Goal: Communication & Community: Answer question/provide support

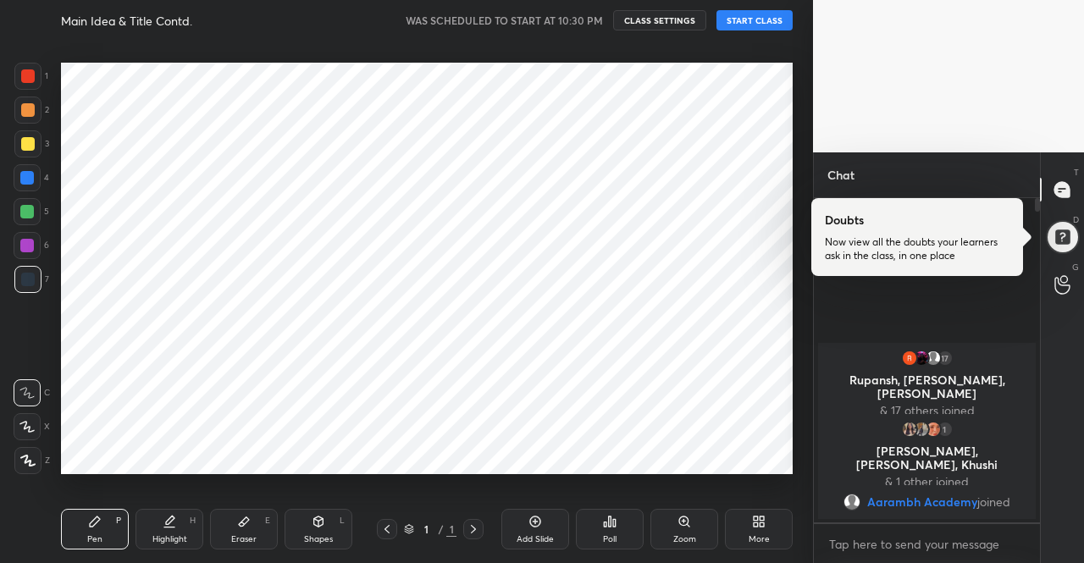
scroll to position [84261, 83971]
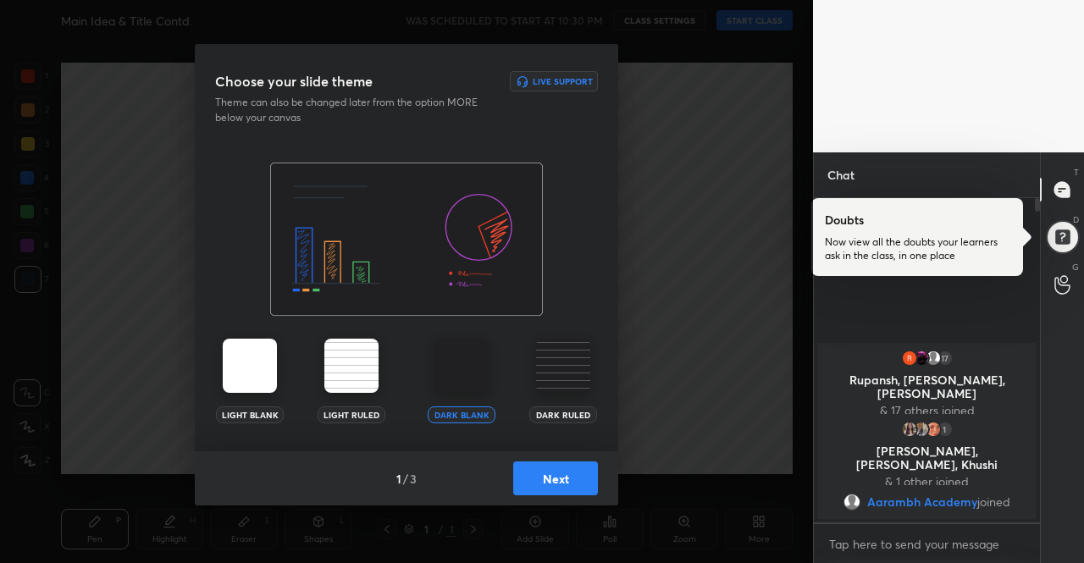
click at [249, 379] on img at bounding box center [250, 366] width 54 height 54
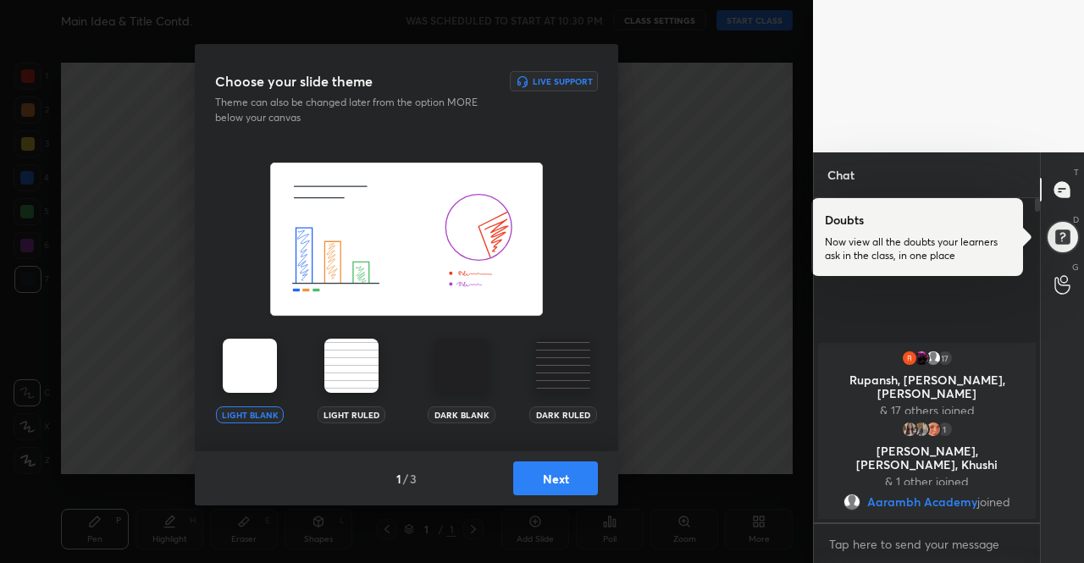
click at [249, 379] on img at bounding box center [250, 366] width 54 height 54
click at [568, 482] on button "Next" at bounding box center [555, 479] width 85 height 34
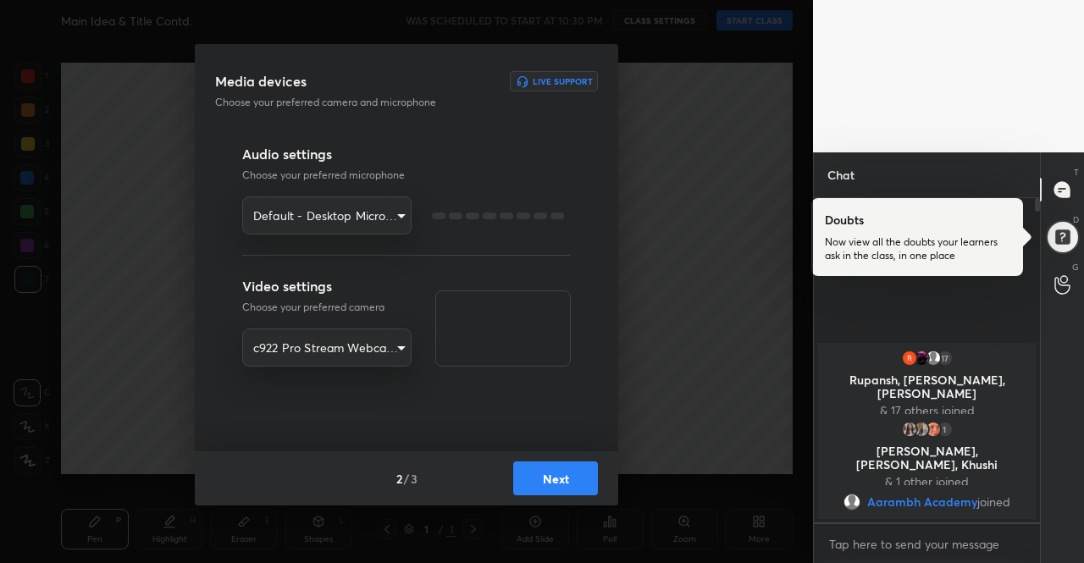
click at [568, 482] on button "Next" at bounding box center [555, 479] width 85 height 34
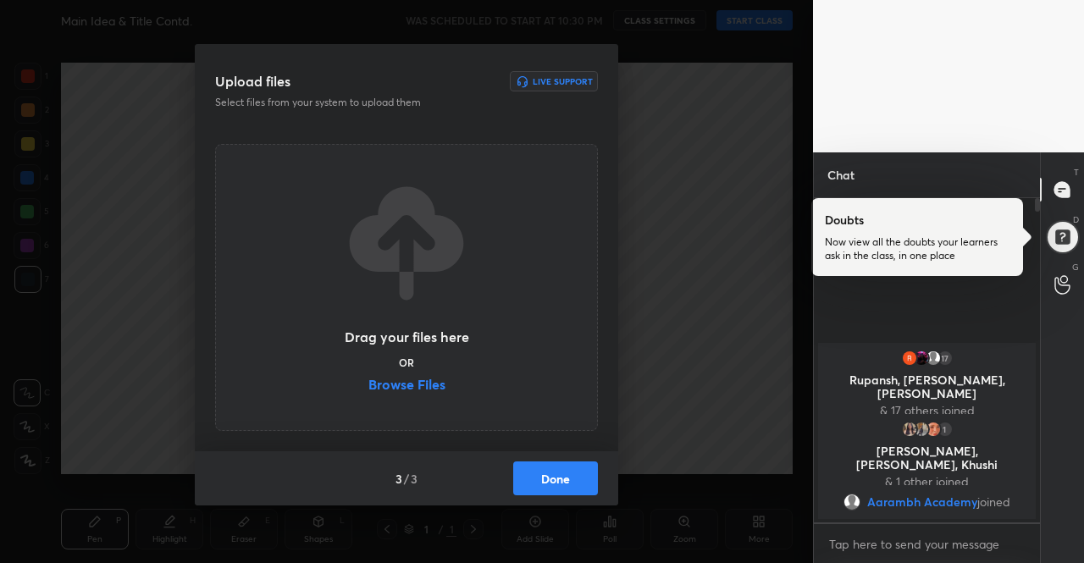
click at [569, 482] on button "Done" at bounding box center [555, 479] width 85 height 34
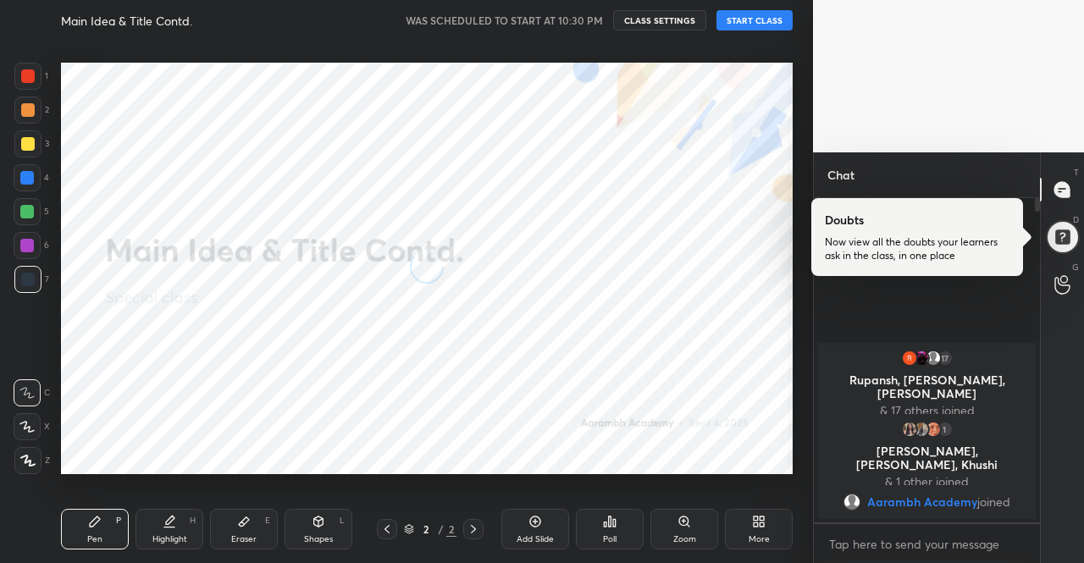
click at [753, 21] on button "START CLASS" at bounding box center [755, 20] width 76 height 20
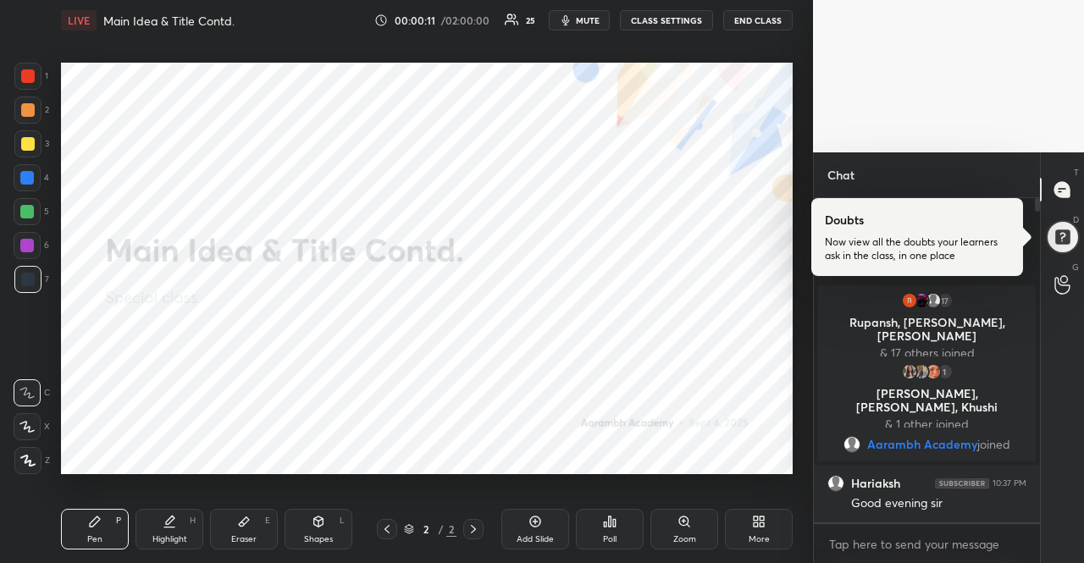
click at [776, 520] on div "More" at bounding box center [759, 529] width 68 height 41
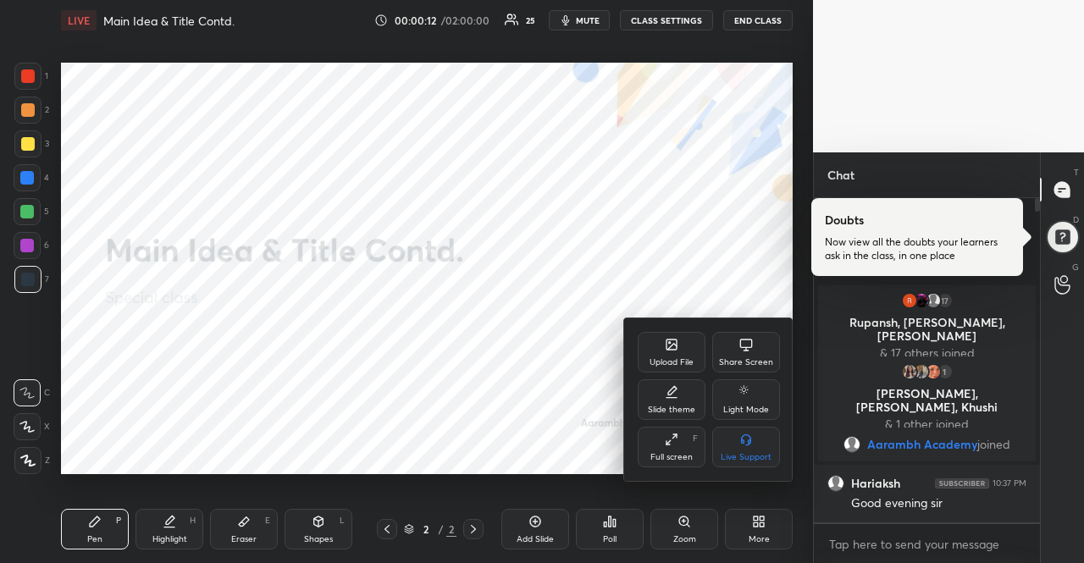
click at [664, 333] on div "Upload File" at bounding box center [672, 352] width 68 height 41
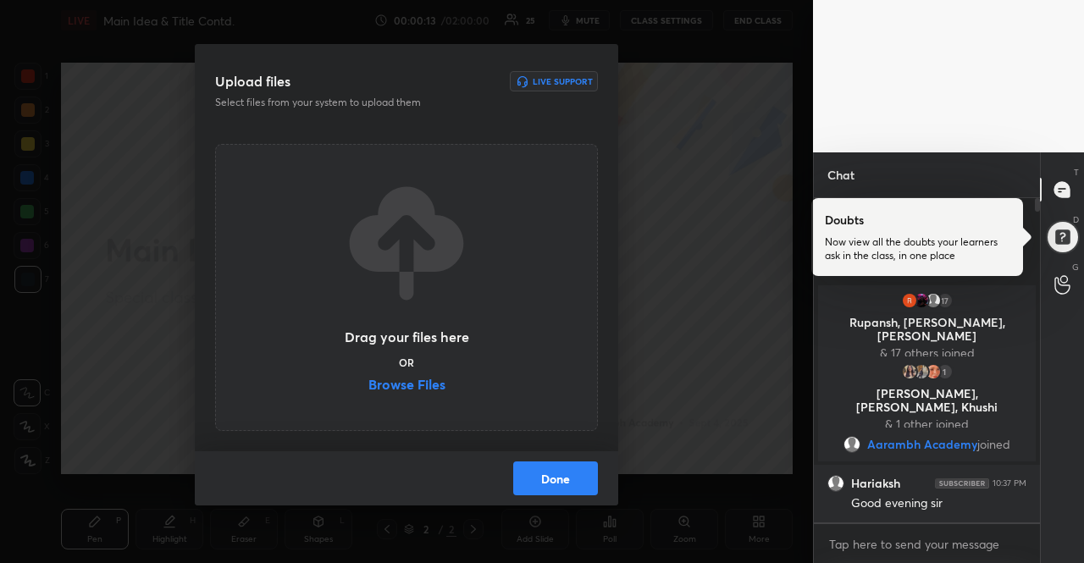
click at [390, 386] on label "Browse Files" at bounding box center [407, 387] width 77 height 18
click at [369, 386] on input "Browse Files" at bounding box center [369, 387] width 0 height 18
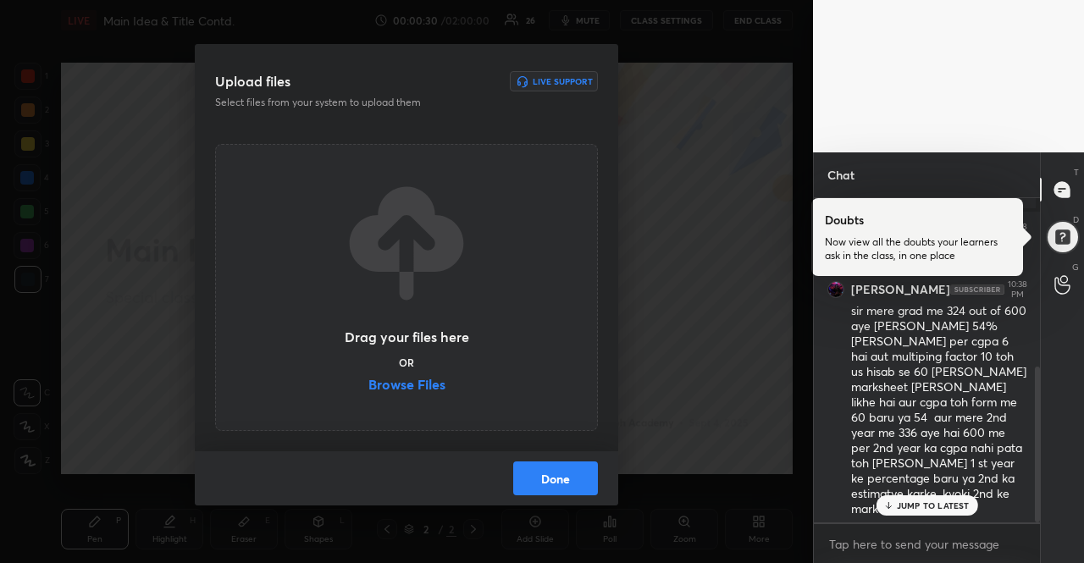
scroll to position [349, 0]
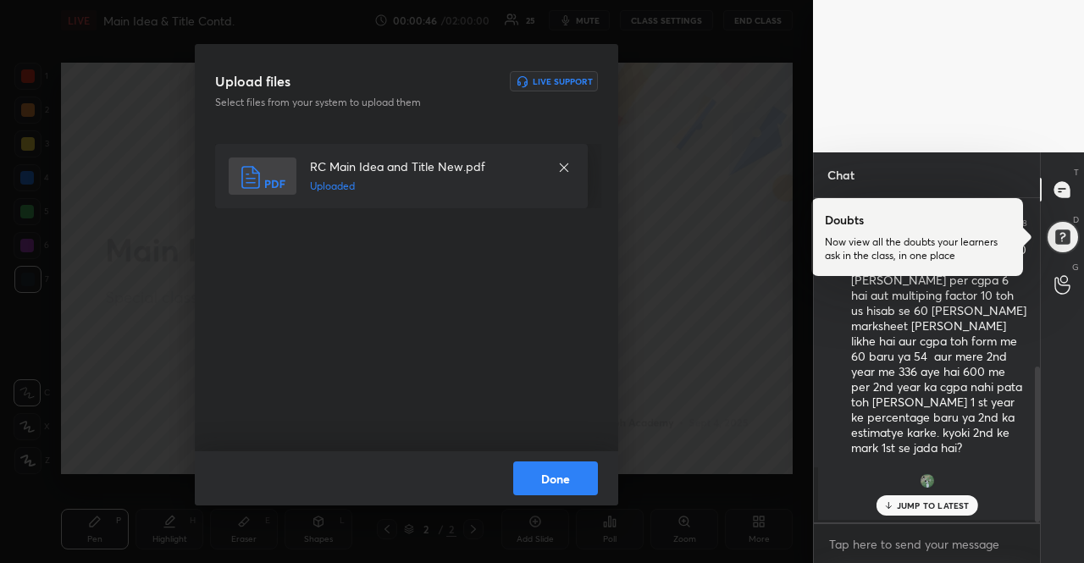
click at [554, 475] on button "Done" at bounding box center [555, 479] width 85 height 34
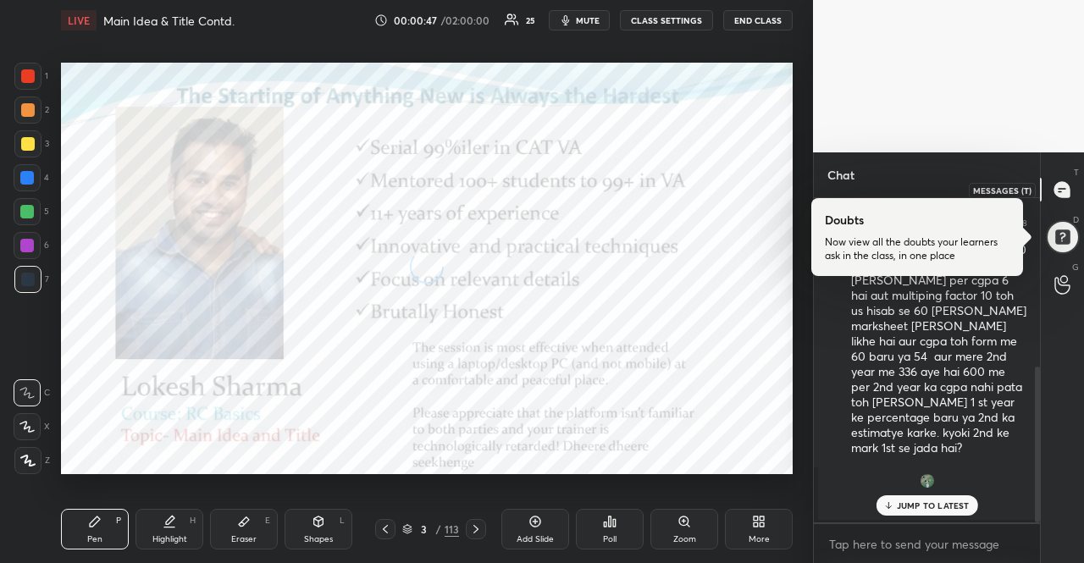
click at [1055, 201] on div at bounding box center [1063, 190] width 34 height 30
click at [1054, 226] on div at bounding box center [1062, 237] width 34 height 34
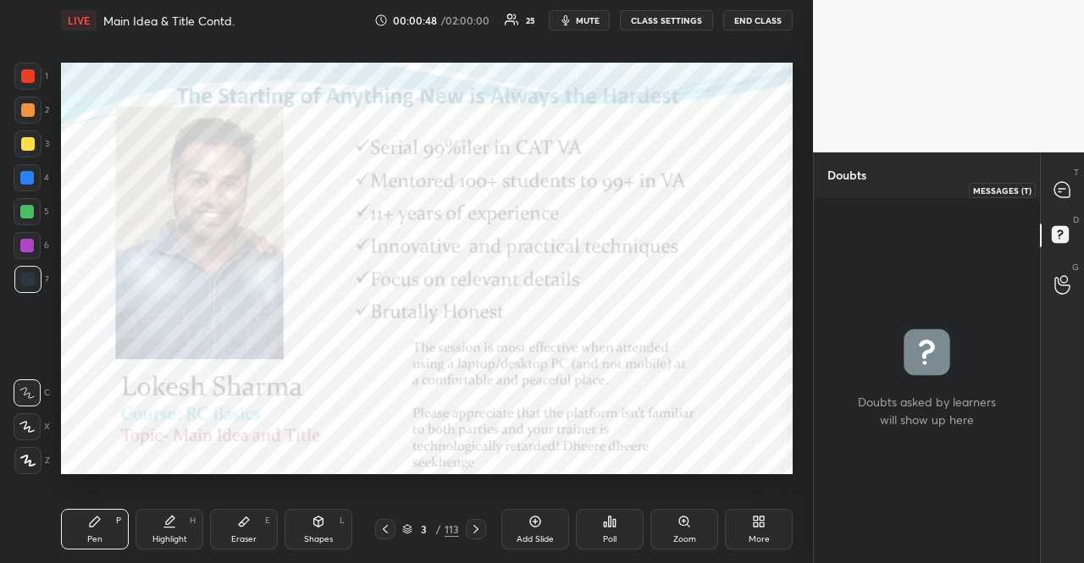
click at [1059, 194] on icon at bounding box center [1062, 189] width 15 height 15
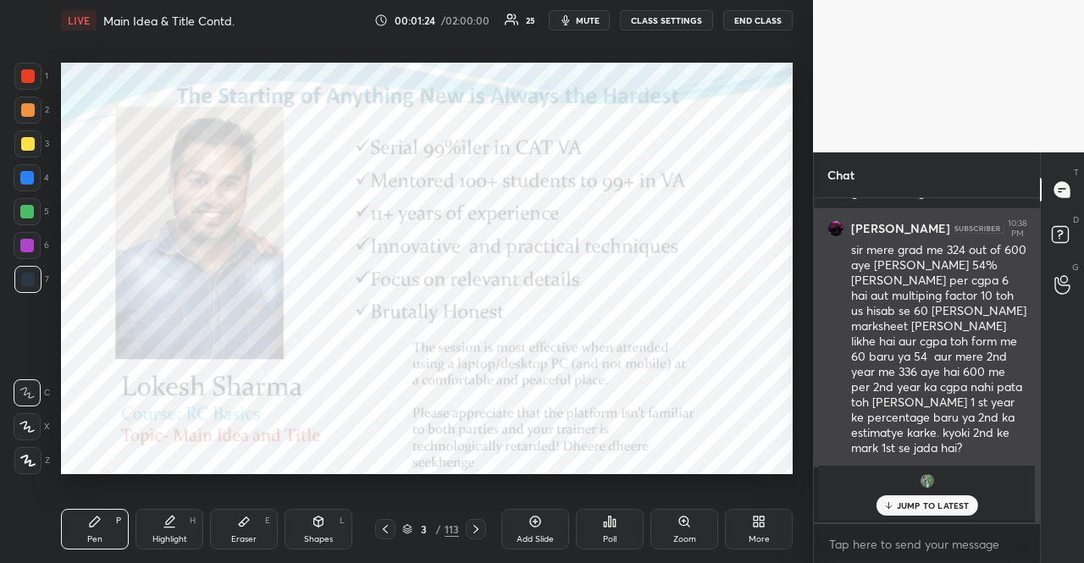
scroll to position [420, 0]
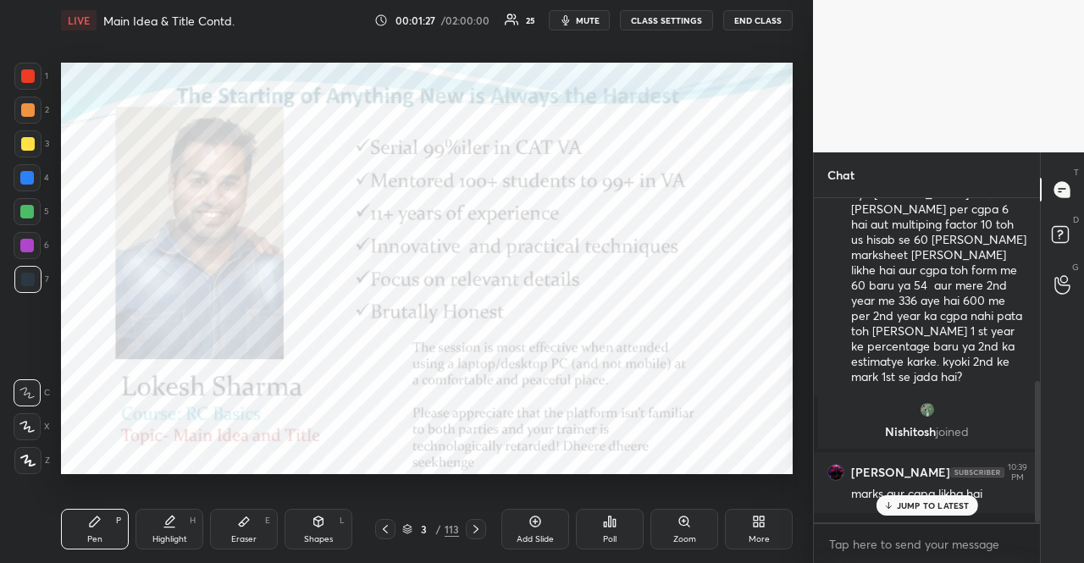
click at [961, 504] on p "JUMP TO LATEST" at bounding box center [933, 506] width 73 height 10
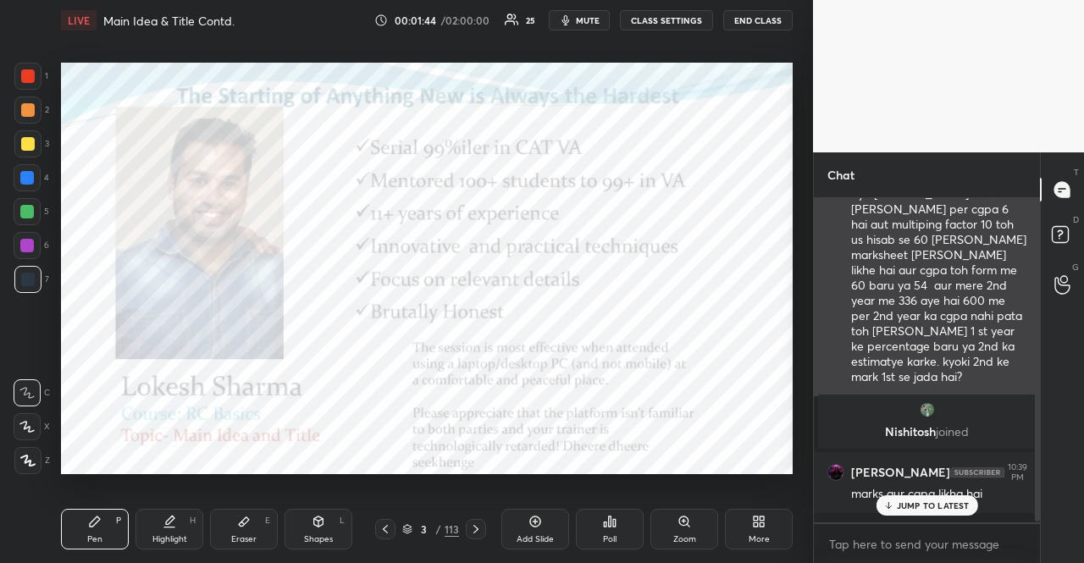
scroll to position [335, 0]
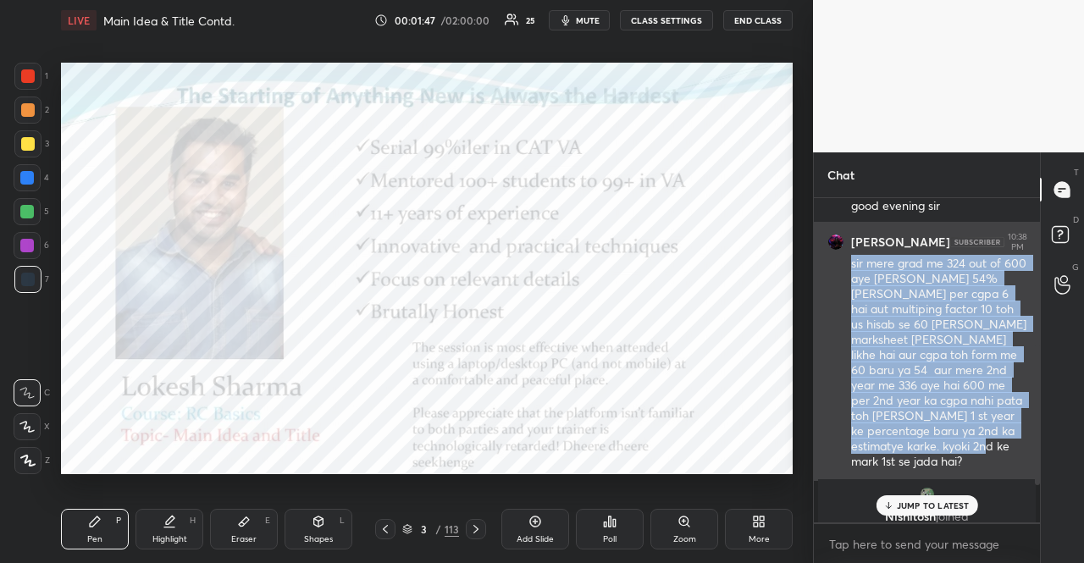
drag, startPoint x: 890, startPoint y: 455, endPoint x: 848, endPoint y: 273, distance: 186.8
click at [848, 273] on div "[PERSON_NAME] 10:38 PM sir mere grad me 324 out of 600 aye [PERSON_NAME] 54% [P…" at bounding box center [927, 351] width 226 height 259
copy div "sir mere grad me 324 out of 600 aye [PERSON_NAME] 54% [PERSON_NAME] per cgpa 6 …"
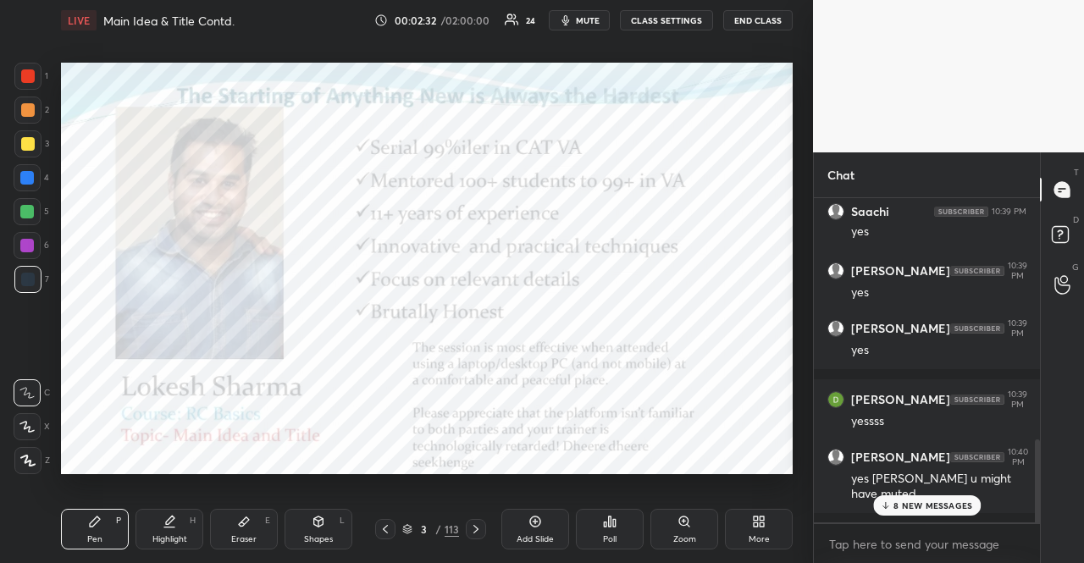
scroll to position [1001, 0]
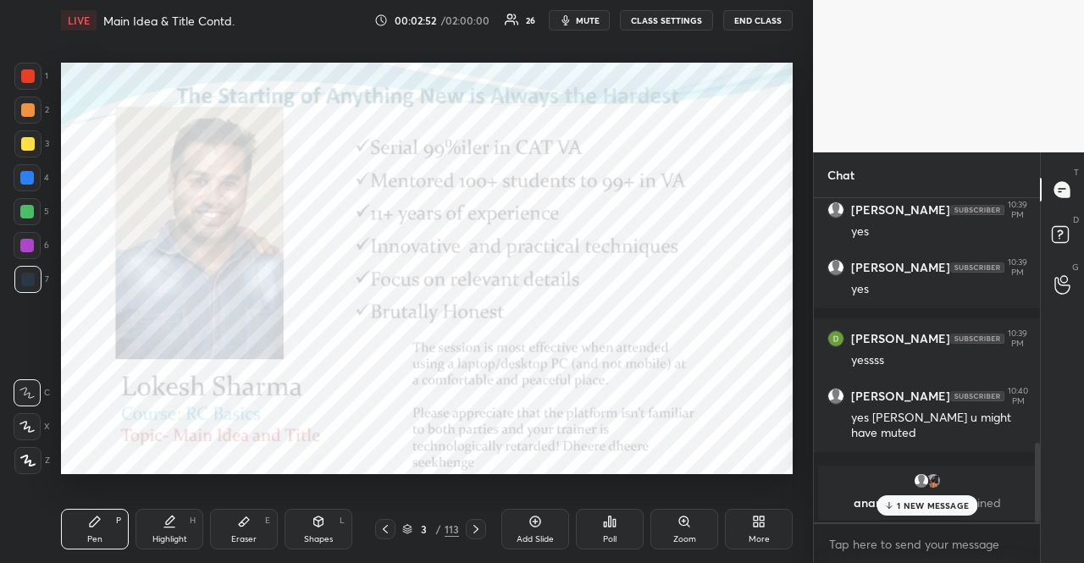
click at [928, 506] on p "1 NEW MESSAGE" at bounding box center [933, 506] width 72 height 10
click at [401, 531] on div "3 / 113" at bounding box center [430, 529] width 111 height 20
click at [408, 531] on icon at bounding box center [407, 530] width 8 height 3
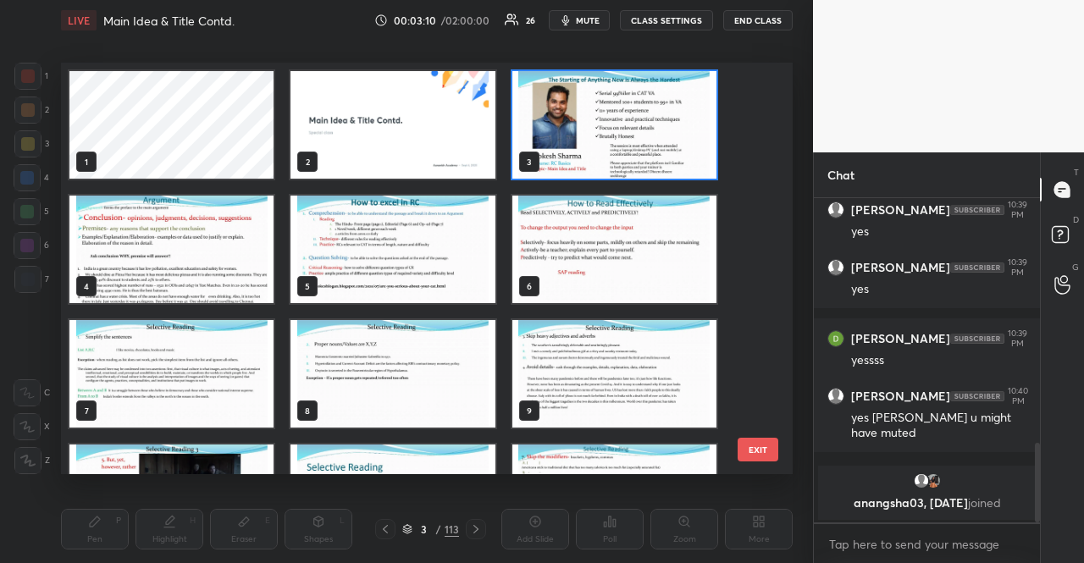
scroll to position [1073, 0]
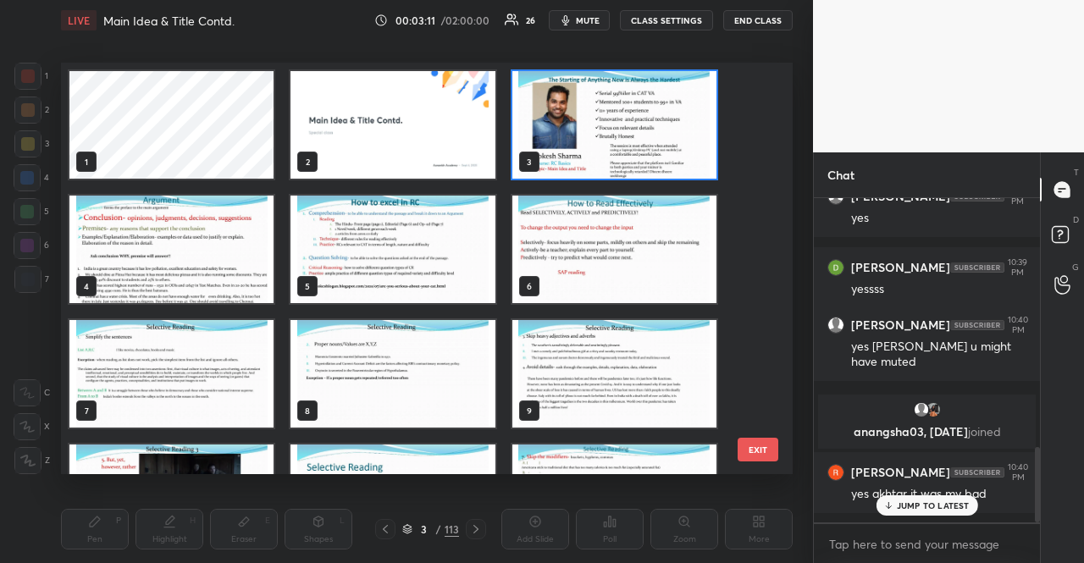
click at [137, 240] on img "grid" at bounding box center [171, 250] width 204 height 108
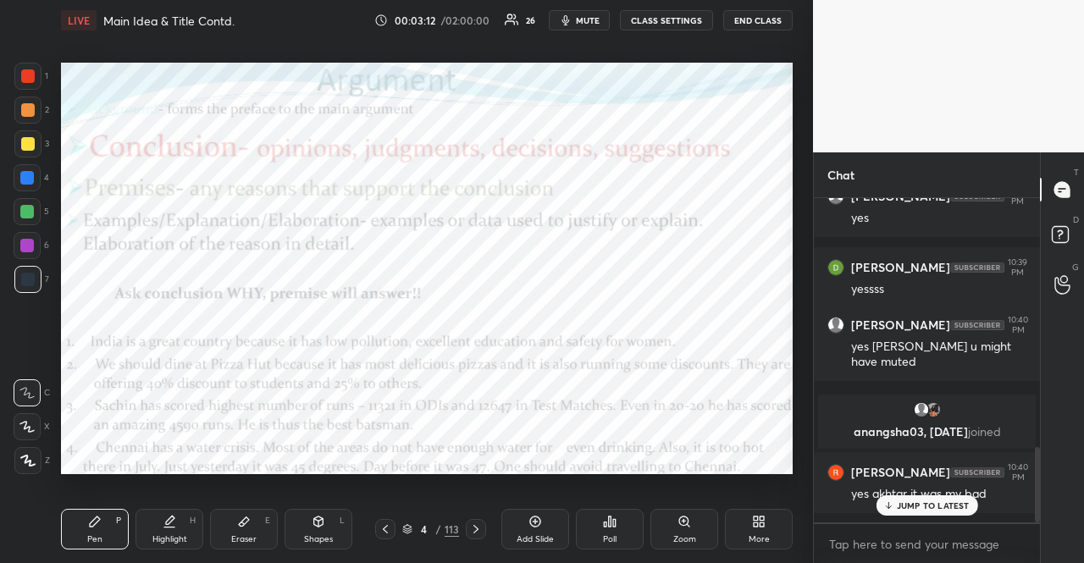
click at [40, 235] on div "6" at bounding box center [32, 245] width 36 height 27
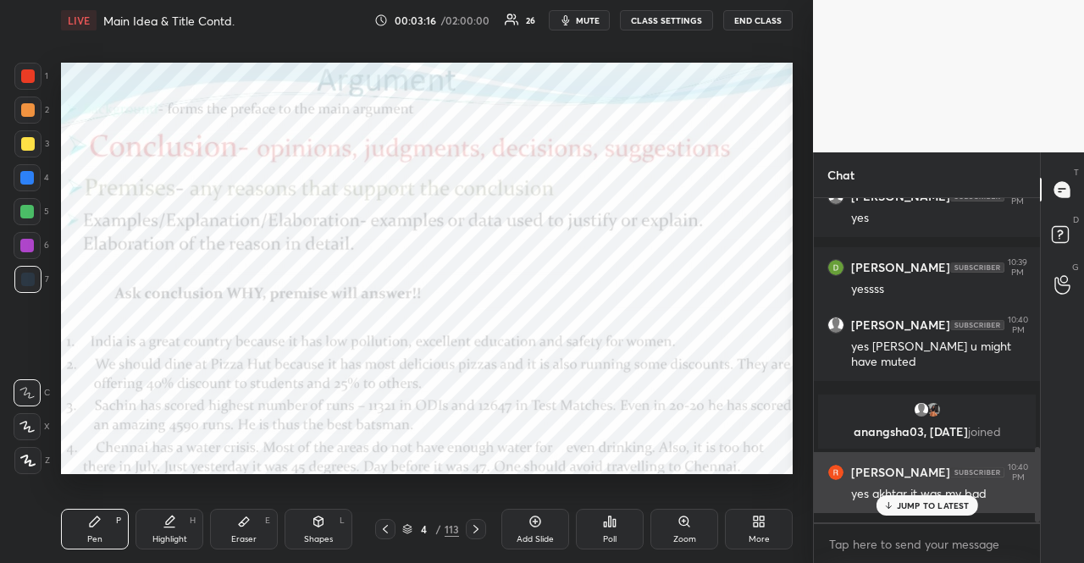
drag, startPoint x: 933, startPoint y: 502, endPoint x: 886, endPoint y: 482, distance: 50.8
click at [931, 501] on p "JUMP TO LATEST" at bounding box center [933, 506] width 73 height 10
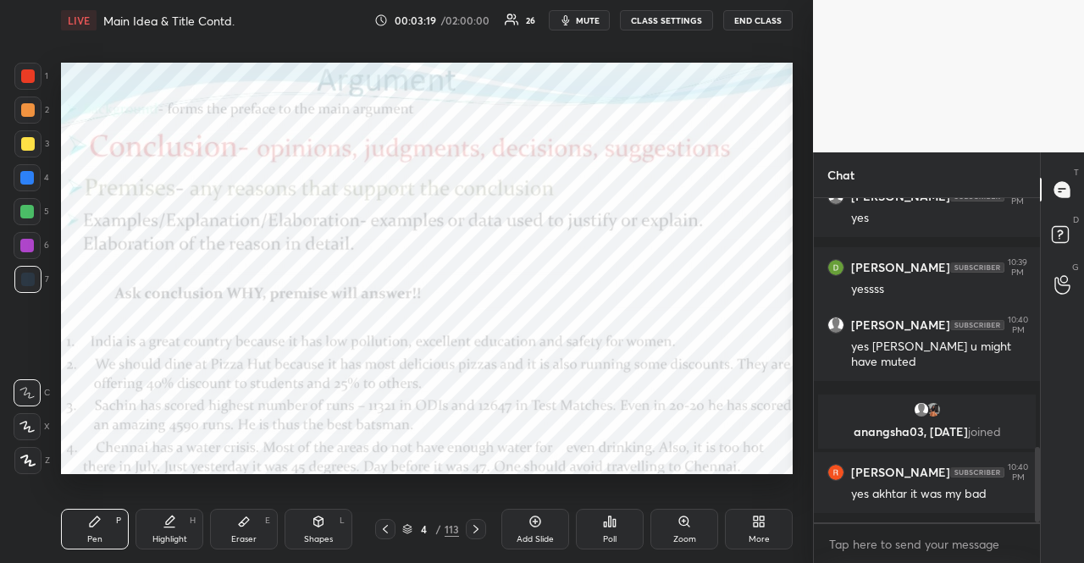
click at [28, 69] on div at bounding box center [28, 76] width 14 height 14
click at [25, 69] on div at bounding box center [28, 76] width 14 height 14
click at [19, 208] on div at bounding box center [27, 211] width 27 height 27
click at [25, 213] on div at bounding box center [27, 212] width 14 height 14
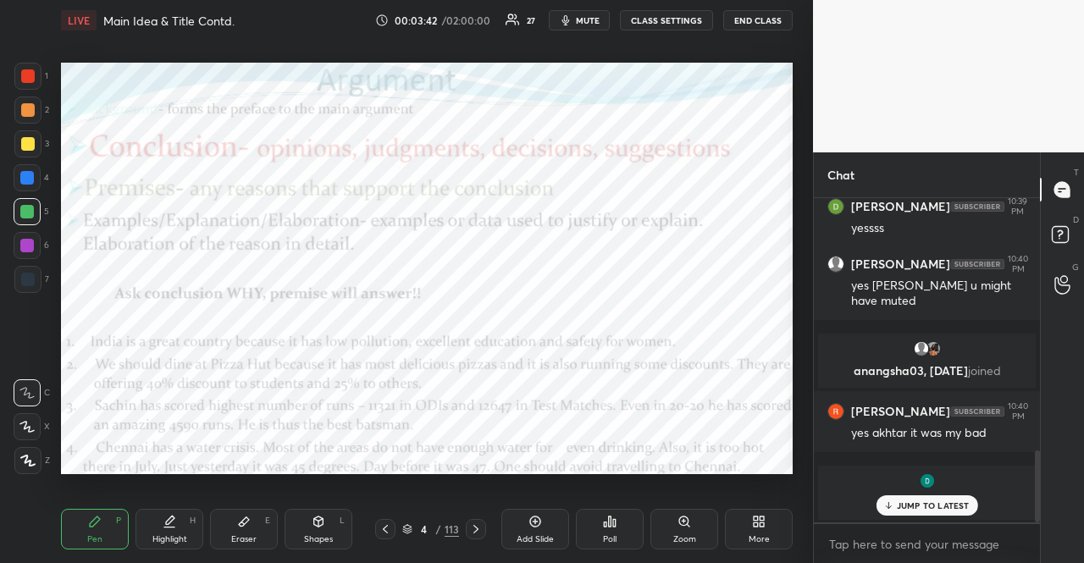
drag, startPoint x: 413, startPoint y: 516, endPoint x: 408, endPoint y: 524, distance: 9.5
click at [412, 518] on div "Pen P Highlight H Eraser E Shapes L 4 / 113 Add Slide Poll Zoom More" at bounding box center [427, 530] width 732 height 68
click at [404, 525] on icon at bounding box center [407, 529] width 10 height 10
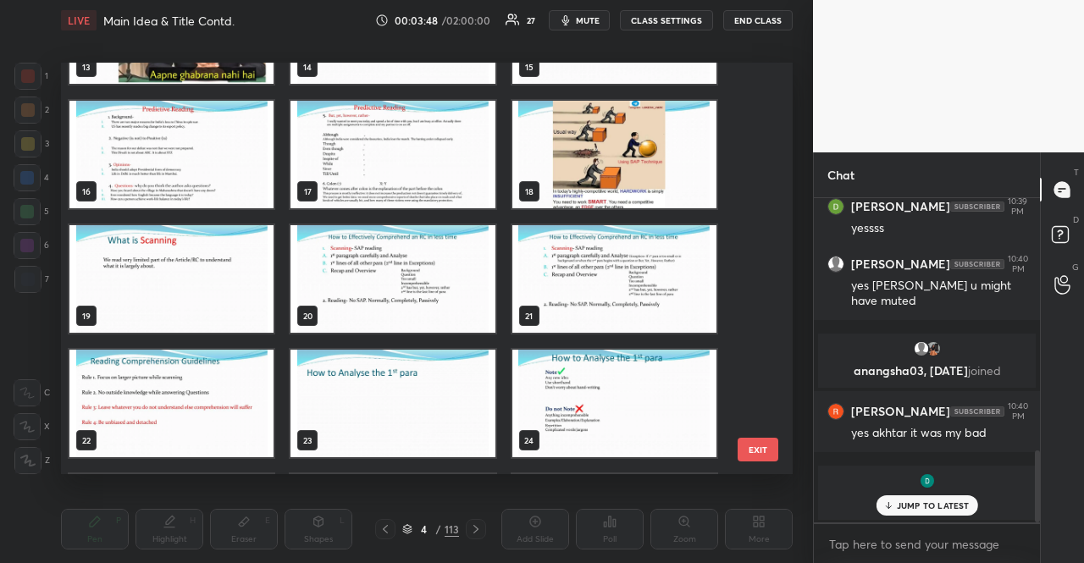
scroll to position [593, 0]
click at [210, 251] on img "grid" at bounding box center [171, 279] width 204 height 108
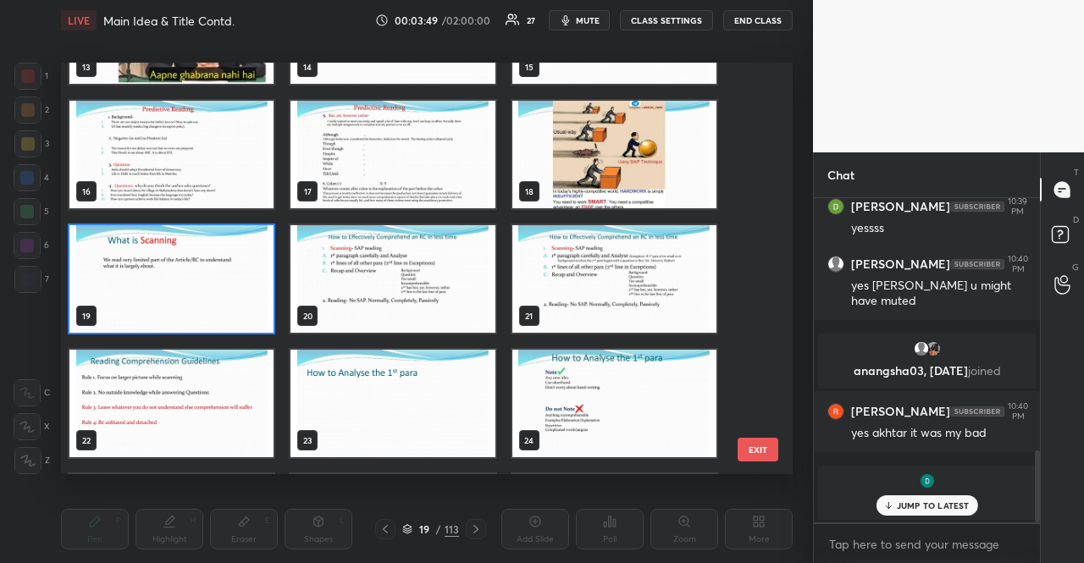
click at [210, 251] on img "grid" at bounding box center [171, 279] width 204 height 108
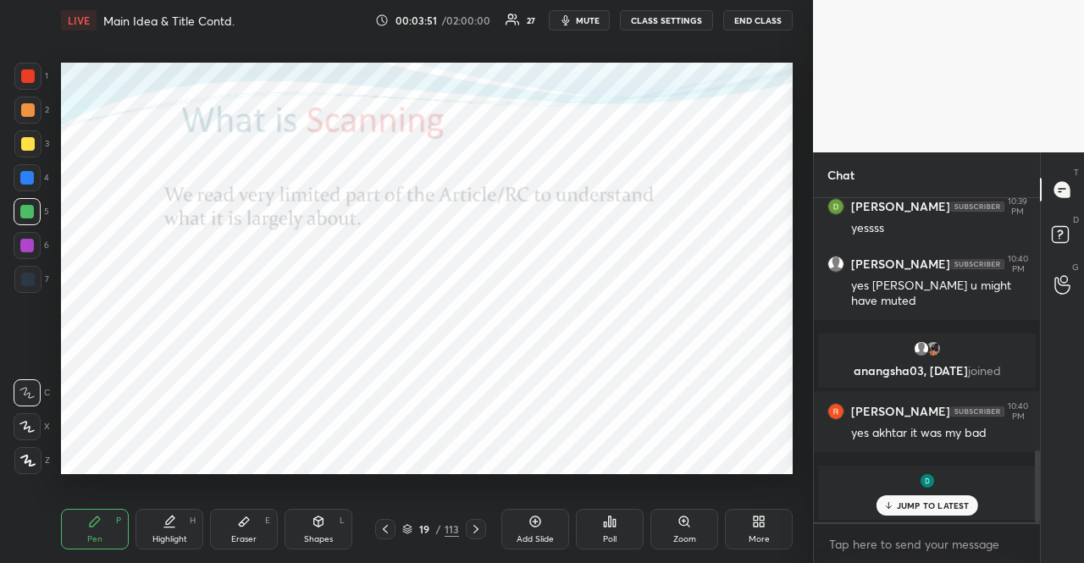
click at [469, 524] on icon at bounding box center [476, 530] width 14 height 14
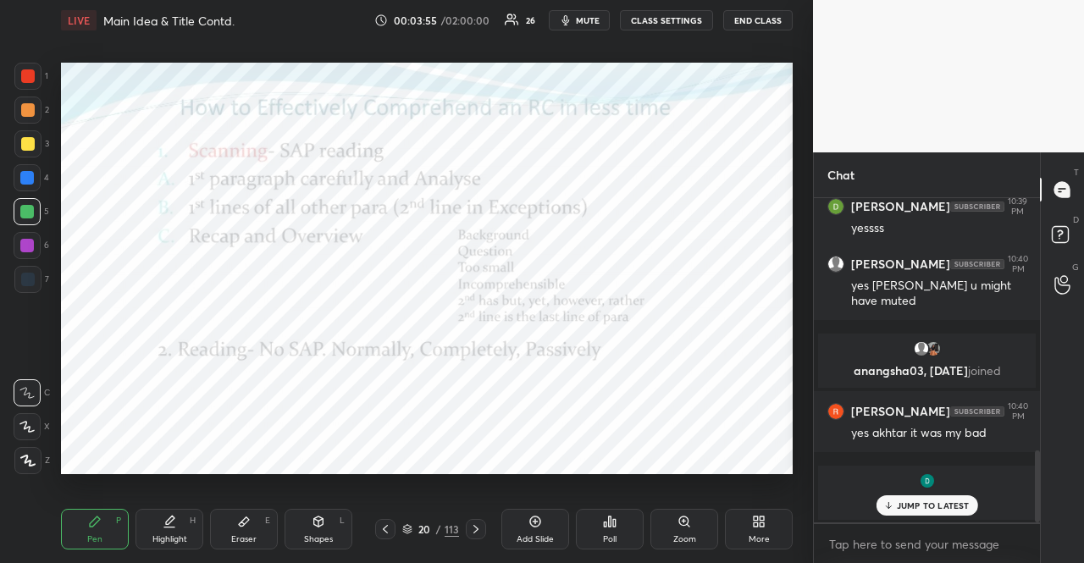
click at [22, 227] on div "1 2 3 4 5 6 7" at bounding box center [32, 181] width 36 height 237
click at [19, 230] on div "1 2 3 4 5 6 7" at bounding box center [32, 181] width 36 height 237
click at [15, 237] on div at bounding box center [27, 245] width 27 height 27
click at [22, 241] on div at bounding box center [27, 246] width 14 height 14
click at [34, 424] on icon at bounding box center [26, 427] width 15 height 12
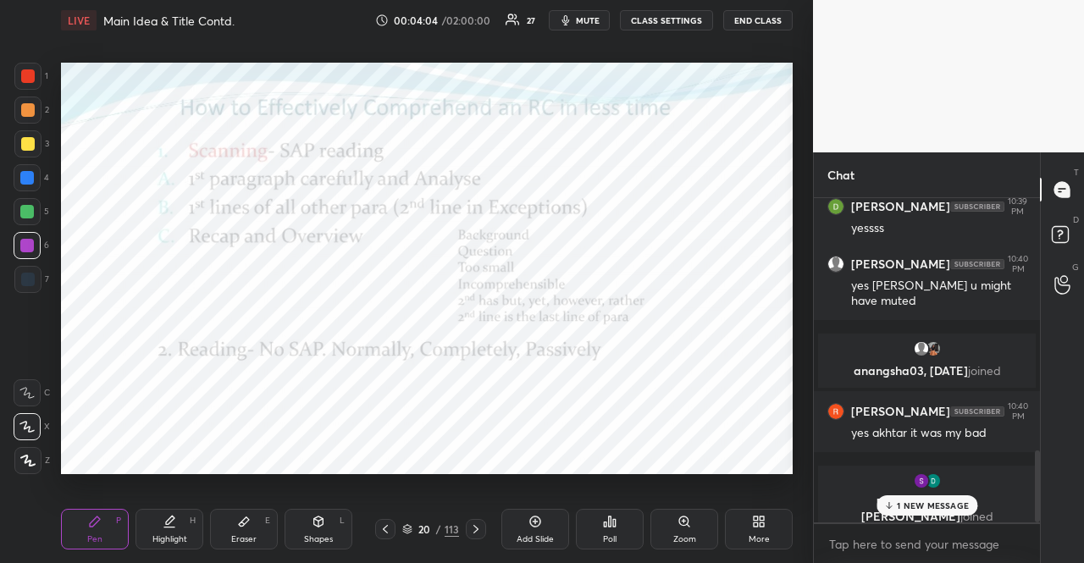
click at [18, 277] on div at bounding box center [27, 279] width 27 height 27
click at [27, 174] on div at bounding box center [27, 178] width 14 height 14
click at [25, 174] on div at bounding box center [27, 178] width 14 height 14
click at [27, 113] on div at bounding box center [28, 110] width 14 height 14
click at [27, 110] on div at bounding box center [28, 110] width 14 height 14
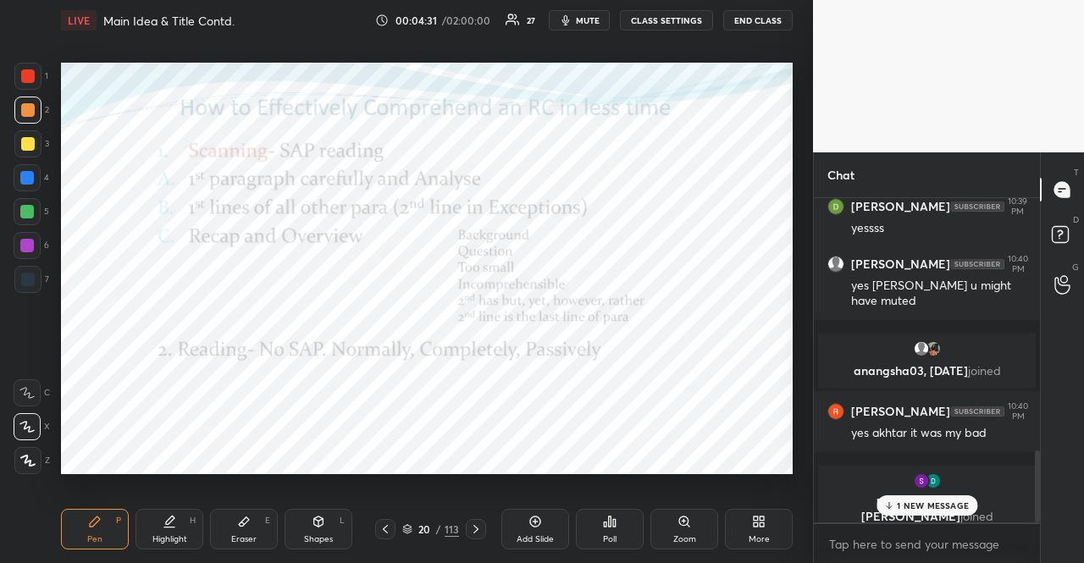
drag, startPoint x: 28, startPoint y: 280, endPoint x: 24, endPoint y: 267, distance: 14.2
click at [27, 280] on div at bounding box center [28, 280] width 14 height 14
click at [29, 108] on div at bounding box center [28, 110] width 14 height 14
click at [19, 210] on div at bounding box center [27, 211] width 27 height 27
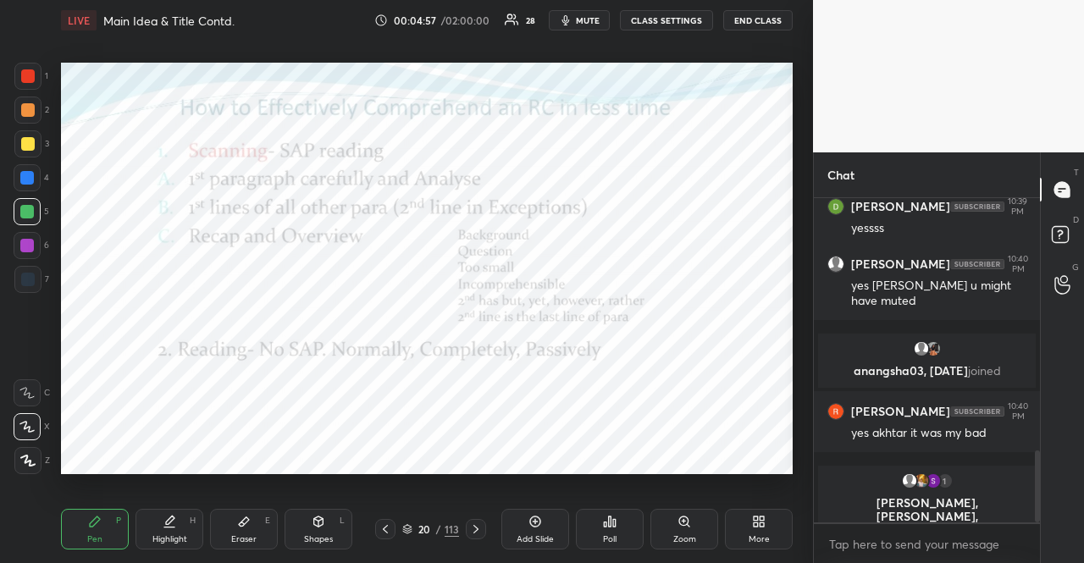
click at [413, 528] on div "20 / 113" at bounding box center [430, 529] width 57 height 15
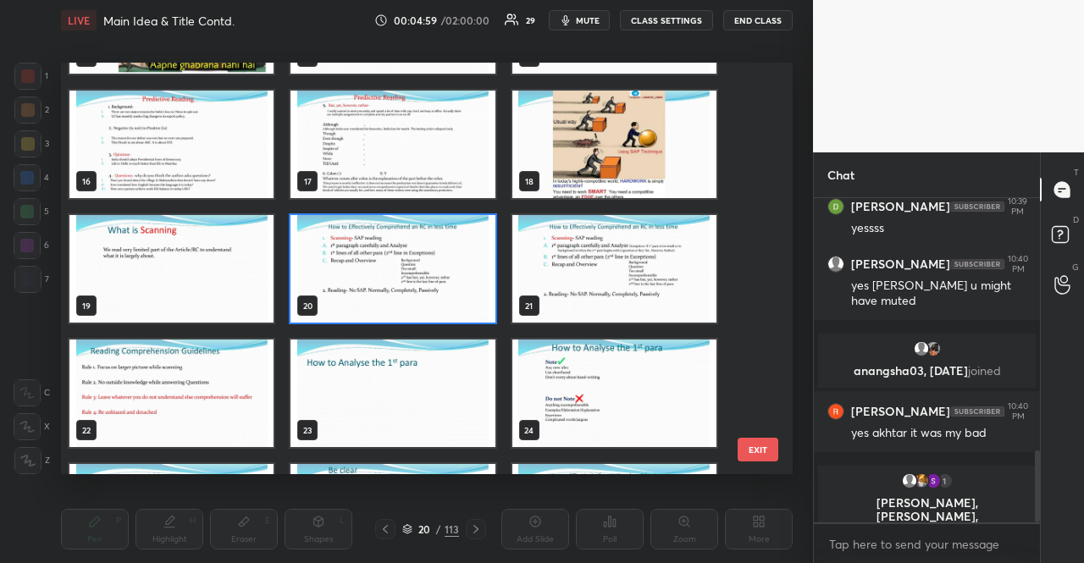
scroll to position [629, 0]
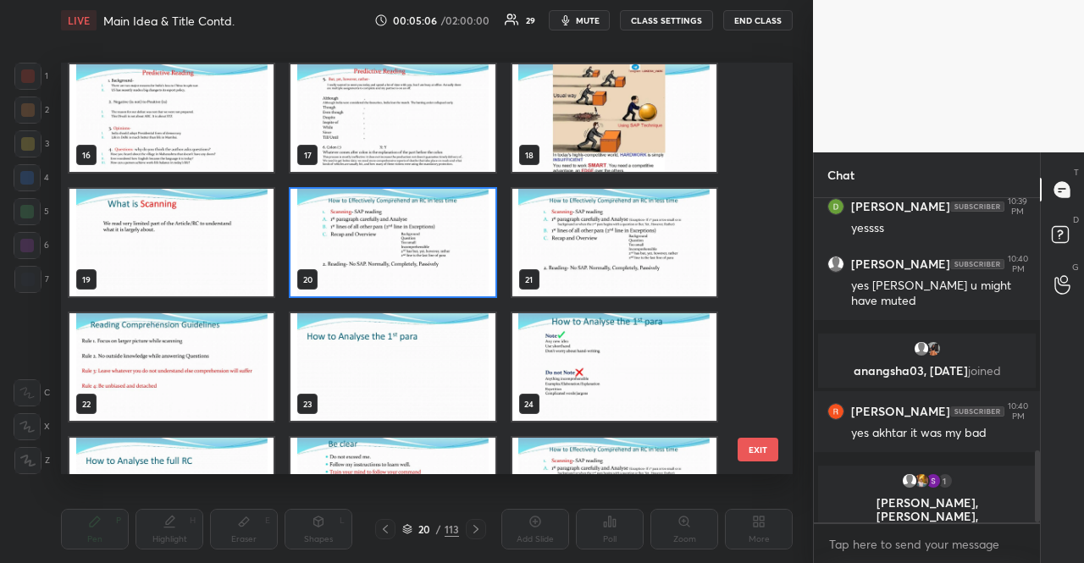
click at [617, 238] on img "grid" at bounding box center [615, 243] width 204 height 108
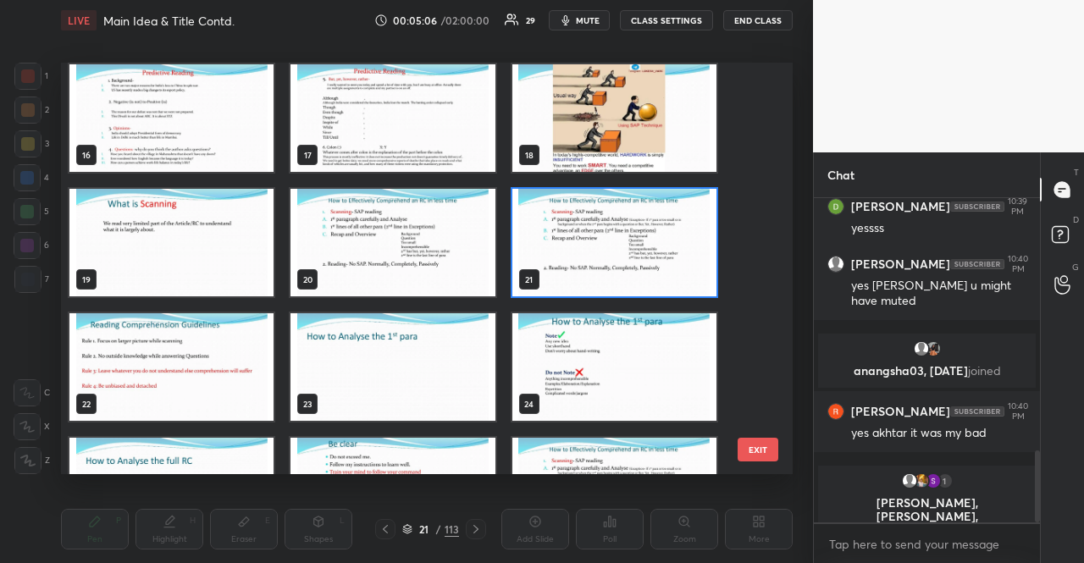
click at [617, 238] on img "grid" at bounding box center [615, 243] width 204 height 108
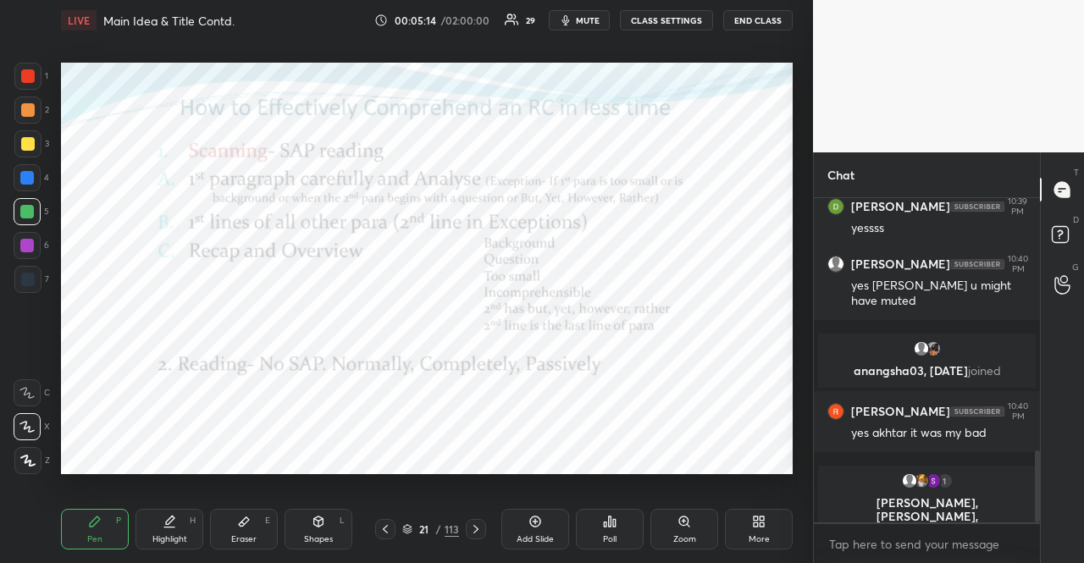
click at [36, 177] on div at bounding box center [27, 177] width 27 height 27
click at [21, 181] on div at bounding box center [27, 178] width 14 height 14
click at [32, 64] on div "1 2 3 4 5 6 7 R O A L C X Z Erase all C X Z LIVE Main Idea & Title Contd. 00:05…" at bounding box center [400, 281] width 800 height 563
click at [28, 69] on div at bounding box center [27, 76] width 27 height 27
click at [25, 247] on div at bounding box center [27, 246] width 14 height 14
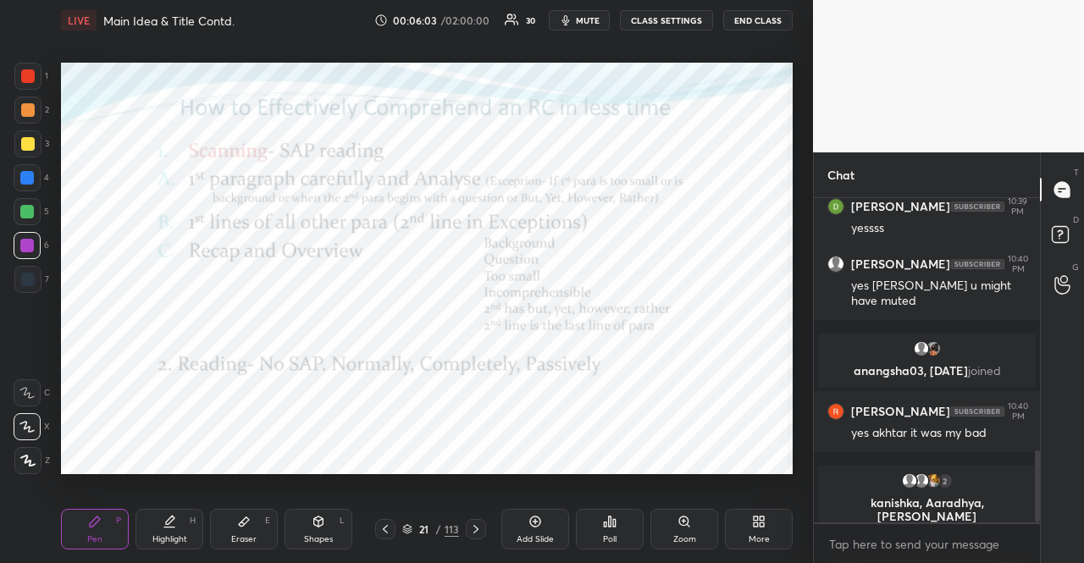
click at [29, 180] on div at bounding box center [27, 178] width 14 height 14
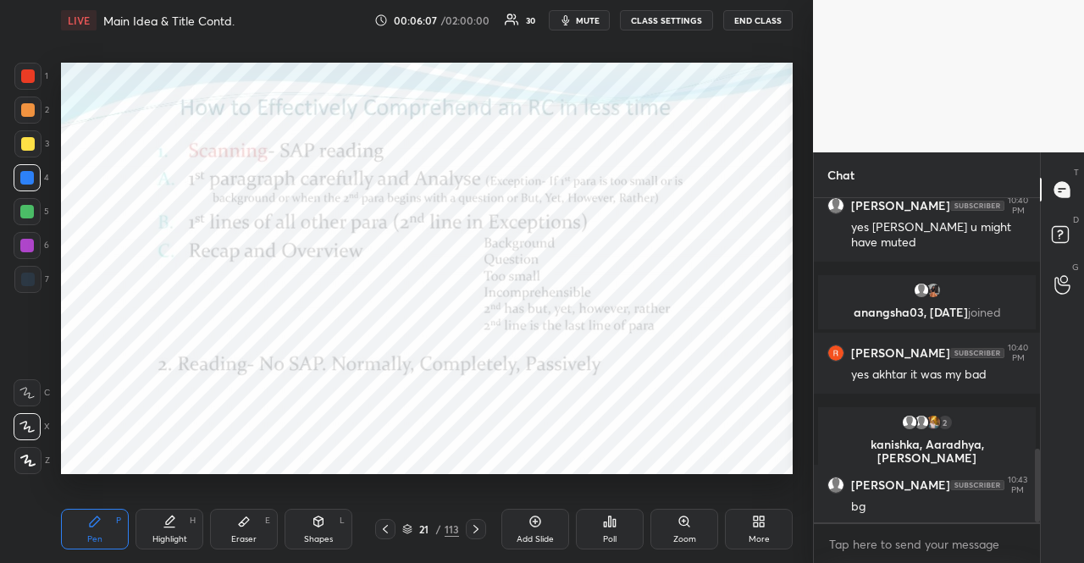
scroll to position [1101, 0]
click at [29, 105] on div at bounding box center [28, 110] width 14 height 14
drag, startPoint x: 29, startPoint y: 104, endPoint x: 36, endPoint y: 113, distance: 10.8
click at [28, 106] on div at bounding box center [28, 110] width 14 height 14
click at [30, 458] on icon at bounding box center [27, 461] width 15 height 12
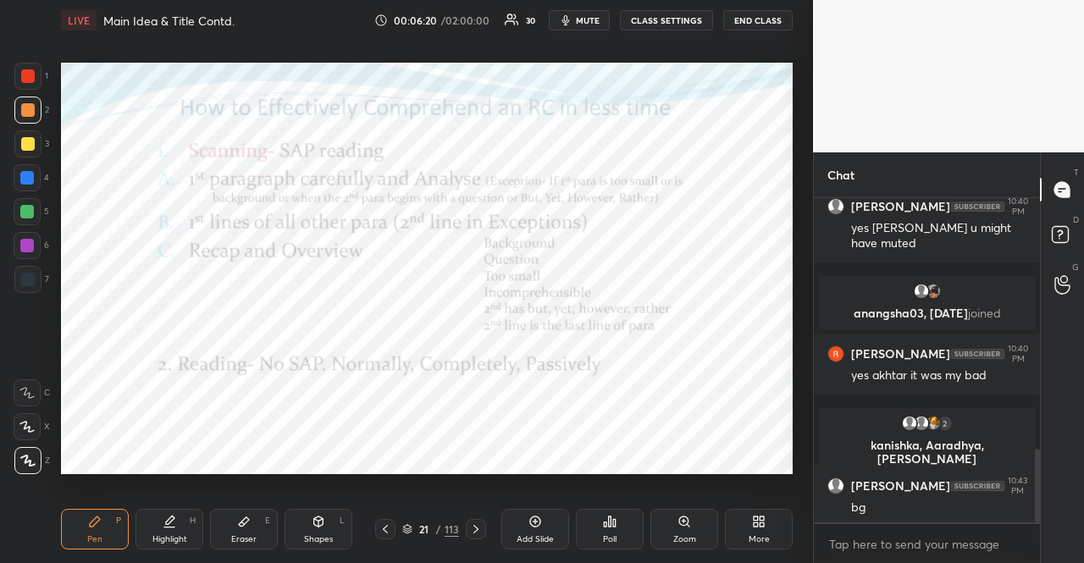
click at [305, 526] on div "Shapes L" at bounding box center [319, 529] width 68 height 41
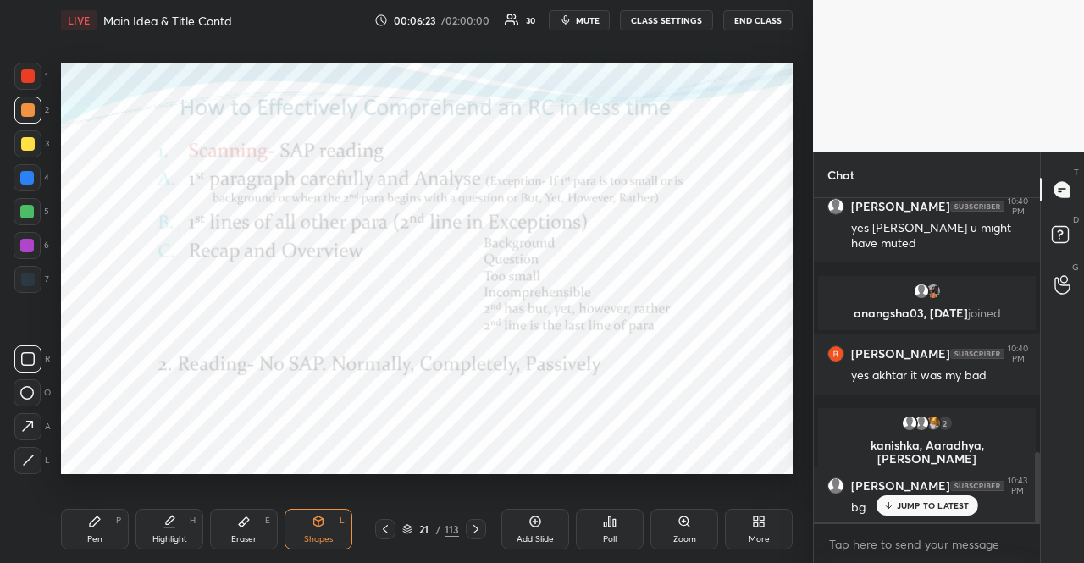
scroll to position [1172, 0]
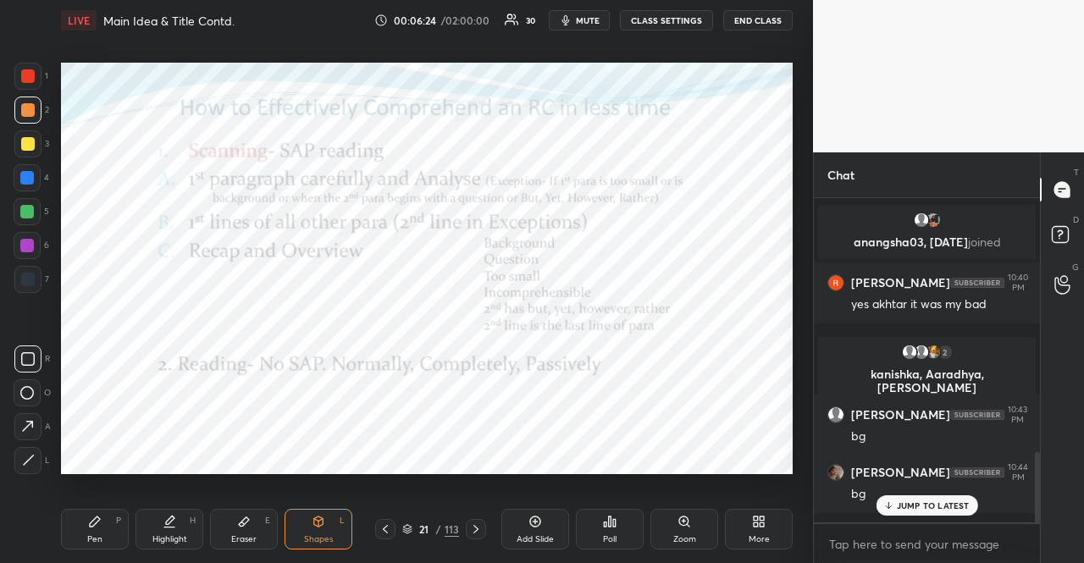
click at [91, 511] on div "Pen P" at bounding box center [95, 529] width 68 height 41
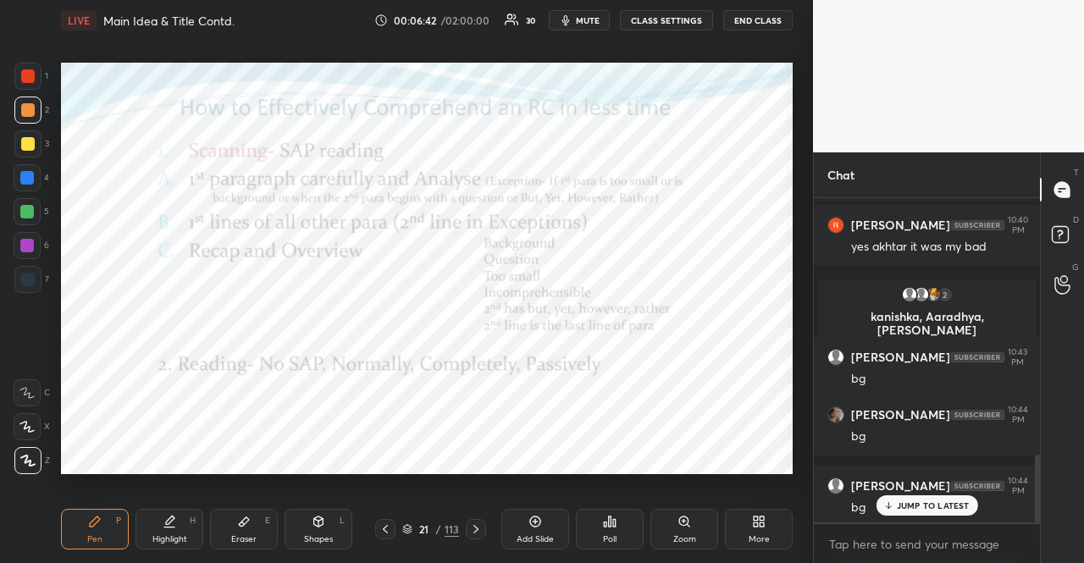
click at [19, 176] on div at bounding box center [27, 177] width 27 height 27
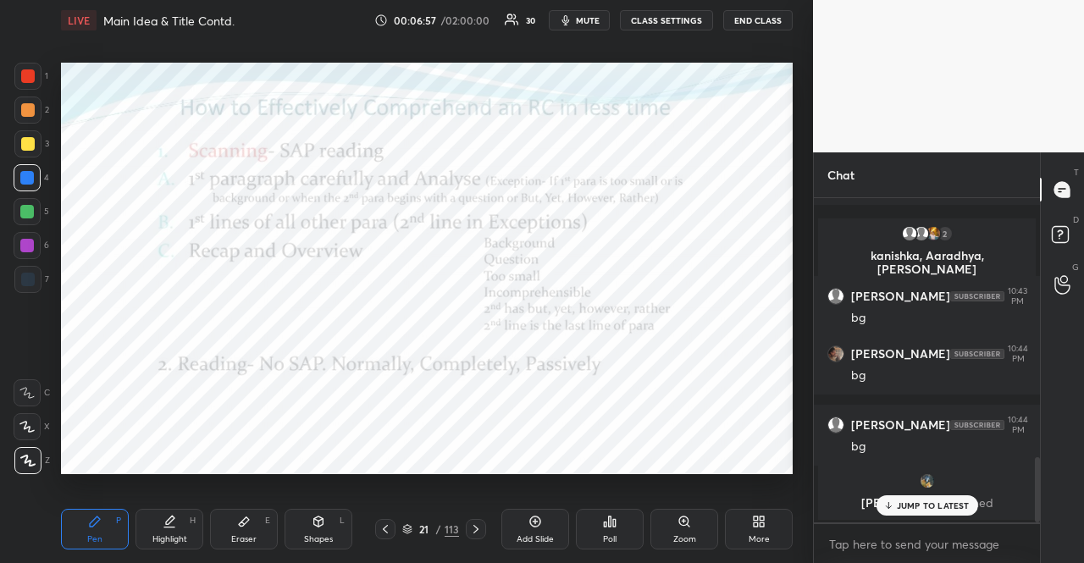
click at [793, 468] on div "Setting up your live class Poll for secs No correct answer Start poll" at bounding box center [427, 268] width 746 height 455
click at [21, 244] on div at bounding box center [27, 246] width 14 height 14
click at [24, 244] on div at bounding box center [27, 246] width 14 height 14
click at [322, 529] on div "Shapes L" at bounding box center [319, 529] width 68 height 41
click at [91, 531] on div "Pen P" at bounding box center [95, 529] width 68 height 41
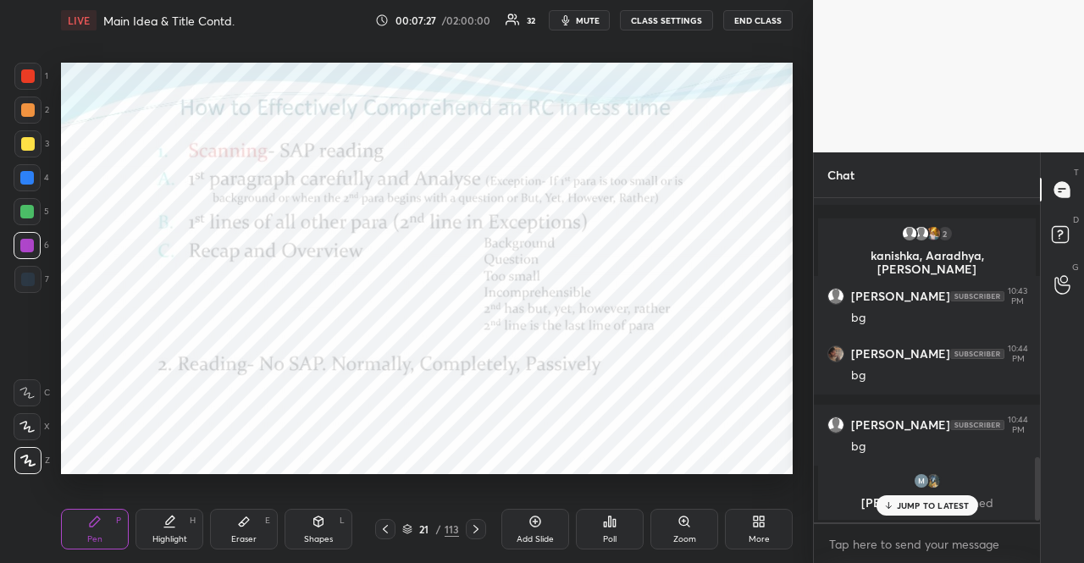
drag, startPoint x: 38, startPoint y: 279, endPoint x: 54, endPoint y: 285, distance: 17.5
click at [39, 279] on div at bounding box center [27, 279] width 27 height 27
click at [298, 516] on div "Shapes L" at bounding box center [319, 529] width 68 height 41
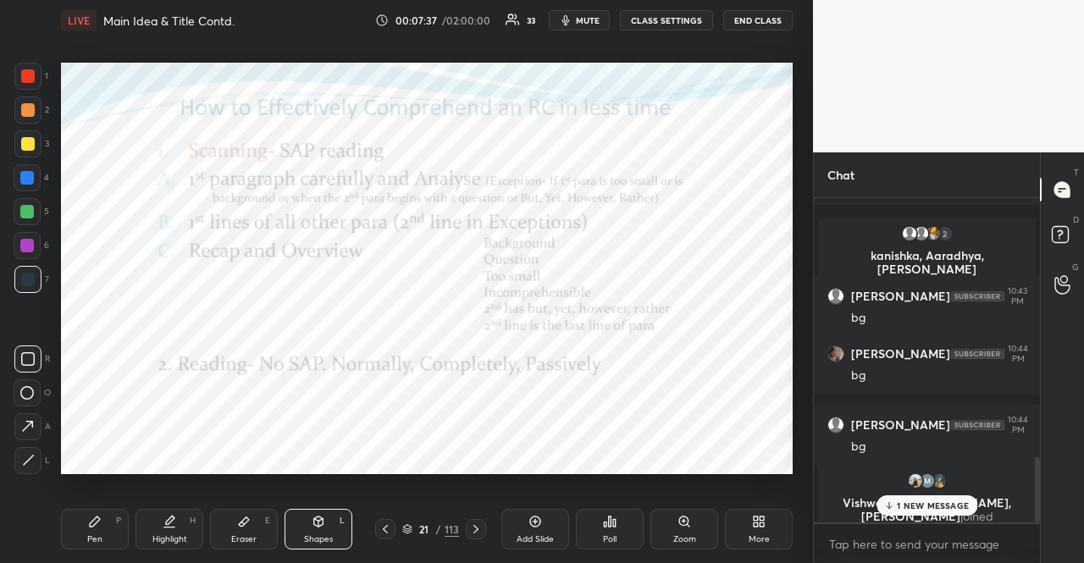
click at [30, 216] on div at bounding box center [27, 212] width 14 height 14
click at [25, 171] on div at bounding box center [27, 178] width 14 height 14
click at [25, 200] on div at bounding box center [27, 211] width 27 height 27
click at [32, 108] on div at bounding box center [28, 110] width 14 height 14
click at [103, 533] on div "Pen P" at bounding box center [95, 529] width 68 height 41
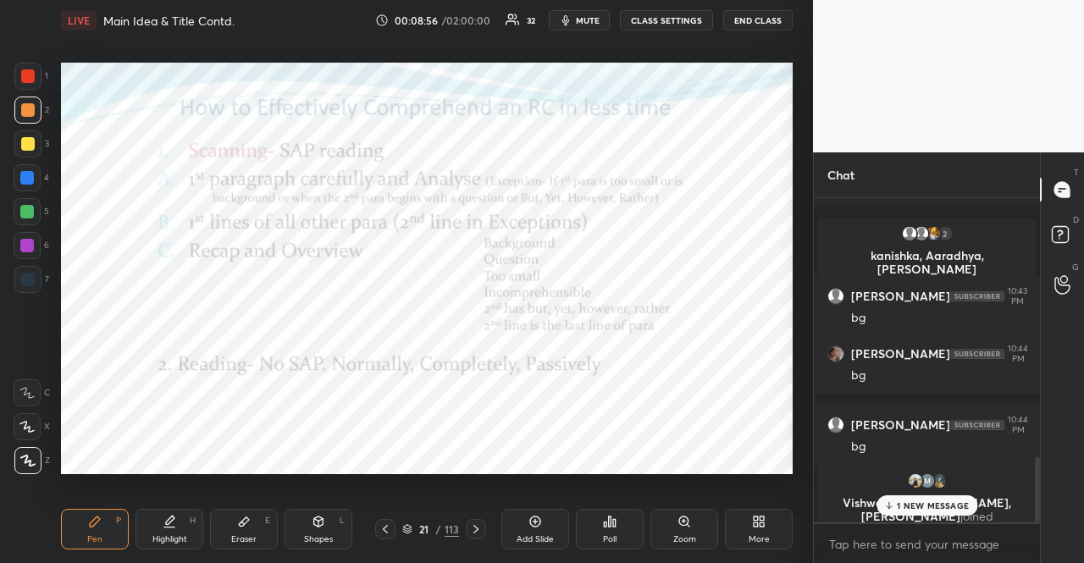
click at [409, 533] on icon at bounding box center [407, 532] width 8 height 3
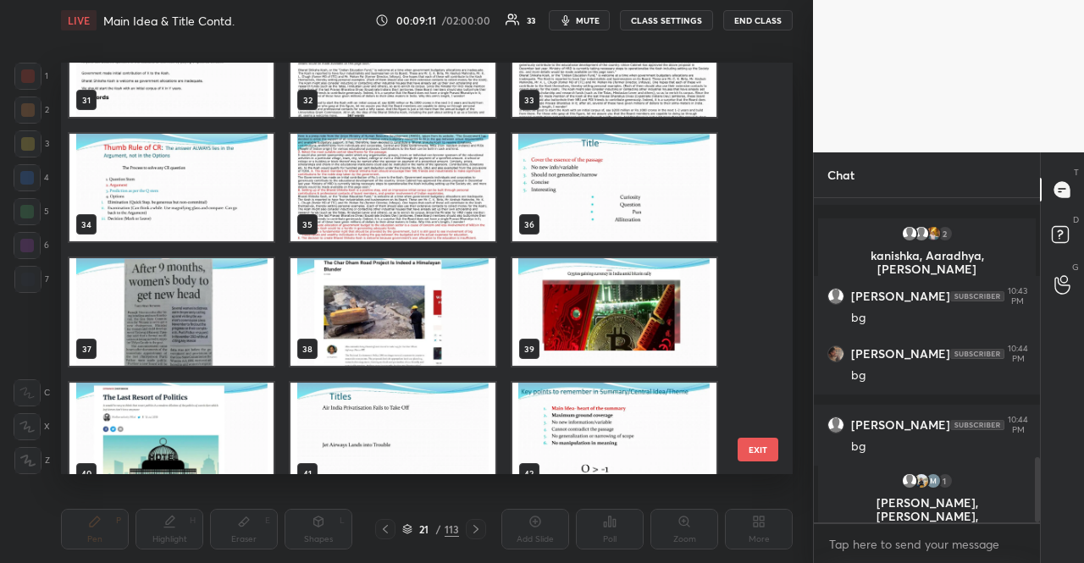
scroll to position [1392, 0]
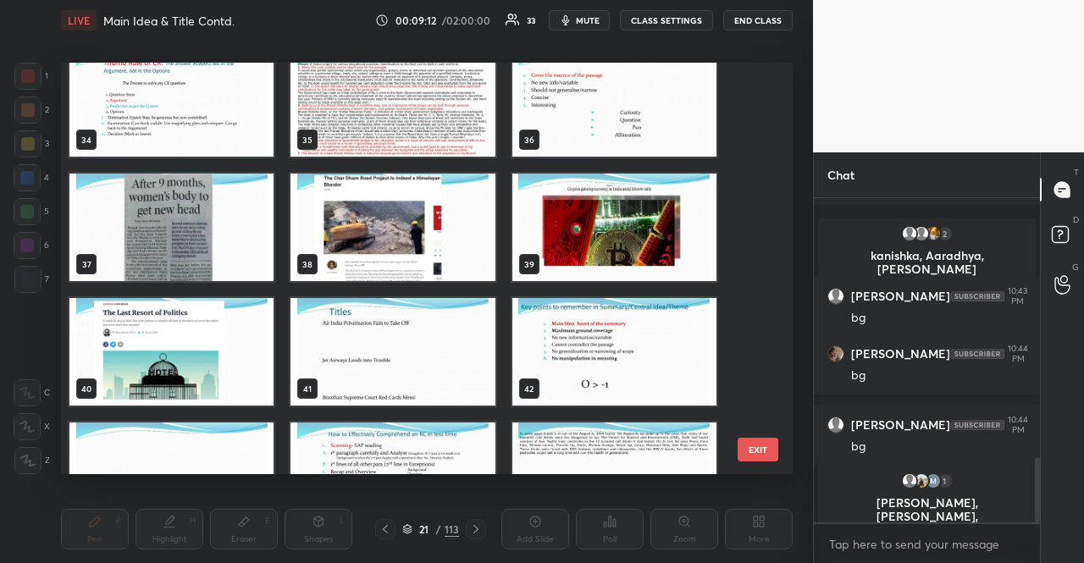
click at [605, 125] on img "grid" at bounding box center [615, 103] width 204 height 108
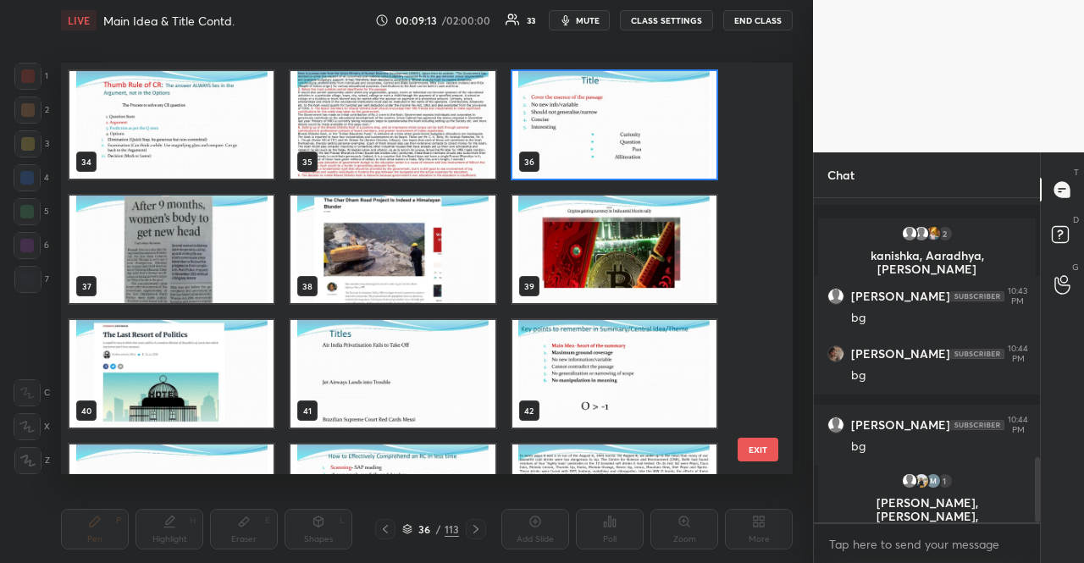
click at [605, 125] on div "34 35 36 37 38 39 40 41 42 43 44 45 46 47 48" at bounding box center [412, 269] width 702 height 412
click at [605, 125] on img "grid" at bounding box center [615, 125] width 204 height 108
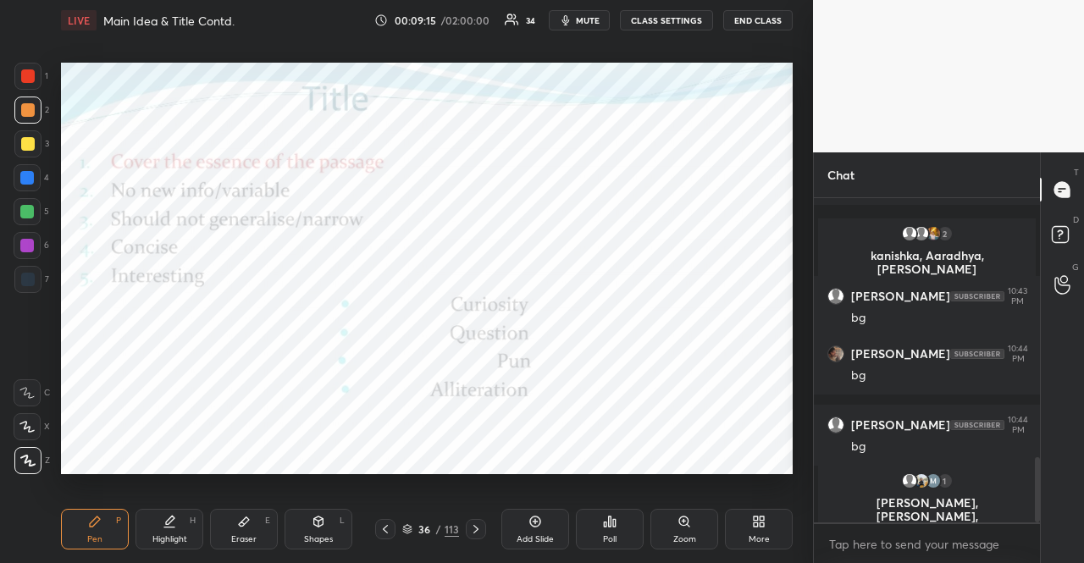
click at [23, 175] on div at bounding box center [27, 178] width 14 height 14
click at [20, 426] on icon at bounding box center [26, 427] width 15 height 12
click at [19, 426] on icon at bounding box center [26, 427] width 15 height 12
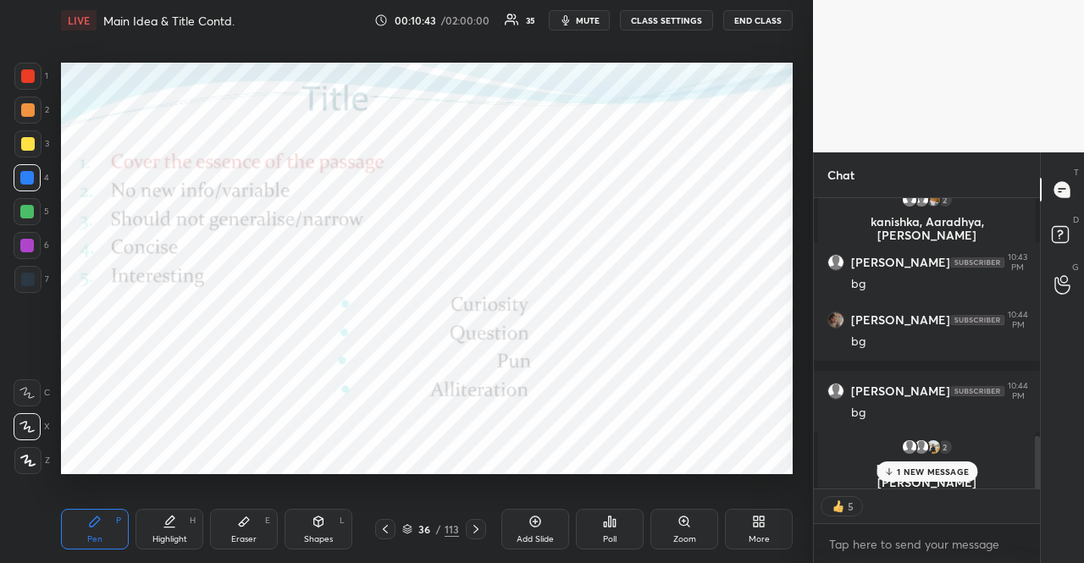
scroll to position [1291, 0]
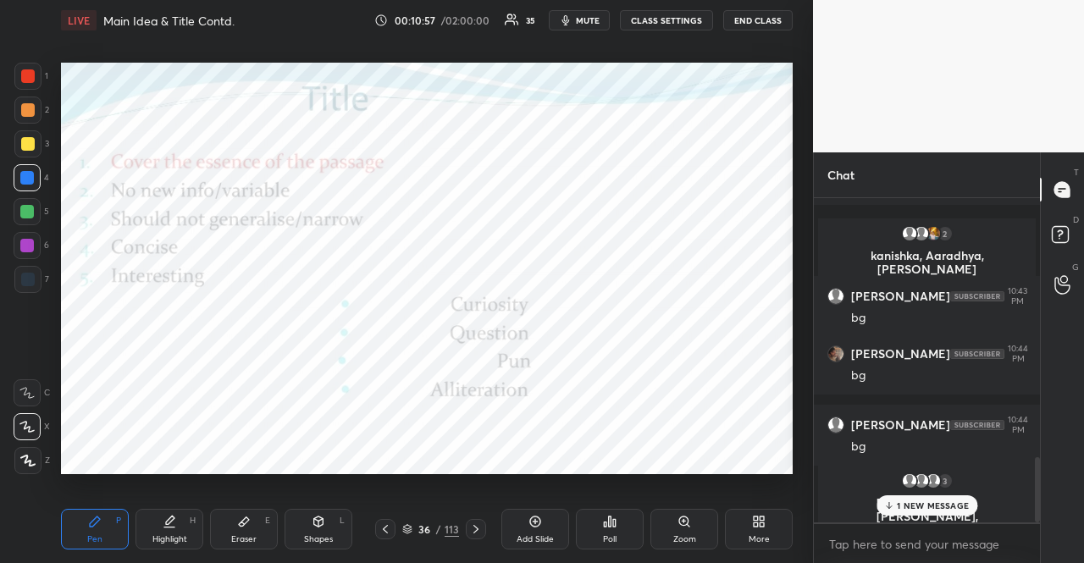
click at [408, 525] on icon at bounding box center [407, 529] width 10 height 10
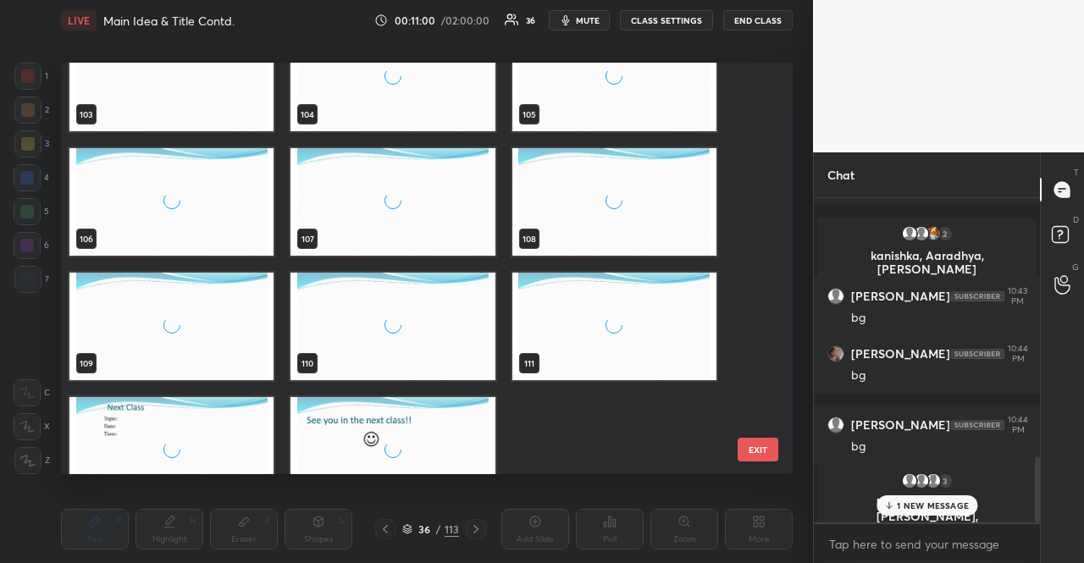
scroll to position [4321, 0]
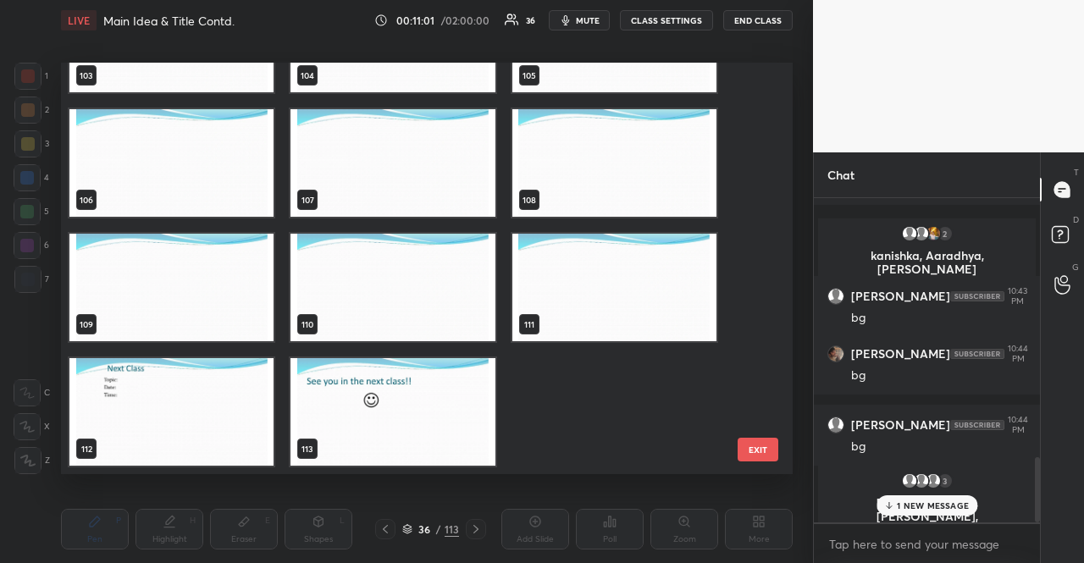
click at [471, 399] on img "grid" at bounding box center [393, 412] width 204 height 108
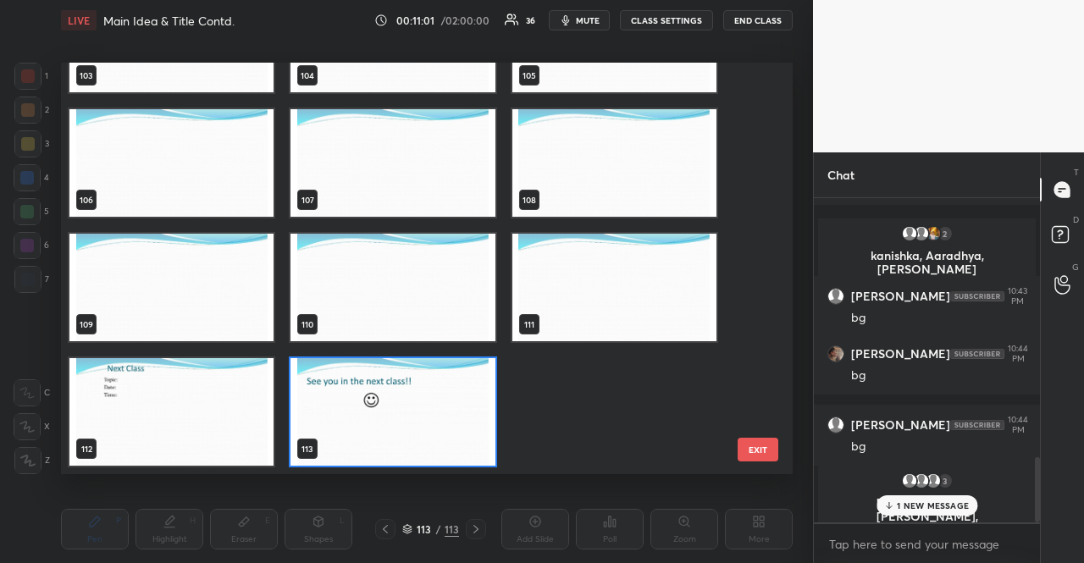
click at [469, 399] on img "grid" at bounding box center [393, 412] width 204 height 108
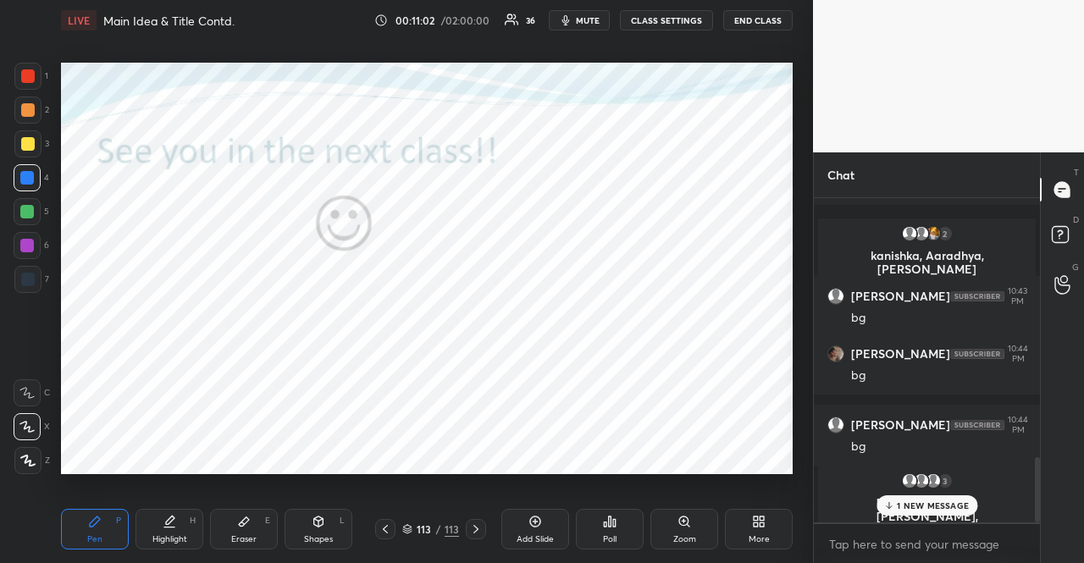
click at [778, 529] on div "More" at bounding box center [759, 529] width 68 height 41
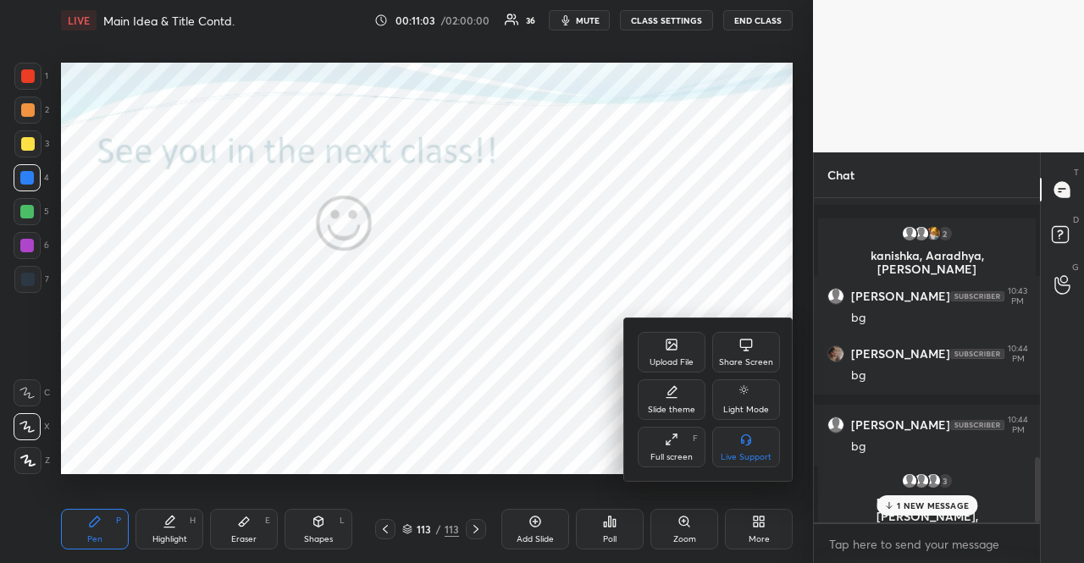
click at [647, 339] on div "Upload File" at bounding box center [672, 352] width 68 height 41
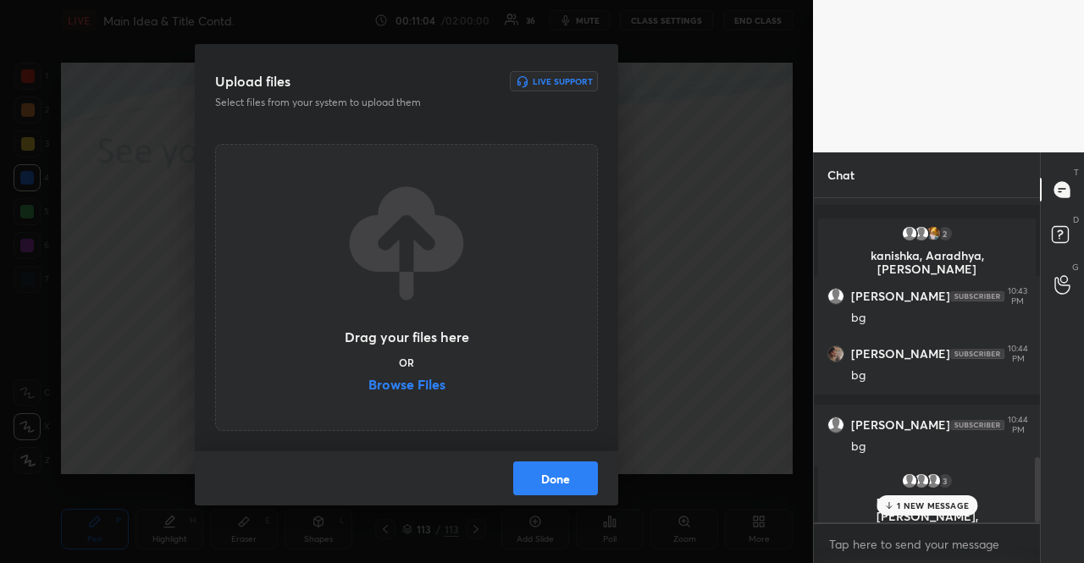
click at [413, 378] on label "Browse Files" at bounding box center [407, 387] width 77 height 18
click at [369, 378] on input "Browse Files" at bounding box center [369, 387] width 0 height 18
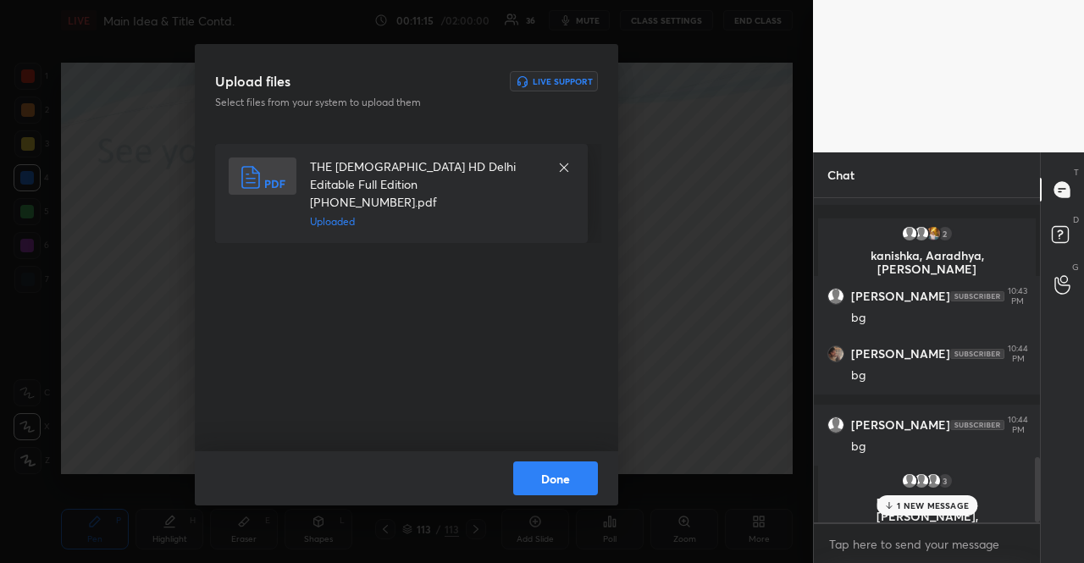
click at [570, 488] on button "Done" at bounding box center [555, 479] width 85 height 34
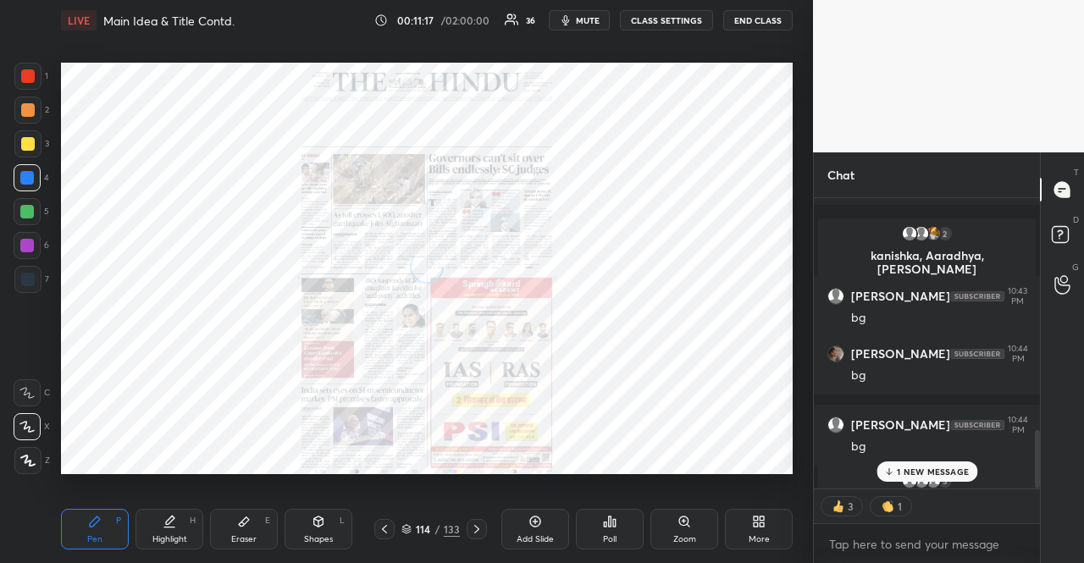
click at [407, 529] on icon at bounding box center [406, 527] width 8 height 4
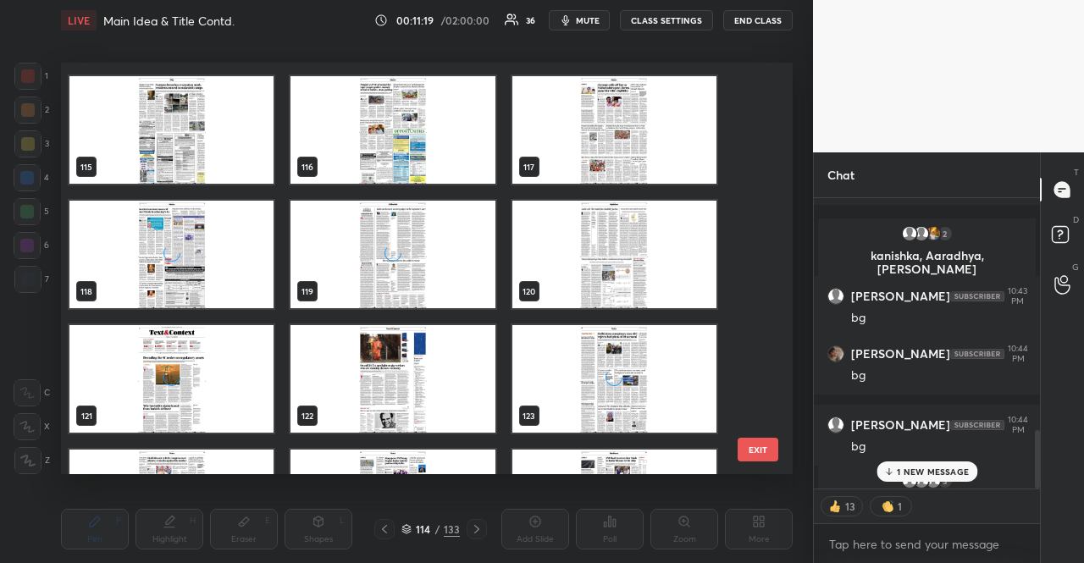
scroll to position [4829, 0]
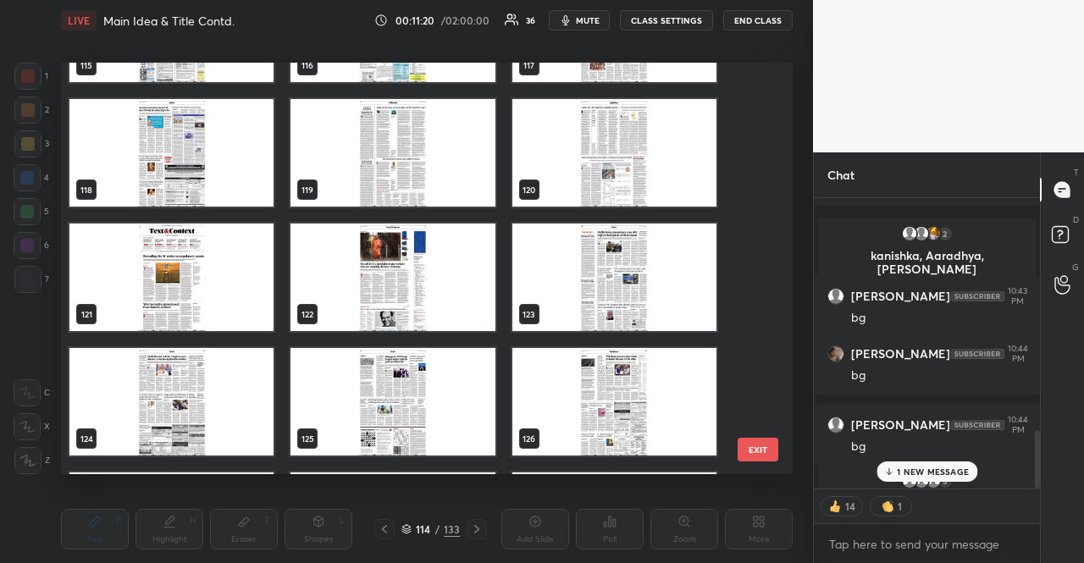
click at [468, 152] on img "grid" at bounding box center [393, 153] width 204 height 108
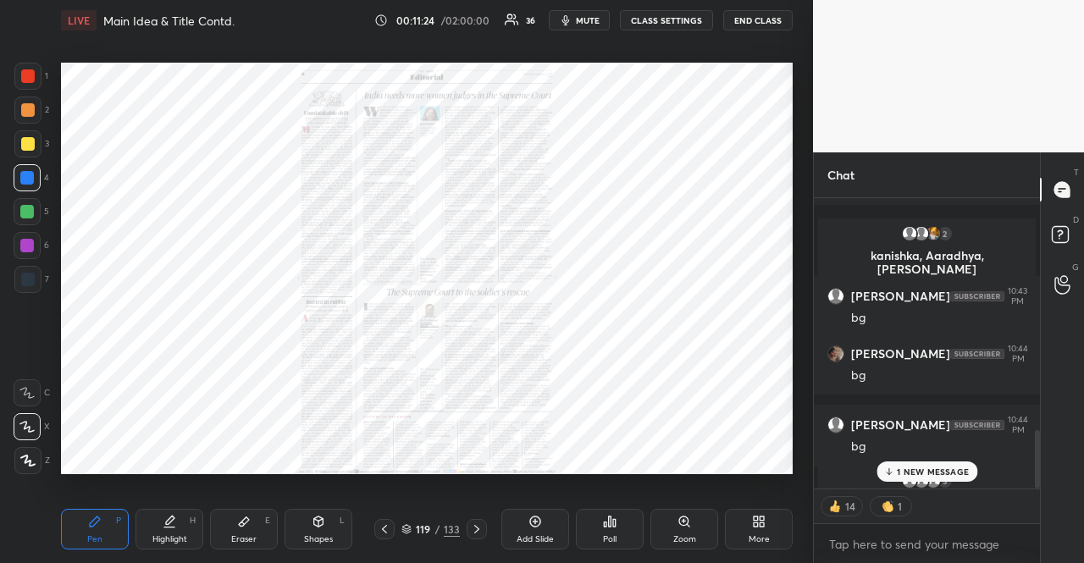
click at [694, 529] on div "Zoom" at bounding box center [685, 529] width 68 height 41
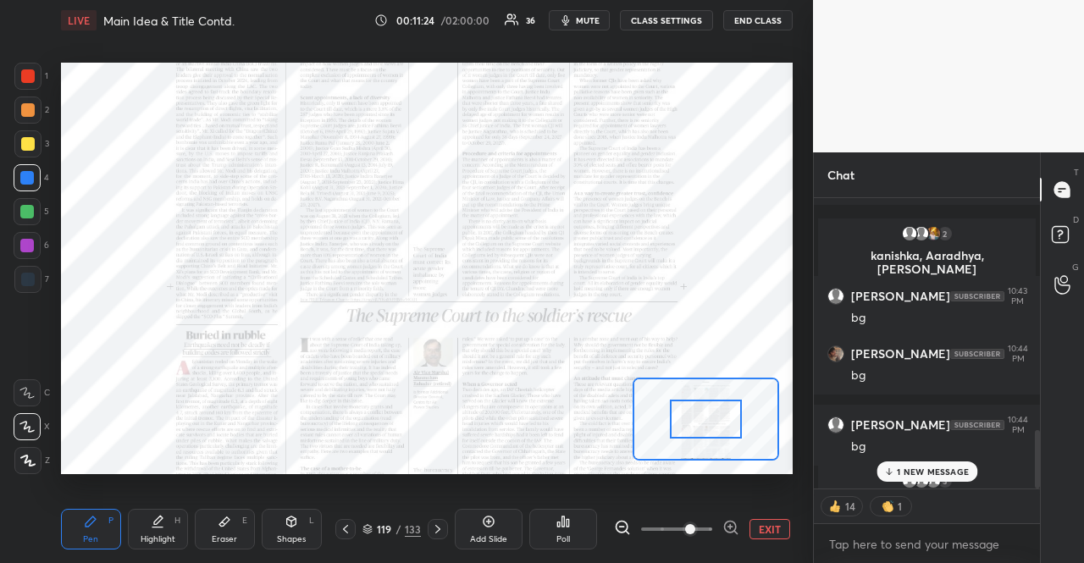
click at [693, 529] on span at bounding box center [690, 529] width 10 height 10
click at [730, 528] on icon at bounding box center [731, 527] width 17 height 17
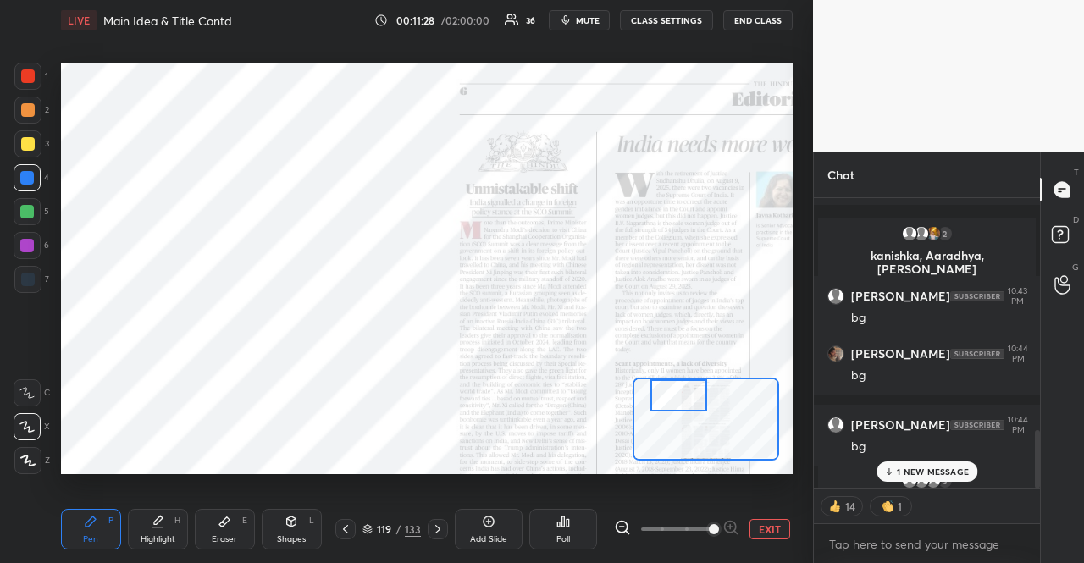
click at [689, 371] on div "Setting up your live class Poll for secs No correct answer Start poll" at bounding box center [427, 269] width 732 height 412
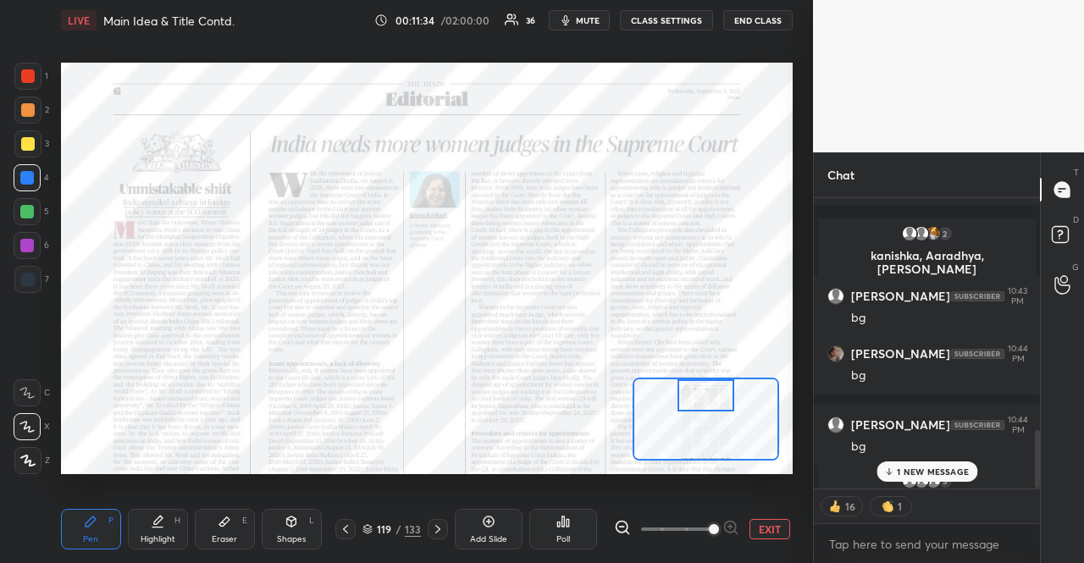
drag, startPoint x: 695, startPoint y: 397, endPoint x: 714, endPoint y: 394, distance: 19.8
click at [715, 394] on div at bounding box center [707, 395] width 58 height 31
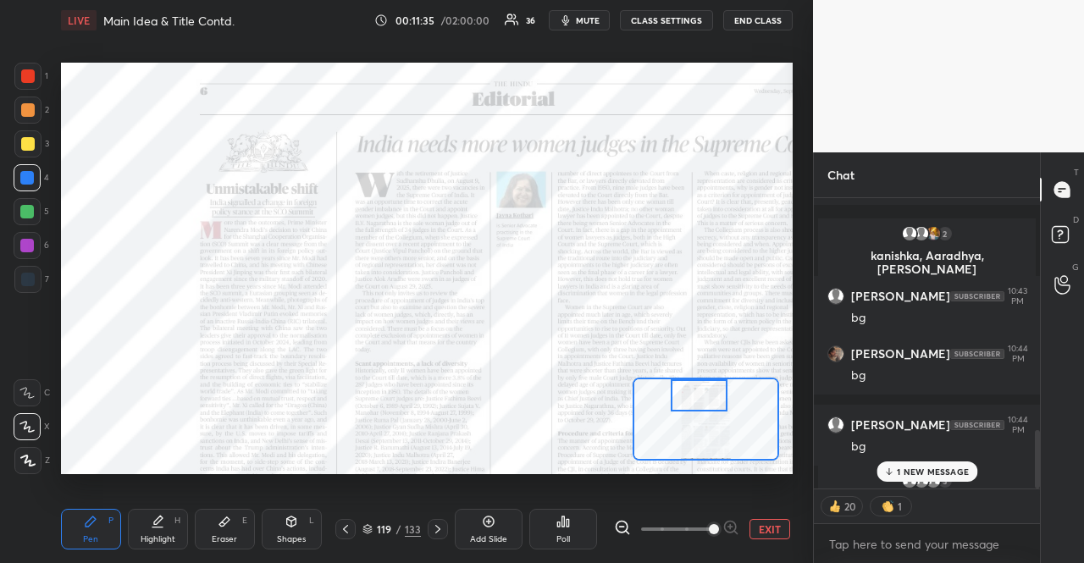
click at [773, 526] on button "EXIT" at bounding box center [770, 529] width 41 height 20
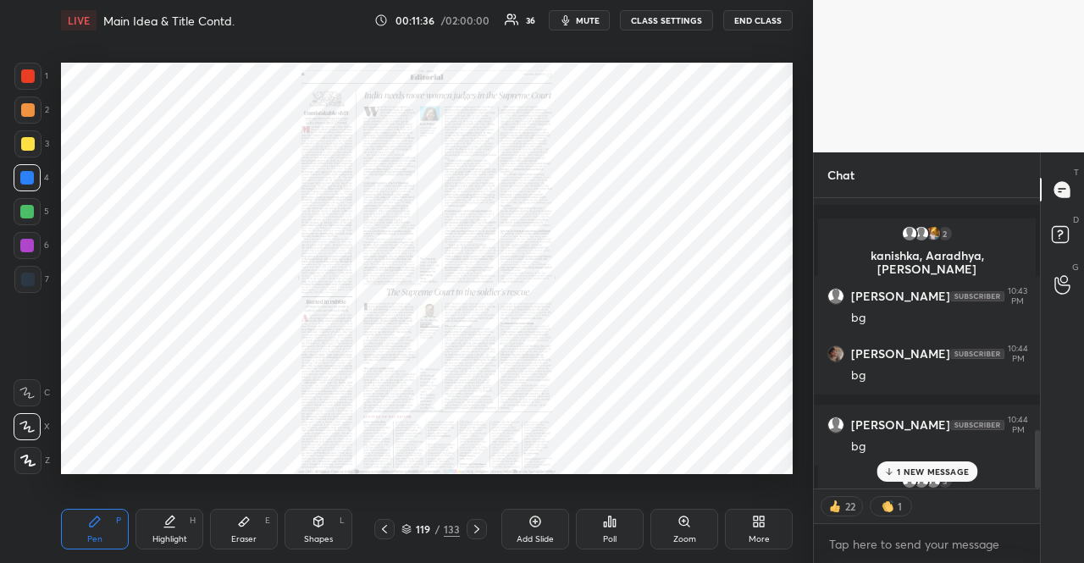
scroll to position [1383, 0]
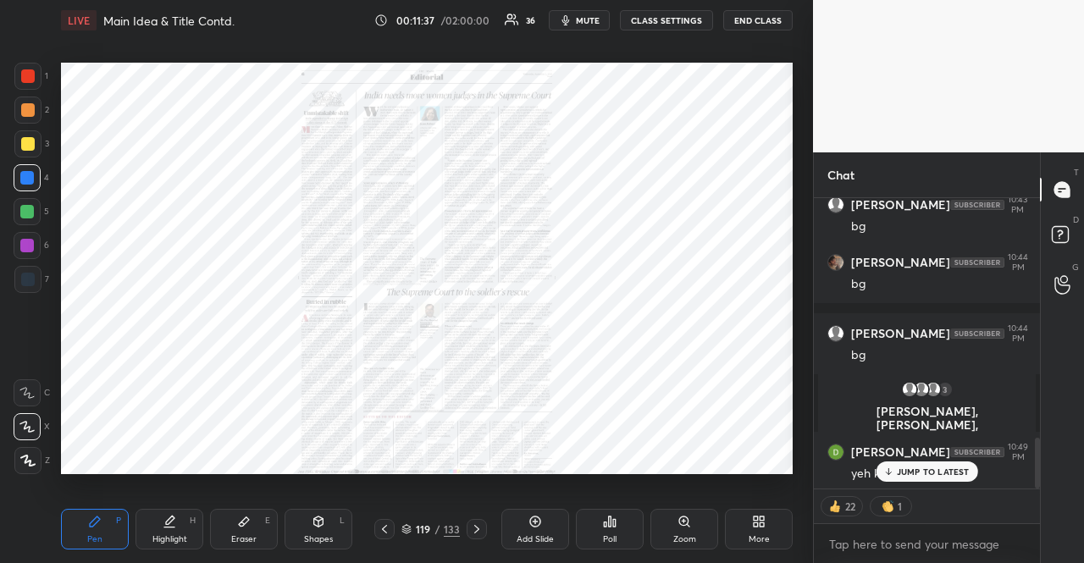
click at [405, 523] on div "119 / 133" at bounding box center [431, 529] width 58 height 15
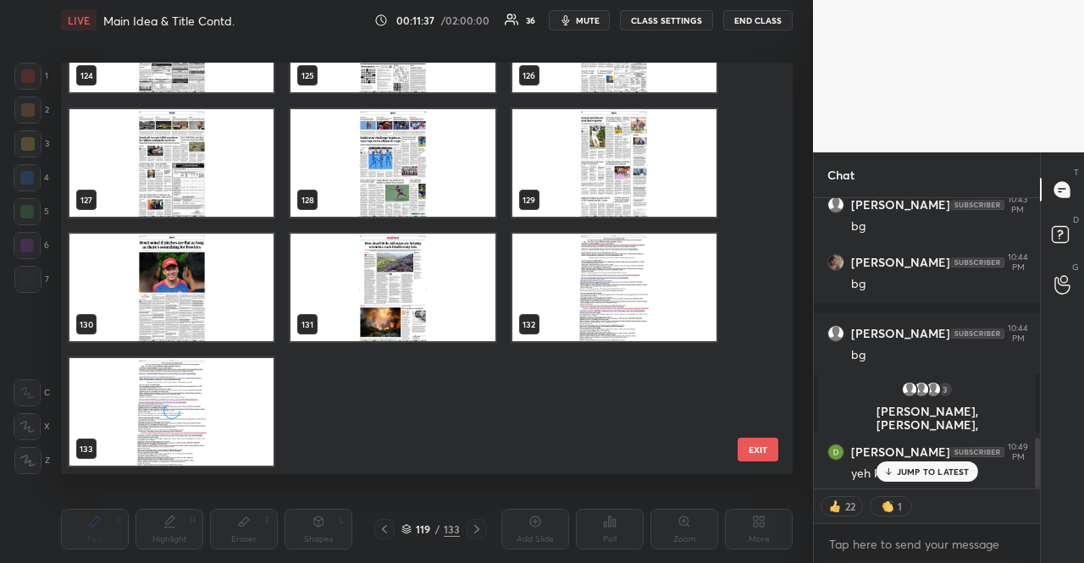
scroll to position [1454, 0]
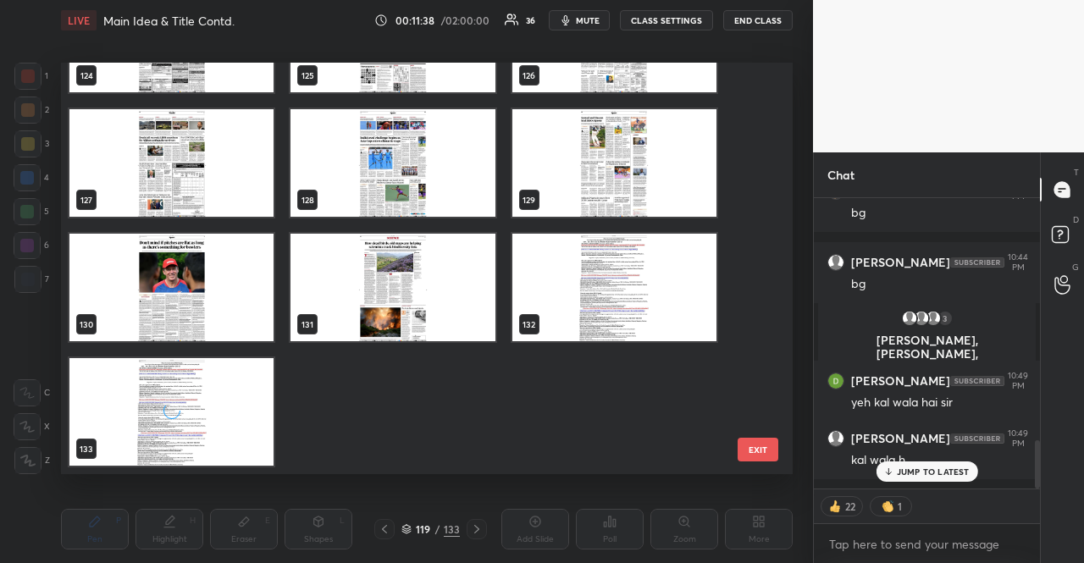
click at [248, 397] on div "grid" at bounding box center [171, 412] width 204 height 108
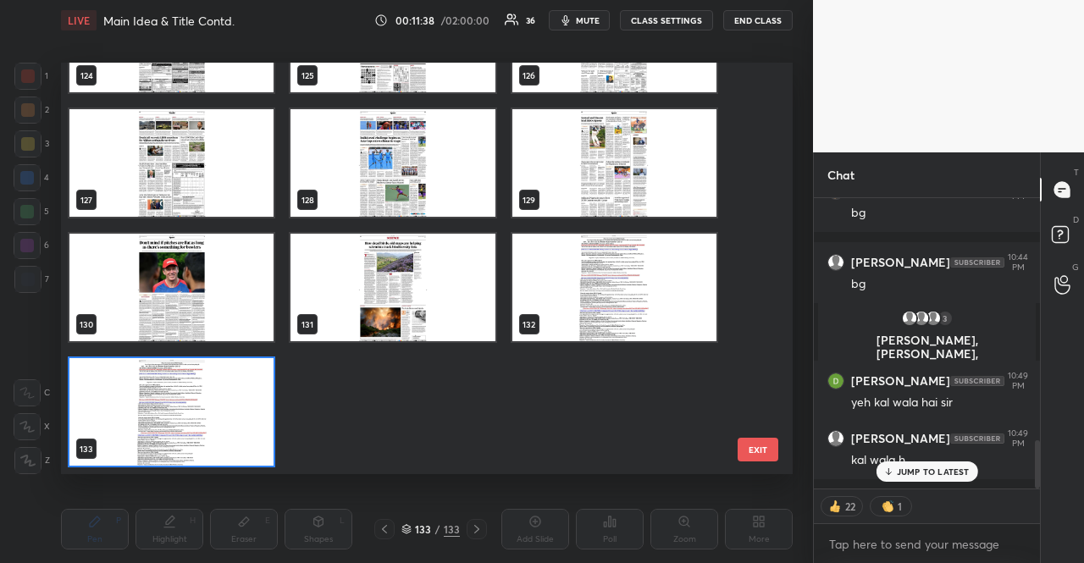
click at [248, 397] on img "grid" at bounding box center [171, 412] width 204 height 108
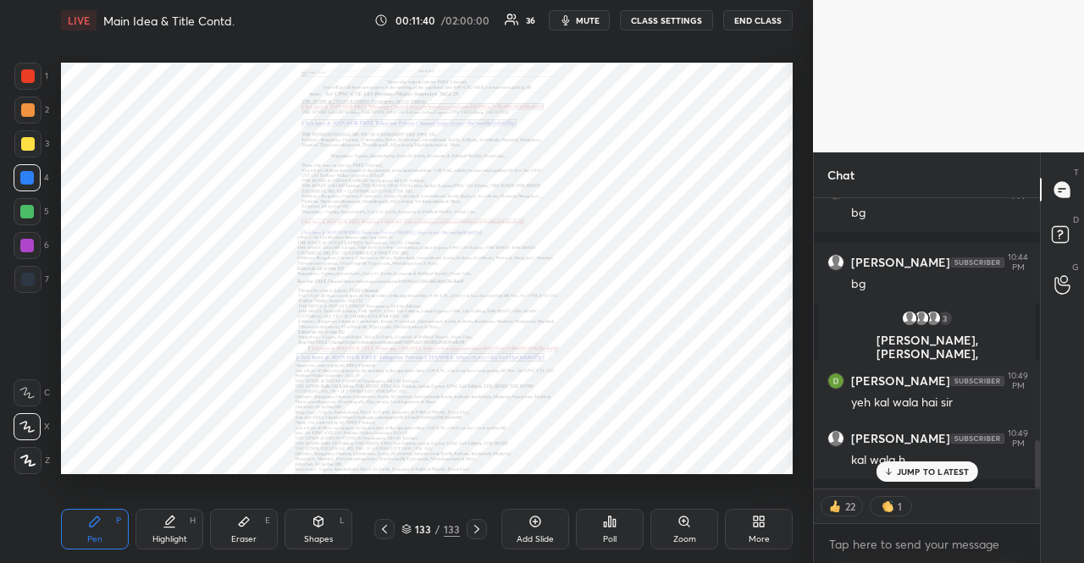
click at [764, 517] on icon at bounding box center [762, 519] width 4 height 4
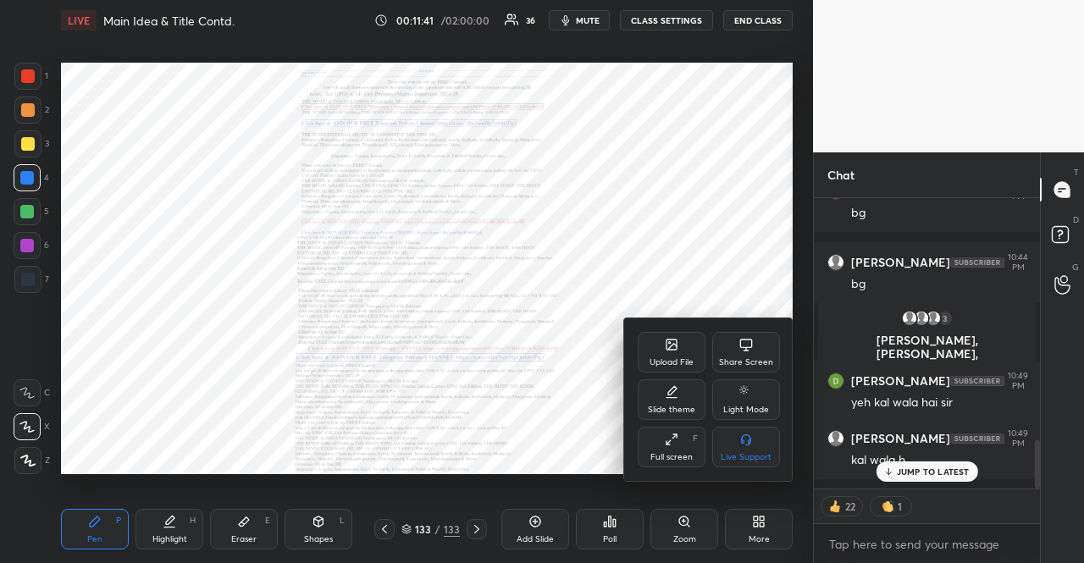
click at [676, 370] on div "Upload File" at bounding box center [672, 352] width 68 height 41
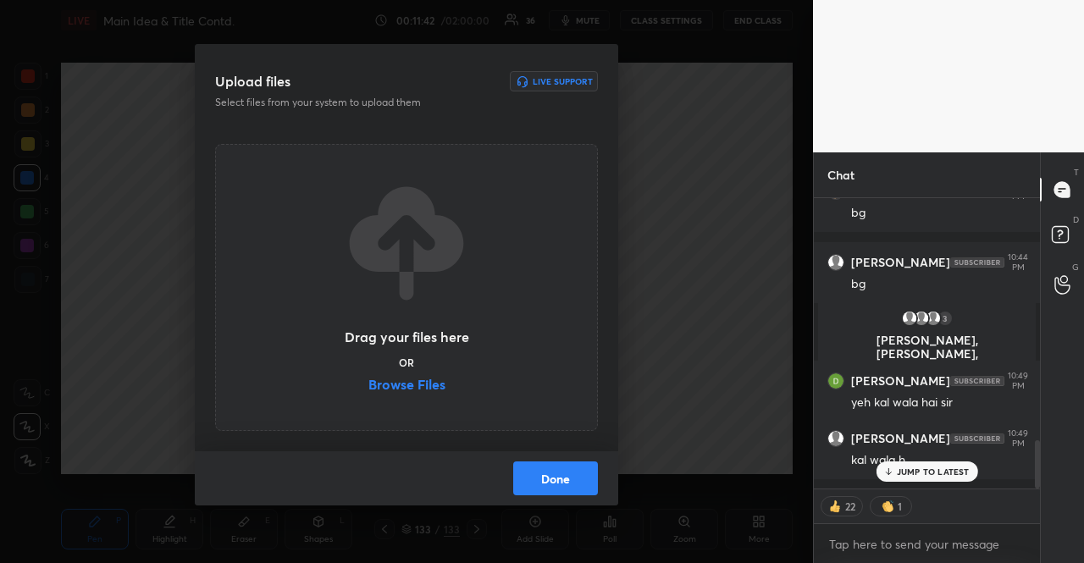
click at [427, 385] on label "Browse Files" at bounding box center [407, 387] width 77 height 18
click at [369, 385] on input "Browse Files" at bounding box center [369, 387] width 0 height 18
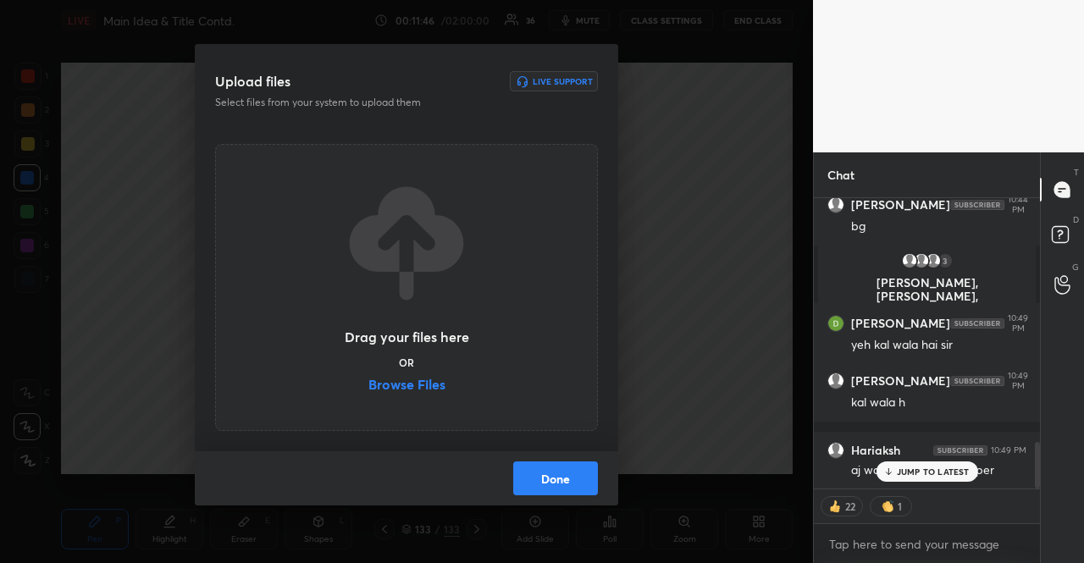
scroll to position [1477, 0]
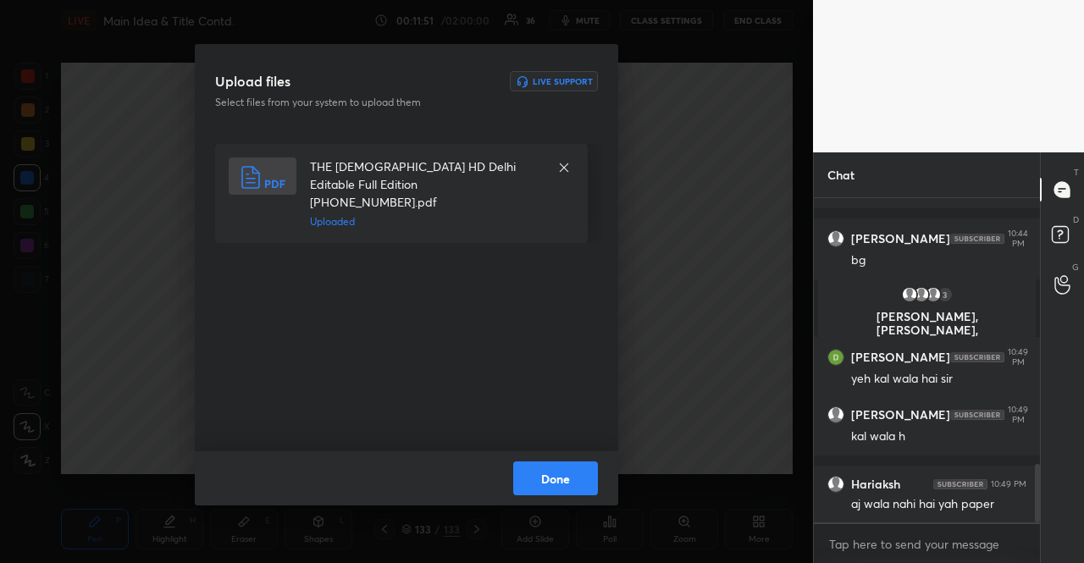
click at [600, 485] on div "Done" at bounding box center [407, 479] width 424 height 54
click at [579, 496] on button "Done" at bounding box center [555, 479] width 85 height 34
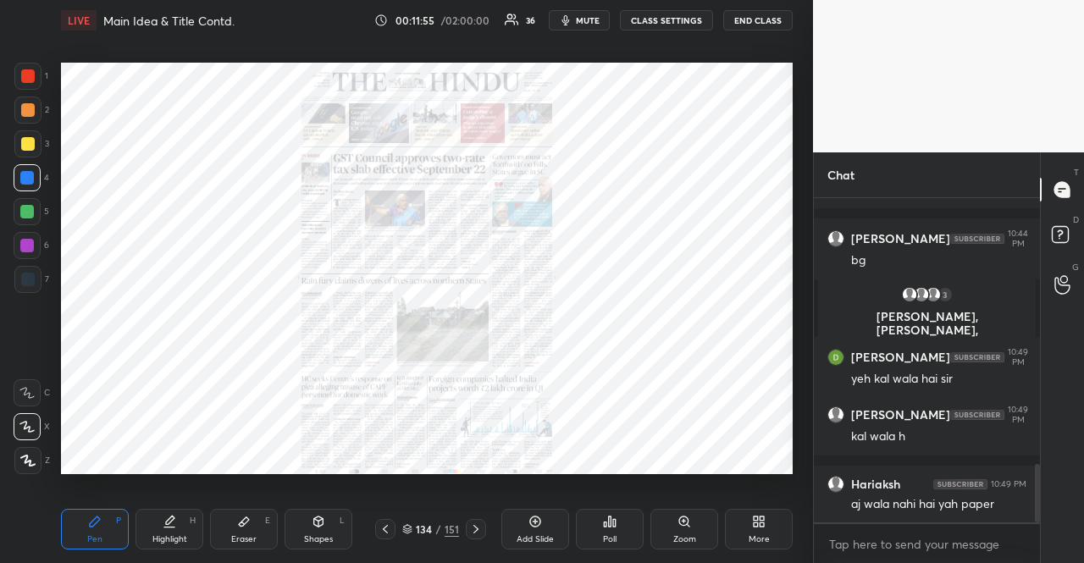
click at [413, 523] on div "134 / 151" at bounding box center [430, 529] width 57 height 15
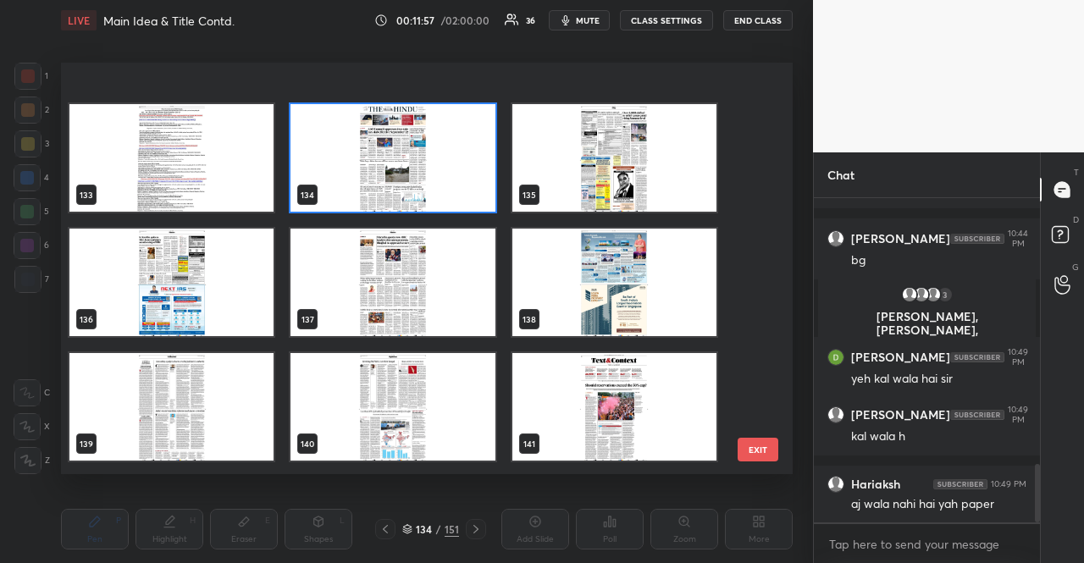
scroll to position [5531, 0]
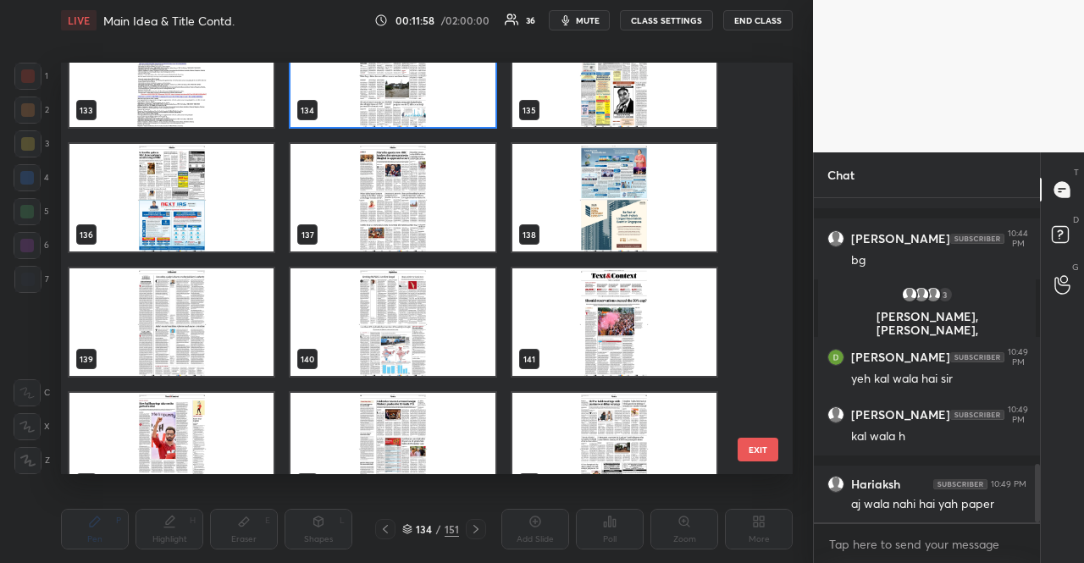
click at [175, 313] on img "grid" at bounding box center [171, 323] width 204 height 108
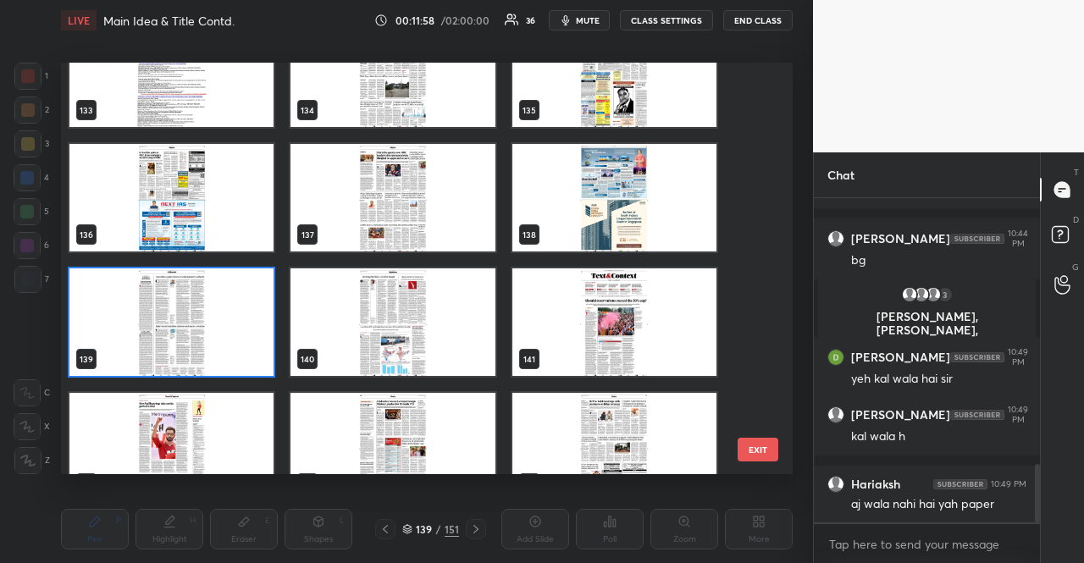
click at [175, 313] on img "grid" at bounding box center [171, 323] width 204 height 108
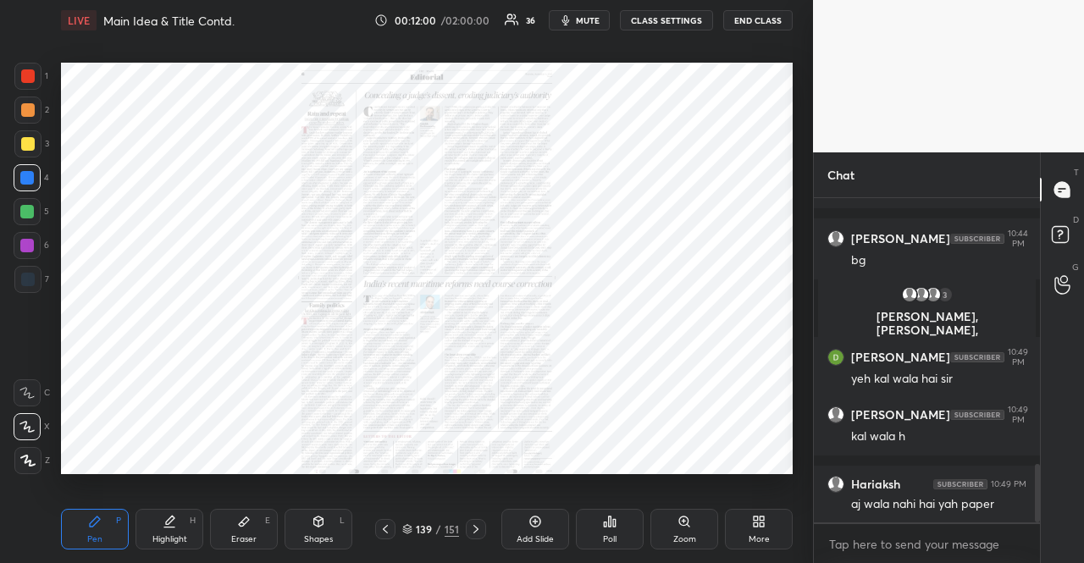
click at [683, 519] on icon at bounding box center [683, 521] width 9 height 9
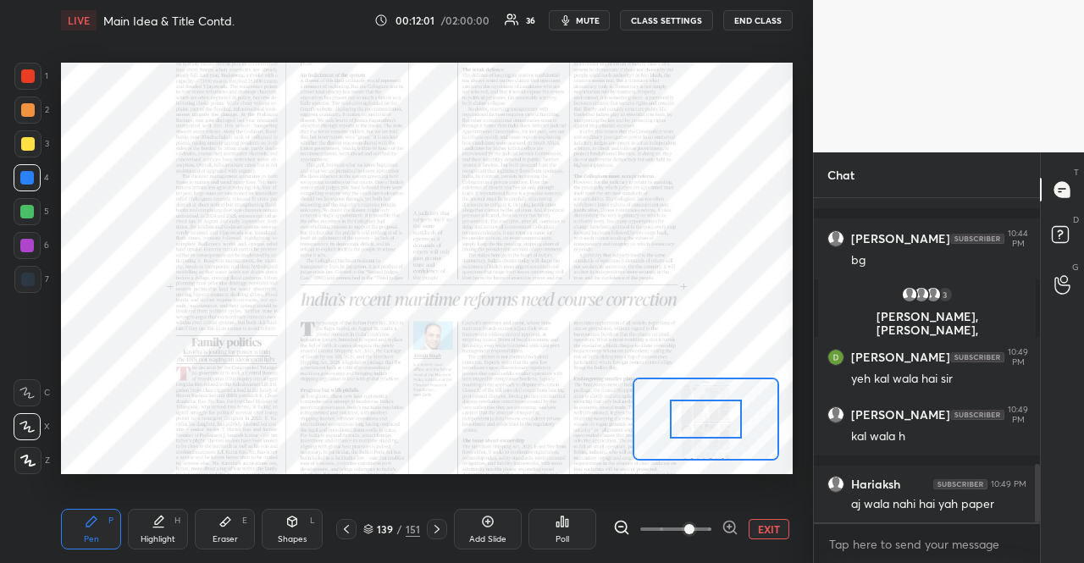
click at [685, 524] on span at bounding box center [690, 529] width 10 height 10
click at [689, 524] on span at bounding box center [690, 529] width 10 height 10
click at [735, 526] on icon at bounding box center [730, 527] width 17 height 17
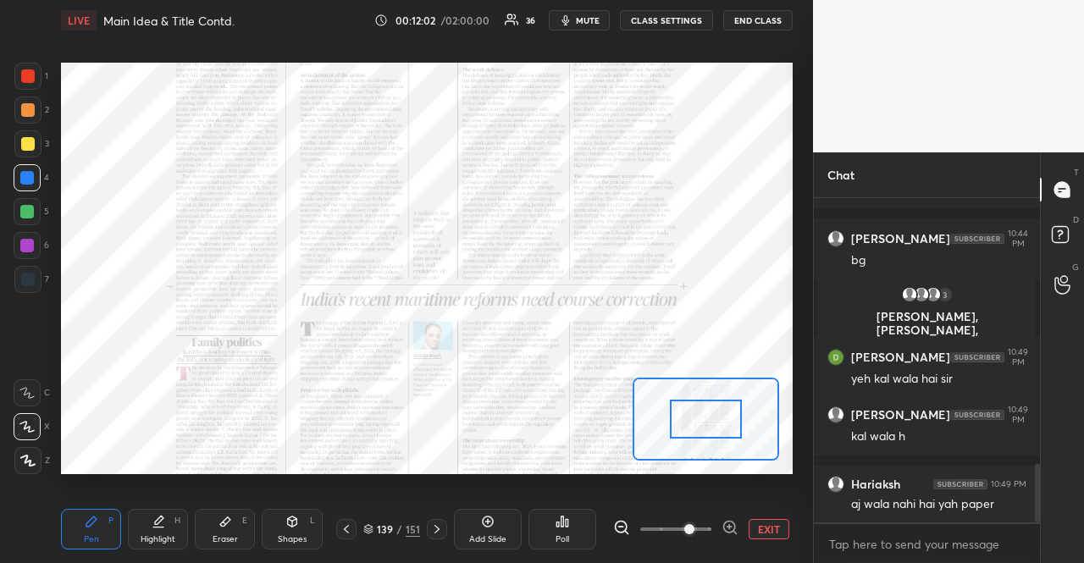
click at [733, 526] on div at bounding box center [675, 529] width 125 height 20
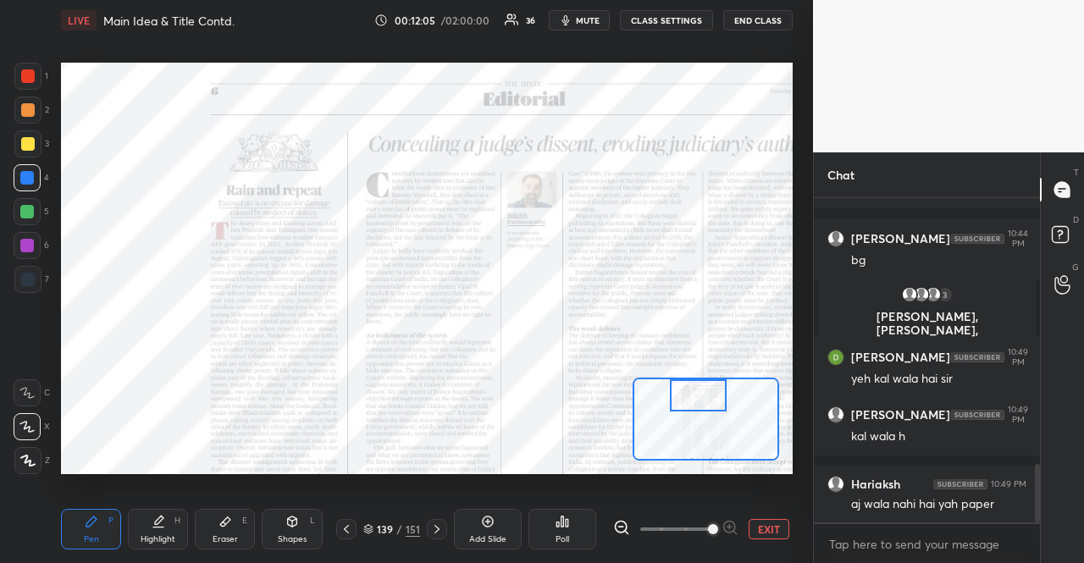
drag, startPoint x: 706, startPoint y: 421, endPoint x: 698, endPoint y: 380, distance: 41.4
click at [698, 380] on div at bounding box center [699, 395] width 58 height 31
click at [933, 470] on p "JUMP TO LATEST" at bounding box center [933, 472] width 73 height 10
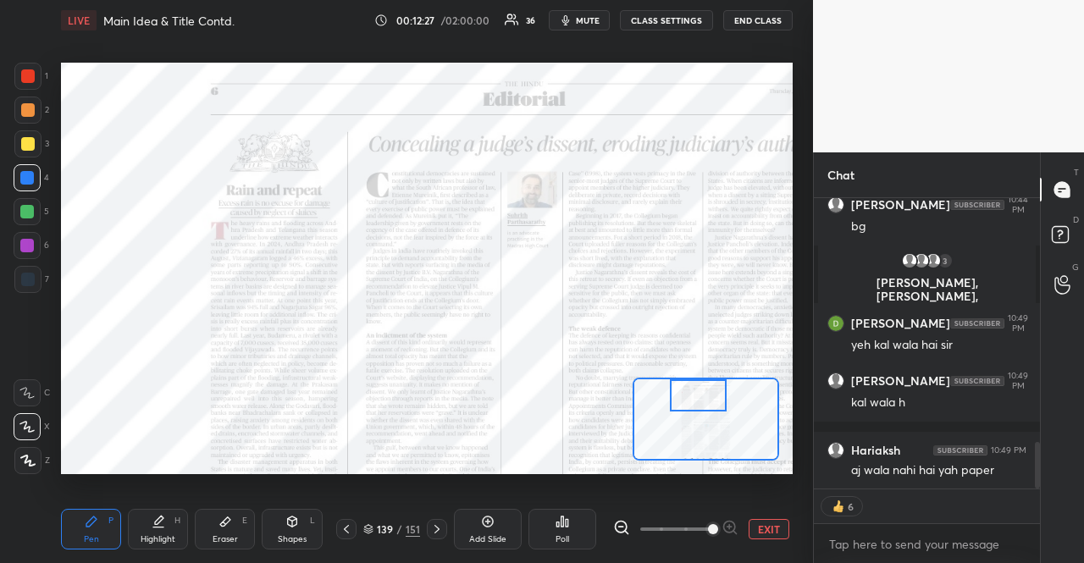
scroll to position [1569, 0]
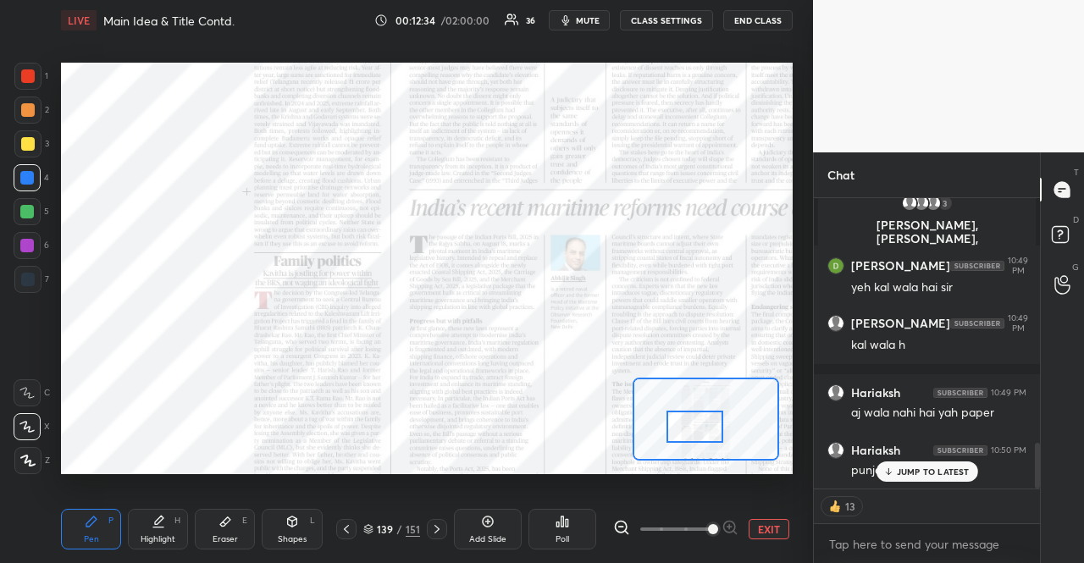
drag, startPoint x: 695, startPoint y: 398, endPoint x: 691, endPoint y: 430, distance: 31.5
click at [691, 430] on div at bounding box center [696, 426] width 58 height 31
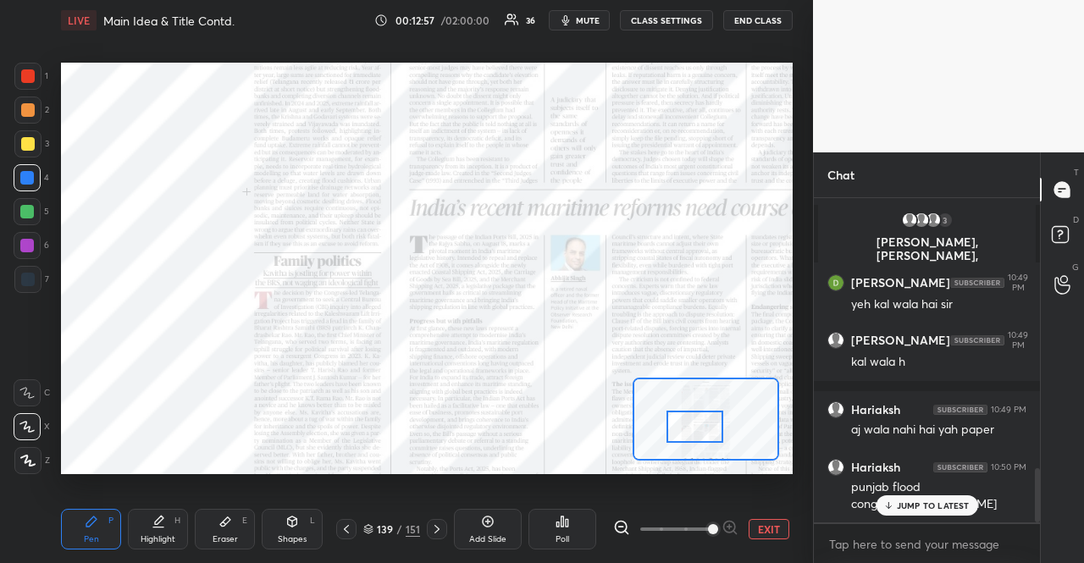
scroll to position [1623, 0]
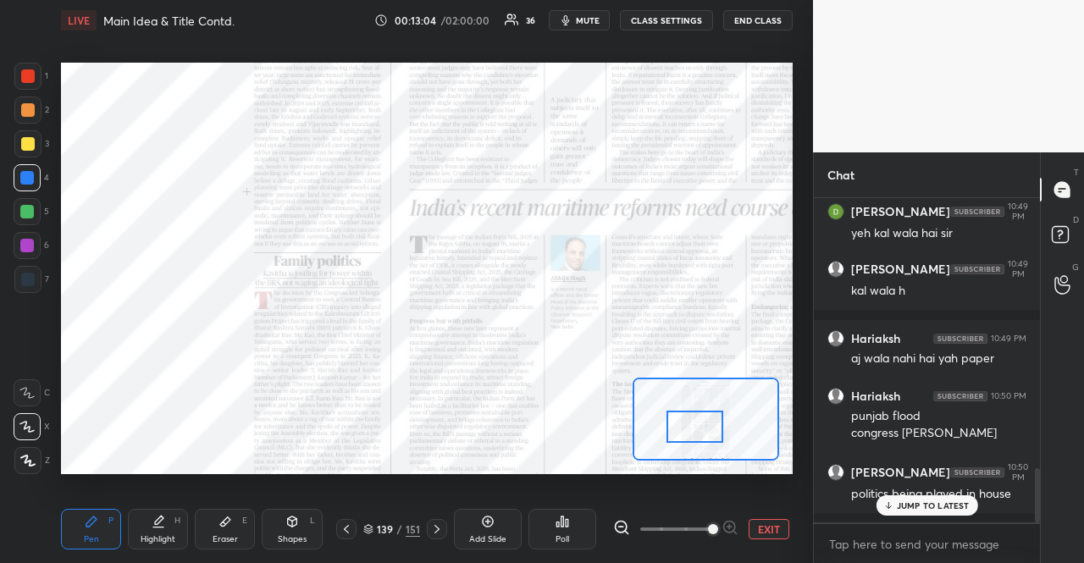
click at [929, 507] on p "JUMP TO LATEST" at bounding box center [933, 506] width 73 height 10
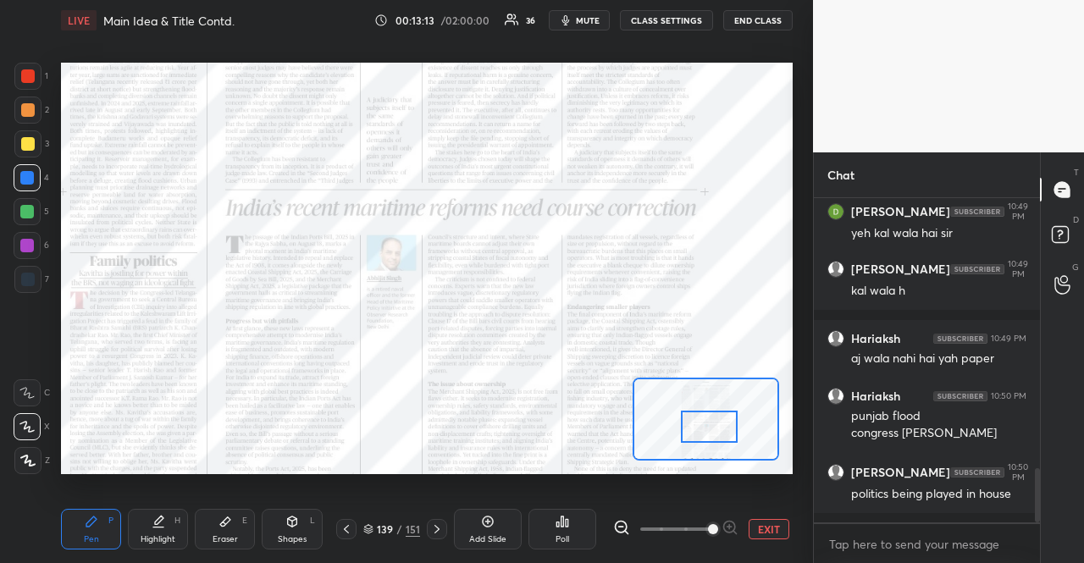
drag, startPoint x: 694, startPoint y: 420, endPoint x: 708, endPoint y: 420, distance: 14.4
click at [708, 420] on div at bounding box center [710, 426] width 58 height 31
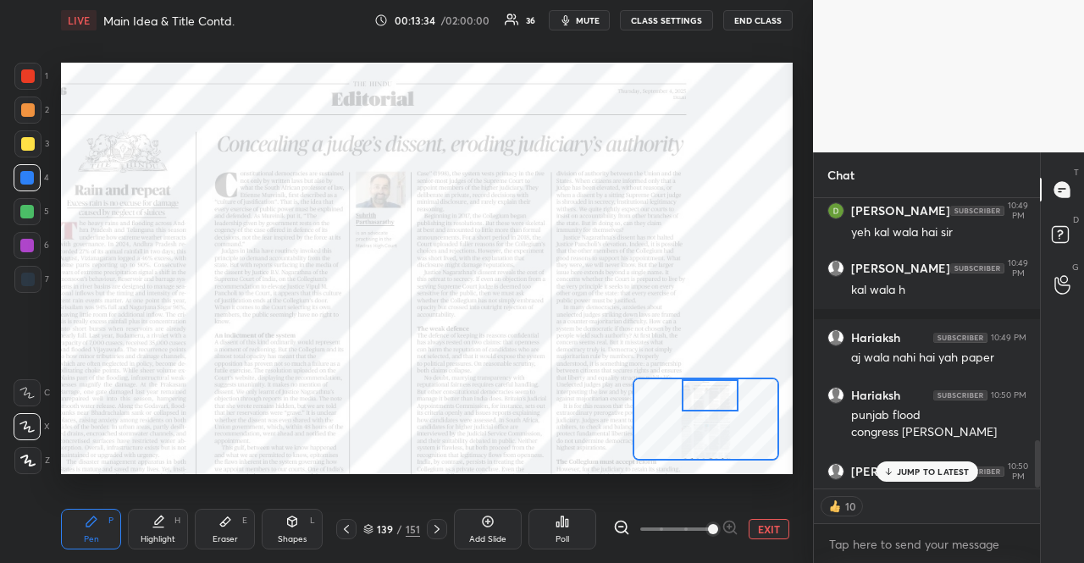
drag, startPoint x: 723, startPoint y: 429, endPoint x: 723, endPoint y: 388, distance: 40.7
click at [724, 391] on div at bounding box center [711, 395] width 58 height 31
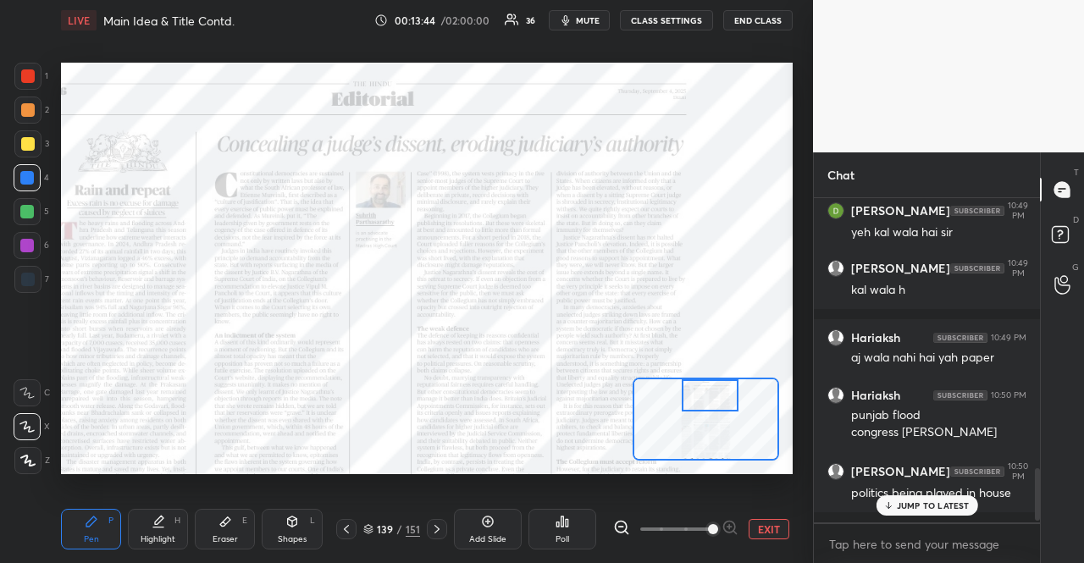
scroll to position [1623, 0]
click at [442, 529] on icon at bounding box center [437, 530] width 14 height 14
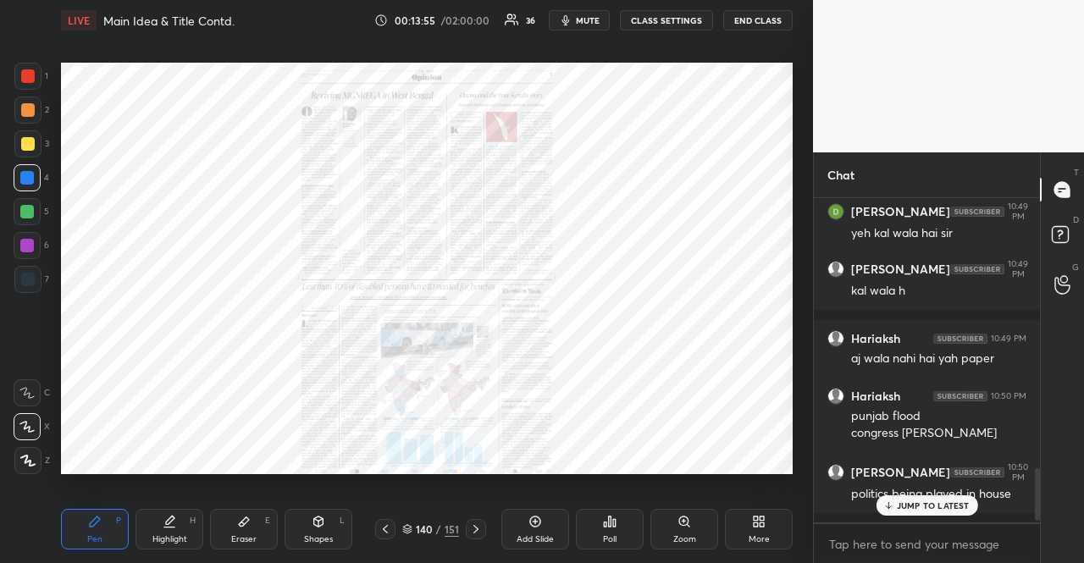
click at [690, 524] on div "Zoom" at bounding box center [685, 529] width 68 height 41
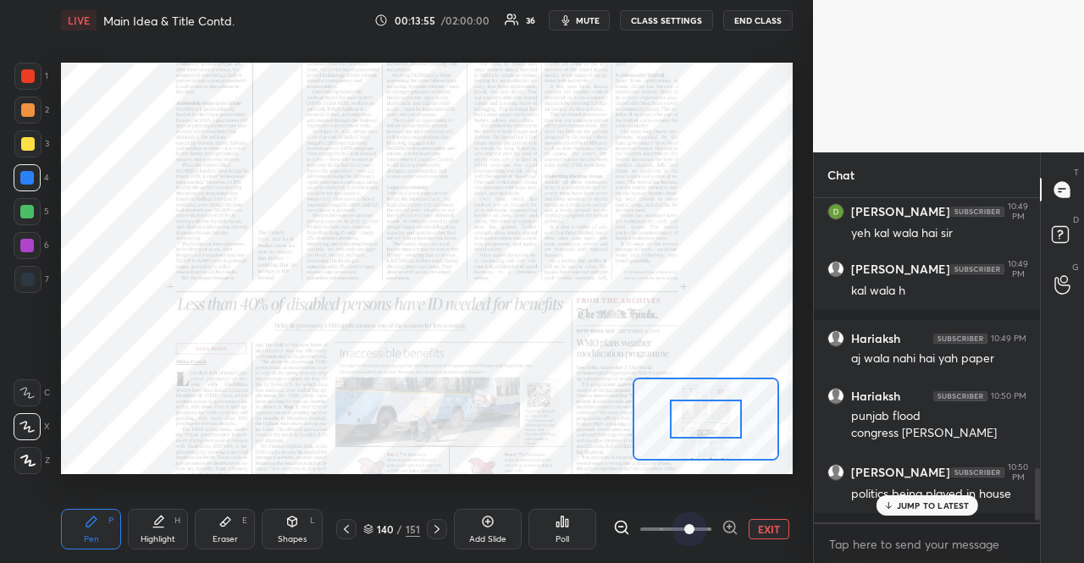
click at [690, 524] on span at bounding box center [690, 529] width 10 height 10
click at [691, 524] on span at bounding box center [690, 529] width 10 height 10
click at [734, 526] on icon at bounding box center [728, 527] width 11 height 11
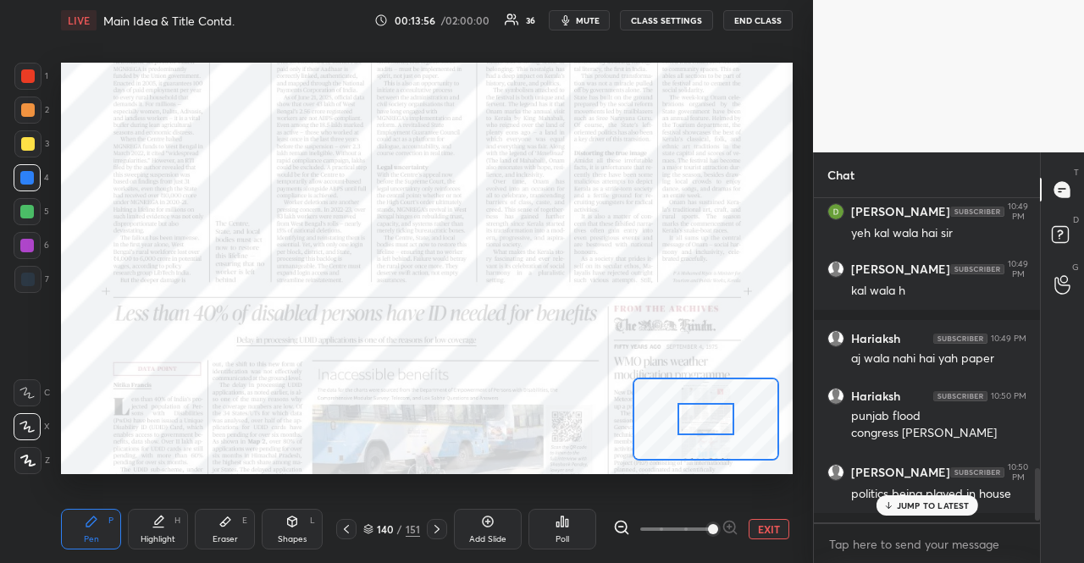
click at [734, 526] on div at bounding box center [675, 529] width 125 height 20
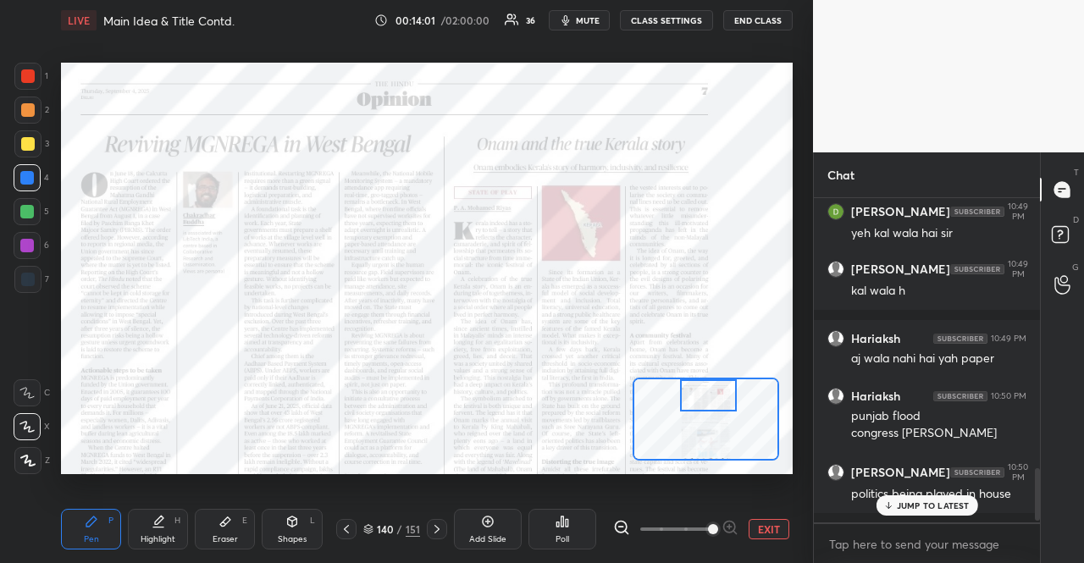
drag, startPoint x: 707, startPoint y: 416, endPoint x: 710, endPoint y: 387, distance: 28.9
click at [710, 387] on div at bounding box center [709, 395] width 58 height 31
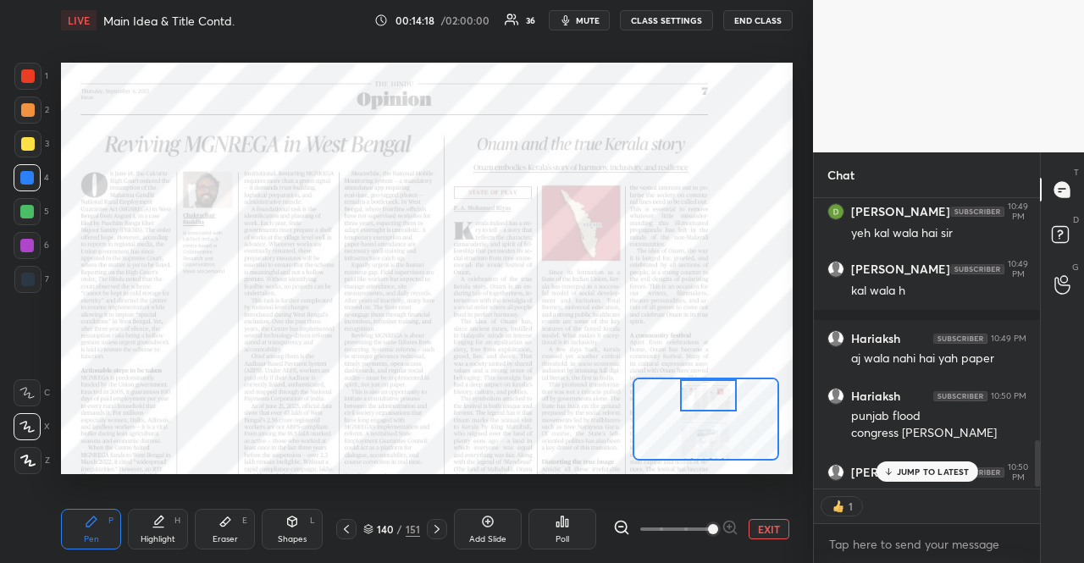
scroll to position [5, 5]
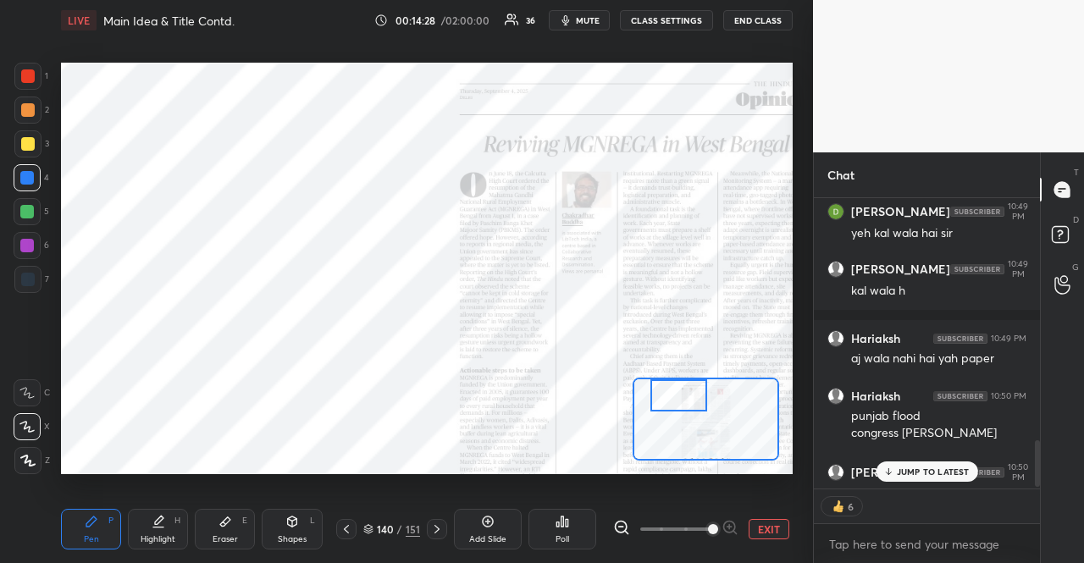
click at [687, 243] on div "Setting up your live class Poll for secs No correct answer Start poll" at bounding box center [427, 269] width 732 height 412
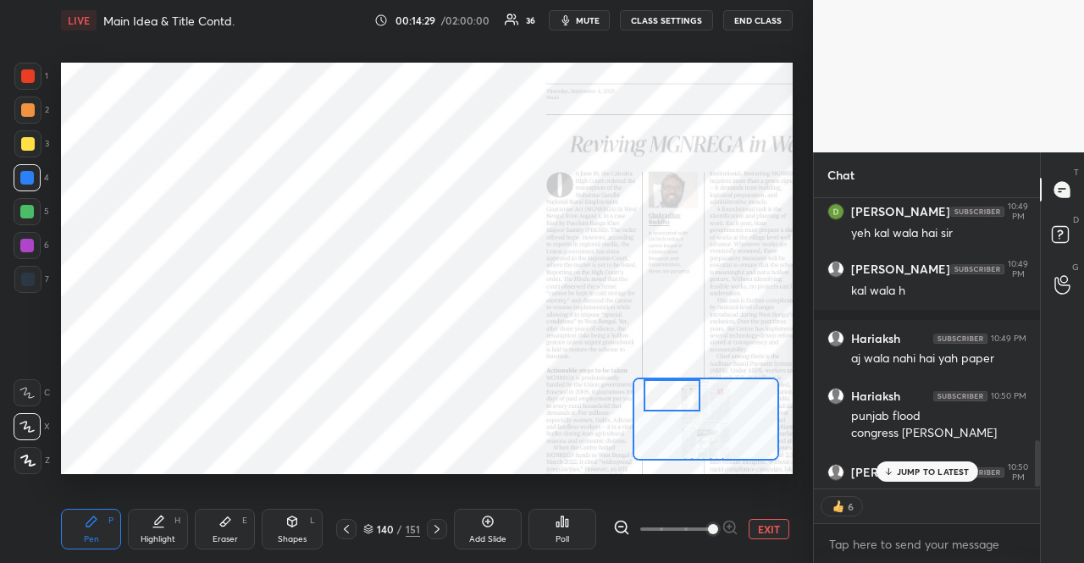
click at [371, 526] on icon at bounding box center [368, 527] width 8 height 4
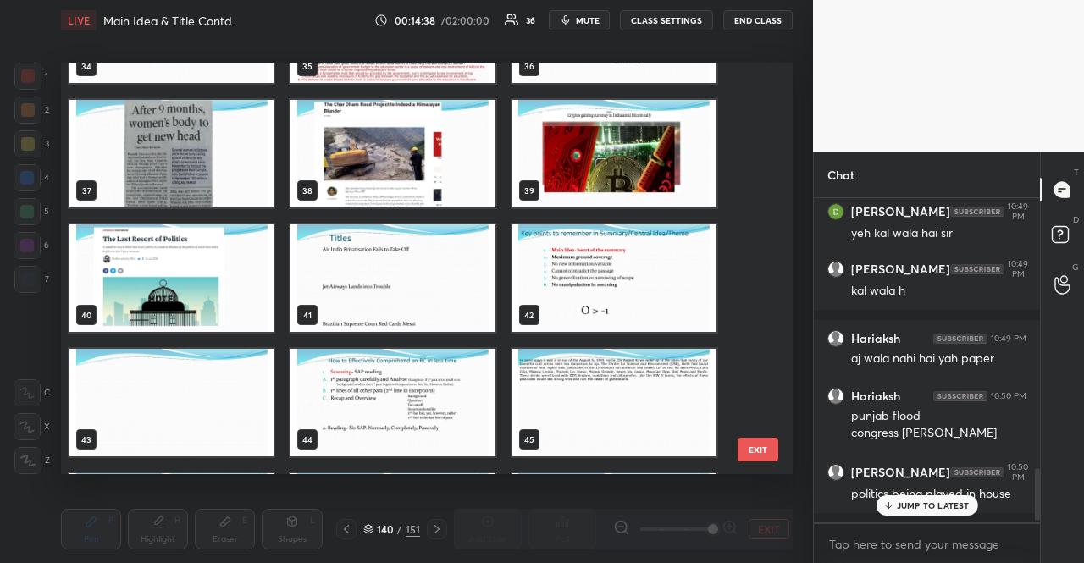
scroll to position [1460, 0]
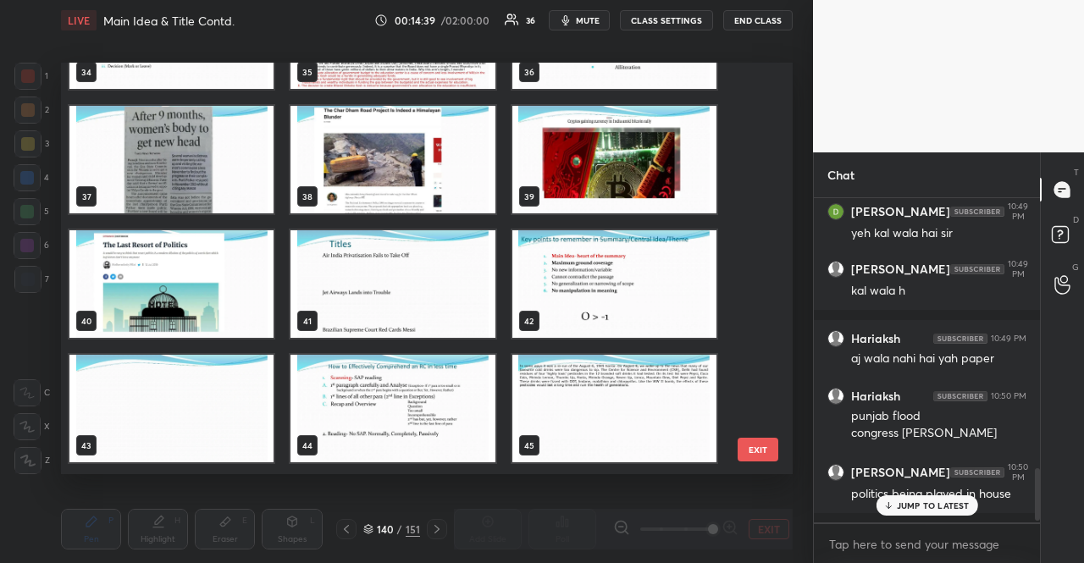
click at [556, 291] on img "grid" at bounding box center [615, 284] width 204 height 108
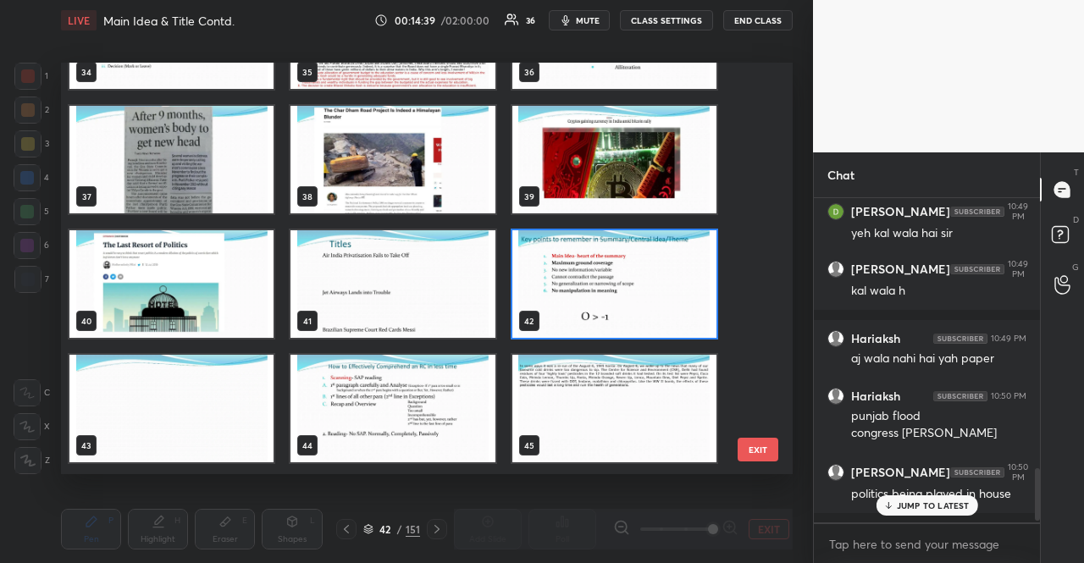
click at [556, 291] on img "grid" at bounding box center [615, 284] width 204 height 108
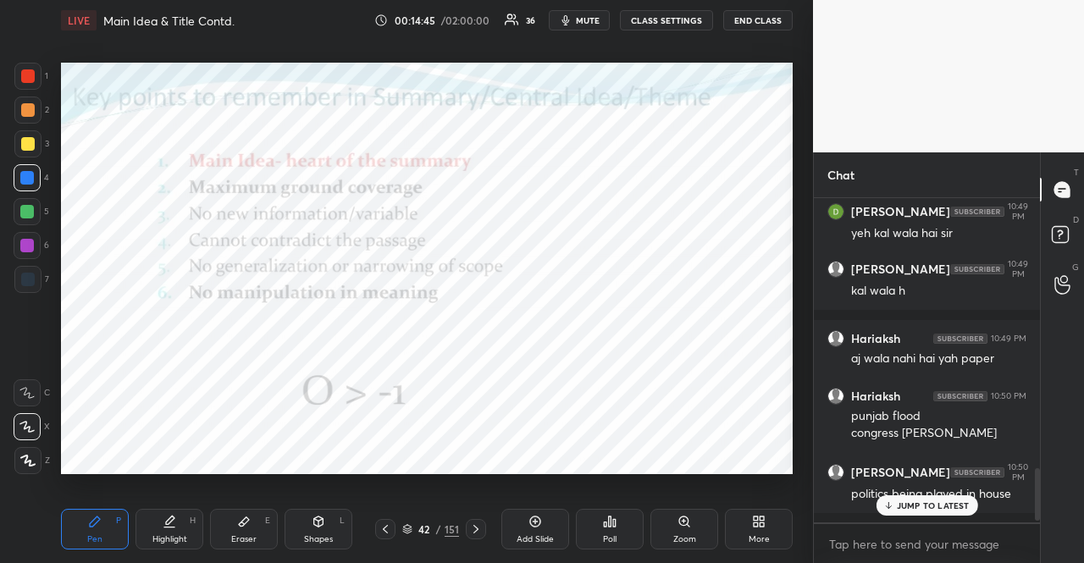
click at [31, 75] on div at bounding box center [28, 76] width 14 height 14
drag, startPoint x: 33, startPoint y: 75, endPoint x: 38, endPoint y: 95, distance: 20.1
click at [31, 73] on div at bounding box center [28, 76] width 14 height 14
click at [29, 175] on div at bounding box center [27, 178] width 14 height 14
click at [33, 218] on div at bounding box center [27, 211] width 27 height 27
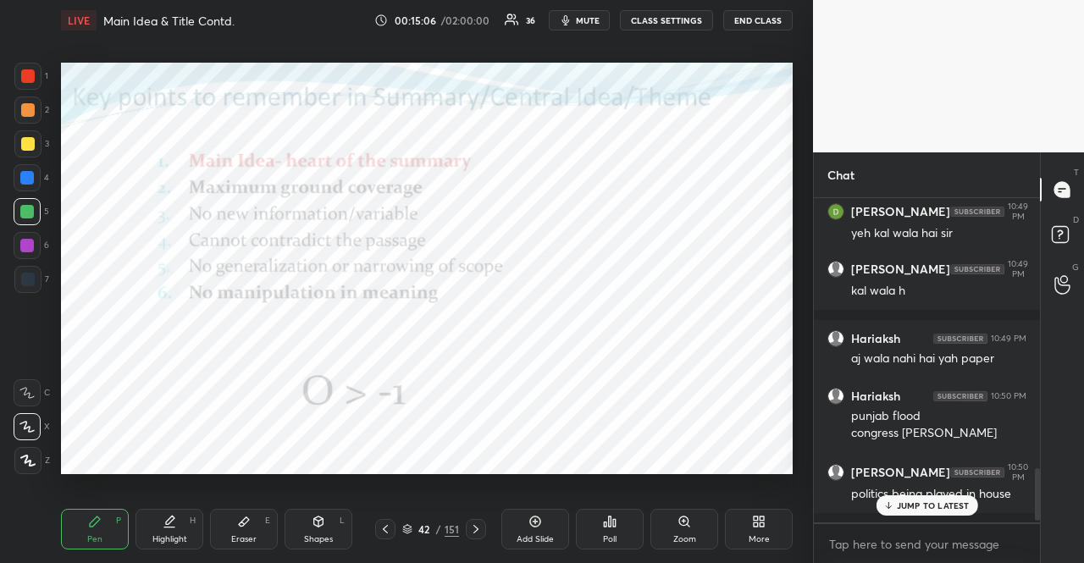
click at [29, 219] on div at bounding box center [27, 211] width 27 height 27
click at [23, 240] on div at bounding box center [27, 246] width 14 height 14
click at [25, 241] on div at bounding box center [27, 246] width 14 height 14
click at [25, 280] on div at bounding box center [28, 280] width 14 height 14
click at [25, 248] on div at bounding box center [27, 246] width 14 height 14
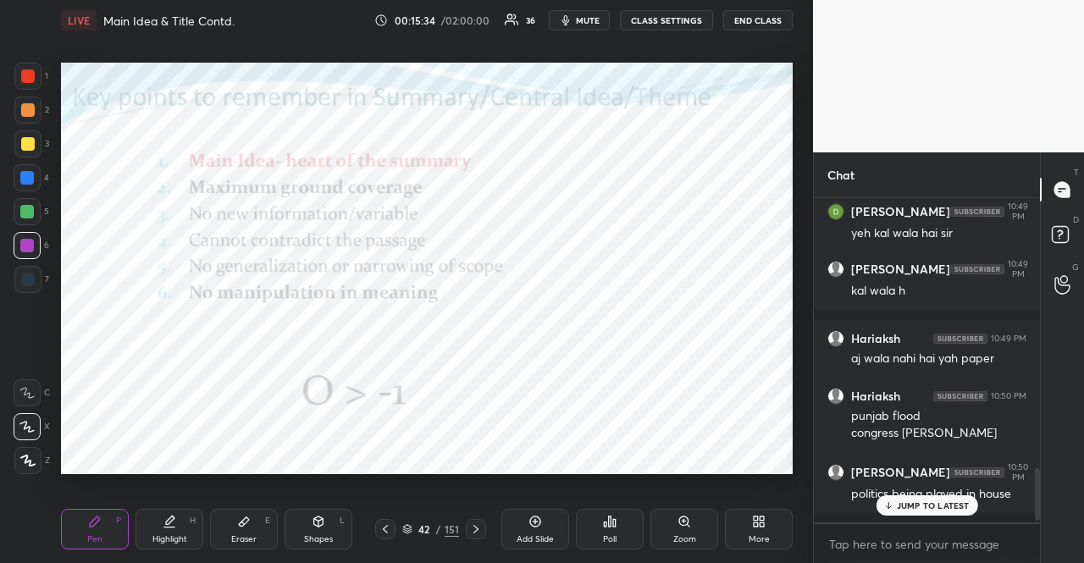
click at [399, 528] on div "42 / 151" at bounding box center [430, 529] width 111 height 20
click at [402, 533] on icon at bounding box center [407, 529] width 10 height 10
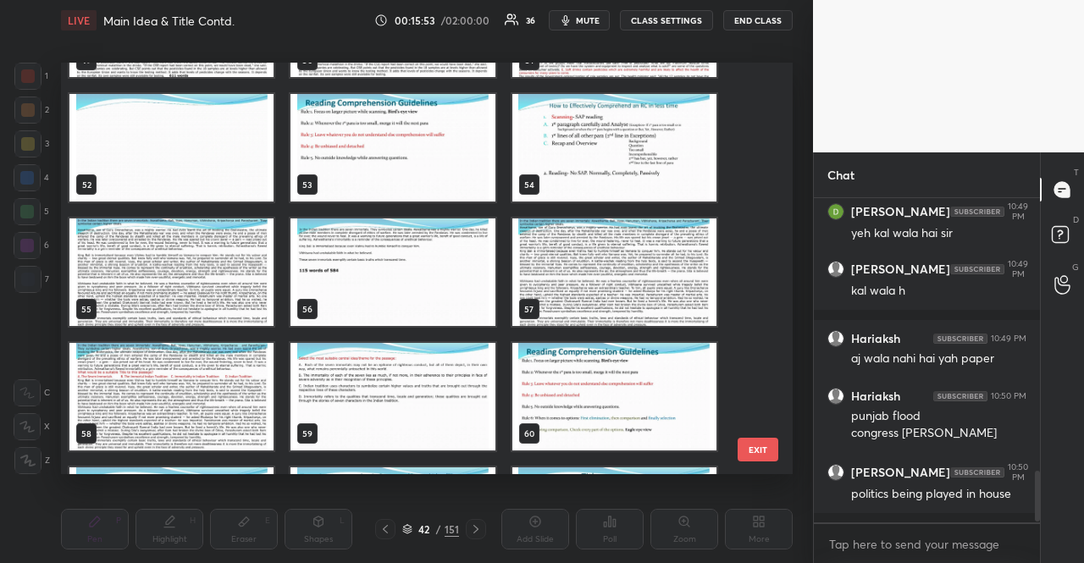
scroll to position [1623, 0]
click at [924, 506] on p "JUMP TO LATEST" at bounding box center [933, 506] width 73 height 10
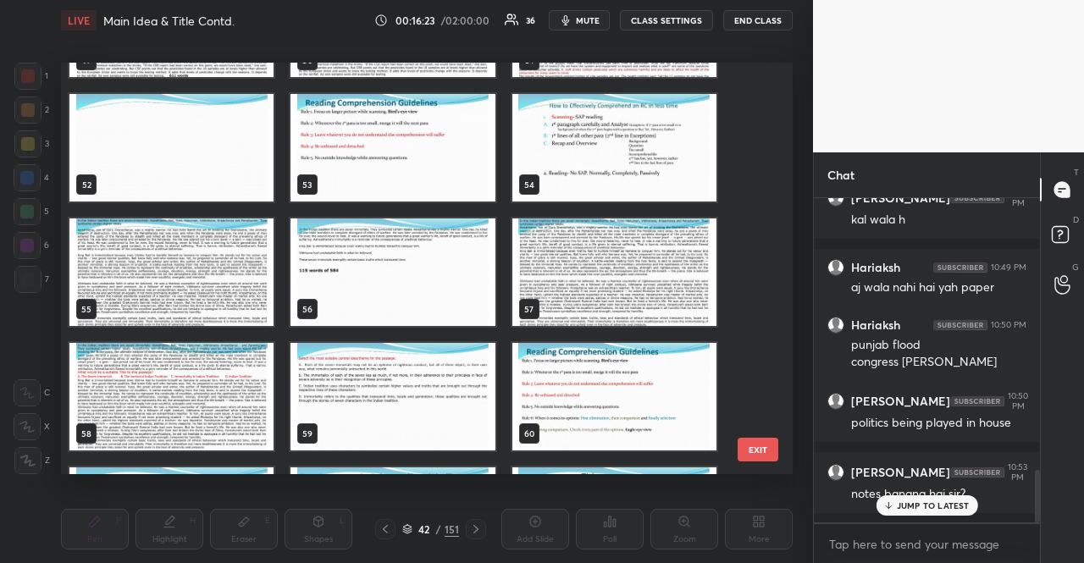
click at [182, 268] on img "grid" at bounding box center [171, 273] width 204 height 108
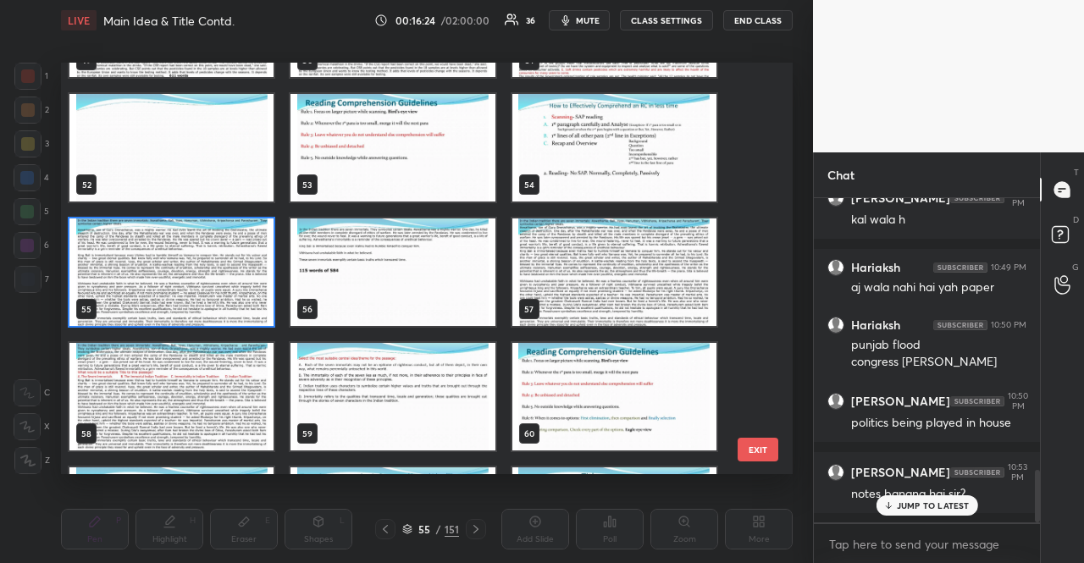
click at [182, 268] on img "grid" at bounding box center [171, 273] width 204 height 108
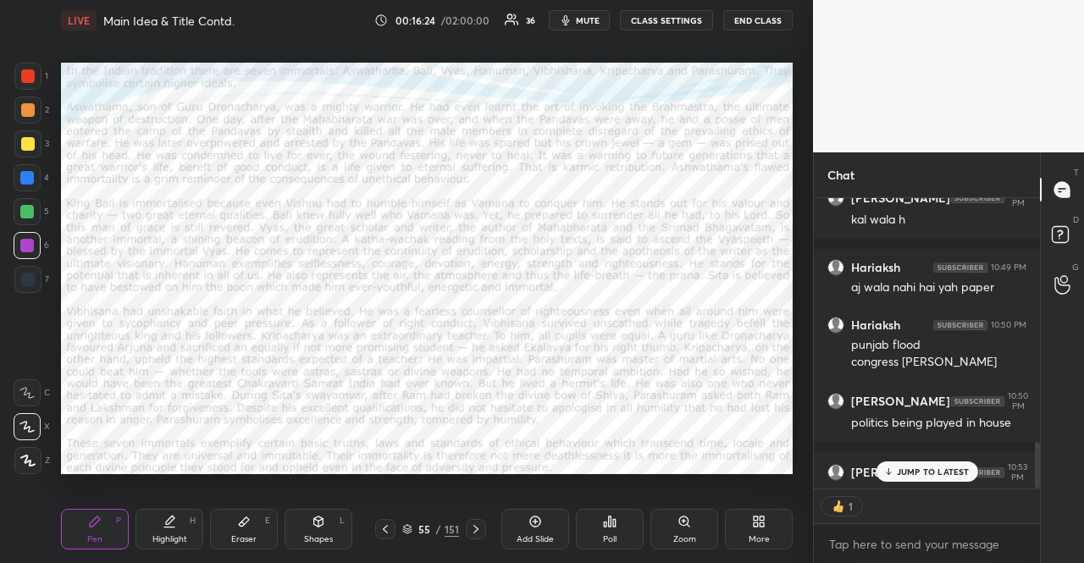
type textarea "x"
click at [632, 521] on div "Poll" at bounding box center [610, 529] width 68 height 41
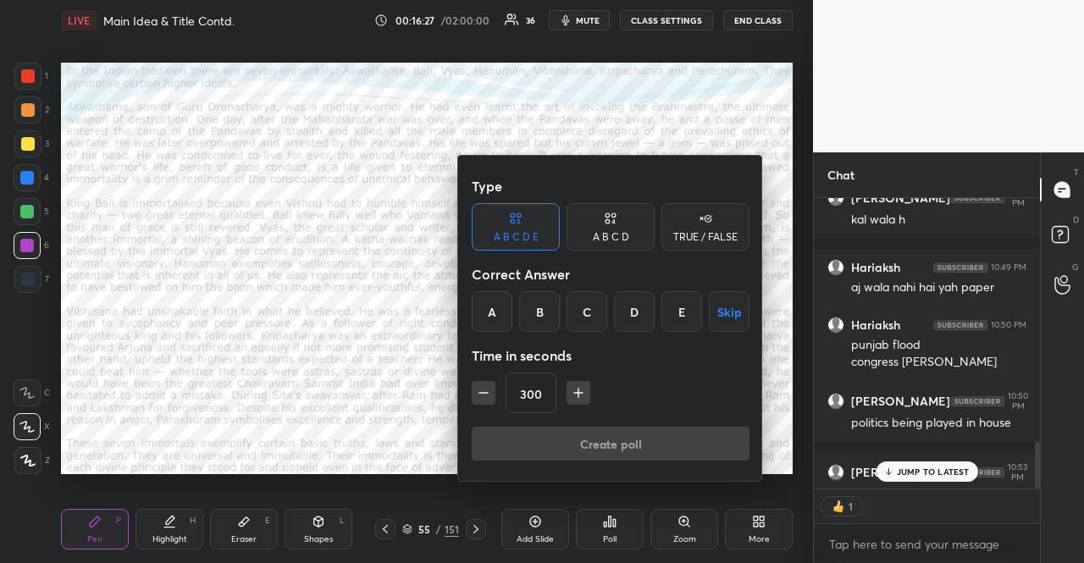
click at [488, 396] on icon "button" at bounding box center [483, 393] width 17 height 17
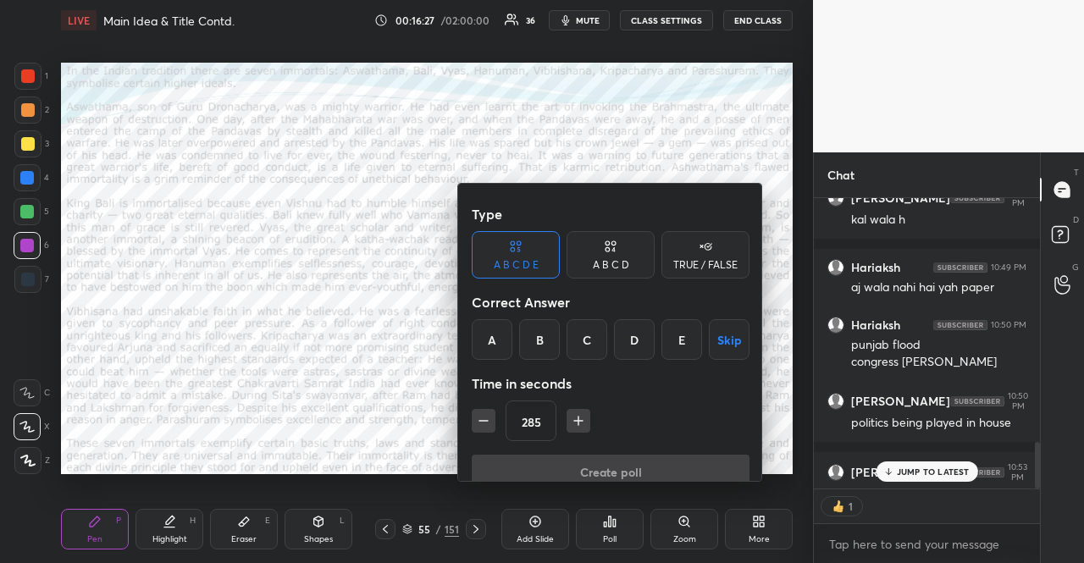
click at [488, 413] on icon "button" at bounding box center [483, 421] width 17 height 17
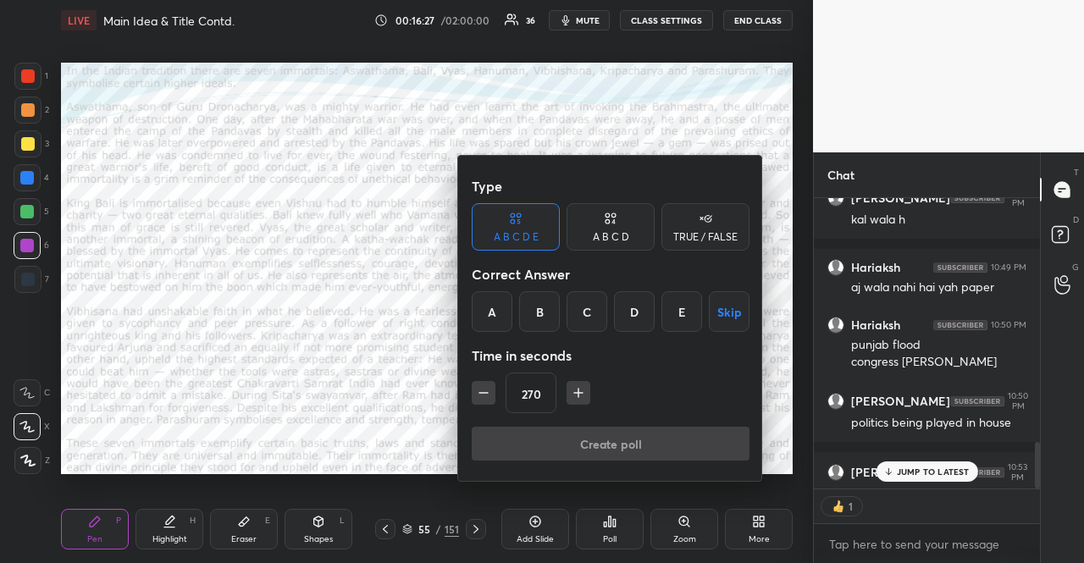
click at [488, 396] on icon "button" at bounding box center [483, 393] width 17 height 17
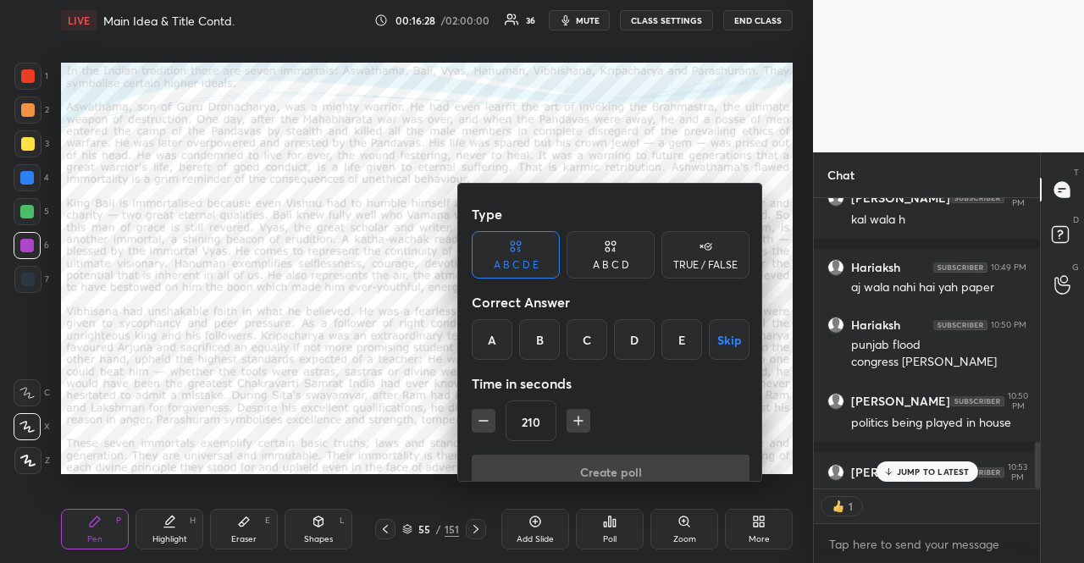
click at [488, 413] on icon "button" at bounding box center [483, 421] width 17 height 17
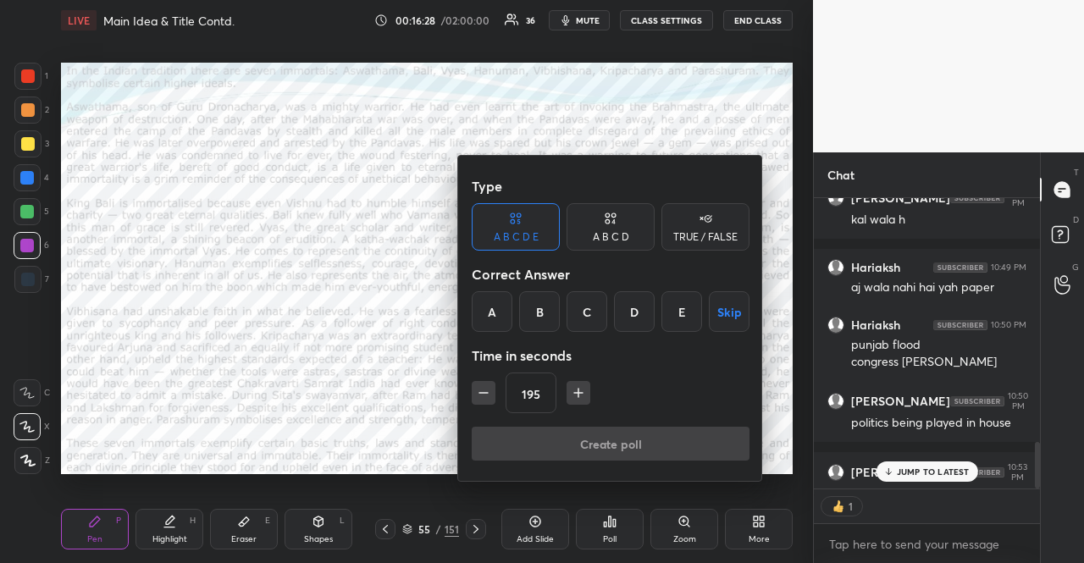
click at [488, 396] on icon "button" at bounding box center [483, 393] width 17 height 17
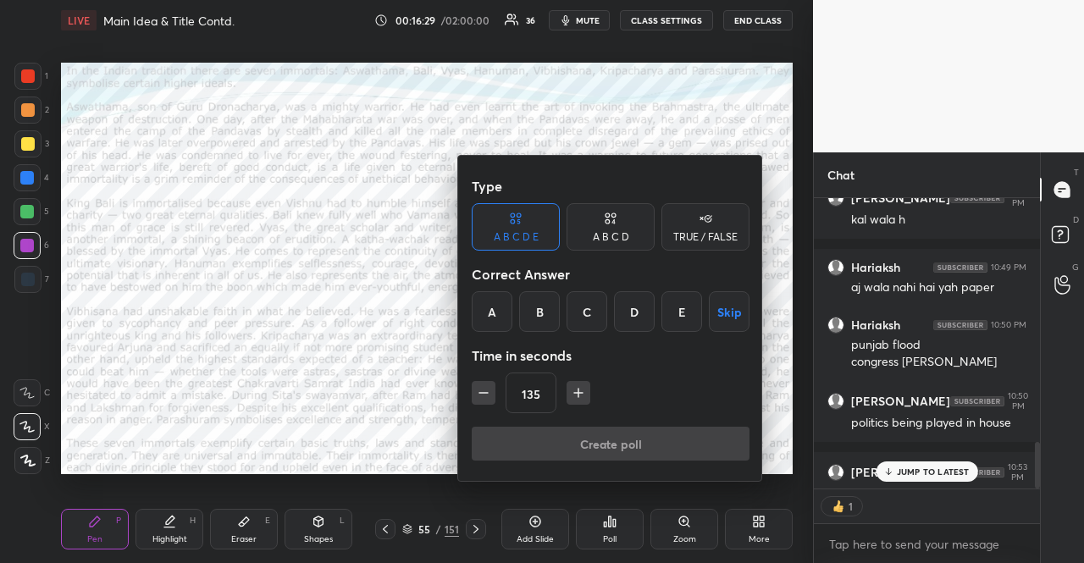
type input "120"
click at [707, 226] on icon at bounding box center [706, 218] width 14 height 17
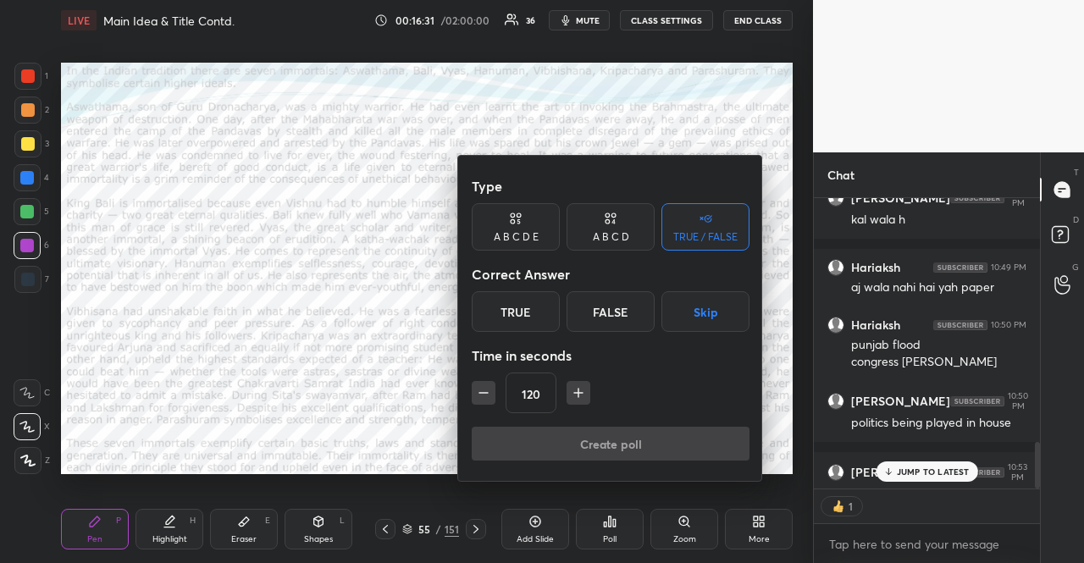
click at [717, 310] on button "Skip" at bounding box center [706, 311] width 88 height 41
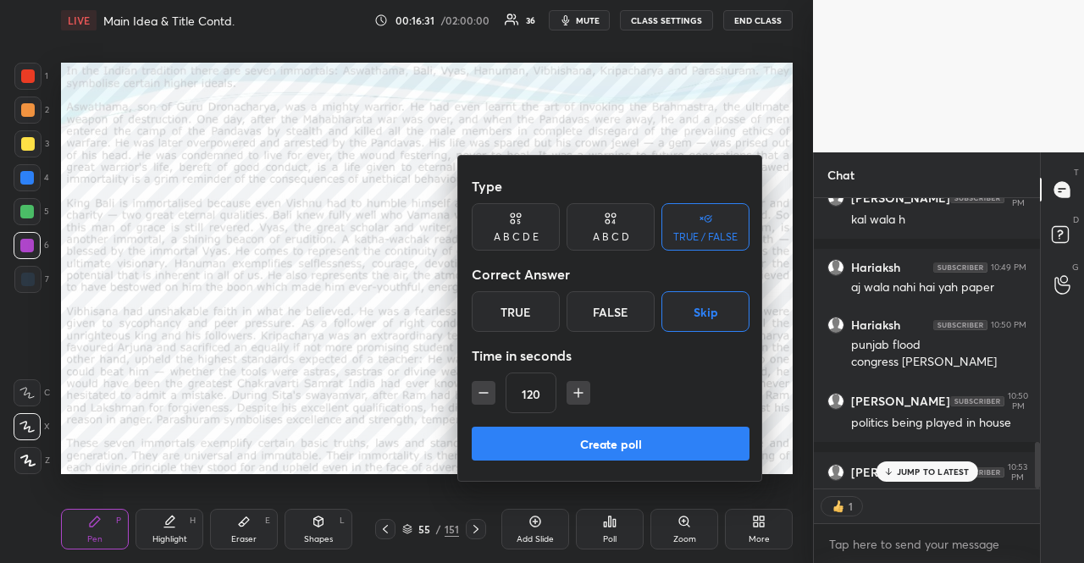
click at [654, 430] on button "Create poll" at bounding box center [611, 444] width 278 height 34
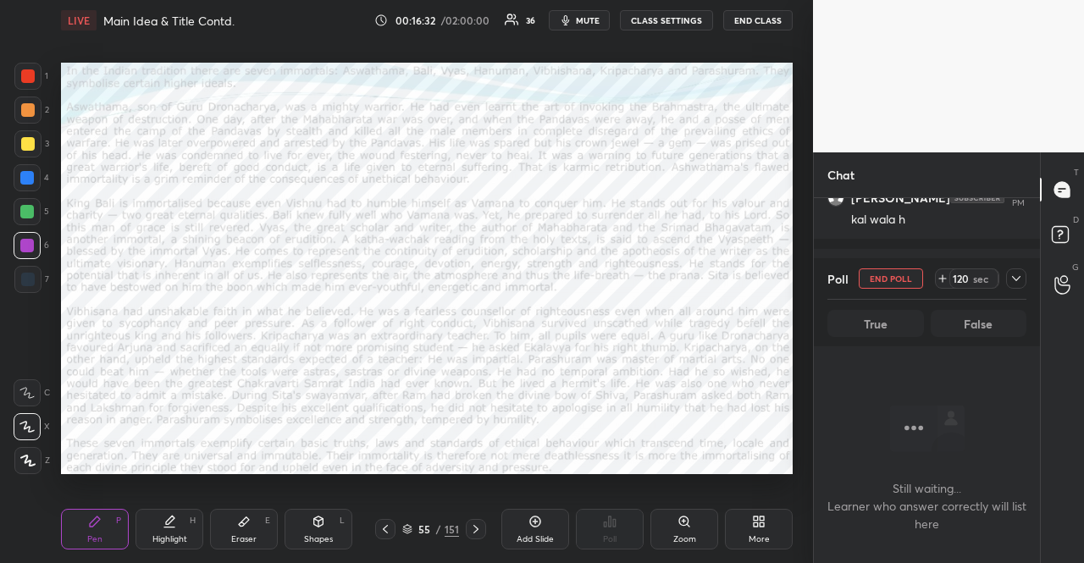
click at [587, 25] on span "mute" at bounding box center [588, 20] width 24 height 12
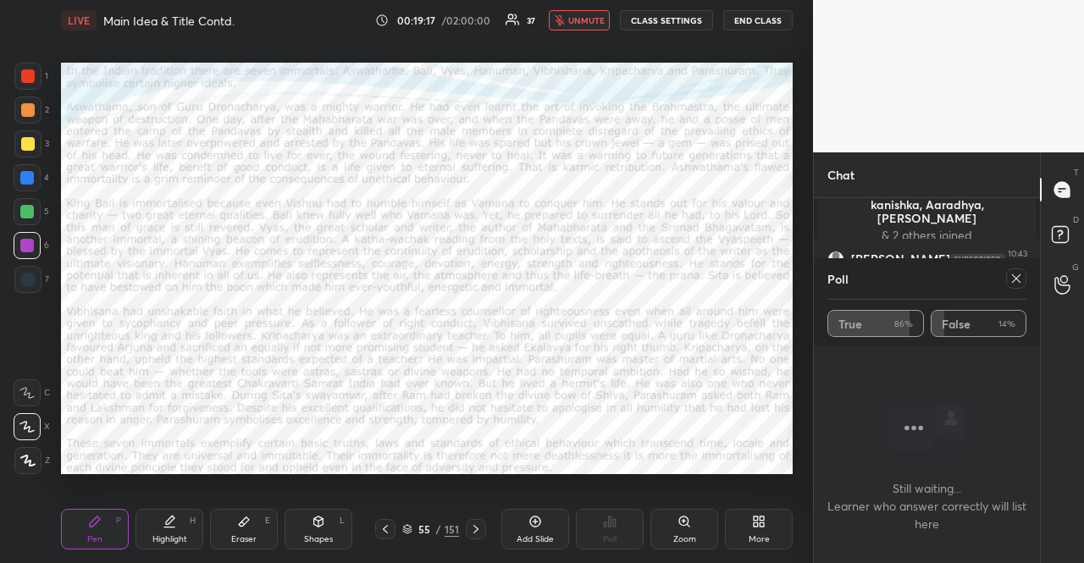
scroll to position [231, 221]
click at [574, 19] on span "unmute" at bounding box center [586, 20] width 36 height 12
click at [1023, 275] on icon at bounding box center [1017, 279] width 14 height 14
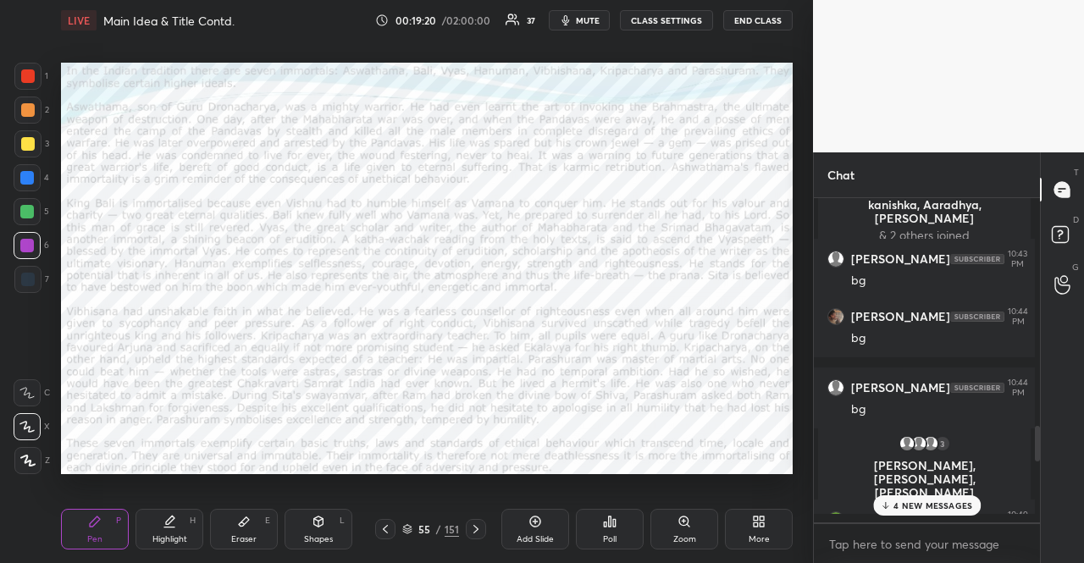
scroll to position [0, 0]
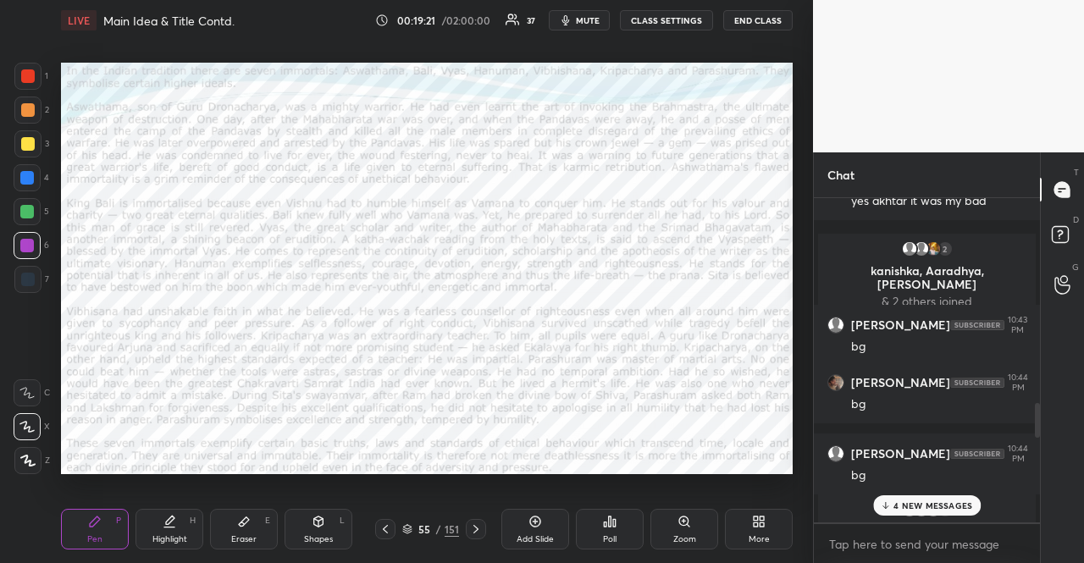
click at [483, 532] on div at bounding box center [476, 529] width 20 height 20
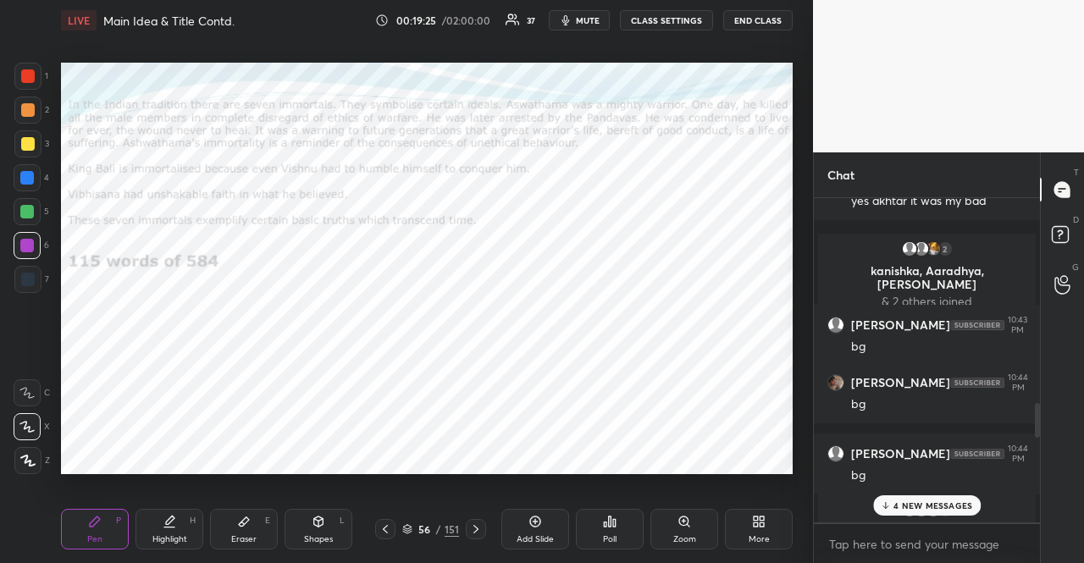
click at [480, 529] on icon at bounding box center [476, 530] width 14 height 14
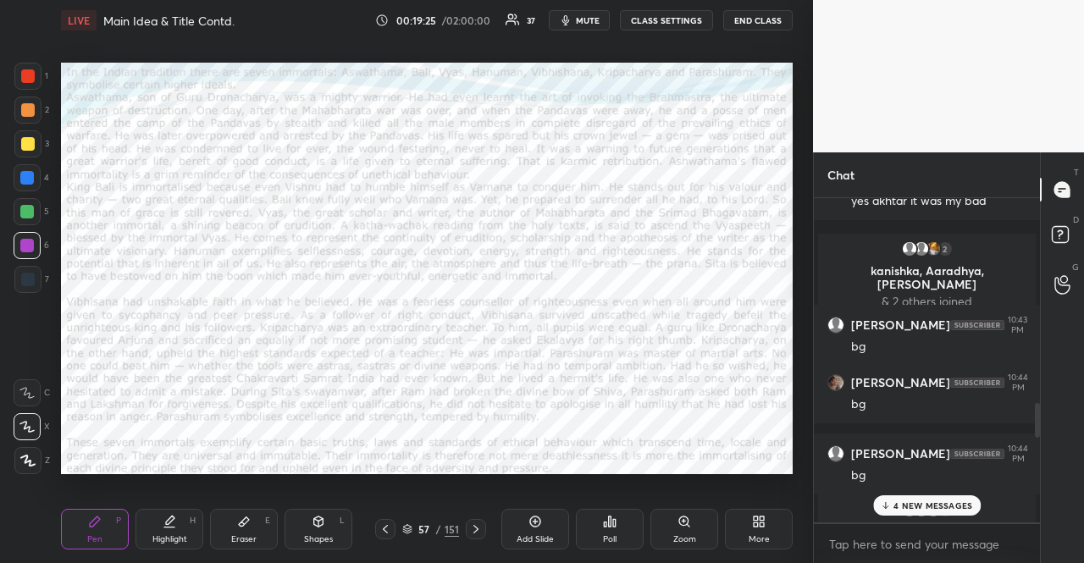
type textarea "x"
click at [598, 522] on div "Poll" at bounding box center [610, 529] width 68 height 41
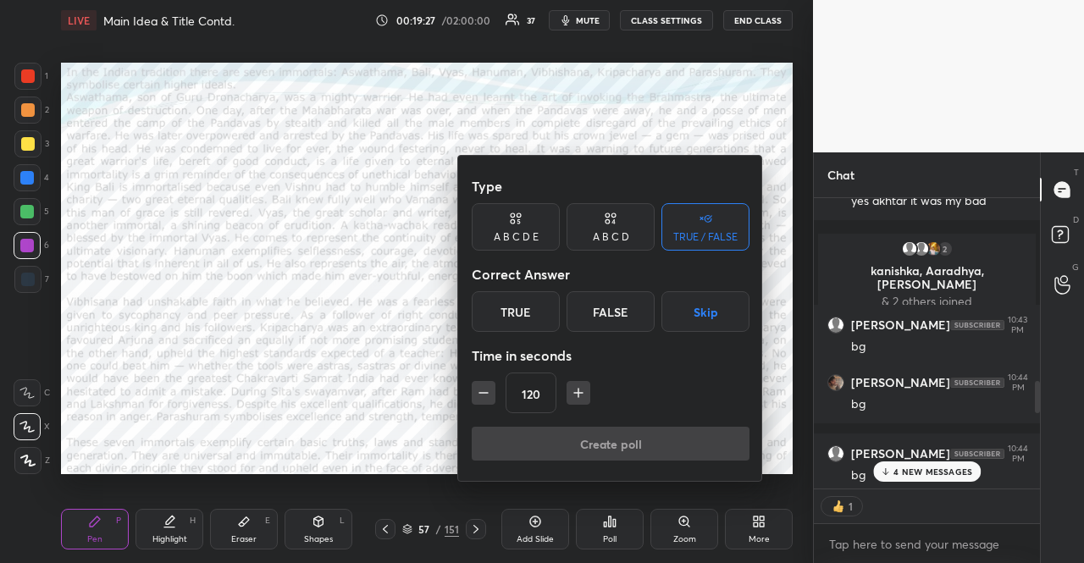
click at [588, 391] on button "button" at bounding box center [579, 393] width 24 height 24
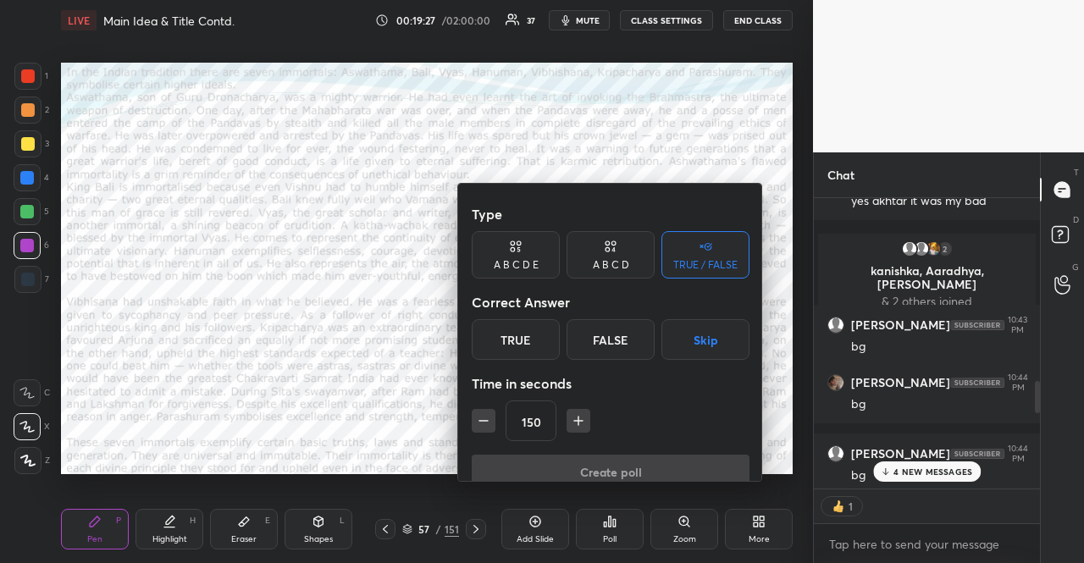
click at [588, 409] on button "button" at bounding box center [579, 421] width 24 height 24
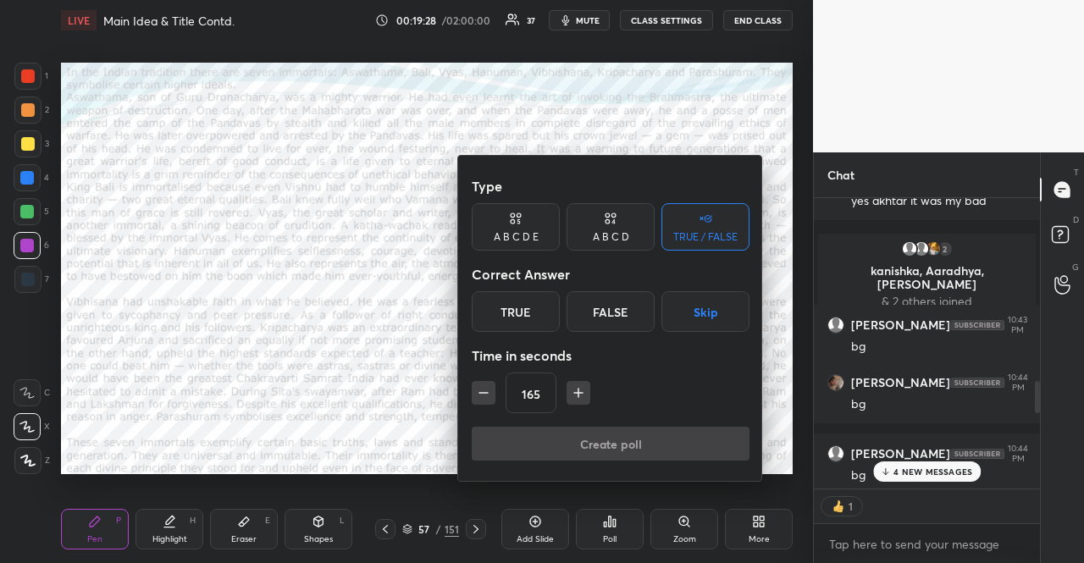
click at [588, 391] on button "button" at bounding box center [579, 393] width 24 height 24
type input "180"
click at [707, 317] on button "Skip" at bounding box center [706, 311] width 88 height 41
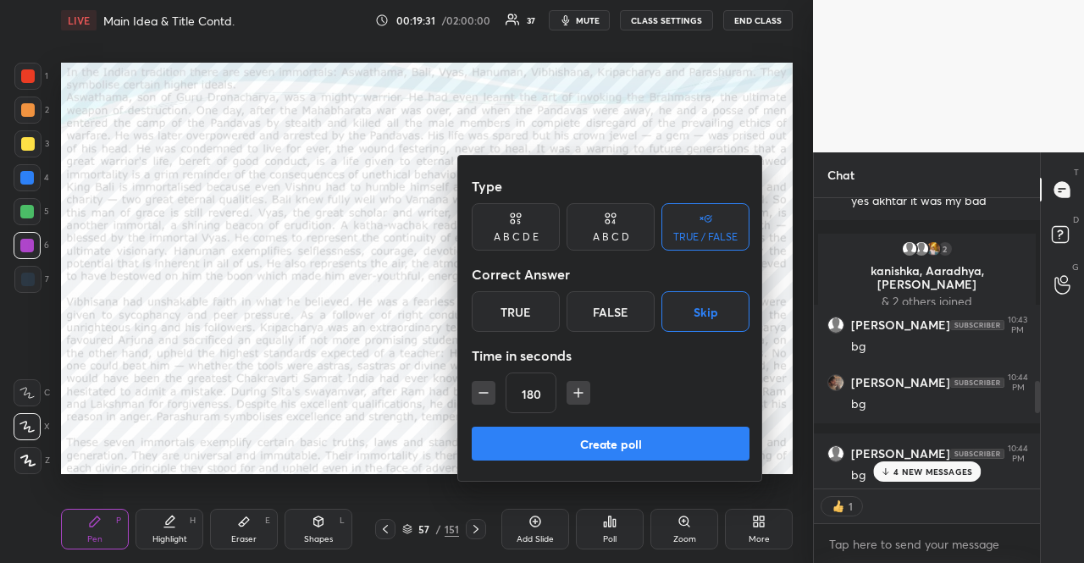
click at [646, 439] on button "Create poll" at bounding box center [611, 444] width 278 height 34
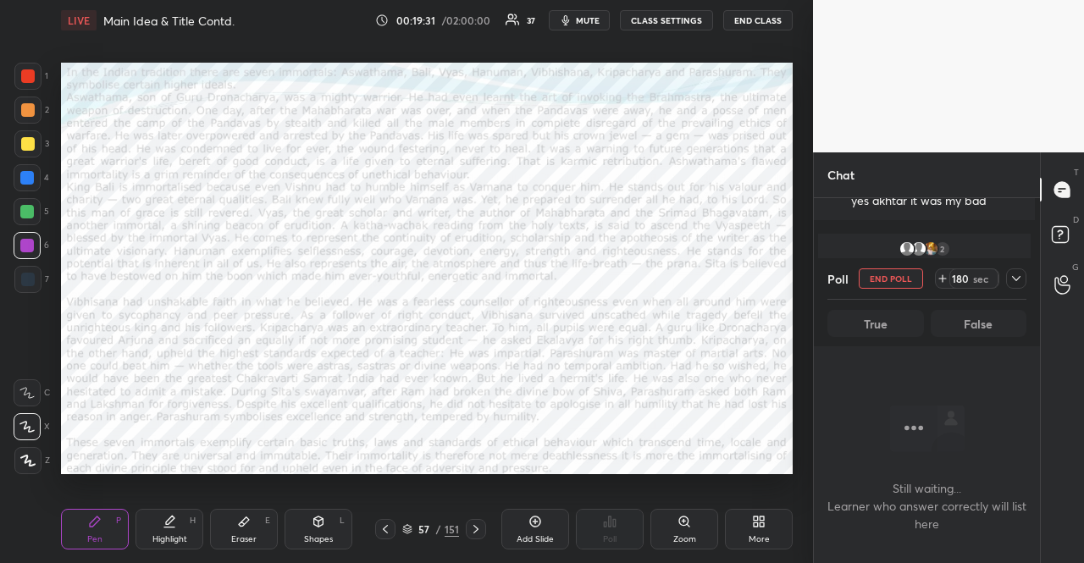
scroll to position [273, 221]
click at [588, 16] on span "mute" at bounding box center [588, 20] width 24 height 12
click at [1019, 272] on icon at bounding box center [1017, 279] width 14 height 14
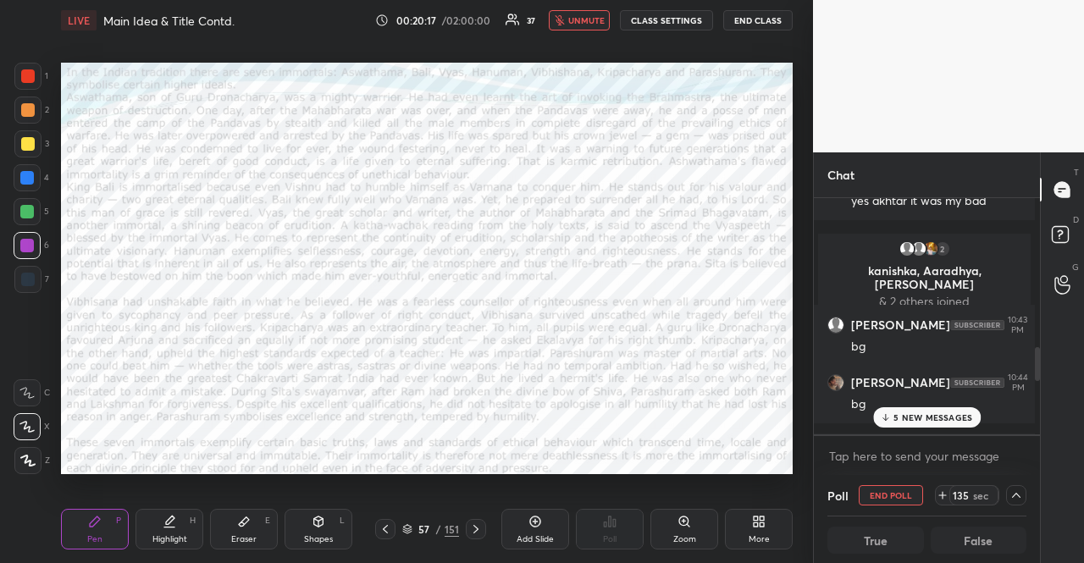
click at [874, 446] on body "1 2 3 4 5 6 7 R O A L C X Z Erase all C X Z LIVE Main Idea & Title Contd. 00:20…" at bounding box center [542, 281] width 1084 height 563
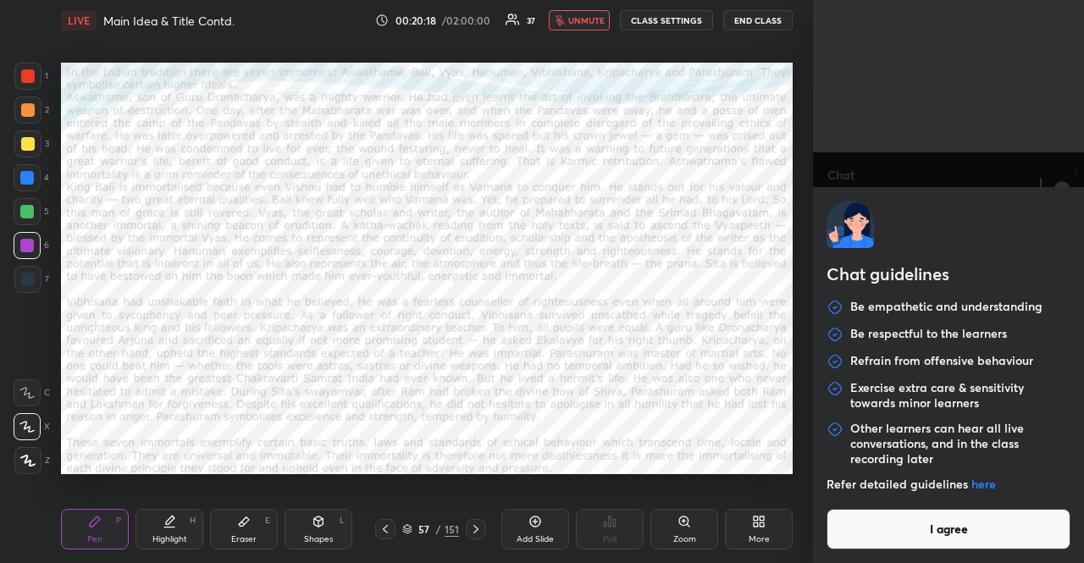
click at [876, 513] on button "I agree" at bounding box center [949, 529] width 244 height 41
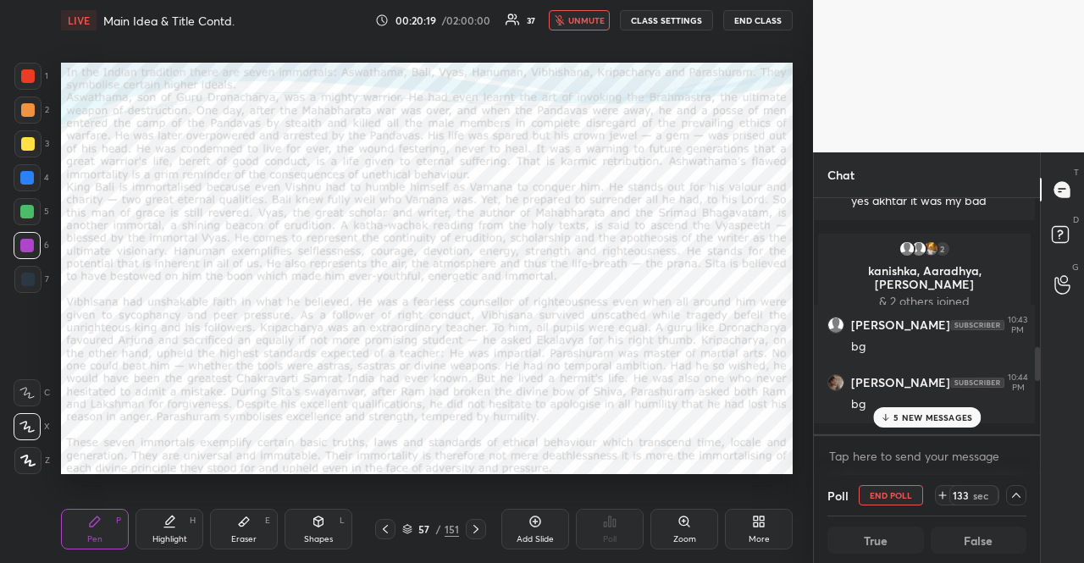
click at [876, 516] on div "Chat guidelines Be empathetic and understanding Be respectful to the learners R…" at bounding box center [948, 281] width 271 height 563
type textarea "x"
click at [882, 457] on textarea at bounding box center [927, 456] width 199 height 27
paste textarea "Summary PYQs playlist: [URL][DOMAIN_NAME] Odd One Out PYQs playlist: [URL][DOMA…"
type textarea "Summary PYQs playlist: [URL][DOMAIN_NAME] Odd One Out PYQs playlist: [URL][DOMA…"
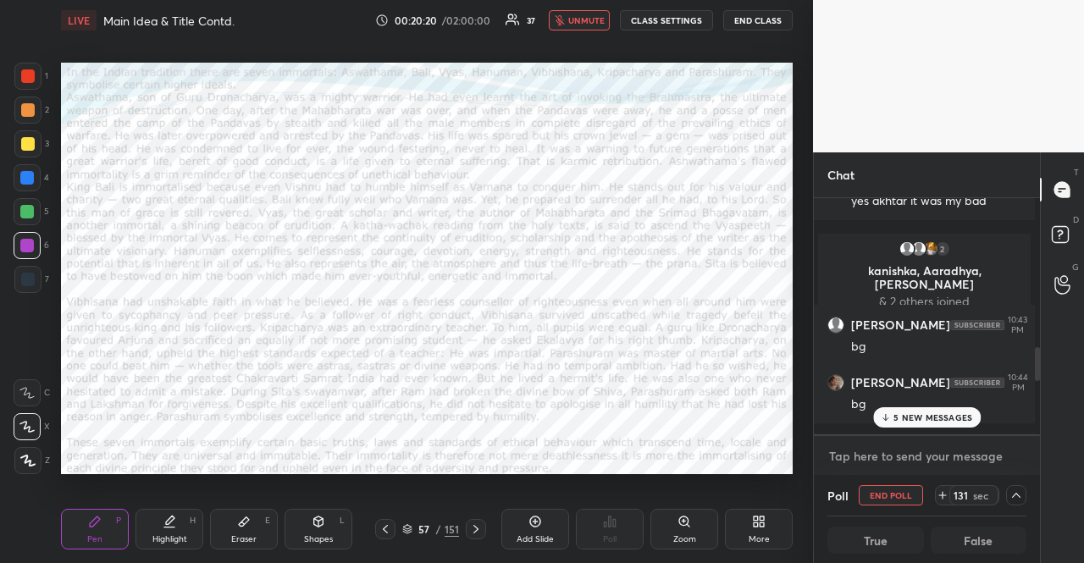
type textarea "x"
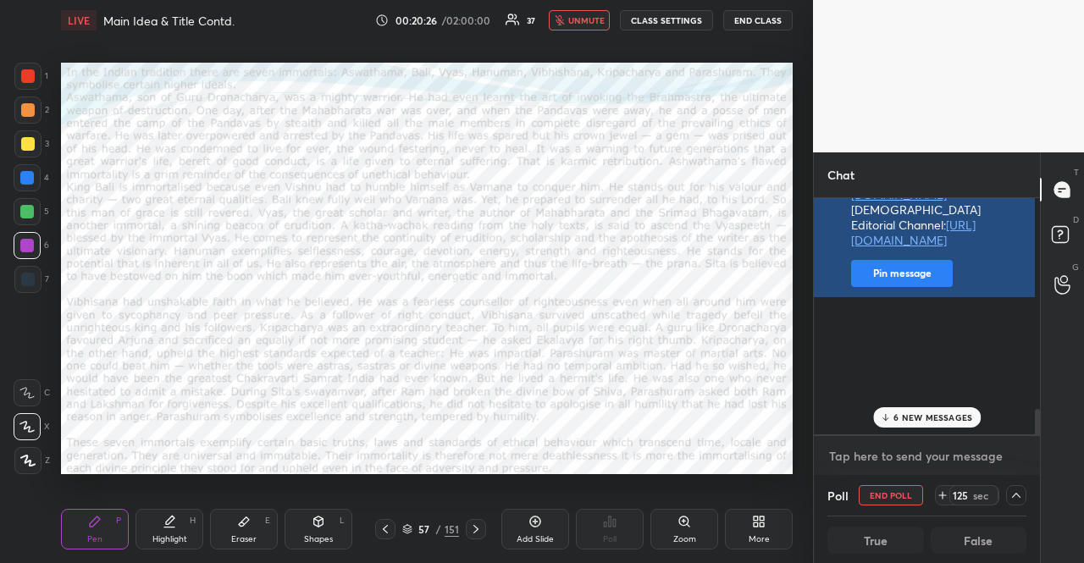
scroll to position [2247, 0]
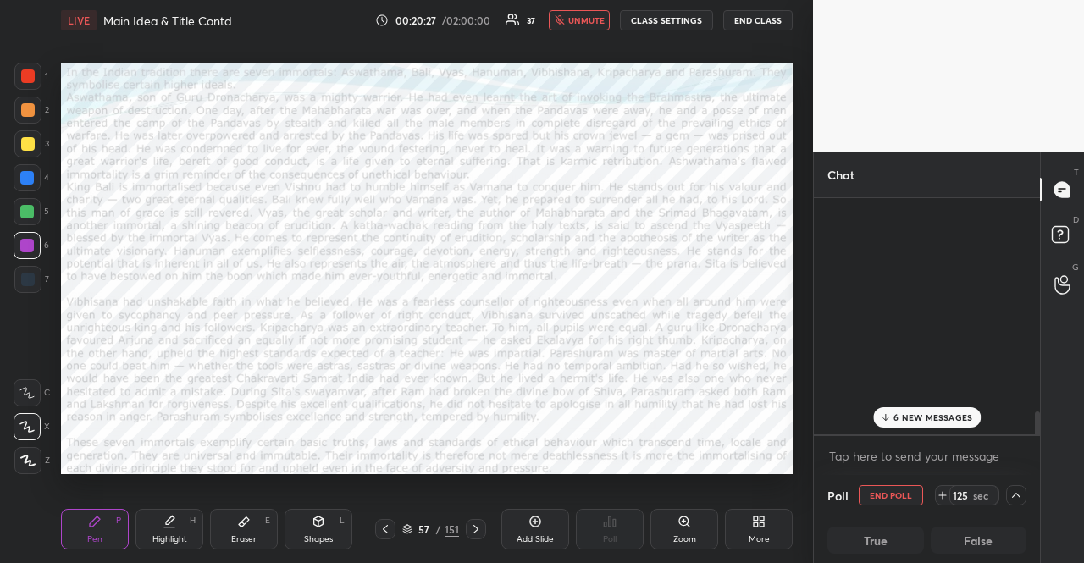
click at [886, 413] on icon at bounding box center [885, 418] width 11 height 10
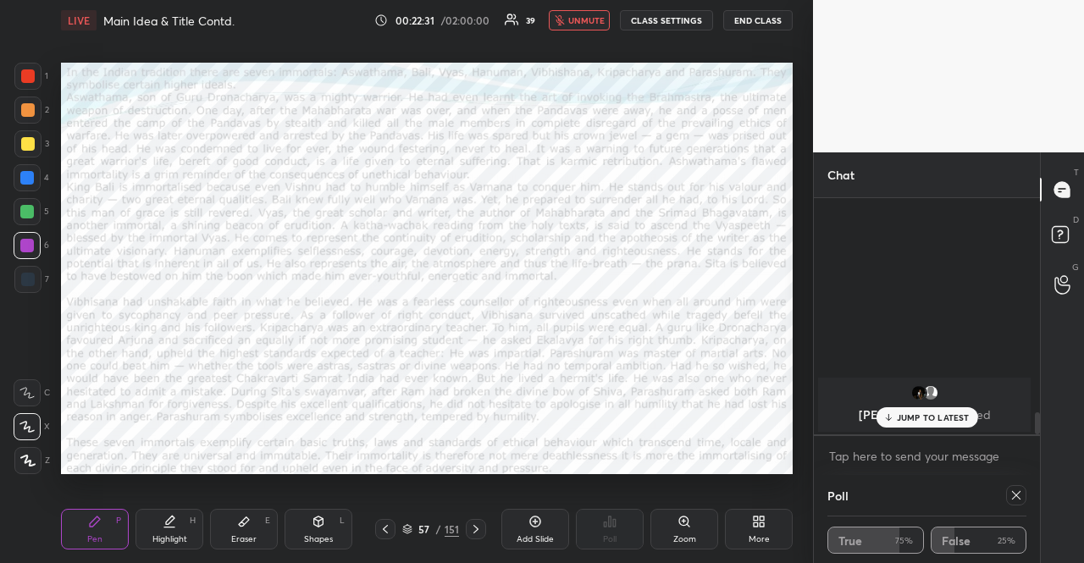
click at [569, 25] on button "unmute" at bounding box center [579, 20] width 61 height 20
click at [1015, 496] on icon at bounding box center [1017, 496] width 14 height 14
type textarea "x"
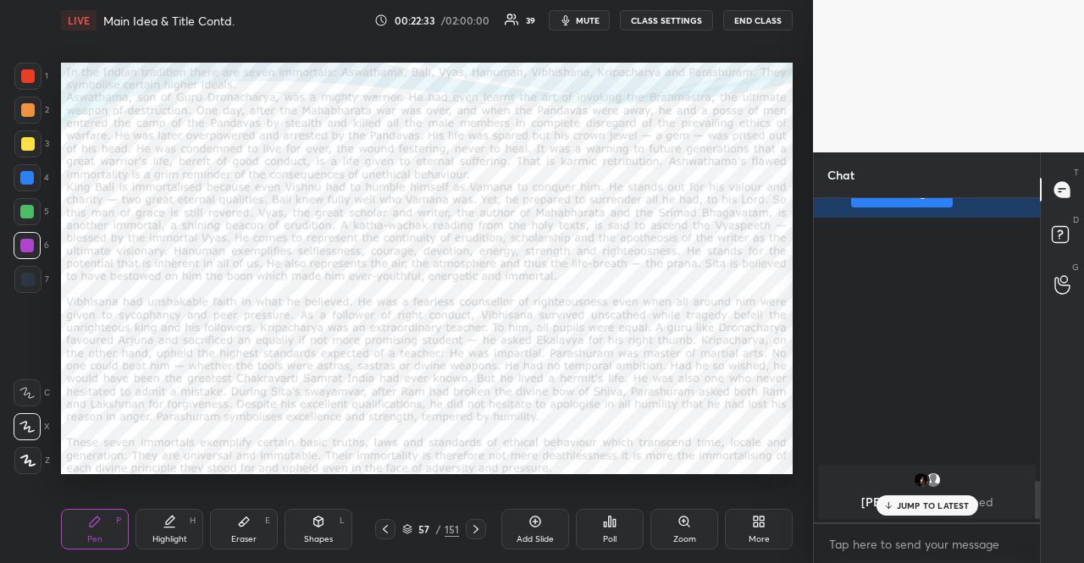
scroll to position [2220, 0]
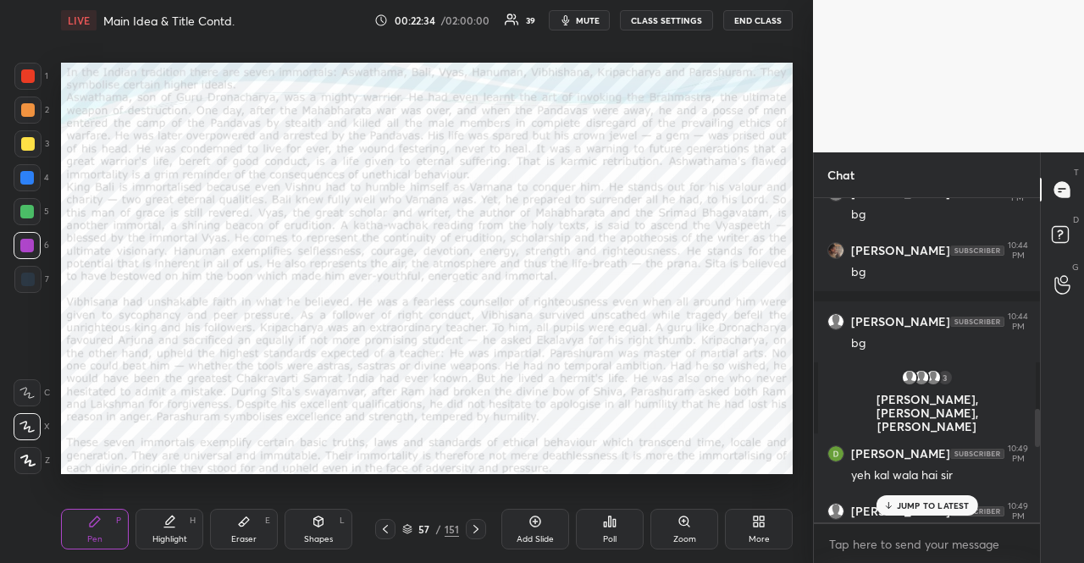
click at [615, 541] on div "Poll" at bounding box center [610, 539] width 14 height 8
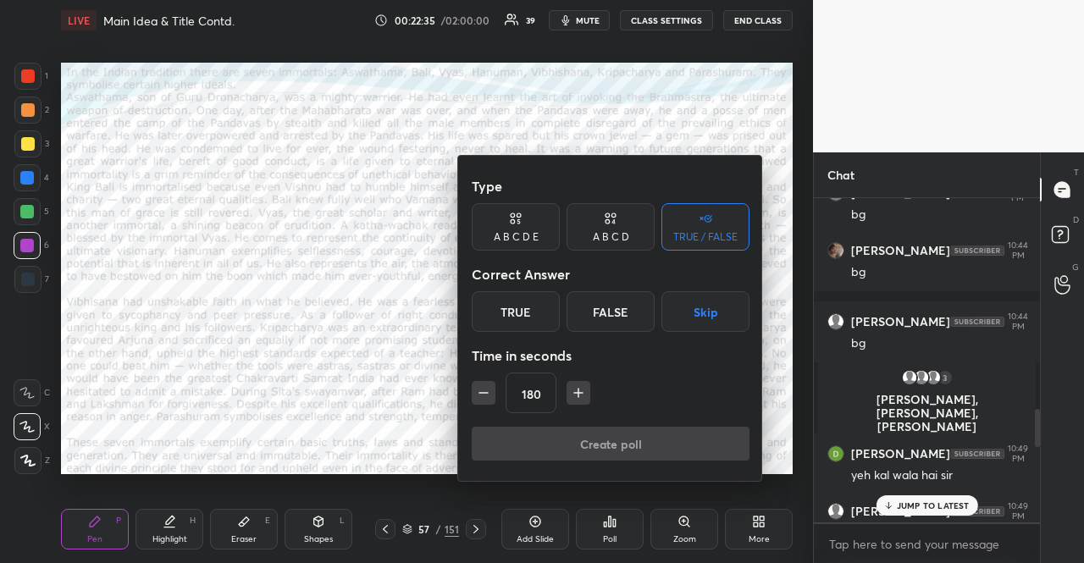
click at [702, 306] on button "Skip" at bounding box center [706, 311] width 88 height 41
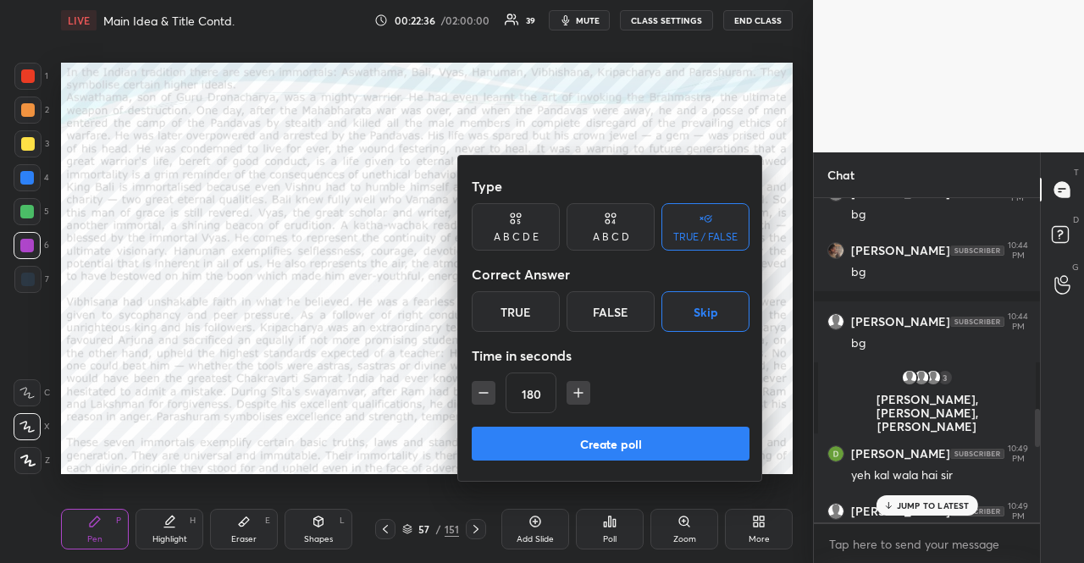
click at [476, 396] on icon "button" at bounding box center [483, 393] width 17 height 17
click at [477, 396] on icon "button" at bounding box center [483, 393] width 17 height 17
click at [478, 396] on icon "button" at bounding box center [483, 393] width 17 height 17
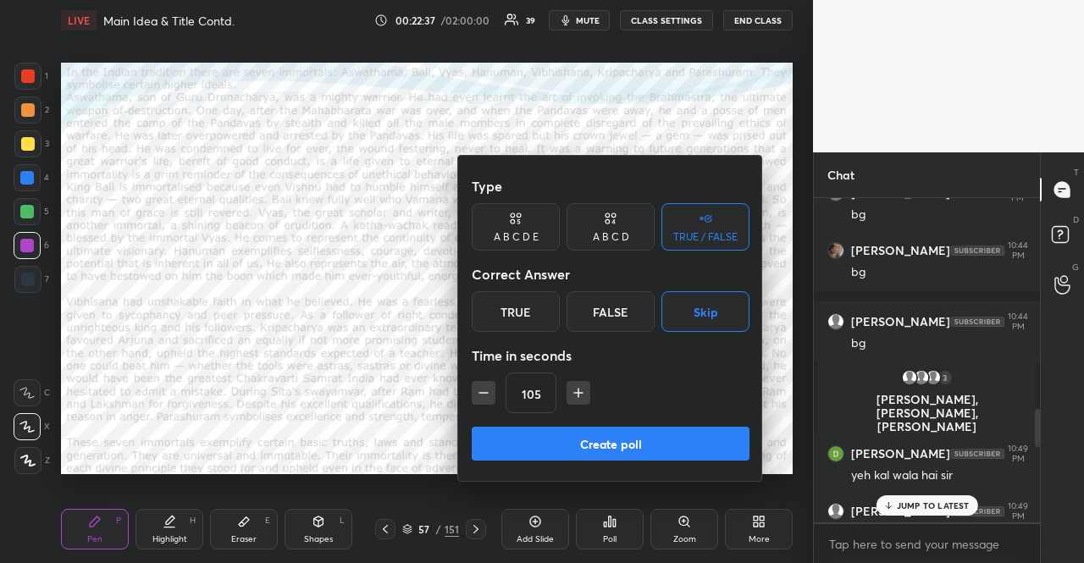
click at [478, 396] on icon "button" at bounding box center [483, 393] width 17 height 17
click at [479, 396] on icon "button" at bounding box center [483, 393] width 17 height 17
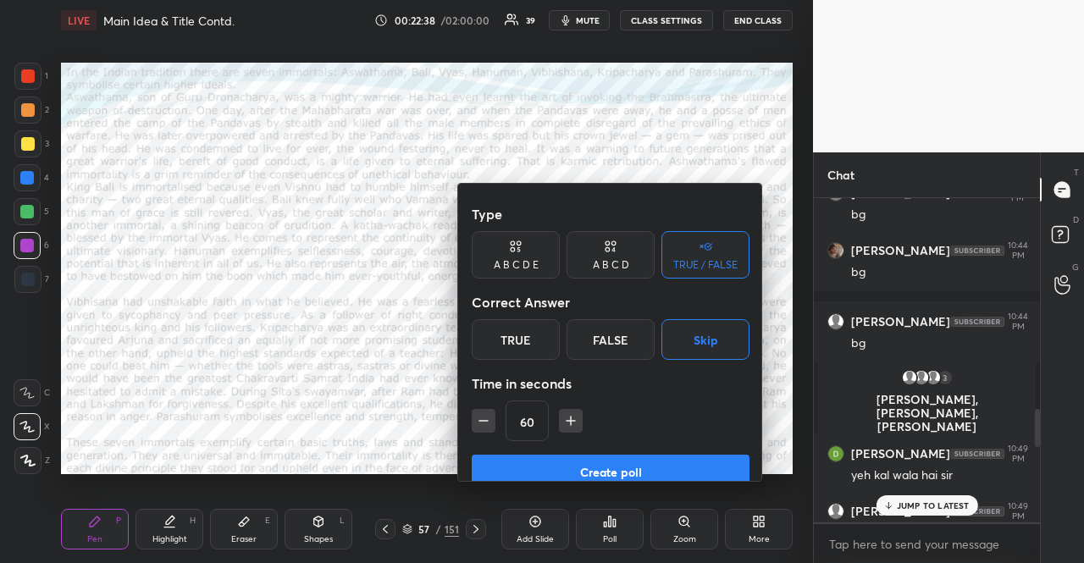
click at [479, 413] on icon "button" at bounding box center [483, 421] width 17 height 17
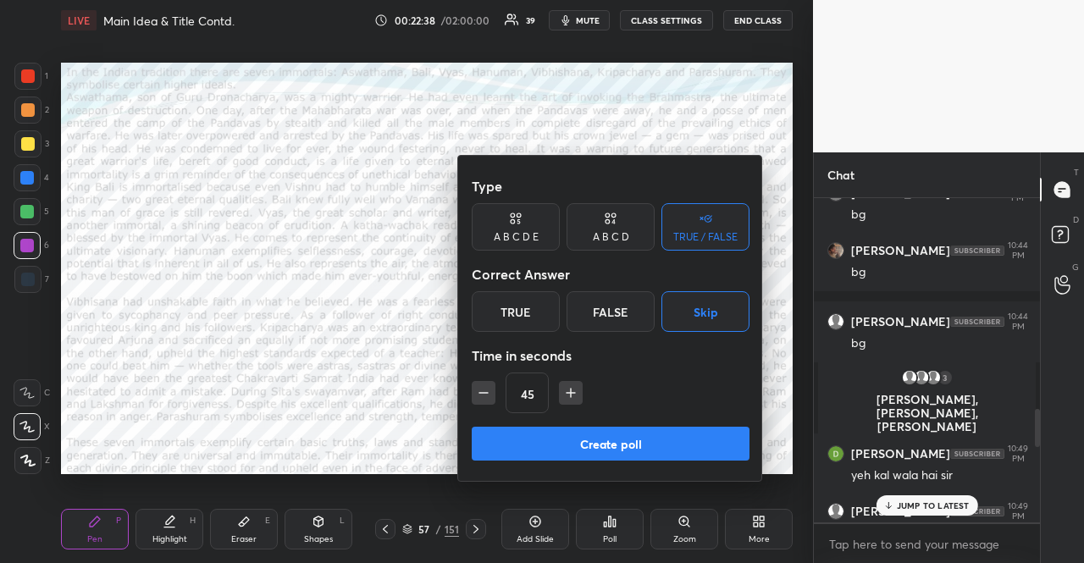
click at [479, 396] on icon "button" at bounding box center [483, 393] width 17 height 17
type input "15"
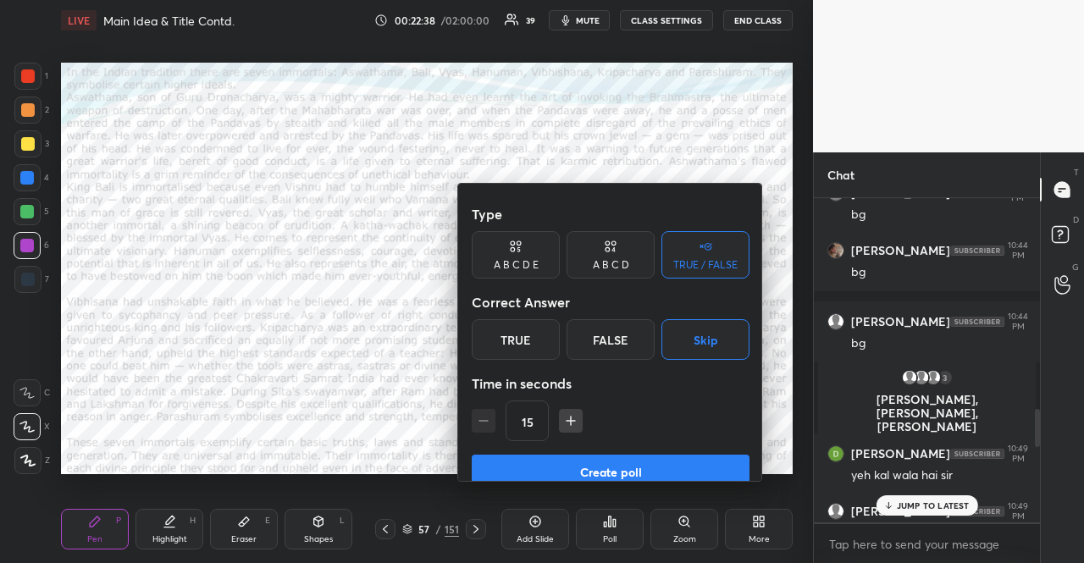
click at [479, 401] on div "15" at bounding box center [611, 421] width 278 height 41
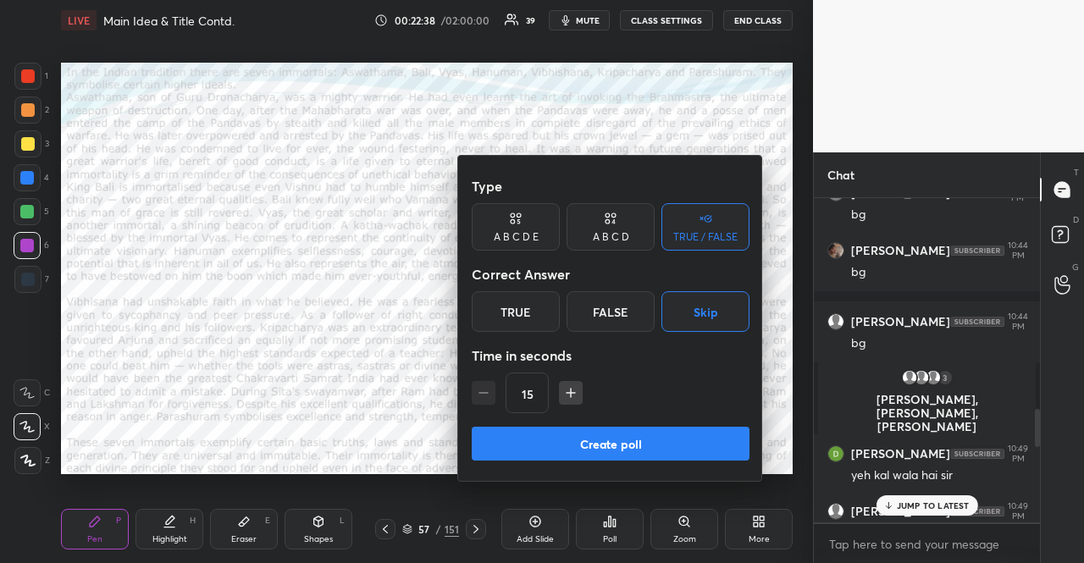
click at [479, 396] on div "15" at bounding box center [611, 393] width 278 height 41
click at [407, 369] on div at bounding box center [542, 281] width 1084 height 563
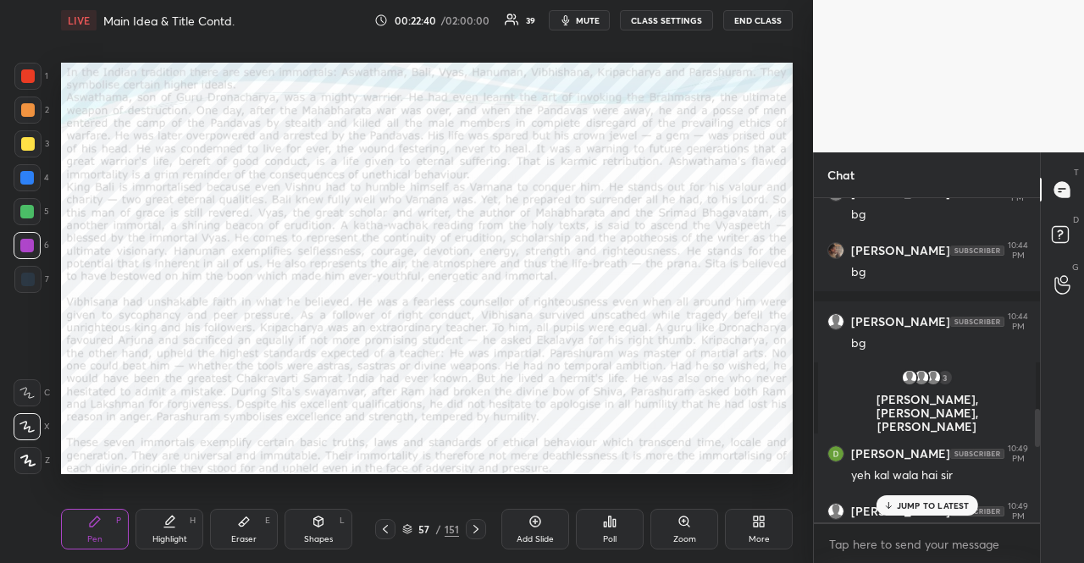
click at [478, 521] on div at bounding box center [476, 529] width 20 height 20
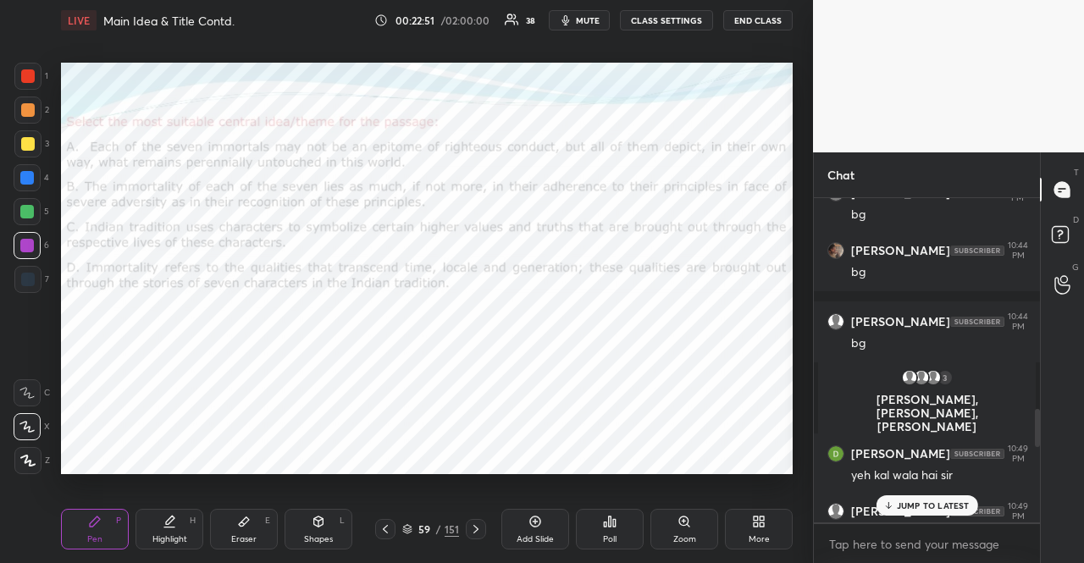
click at [626, 511] on div "Poll" at bounding box center [610, 529] width 68 height 41
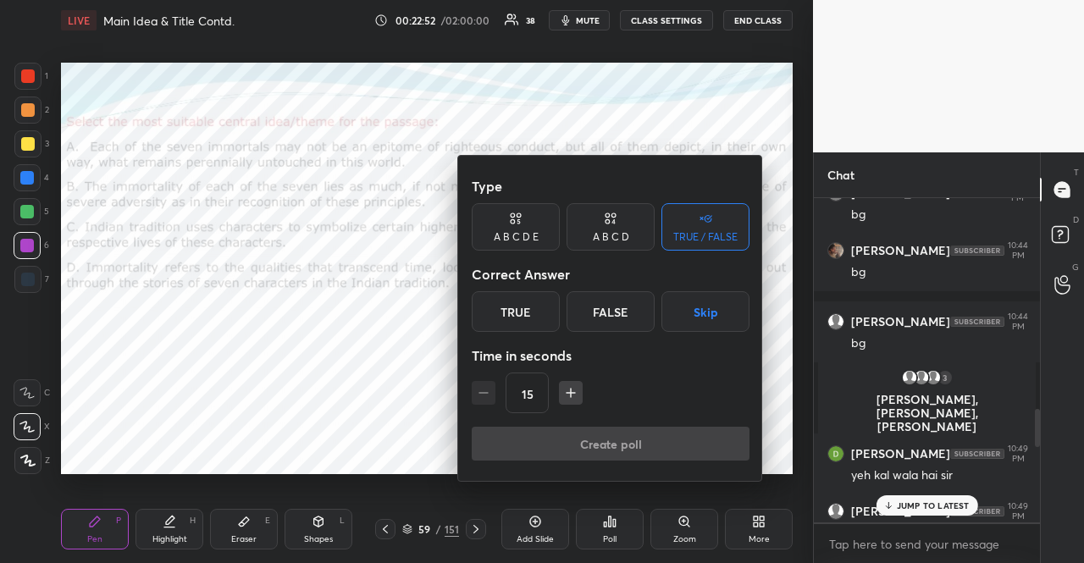
click at [571, 395] on icon "button" at bounding box center [571, 393] width 0 height 8
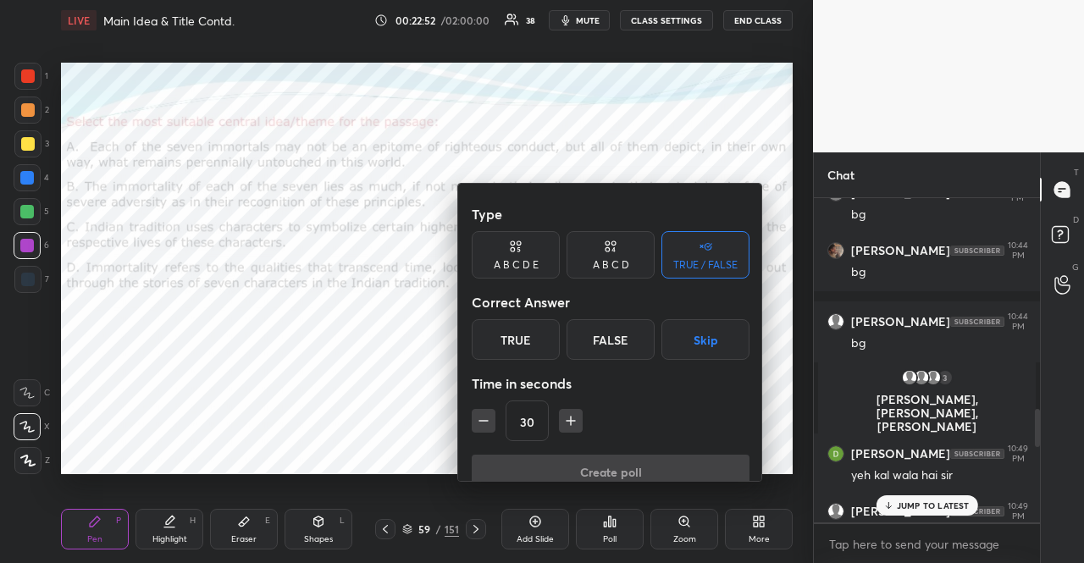
click at [571, 417] on icon "button" at bounding box center [571, 421] width 0 height 8
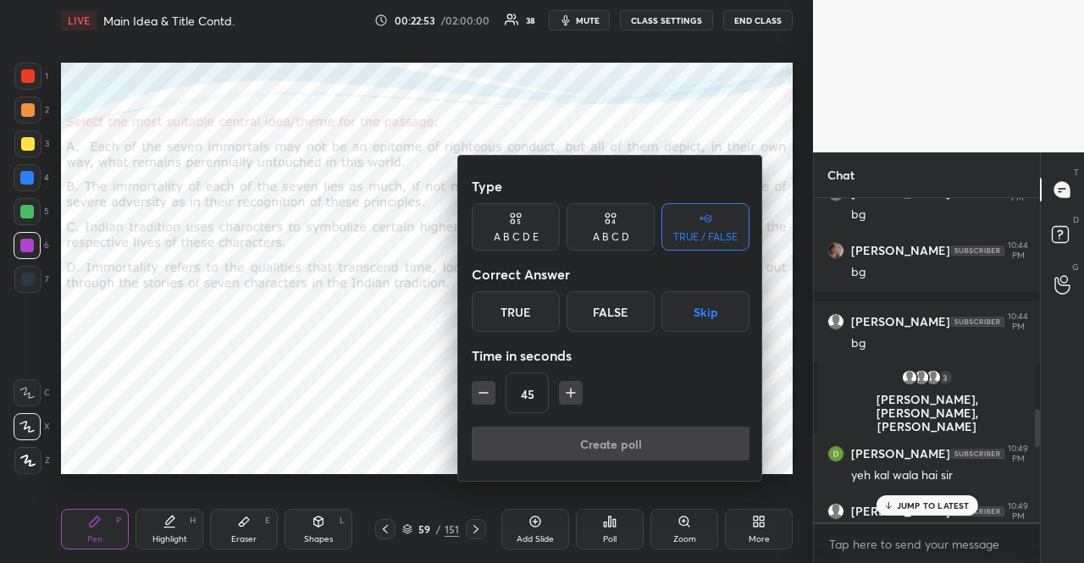
click at [571, 395] on icon "button" at bounding box center [571, 393] width 0 height 8
click at [570, 394] on icon "button" at bounding box center [578, 393] width 17 height 17
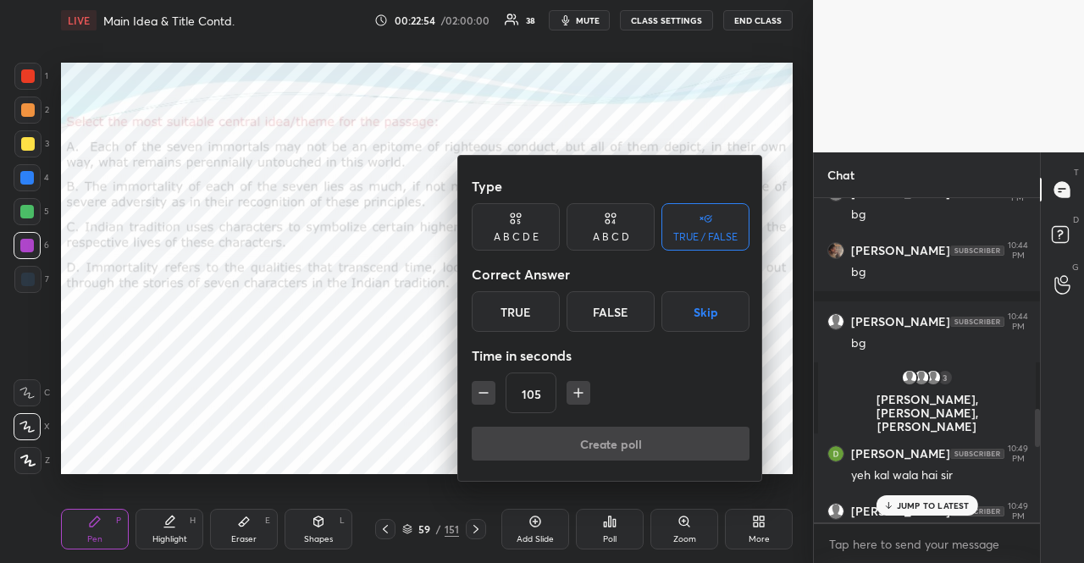
type input "120"
click at [605, 234] on div "A B C D" at bounding box center [611, 237] width 36 height 10
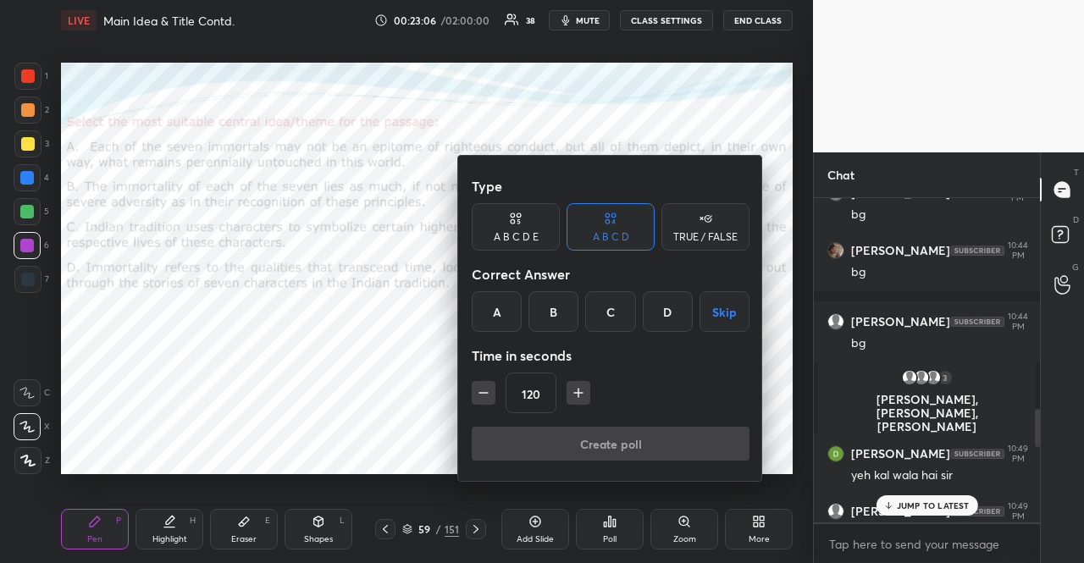
drag, startPoint x: 673, startPoint y: 308, endPoint x: 662, endPoint y: 332, distance: 26.9
click at [673, 308] on div "D" at bounding box center [668, 311] width 50 height 41
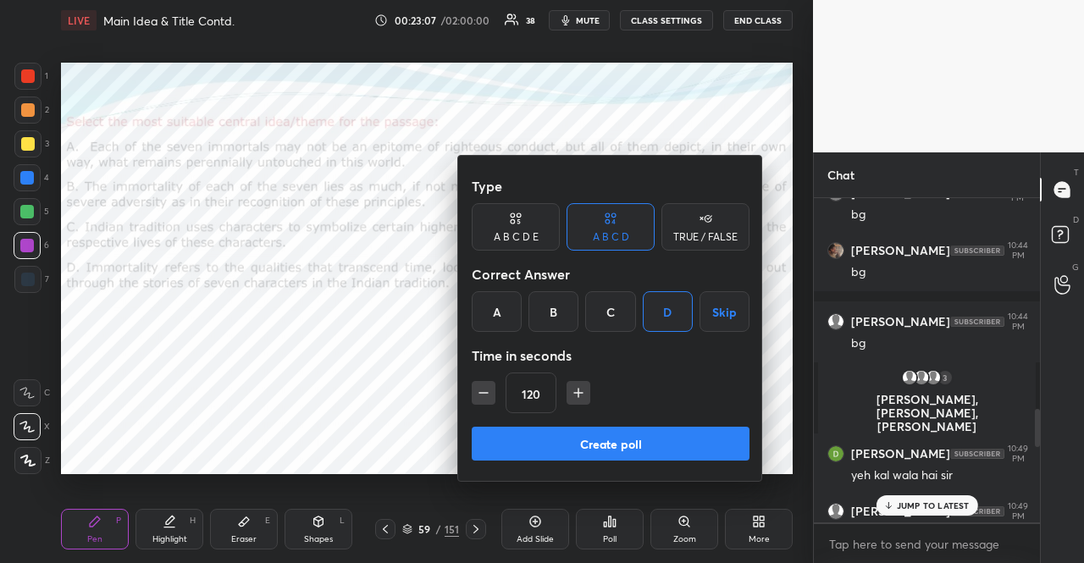
click at [618, 438] on button "Create poll" at bounding box center [611, 444] width 278 height 34
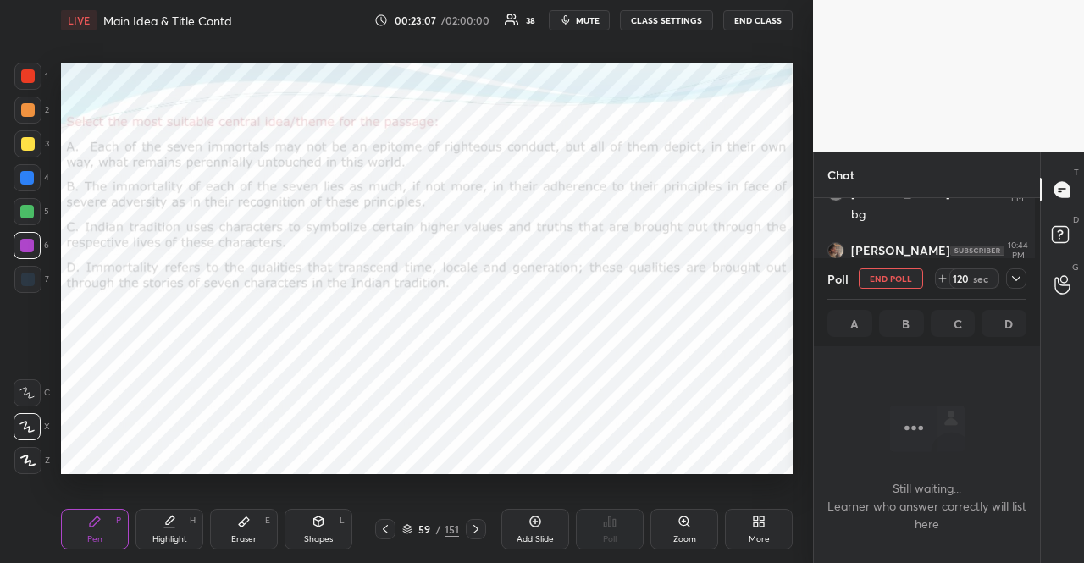
scroll to position [5, 5]
click at [604, 14] on button "mute" at bounding box center [579, 20] width 61 height 20
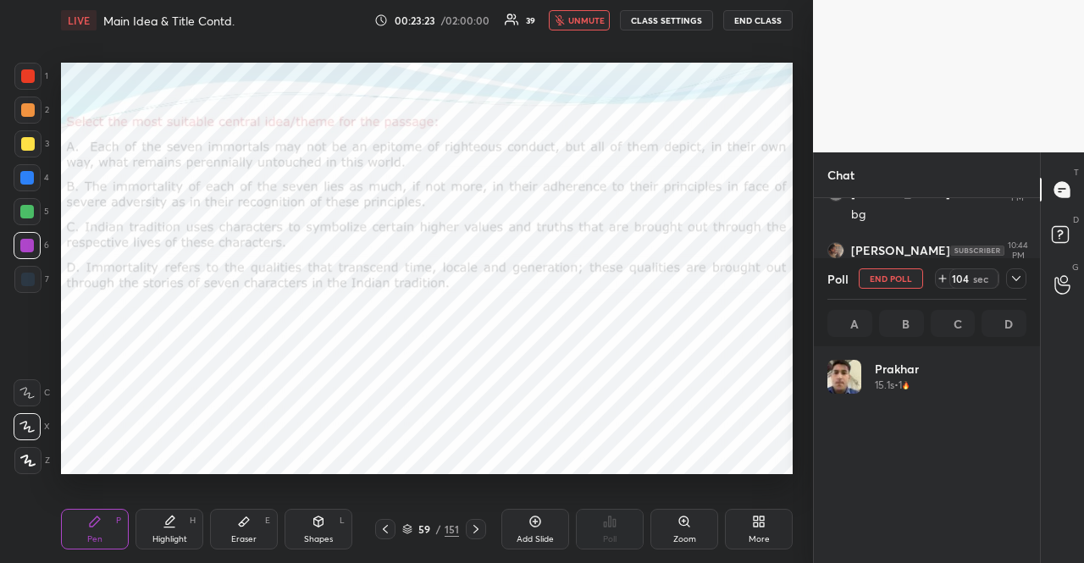
scroll to position [198, 194]
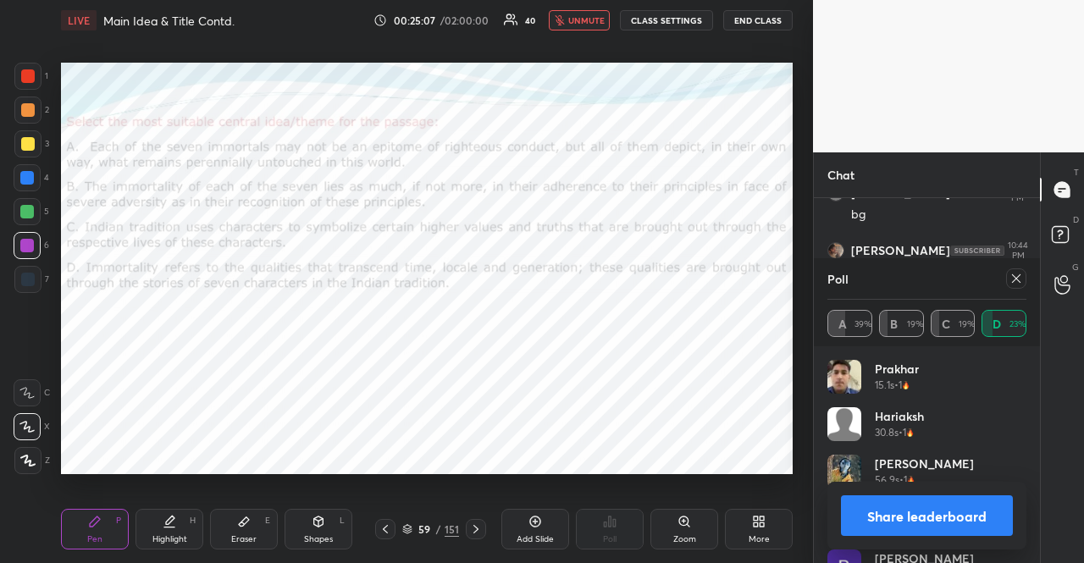
click at [386, 522] on div at bounding box center [385, 529] width 20 height 20
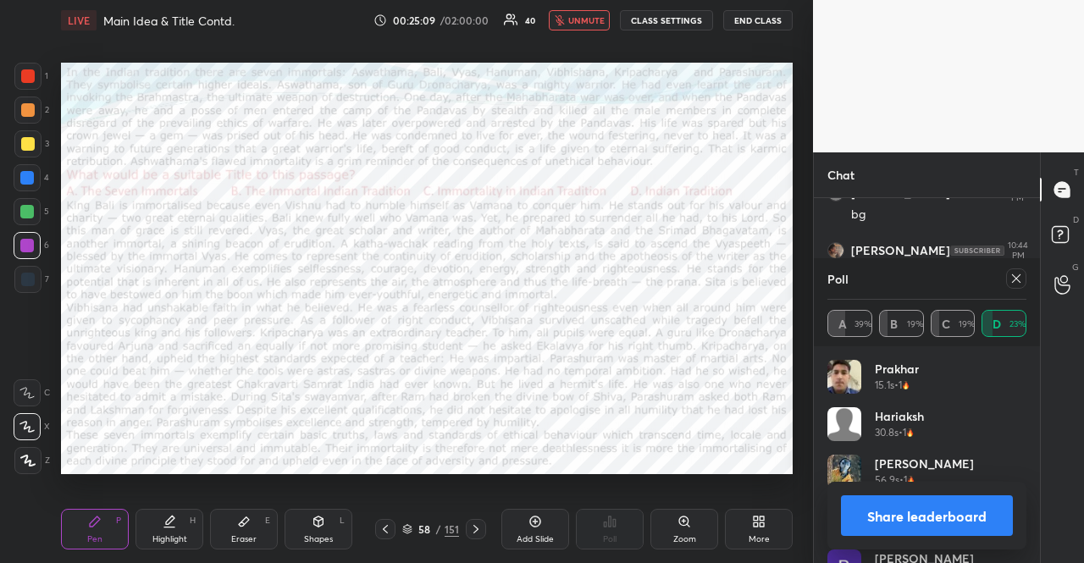
click at [1012, 276] on icon at bounding box center [1017, 279] width 14 height 14
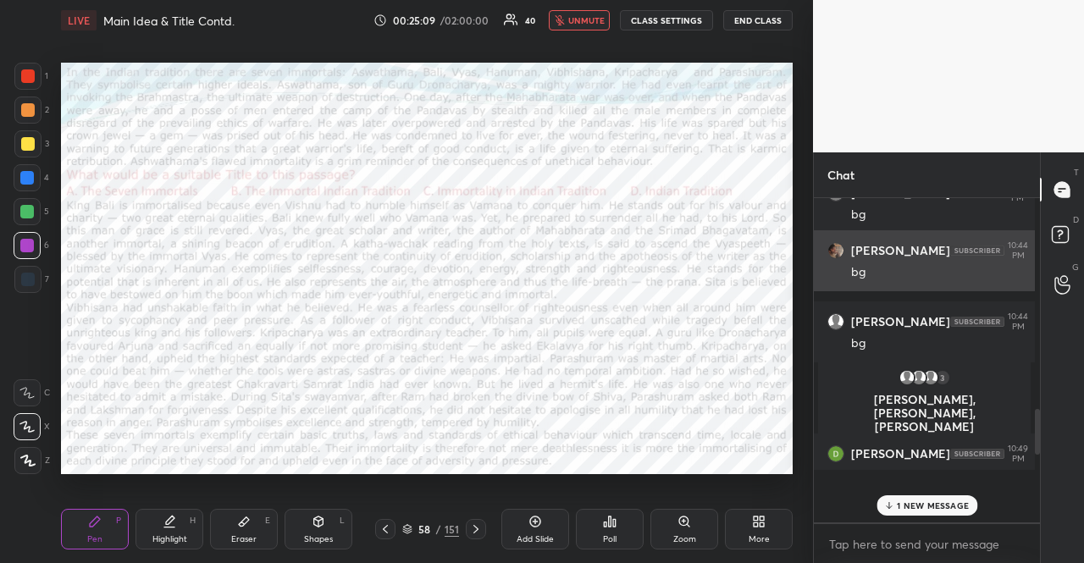
scroll to position [305, 216]
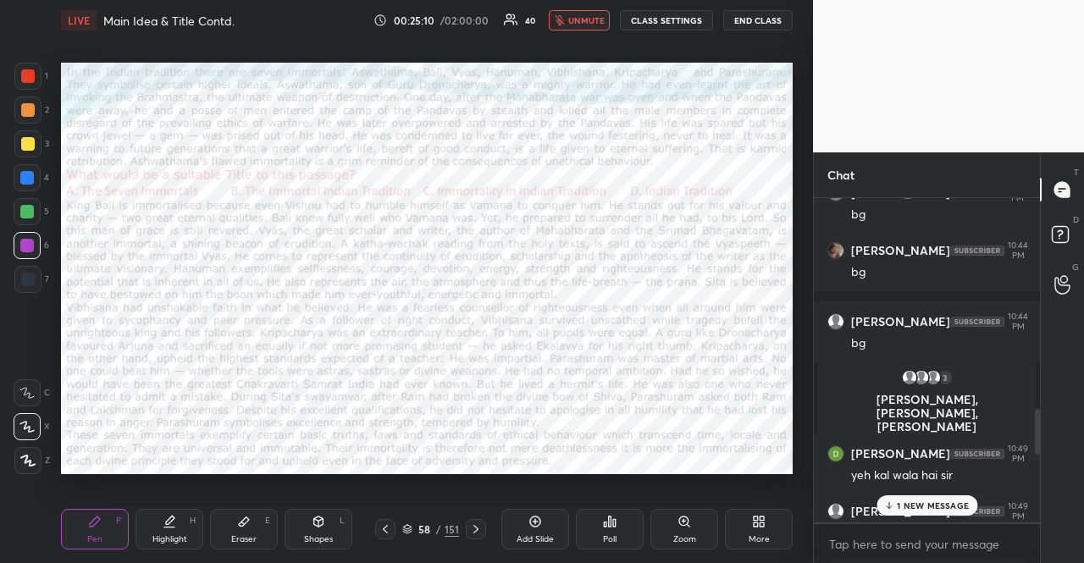
click at [571, 19] on button "unmute" at bounding box center [579, 20] width 61 height 20
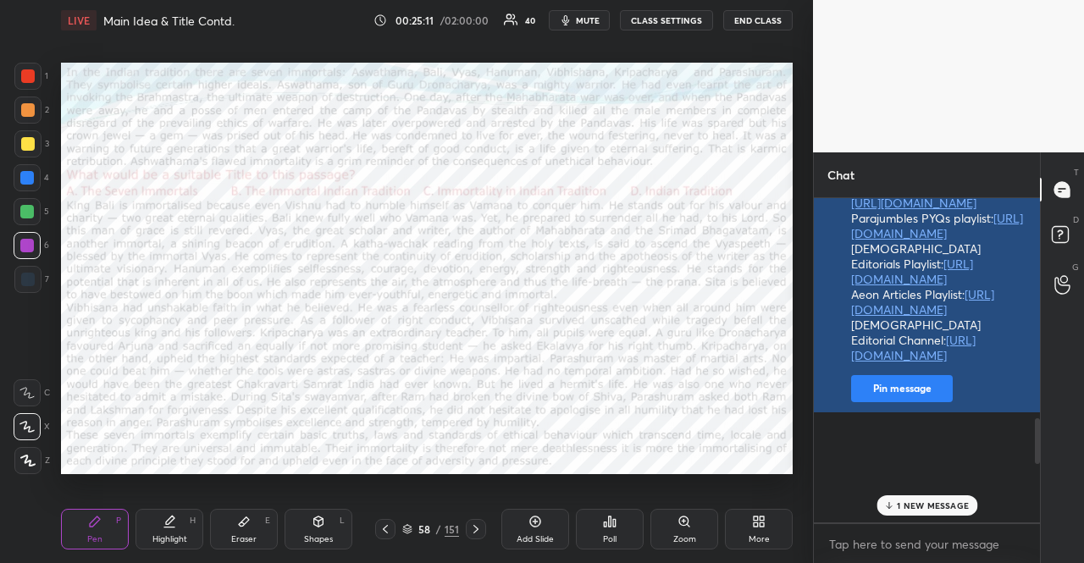
scroll to position [2128, 0]
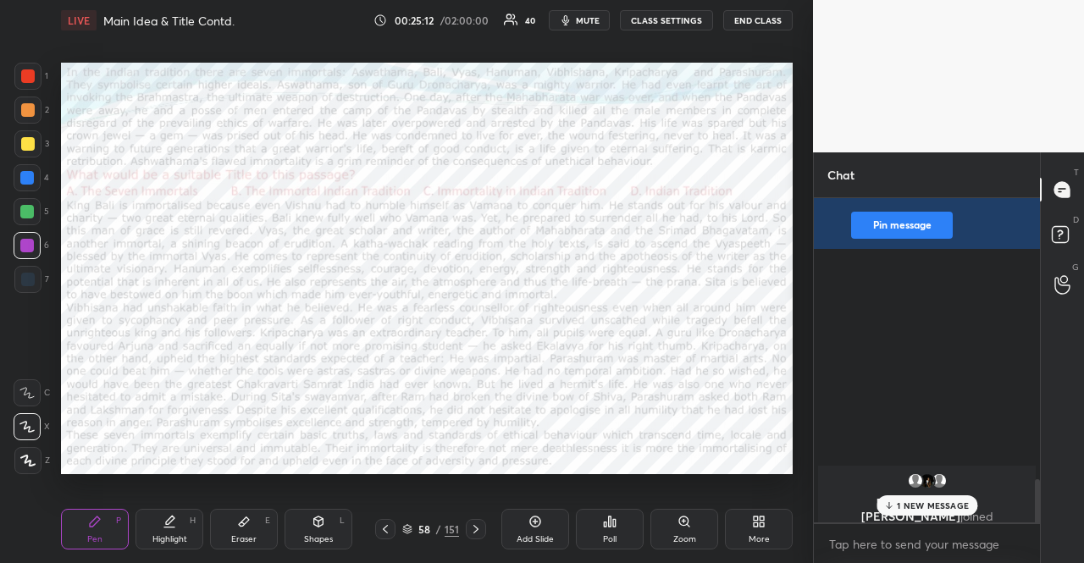
drag, startPoint x: 936, startPoint y: 522, endPoint x: 925, endPoint y: 506, distance: 19.5
click at [934, 519] on div "[PERSON_NAME], [PERSON_NAME] joined" at bounding box center [927, 500] width 226 height 75
click at [925, 506] on p "1 NEW MESSAGE" at bounding box center [933, 506] width 72 height 10
click at [607, 510] on div "Poll" at bounding box center [610, 529] width 68 height 41
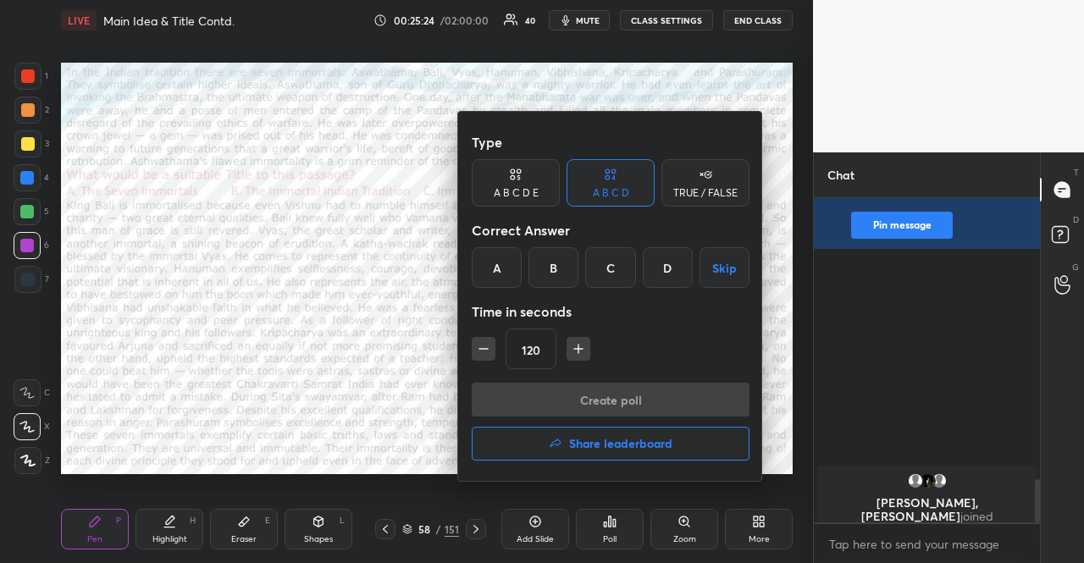
click at [617, 258] on div "C" at bounding box center [610, 267] width 50 height 41
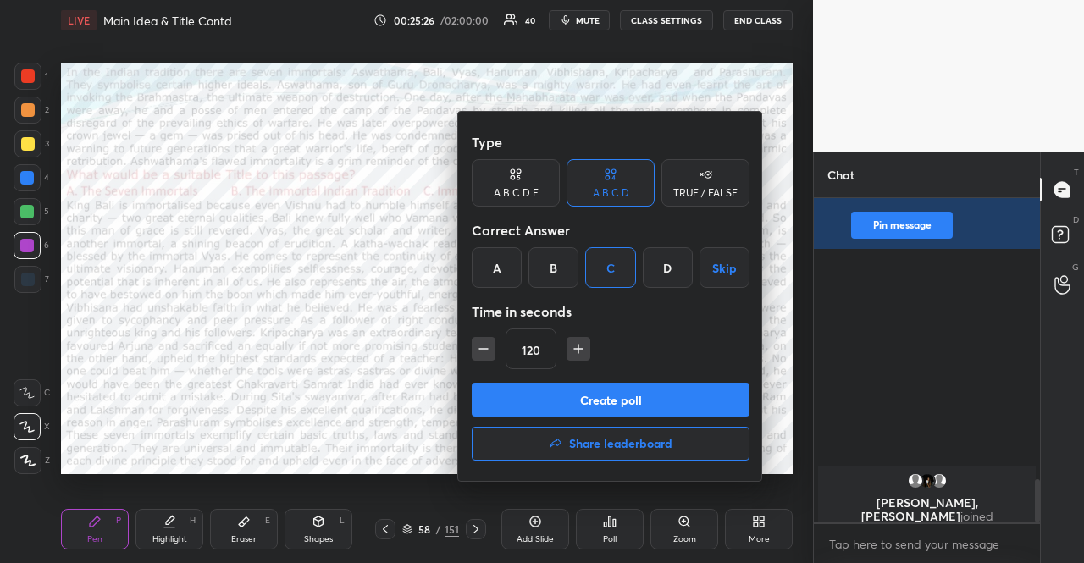
click at [579, 394] on button "Create poll" at bounding box center [611, 400] width 278 height 34
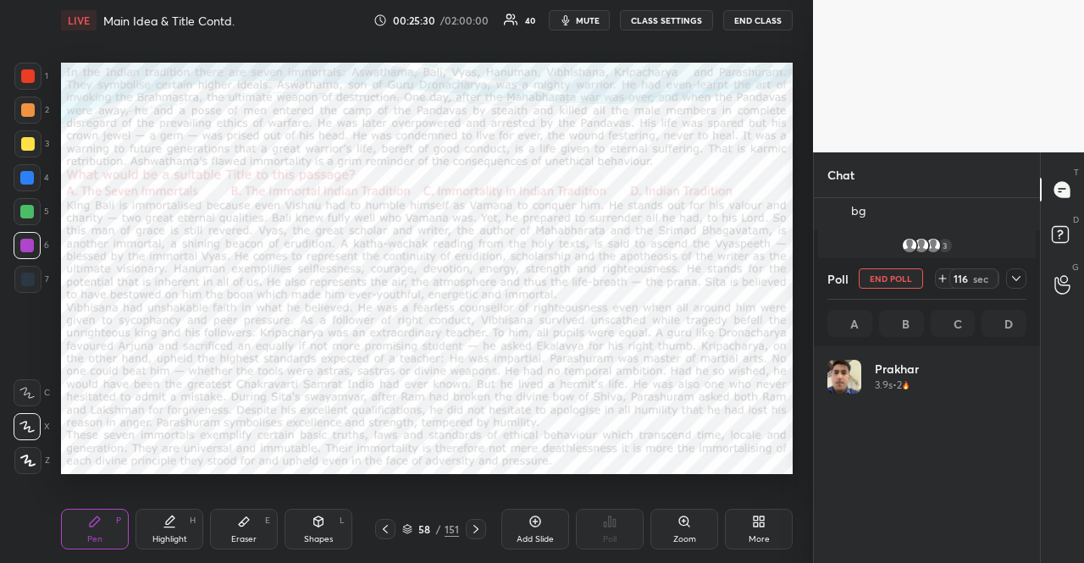
scroll to position [6, 5]
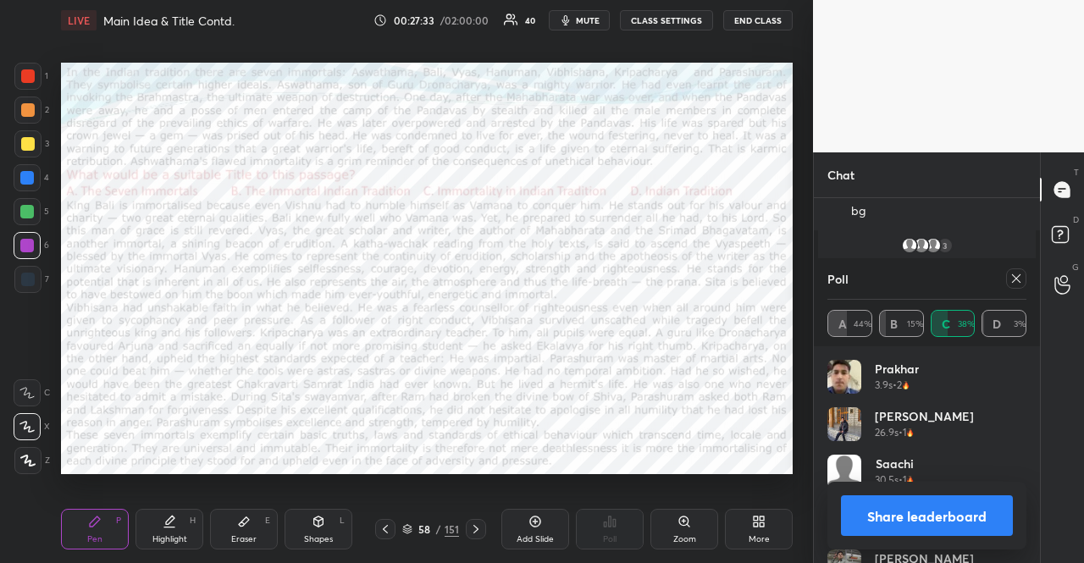
click at [1005, 269] on div at bounding box center [1013, 279] width 27 height 20
click at [1026, 279] on div at bounding box center [1016, 279] width 20 height 20
type textarea "x"
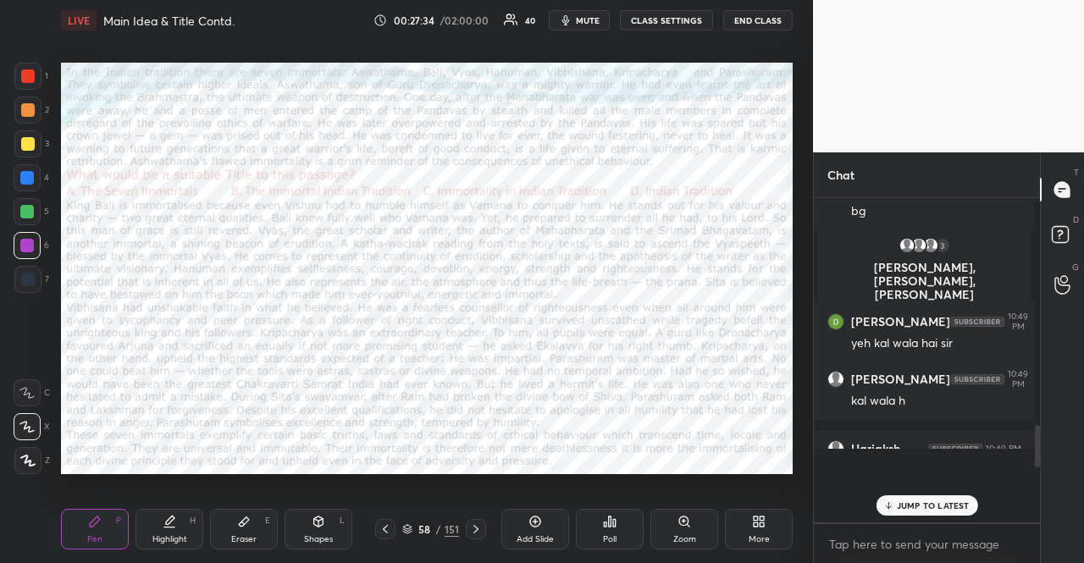
scroll to position [361, 221]
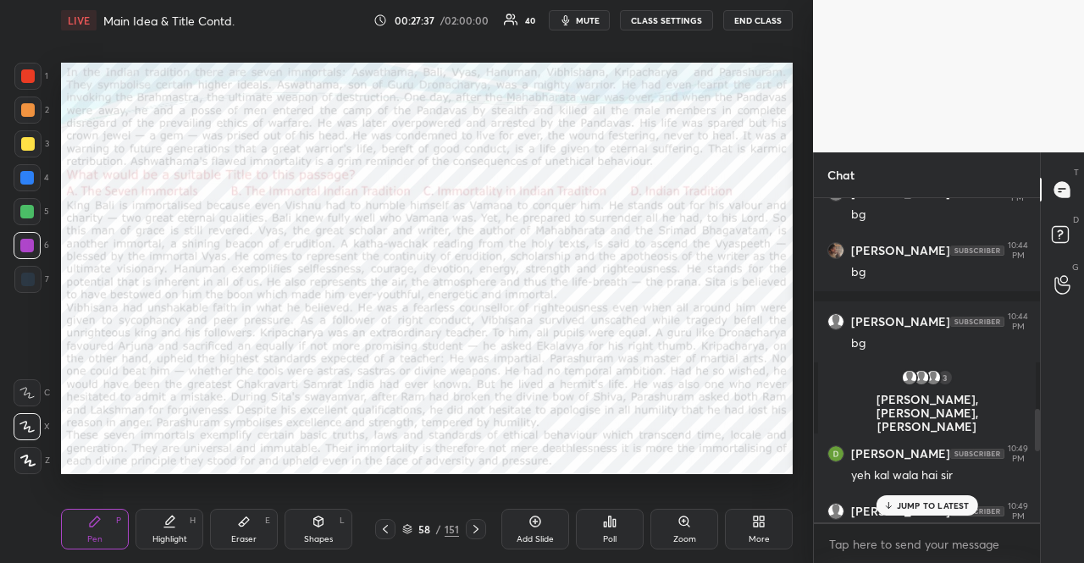
drag, startPoint x: 954, startPoint y: 499, endPoint x: 937, endPoint y: 499, distance: 16.9
click at [952, 499] on div "JUMP TO LATEST" at bounding box center [927, 506] width 102 height 20
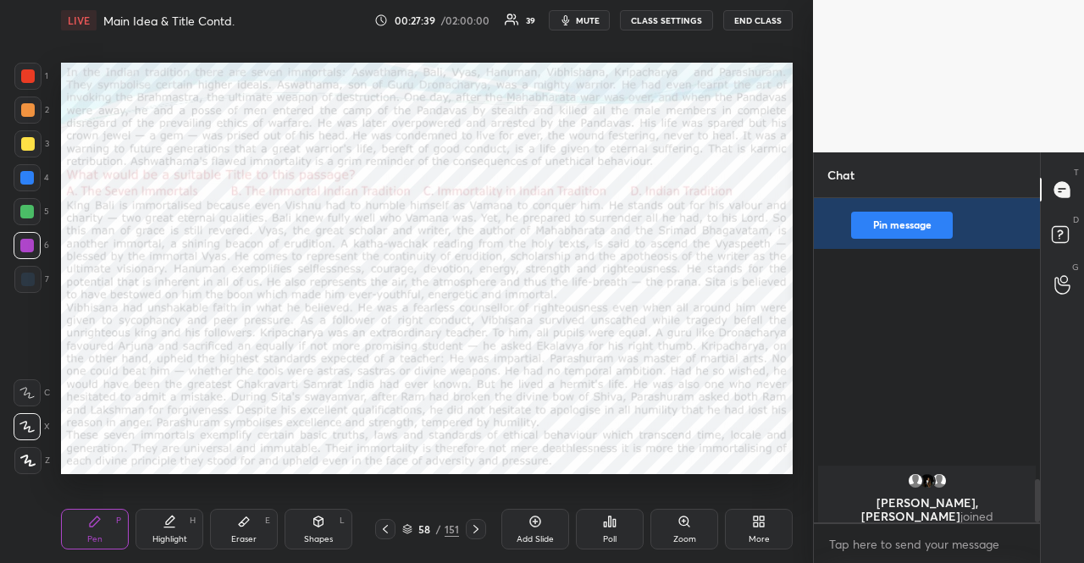
click at [607, 523] on icon at bounding box center [610, 522] width 14 height 14
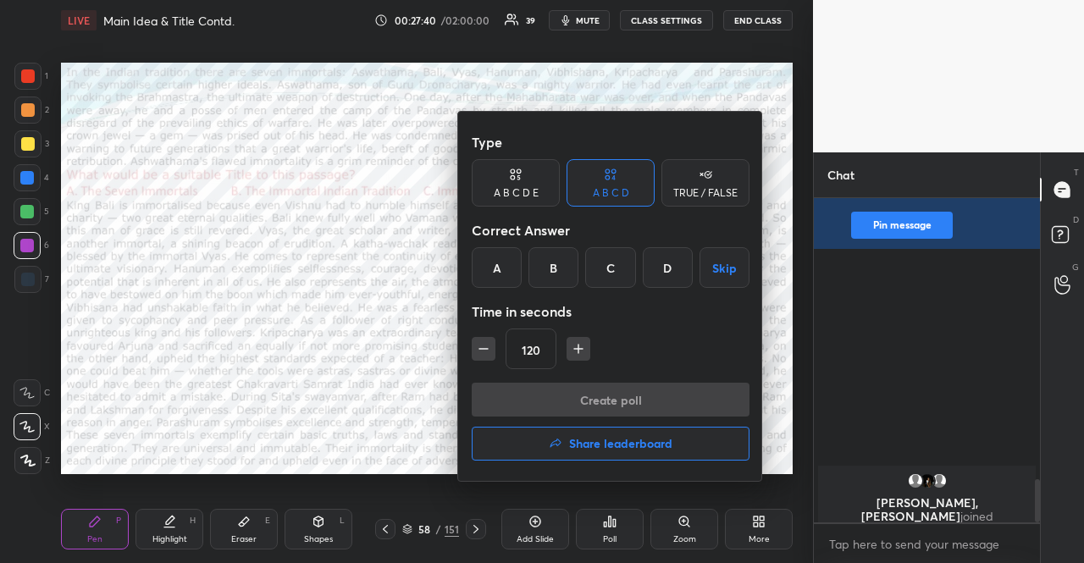
click at [687, 197] on div "TRUE / FALSE" at bounding box center [705, 193] width 64 height 10
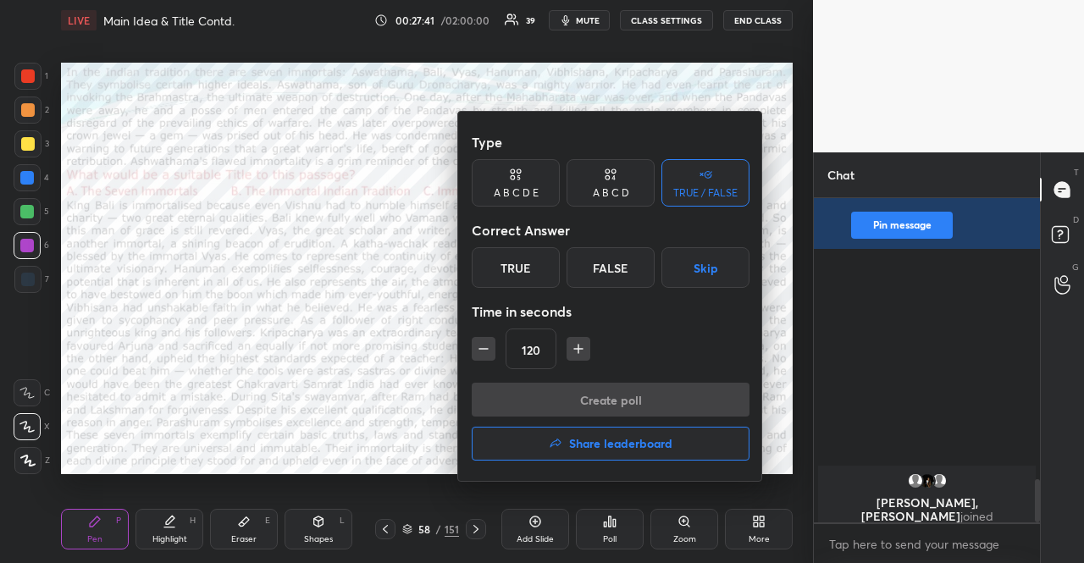
click at [491, 348] on icon "button" at bounding box center [483, 349] width 17 height 17
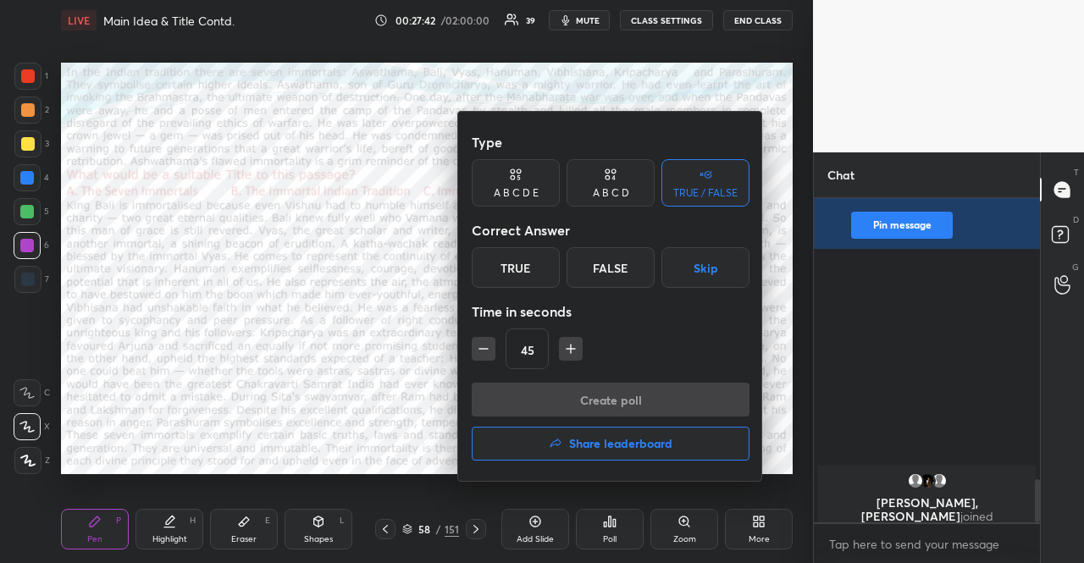
click at [491, 348] on icon "button" at bounding box center [483, 349] width 17 height 17
type input "15"
click at [491, 348] on div "15" at bounding box center [611, 349] width 278 height 41
click at [707, 274] on button "Skip" at bounding box center [706, 267] width 88 height 41
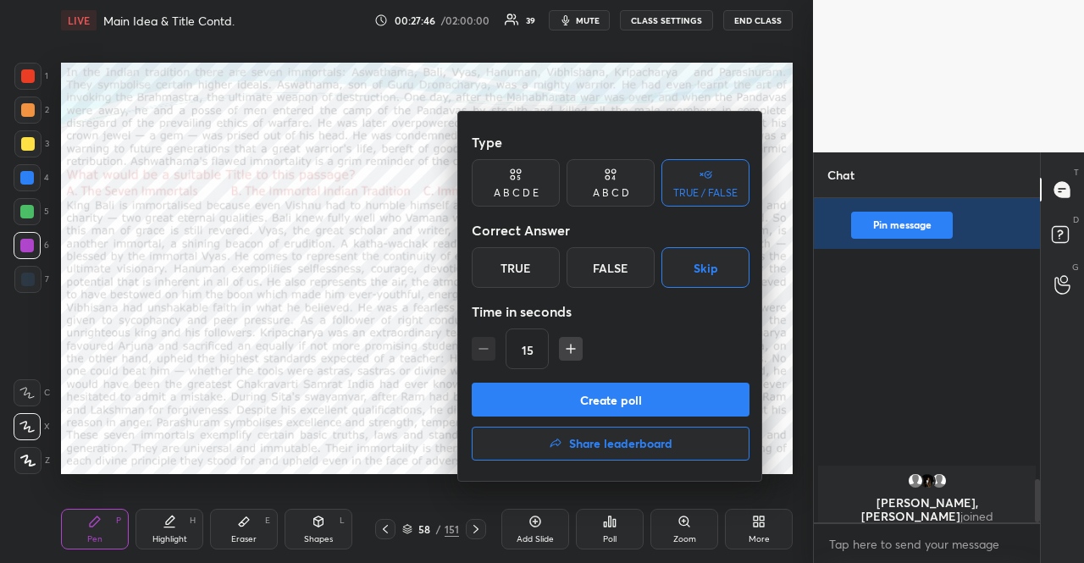
click at [663, 392] on button "Create poll" at bounding box center [611, 400] width 278 height 34
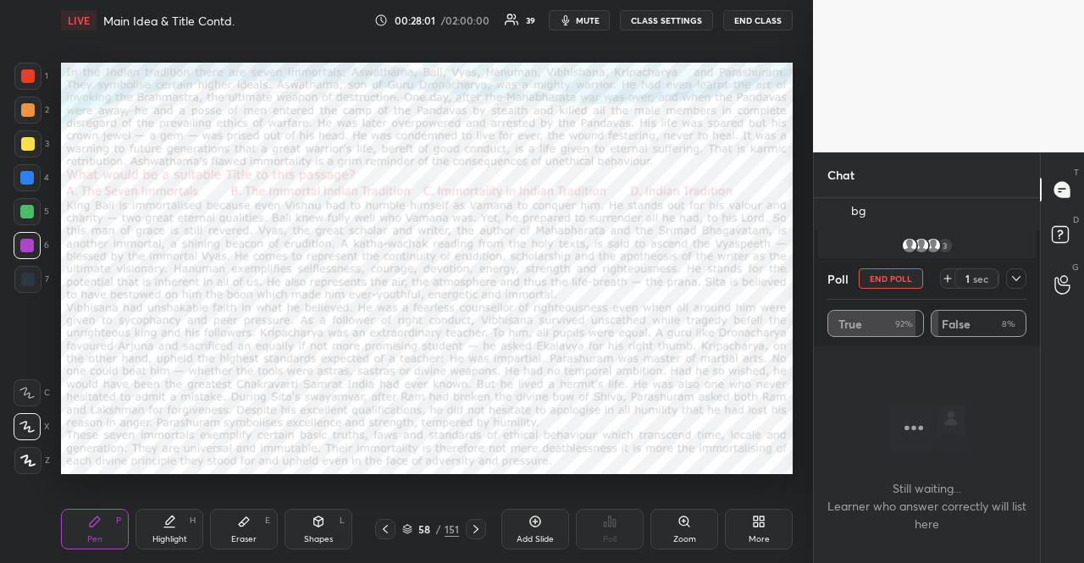
scroll to position [231, 221]
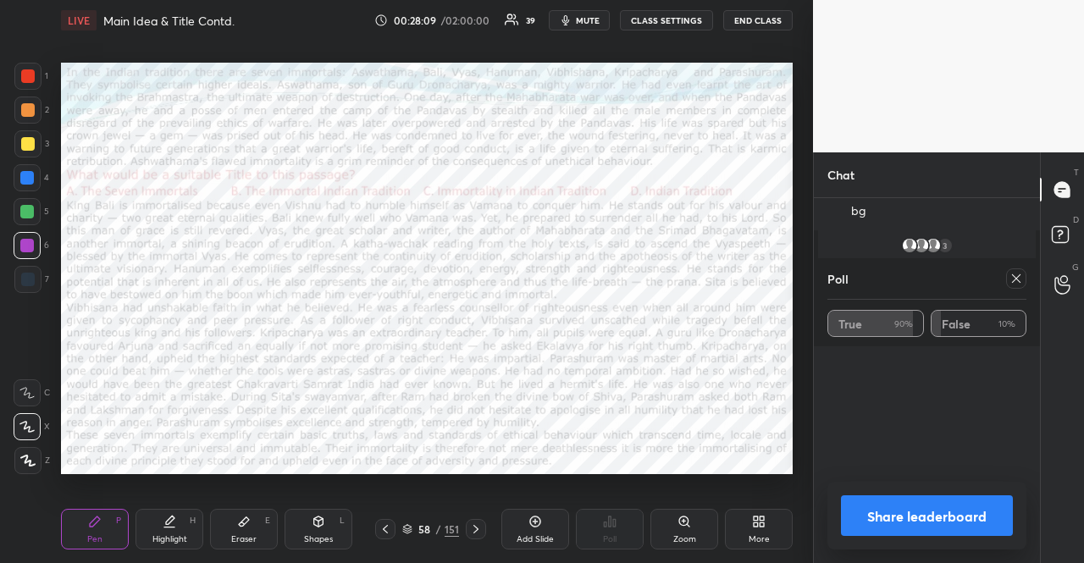
click at [1018, 279] on icon at bounding box center [1017, 279] width 14 height 14
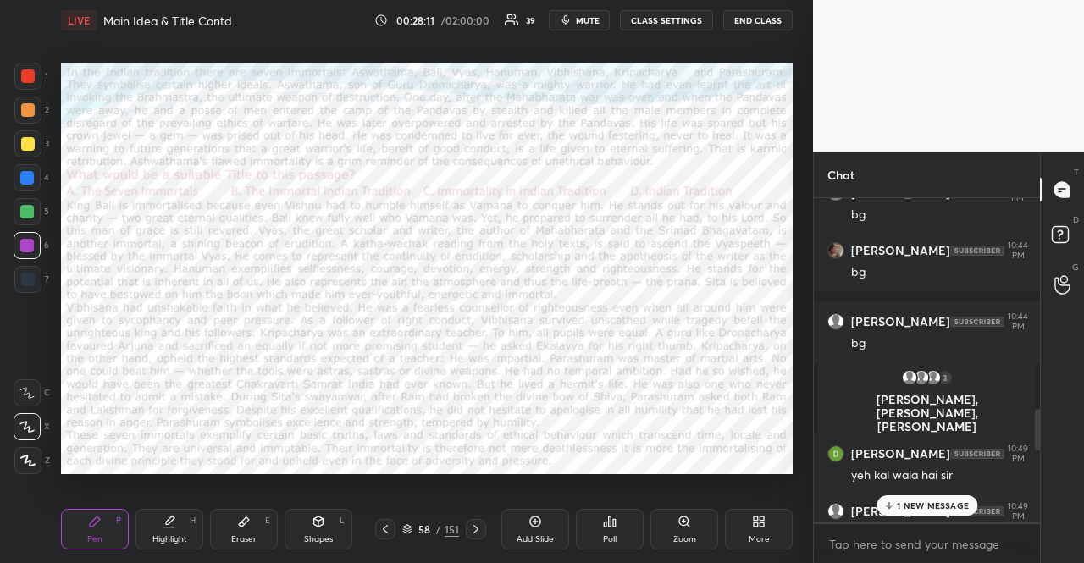
click at [901, 513] on div "1 NEW MESSAGE" at bounding box center [927, 506] width 101 height 20
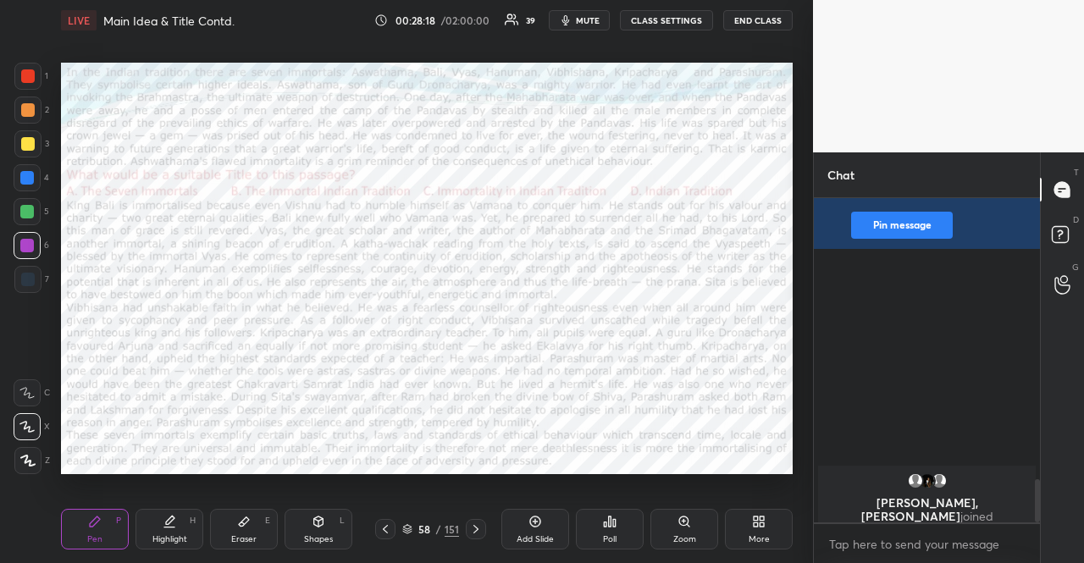
click at [622, 533] on div "Poll" at bounding box center [610, 529] width 68 height 41
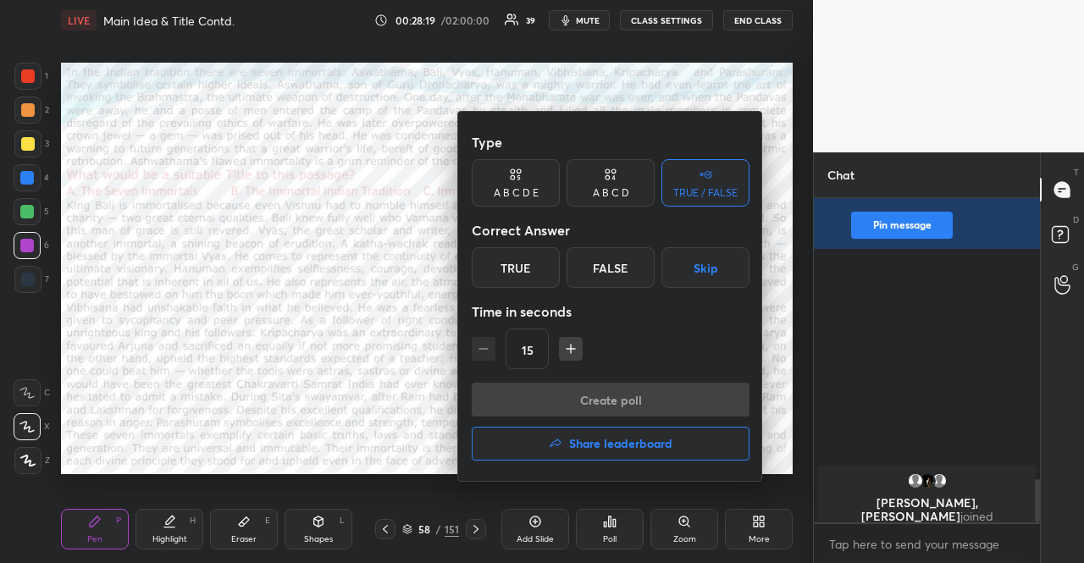
click at [696, 267] on button "Skip" at bounding box center [706, 267] width 88 height 41
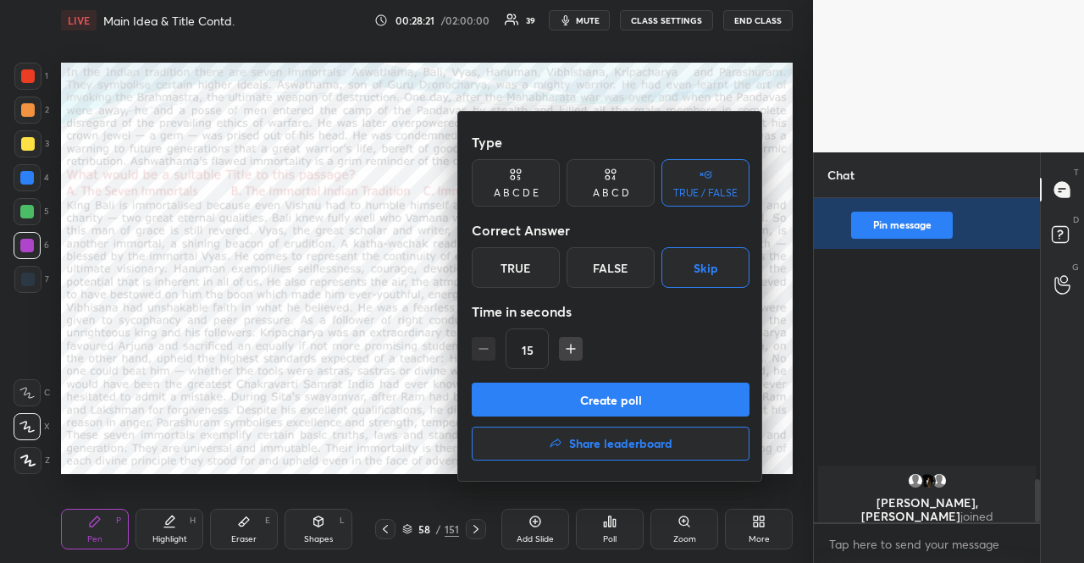
click at [628, 397] on button "Create poll" at bounding box center [611, 400] width 278 height 34
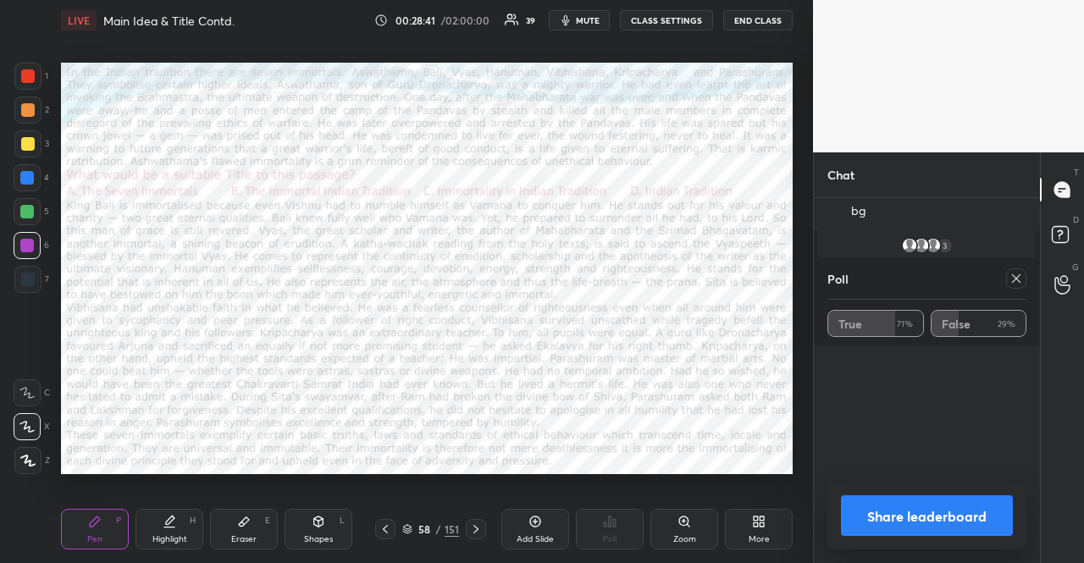
click at [1015, 276] on icon at bounding box center [1017, 279] width 14 height 14
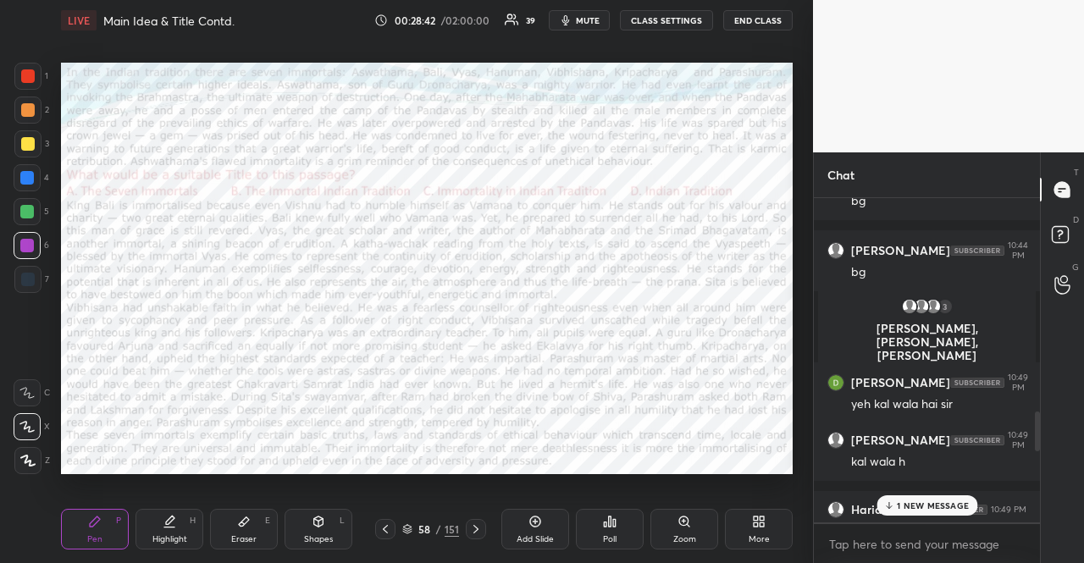
click at [629, 529] on div "Poll" at bounding box center [610, 529] width 68 height 41
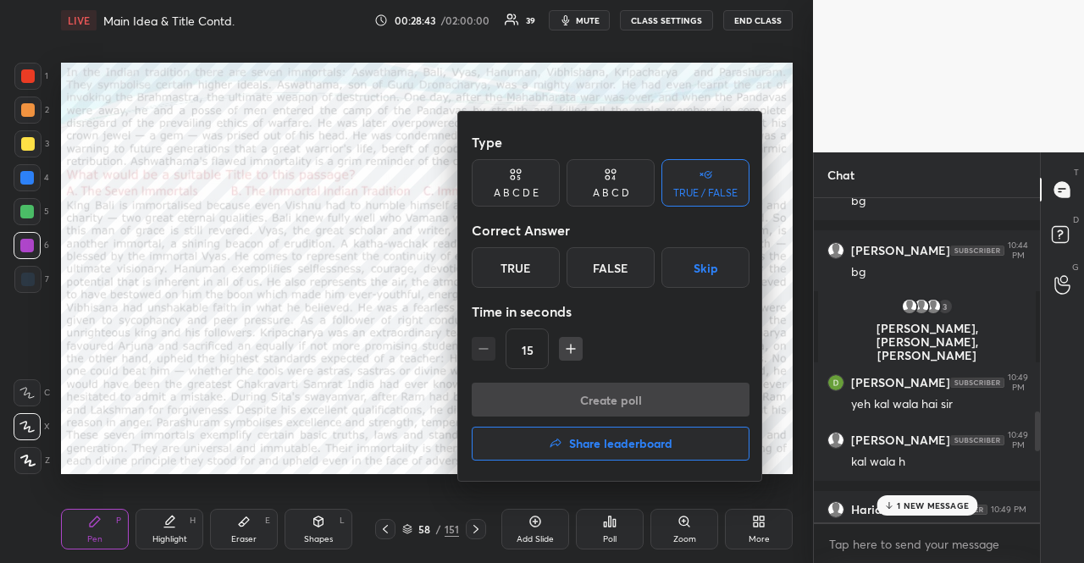
click at [688, 270] on button "Skip" at bounding box center [706, 267] width 88 height 41
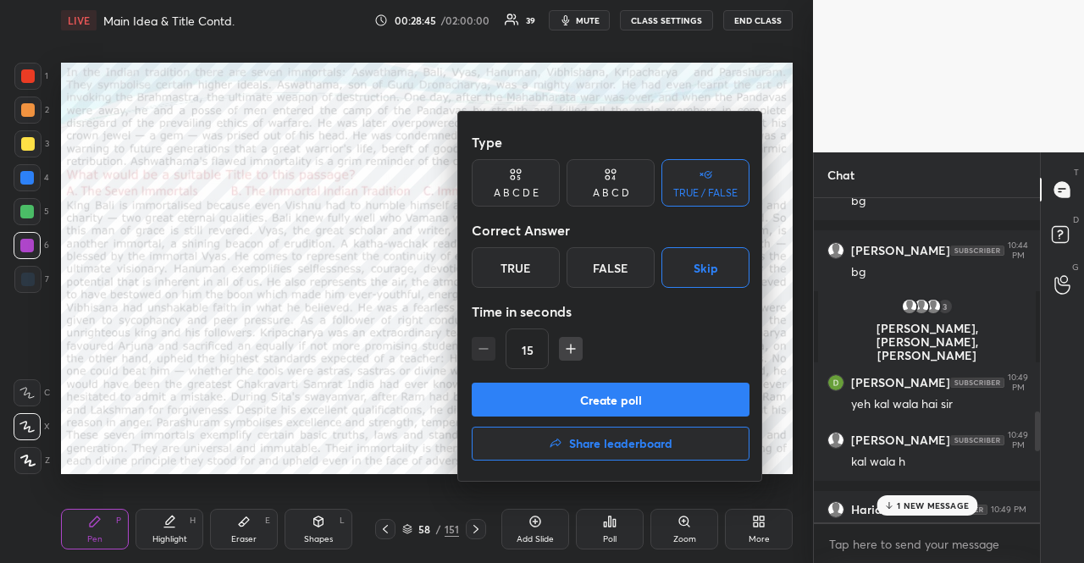
click at [670, 396] on button "Create poll" at bounding box center [611, 400] width 278 height 34
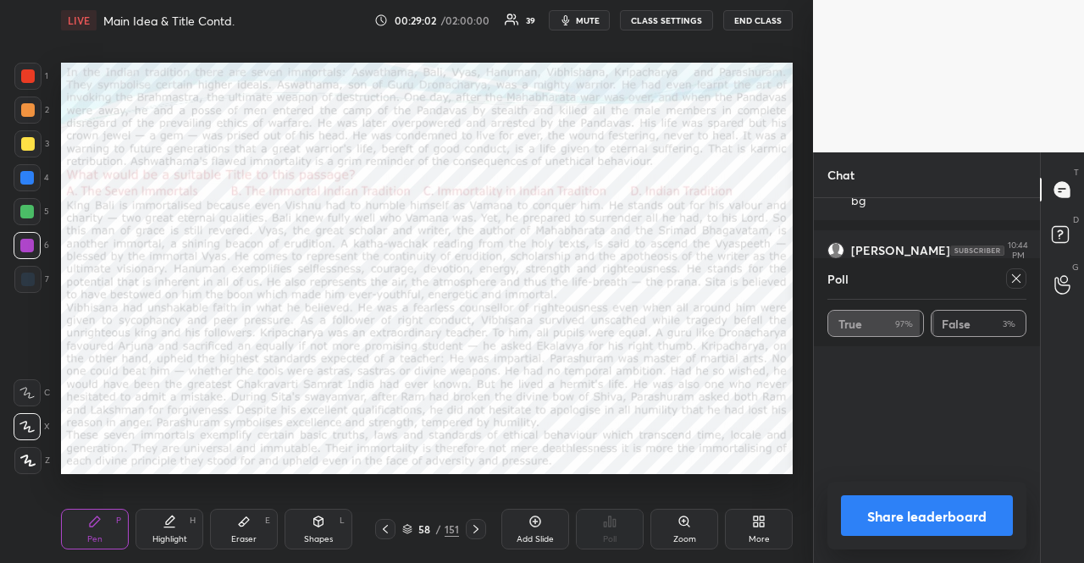
click at [1012, 274] on icon at bounding box center [1017, 279] width 14 height 14
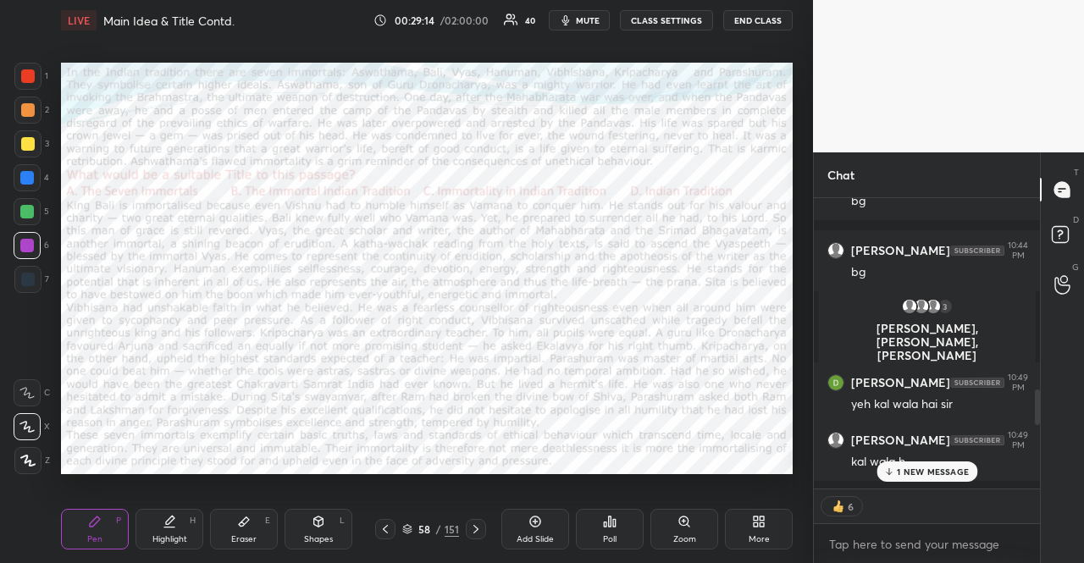
click at [908, 477] on p "1 NEW MESSAGE" at bounding box center [933, 472] width 72 height 10
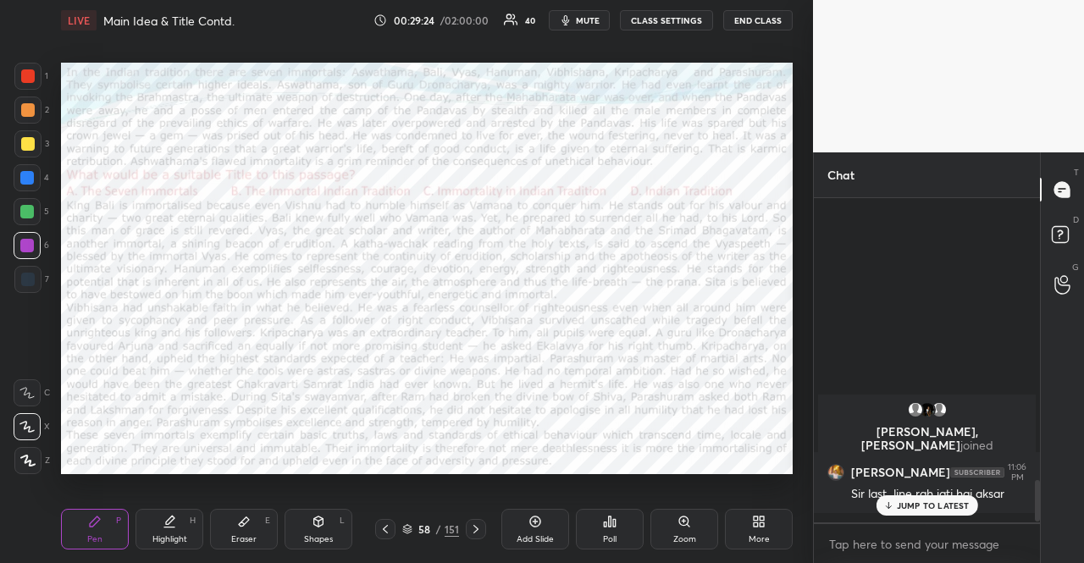
click at [391, 527] on icon at bounding box center [386, 530] width 14 height 14
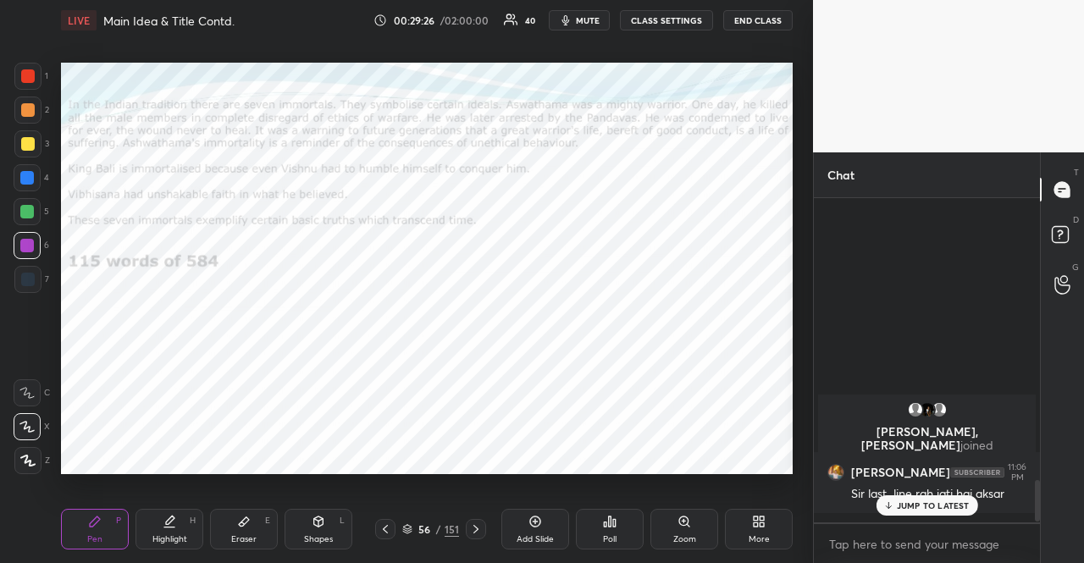
click at [483, 524] on div at bounding box center [476, 529] width 20 height 20
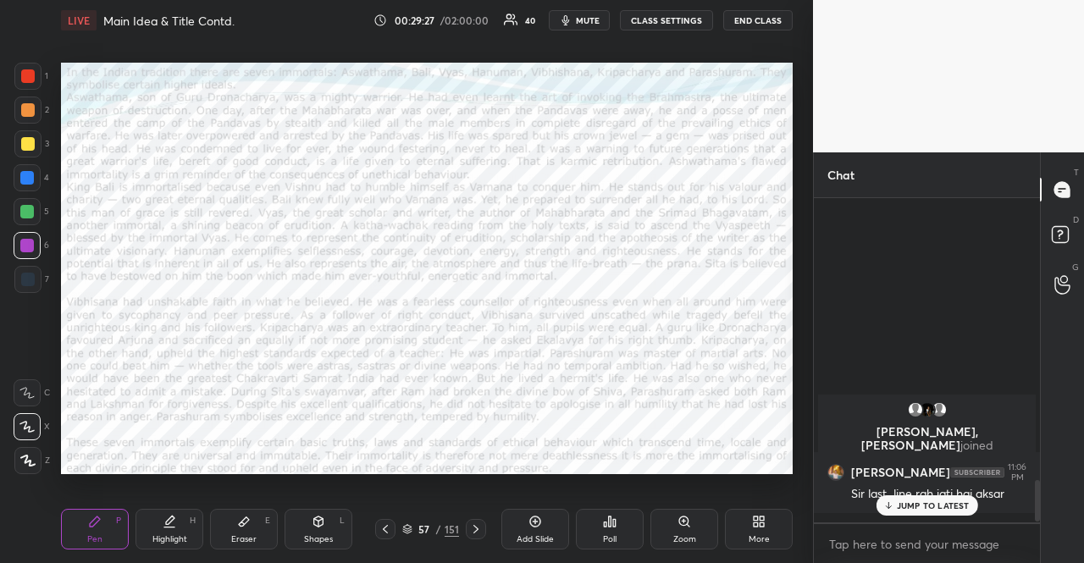
click at [483, 524] on div at bounding box center [476, 529] width 20 height 20
click at [25, 457] on icon at bounding box center [28, 461] width 14 height 10
click at [315, 523] on icon at bounding box center [318, 522] width 9 height 10
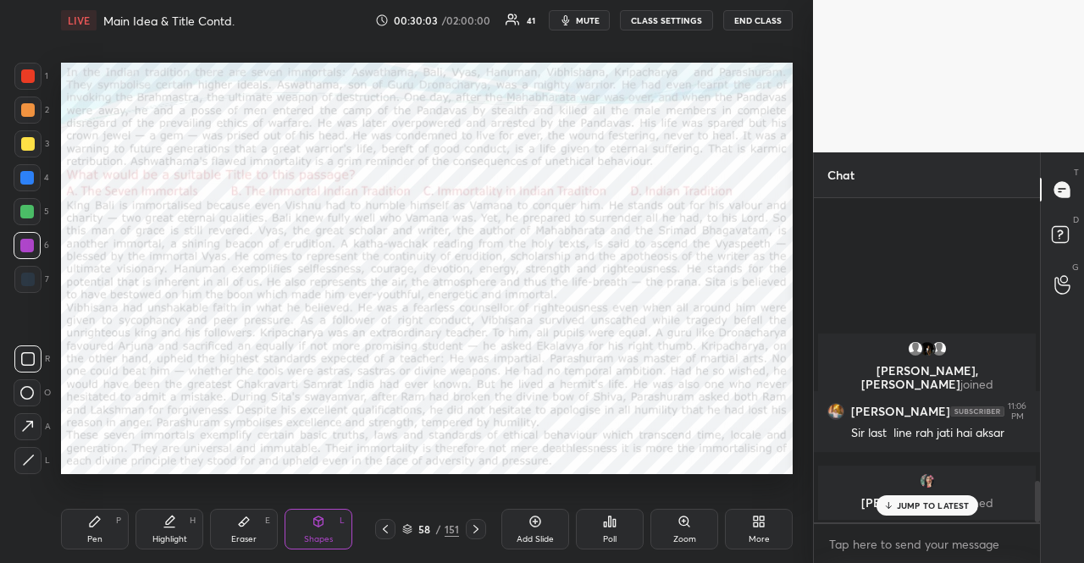
click at [385, 529] on icon at bounding box center [386, 530] width 14 height 14
click at [324, 533] on div "Shapes L" at bounding box center [319, 529] width 68 height 41
click at [481, 524] on div at bounding box center [476, 529] width 20 height 20
click at [586, 19] on span "mute" at bounding box center [588, 20] width 24 height 12
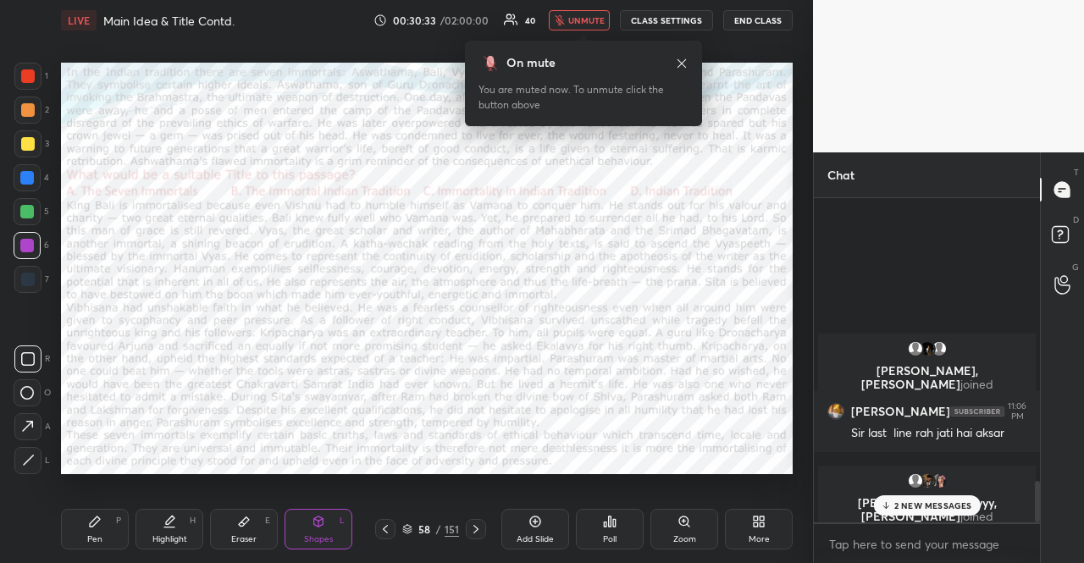
click at [596, 21] on span "unmute" at bounding box center [586, 20] width 36 height 12
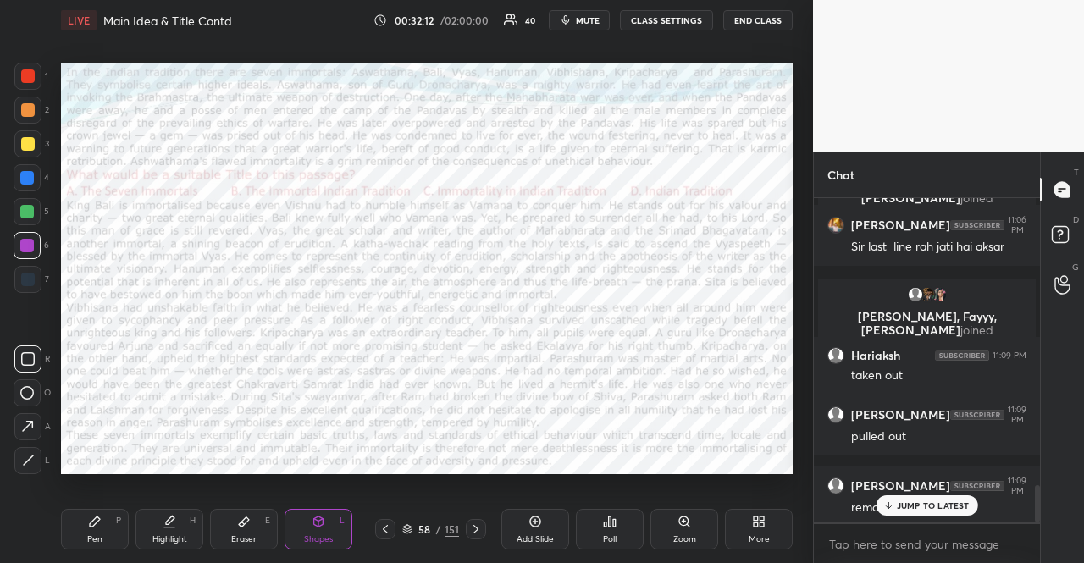
scroll to position [2475, 0]
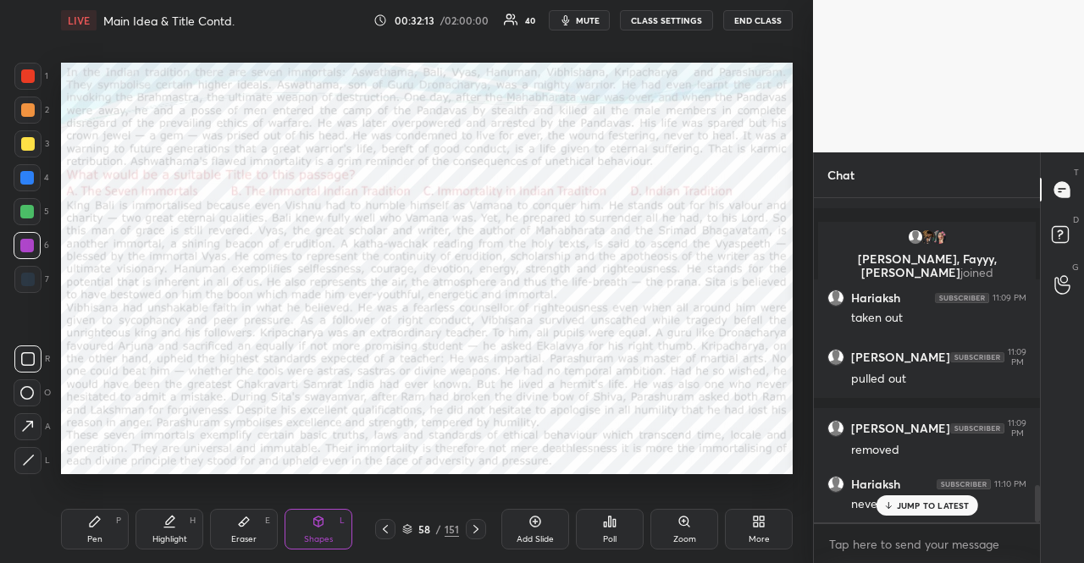
click at [24, 177] on div at bounding box center [27, 178] width 14 height 14
click at [91, 544] on div "Pen" at bounding box center [94, 539] width 15 height 8
click at [31, 396] on icon at bounding box center [26, 393] width 15 height 12
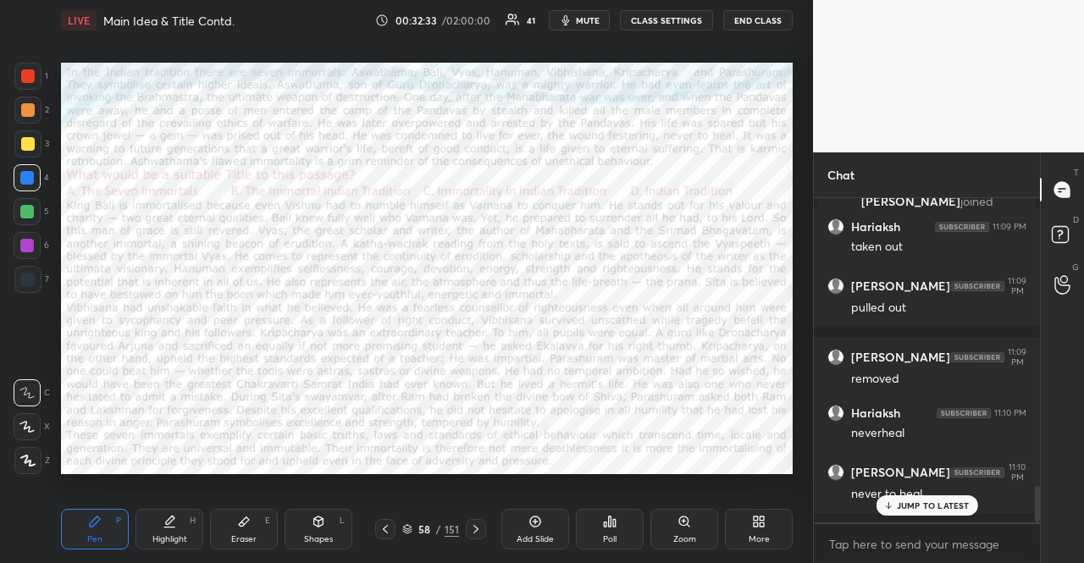
click at [19, 234] on div at bounding box center [27, 245] width 27 height 27
click at [31, 457] on icon at bounding box center [27, 461] width 15 height 12
click at [332, 516] on div "Shapes L" at bounding box center [319, 529] width 68 height 41
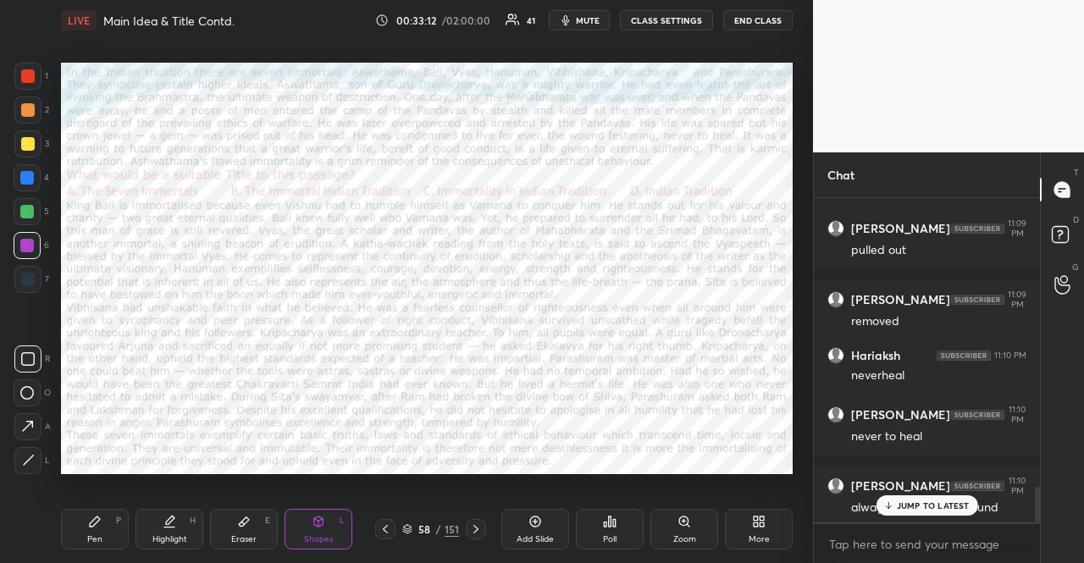
drag, startPoint x: 32, startPoint y: 169, endPoint x: 24, endPoint y: 170, distance: 8.6
click at [31, 170] on div at bounding box center [27, 177] width 27 height 27
click at [100, 521] on div "Pen P" at bounding box center [95, 529] width 68 height 41
click at [95, 514] on div "Pen P" at bounding box center [95, 529] width 68 height 41
click at [27, 387] on icon at bounding box center [26, 393] width 15 height 12
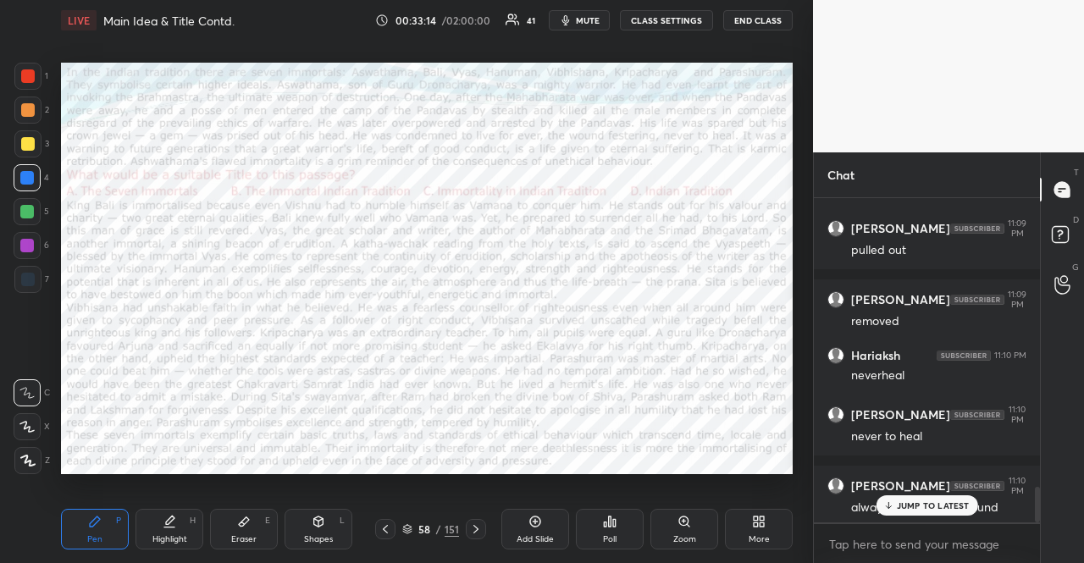
click at [29, 385] on div at bounding box center [27, 393] width 27 height 27
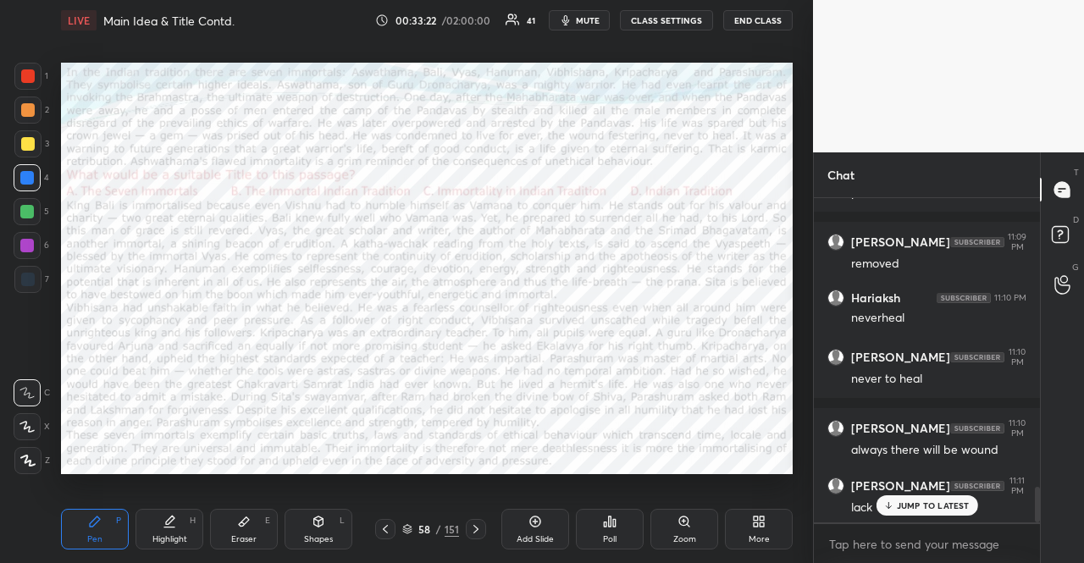
scroll to position [2719, 0]
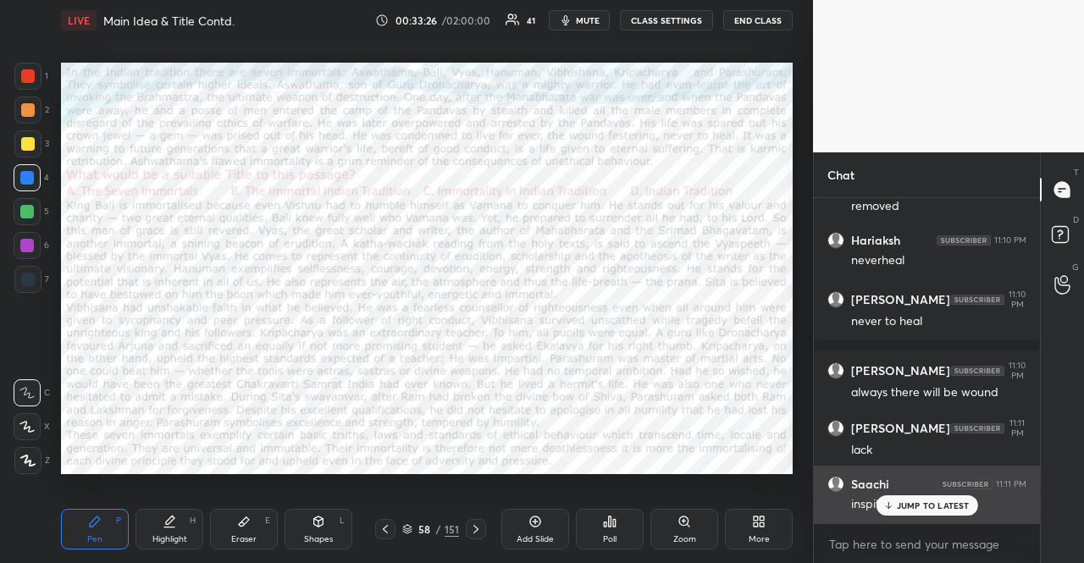
click at [917, 507] on p "JUMP TO LATEST" at bounding box center [933, 506] width 73 height 10
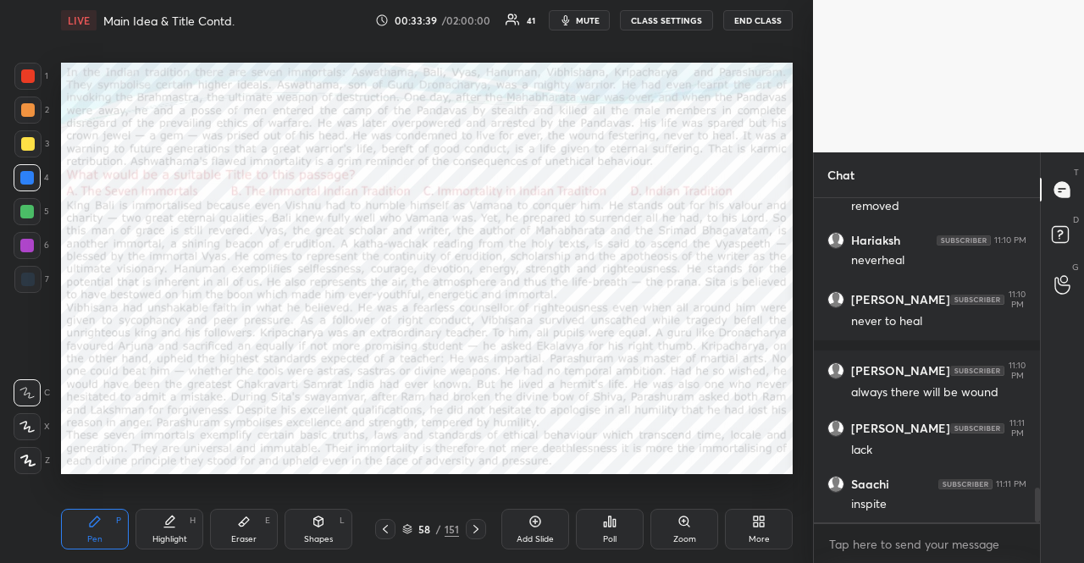
click at [20, 234] on div at bounding box center [27, 245] width 27 height 27
click at [17, 465] on div at bounding box center [27, 460] width 27 height 27
click at [317, 527] on icon at bounding box center [318, 522] width 9 height 10
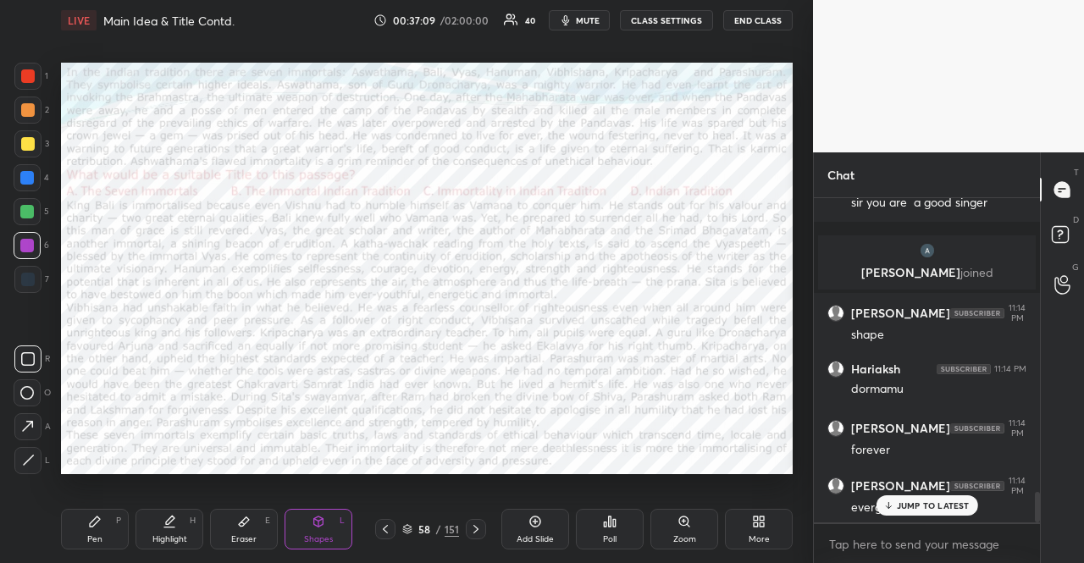
scroll to position [3143, 0]
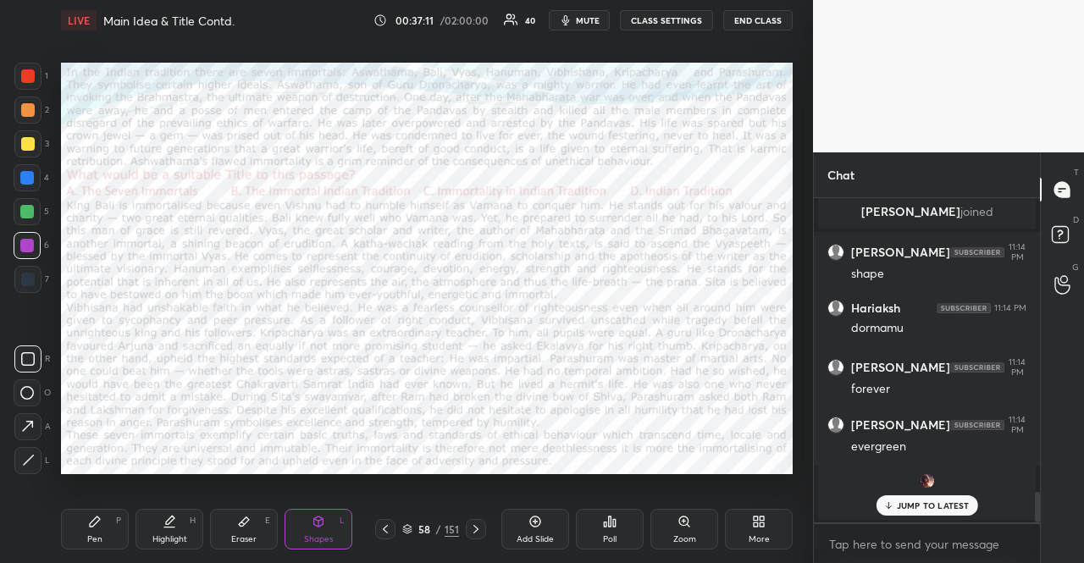
click at [410, 529] on icon at bounding box center [407, 529] width 10 height 10
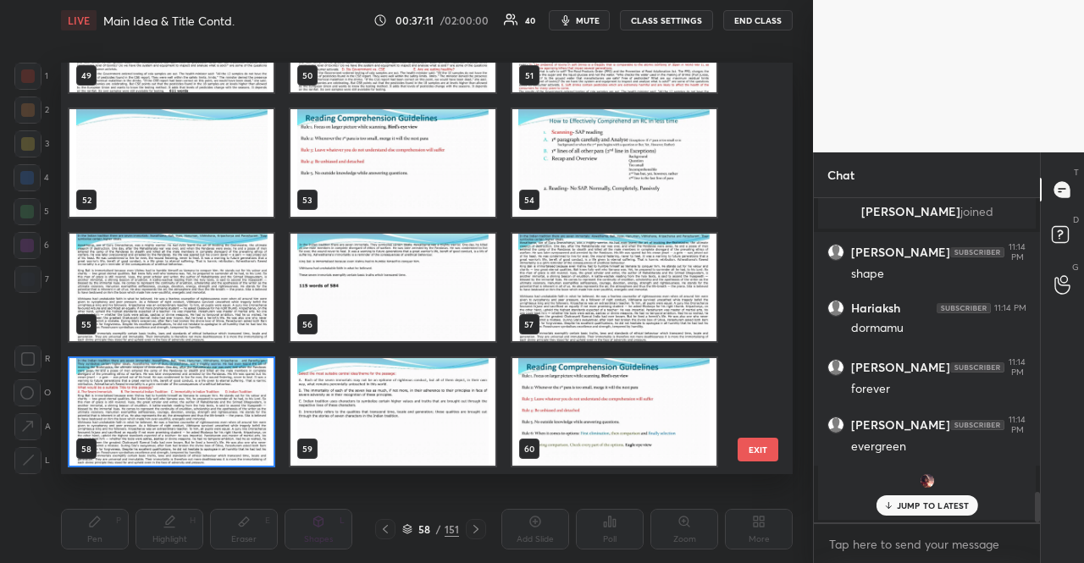
scroll to position [407, 723]
click at [424, 289] on img "grid" at bounding box center [393, 288] width 204 height 108
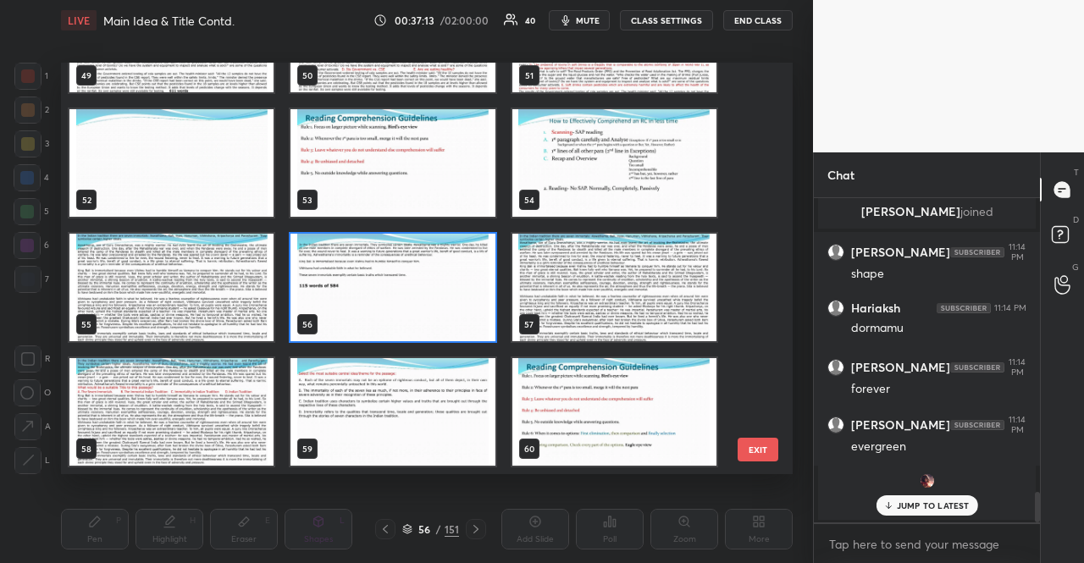
click at [424, 289] on img "grid" at bounding box center [393, 288] width 204 height 108
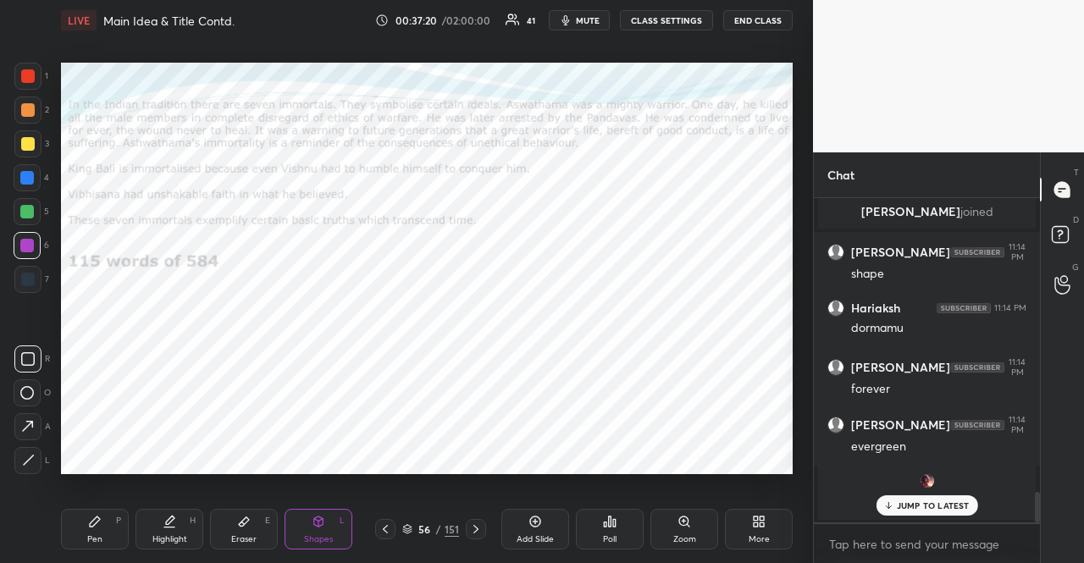
click at [41, 174] on div "4" at bounding box center [32, 177] width 36 height 27
click at [35, 174] on div at bounding box center [27, 177] width 27 height 27
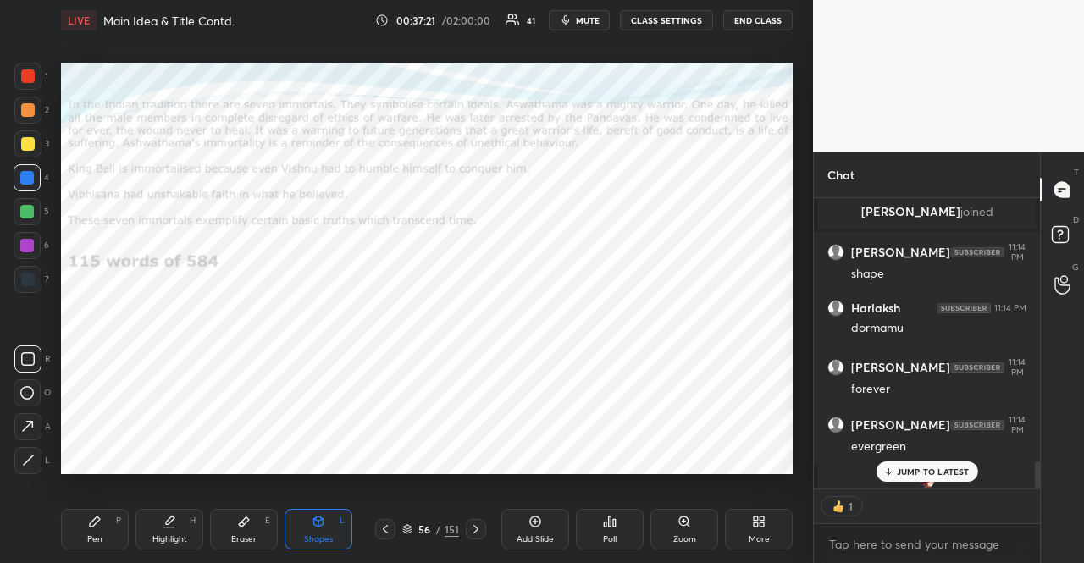
click at [107, 533] on div "Pen P" at bounding box center [95, 529] width 68 height 41
click at [28, 418] on div at bounding box center [27, 426] width 27 height 27
click at [30, 417] on div at bounding box center [27, 426] width 27 height 27
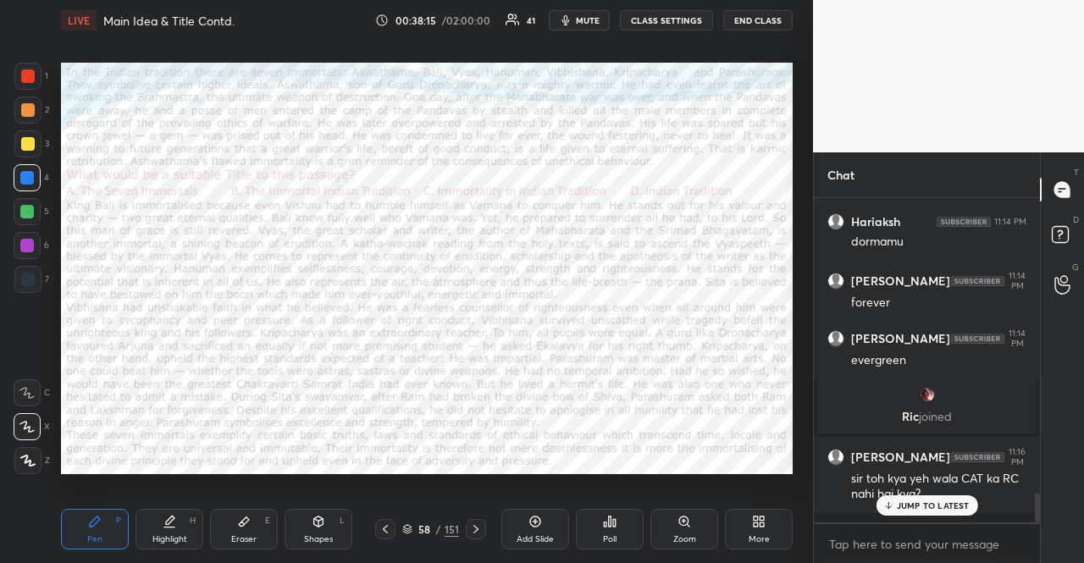
scroll to position [3302, 0]
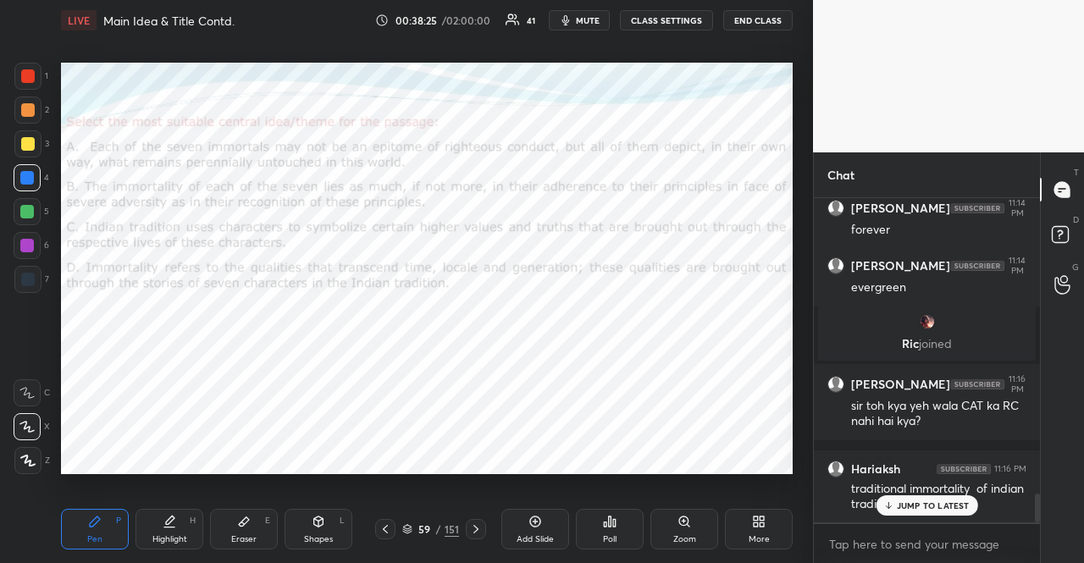
click at [16, 75] on div at bounding box center [27, 76] width 27 height 27
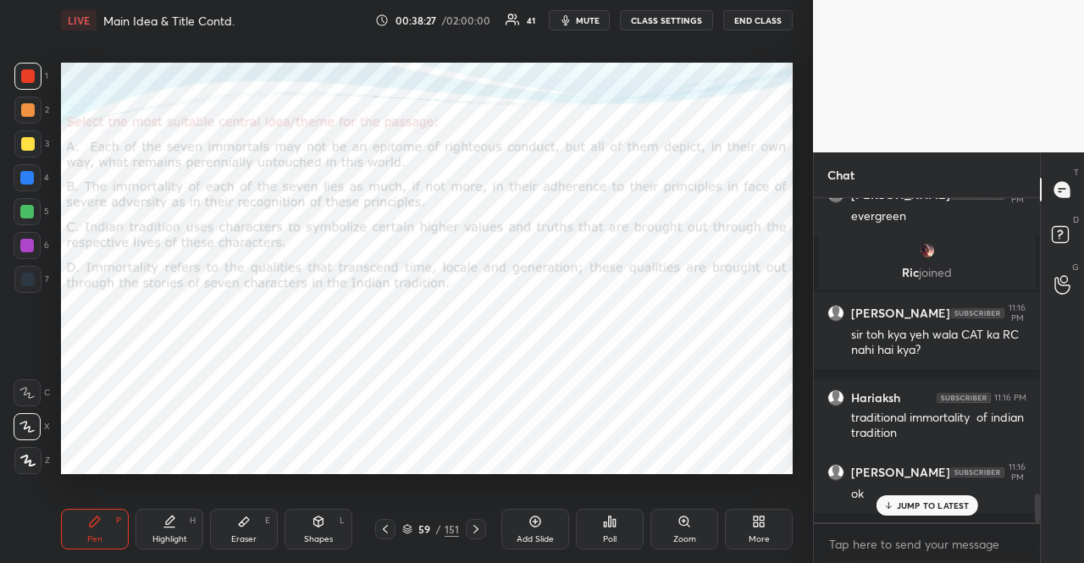
click at [316, 531] on div "Shapes L" at bounding box center [319, 529] width 68 height 41
click at [100, 529] on div "Pen P" at bounding box center [95, 529] width 68 height 41
click at [346, 527] on div "Shapes L" at bounding box center [319, 529] width 68 height 41
click at [103, 513] on div "Pen P" at bounding box center [95, 529] width 68 height 41
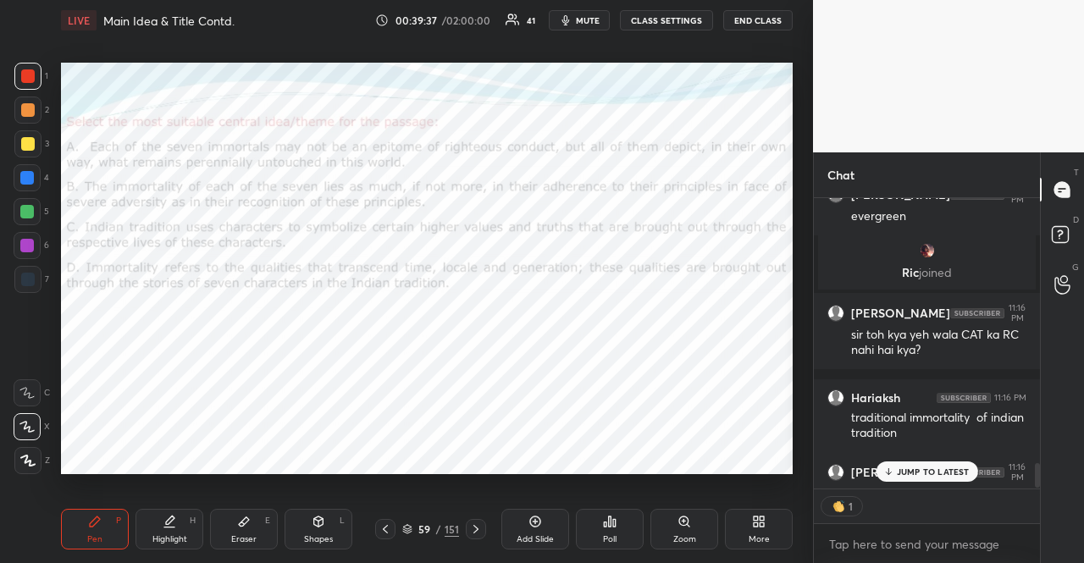
scroll to position [5, 5]
click at [322, 524] on icon at bounding box center [318, 522] width 9 height 10
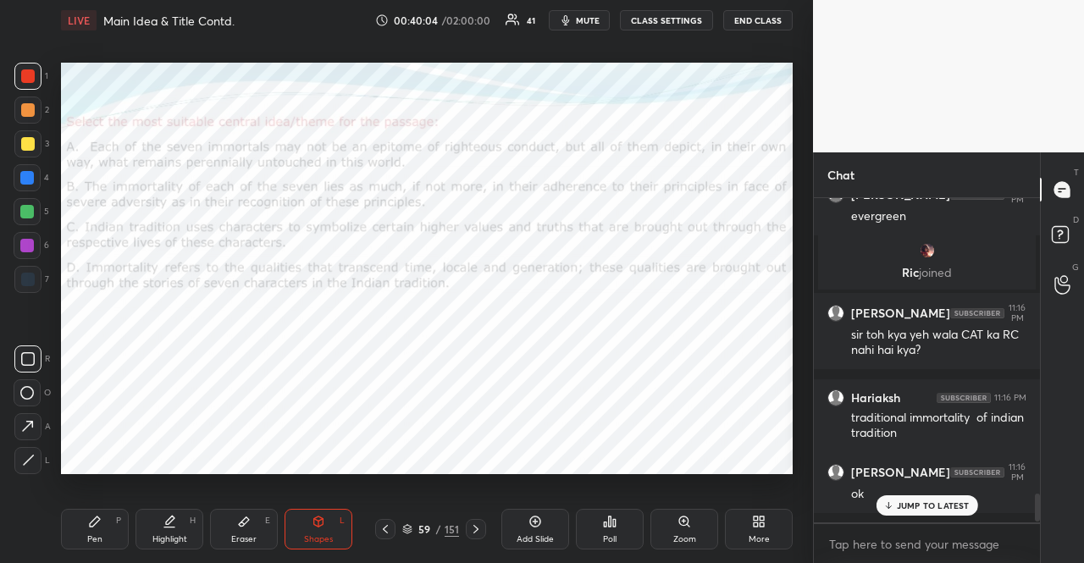
scroll to position [3373, 0]
click at [25, 84] on div at bounding box center [27, 76] width 27 height 27
click at [36, 182] on div at bounding box center [27, 177] width 27 height 27
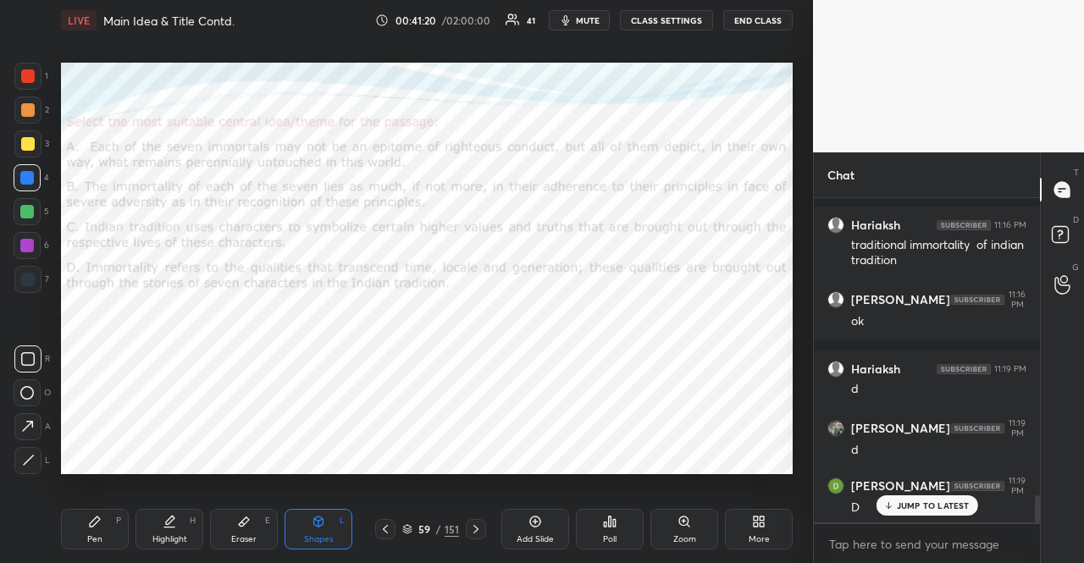
scroll to position [3604, 0]
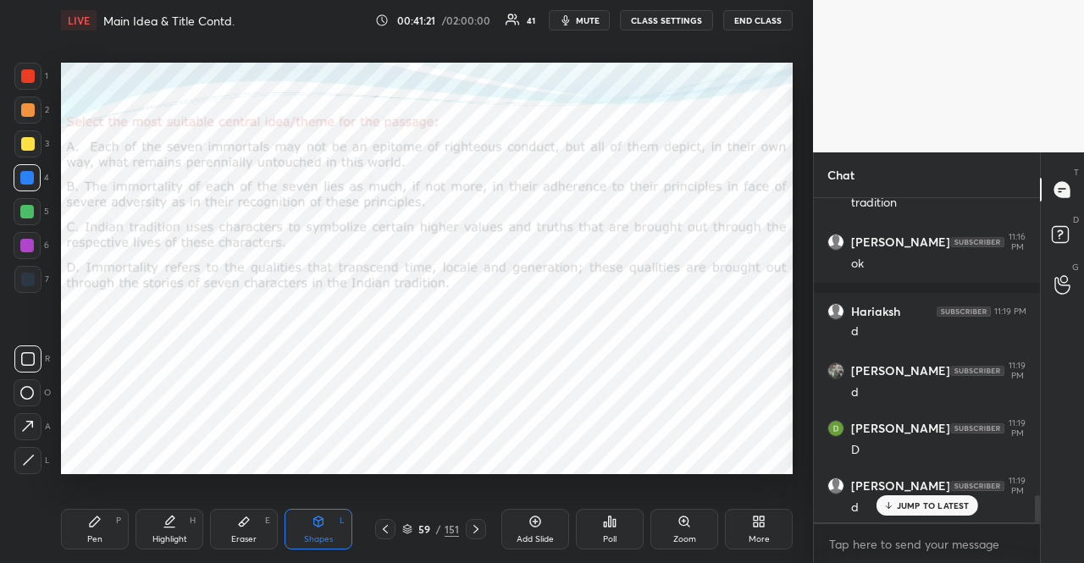
click at [105, 523] on div "Pen P" at bounding box center [95, 529] width 68 height 41
drag, startPoint x: 103, startPoint y: 523, endPoint x: 104, endPoint y: 496, distance: 27.1
click at [103, 523] on div "Pen P" at bounding box center [95, 529] width 68 height 41
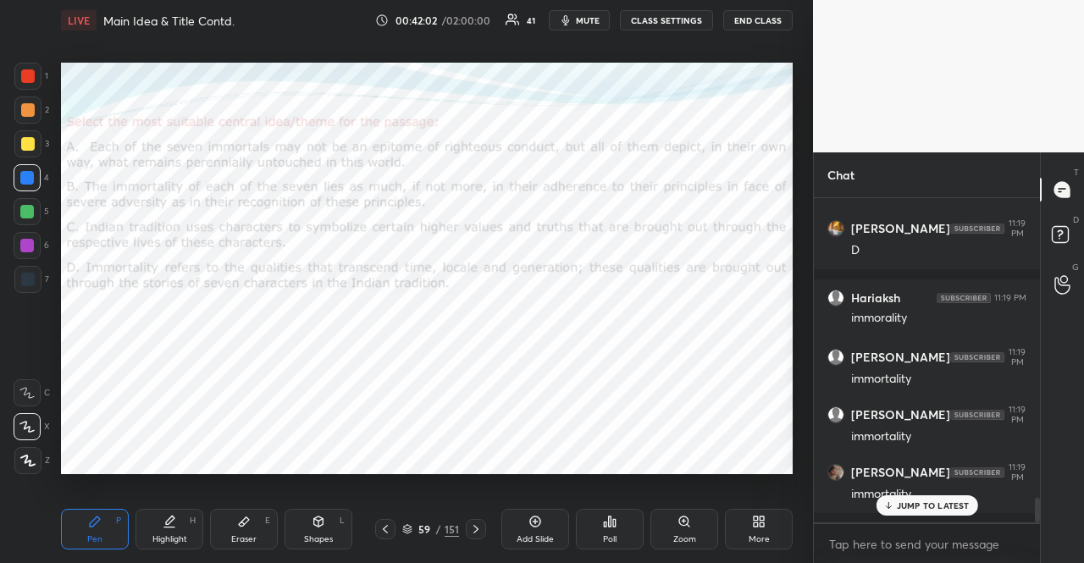
scroll to position [5, 5]
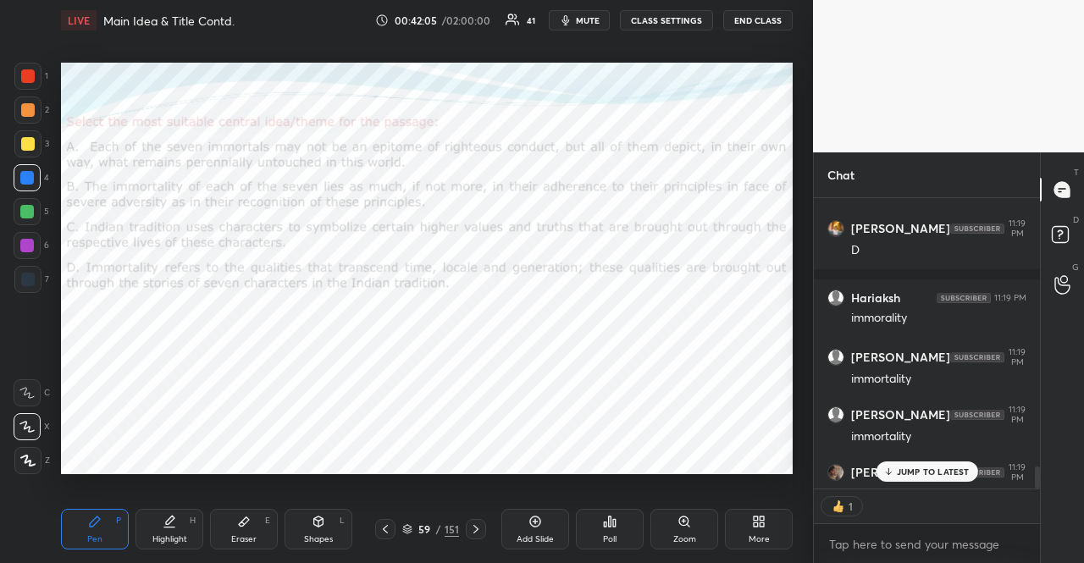
click at [945, 463] on div "JUMP TO LATEST" at bounding box center [927, 472] width 102 height 20
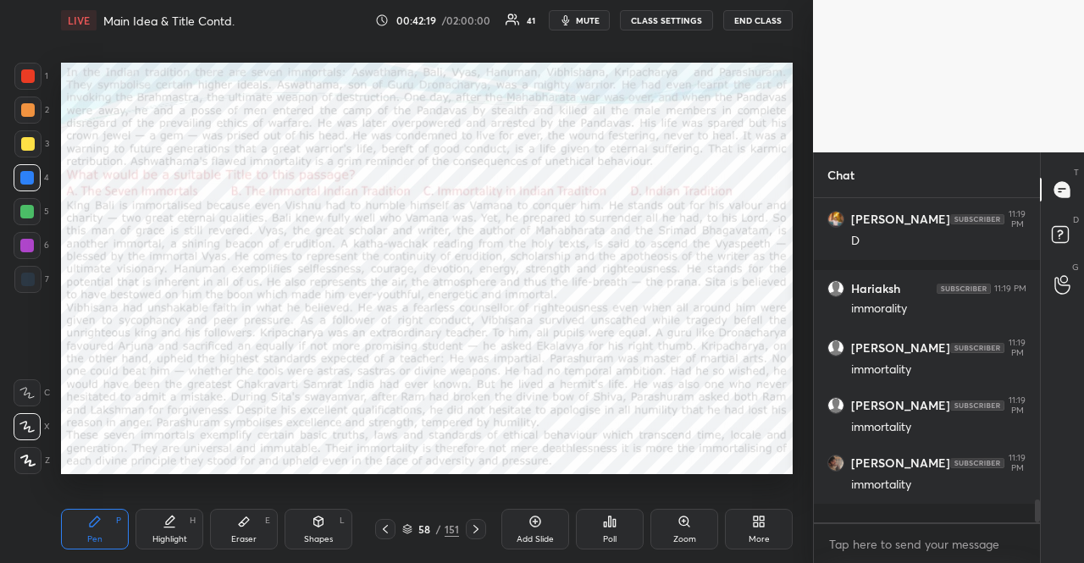
scroll to position [3977, 0]
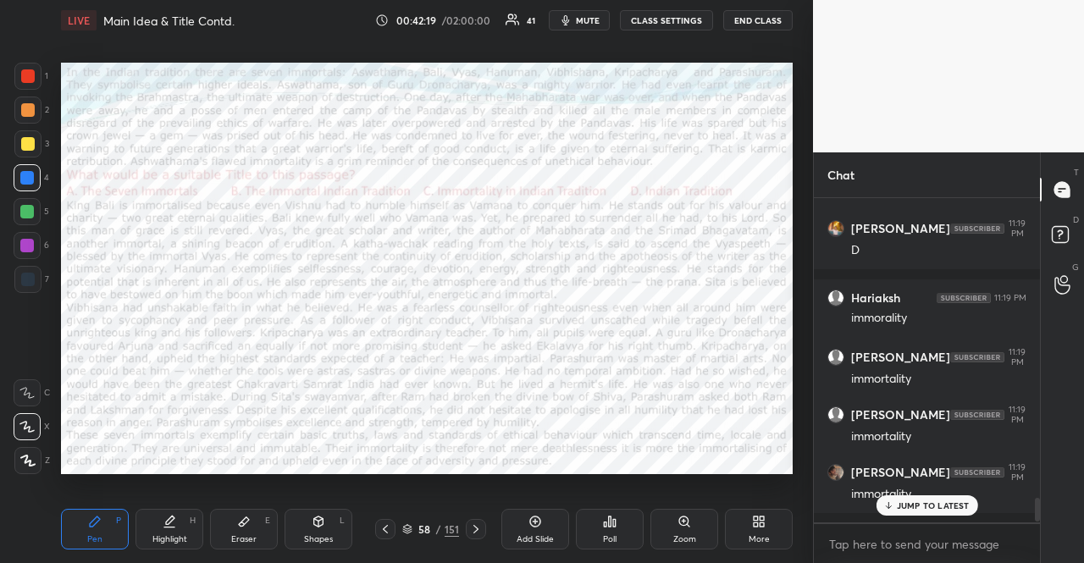
click at [409, 523] on div "58 / 151" at bounding box center [430, 529] width 57 height 15
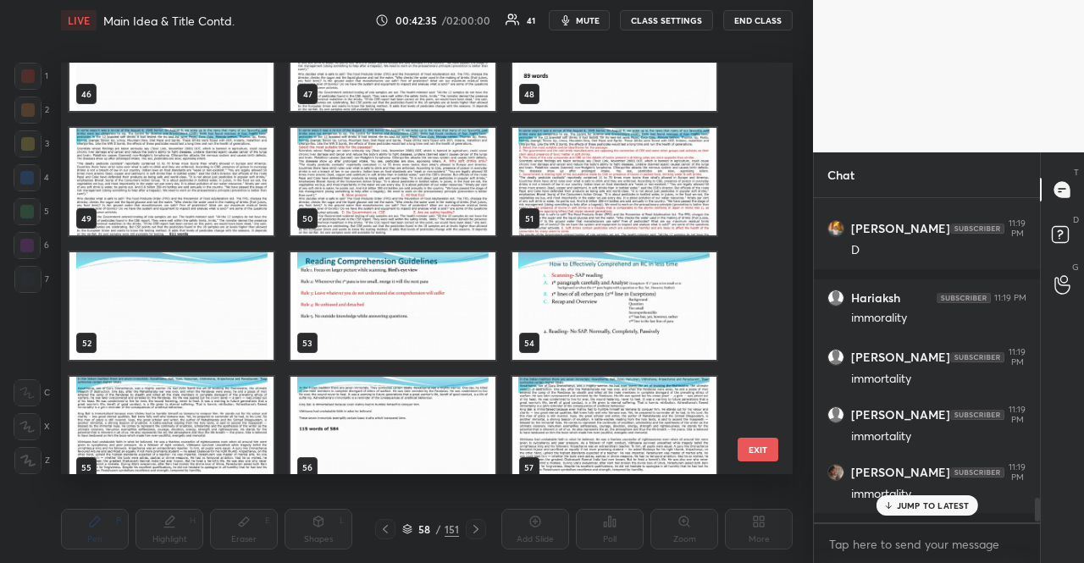
scroll to position [1910, 0]
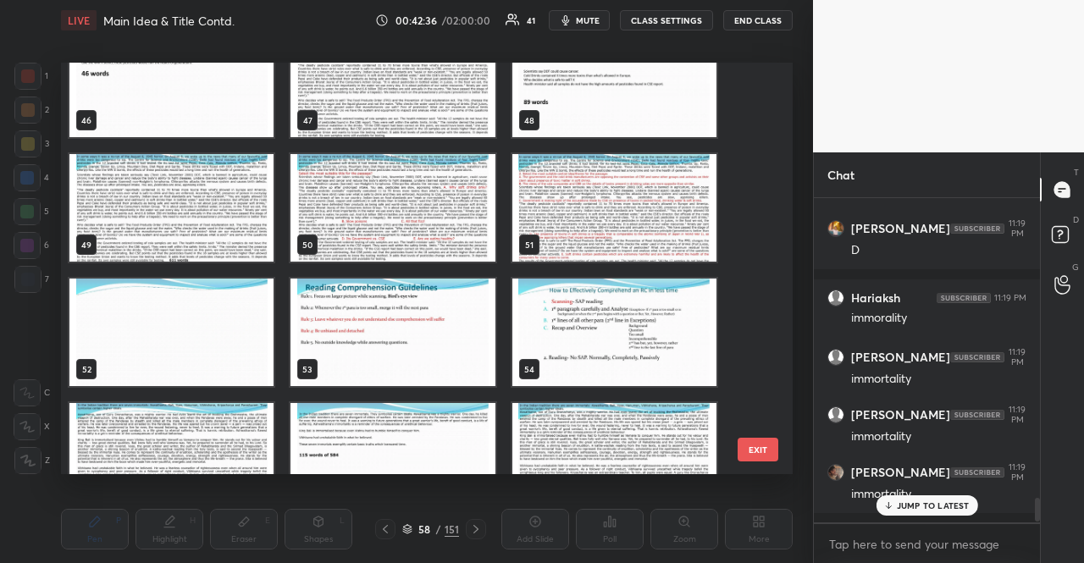
click at [410, 311] on img "grid" at bounding box center [393, 333] width 204 height 108
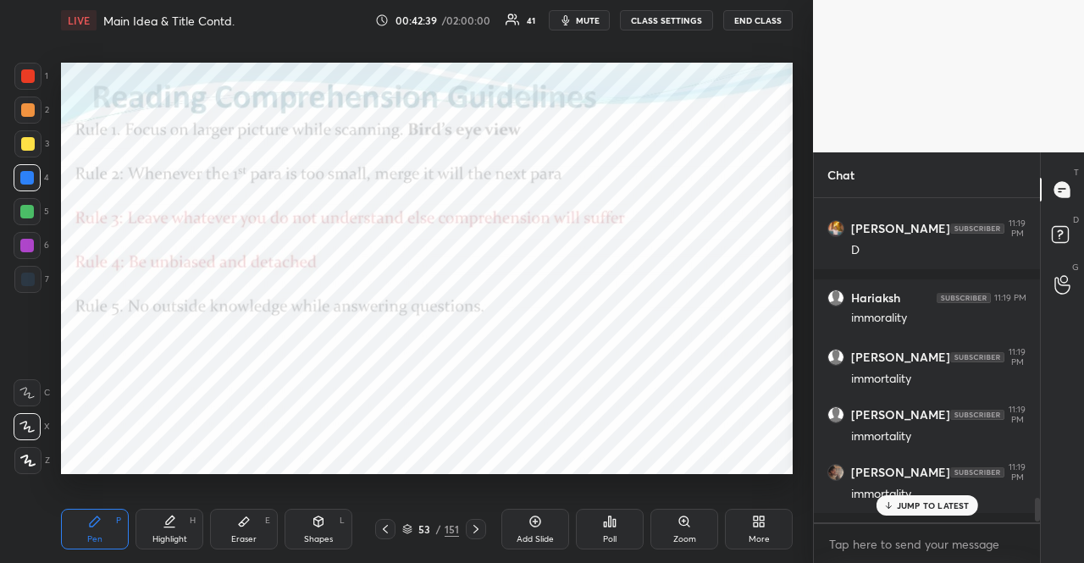
click at [306, 530] on div "Shapes L" at bounding box center [319, 529] width 68 height 41
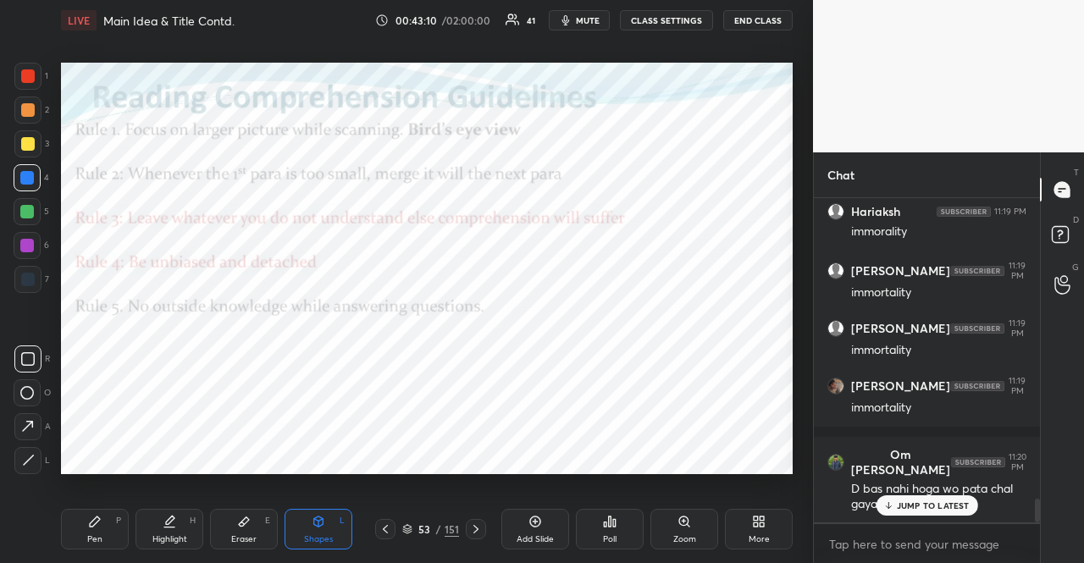
click at [17, 237] on div at bounding box center [27, 245] width 27 height 27
click at [38, 274] on div at bounding box center [27, 279] width 27 height 27
click at [410, 531] on icon at bounding box center [407, 529] width 10 height 10
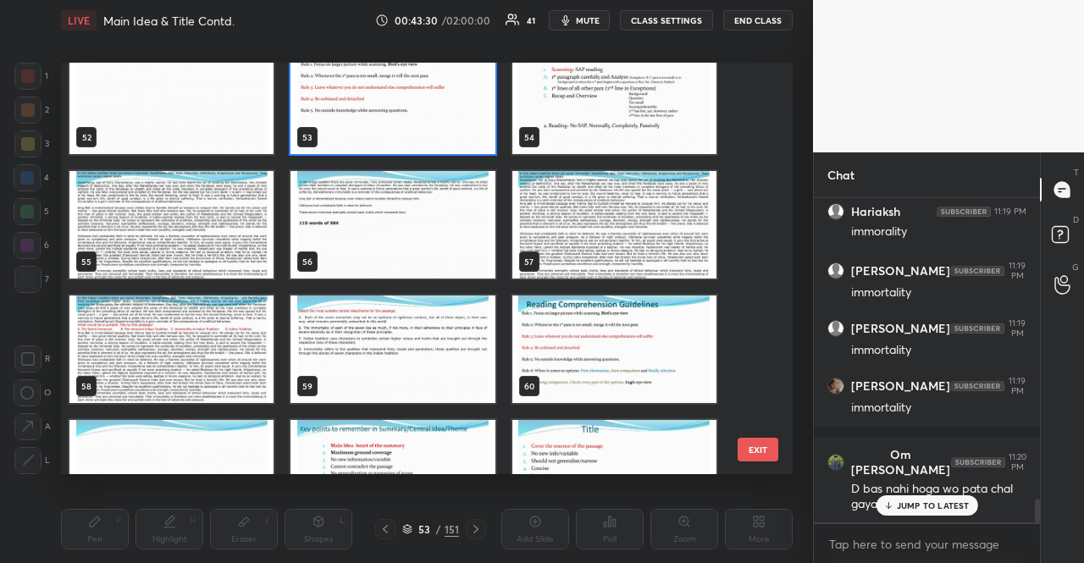
scroll to position [2169, 0]
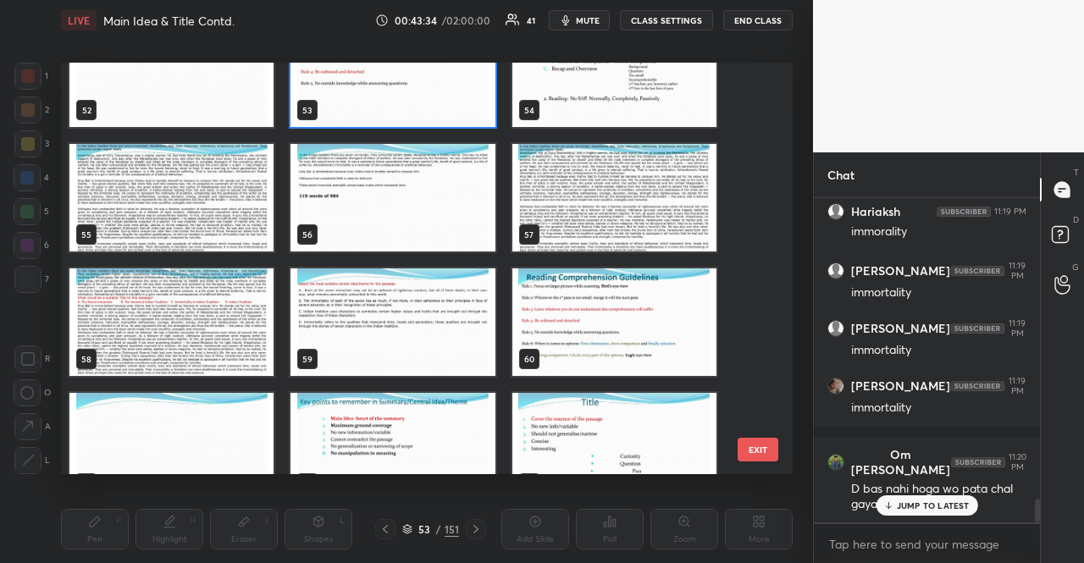
click at [673, 352] on img "grid" at bounding box center [615, 323] width 204 height 108
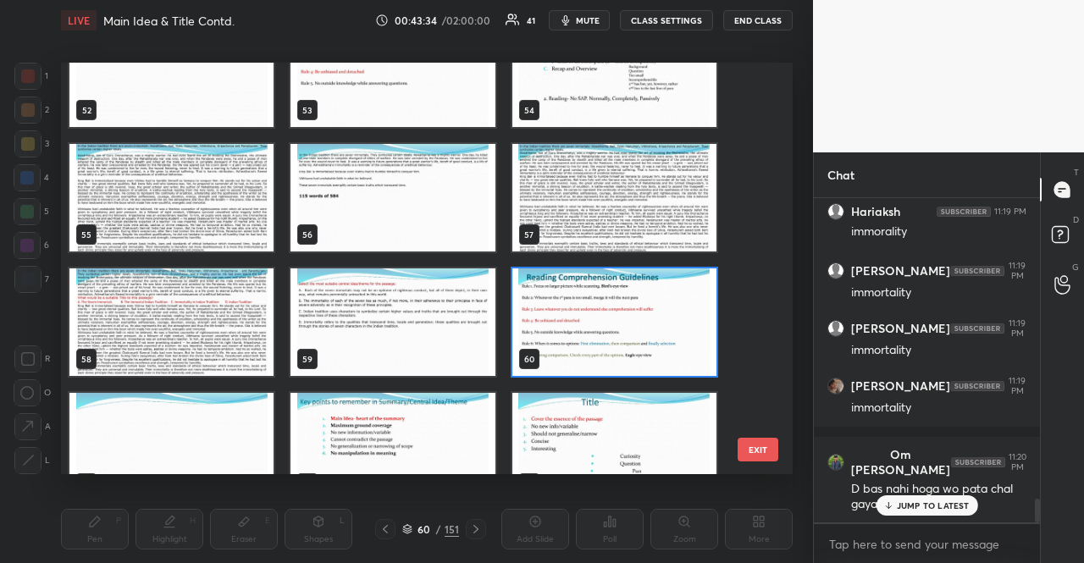
click at [673, 352] on img "grid" at bounding box center [615, 323] width 204 height 108
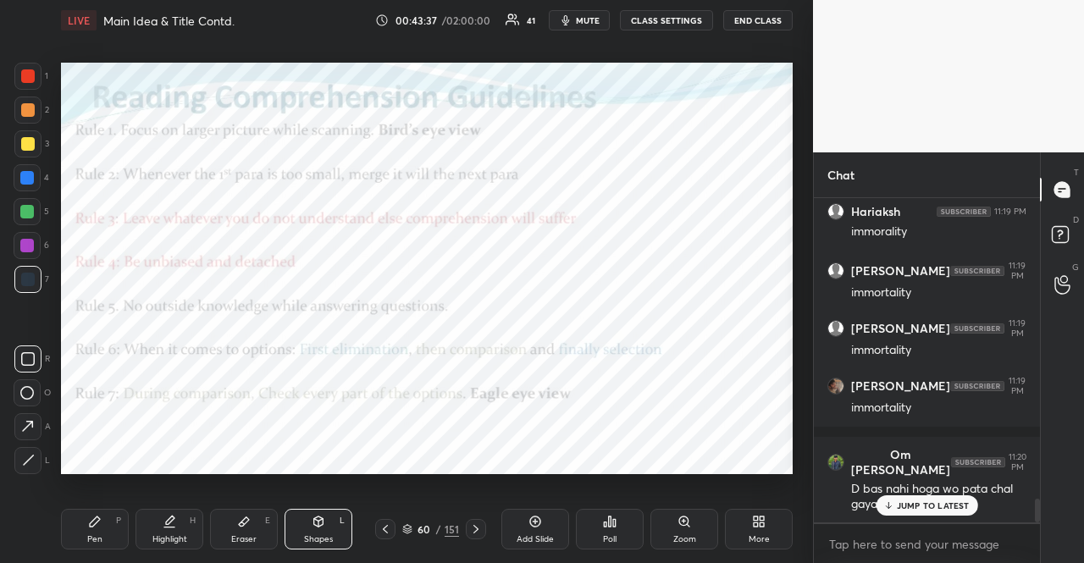
click at [29, 215] on div at bounding box center [27, 212] width 14 height 14
click at [33, 243] on div at bounding box center [27, 246] width 14 height 14
click at [946, 502] on p "JUMP TO LATEST" at bounding box center [933, 506] width 73 height 10
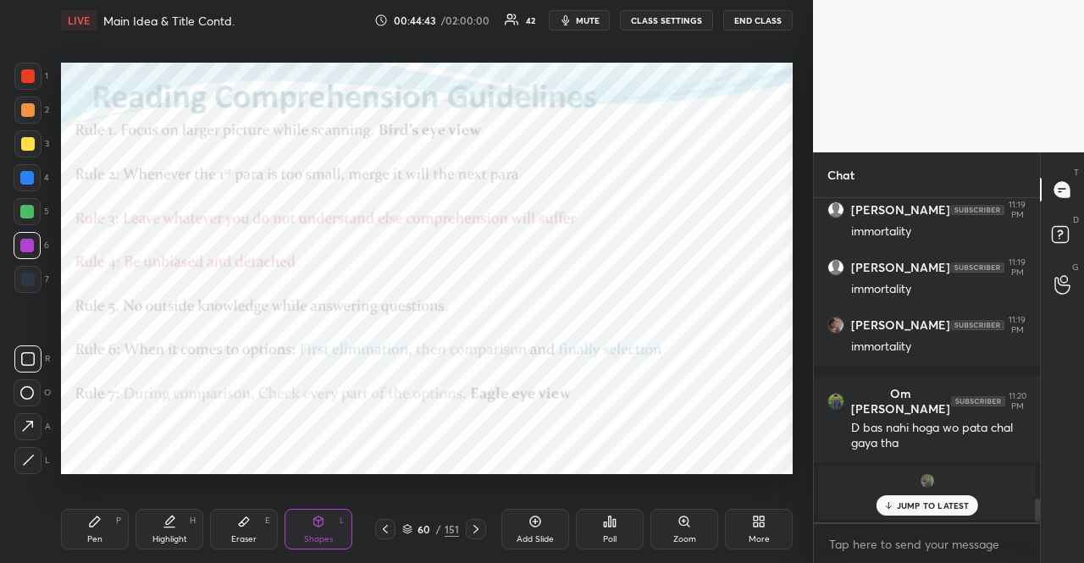
scroll to position [4124, 0]
click at [30, 117] on div at bounding box center [27, 110] width 27 height 27
click at [313, 515] on icon at bounding box center [319, 522] width 14 height 14
click at [410, 529] on icon at bounding box center [407, 527] width 8 height 4
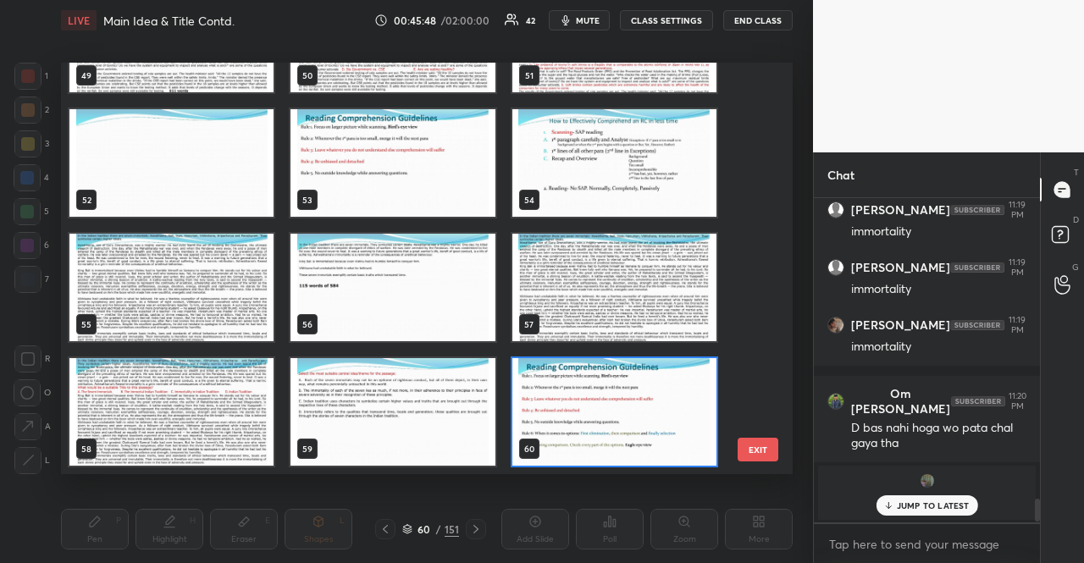
scroll to position [407, 723]
click at [230, 382] on img "grid" at bounding box center [171, 412] width 204 height 108
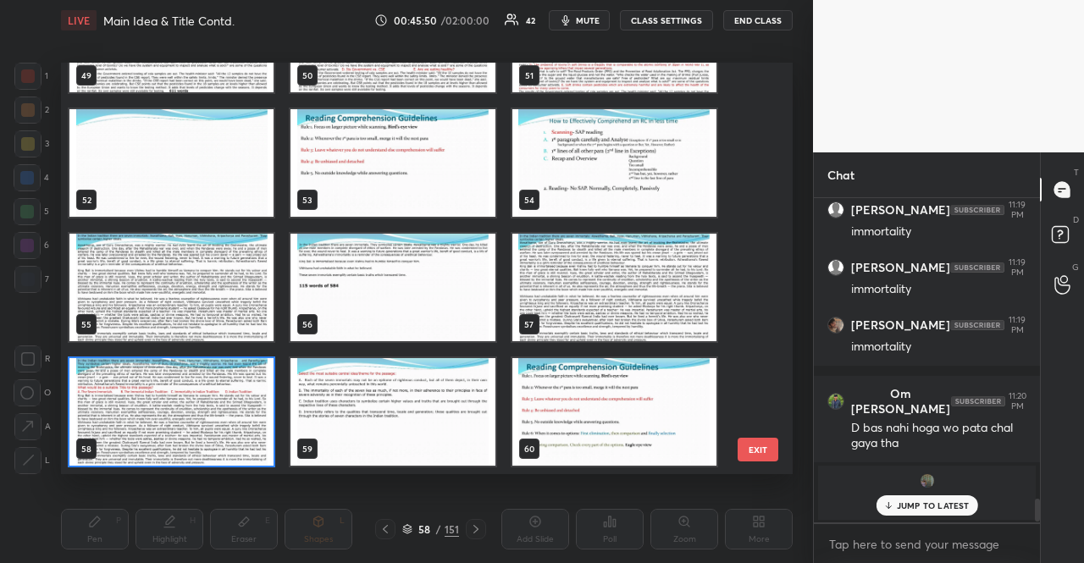
click at [230, 382] on img "grid" at bounding box center [171, 412] width 204 height 108
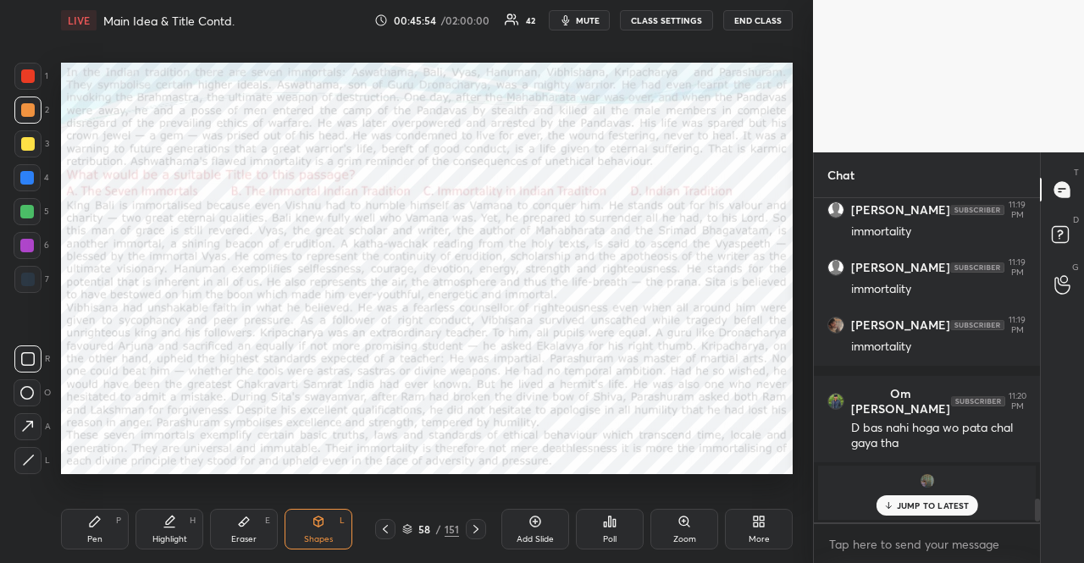
click at [32, 73] on div at bounding box center [28, 76] width 14 height 14
click at [30, 73] on div at bounding box center [28, 76] width 14 height 14
click at [88, 519] on div "Pen P" at bounding box center [95, 529] width 68 height 41
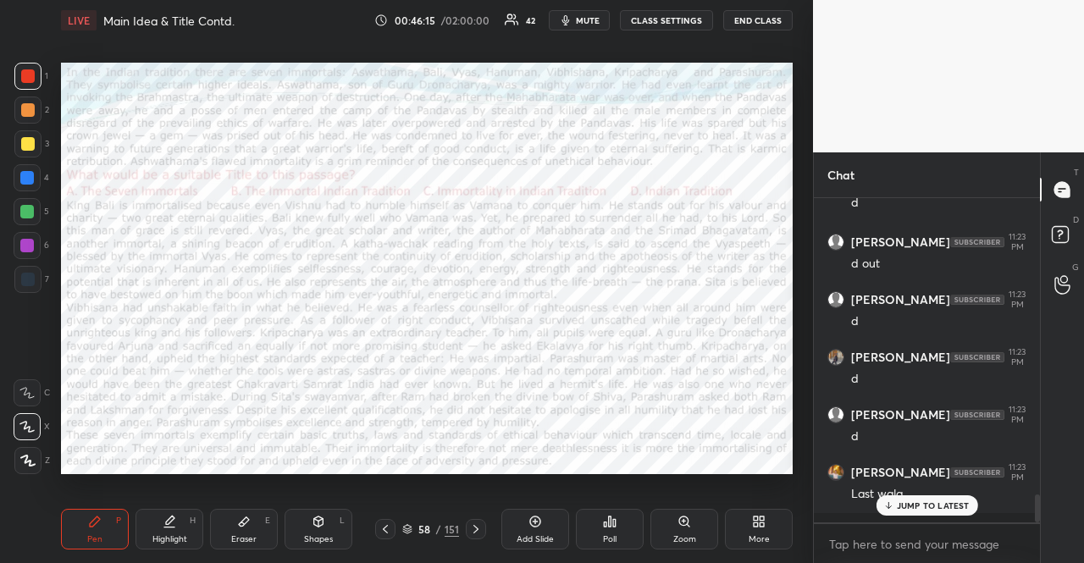
scroll to position [3419, 0]
click at [30, 169] on div at bounding box center [27, 177] width 27 height 27
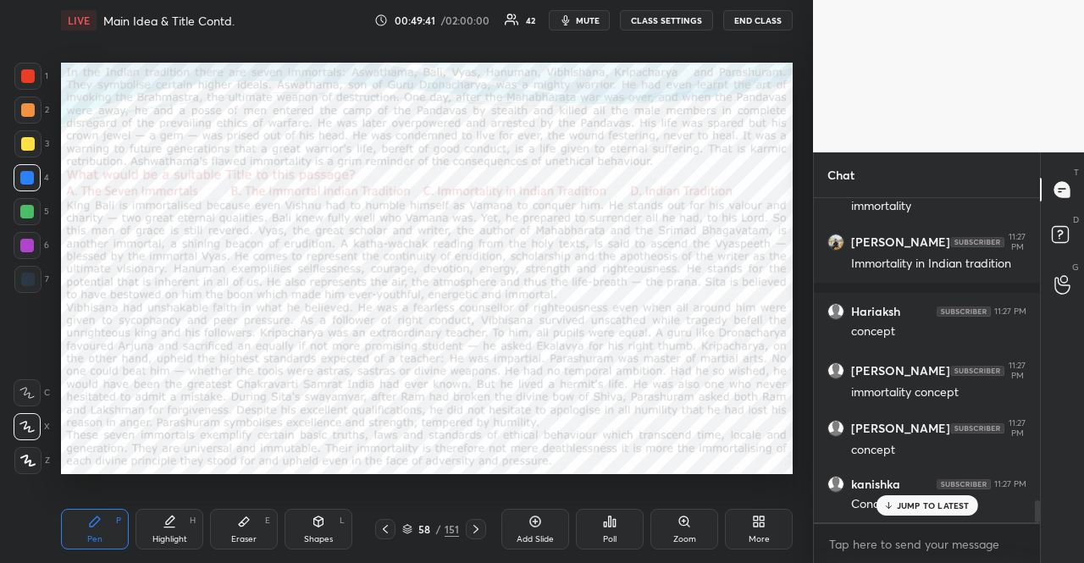
scroll to position [4478, 0]
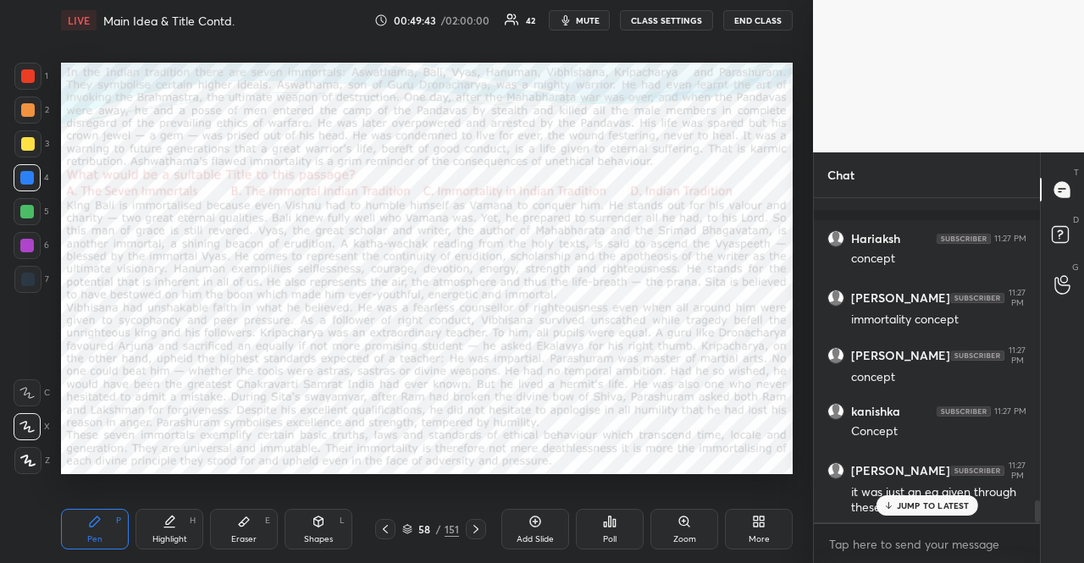
click at [906, 506] on p "JUMP TO LATEST" at bounding box center [933, 506] width 73 height 10
click at [481, 534] on icon at bounding box center [476, 530] width 14 height 14
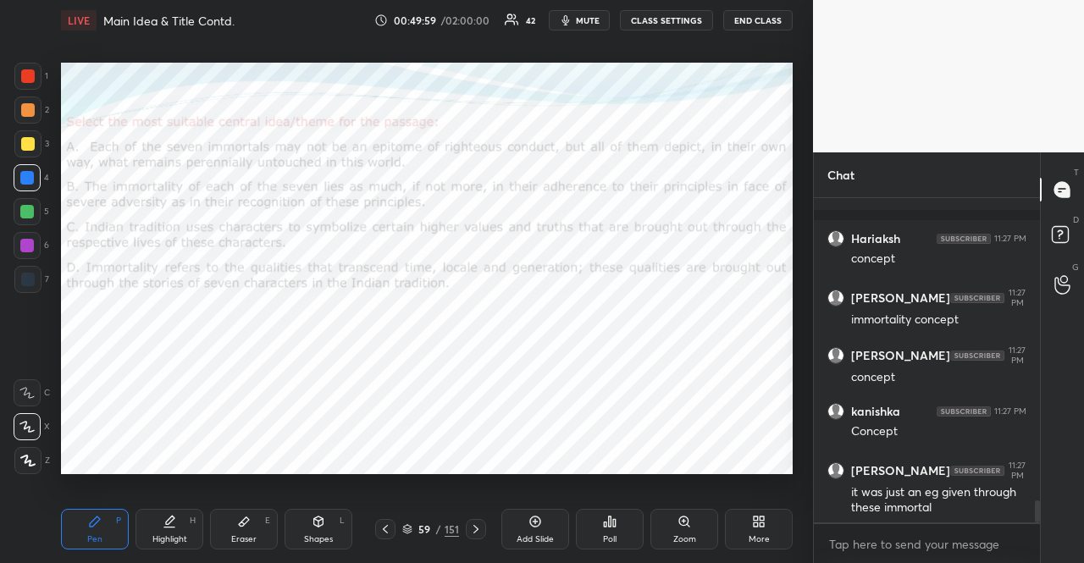
scroll to position [4551, 0]
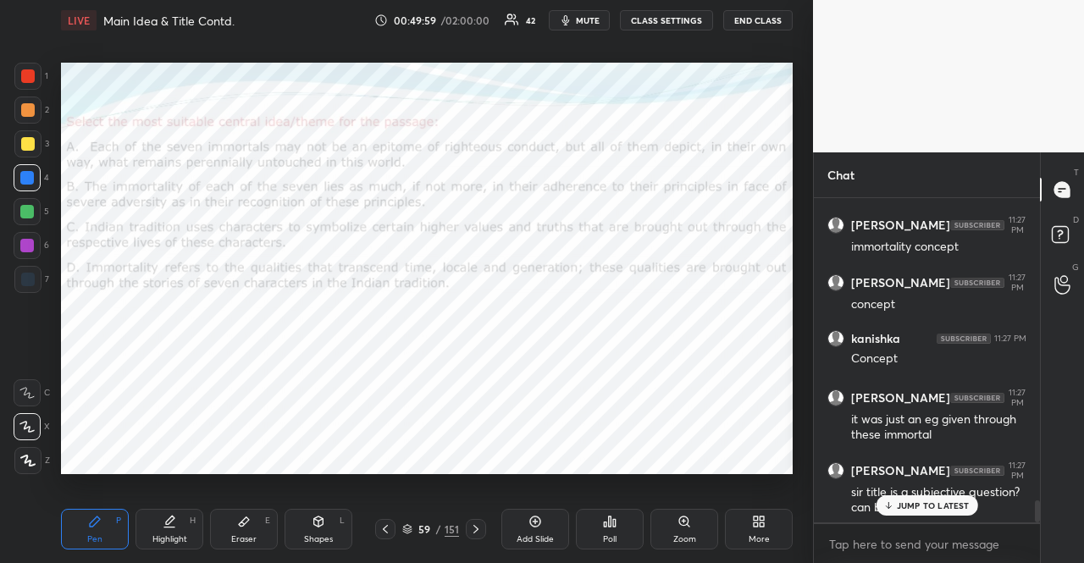
click at [483, 535] on div at bounding box center [476, 529] width 20 height 20
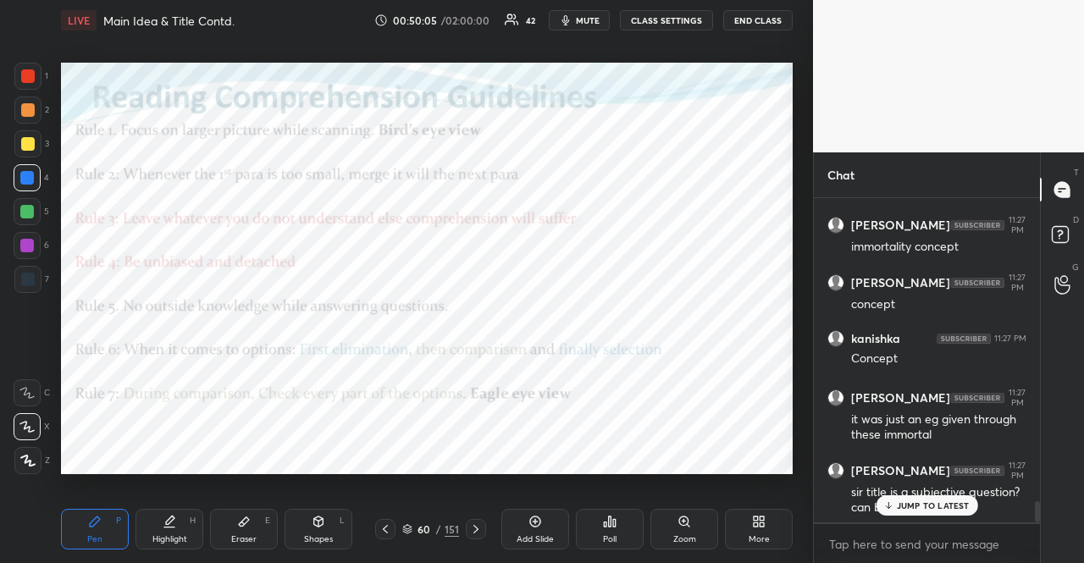
scroll to position [4622, 0]
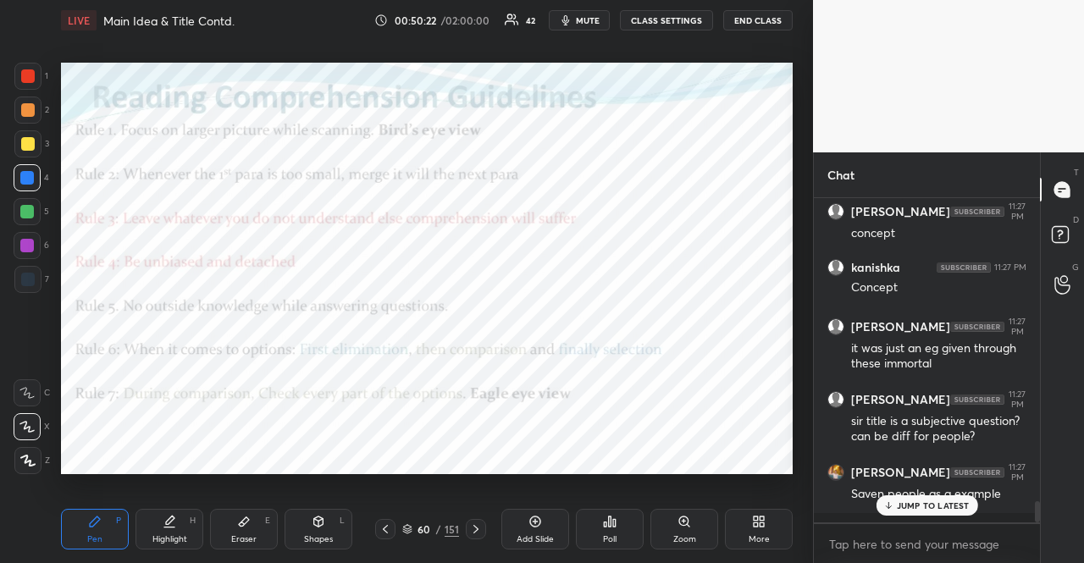
click at [293, 518] on div "Shapes L" at bounding box center [319, 529] width 68 height 41
click at [33, 280] on div at bounding box center [28, 280] width 14 height 14
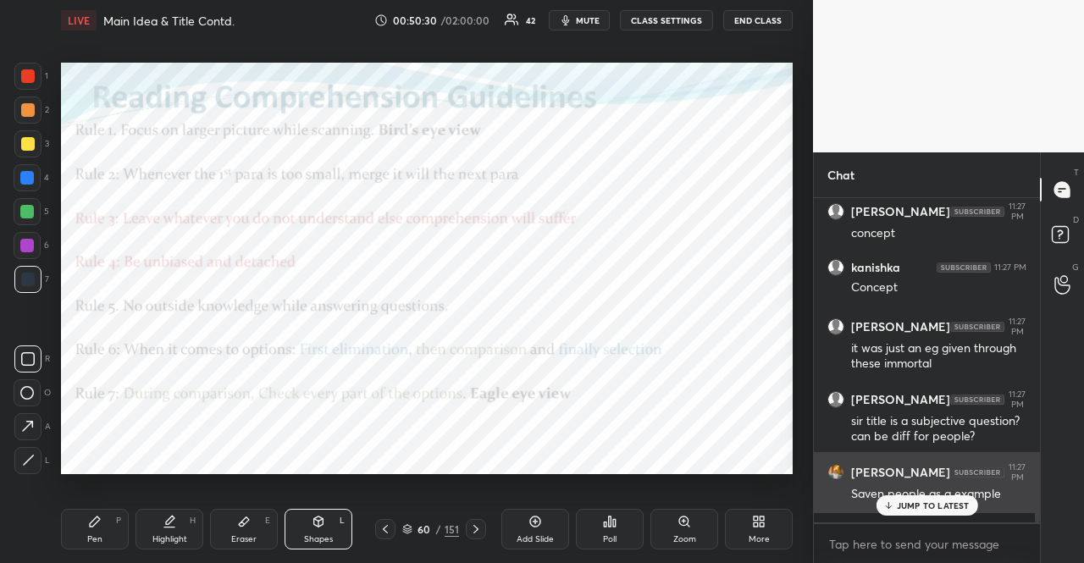
click at [940, 507] on p "JUMP TO LATEST" at bounding box center [933, 506] width 73 height 10
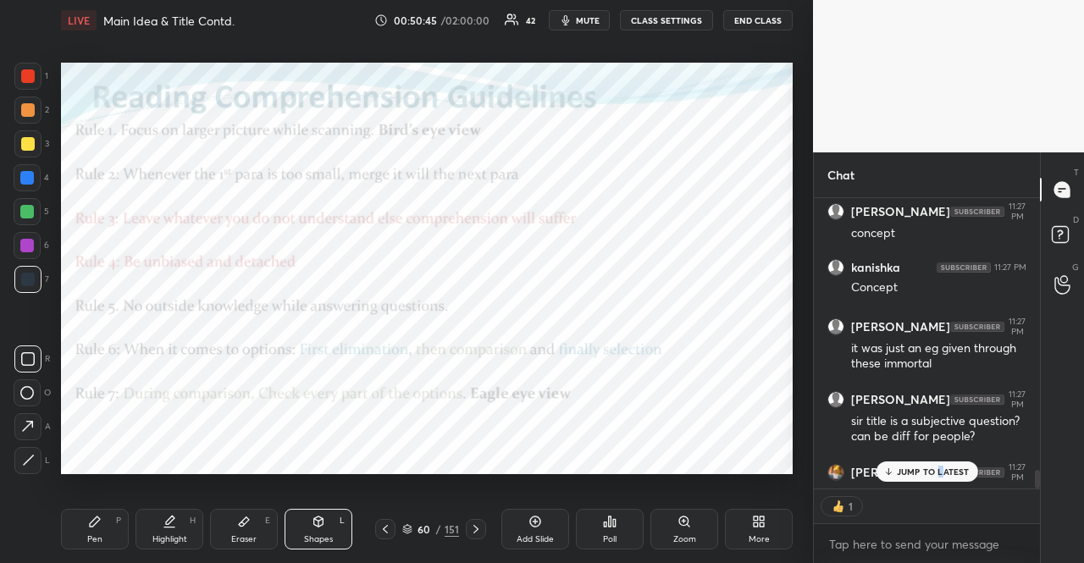
scroll to position [5, 5]
click at [34, 219] on div at bounding box center [27, 211] width 27 height 27
click at [321, 540] on div "Shapes" at bounding box center [318, 539] width 29 height 8
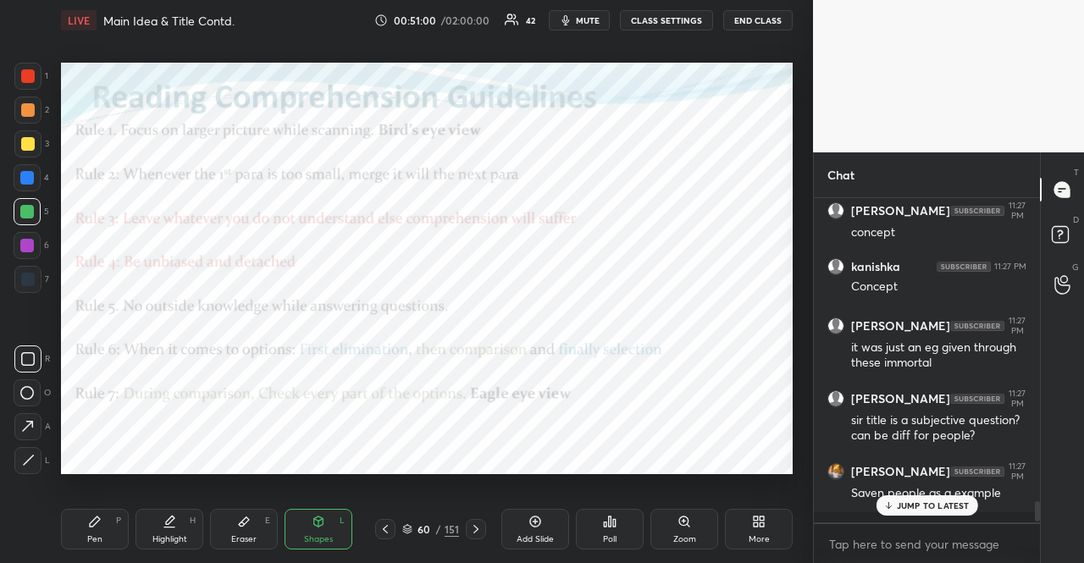
scroll to position [4622, 0]
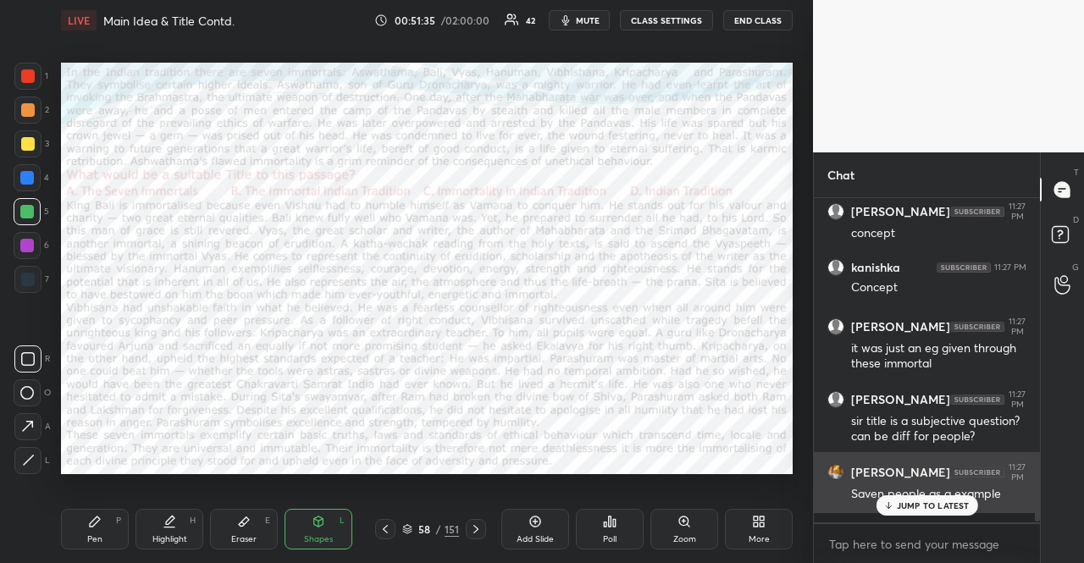
drag, startPoint x: 928, startPoint y: 507, endPoint x: 917, endPoint y: 513, distance: 13.3
click at [928, 507] on p "JUMP TO LATEST" at bounding box center [933, 506] width 73 height 10
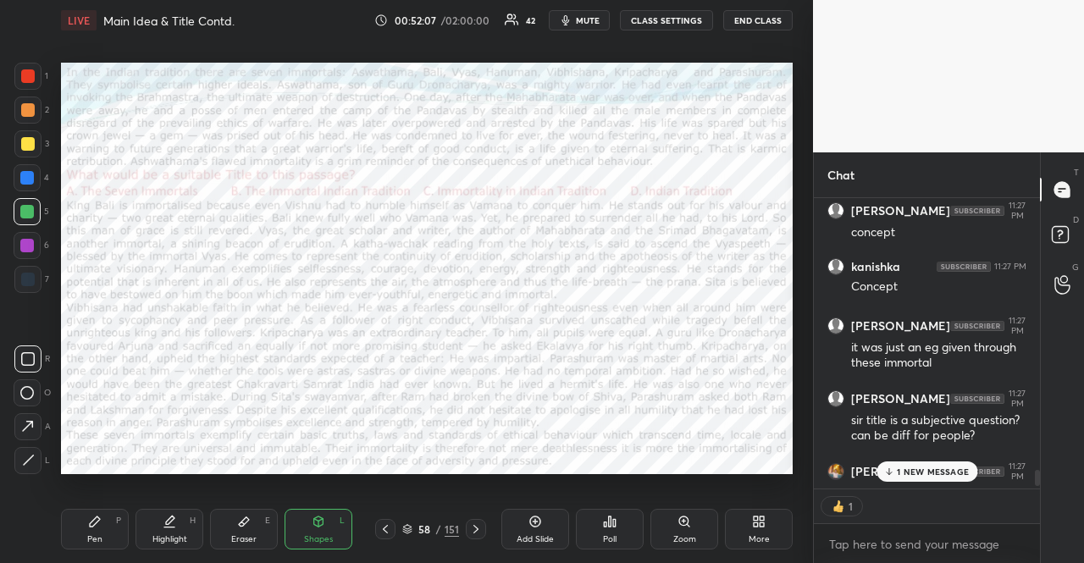
scroll to position [4714, 0]
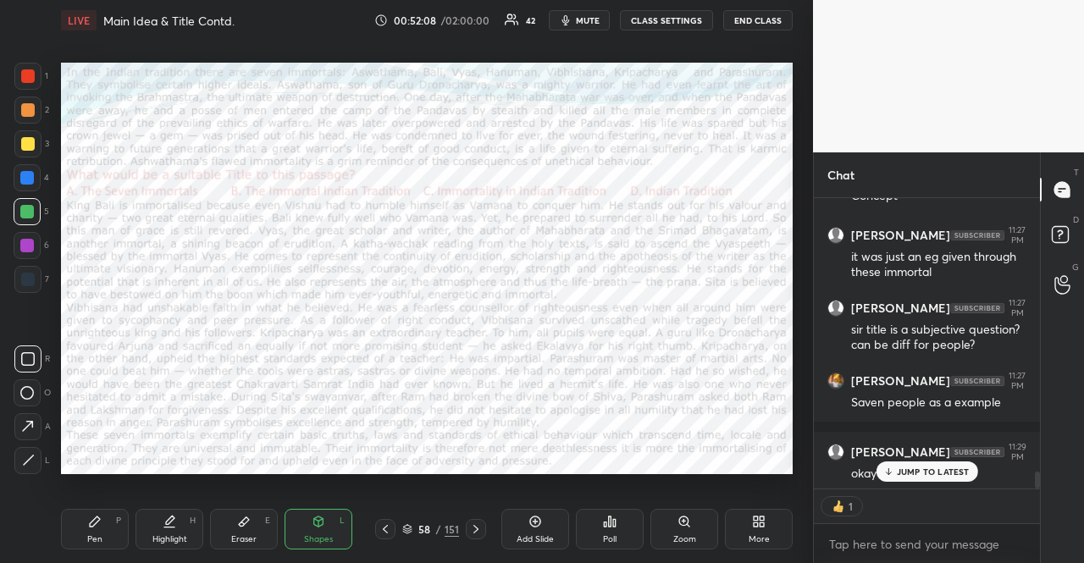
click at [954, 472] on p "JUMP TO LATEST" at bounding box center [933, 472] width 73 height 10
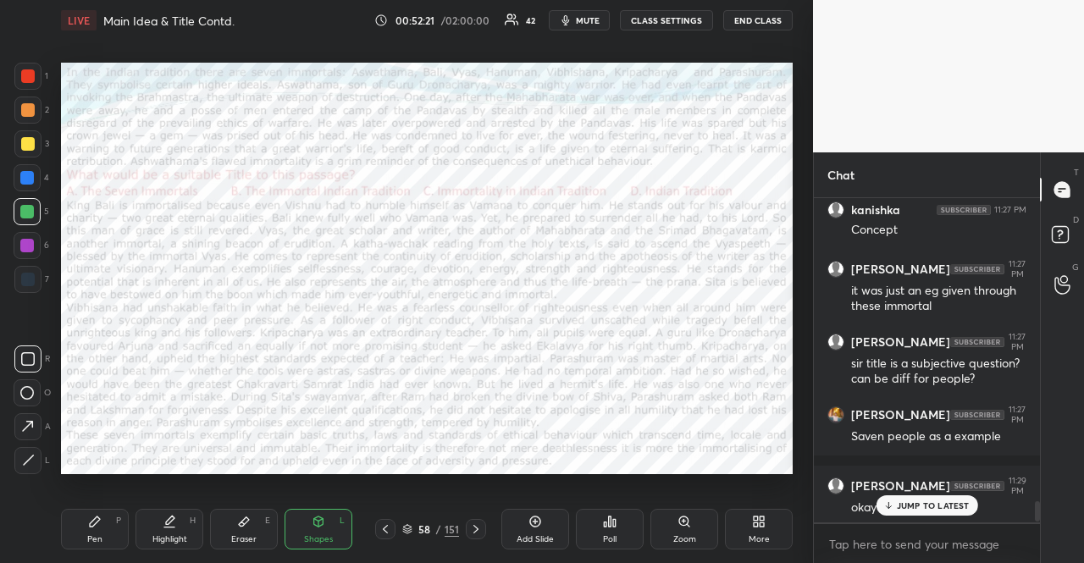
drag, startPoint x: 949, startPoint y: 507, endPoint x: 924, endPoint y: 501, distance: 25.5
click at [949, 507] on p "JUMP TO LATEST" at bounding box center [933, 506] width 73 height 10
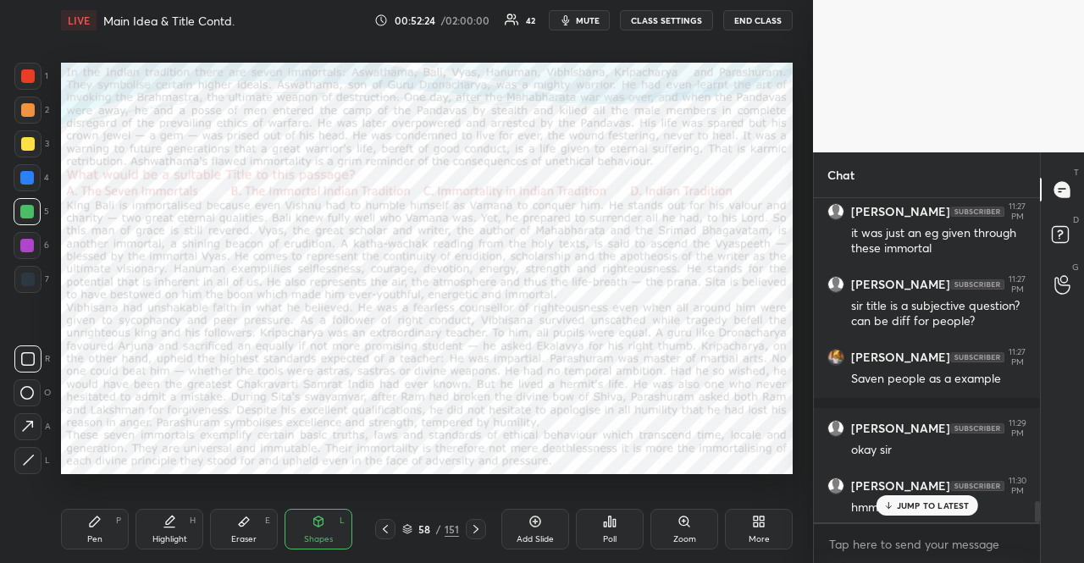
click at [413, 524] on div "58 / 151" at bounding box center [430, 529] width 57 height 15
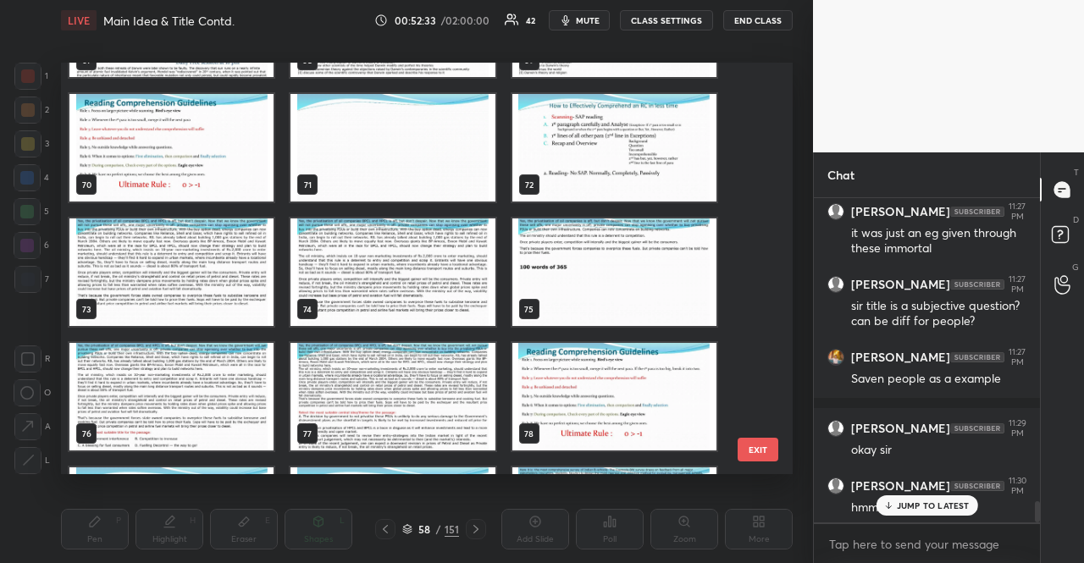
scroll to position [5, 5]
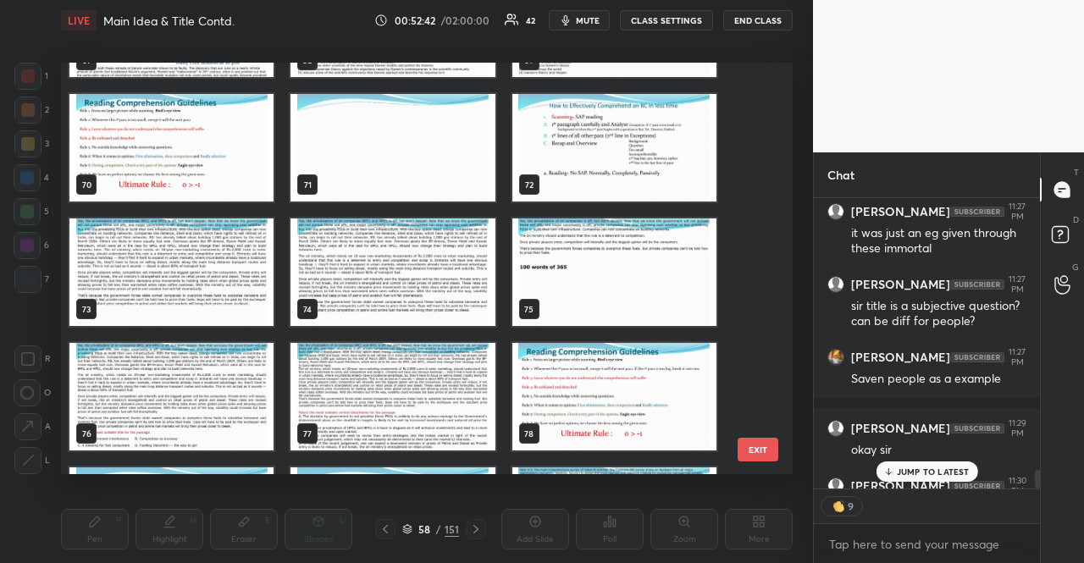
click at [635, 164] on img "grid" at bounding box center [615, 148] width 204 height 108
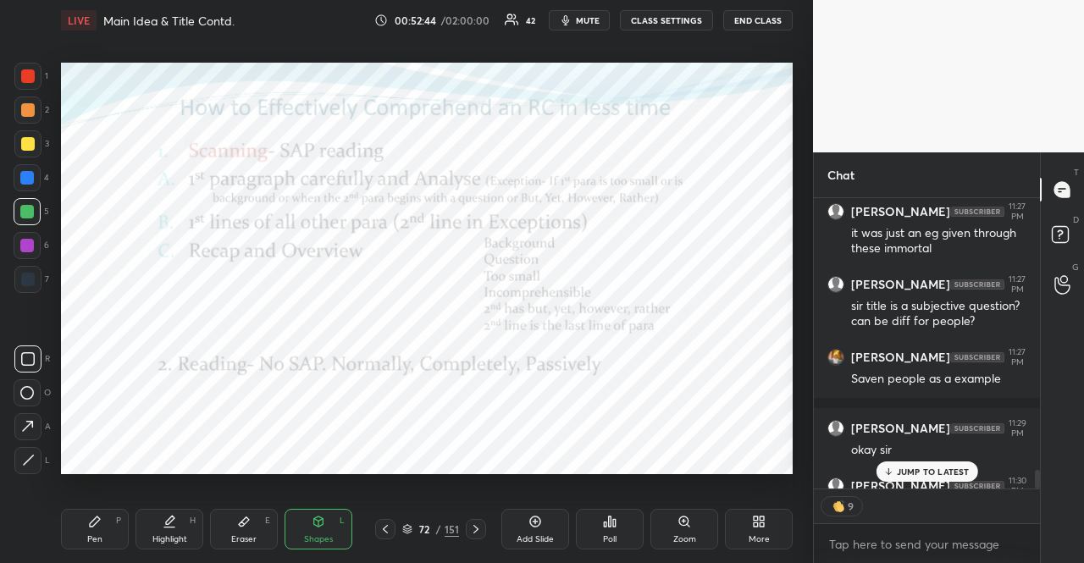
click at [925, 470] on p "JUMP TO LATEST" at bounding box center [933, 472] width 73 height 10
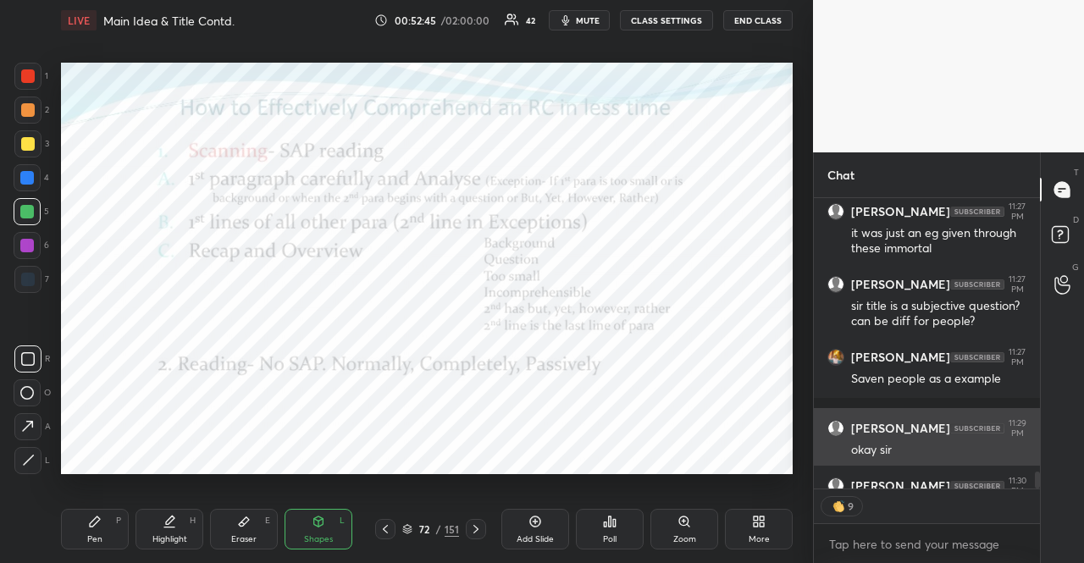
scroll to position [4771, 0]
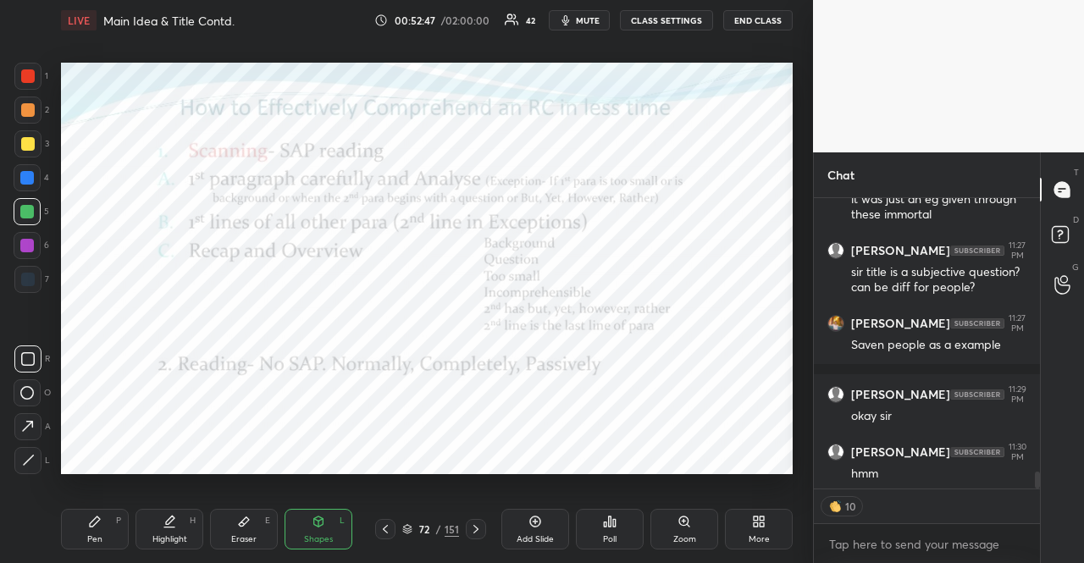
click at [39, 179] on div at bounding box center [27, 177] width 27 height 27
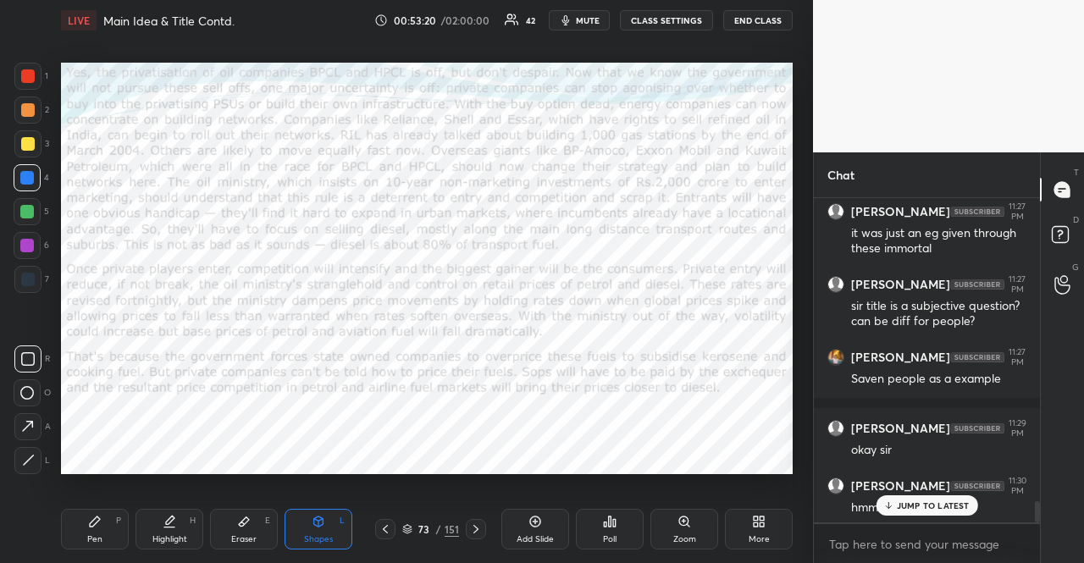
scroll to position [4809, 0]
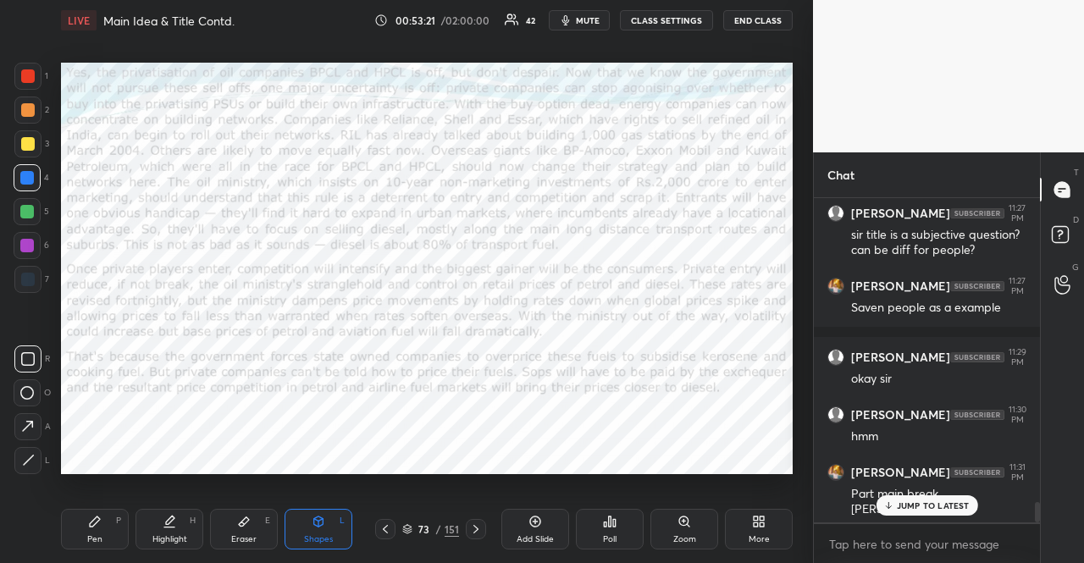
click at [32, 233] on div at bounding box center [27, 245] width 27 height 27
click at [107, 553] on div "Pen P Highlight H Eraser E Shapes L 73 / 151 Add Slide Poll Zoom More" at bounding box center [427, 530] width 732 height 68
drag, startPoint x: 88, startPoint y: 563, endPoint x: 80, endPoint y: 538, distance: 26.0
click at [88, 562] on div "Pen P Highlight H Eraser E Shapes L 73 / 151 Add Slide Poll Zoom More" at bounding box center [427, 530] width 732 height 68
click at [78, 531] on div "Pen P" at bounding box center [95, 529] width 68 height 41
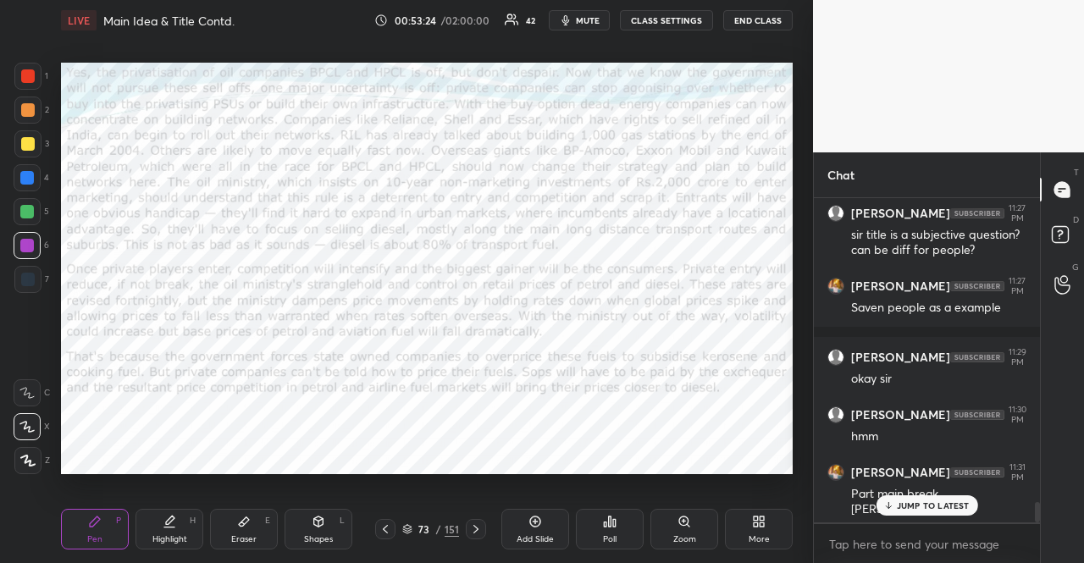
click at [30, 463] on icon at bounding box center [28, 461] width 14 height 10
drag, startPoint x: 324, startPoint y: 536, endPoint x: 282, endPoint y: 516, distance: 46.2
click at [318, 533] on div "Shapes L" at bounding box center [319, 529] width 68 height 41
click at [281, 513] on div "Pen P Highlight H Eraser E Shapes L" at bounding box center [215, 529] width 308 height 41
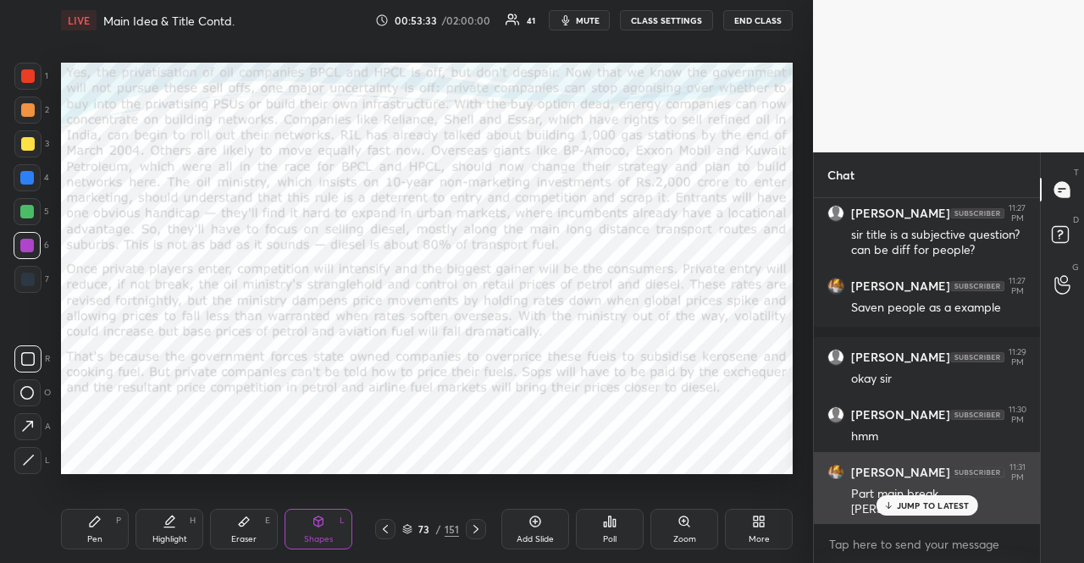
drag, startPoint x: 951, startPoint y: 503, endPoint x: 934, endPoint y: 509, distance: 18.0
click at [952, 504] on p "JUMP TO LATEST" at bounding box center [933, 506] width 73 height 10
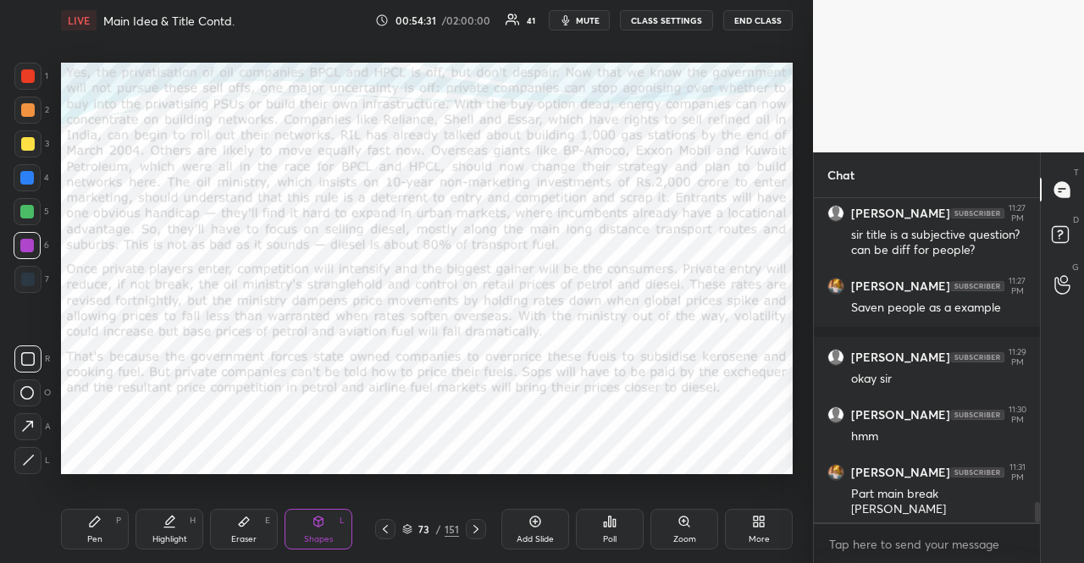
drag, startPoint x: 83, startPoint y: 529, endPoint x: 85, endPoint y: 477, distance: 52.6
click at [83, 528] on div "Pen P" at bounding box center [95, 529] width 68 height 41
click at [601, 521] on div "Poll" at bounding box center [610, 529] width 68 height 41
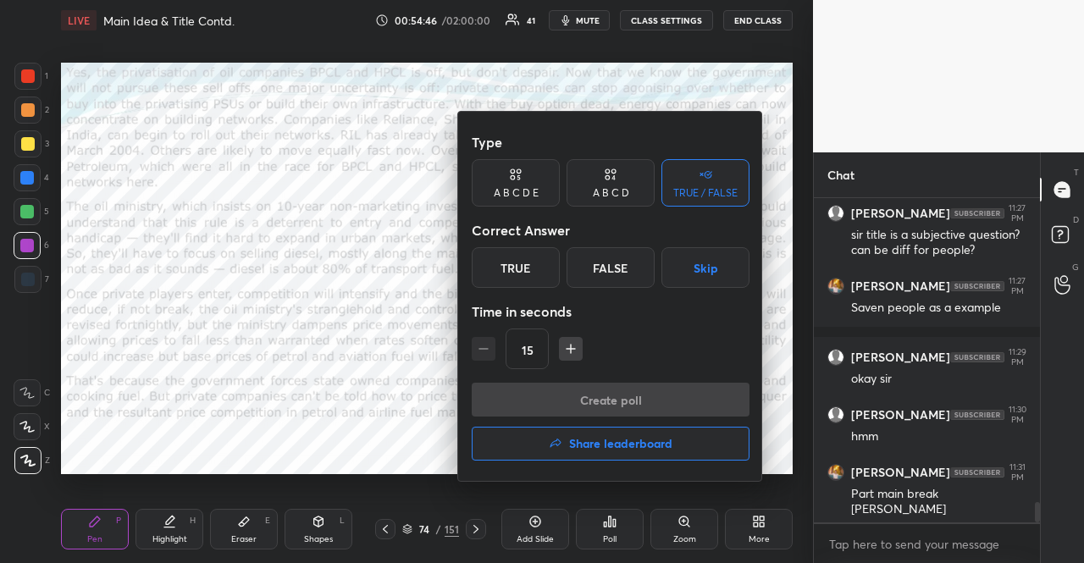
scroll to position [4809, 0]
click at [685, 281] on button "Skip" at bounding box center [706, 267] width 88 height 41
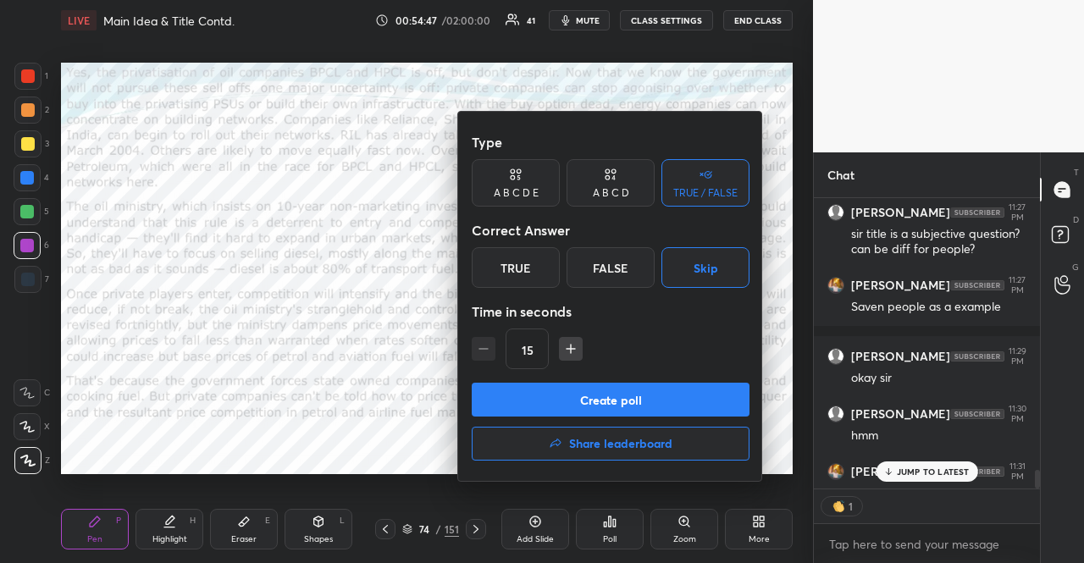
type textarea "x"
click at [576, 353] on icon "button" at bounding box center [571, 349] width 17 height 17
click at [576, 352] on icon "button" at bounding box center [571, 349] width 17 height 17
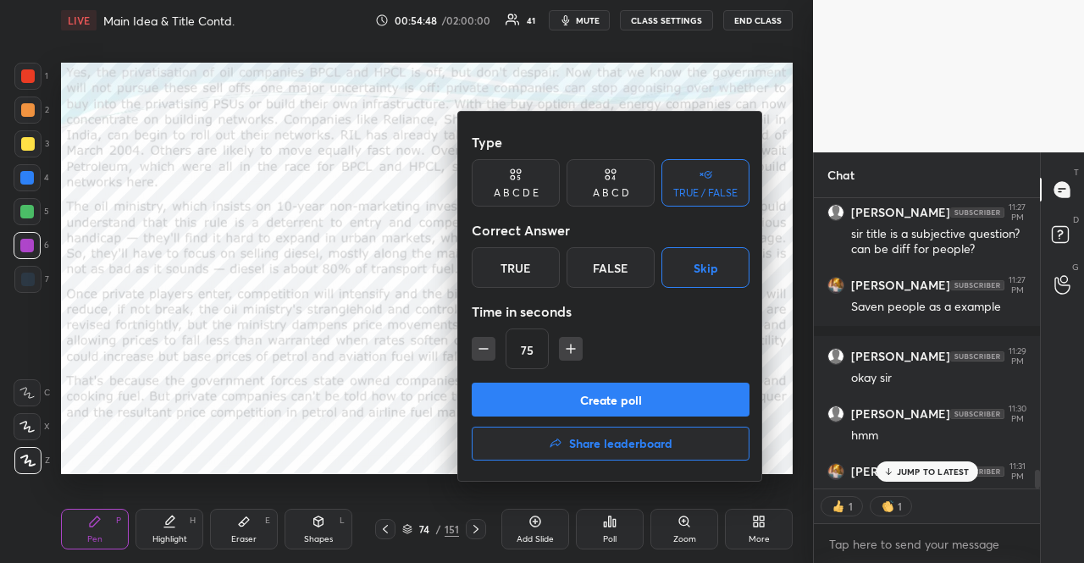
click at [576, 352] on icon "button" at bounding box center [571, 349] width 17 height 17
click at [576, 352] on icon "button" at bounding box center [578, 349] width 17 height 17
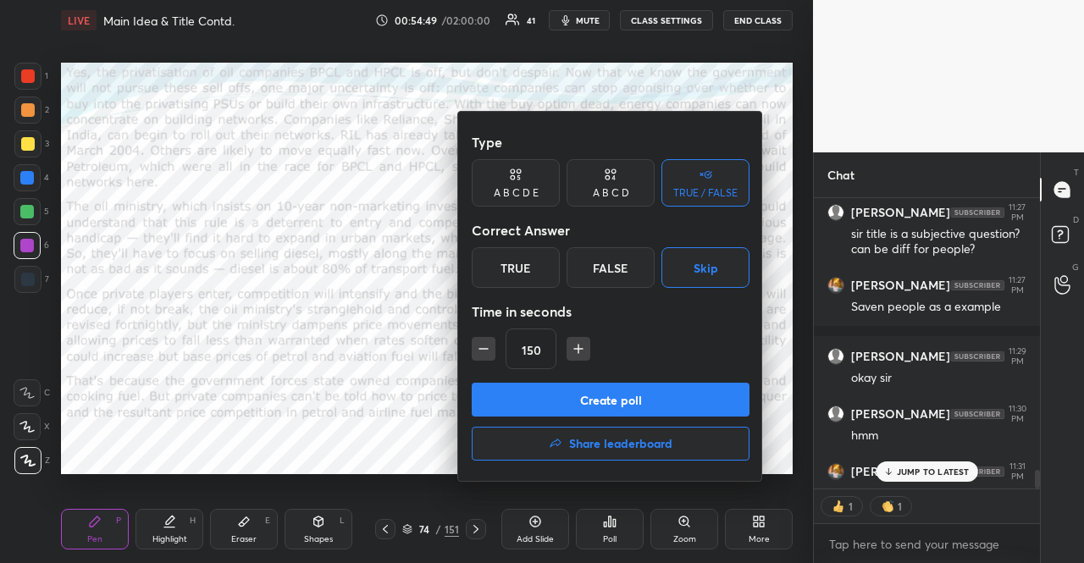
click at [576, 352] on icon "button" at bounding box center [578, 349] width 17 height 17
click at [498, 350] on div "180" at bounding box center [611, 349] width 278 height 41
drag, startPoint x: 498, startPoint y: 350, endPoint x: 482, endPoint y: 350, distance: 16.1
click at [496, 349] on div "180" at bounding box center [611, 349] width 278 height 41
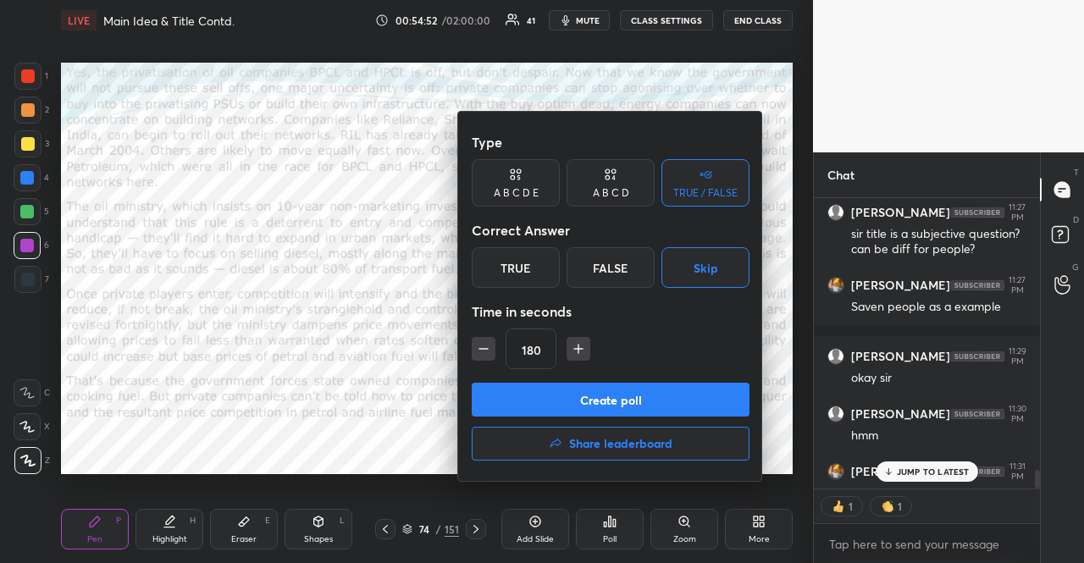
click at [482, 349] on icon "button" at bounding box center [483, 349] width 8 height 0
click at [482, 350] on icon "button" at bounding box center [483, 349] width 17 height 17
type input "120"
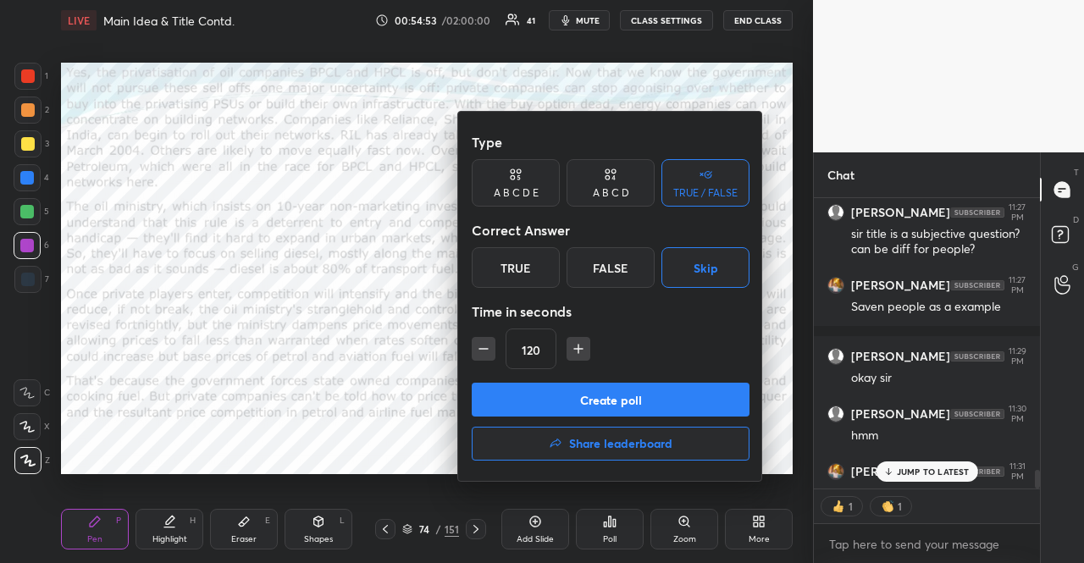
click at [683, 279] on button "Skip" at bounding box center [706, 267] width 88 height 41
click at [659, 402] on button "Create poll" at bounding box center [611, 400] width 278 height 34
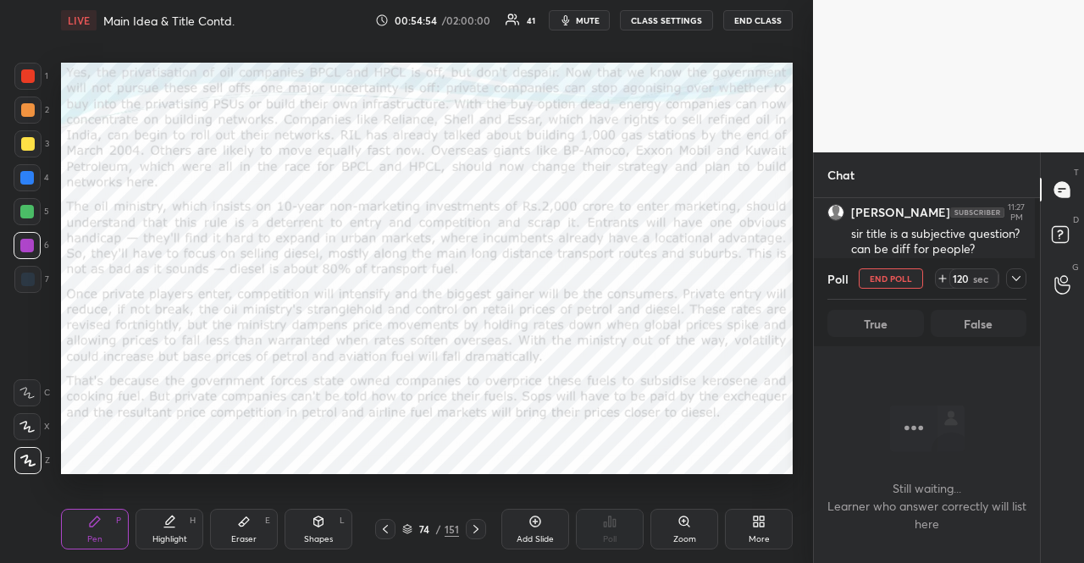
scroll to position [273, 221]
click at [573, 25] on icon "button" at bounding box center [566, 21] width 14 height 14
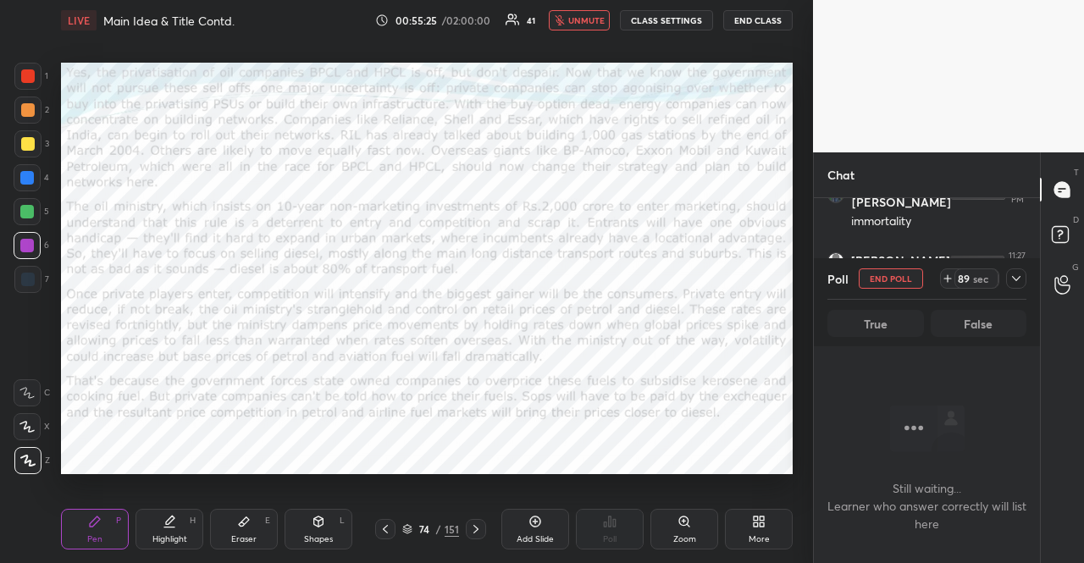
scroll to position [231, 221]
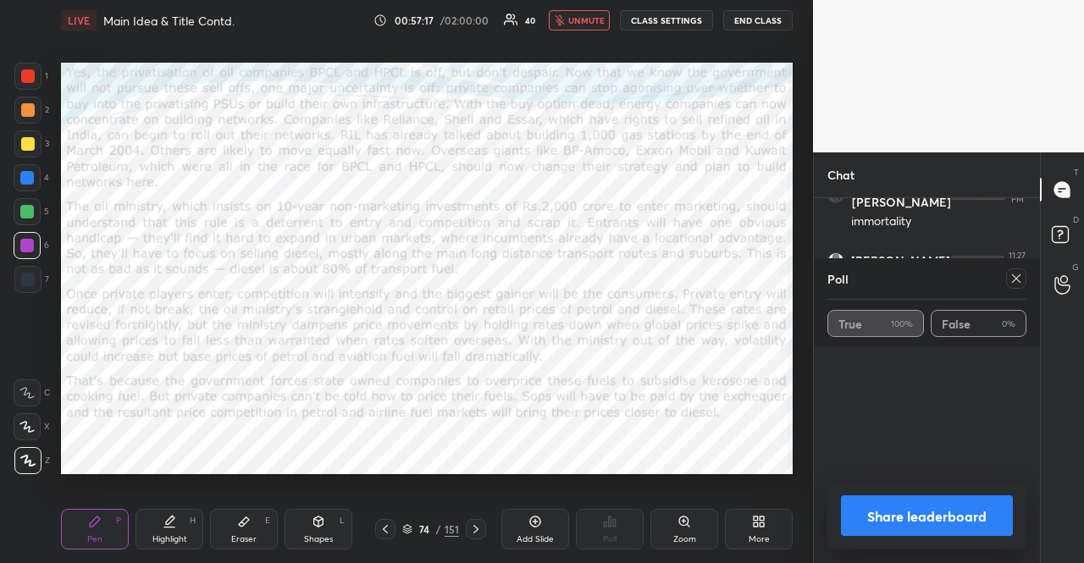
click at [586, 19] on span "unmute" at bounding box center [586, 20] width 36 height 12
click at [479, 528] on icon at bounding box center [476, 530] width 14 height 14
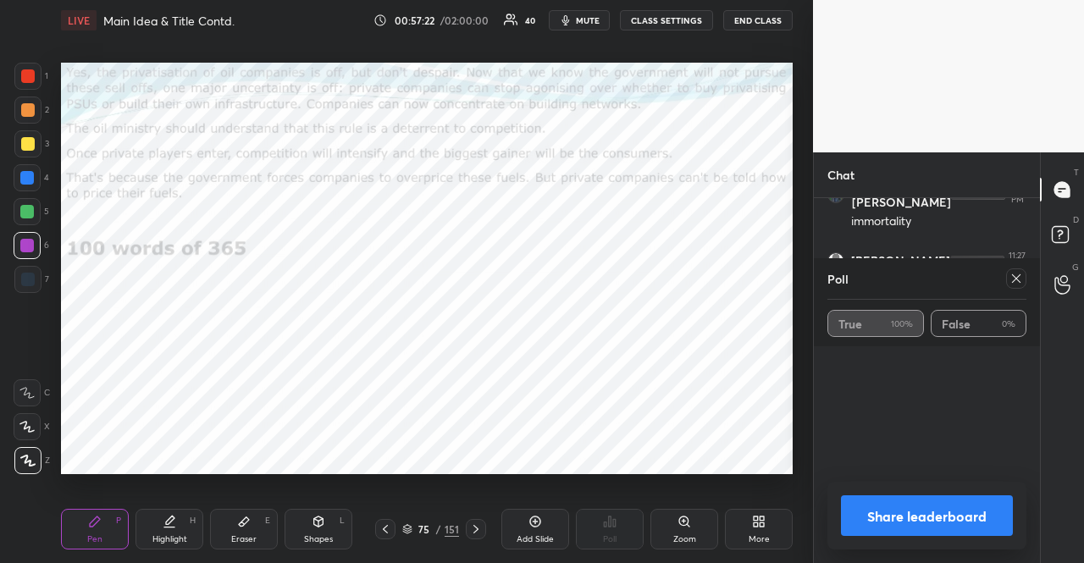
click at [479, 528] on icon at bounding box center [476, 530] width 14 height 14
click at [391, 525] on div at bounding box center [385, 529] width 20 height 20
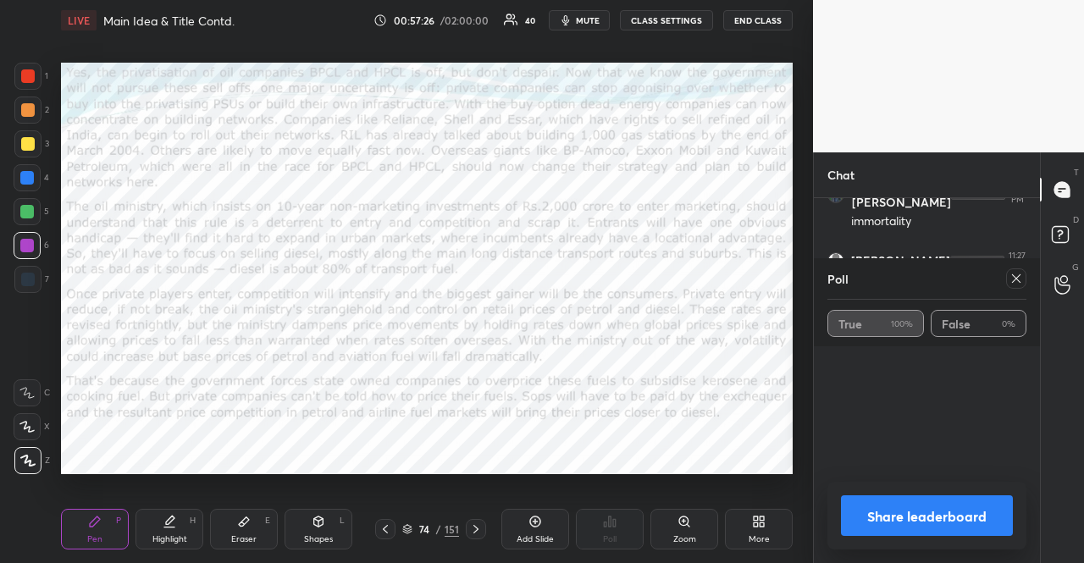
click at [1012, 280] on icon at bounding box center [1017, 279] width 14 height 14
type textarea "x"
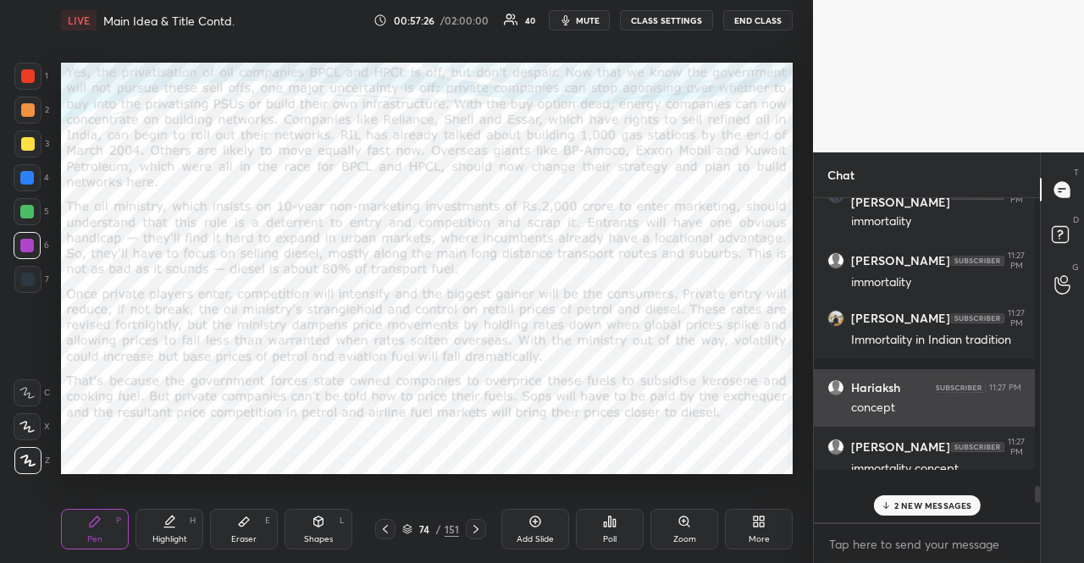
scroll to position [5, 5]
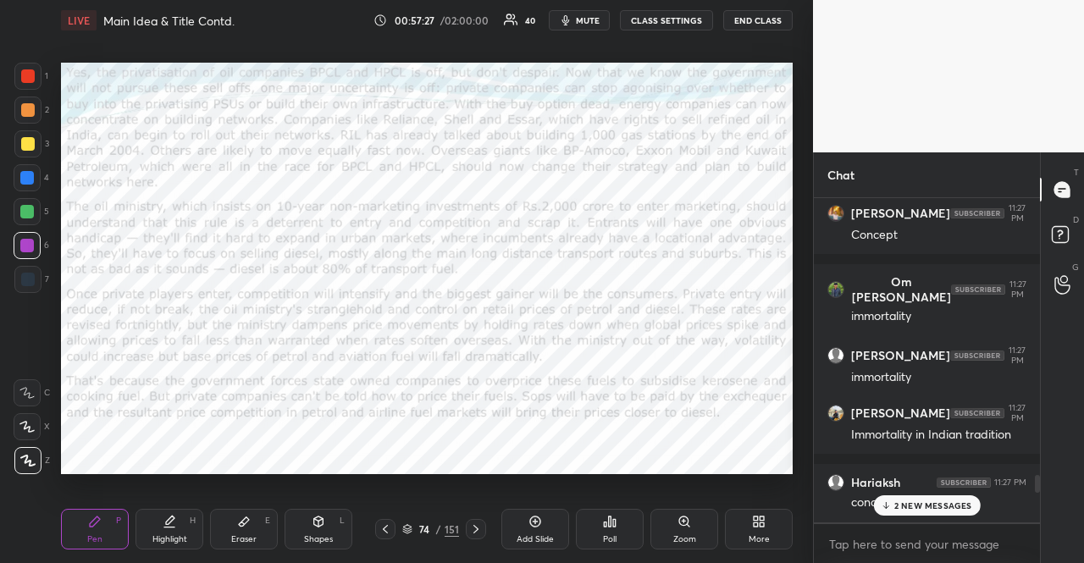
click at [617, 528] on div "Poll" at bounding box center [610, 529] width 68 height 41
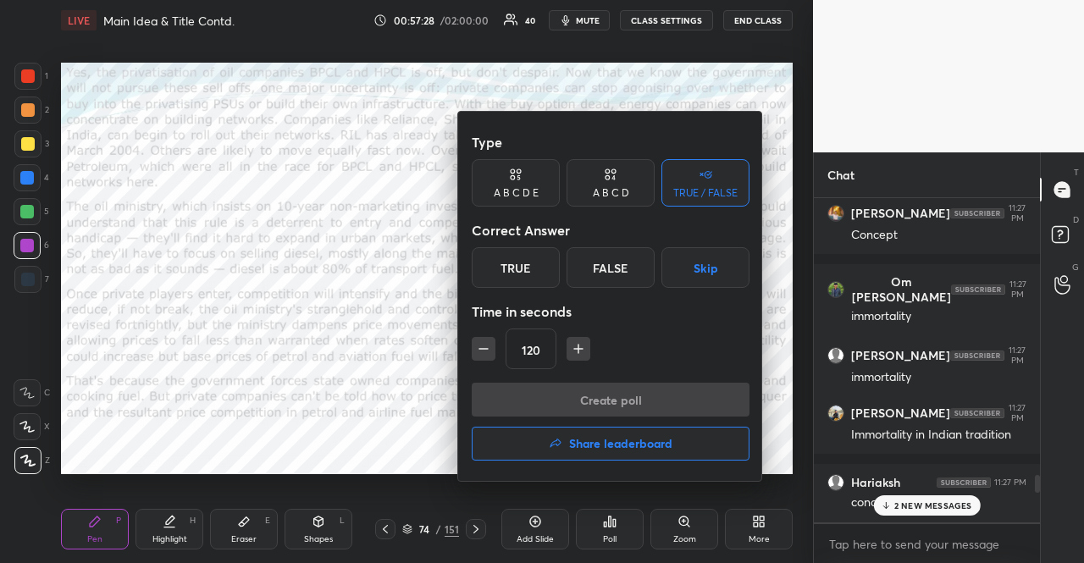
click at [574, 340] on button "button" at bounding box center [579, 349] width 24 height 24
type input "180"
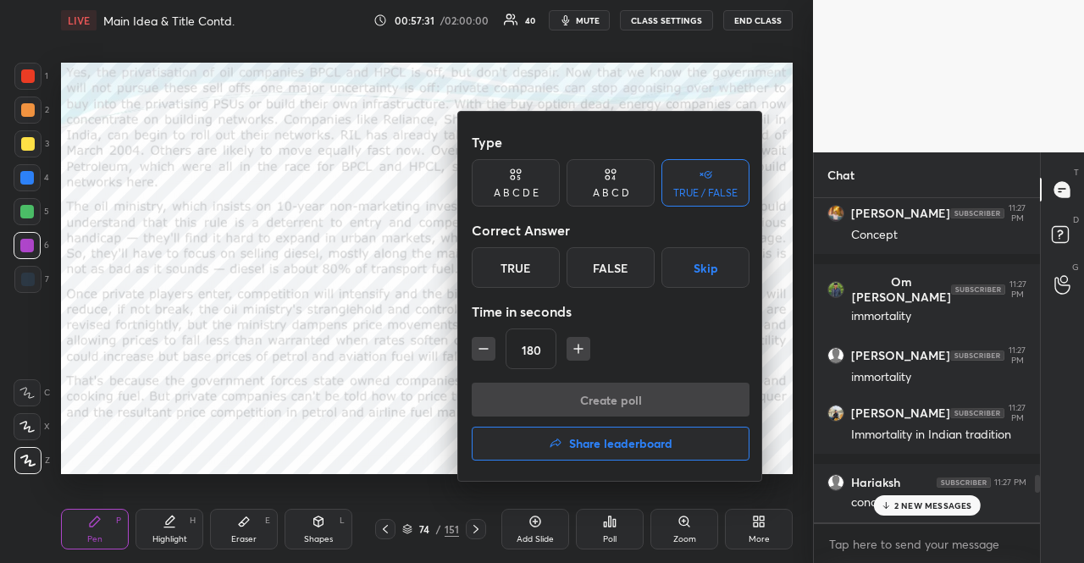
click at [705, 279] on button "Skip" at bounding box center [706, 267] width 88 height 41
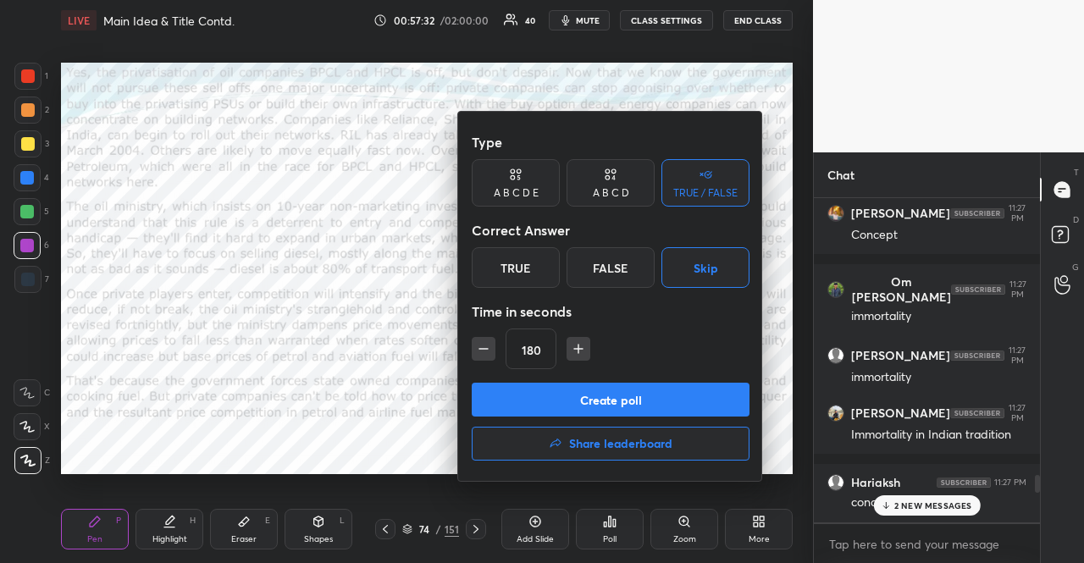
click at [676, 408] on button "Create poll" at bounding box center [611, 400] width 278 height 34
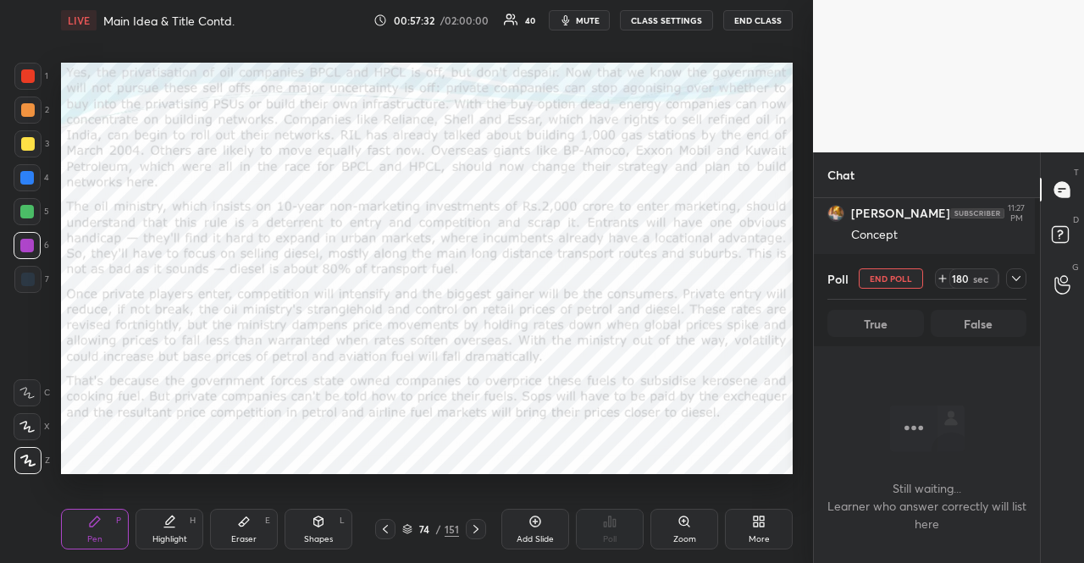
scroll to position [278, 216]
click at [598, 14] on span "mute" at bounding box center [588, 20] width 24 height 12
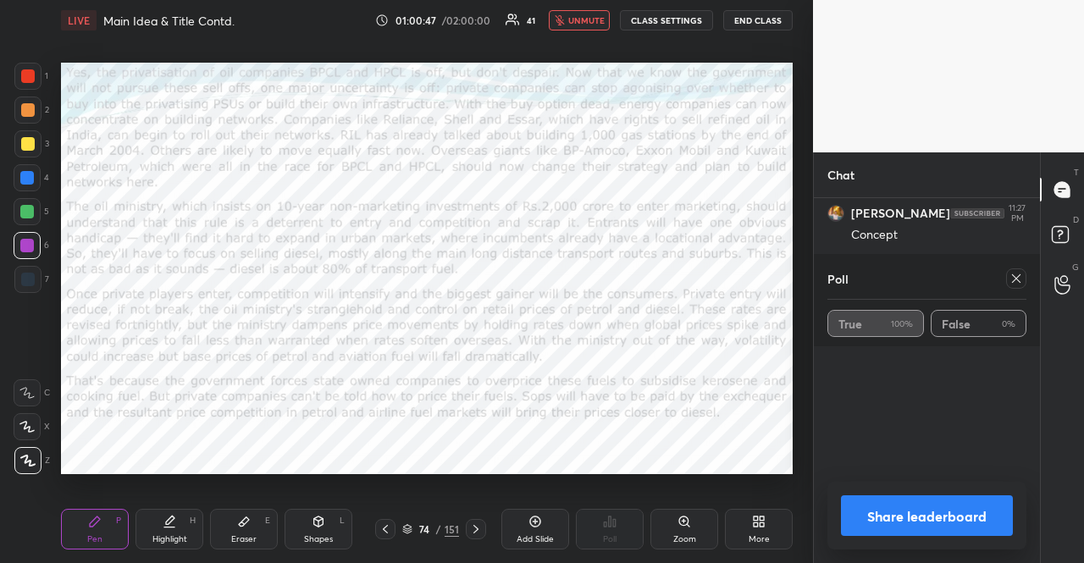
scroll to position [197, 221]
drag, startPoint x: 566, startPoint y: 16, endPoint x: 579, endPoint y: 50, distance: 36.2
click at [565, 15] on icon "button" at bounding box center [560, 20] width 10 height 10
click at [1023, 279] on div at bounding box center [1016, 279] width 20 height 20
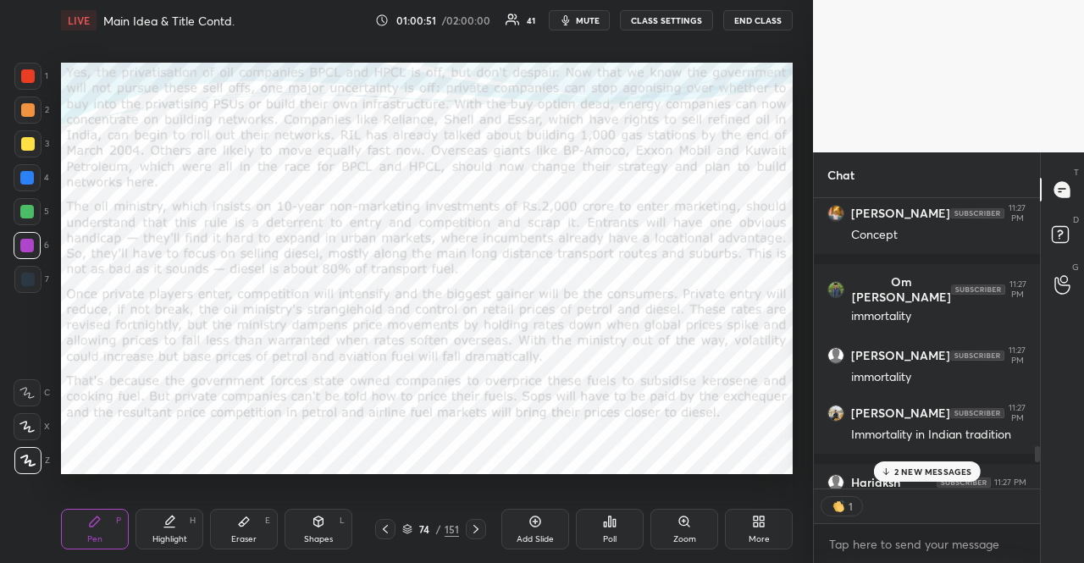
scroll to position [5, 5]
click at [469, 525] on icon at bounding box center [476, 530] width 14 height 14
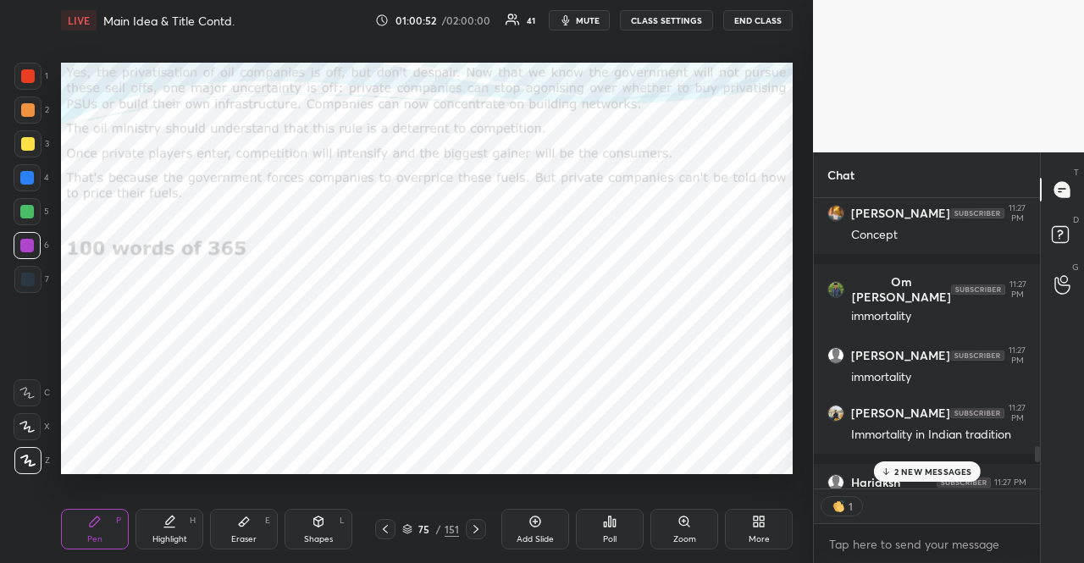
click at [469, 525] on icon at bounding box center [476, 530] width 14 height 14
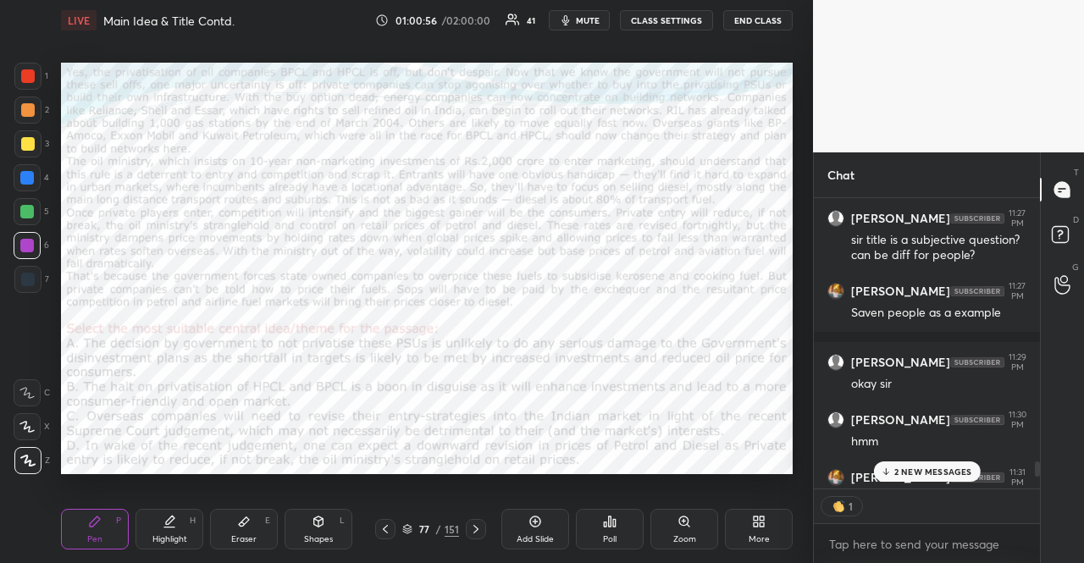
scroll to position [4449, 0]
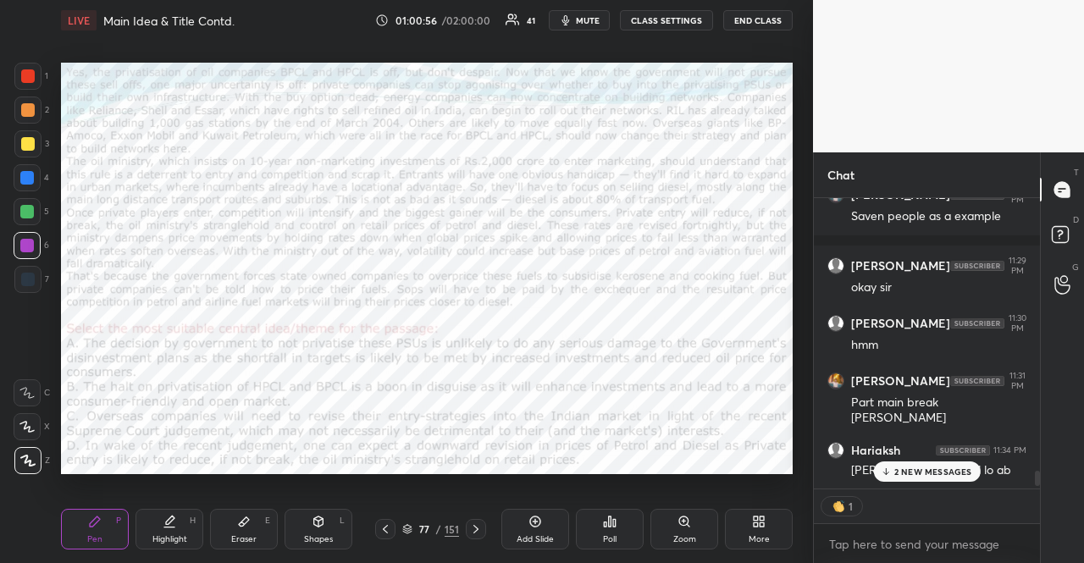
click at [961, 475] on p "2 NEW MESSAGES" at bounding box center [934, 472] width 78 height 10
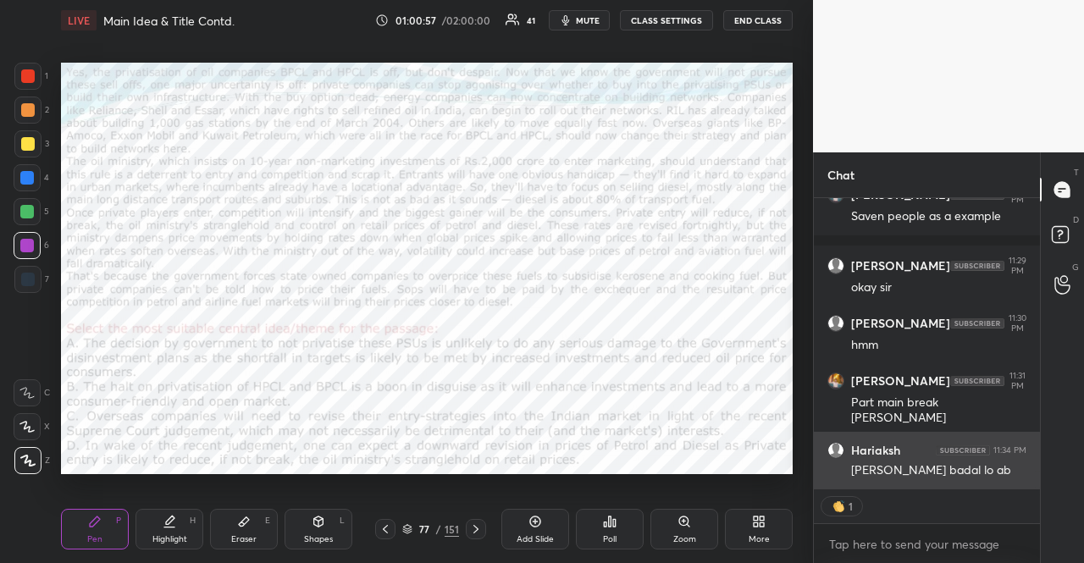
type textarea "x"
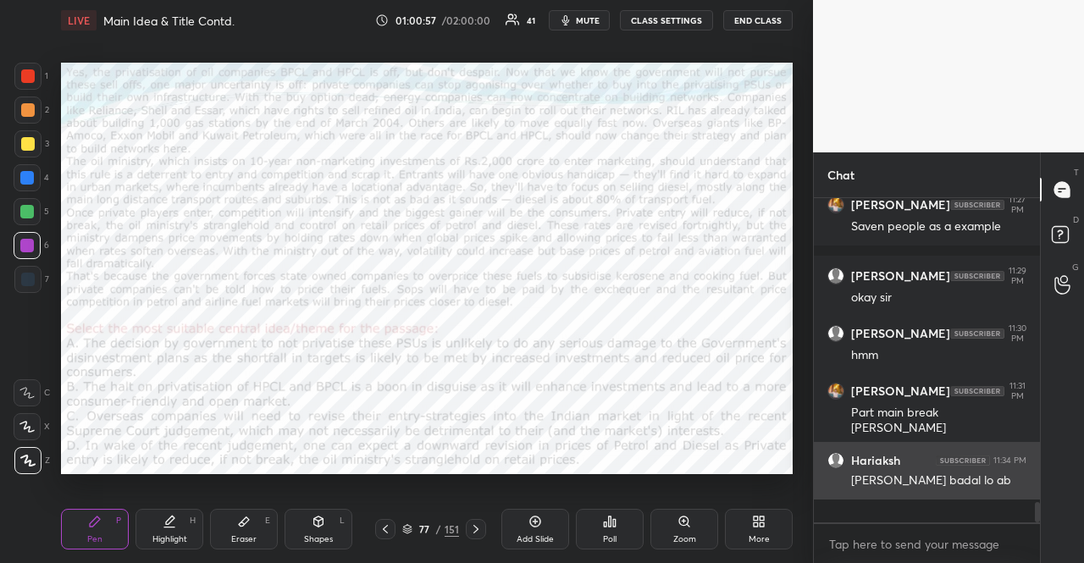
scroll to position [4415, 0]
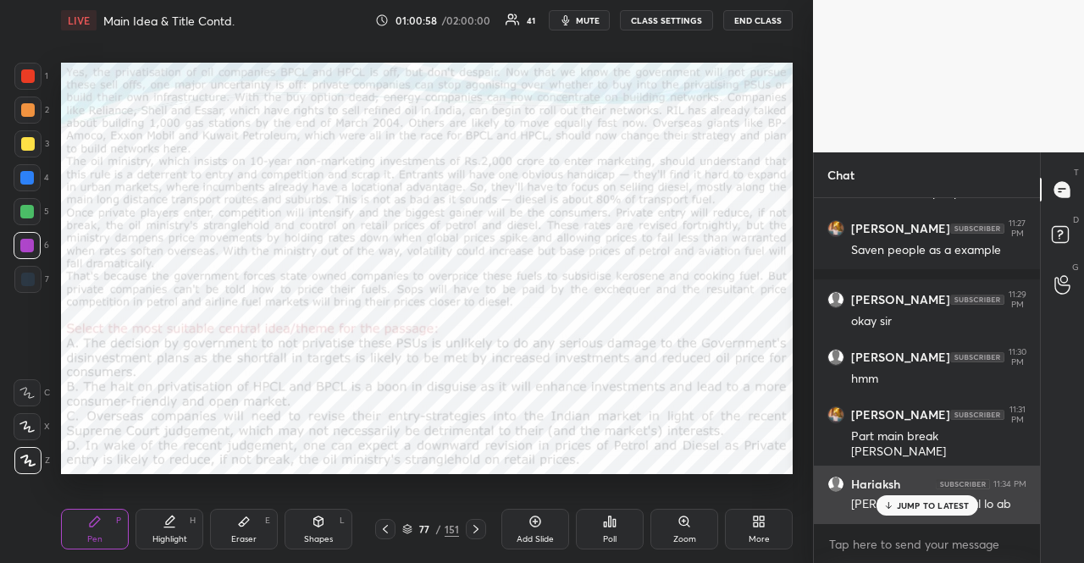
drag, startPoint x: 925, startPoint y: 507, endPoint x: 910, endPoint y: 508, distance: 15.3
click at [922, 507] on p "JUMP TO LATEST" at bounding box center [933, 506] width 73 height 10
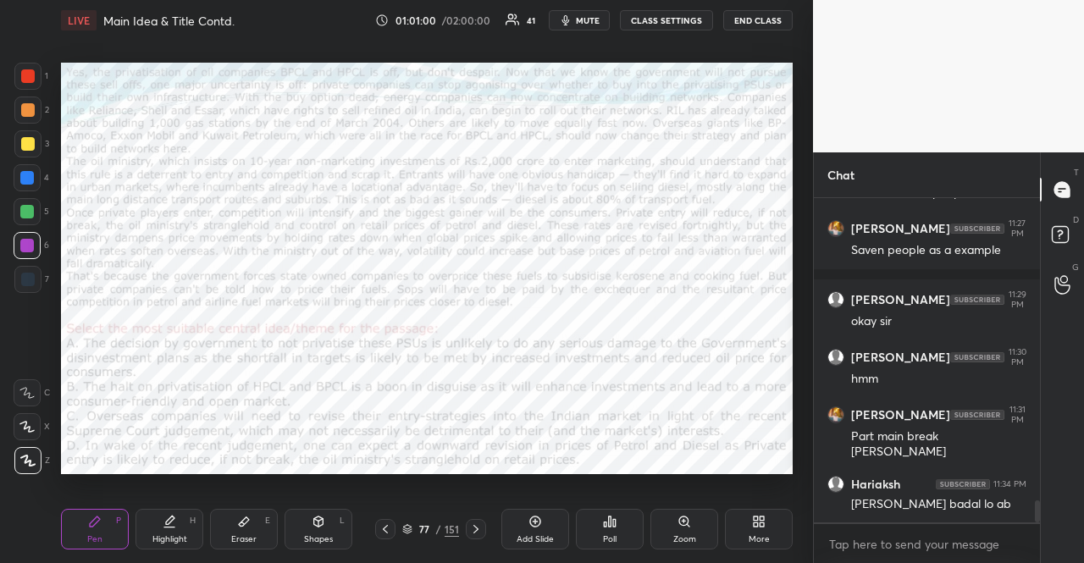
click at [605, 518] on icon at bounding box center [610, 522] width 14 height 14
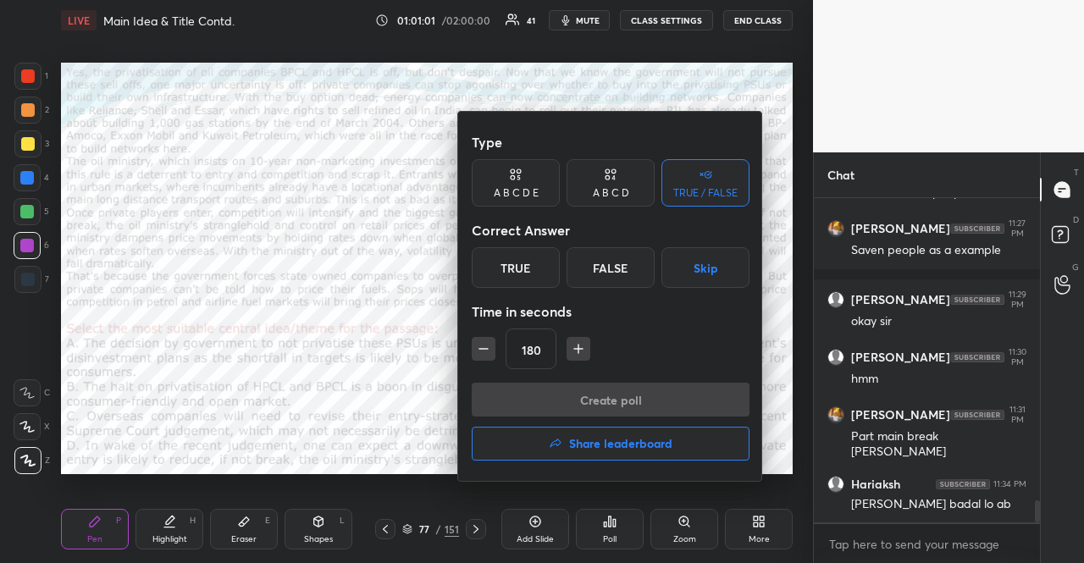
click at [681, 269] on button "Skip" at bounding box center [706, 267] width 88 height 41
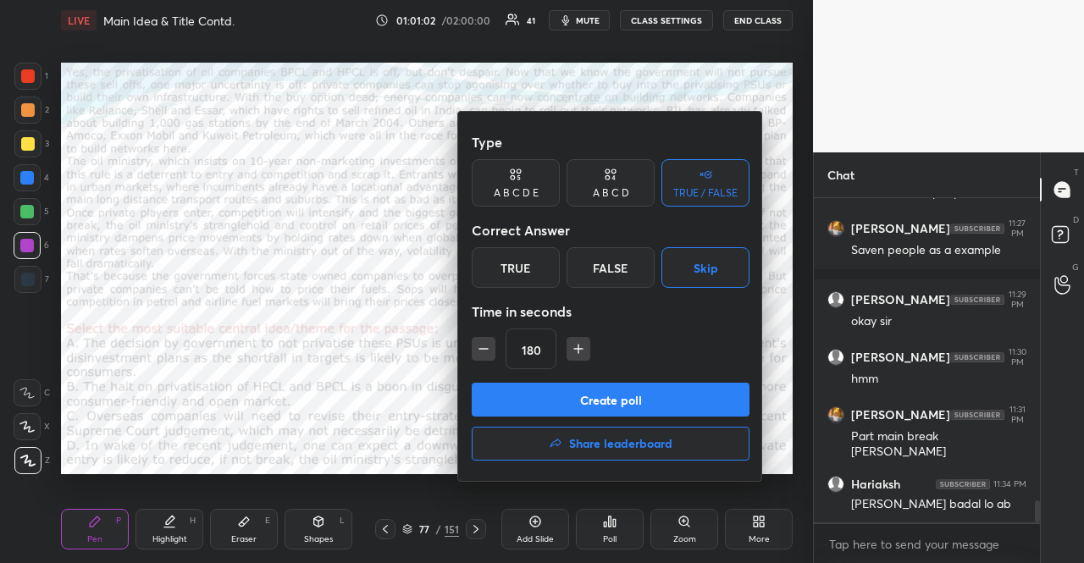
click at [493, 351] on button "button" at bounding box center [484, 349] width 24 height 24
click at [492, 351] on button "button" at bounding box center [484, 349] width 24 height 24
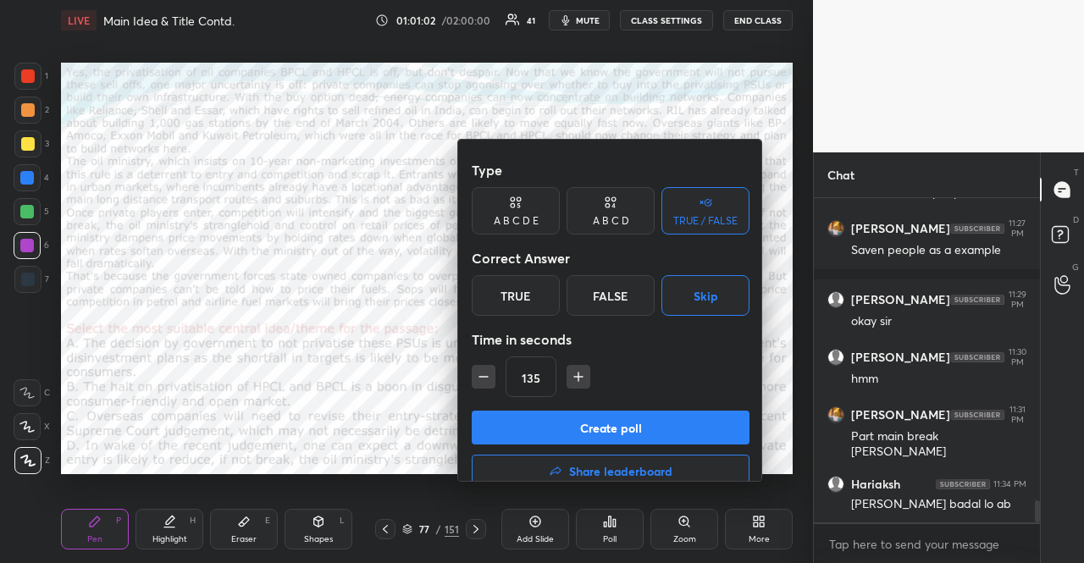
click at [492, 365] on button "button" at bounding box center [484, 377] width 24 height 24
type input "120"
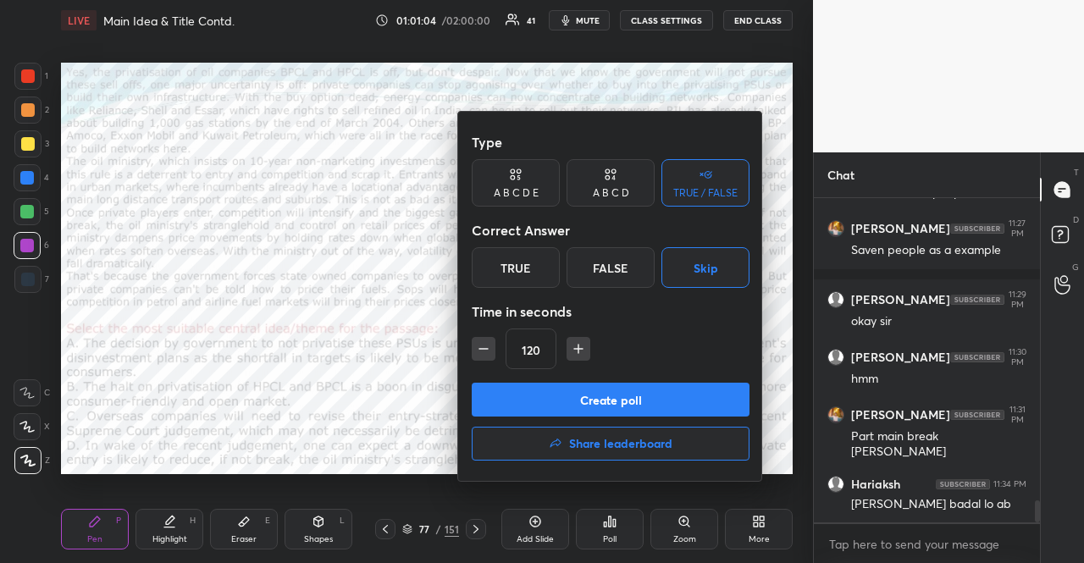
click at [608, 188] on div "A B C D" at bounding box center [611, 193] width 36 height 10
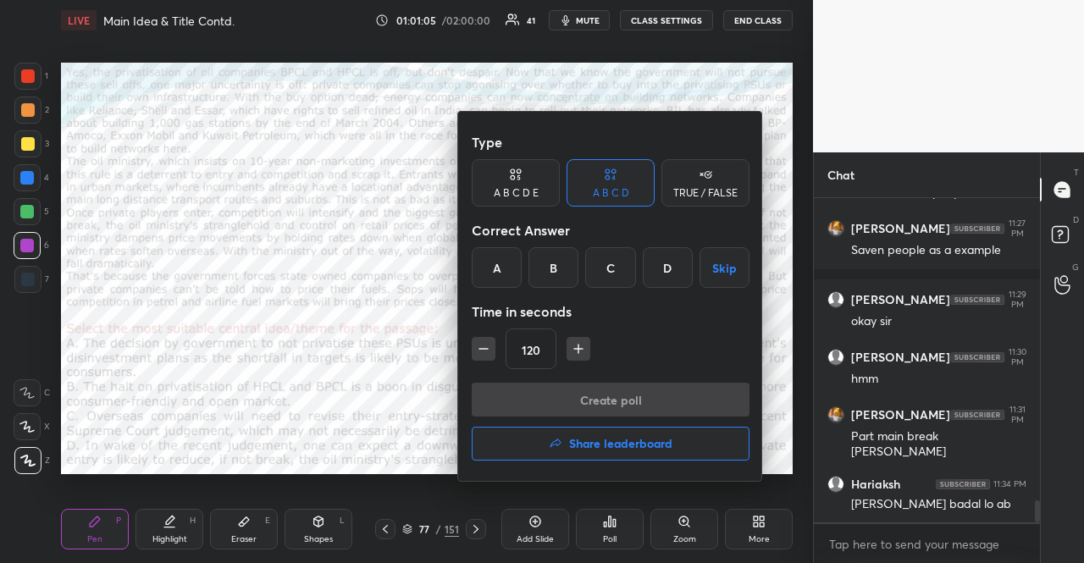
click at [723, 272] on button "Skip" at bounding box center [725, 267] width 50 height 41
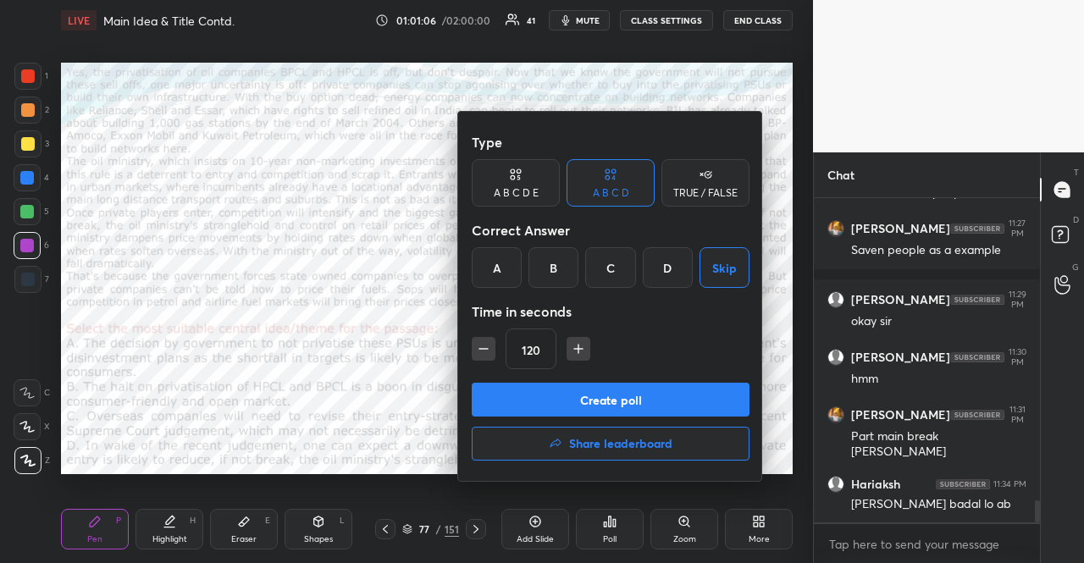
click at [696, 385] on button "Create poll" at bounding box center [611, 400] width 278 height 34
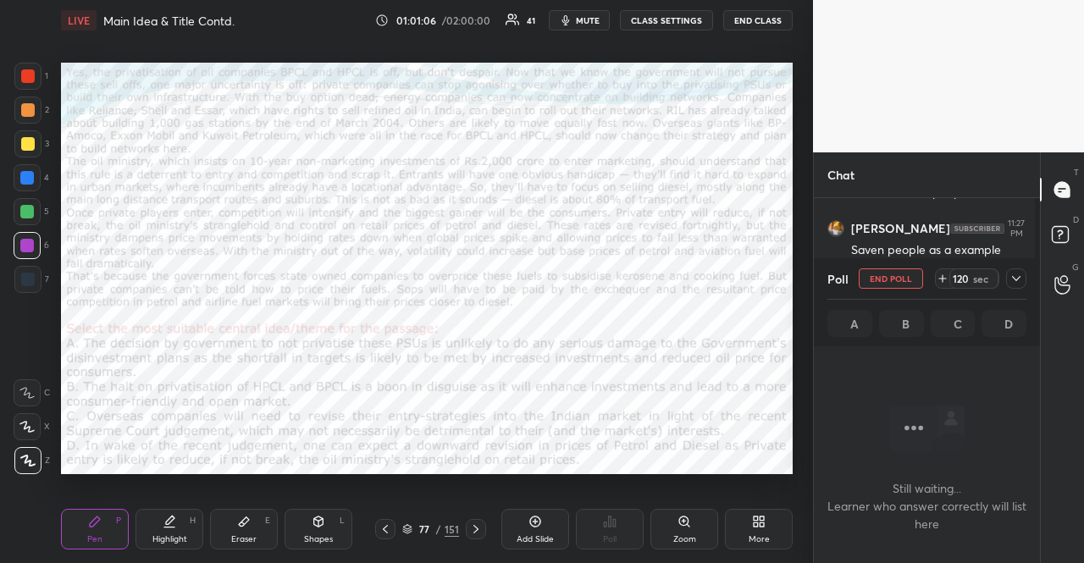
scroll to position [273, 221]
click at [1012, 279] on icon at bounding box center [1017, 279] width 14 height 14
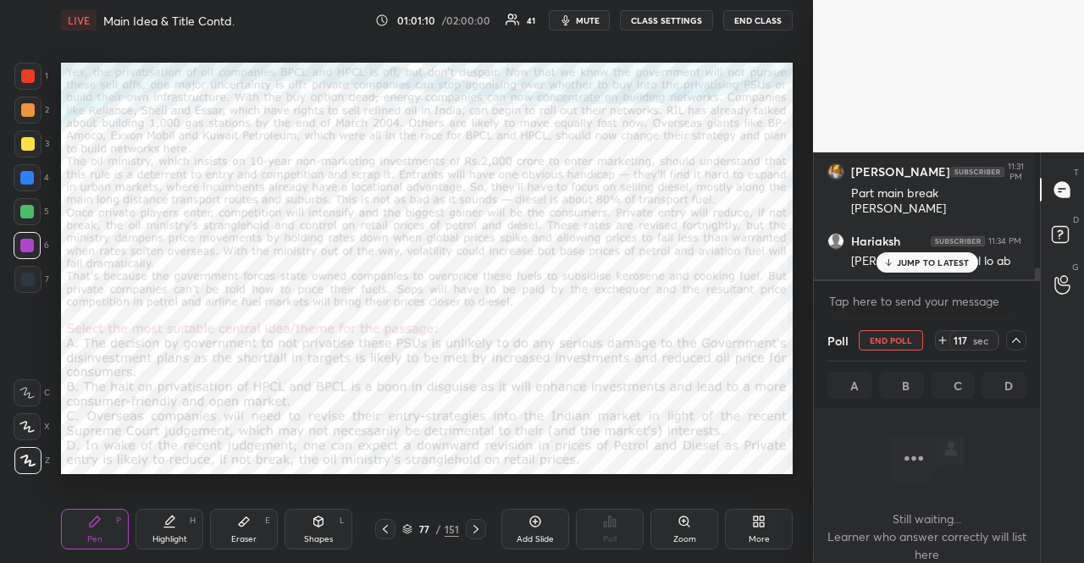
click at [934, 268] on p "JUMP TO LATEST" at bounding box center [933, 263] width 73 height 10
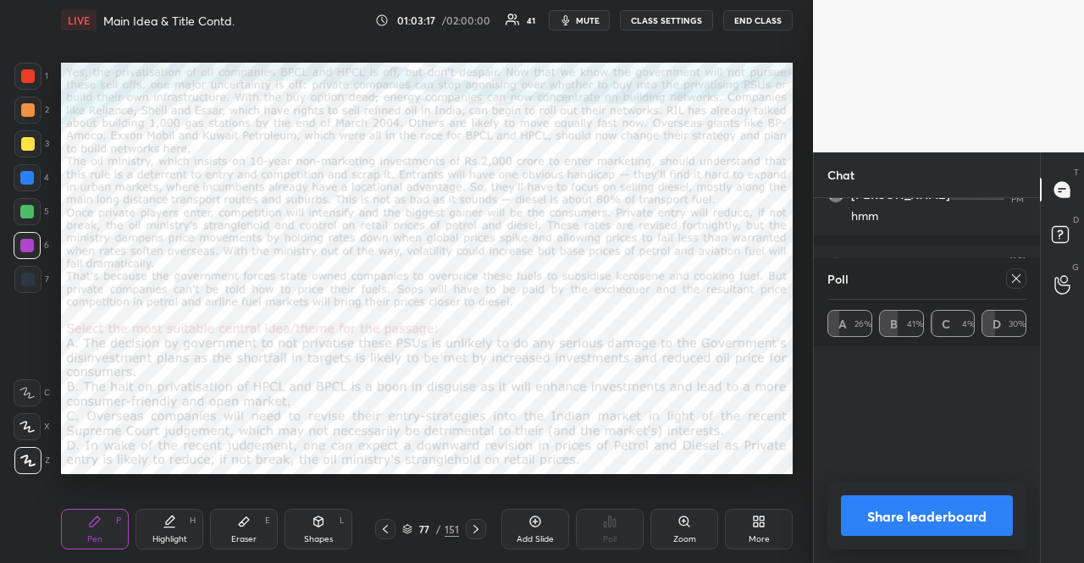
scroll to position [3914, 0]
click at [21, 380] on div "C X Z" at bounding box center [32, 424] width 36 height 102
click at [17, 381] on div at bounding box center [27, 393] width 27 height 27
click at [1017, 276] on icon at bounding box center [1017, 279] width 14 height 14
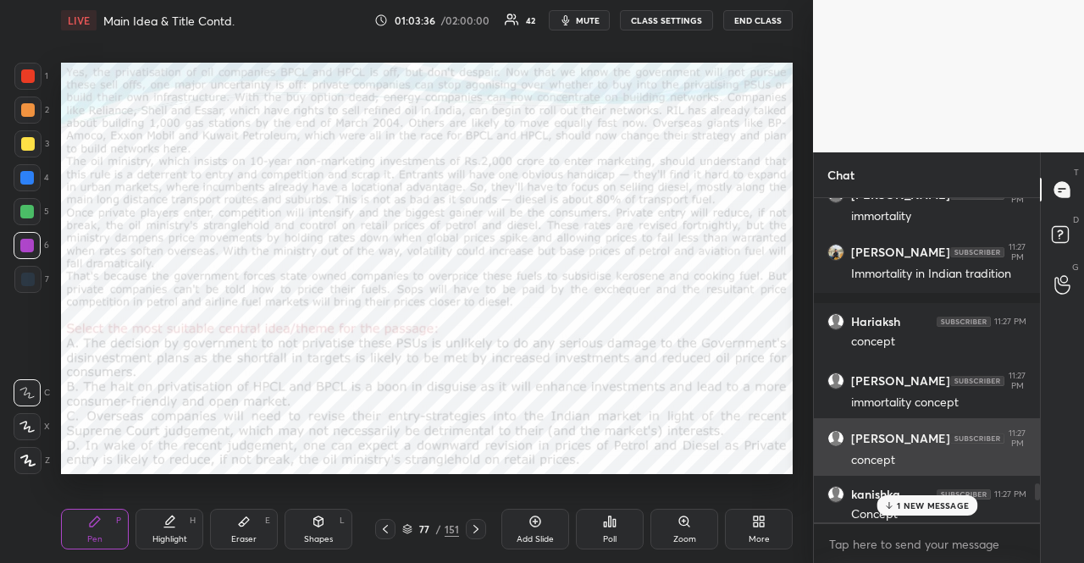
scroll to position [5, 5]
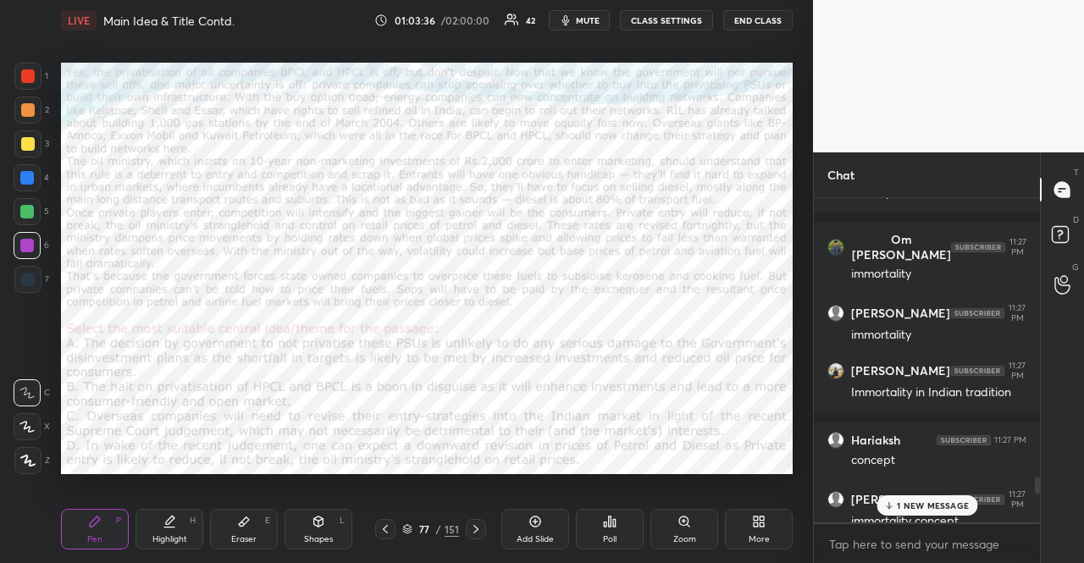
click at [923, 508] on p "1 NEW MESSAGE" at bounding box center [933, 506] width 72 height 10
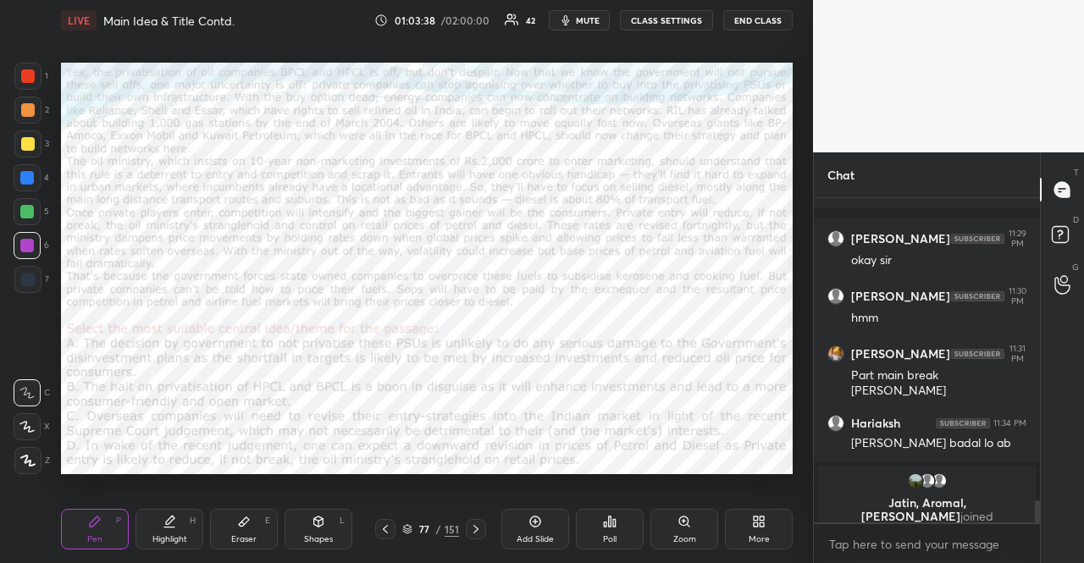
click at [386, 531] on icon at bounding box center [386, 530] width 14 height 14
click at [615, 524] on div "Poll" at bounding box center [610, 529] width 68 height 41
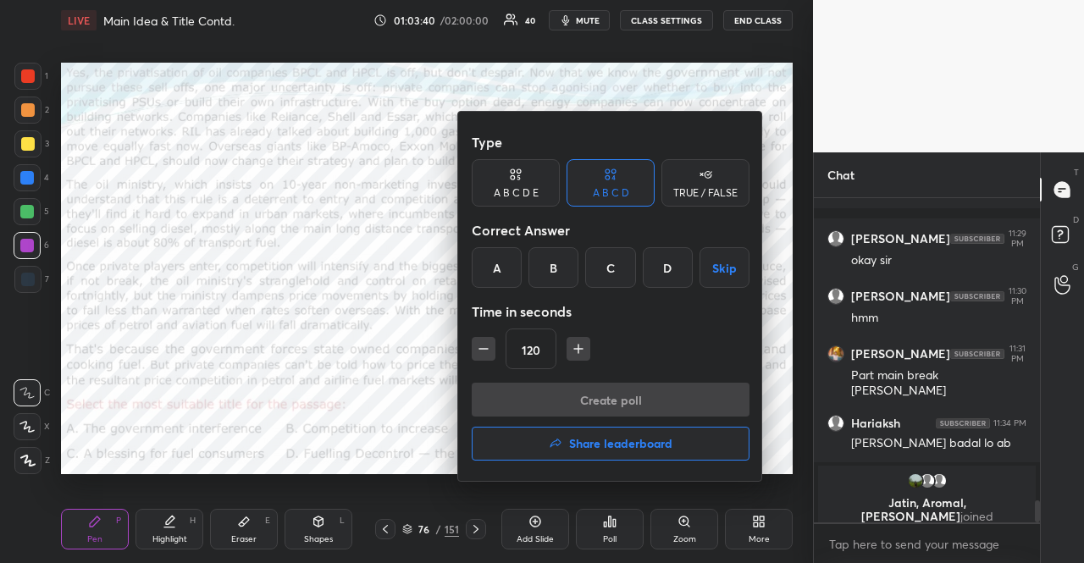
click at [725, 280] on button "Skip" at bounding box center [725, 267] width 50 height 41
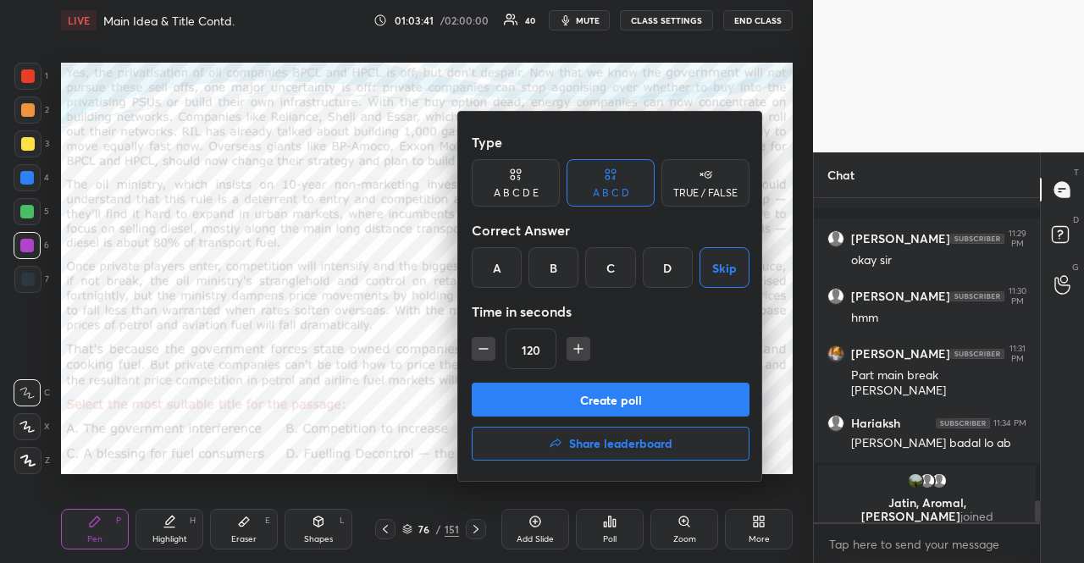
click at [569, 392] on button "Create poll" at bounding box center [611, 400] width 278 height 34
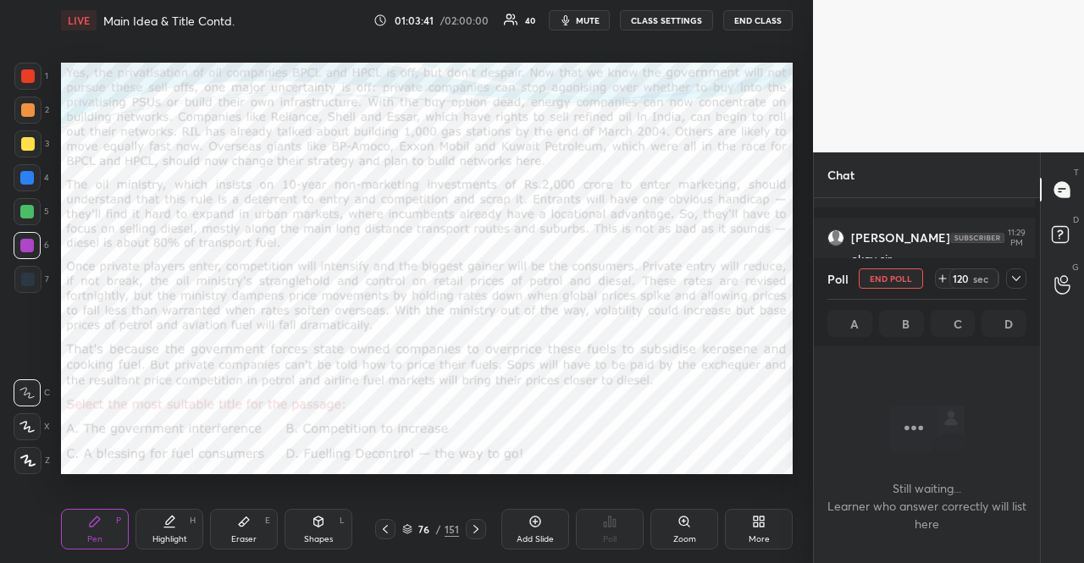
scroll to position [231, 221]
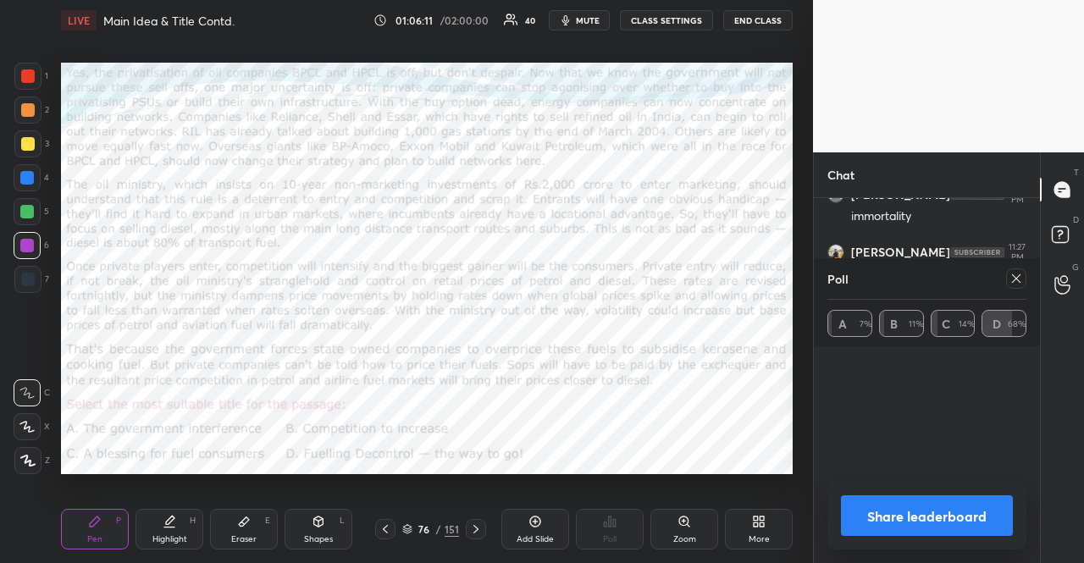
click at [1016, 279] on icon at bounding box center [1016, 278] width 8 height 8
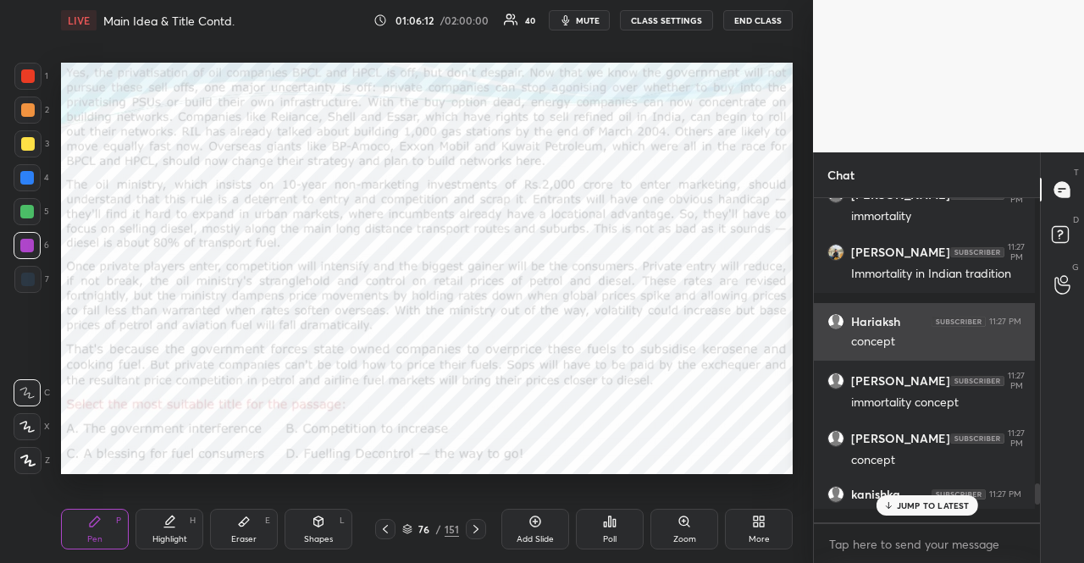
scroll to position [5, 5]
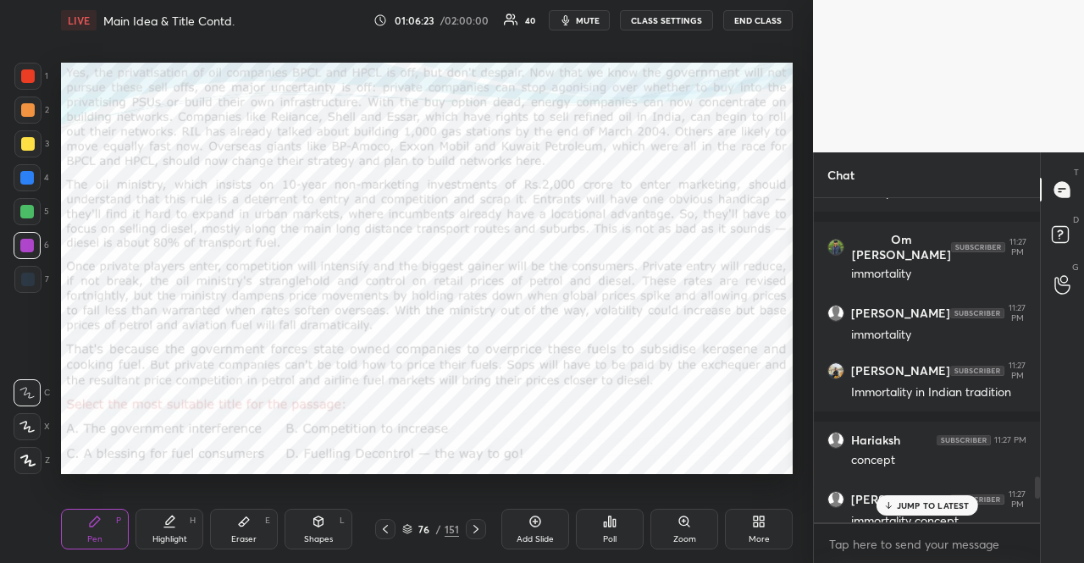
click at [32, 250] on div at bounding box center [27, 246] width 14 height 14
click at [22, 467] on div at bounding box center [27, 460] width 27 height 27
click at [306, 544] on div "Shapes" at bounding box center [318, 539] width 29 height 8
drag, startPoint x: 937, startPoint y: 499, endPoint x: 885, endPoint y: 501, distance: 51.7
click at [936, 499] on div "JUMP TO LATEST" at bounding box center [927, 506] width 102 height 20
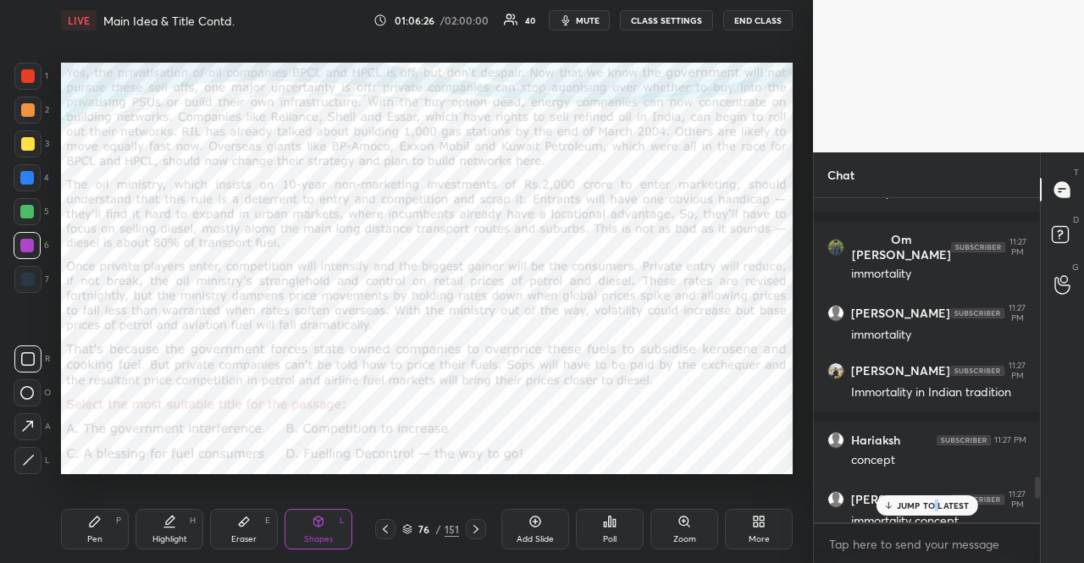
scroll to position [4476, 0]
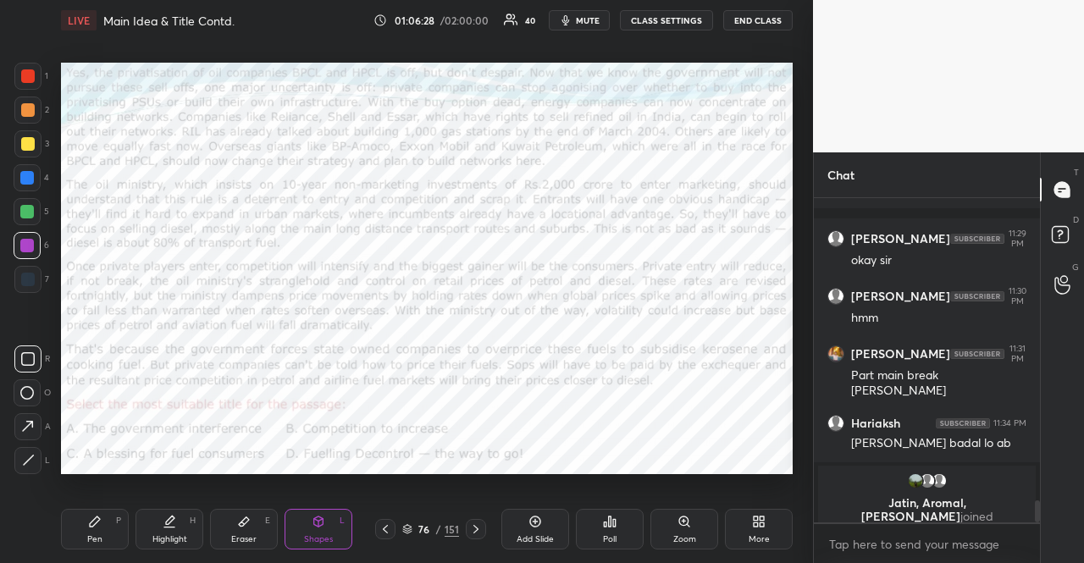
click at [476, 527] on icon at bounding box center [476, 530] width 14 height 14
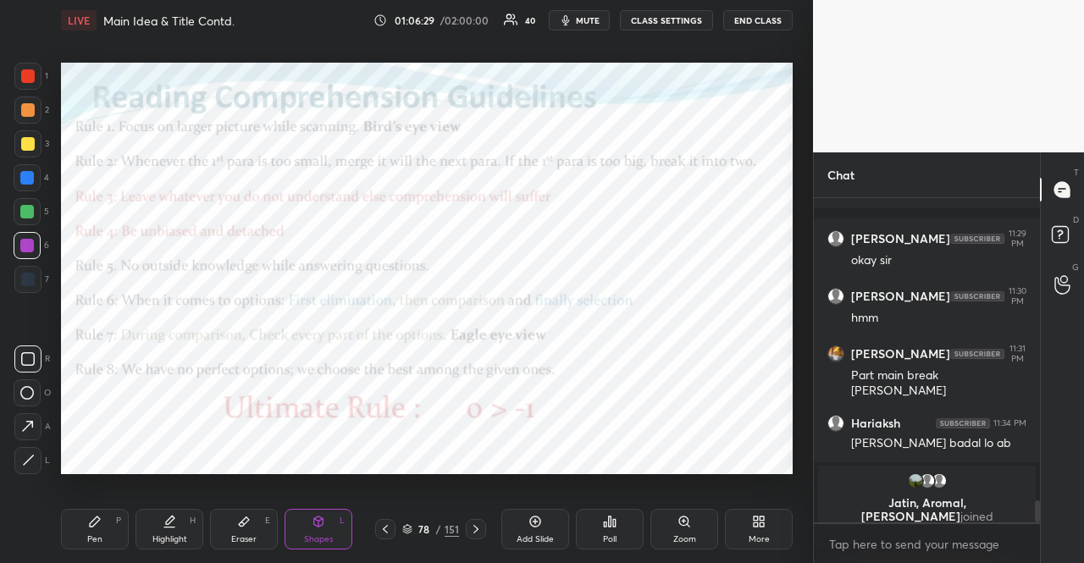
click at [290, 519] on div "Shapes L" at bounding box center [319, 529] width 68 height 41
click at [296, 518] on div "Shapes L" at bounding box center [319, 529] width 68 height 41
click at [29, 187] on div at bounding box center [27, 177] width 27 height 27
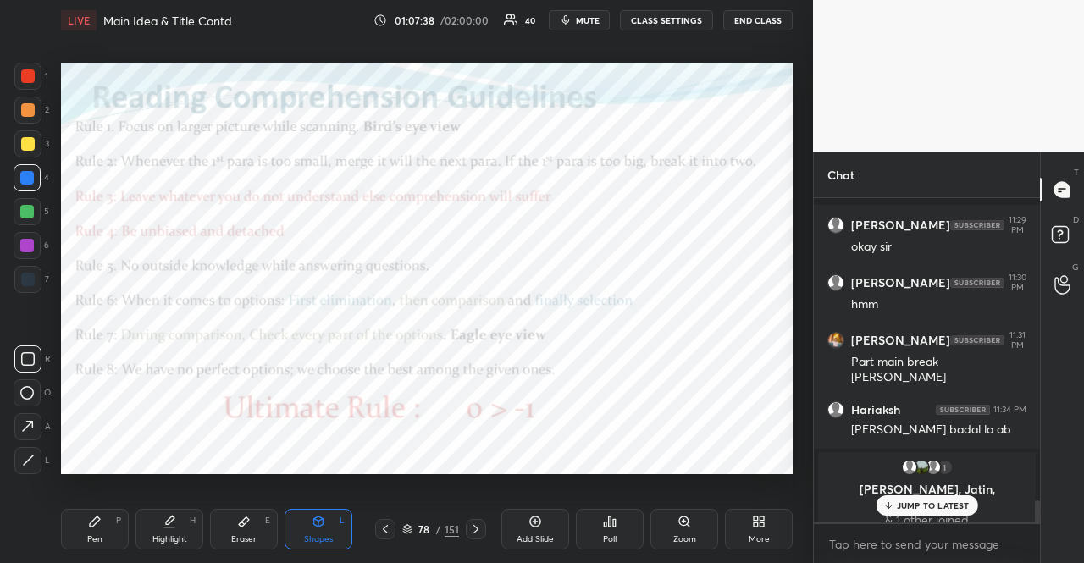
click at [391, 526] on icon at bounding box center [386, 530] width 14 height 14
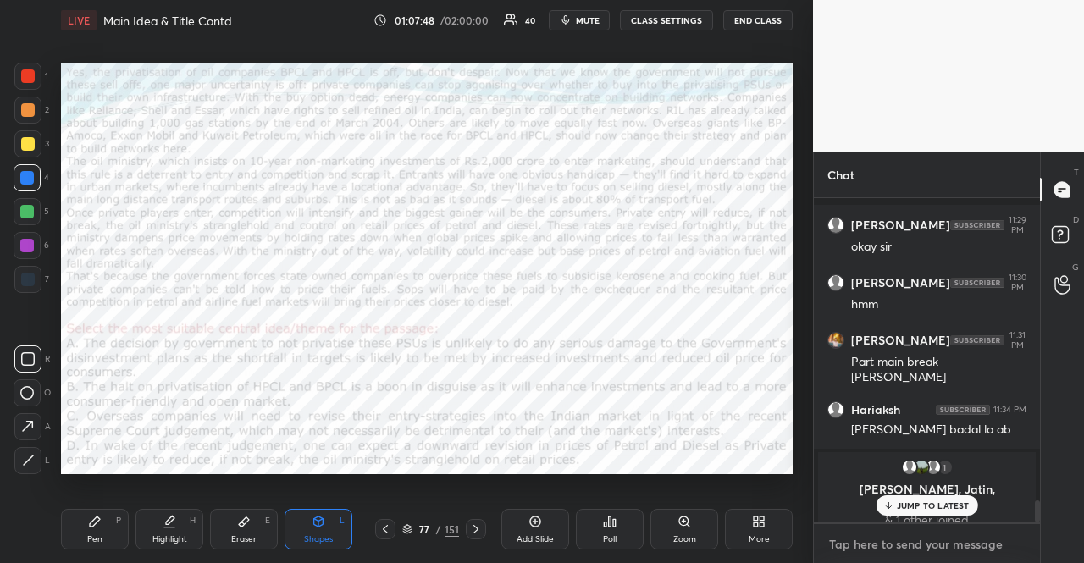
click at [946, 540] on textarea at bounding box center [927, 544] width 199 height 27
click at [949, 551] on textarea at bounding box center [927, 544] width 199 height 27
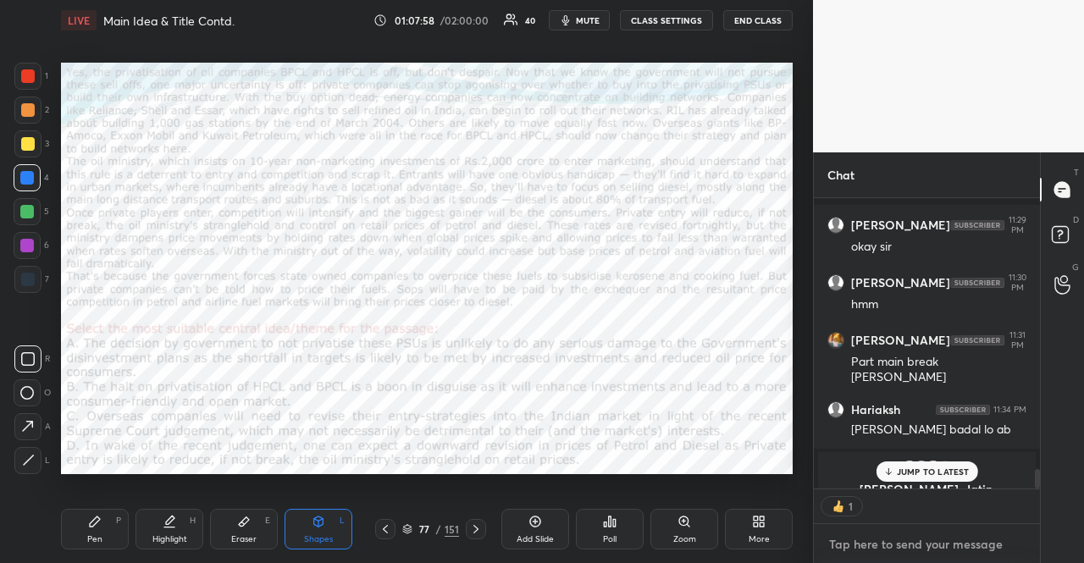
scroll to position [5, 5]
type textarea "x"
paste textarea "CAT 23 RCs [URL][DOMAIN_NAME]"
type textarea "CAT 23 RCs [URL][DOMAIN_NAME]"
type textarea "x"
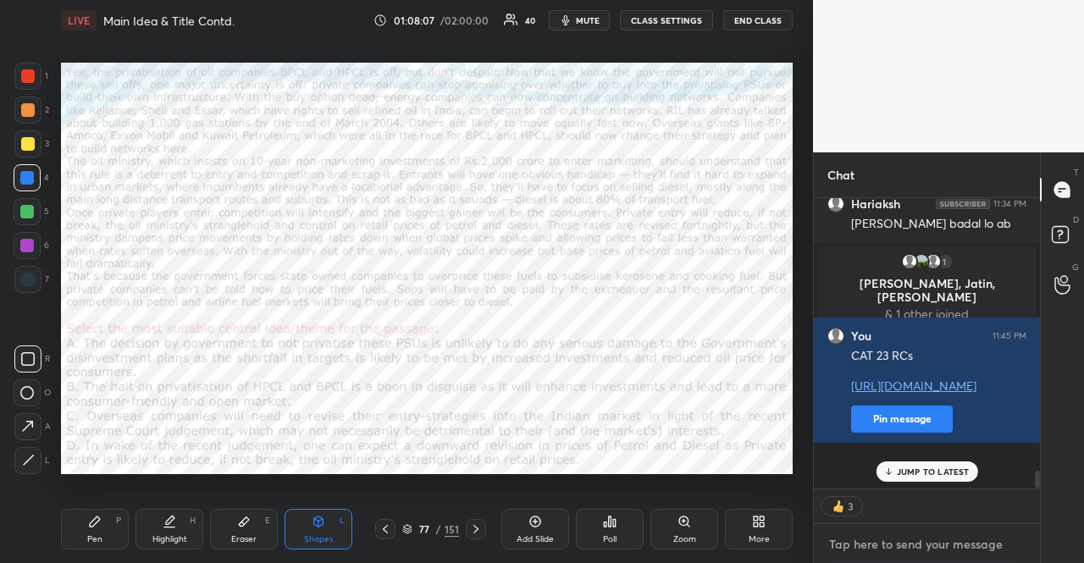
scroll to position [4390, 0]
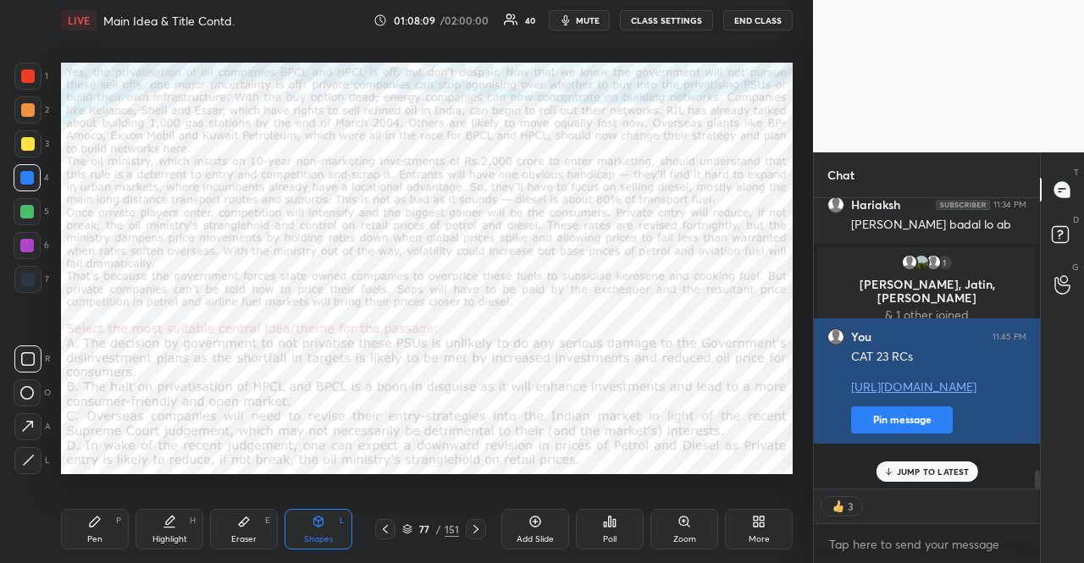
click at [880, 434] on button "Pin message" at bounding box center [902, 420] width 102 height 27
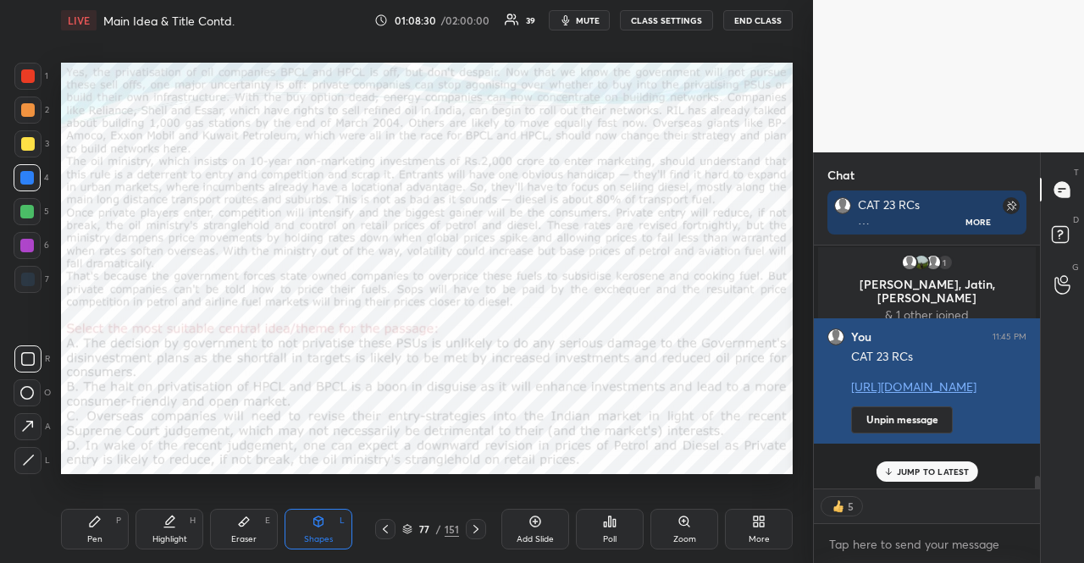
scroll to position [4404, 0]
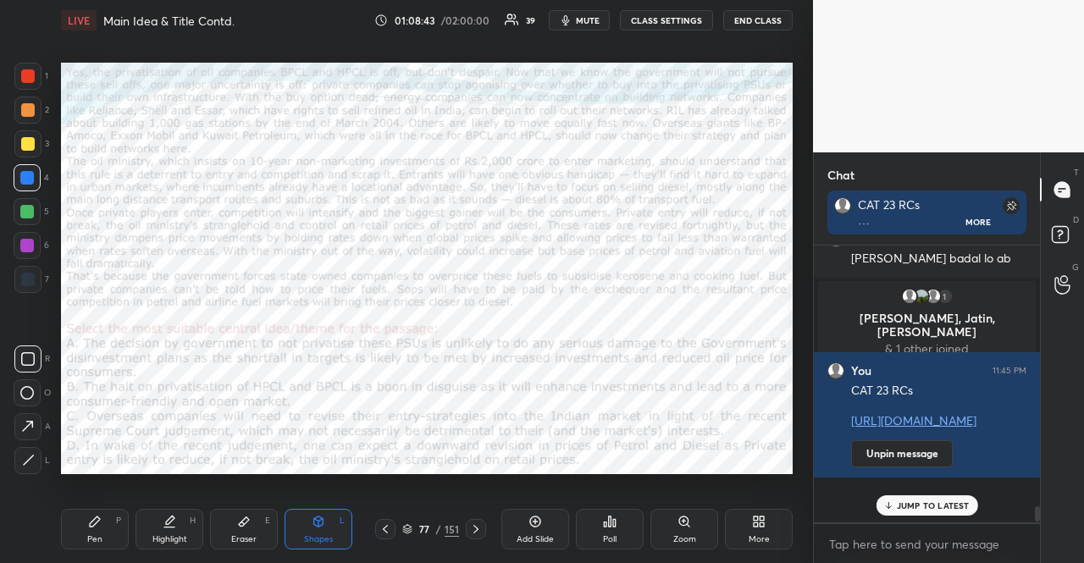
click at [478, 528] on icon at bounding box center [476, 530] width 14 height 14
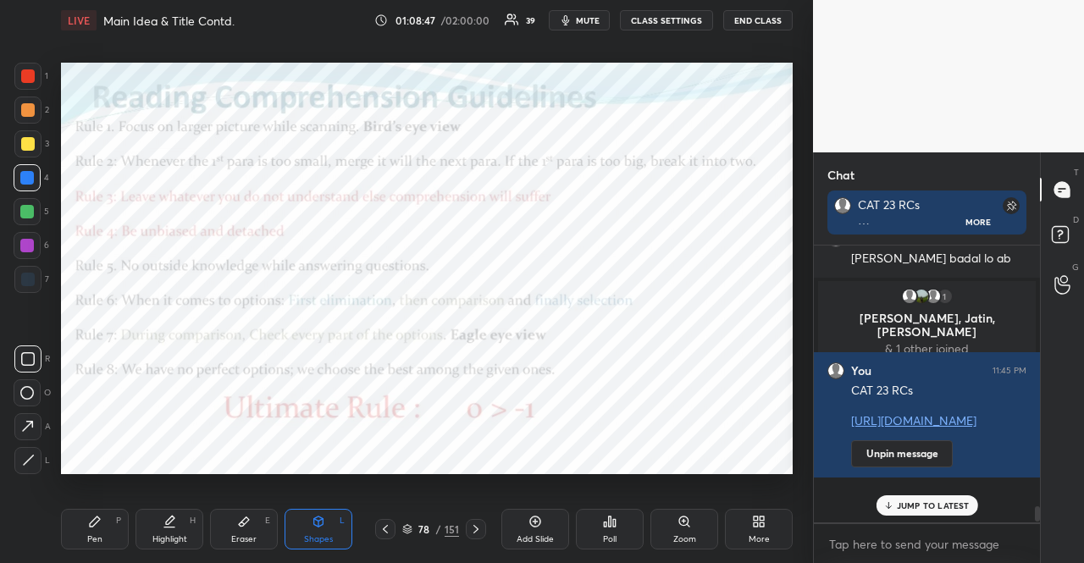
click at [25, 240] on div at bounding box center [27, 246] width 14 height 14
click at [23, 239] on div at bounding box center [27, 246] width 14 height 14
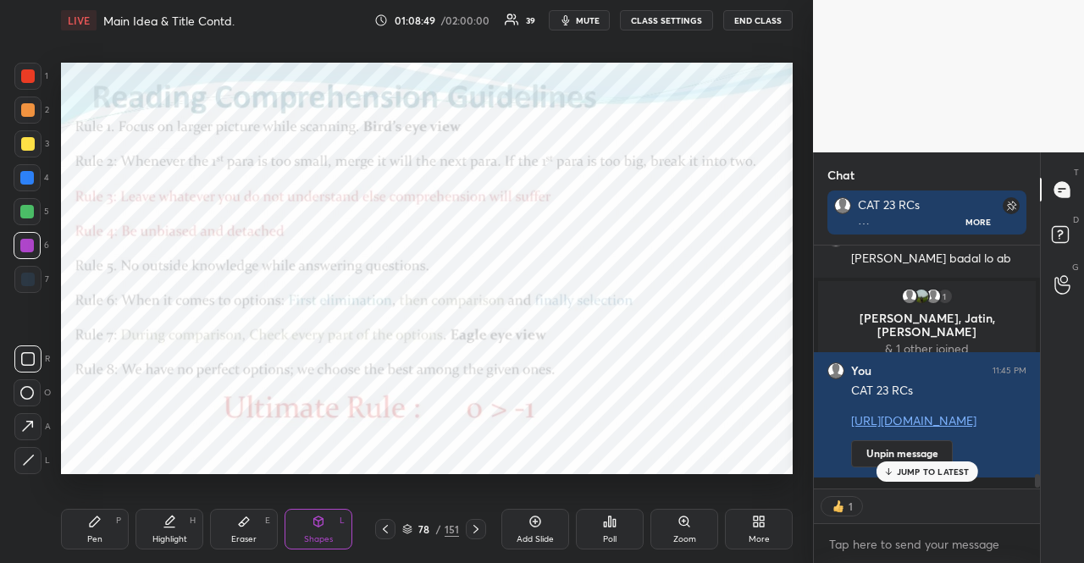
drag, startPoint x: 81, startPoint y: 521, endPoint x: 80, endPoint y: 509, distance: 12.0
click at [83, 523] on div "Pen P" at bounding box center [95, 529] width 68 height 41
click at [27, 424] on icon at bounding box center [26, 427] width 15 height 12
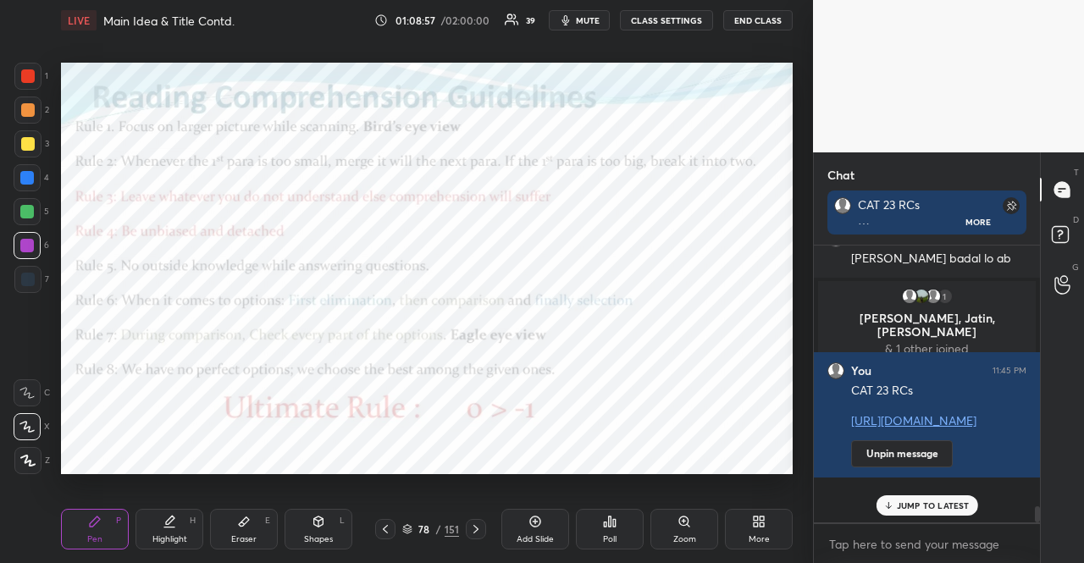
scroll to position [4404, 0]
click at [27, 167] on div at bounding box center [27, 177] width 27 height 27
click at [25, 169] on div at bounding box center [27, 177] width 27 height 27
click at [30, 243] on div at bounding box center [27, 246] width 14 height 14
click at [39, 89] on div "1 2 3 4 5 6 7" at bounding box center [32, 181] width 36 height 237
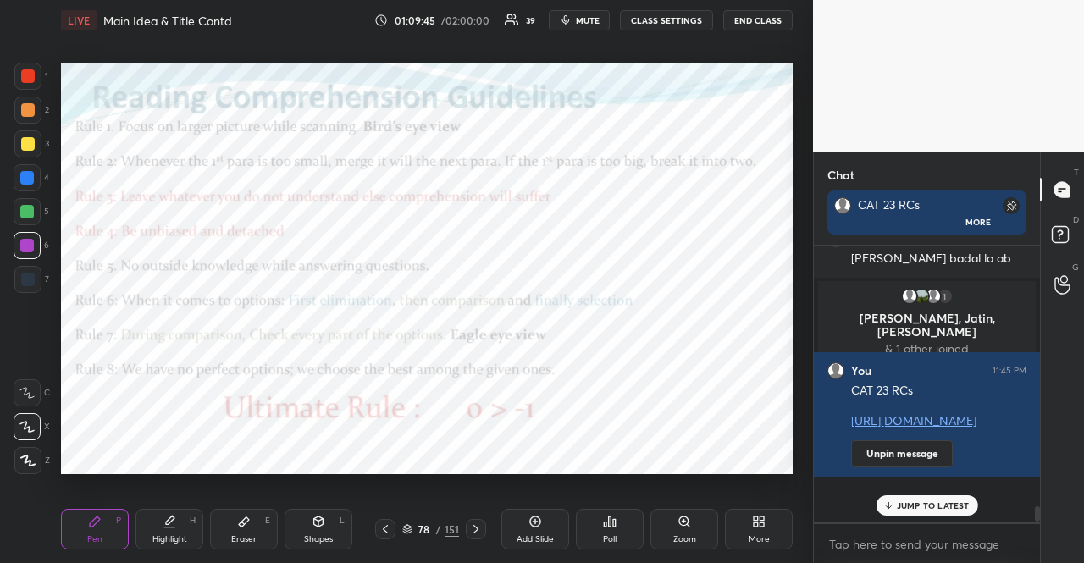
click at [27, 78] on div at bounding box center [28, 76] width 14 height 14
click at [30, 75] on div at bounding box center [28, 76] width 14 height 14
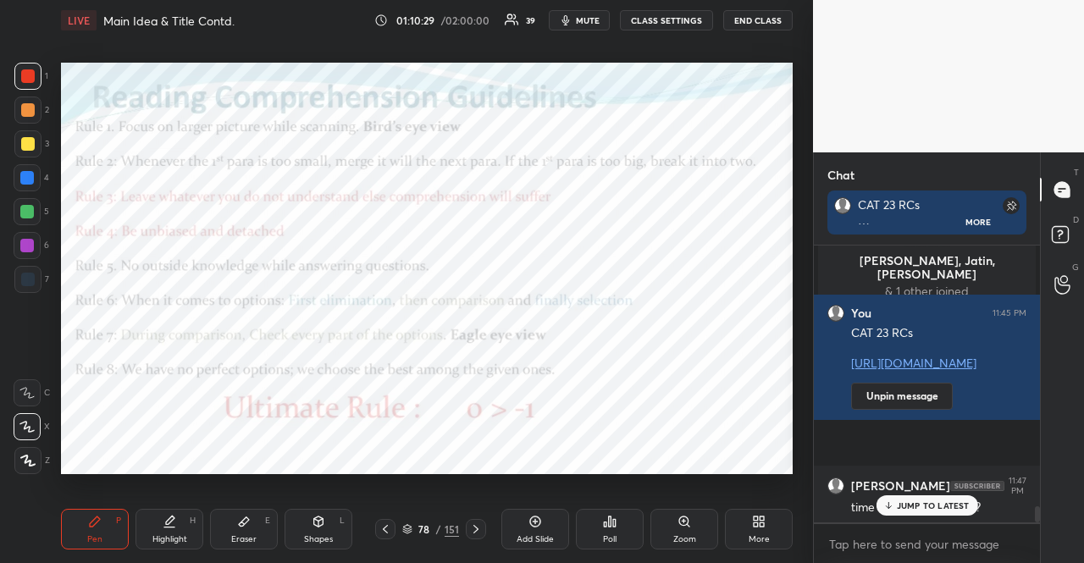
click at [33, 210] on div at bounding box center [27, 212] width 14 height 14
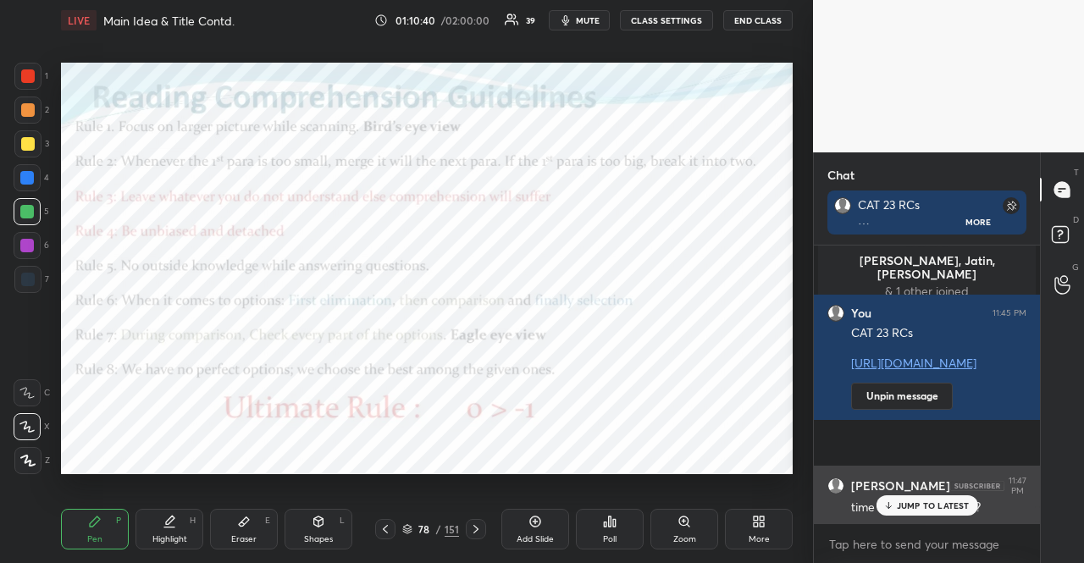
click at [949, 506] on p "JUMP TO LATEST" at bounding box center [933, 506] width 73 height 10
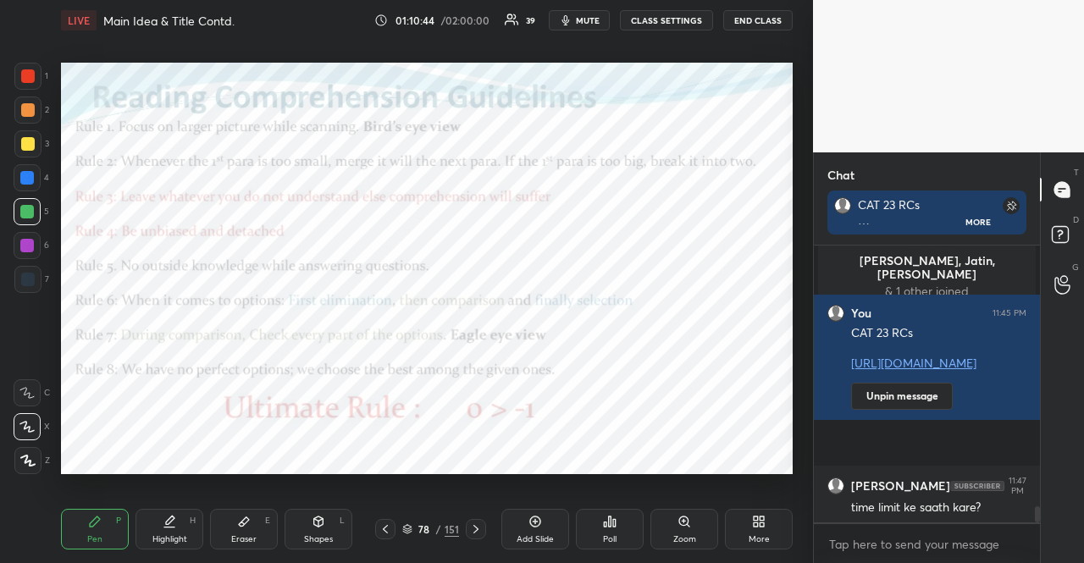
click at [388, 528] on icon at bounding box center [386, 530] width 14 height 14
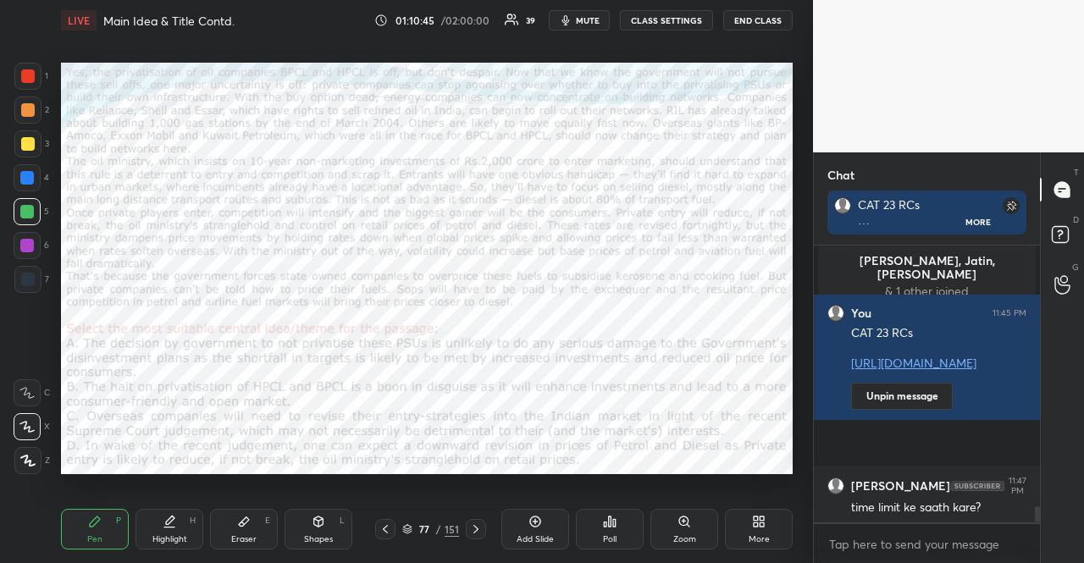
click at [388, 528] on icon at bounding box center [386, 530] width 14 height 14
click at [14, 242] on div at bounding box center [27, 245] width 27 height 27
click at [24, 461] on icon at bounding box center [28, 461] width 14 height 10
click at [317, 513] on div "Shapes L" at bounding box center [319, 529] width 68 height 41
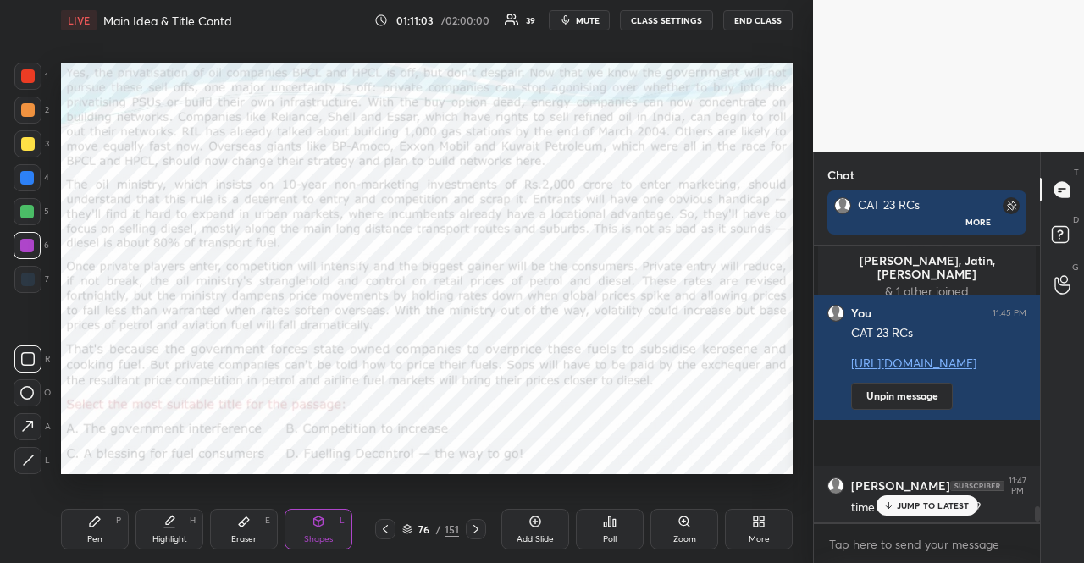
scroll to position [272, 221]
click at [30, 87] on div at bounding box center [27, 76] width 27 height 27
click at [91, 512] on div "Pen P" at bounding box center [95, 529] width 68 height 41
click at [26, 385] on div at bounding box center [27, 393] width 27 height 27
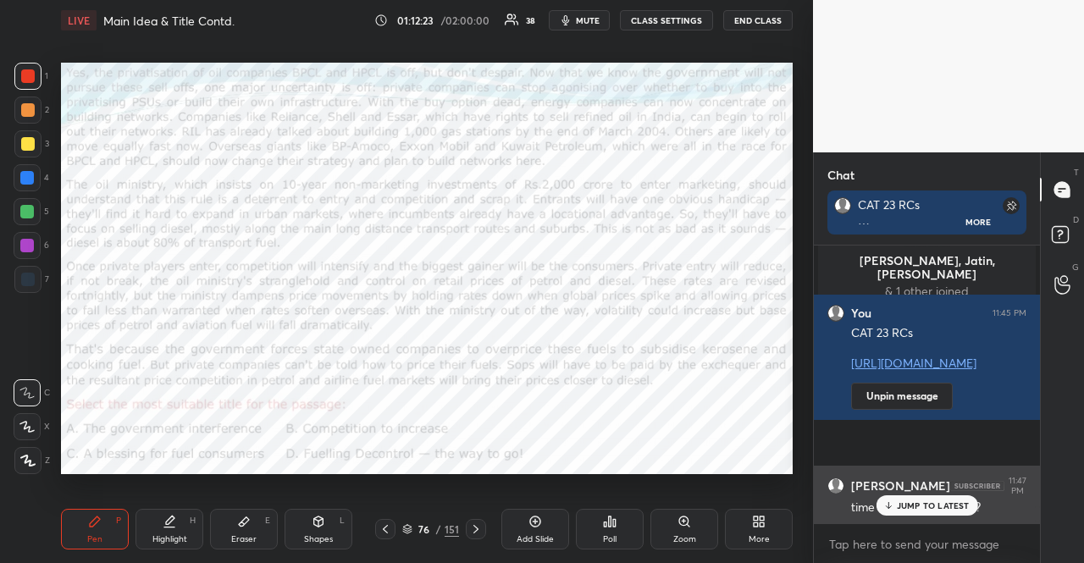
drag, startPoint x: 923, startPoint y: 507, endPoint x: 917, endPoint y: 499, distance: 9.7
click at [923, 507] on p "JUMP TO LATEST" at bounding box center [933, 506] width 73 height 10
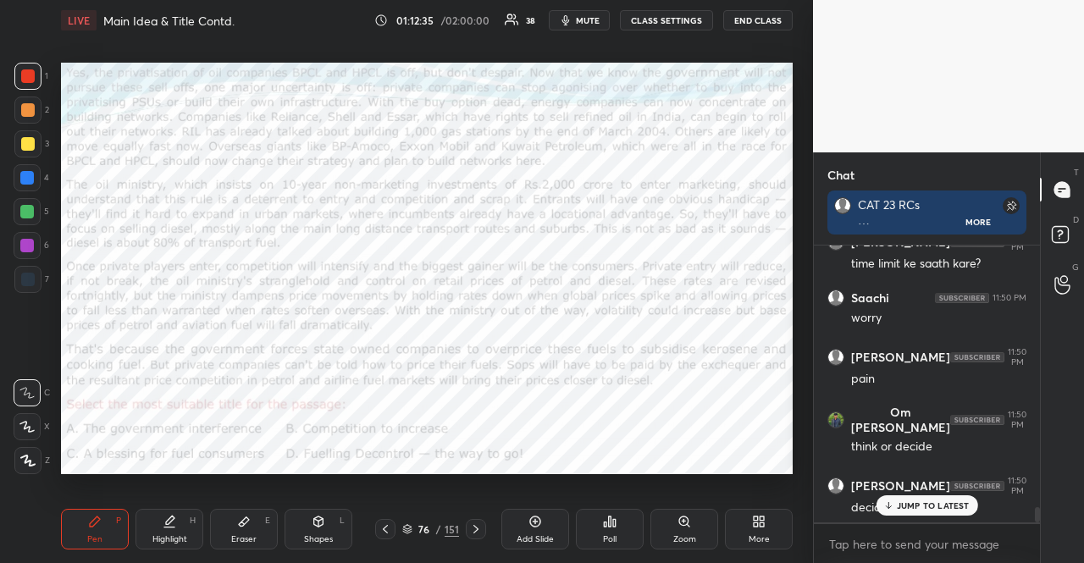
scroll to position [4766, 0]
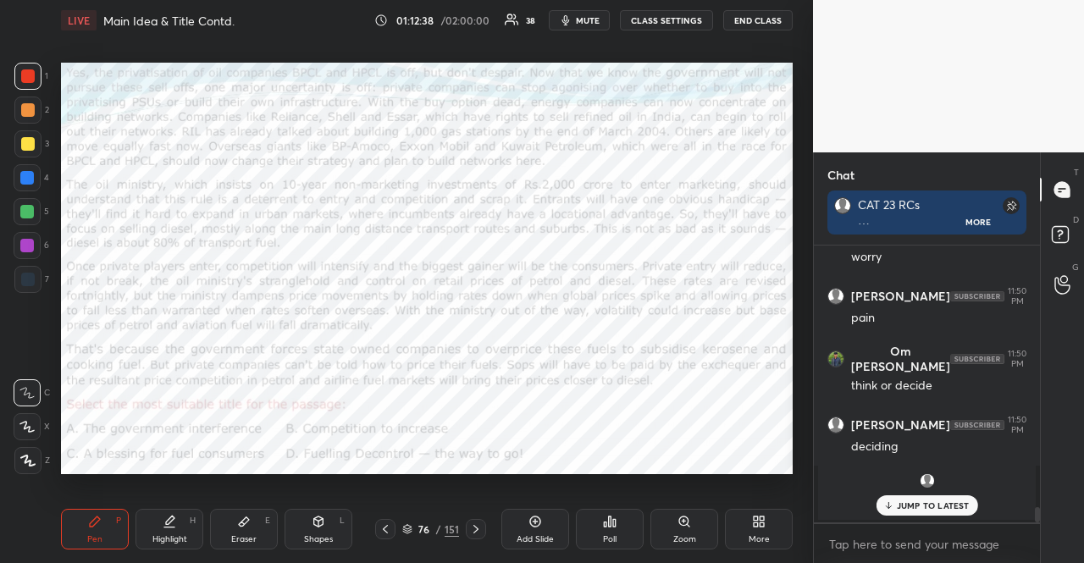
click at [25, 235] on div at bounding box center [27, 245] width 27 height 27
click at [23, 468] on div at bounding box center [27, 460] width 27 height 27
click at [329, 524] on div "Shapes L" at bounding box center [319, 529] width 68 height 41
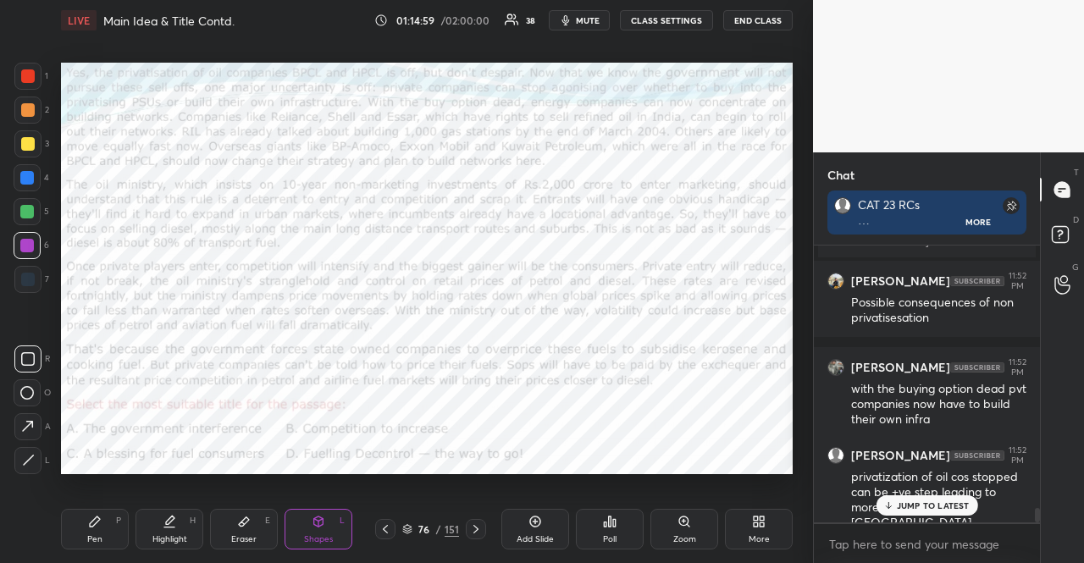
scroll to position [5130, 0]
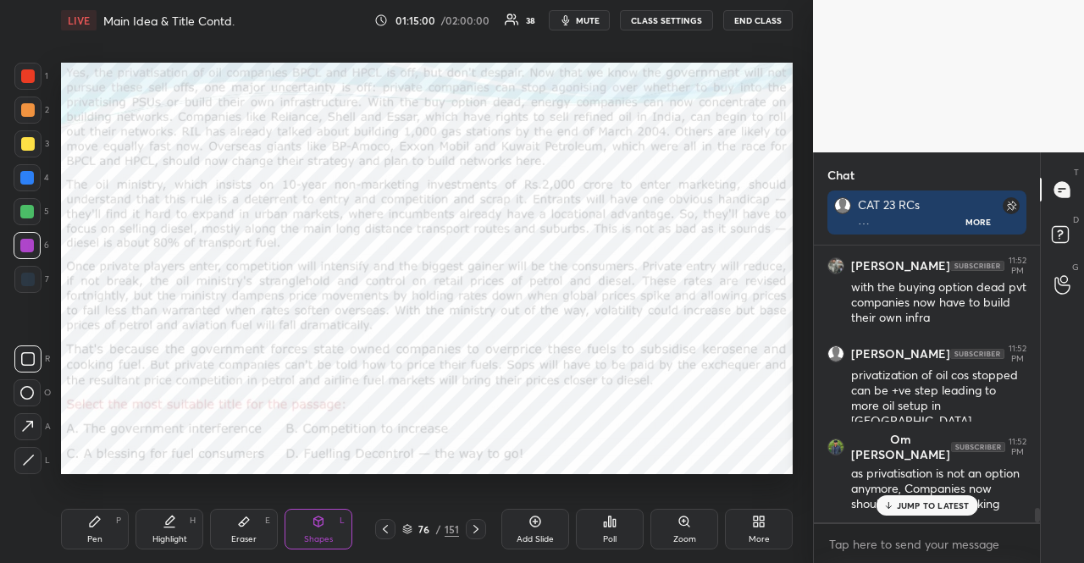
click at [939, 497] on div "JUMP TO LATEST" at bounding box center [927, 506] width 102 height 20
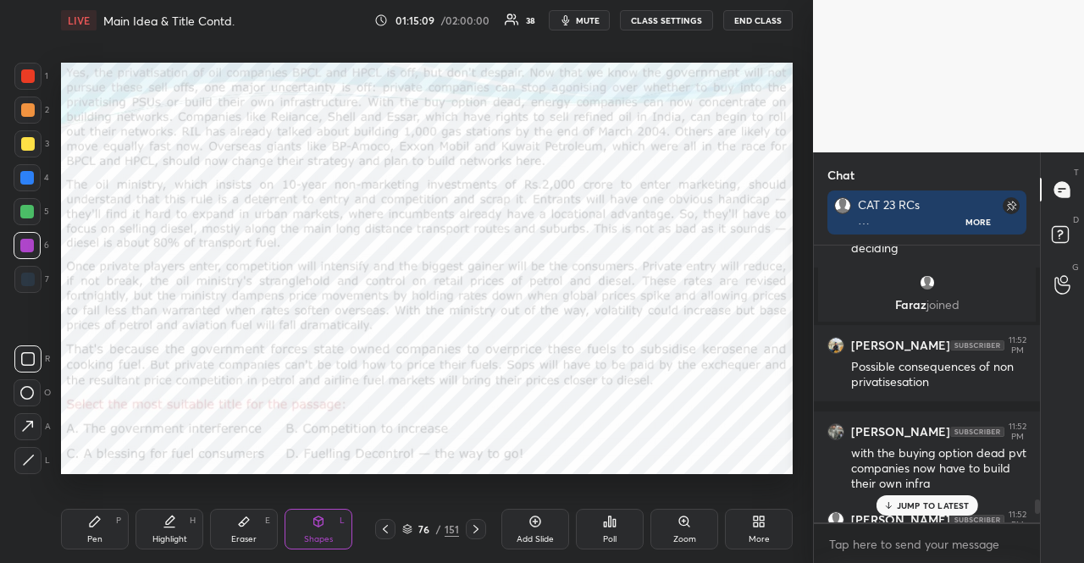
scroll to position [4961, 0]
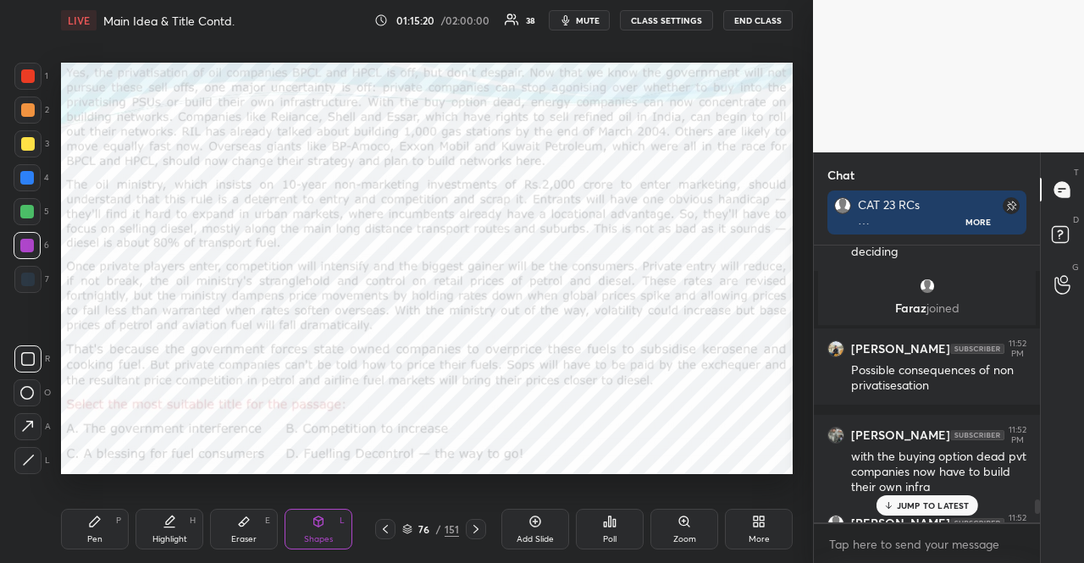
click at [27, 244] on div at bounding box center [27, 246] width 14 height 14
click at [315, 518] on icon at bounding box center [318, 522] width 9 height 10
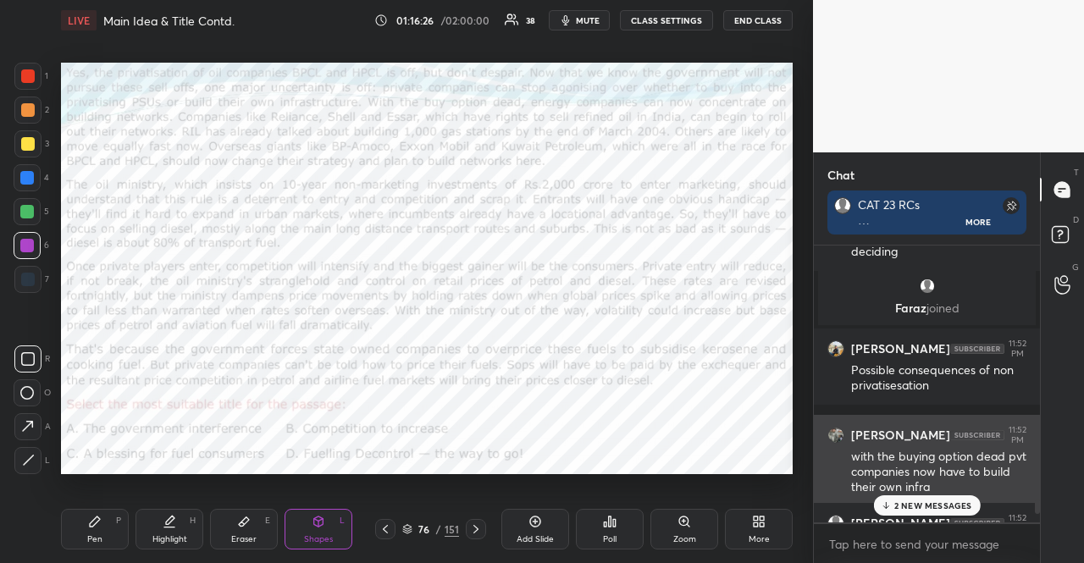
click at [939, 495] on div "[PERSON_NAME] 11:52 PM with the buying option dead pvt companies now have to bu…" at bounding box center [927, 460] width 226 height 91
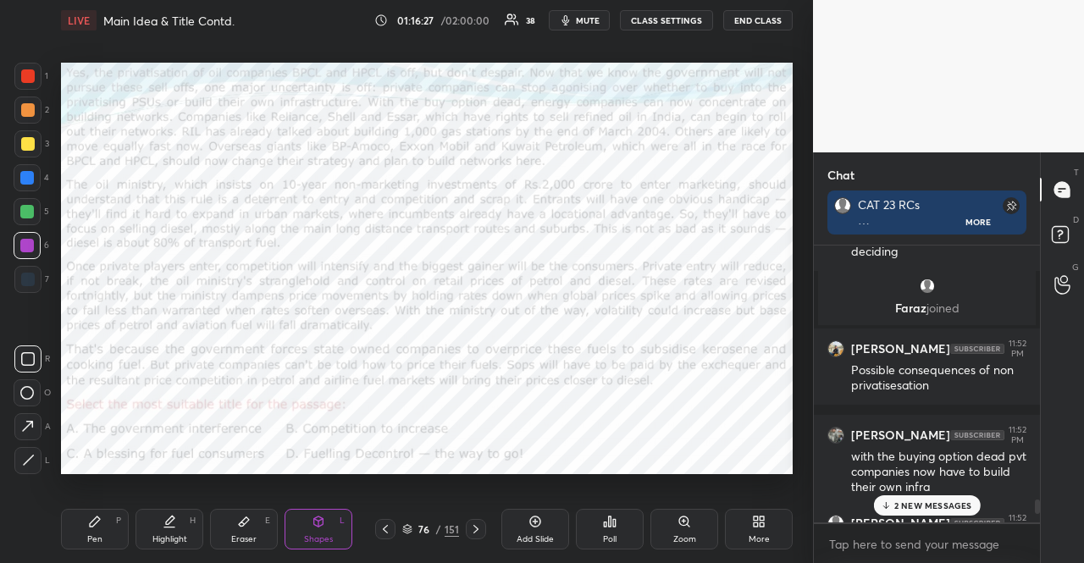
click at [940, 496] on div "2 NEW MESSAGES" at bounding box center [926, 506] width 107 height 20
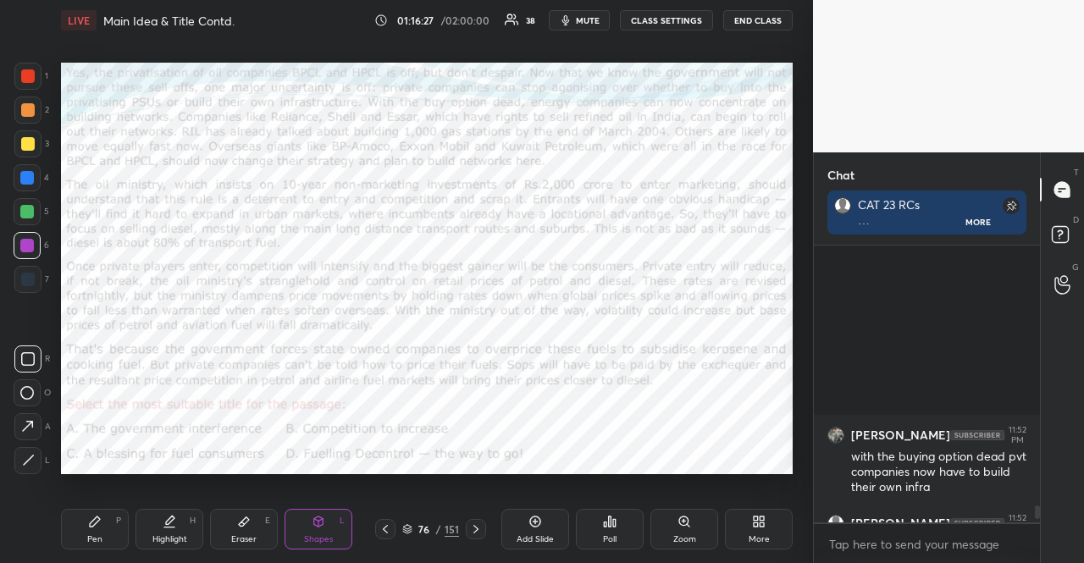
scroll to position [5280, 0]
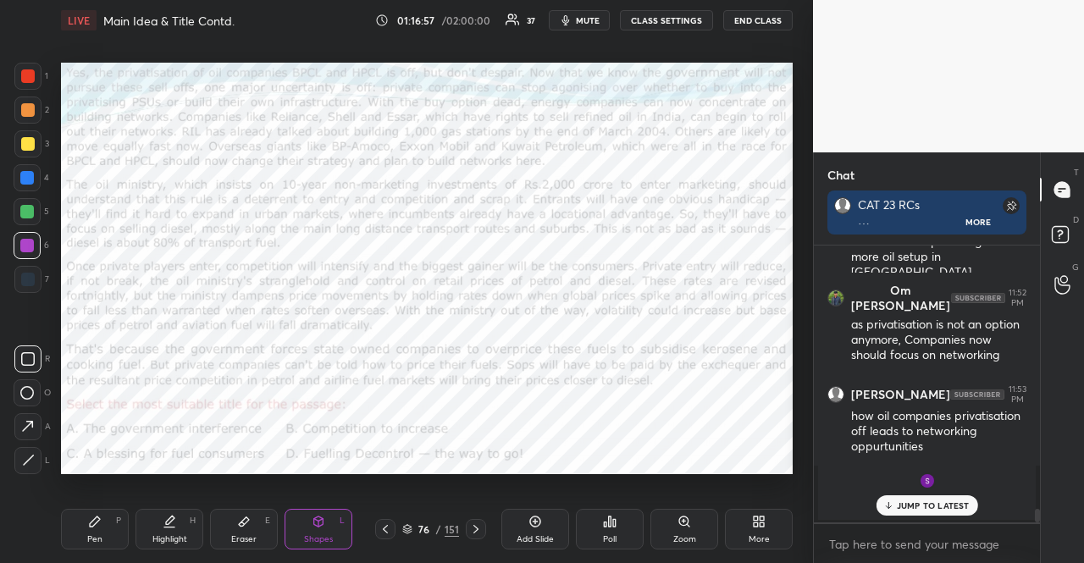
click at [30, 424] on icon at bounding box center [27, 426] width 11 height 11
drag, startPoint x: 27, startPoint y: 72, endPoint x: 42, endPoint y: 103, distance: 34.9
click at [27, 73] on div at bounding box center [28, 76] width 14 height 14
click at [393, 529] on div at bounding box center [385, 529] width 20 height 20
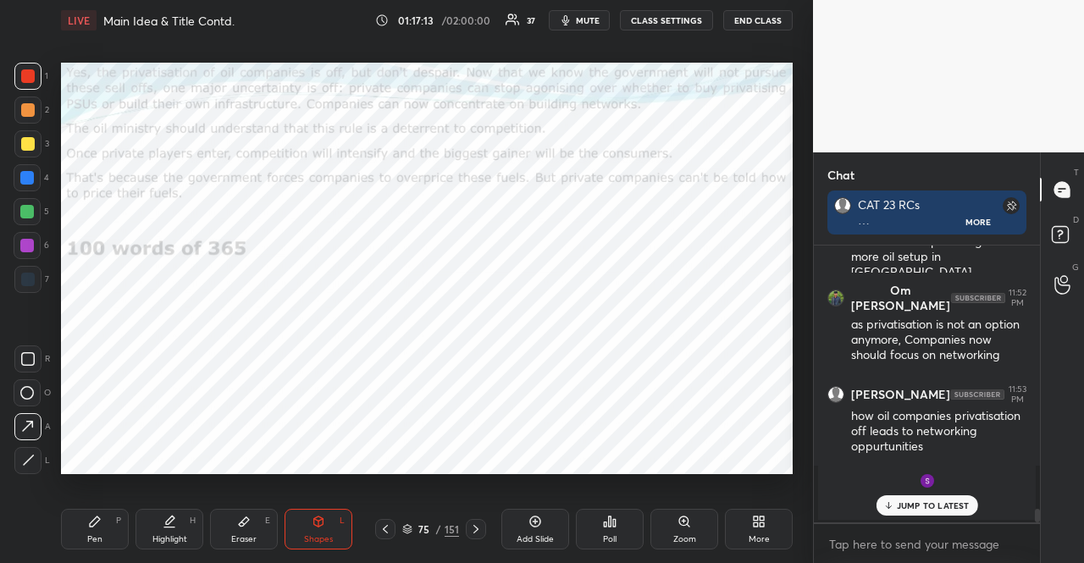
click at [25, 275] on div at bounding box center [28, 280] width 14 height 14
drag, startPoint x: 322, startPoint y: 516, endPoint x: 313, endPoint y: 492, distance: 25.5
click at [322, 517] on icon at bounding box center [319, 522] width 14 height 14
click at [26, 73] on div at bounding box center [28, 76] width 14 height 14
click at [95, 519] on icon at bounding box center [95, 522] width 10 height 10
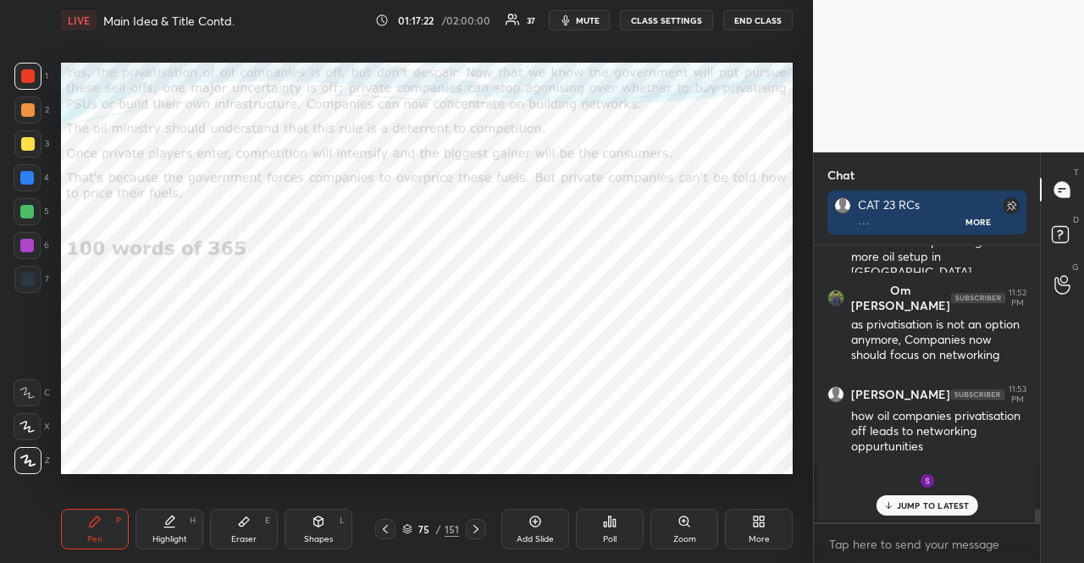
click at [32, 446] on div "C X Z" at bounding box center [32, 424] width 36 height 102
click at [324, 529] on div "Shapes L" at bounding box center [319, 529] width 68 height 41
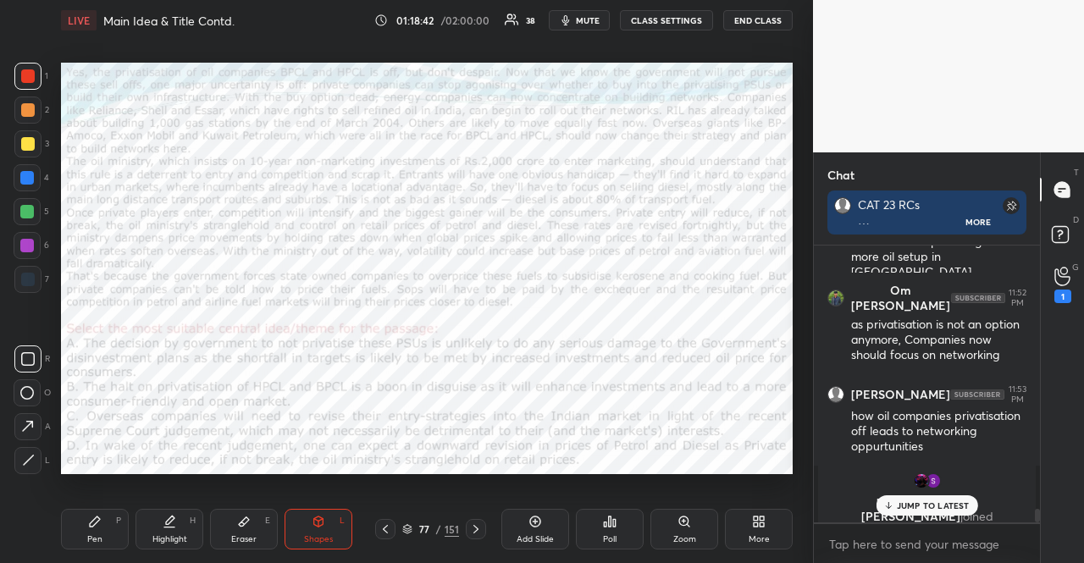
click at [42, 180] on div "4" at bounding box center [32, 177] width 36 height 27
click at [326, 536] on div "Shapes" at bounding box center [318, 539] width 29 height 8
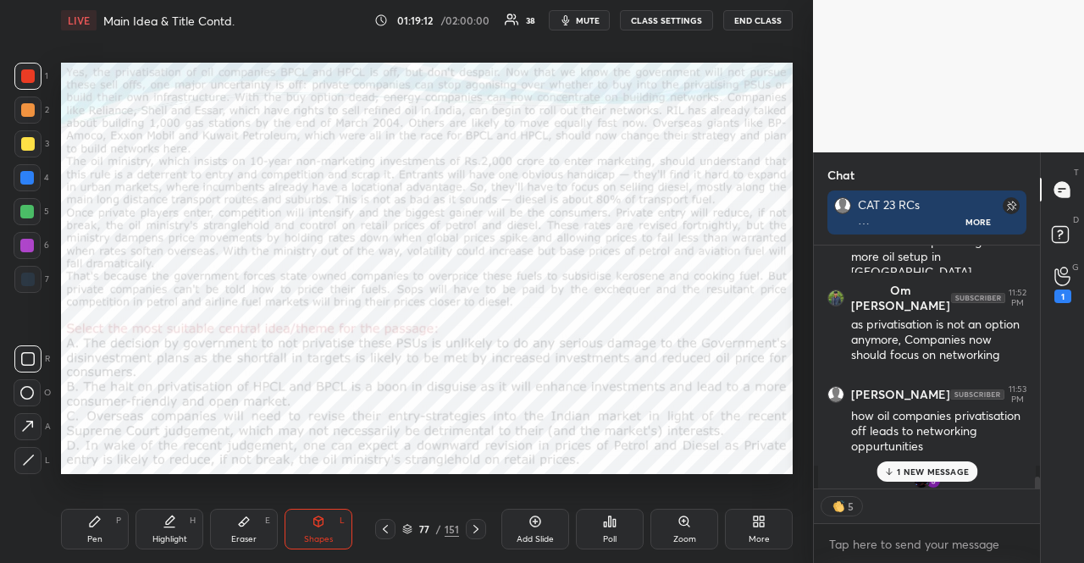
scroll to position [5371, 0]
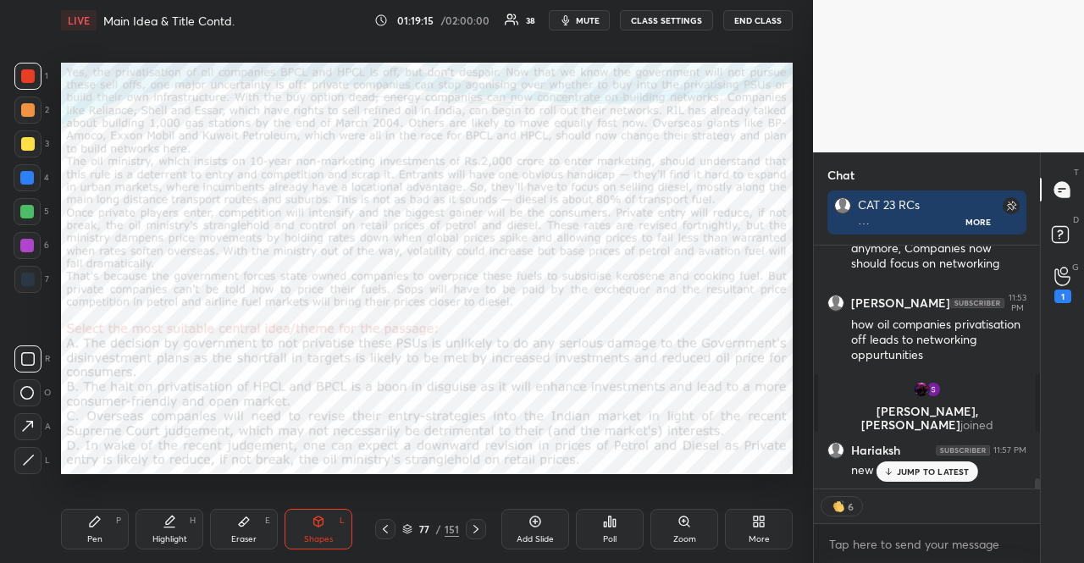
click at [77, 528] on div "Pen P" at bounding box center [95, 529] width 68 height 41
click at [80, 523] on div "Pen P" at bounding box center [95, 529] width 68 height 41
click at [36, 421] on div at bounding box center [27, 426] width 27 height 27
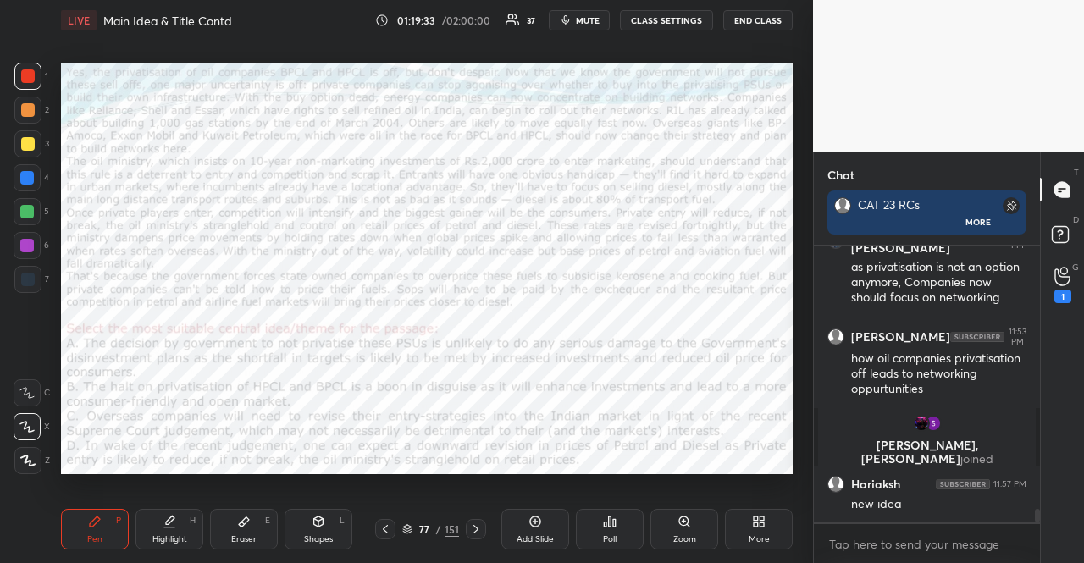
scroll to position [5395, 0]
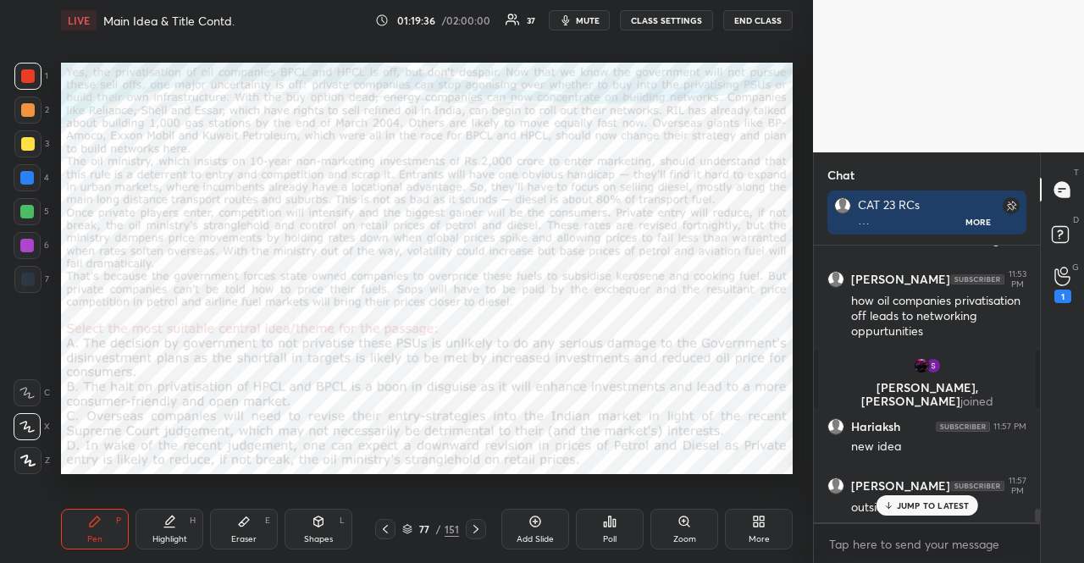
click at [927, 497] on div "JUMP TO LATEST" at bounding box center [927, 506] width 102 height 20
click at [315, 527] on icon at bounding box center [319, 522] width 14 height 14
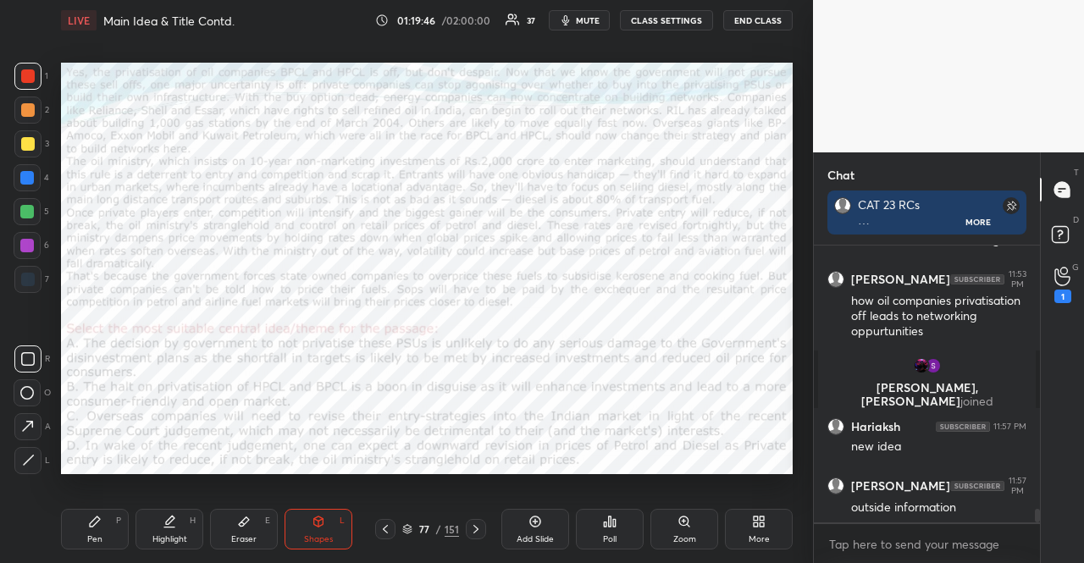
click at [81, 525] on div "Pen P" at bounding box center [95, 529] width 68 height 41
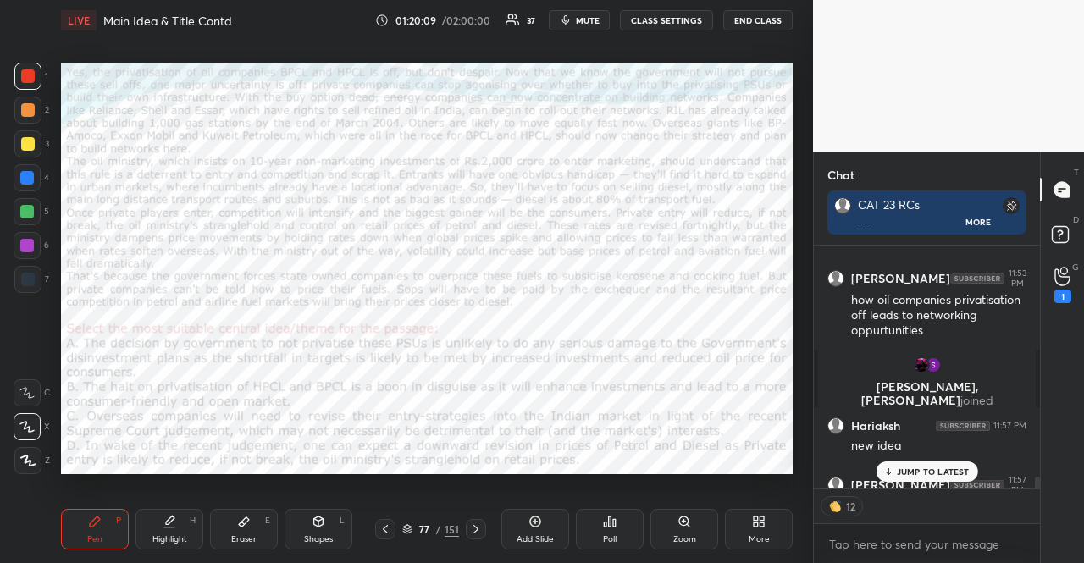
scroll to position [272, 221]
click at [22, 198] on div at bounding box center [27, 211] width 27 height 27
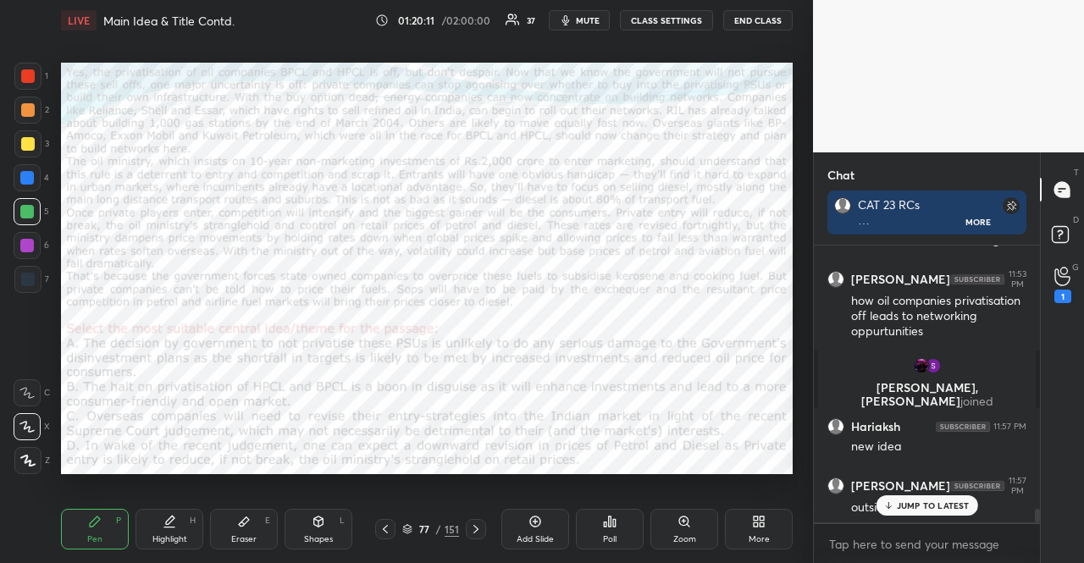
click at [344, 540] on div "Shapes L" at bounding box center [319, 529] width 68 height 41
click at [320, 512] on div "Shapes L" at bounding box center [319, 529] width 68 height 41
click at [13, 174] on div "1 2 3 4 5 6 7 R O A L C X Z Erase all C X Z" at bounding box center [27, 269] width 54 height 412
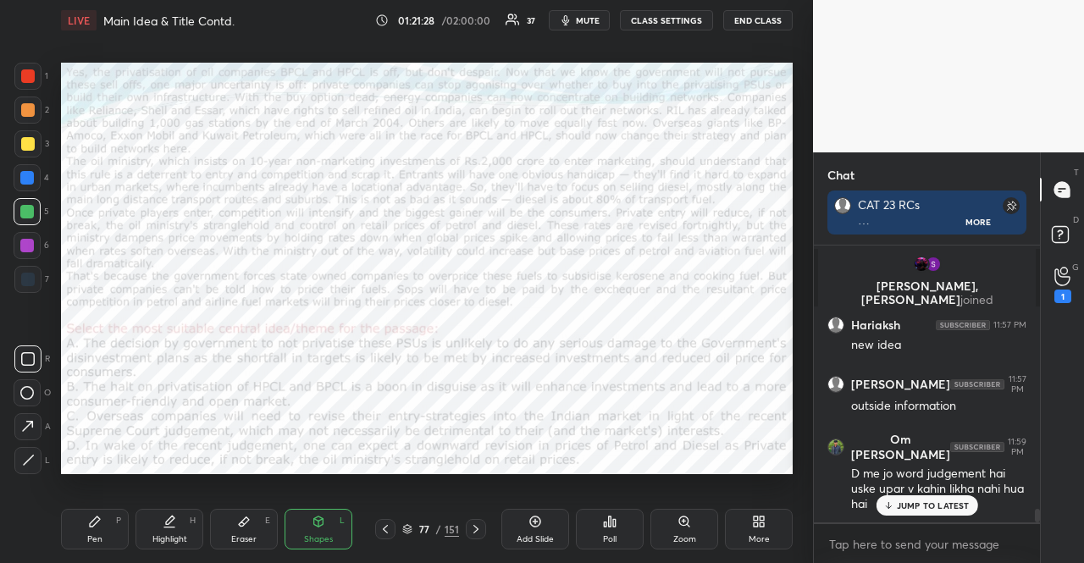
click at [29, 285] on div at bounding box center [27, 279] width 27 height 27
click at [331, 523] on div "Shapes L" at bounding box center [319, 529] width 68 height 41
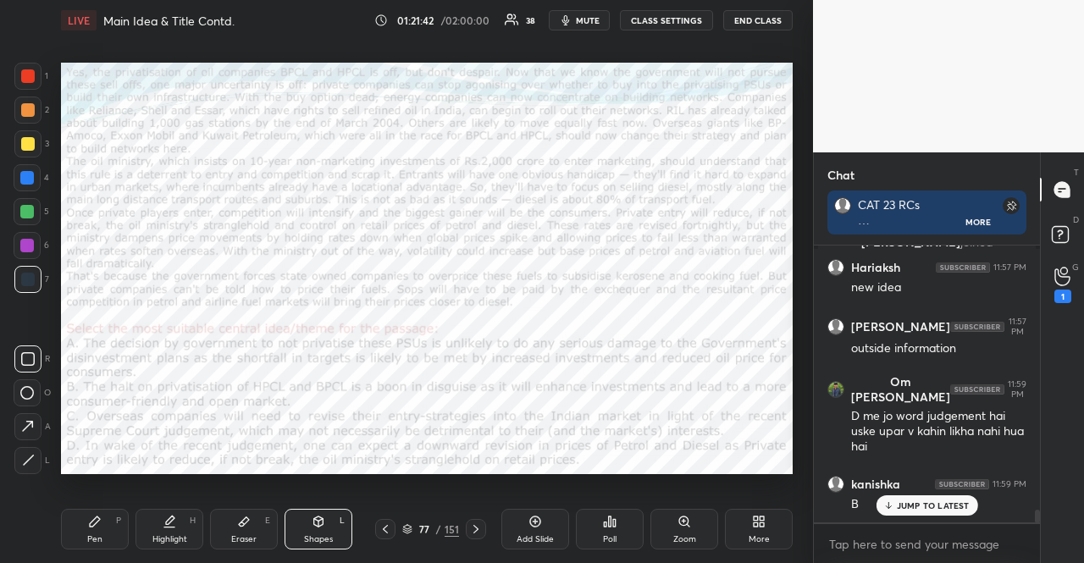
scroll to position [5612, 0]
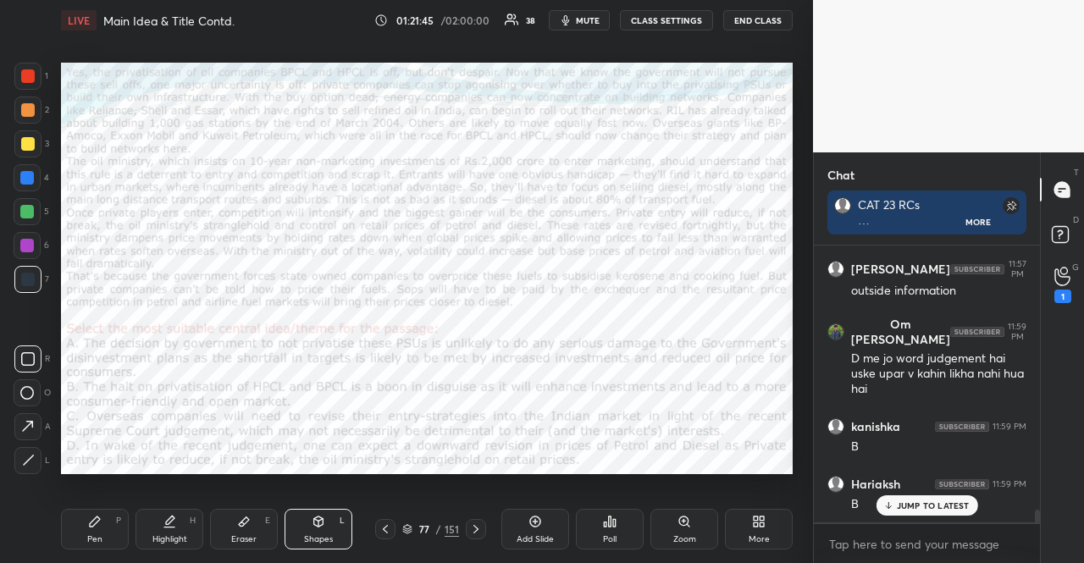
click at [29, 180] on div at bounding box center [27, 178] width 14 height 14
click at [27, 180] on div at bounding box center [27, 178] width 14 height 14
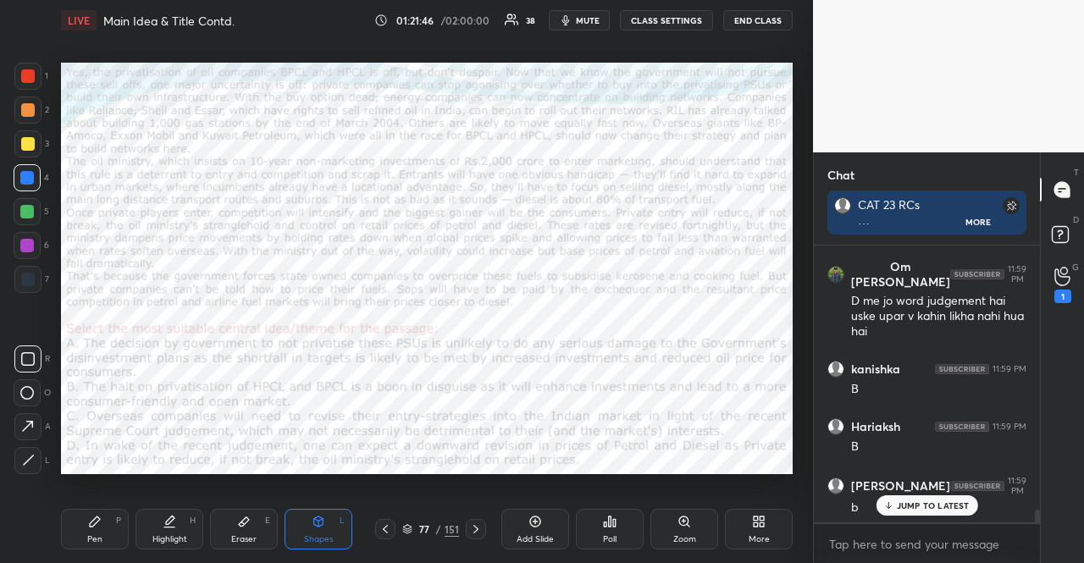
click at [83, 526] on div "Pen P" at bounding box center [95, 529] width 68 height 41
drag, startPoint x: 84, startPoint y: 527, endPoint x: 97, endPoint y: 500, distance: 30.3
click at [84, 526] on div "Pen P" at bounding box center [95, 529] width 68 height 41
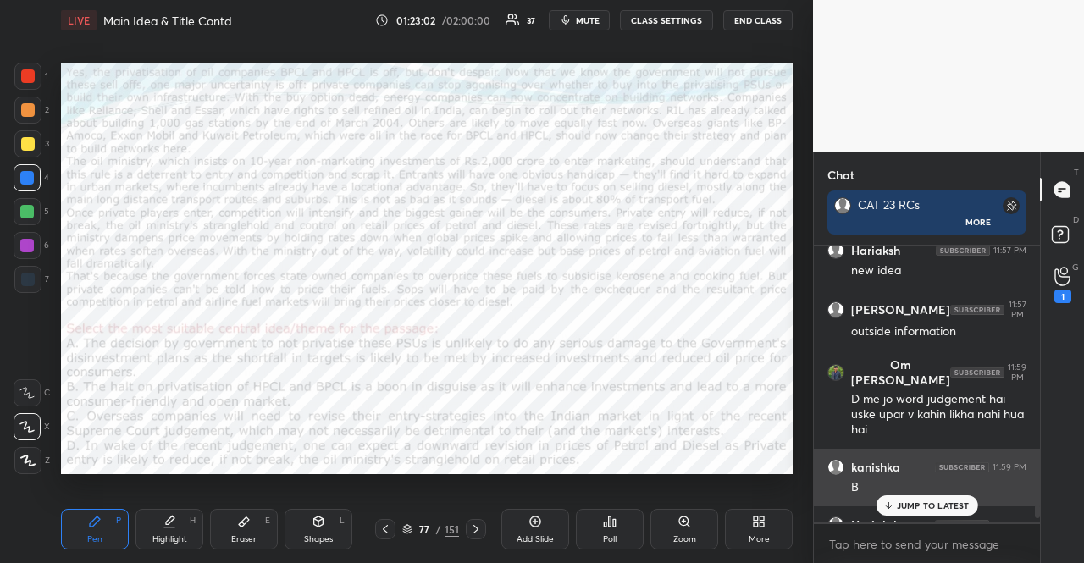
scroll to position [5740, 0]
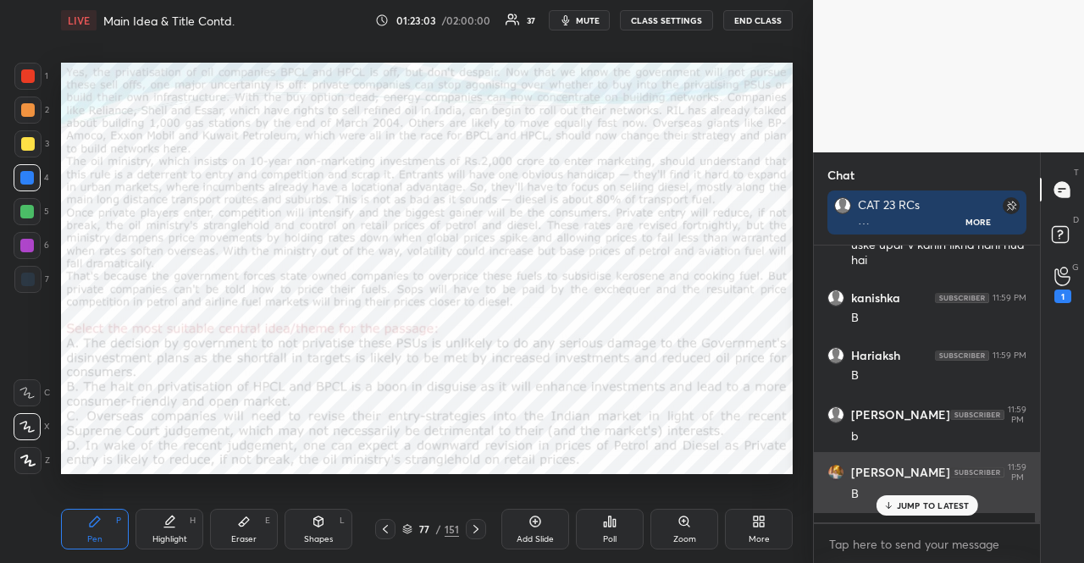
click at [930, 513] on div "[PERSON_NAME] 11:59 PM B" at bounding box center [927, 482] width 226 height 61
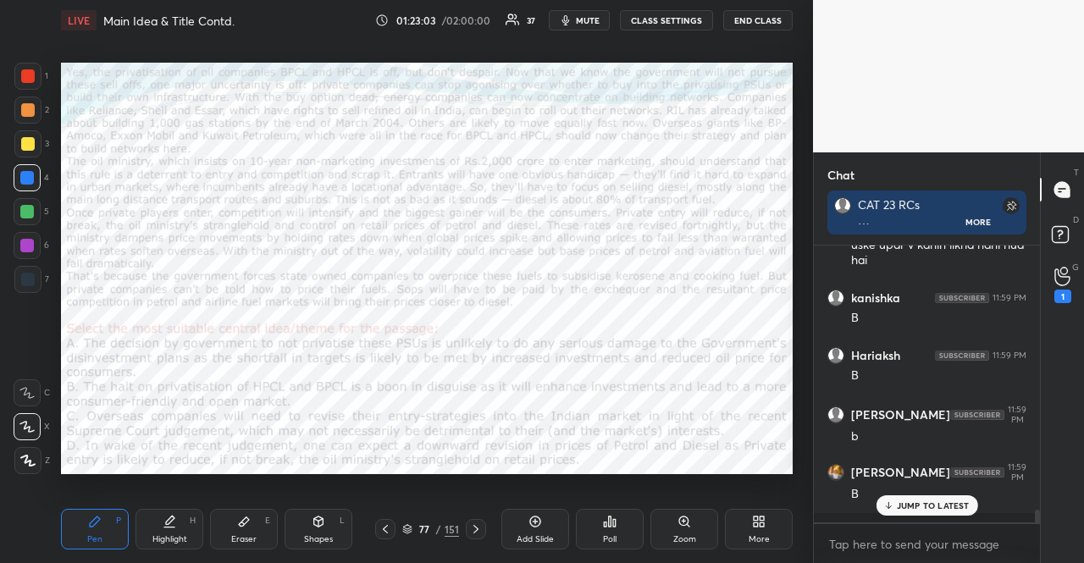
click at [916, 514] on div "JUMP TO LATEST" at bounding box center [927, 506] width 102 height 20
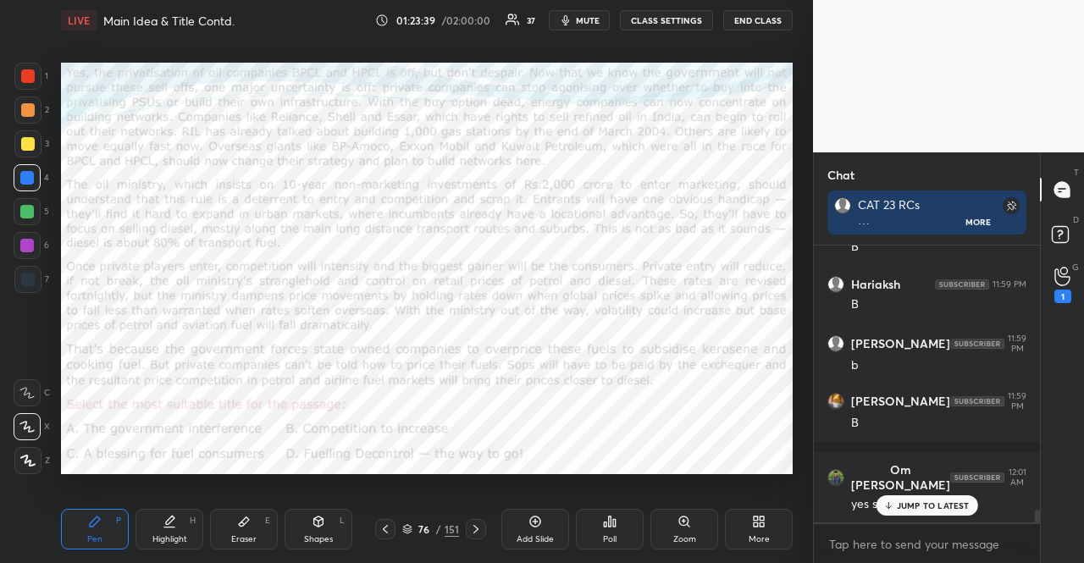
scroll to position [5869, 0]
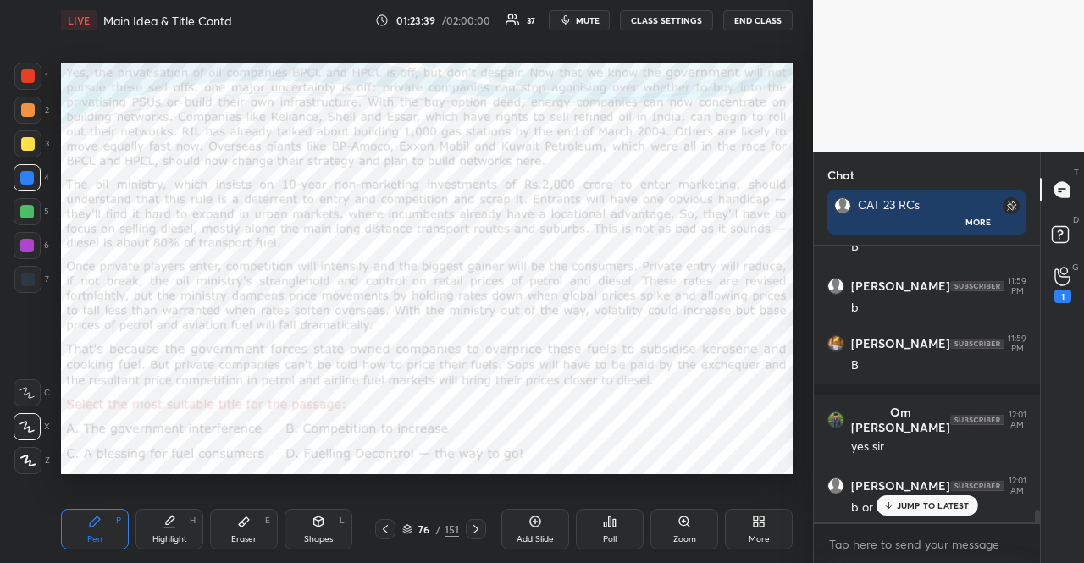
click at [60, 442] on div "Setting up your live class Poll for secs No correct answer Start poll" at bounding box center [427, 268] width 746 height 455
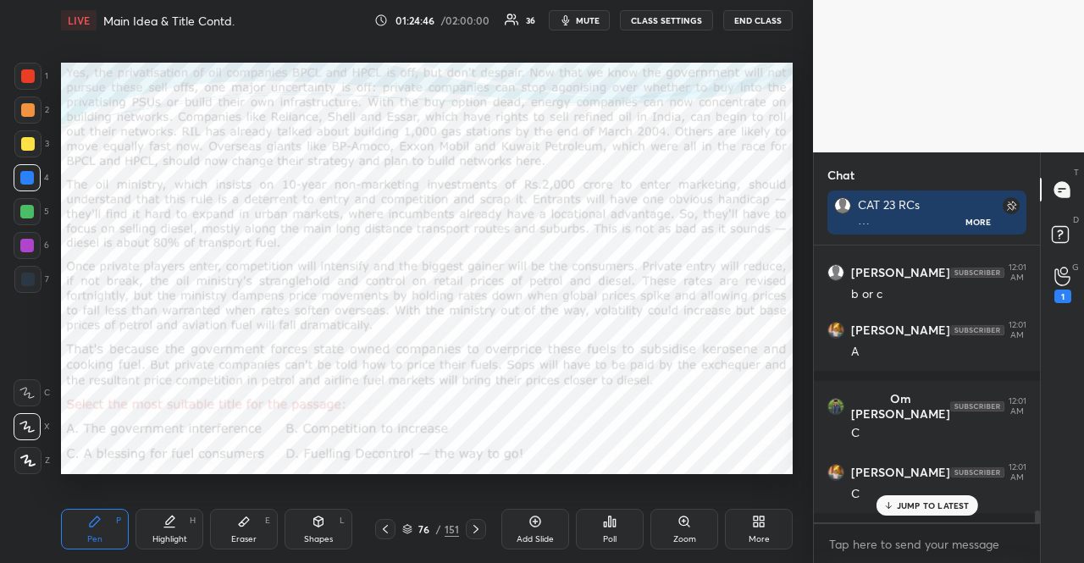
scroll to position [6083, 0]
click at [33, 58] on div "1 2 3 4 5 6 7 R O A L C X Z Erase all C X Z LIVE Main Idea & Title Contd. 01:24…" at bounding box center [400, 281] width 800 height 563
click at [27, 69] on div at bounding box center [27, 76] width 27 height 27
click at [28, 69] on div at bounding box center [27, 76] width 27 height 27
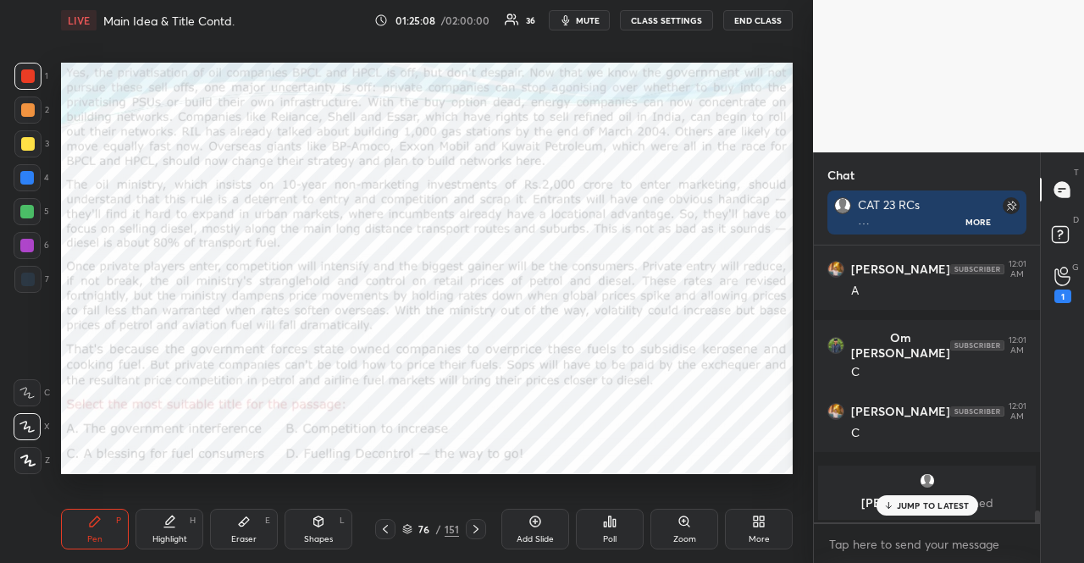
scroll to position [6201, 0]
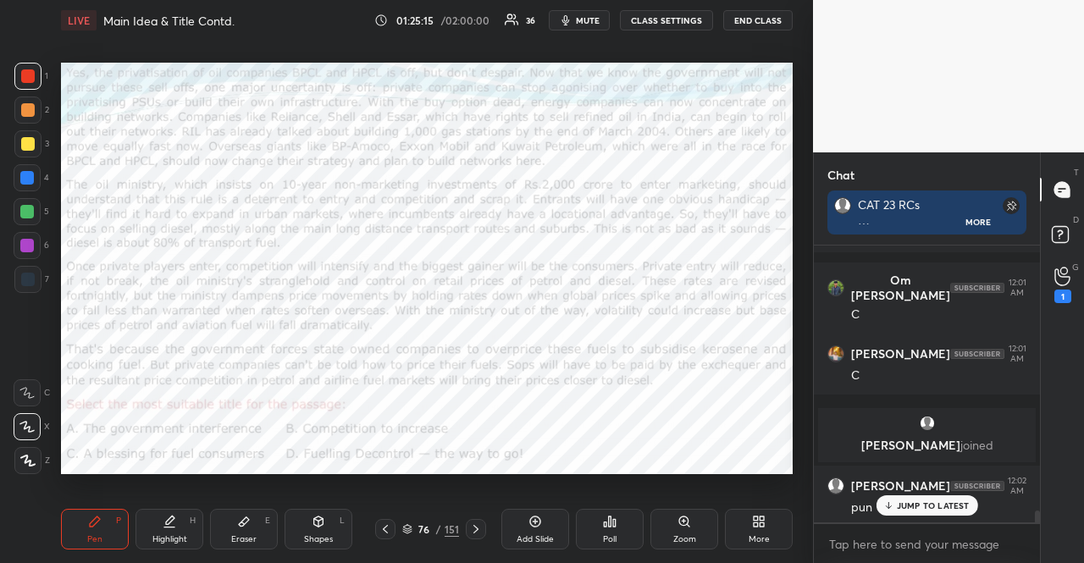
drag, startPoint x: 244, startPoint y: 540, endPoint x: 242, endPoint y: 518, distance: 22.1
click at [244, 538] on div "Eraser" at bounding box center [243, 539] width 25 height 8
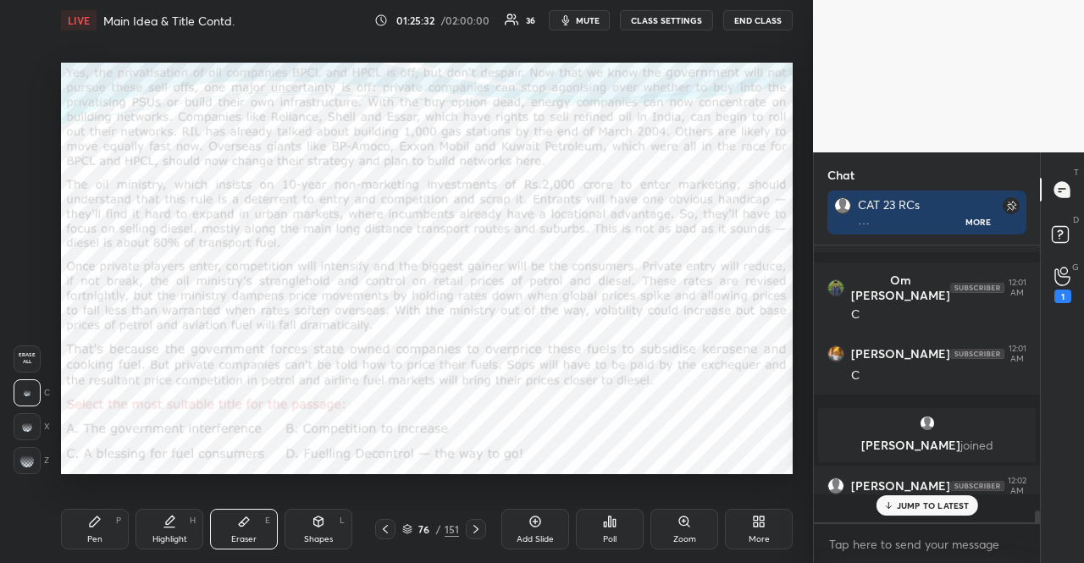
scroll to position [272, 221]
click at [935, 498] on div "JUMP TO LATEST" at bounding box center [927, 506] width 102 height 20
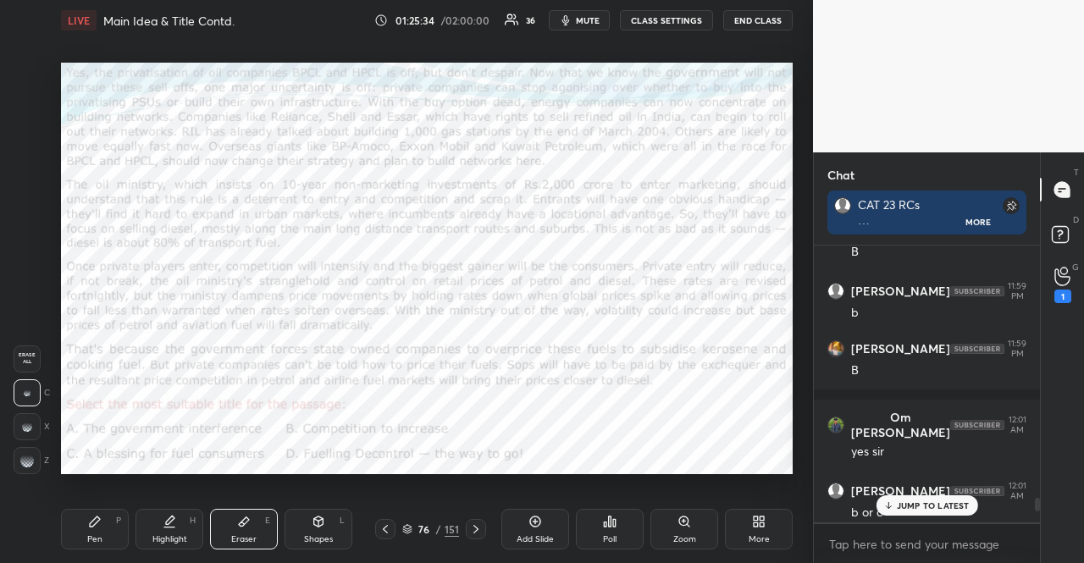
scroll to position [5862, 0]
click at [1073, 265] on p "G" at bounding box center [1076, 267] width 7 height 13
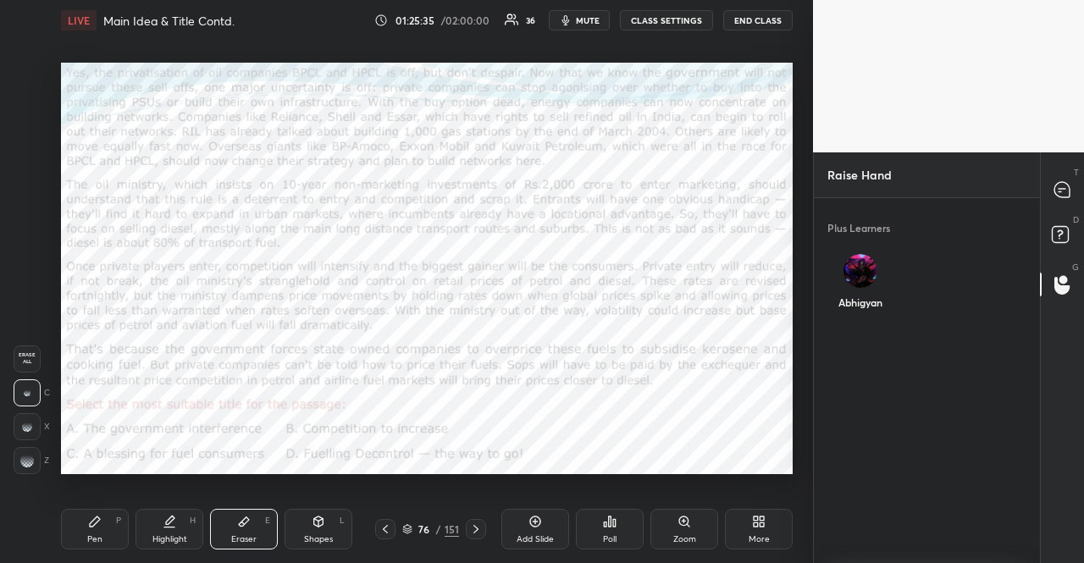
scroll to position [5, 5]
click at [1057, 218] on div "D Doubts (D)" at bounding box center [1062, 236] width 43 height 47
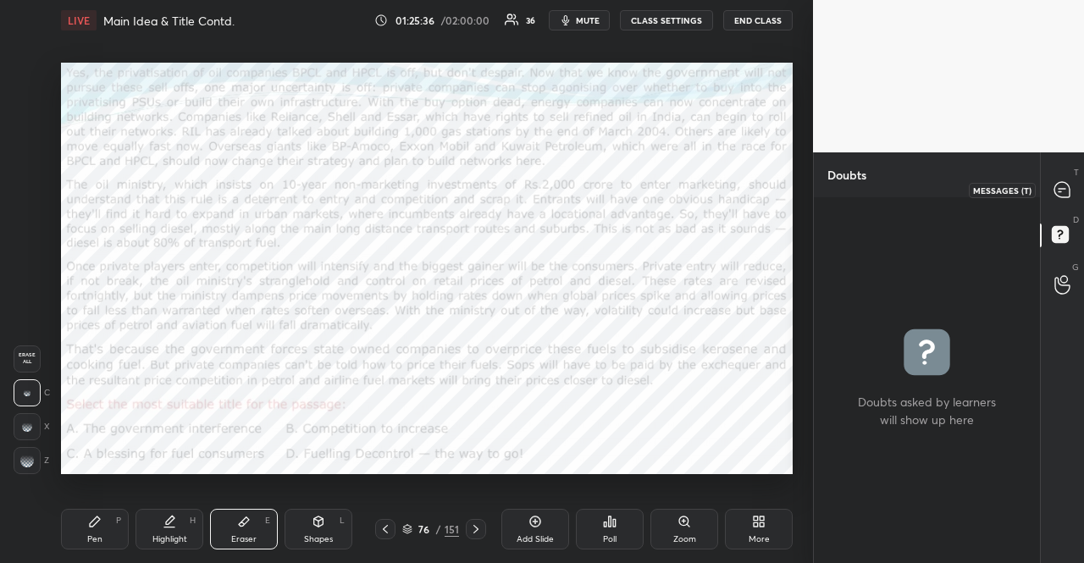
click at [1054, 184] on icon at bounding box center [1063, 190] width 18 height 18
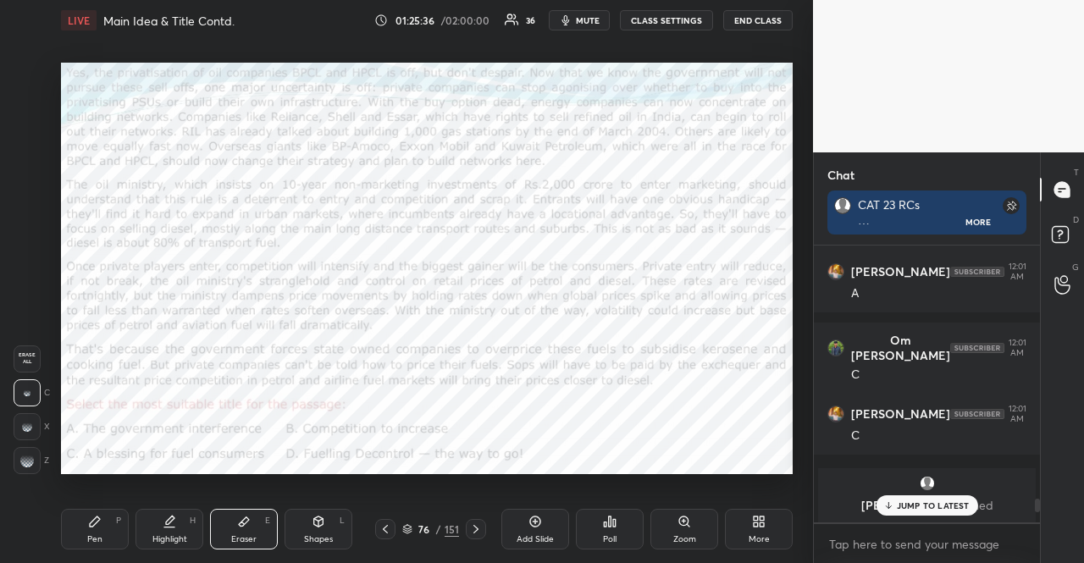
scroll to position [6747, 0]
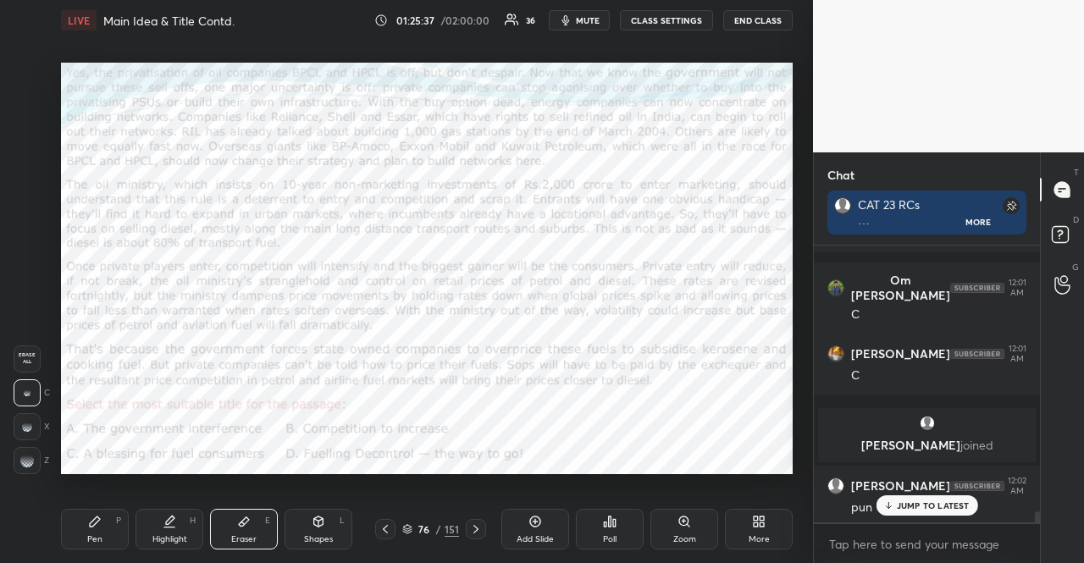
click at [942, 502] on p "JUMP TO LATEST" at bounding box center [933, 506] width 73 height 10
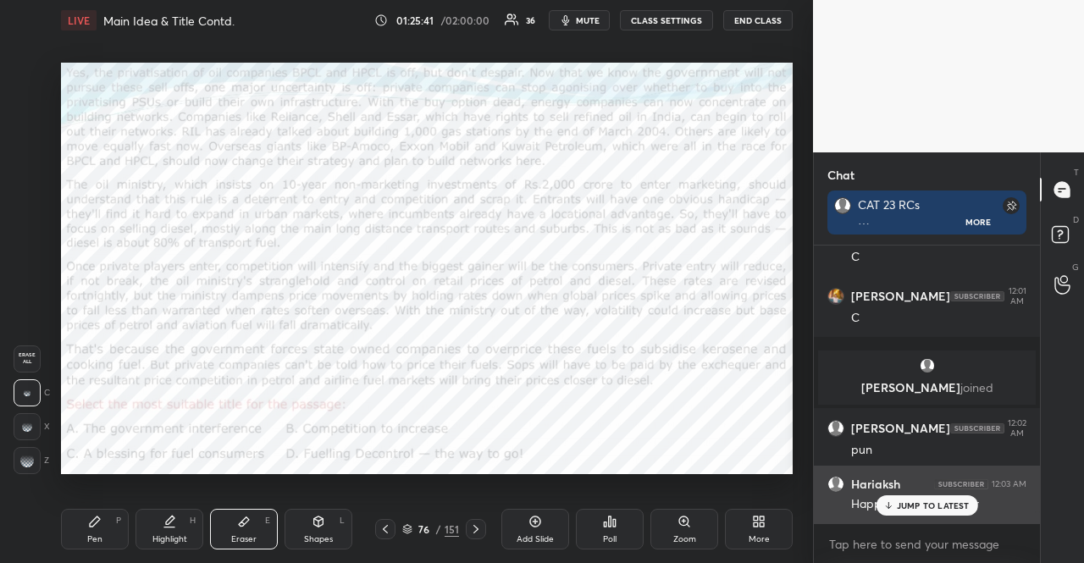
drag, startPoint x: 932, startPoint y: 507, endPoint x: 915, endPoint y: 504, distance: 17.1
click at [931, 507] on p "JUMP TO LATEST" at bounding box center [933, 506] width 73 height 10
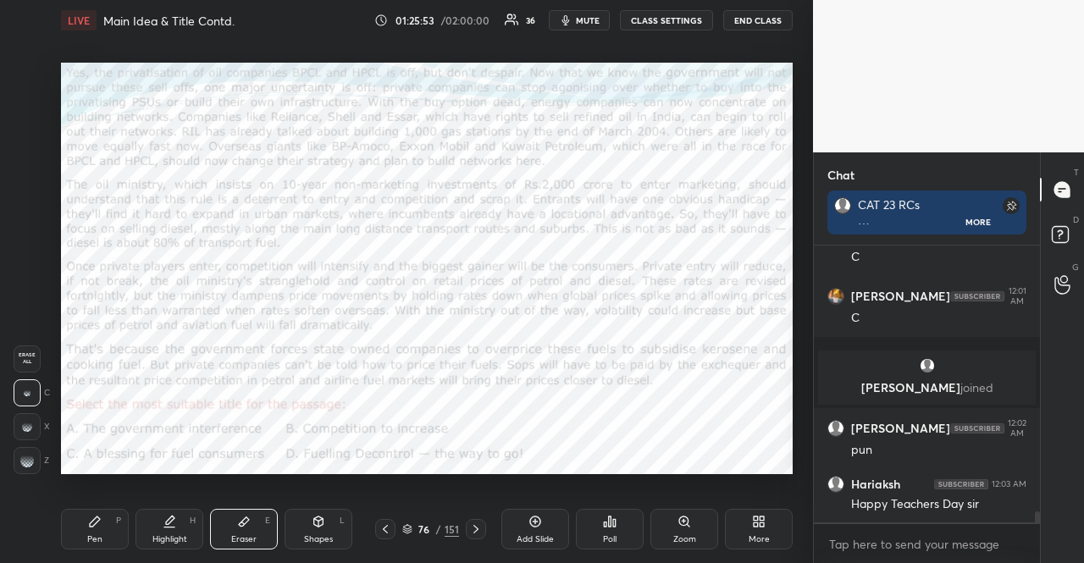
scroll to position [6876, 0]
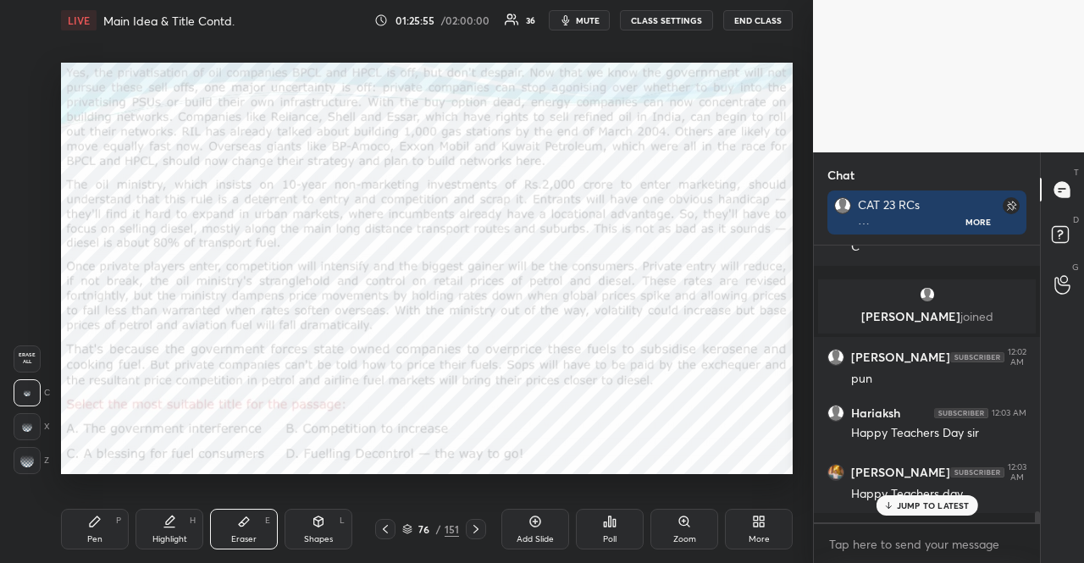
click at [916, 504] on p "JUMP TO LATEST" at bounding box center [933, 506] width 73 height 10
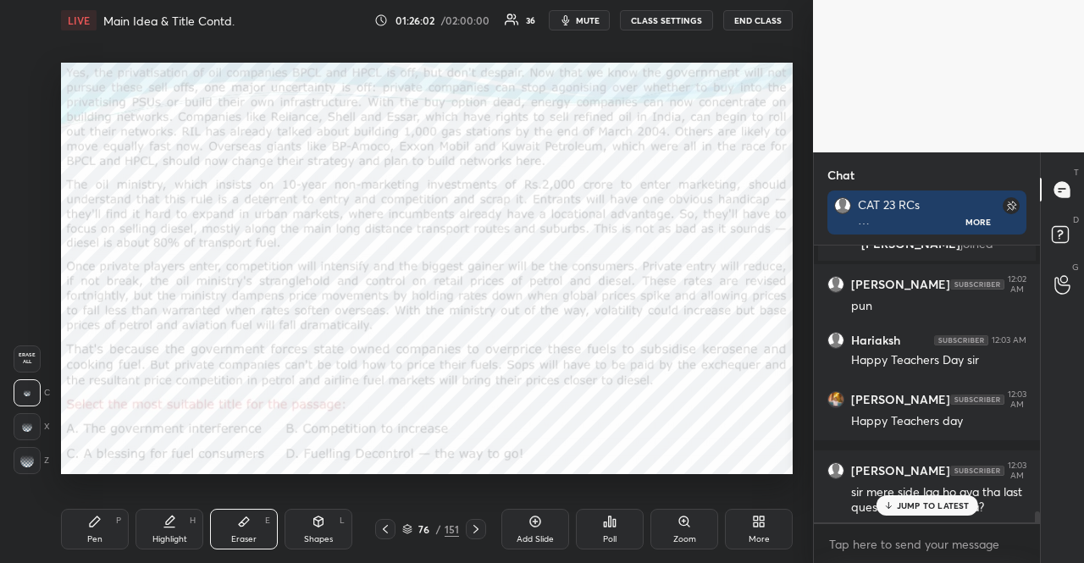
scroll to position [7020, 0]
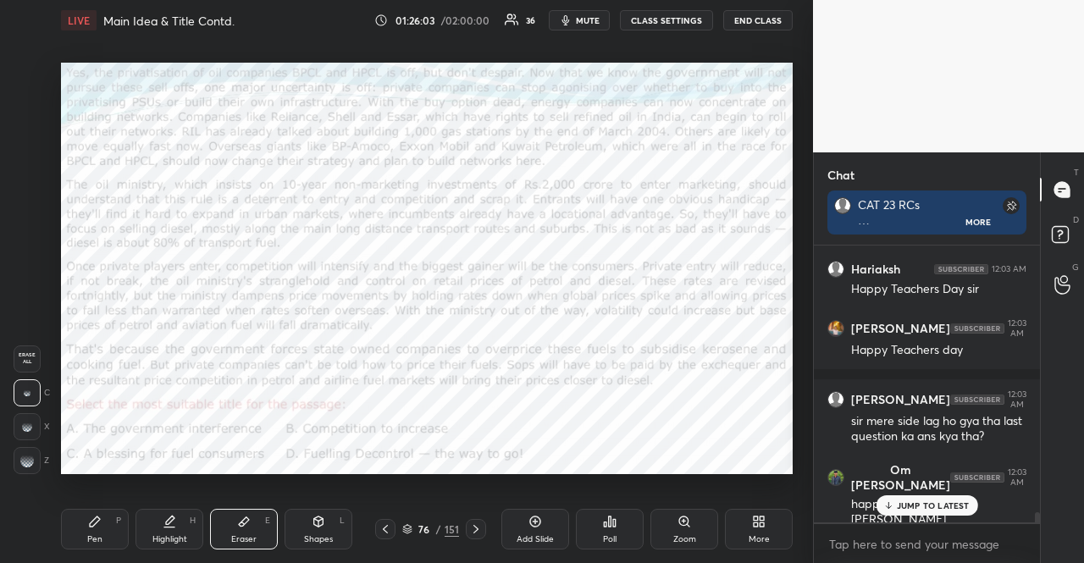
click at [500, 458] on div "LIVE Main Idea & Title Contd. 01:26:03 / 02:00:00 36 mute CLASS SETTINGS END CL…" at bounding box center [427, 281] width 746 height 563
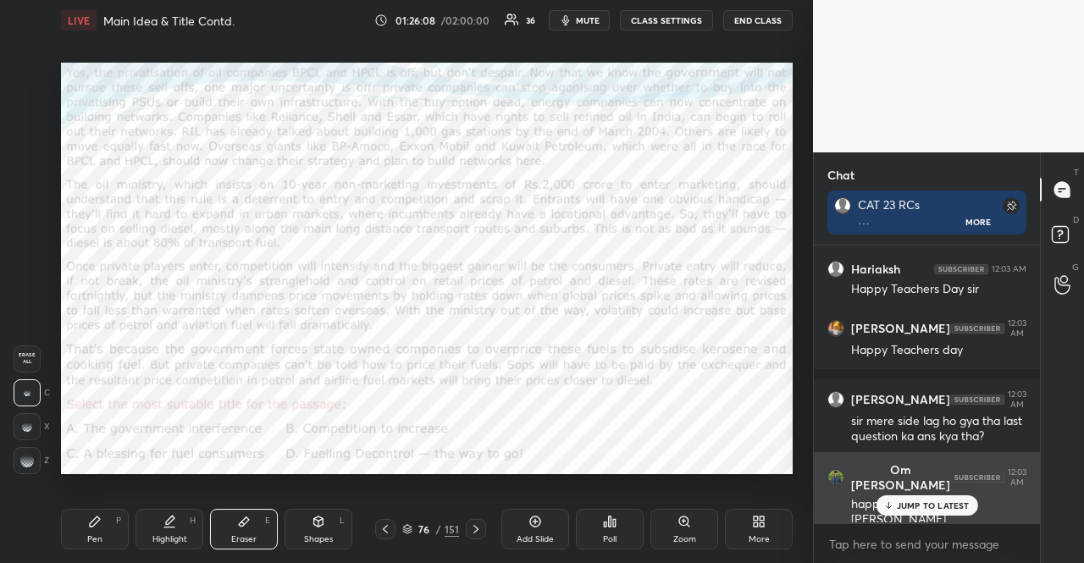
click at [896, 512] on div "JUMP TO LATEST" at bounding box center [927, 506] width 102 height 20
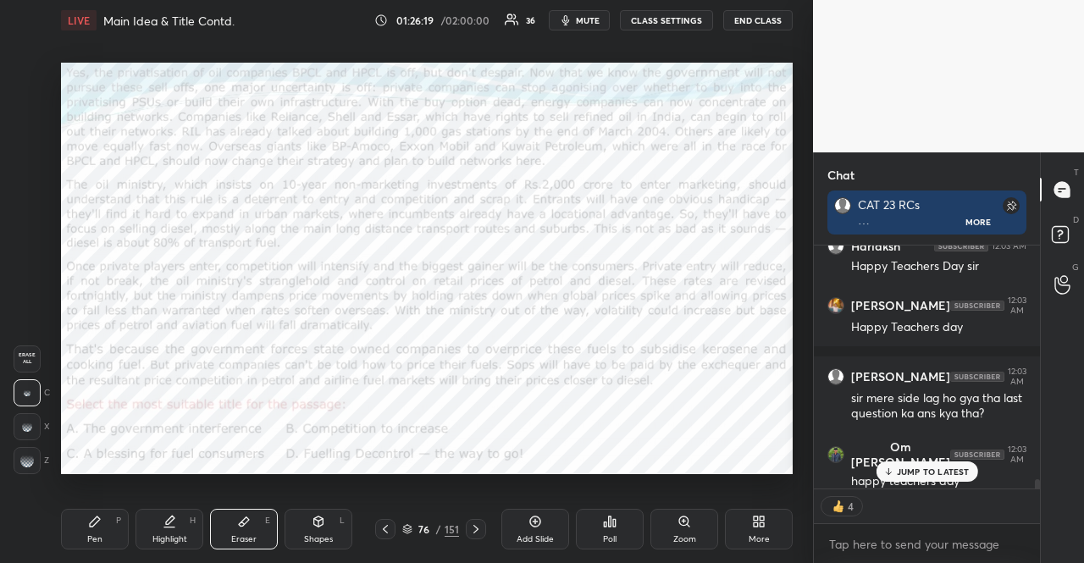
scroll to position [7054, 0]
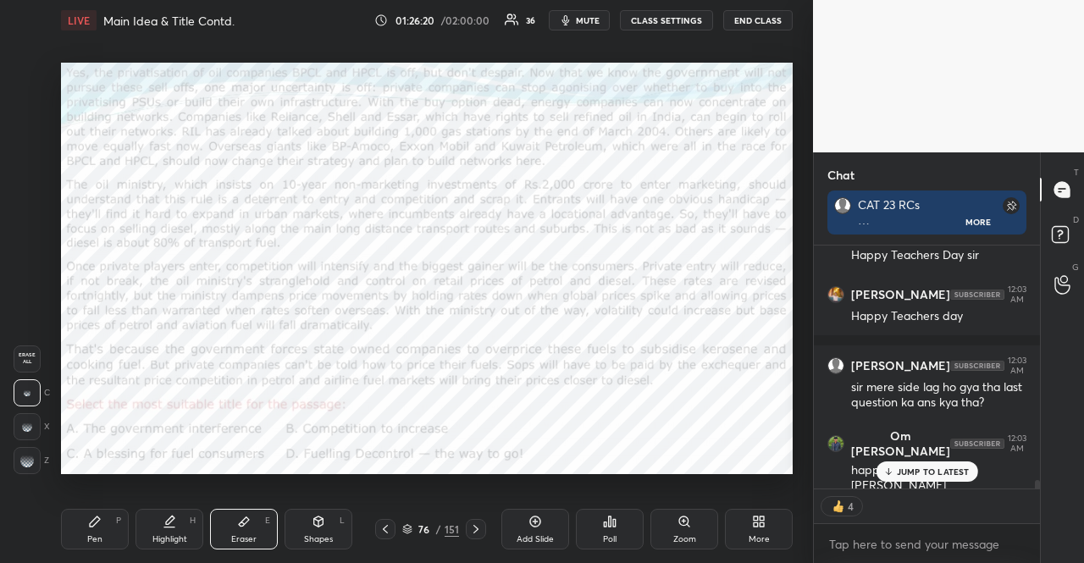
click at [888, 475] on icon at bounding box center [888, 472] width 11 height 10
click at [476, 524] on icon at bounding box center [476, 530] width 14 height 14
click at [479, 535] on icon at bounding box center [476, 530] width 14 height 14
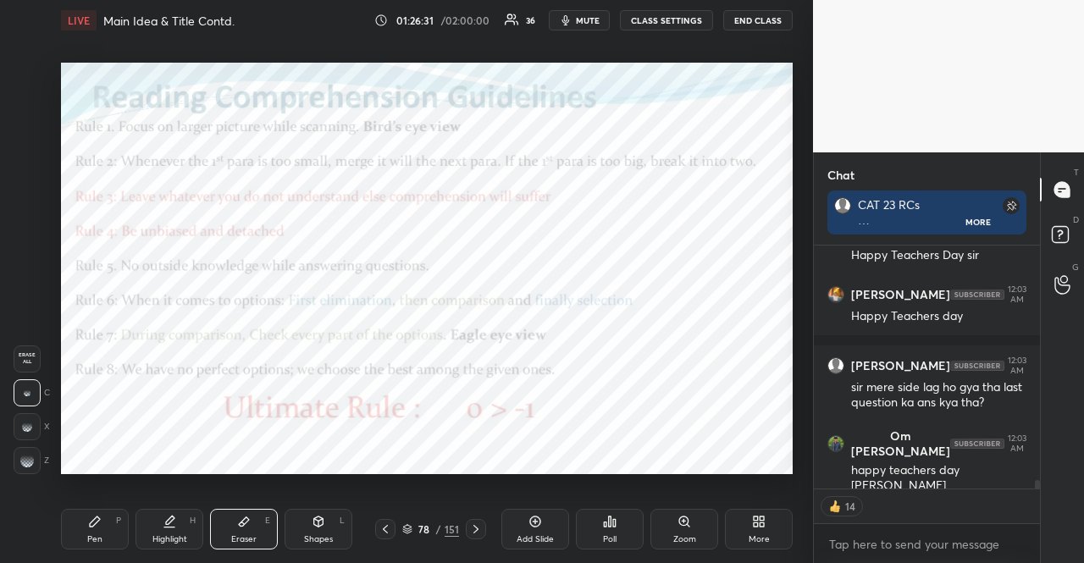
click at [84, 529] on div "Pen P" at bounding box center [95, 529] width 68 height 41
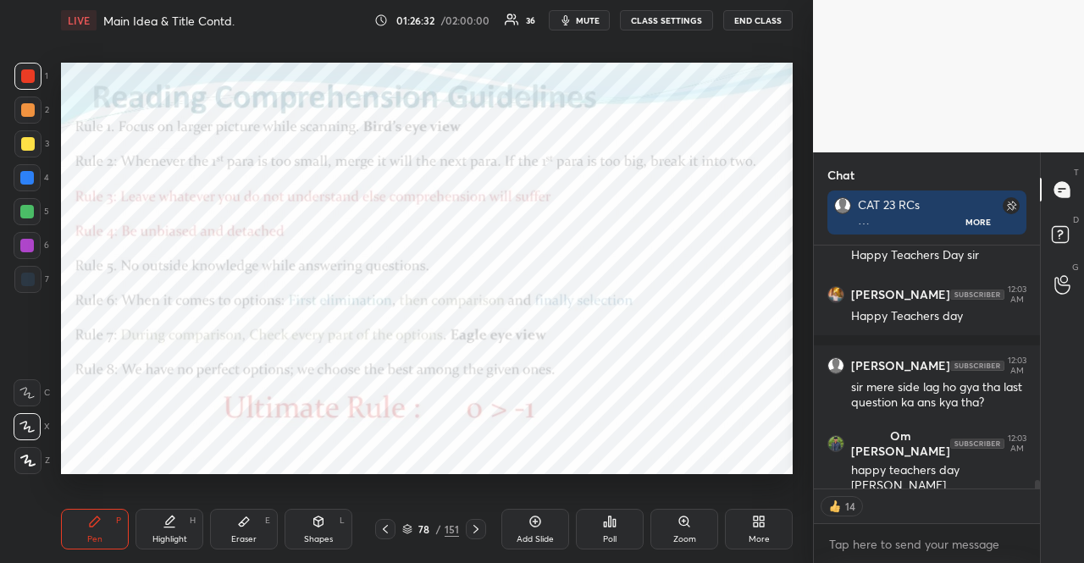
click at [22, 177] on div at bounding box center [27, 178] width 14 height 14
click at [312, 531] on div "Shapes L" at bounding box center [319, 529] width 68 height 41
type textarea "x"
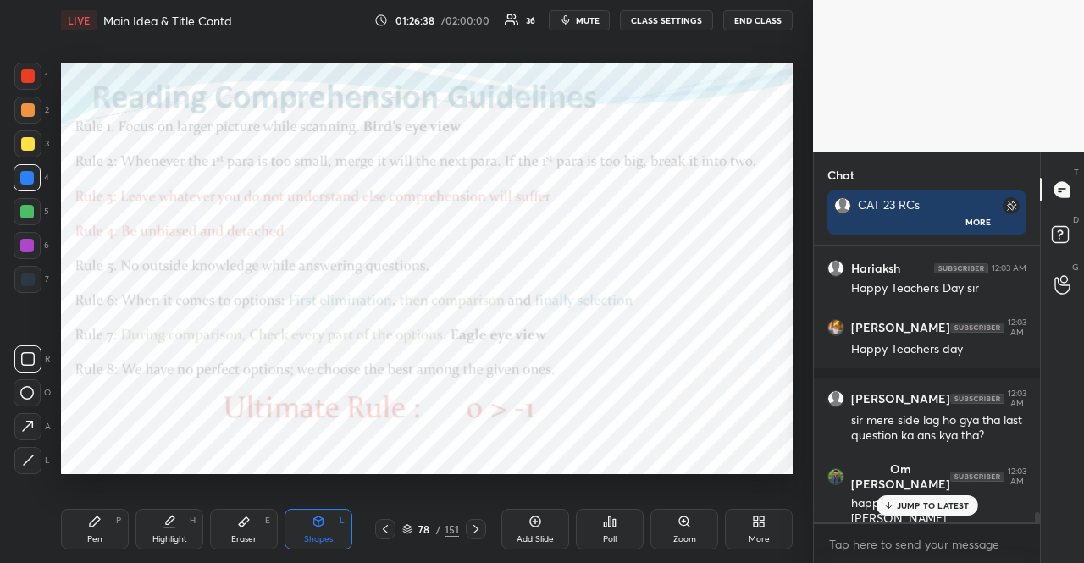
scroll to position [7020, 0]
click at [966, 502] on p "JUMP TO LATEST" at bounding box center [933, 506] width 73 height 10
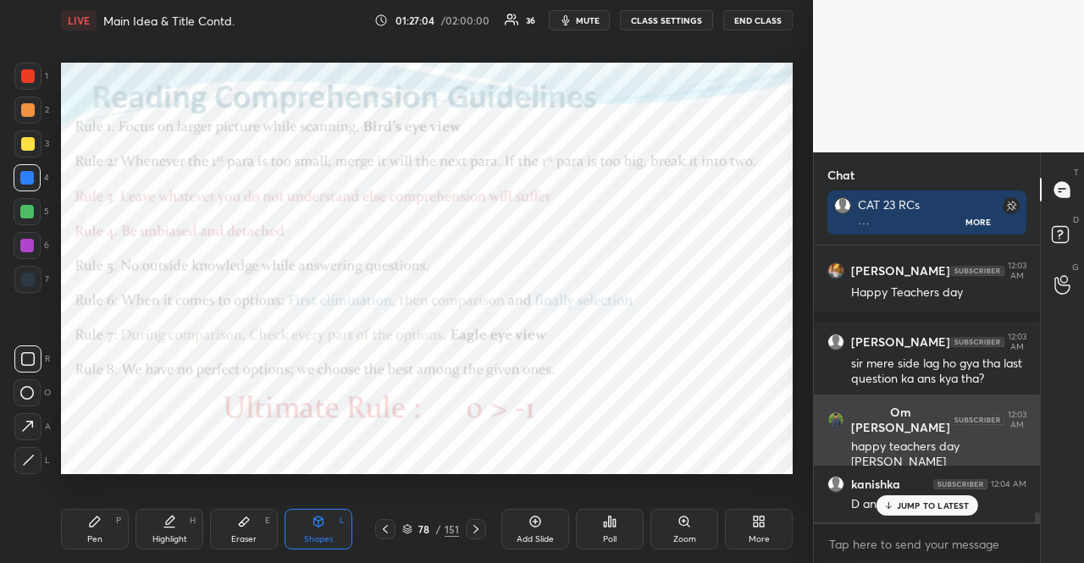
scroll to position [7148, 0]
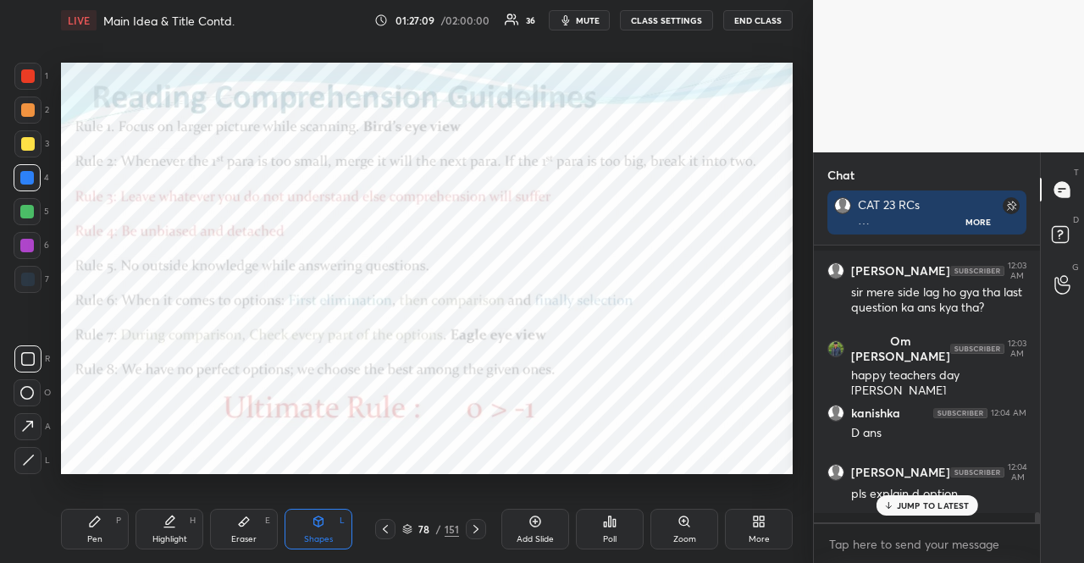
click at [945, 506] on p "JUMP TO LATEST" at bounding box center [933, 506] width 73 height 10
click at [23, 275] on div at bounding box center [28, 280] width 14 height 14
click at [385, 528] on icon at bounding box center [385, 529] width 5 height 8
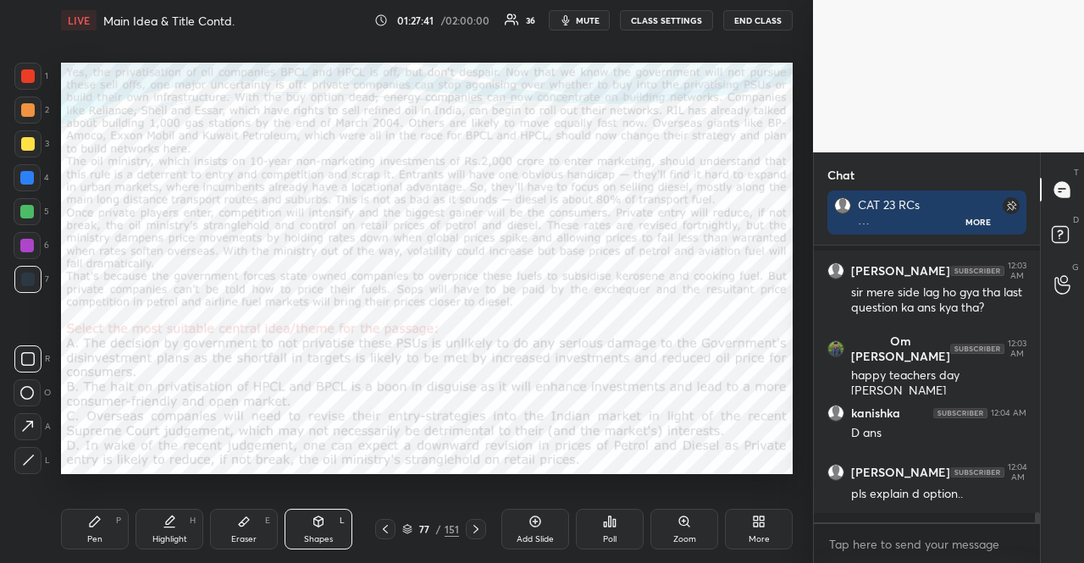
click at [385, 528] on icon at bounding box center [385, 529] width 5 height 8
click at [23, 180] on div at bounding box center [27, 178] width 14 height 14
click at [70, 513] on div "Pen P" at bounding box center [95, 529] width 68 height 41
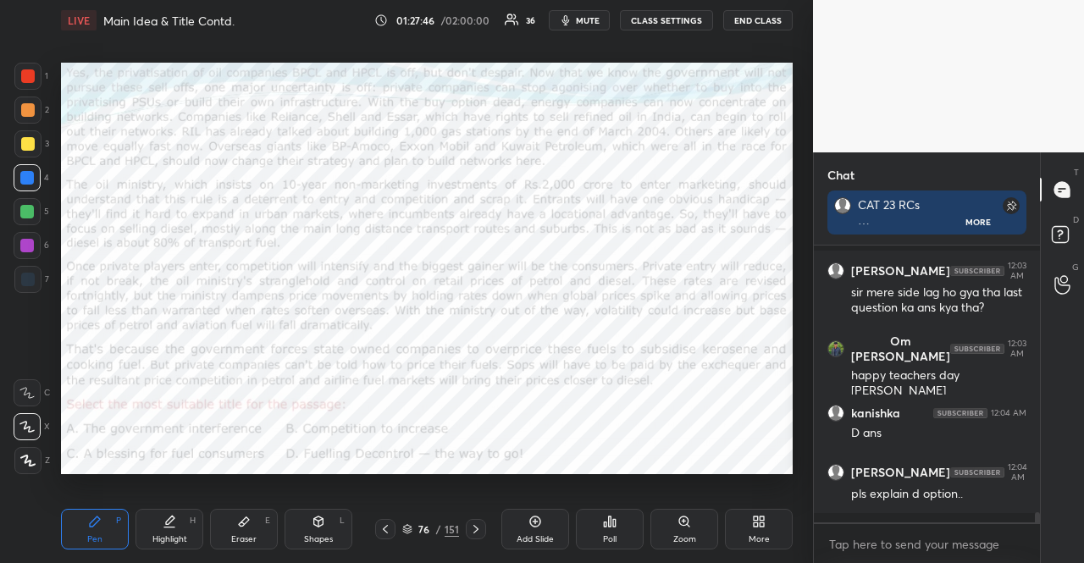
click at [73, 516] on div "Pen P" at bounding box center [95, 529] width 68 height 41
click at [34, 71] on div at bounding box center [27, 76] width 27 height 27
click at [31, 70] on div at bounding box center [28, 76] width 14 height 14
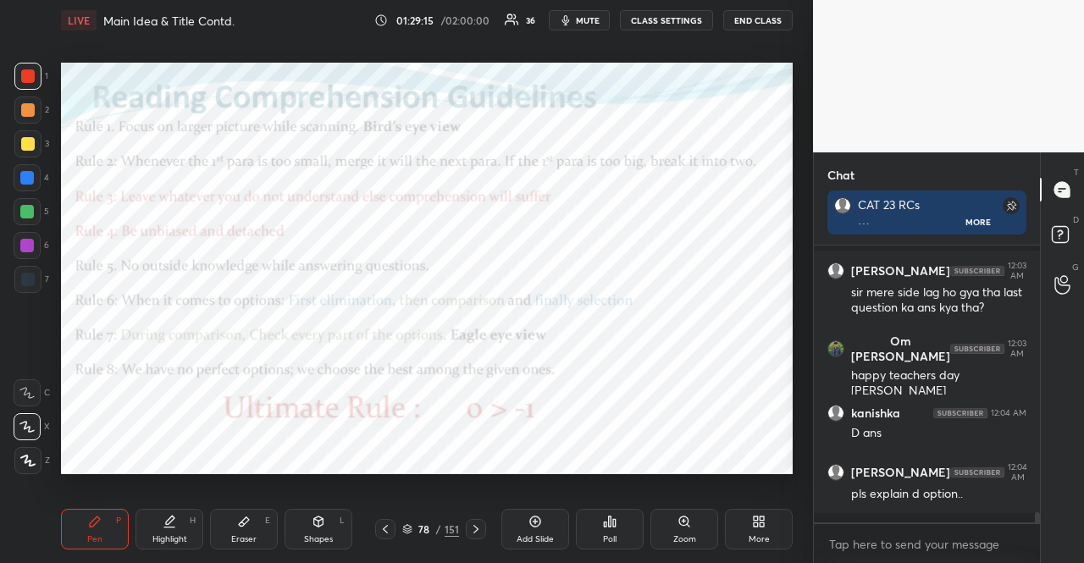
click at [403, 533] on icon at bounding box center [407, 529] width 10 height 10
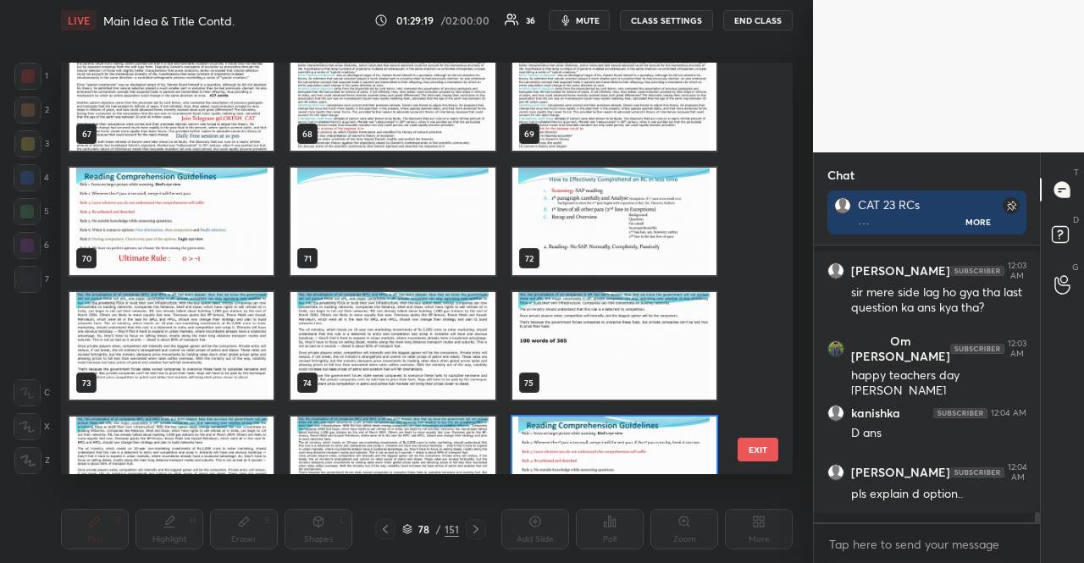
scroll to position [2741, 0]
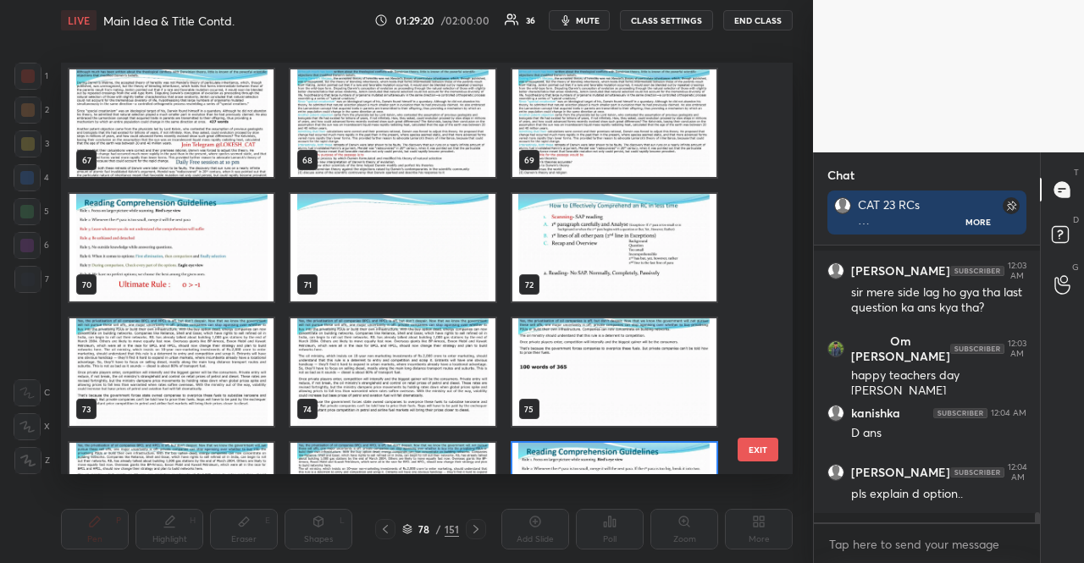
click at [586, 157] on img "grid" at bounding box center [615, 123] width 204 height 108
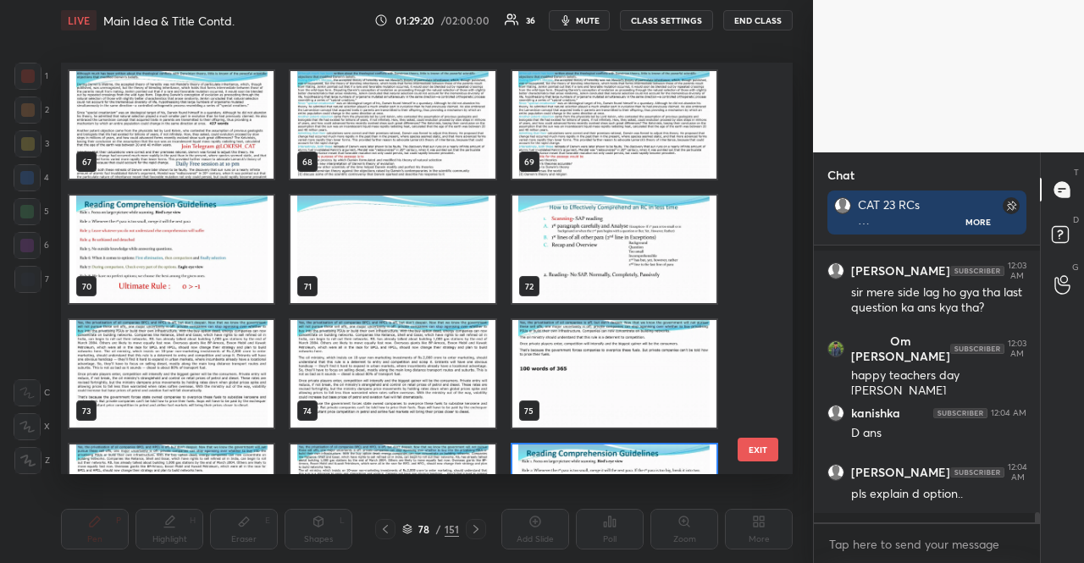
click at [586, 155] on img "grid" at bounding box center [615, 125] width 204 height 108
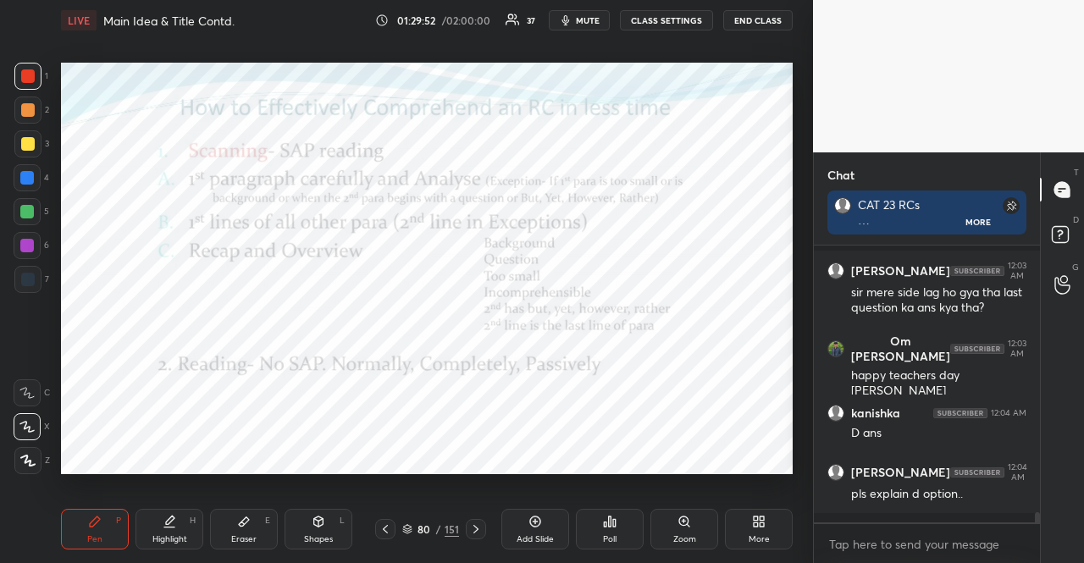
click at [478, 521] on div at bounding box center [476, 529] width 20 height 20
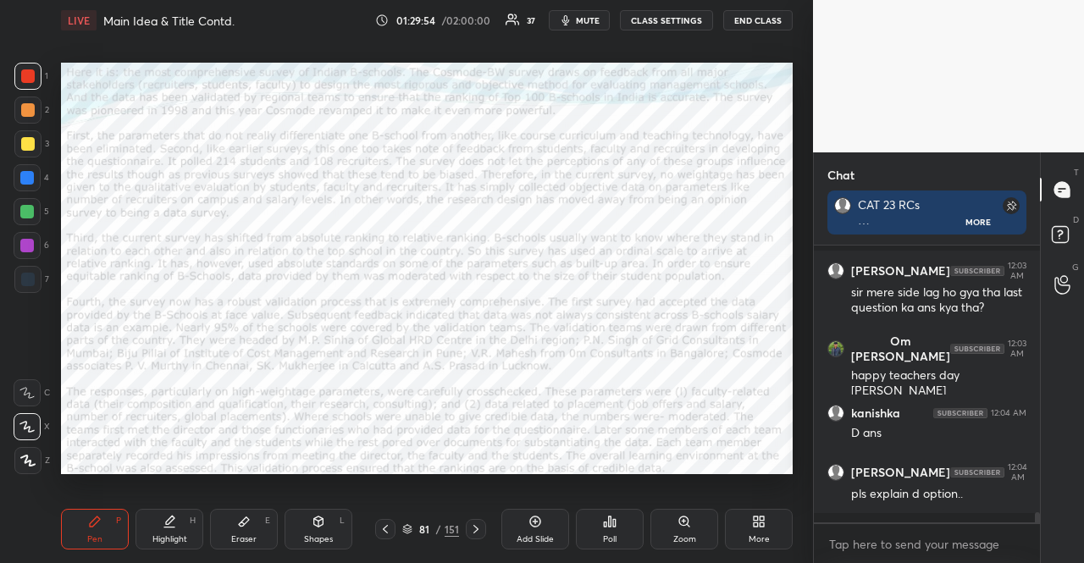
click at [615, 521] on icon at bounding box center [614, 523] width 3 height 8
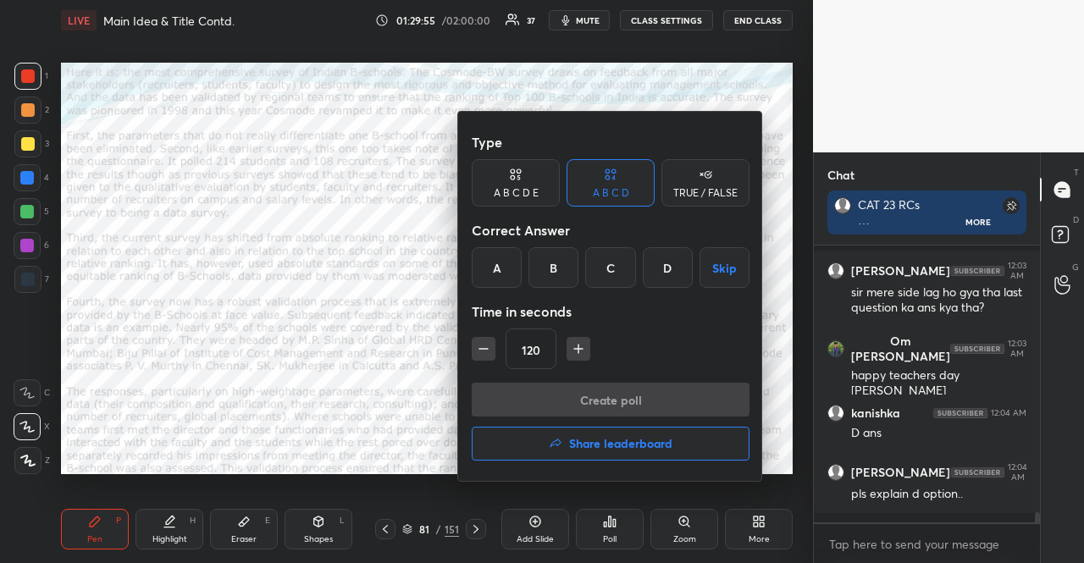
click at [582, 345] on icon "button" at bounding box center [578, 349] width 17 height 17
click at [485, 352] on icon "button" at bounding box center [483, 349] width 17 height 17
type input "120"
click at [693, 193] on div "TRUE / FALSE" at bounding box center [705, 193] width 64 height 10
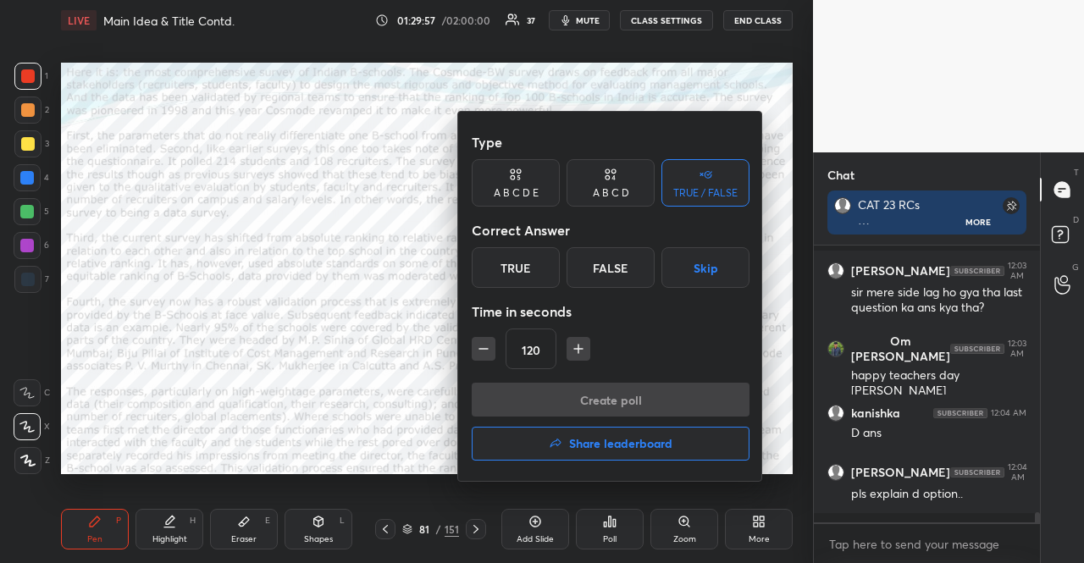
click at [709, 265] on button "Skip" at bounding box center [706, 267] width 88 height 41
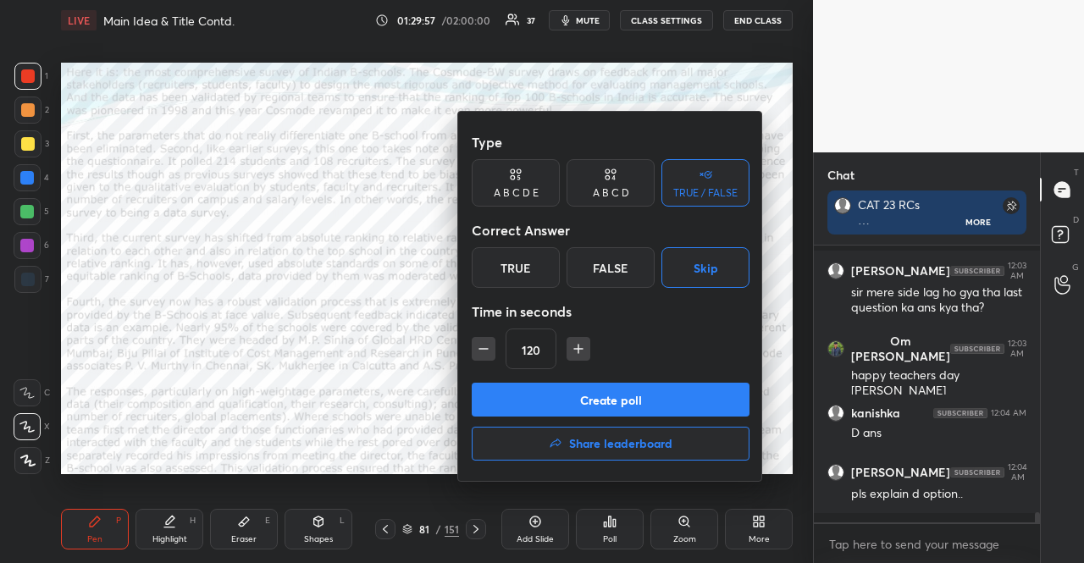
click at [646, 404] on button "Create poll" at bounding box center [611, 400] width 278 height 34
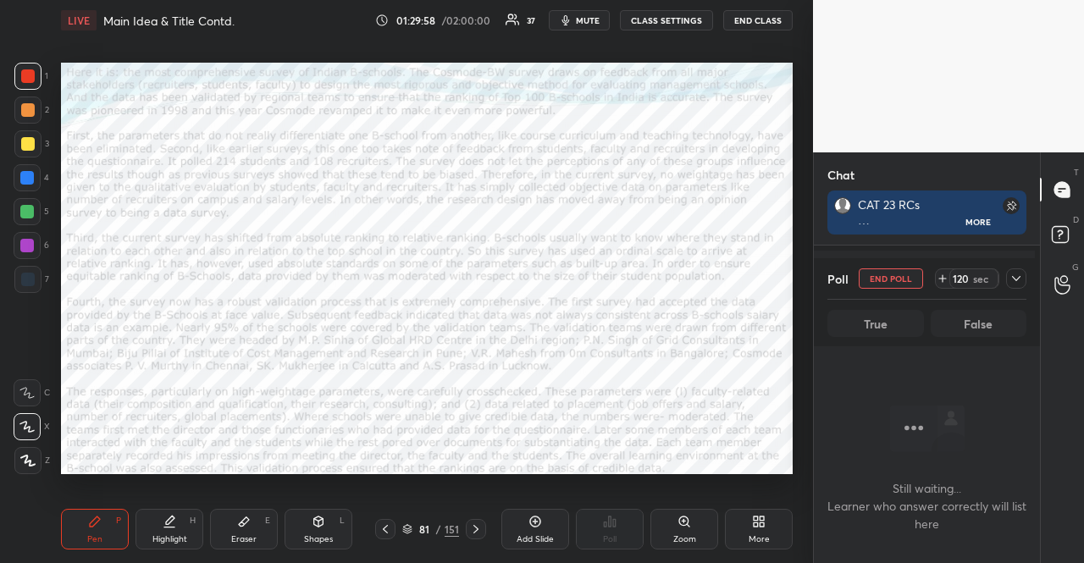
scroll to position [184, 221]
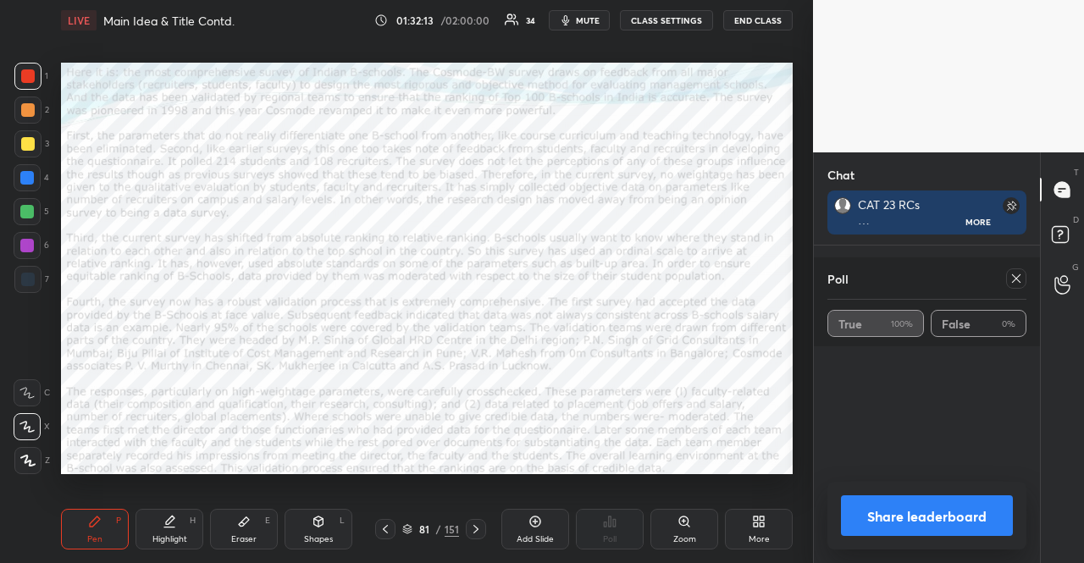
click at [1012, 284] on icon at bounding box center [1017, 279] width 14 height 14
type textarea "x"
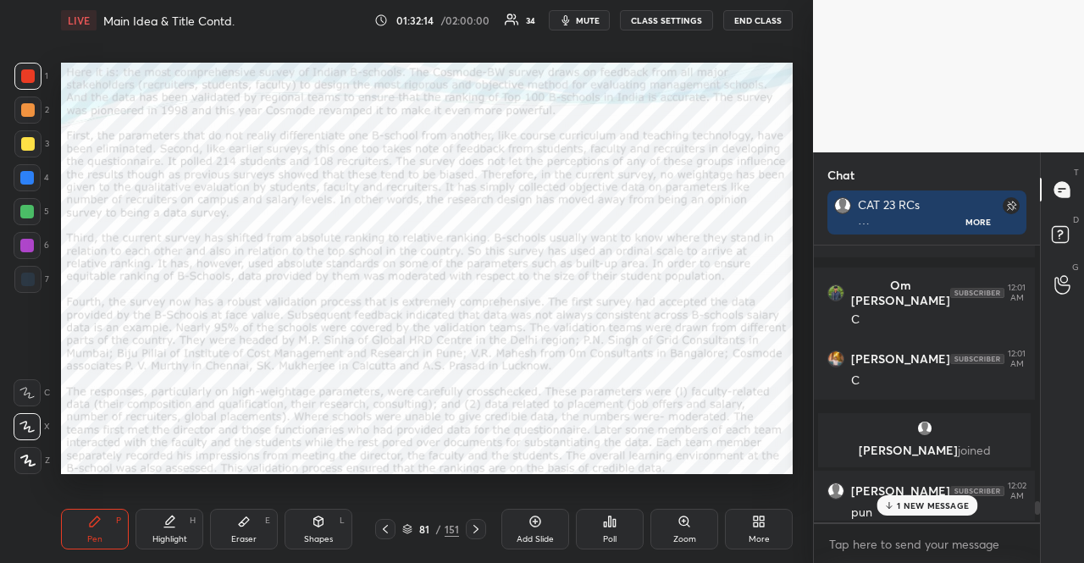
scroll to position [5, 5]
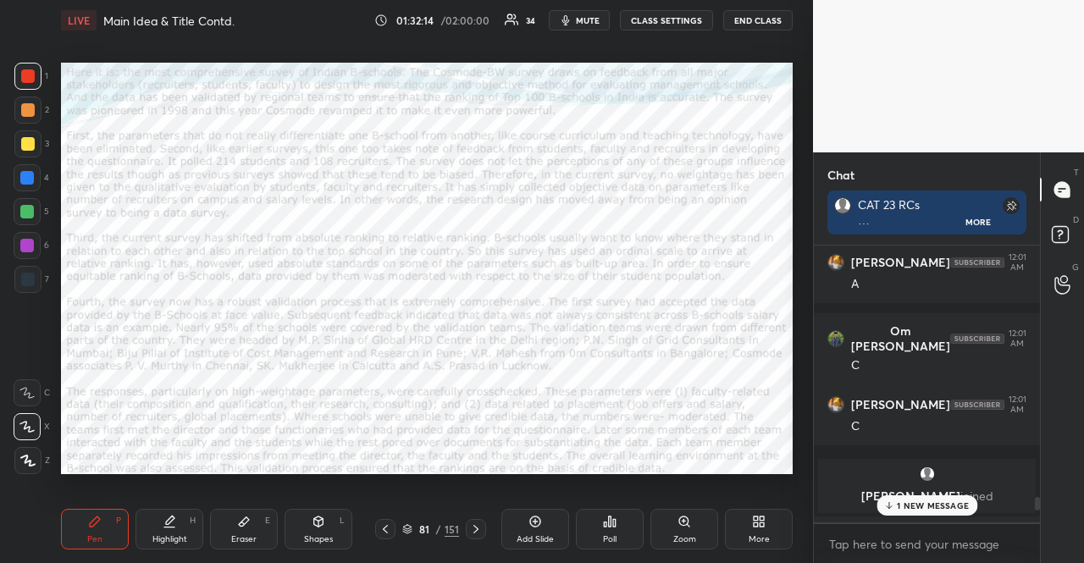
click at [476, 535] on icon at bounding box center [476, 530] width 14 height 14
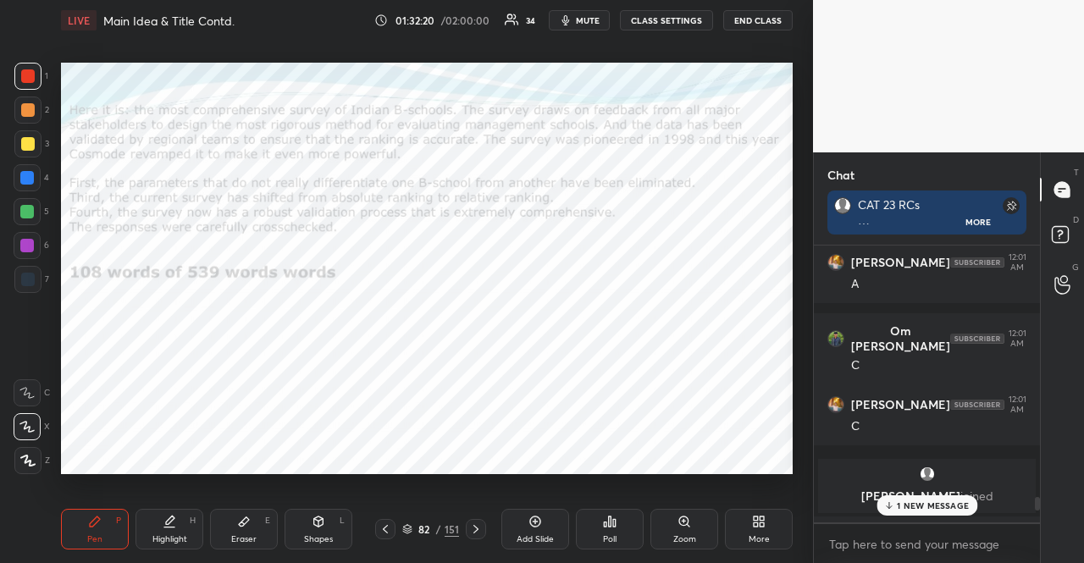
click at [478, 524] on icon at bounding box center [476, 530] width 14 height 14
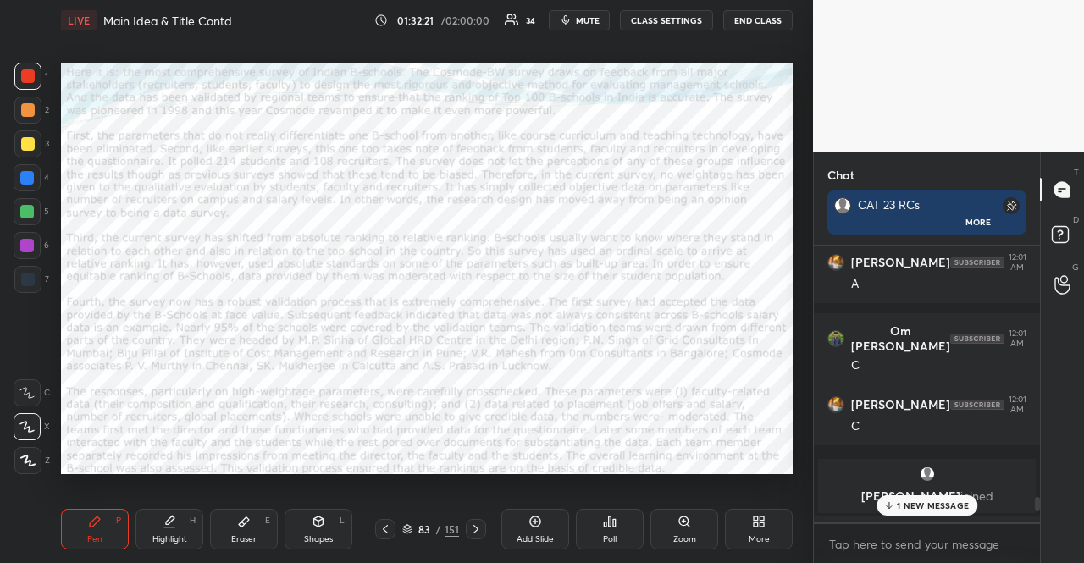
click at [928, 497] on div "1 NEW MESSAGE" at bounding box center [927, 506] width 101 height 20
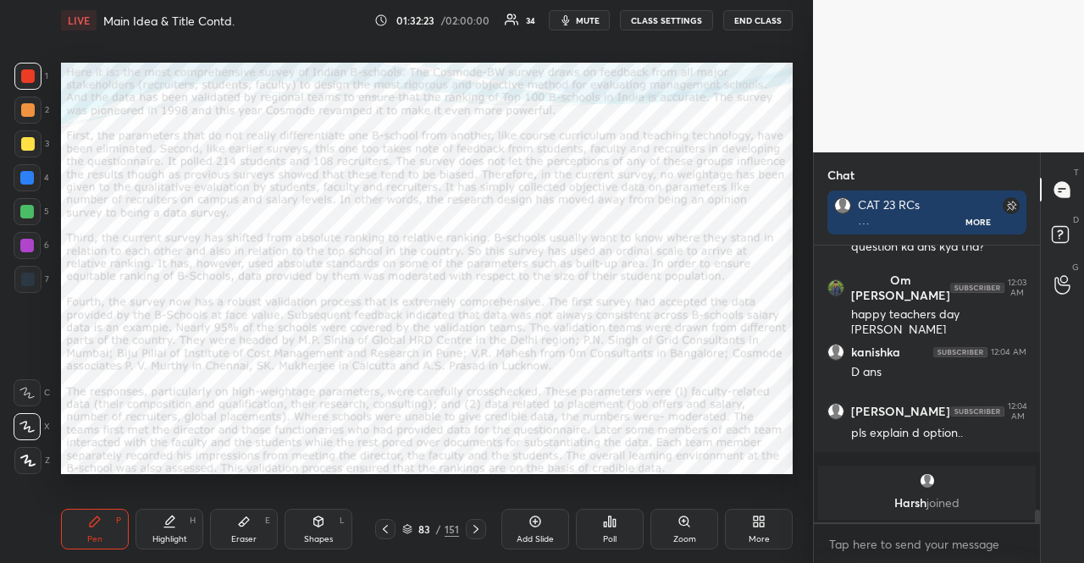
click at [609, 528] on icon at bounding box center [610, 522] width 14 height 14
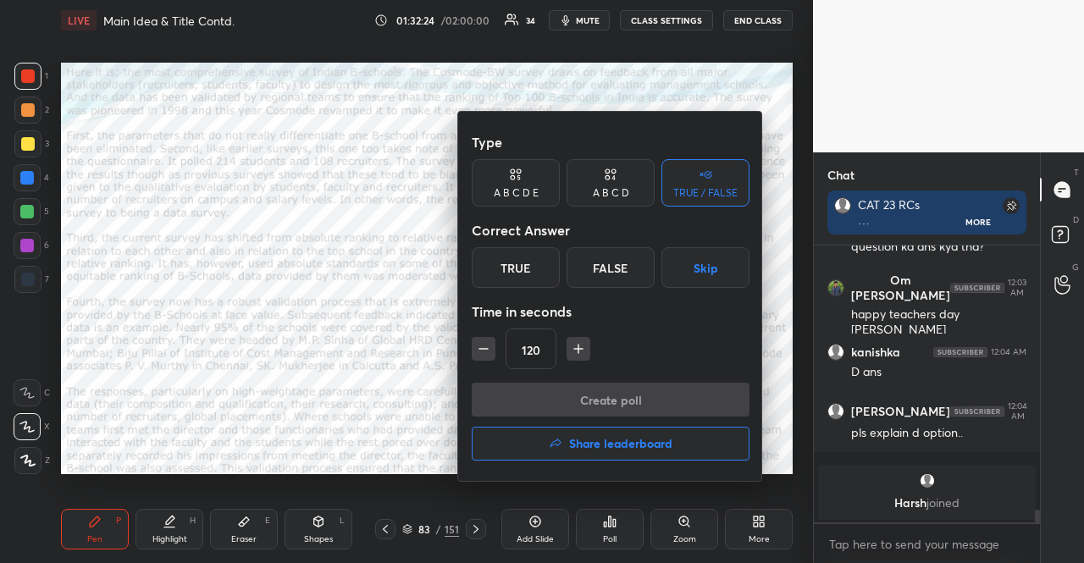
click at [574, 348] on icon "button" at bounding box center [578, 349] width 17 height 17
click at [574, 349] on icon "button" at bounding box center [578, 349] width 8 height 0
type input "180"
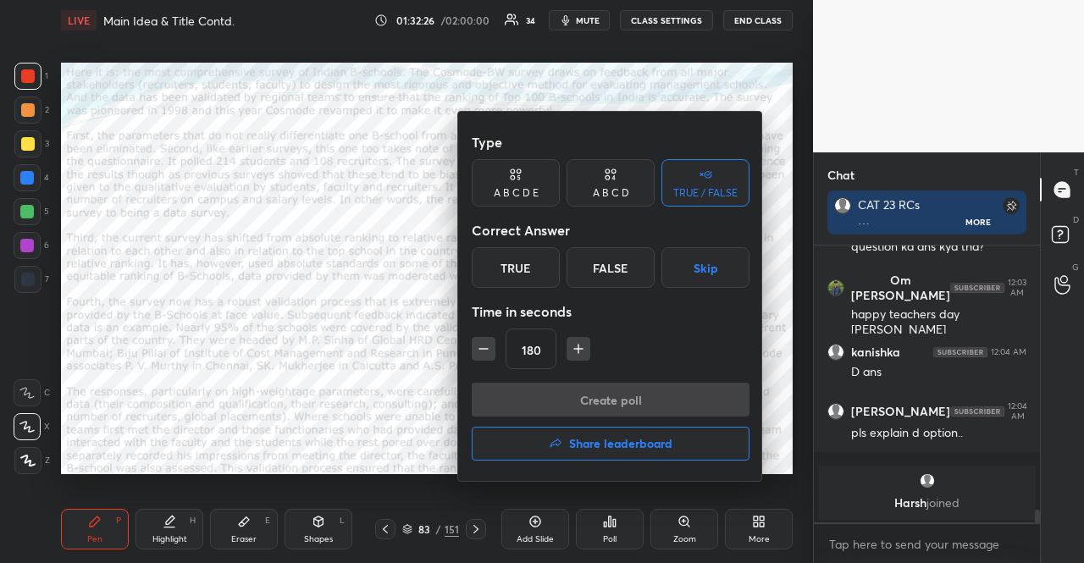
click at [706, 262] on button "Skip" at bounding box center [706, 267] width 88 height 41
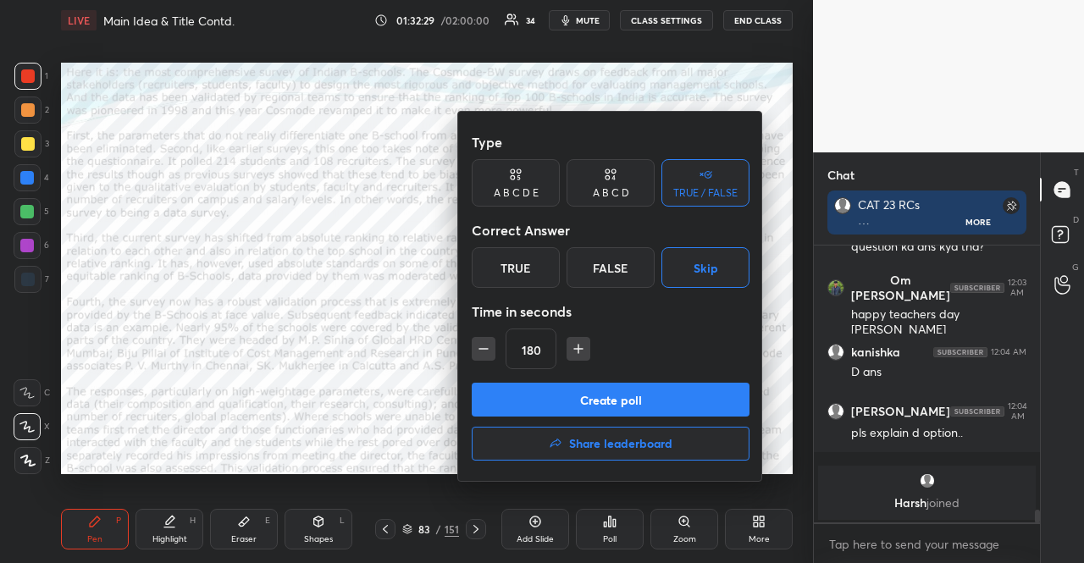
click at [672, 394] on button "Create poll" at bounding box center [611, 400] width 278 height 34
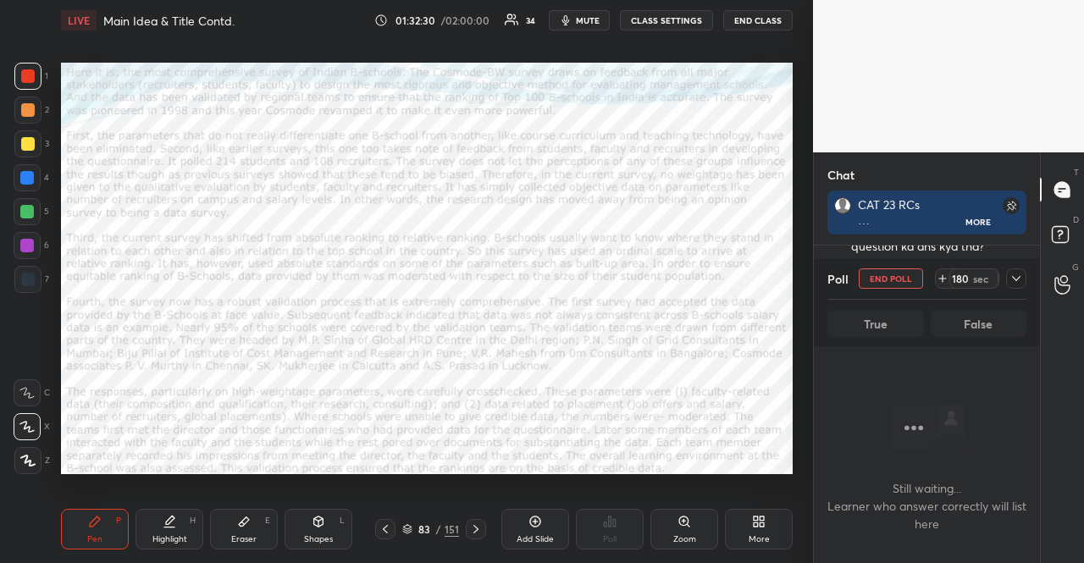
scroll to position [184, 221]
click at [583, 21] on span "mute" at bounding box center [588, 20] width 24 height 12
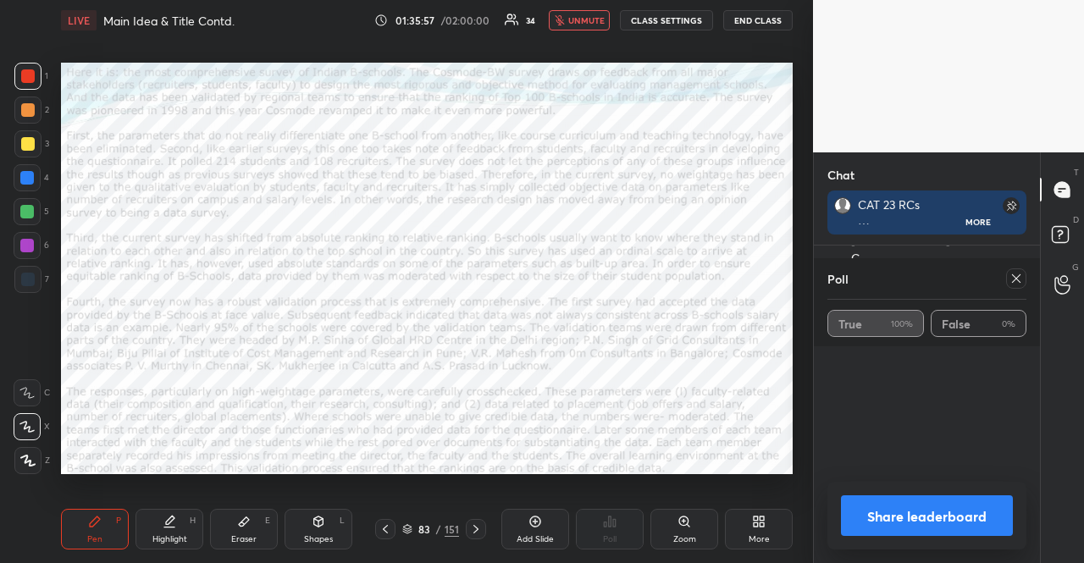
scroll to position [5, 5]
click at [592, 19] on span "unmute" at bounding box center [586, 20] width 36 height 12
click at [1017, 274] on icon at bounding box center [1017, 279] width 14 height 14
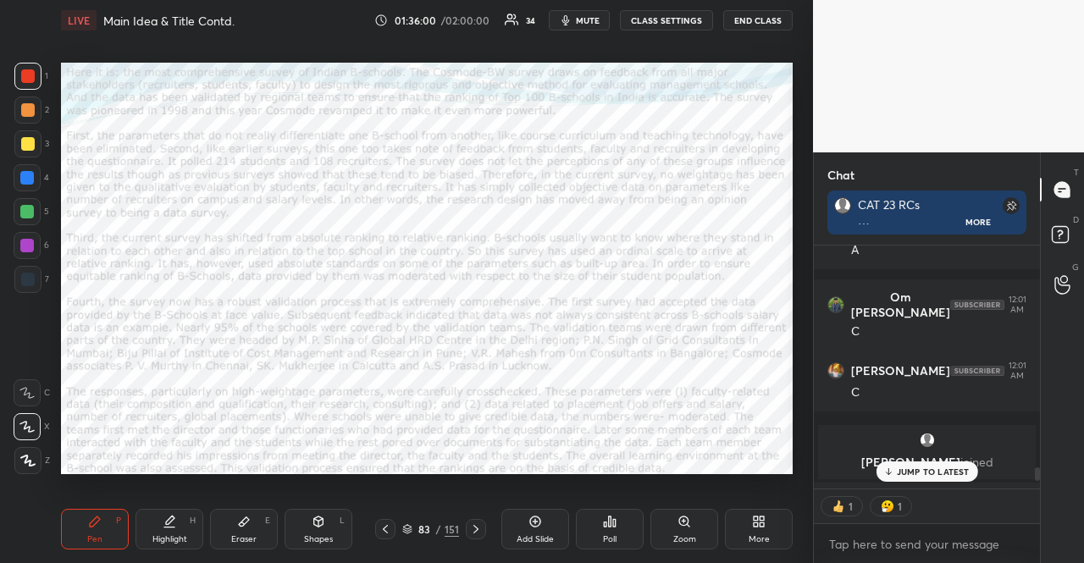
click at [951, 469] on p "JUMP TO LATEST" at bounding box center [933, 472] width 73 height 10
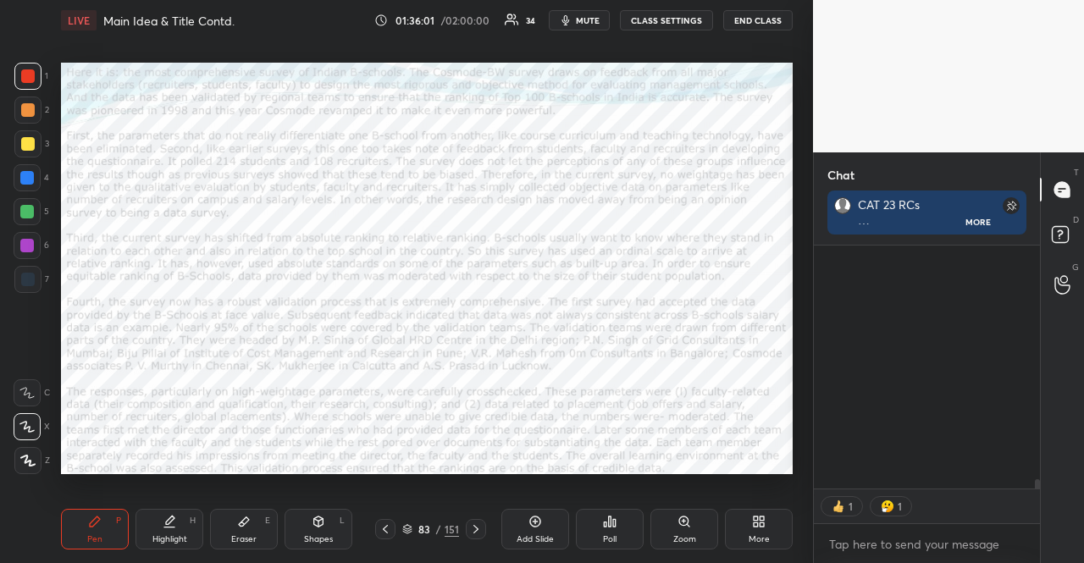
scroll to position [5861, 0]
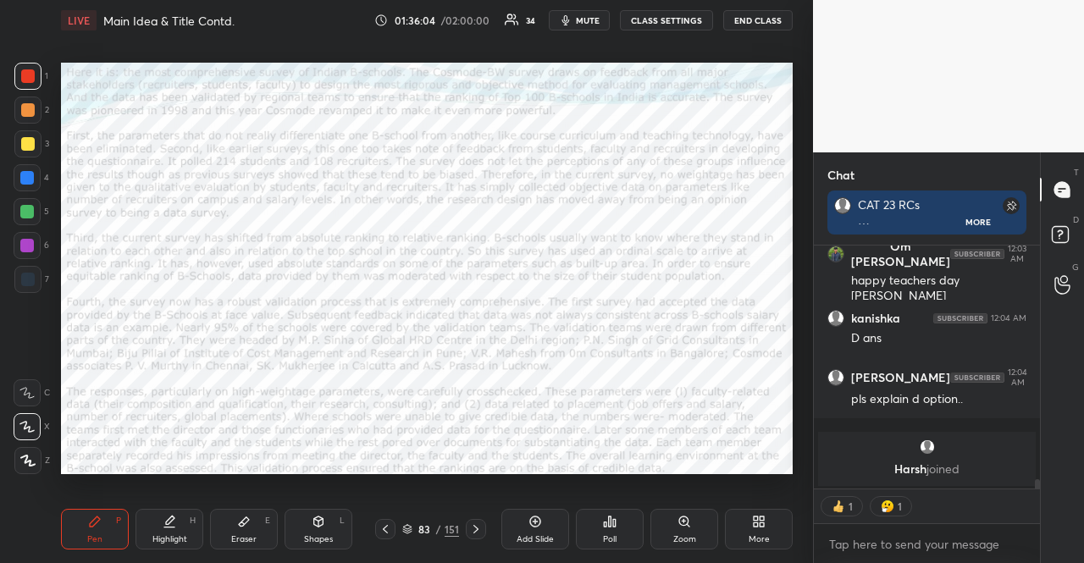
click at [476, 529] on icon at bounding box center [476, 530] width 14 height 14
type textarea "x"
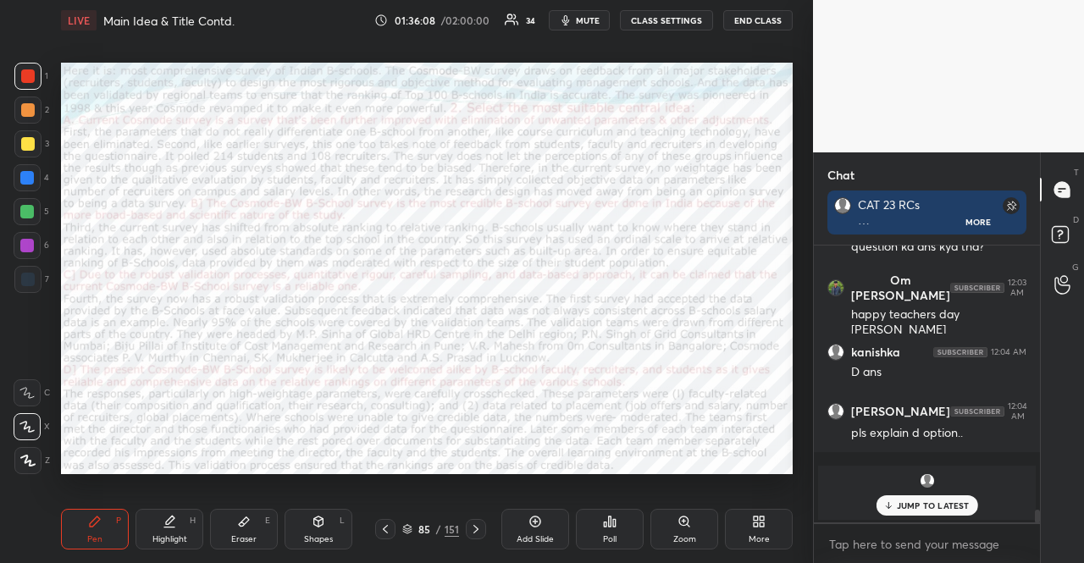
scroll to position [5827, 0]
click at [601, 514] on div "Poll" at bounding box center [610, 529] width 68 height 41
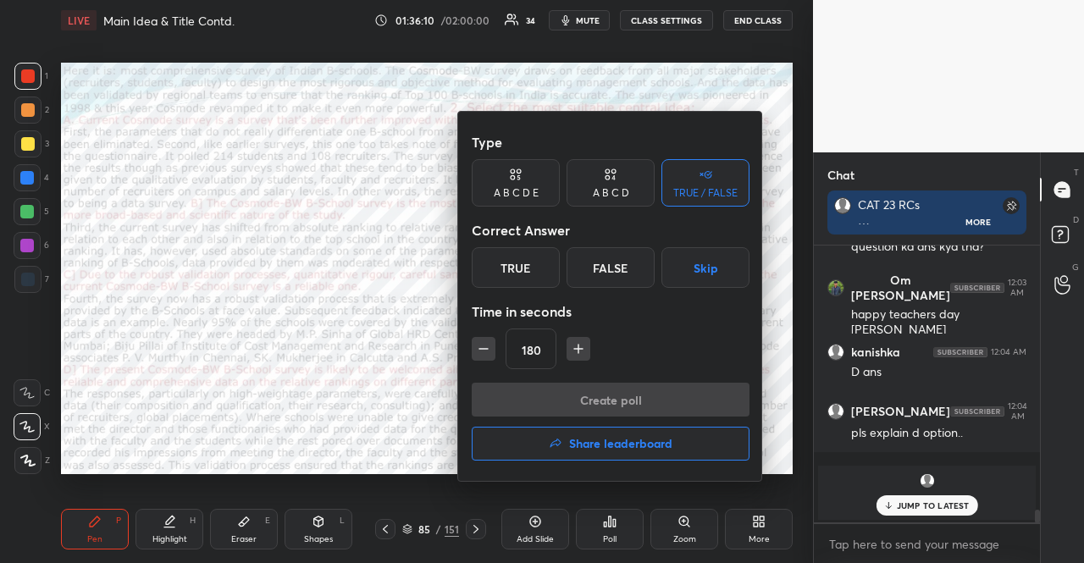
click at [495, 346] on div "180" at bounding box center [611, 349] width 278 height 41
click at [490, 346] on icon "button" at bounding box center [483, 349] width 17 height 17
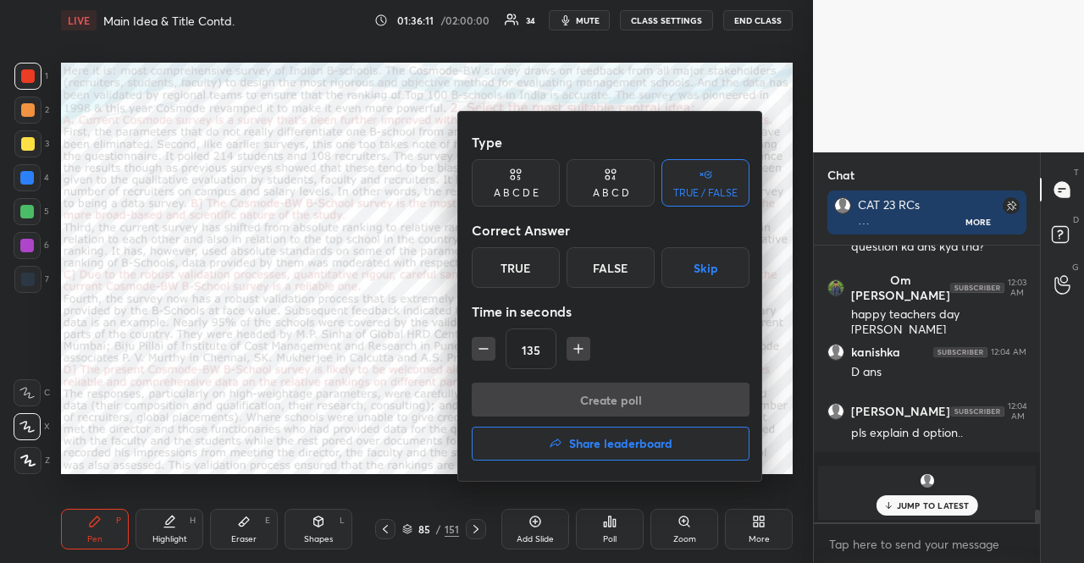
type input "120"
click at [623, 198] on div "A B C D" at bounding box center [611, 193] width 36 height 10
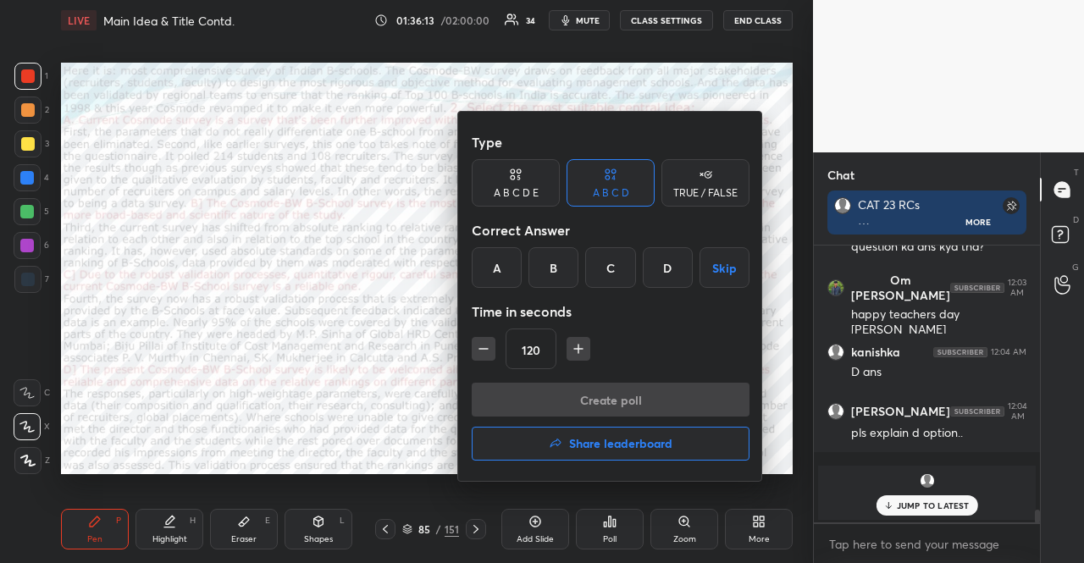
click at [720, 269] on button "Skip" at bounding box center [725, 267] width 50 height 41
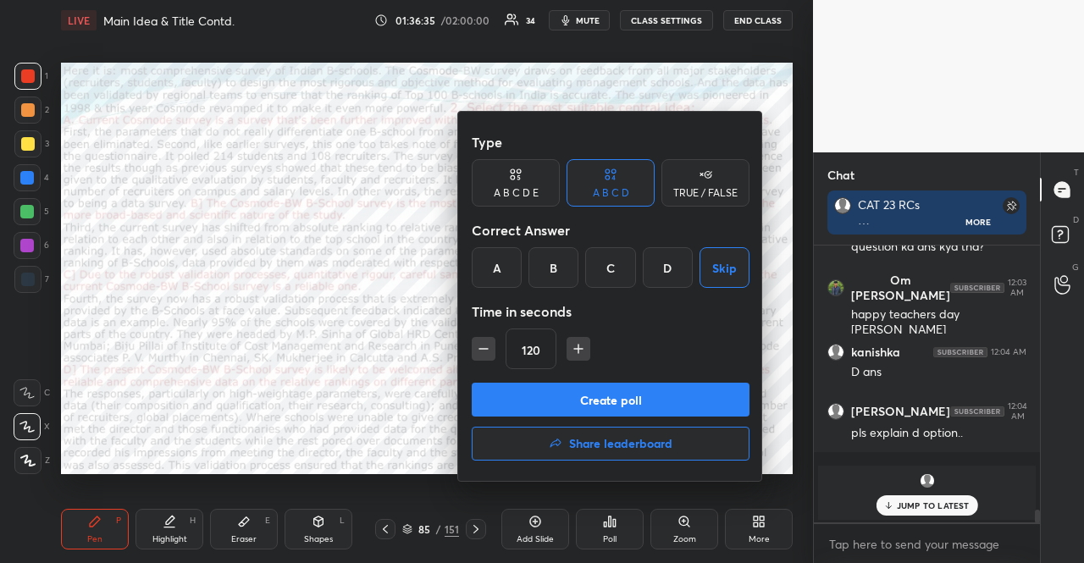
click at [278, 172] on div at bounding box center [542, 281] width 1084 height 563
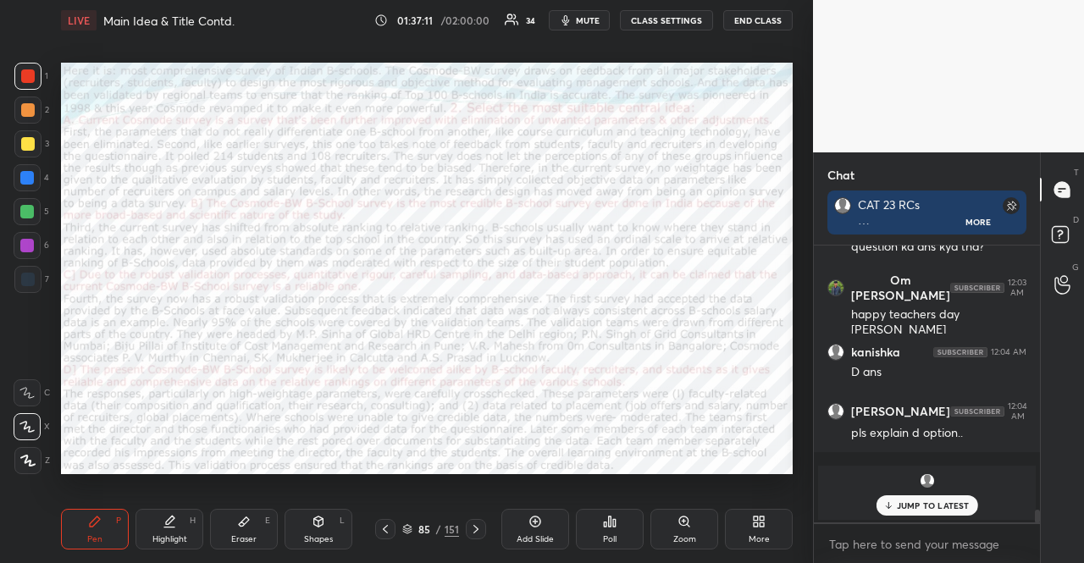
click at [606, 529] on div "Poll" at bounding box center [610, 529] width 68 height 41
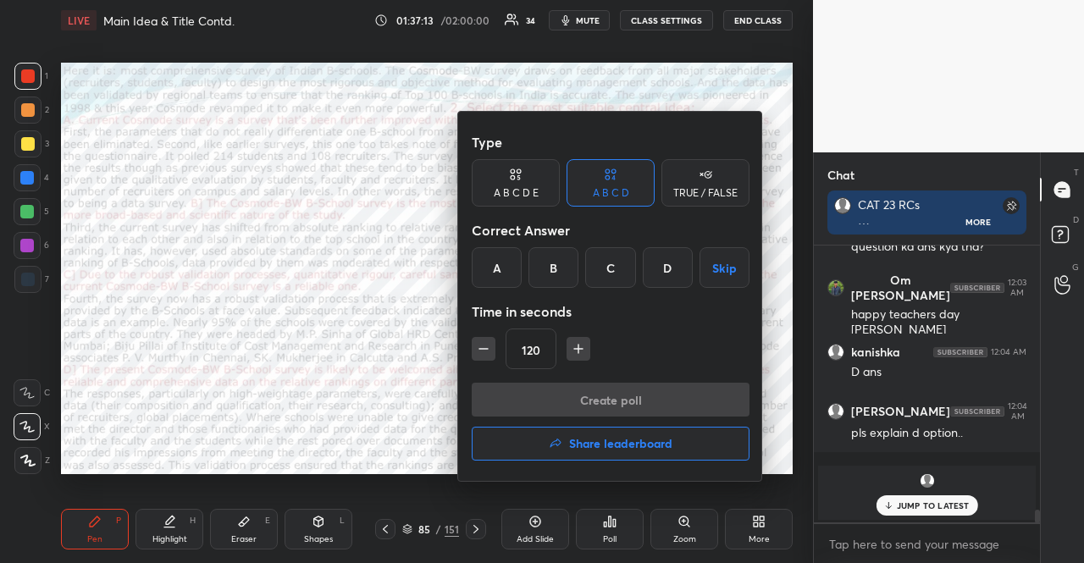
click at [600, 274] on div "C" at bounding box center [610, 267] width 50 height 41
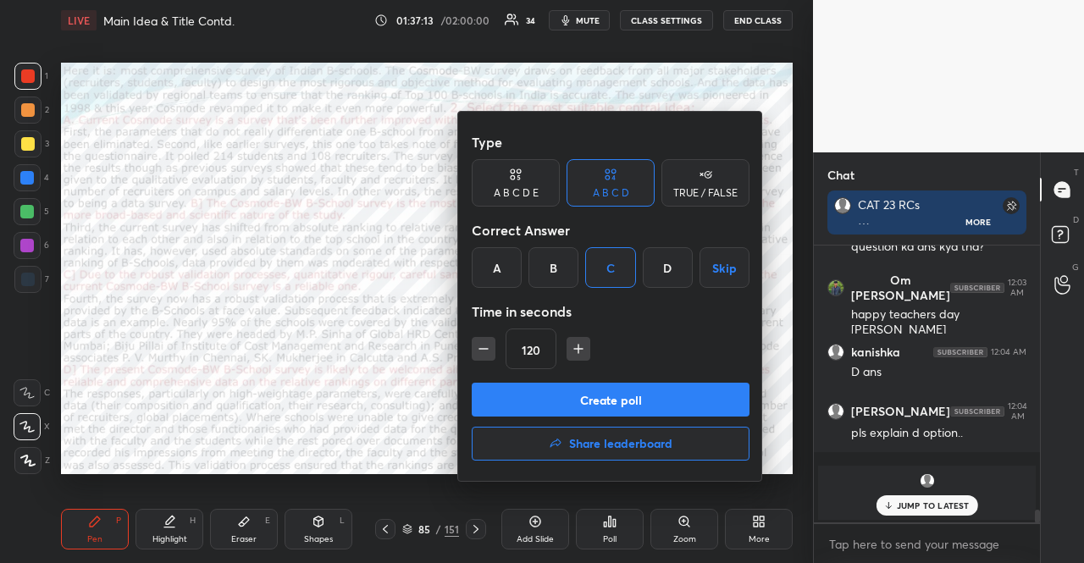
click at [589, 402] on button "Create poll" at bounding box center [611, 400] width 278 height 34
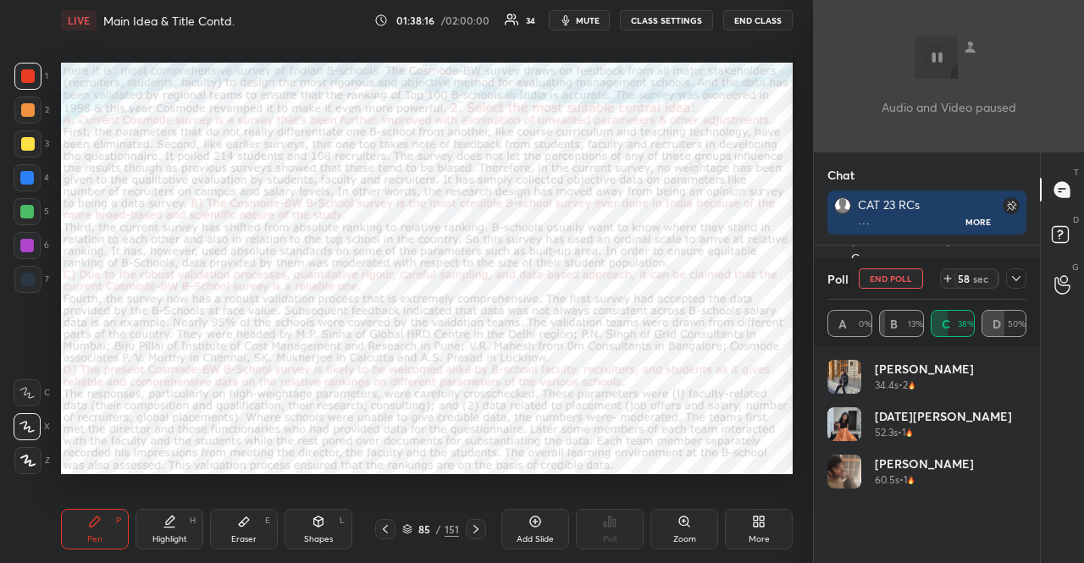
scroll to position [6, 5]
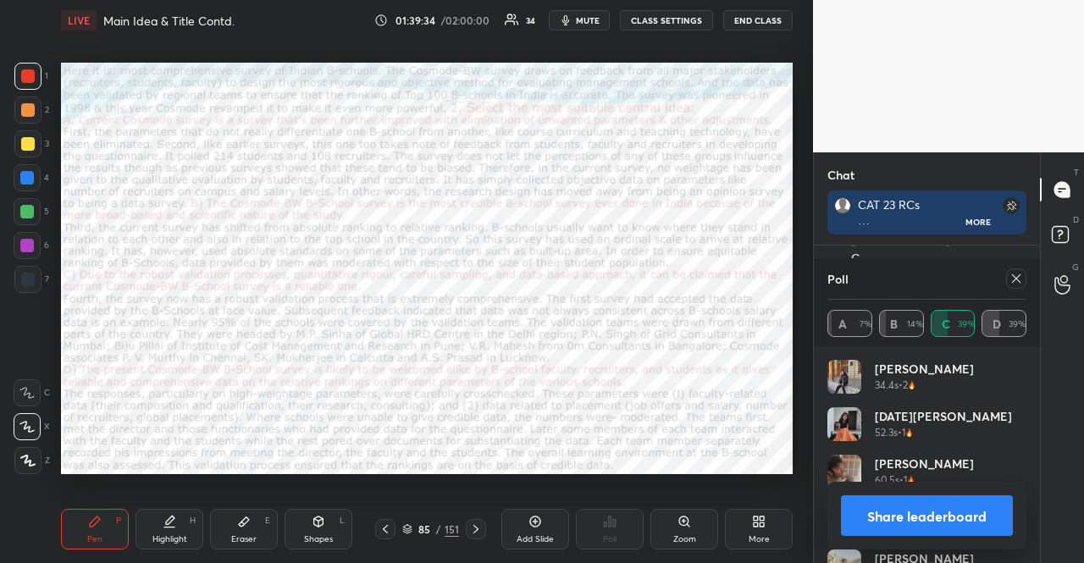
click at [392, 527] on div at bounding box center [385, 529] width 20 height 20
click at [1018, 277] on icon at bounding box center [1016, 278] width 8 height 8
type textarea "x"
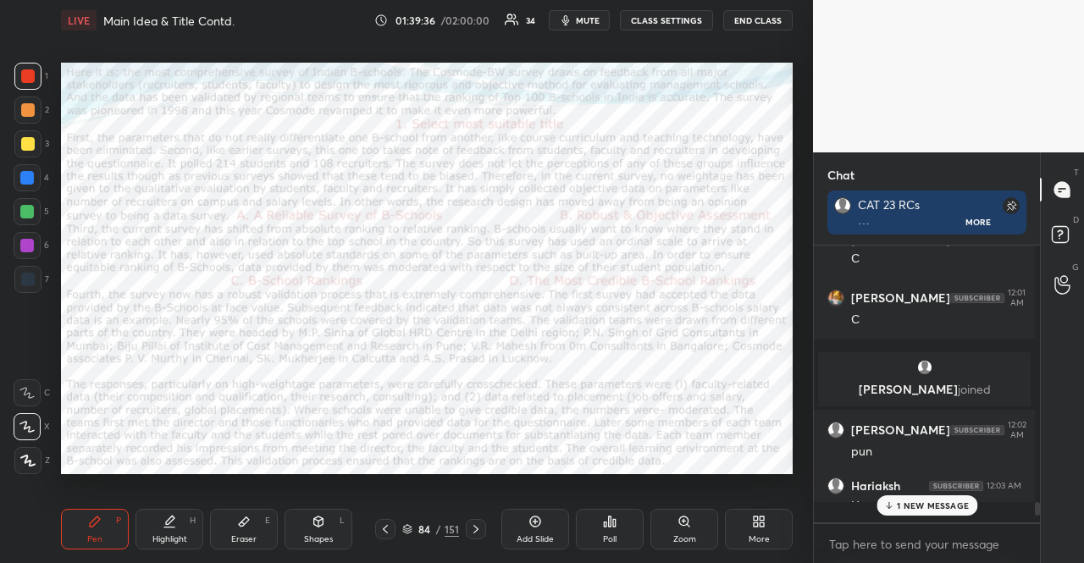
scroll to position [258, 216]
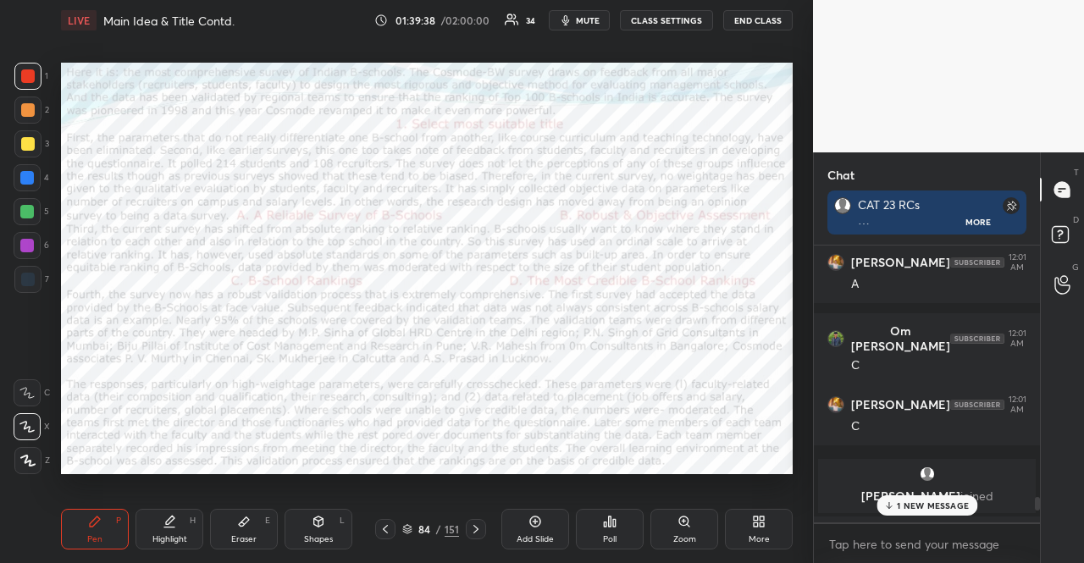
click at [928, 505] on p "1 NEW MESSAGE" at bounding box center [933, 506] width 72 height 10
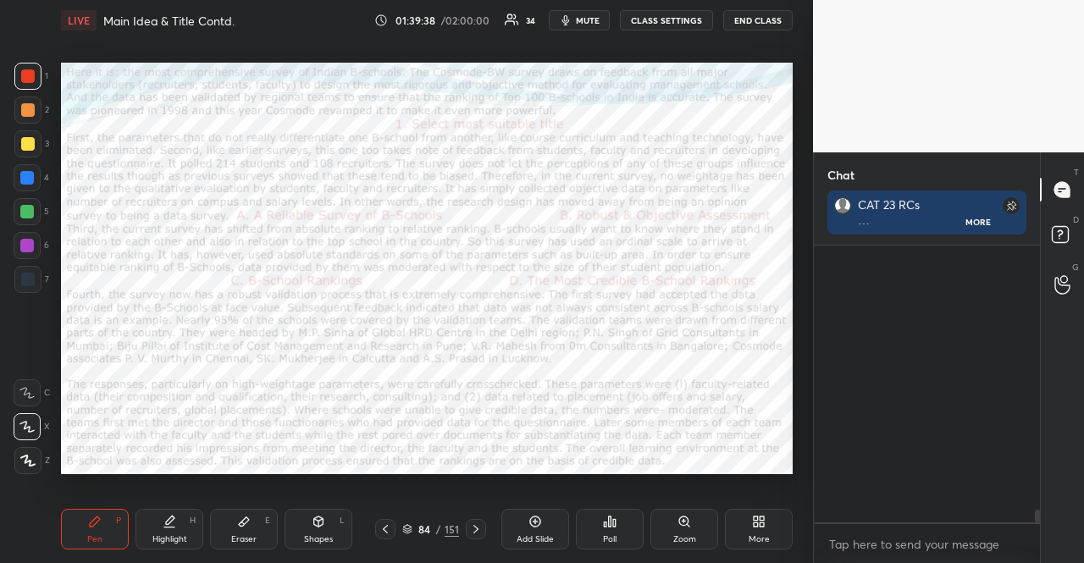
scroll to position [5827, 0]
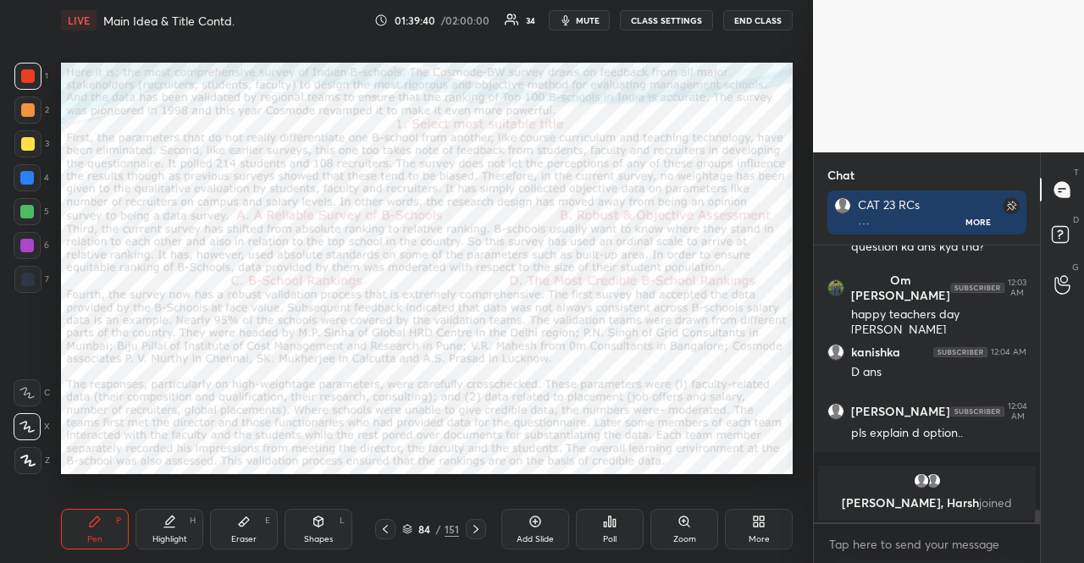
click at [613, 527] on icon at bounding box center [614, 523] width 3 height 8
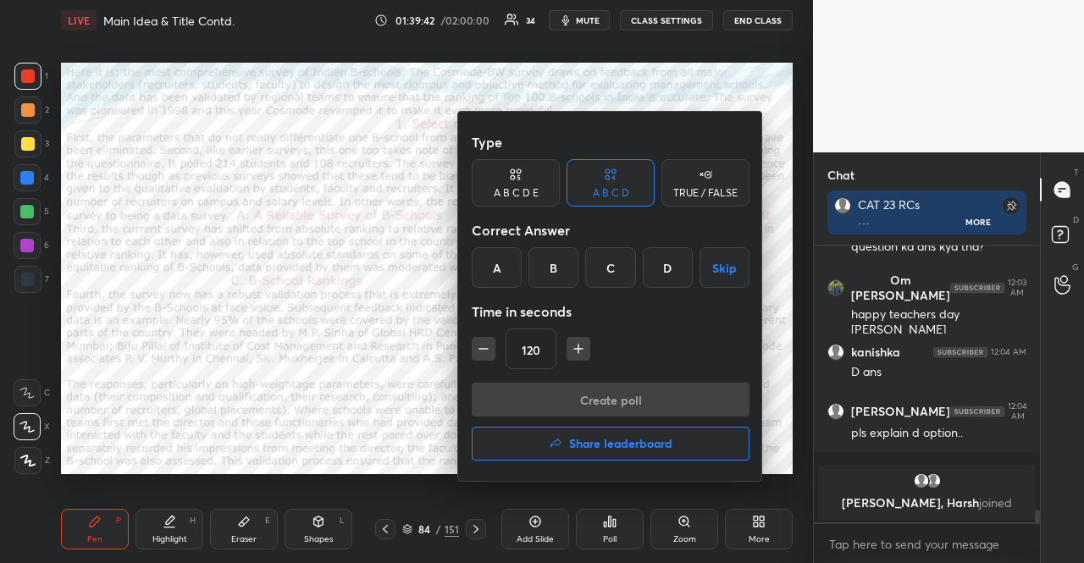
click at [353, 271] on div at bounding box center [542, 281] width 1084 height 563
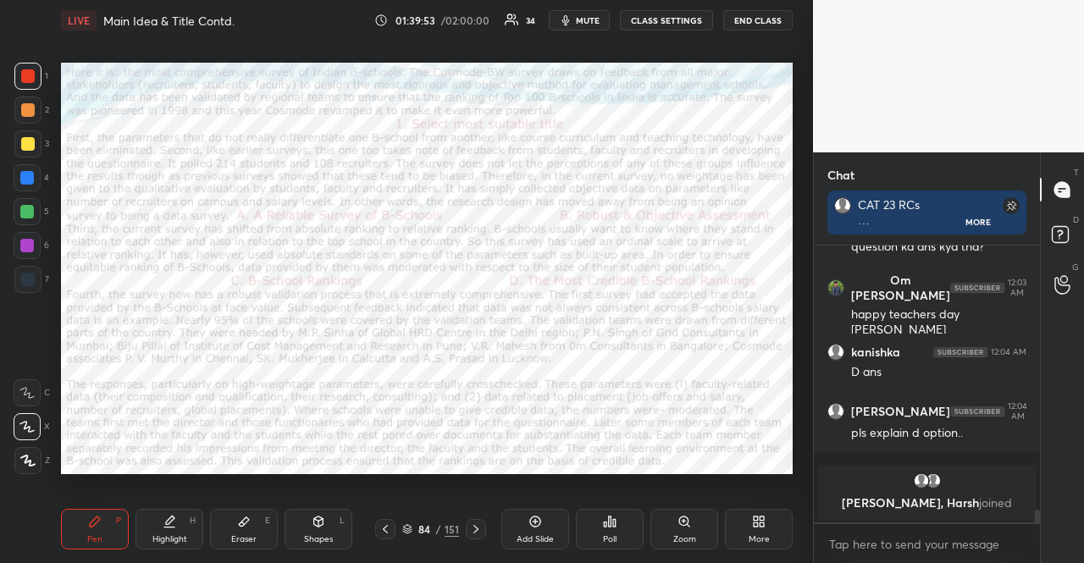
click at [613, 535] on div "Poll" at bounding box center [610, 539] width 14 height 8
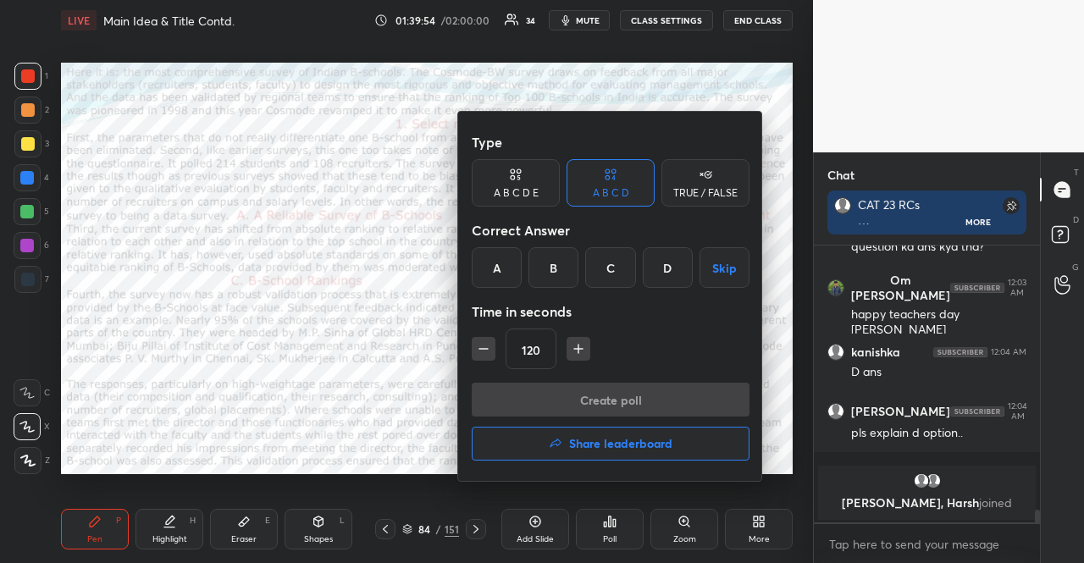
click at [497, 262] on div "A" at bounding box center [497, 267] width 50 height 41
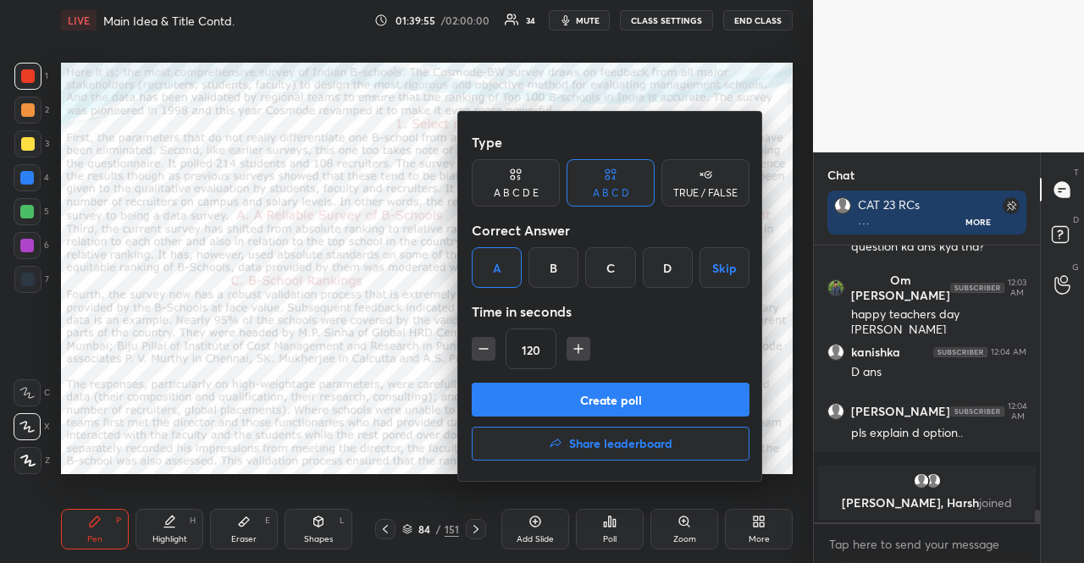
click at [489, 341] on icon "button" at bounding box center [483, 349] width 17 height 17
type input "75"
click at [528, 389] on button "Create poll" at bounding box center [611, 400] width 278 height 34
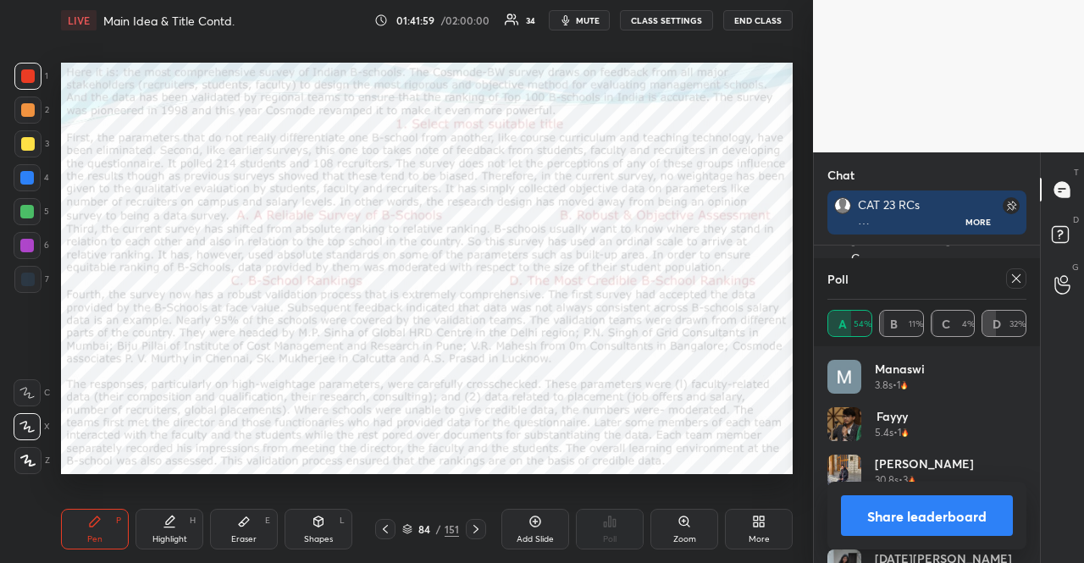
scroll to position [5, 5]
click at [1018, 272] on icon at bounding box center [1017, 279] width 14 height 14
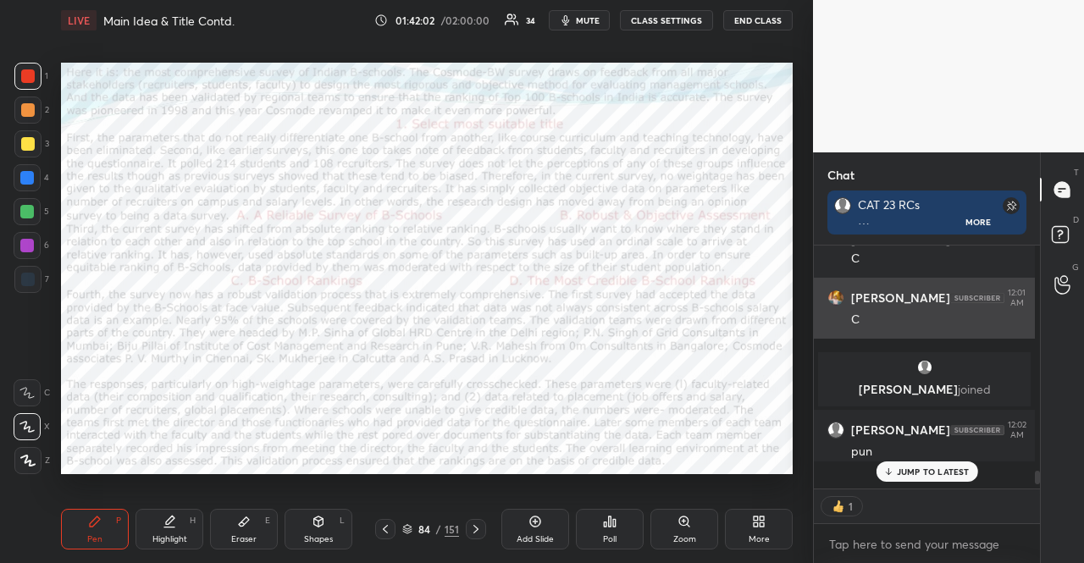
scroll to position [1, 5]
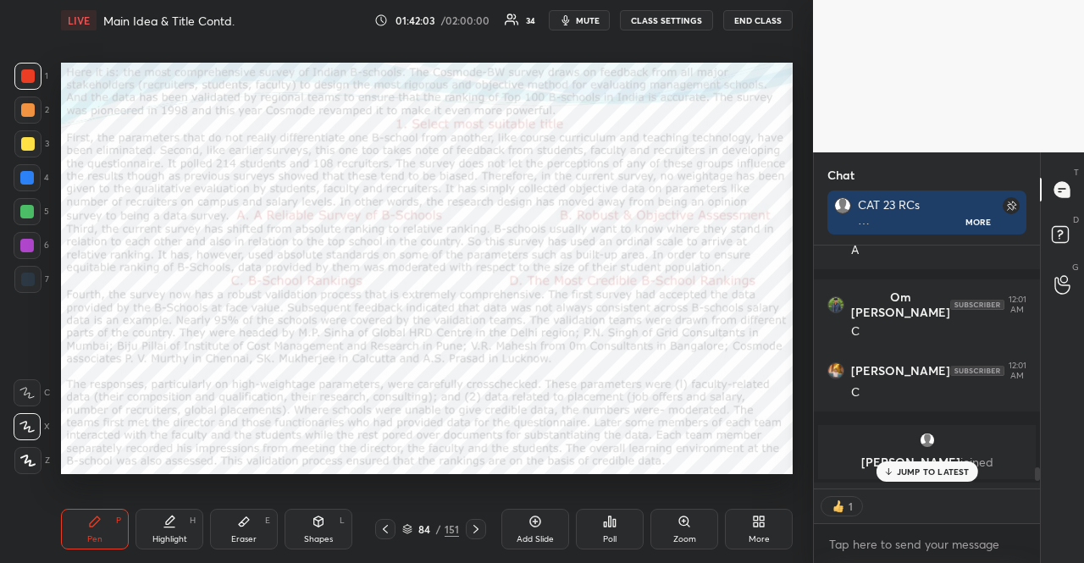
click at [906, 468] on p "JUMP TO LATEST" at bounding box center [933, 472] width 73 height 10
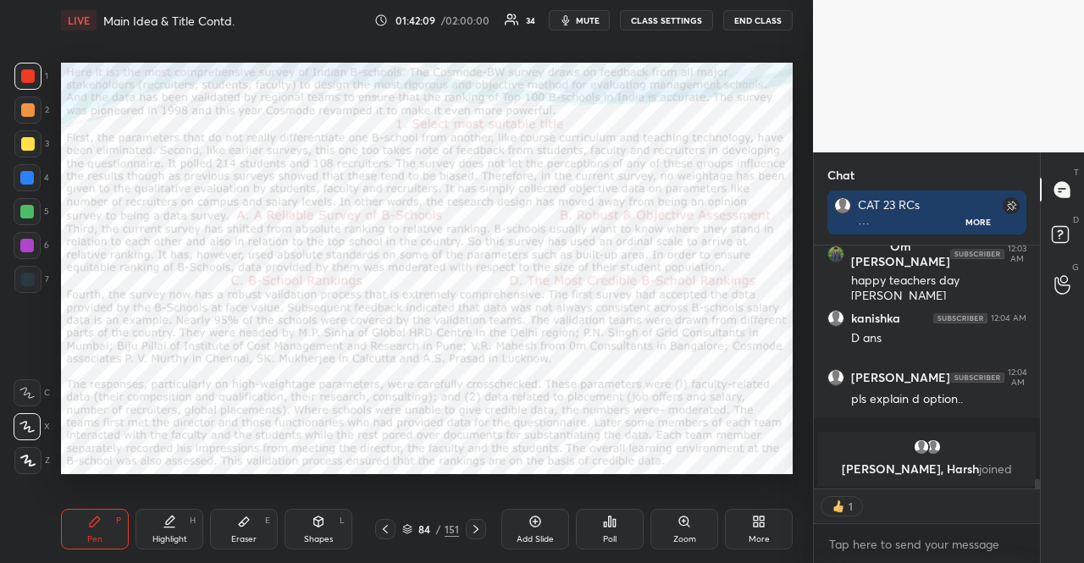
click at [28, 257] on div at bounding box center [27, 245] width 27 height 27
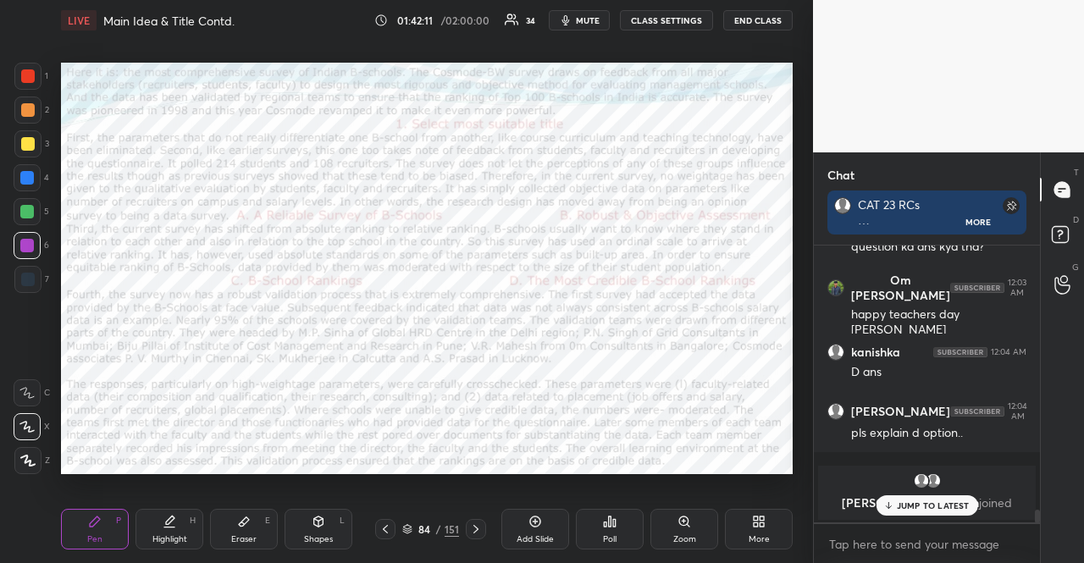
click at [38, 454] on div at bounding box center [27, 460] width 27 height 27
click at [947, 505] on p "JUMP TO LATEST" at bounding box center [933, 506] width 73 height 10
click at [323, 527] on icon at bounding box center [319, 522] width 14 height 14
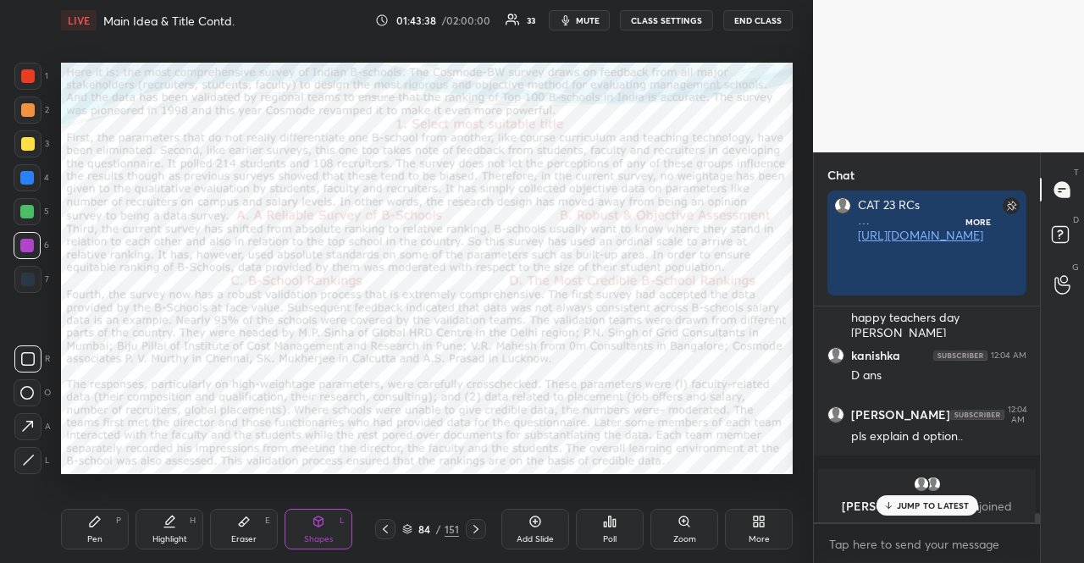
scroll to position [272, 221]
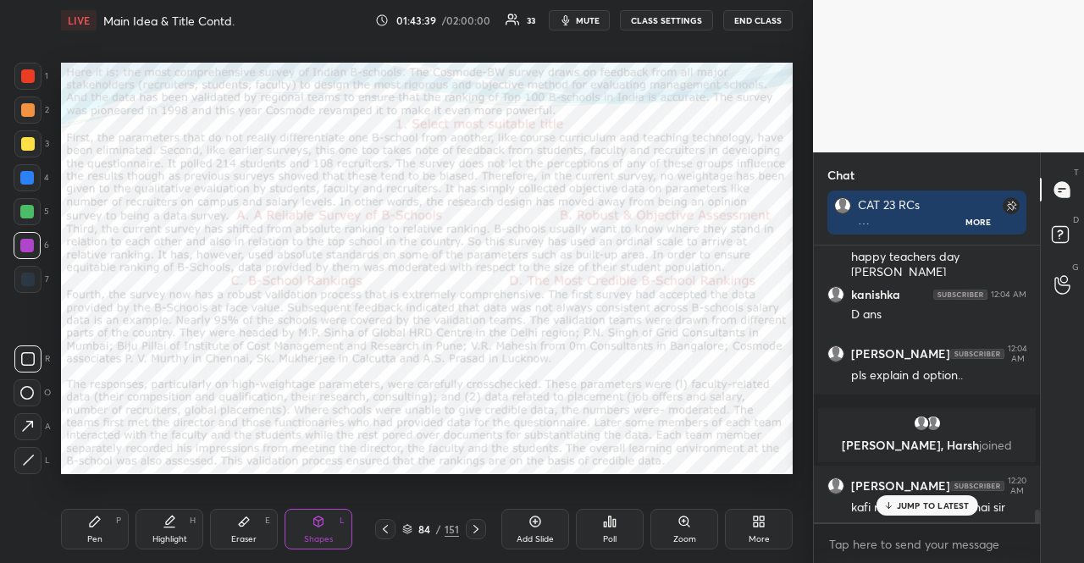
click at [944, 506] on p "JUMP TO LATEST" at bounding box center [933, 506] width 73 height 10
drag, startPoint x: 31, startPoint y: 172, endPoint x: 24, endPoint y: 200, distance: 29.0
click at [31, 172] on div at bounding box center [27, 177] width 27 height 27
click at [78, 531] on div "Pen P" at bounding box center [95, 529] width 68 height 41
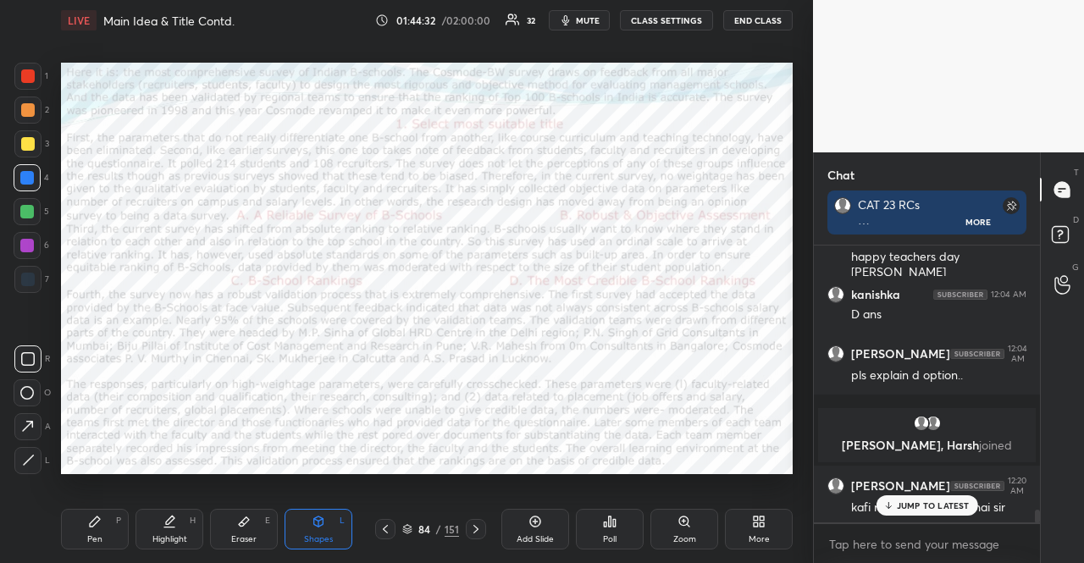
click at [78, 529] on div "Pen P" at bounding box center [95, 529] width 68 height 41
click at [33, 423] on icon at bounding box center [26, 427] width 15 height 12
click at [79, 522] on div "Pen P" at bounding box center [95, 529] width 68 height 41
click at [58, 427] on div "Setting up your live class Poll for secs No correct answer Start poll" at bounding box center [427, 268] width 746 height 455
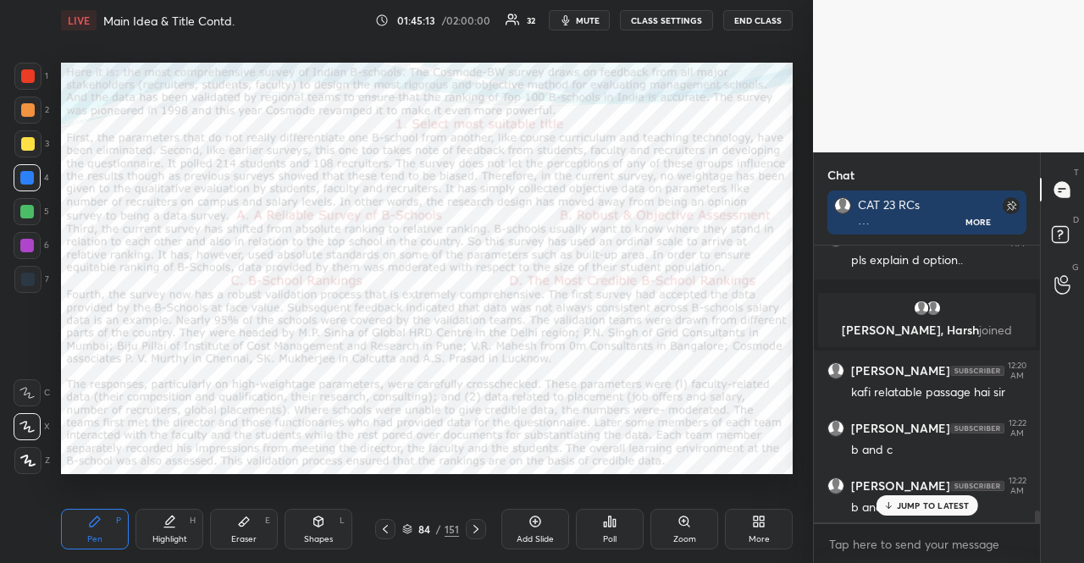
scroll to position [6071, 0]
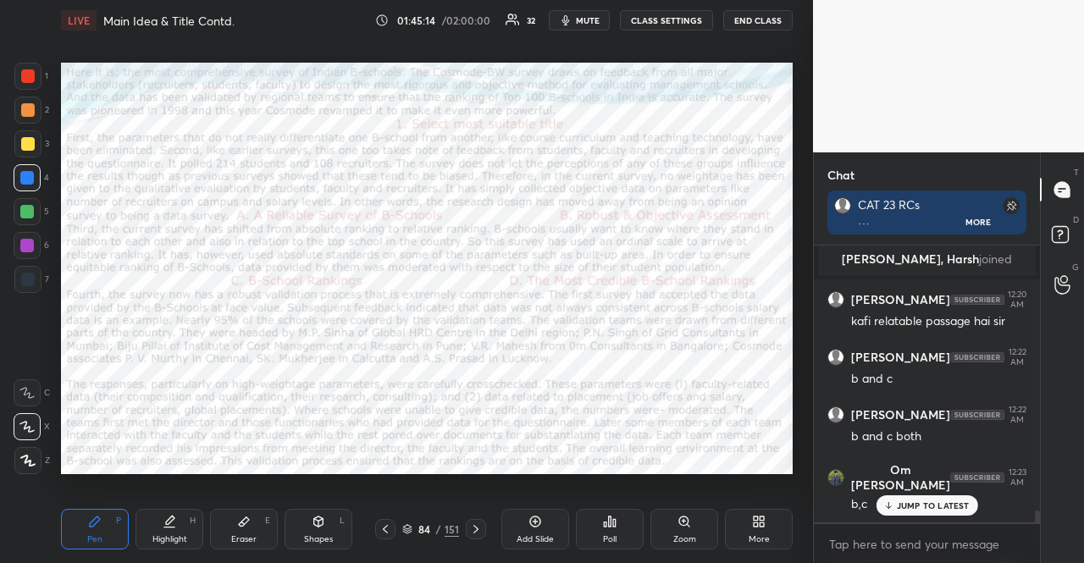
click at [320, 523] on icon at bounding box center [318, 522] width 9 height 10
click at [21, 74] on div at bounding box center [28, 76] width 14 height 14
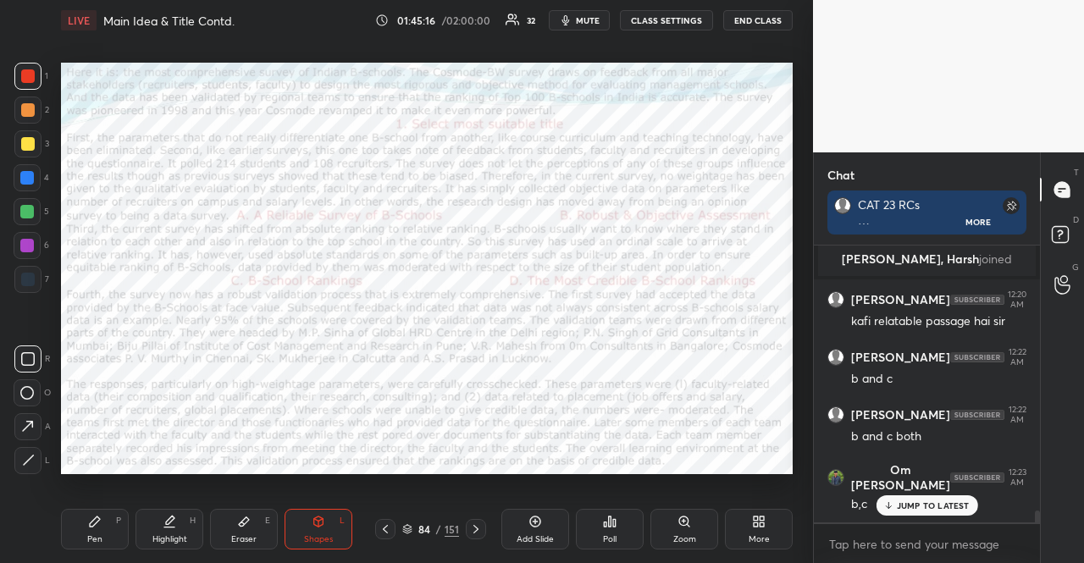
scroll to position [6132, 0]
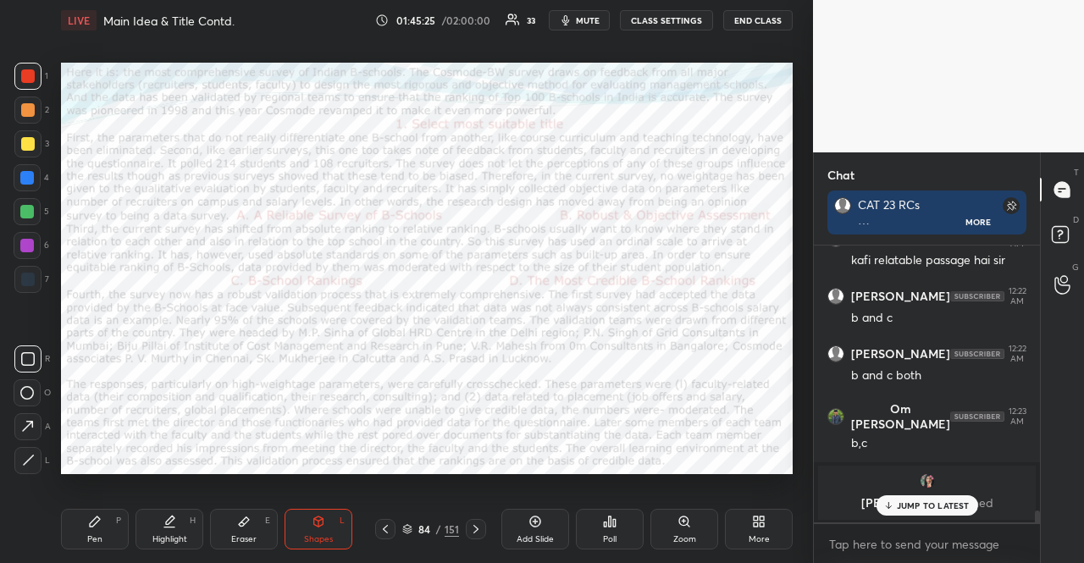
click at [924, 507] on p "JUMP TO LATEST" at bounding box center [933, 506] width 73 height 10
click at [26, 209] on div at bounding box center [27, 212] width 14 height 14
click at [94, 520] on icon at bounding box center [95, 522] width 10 height 10
click at [95, 528] on icon at bounding box center [95, 522] width 14 height 14
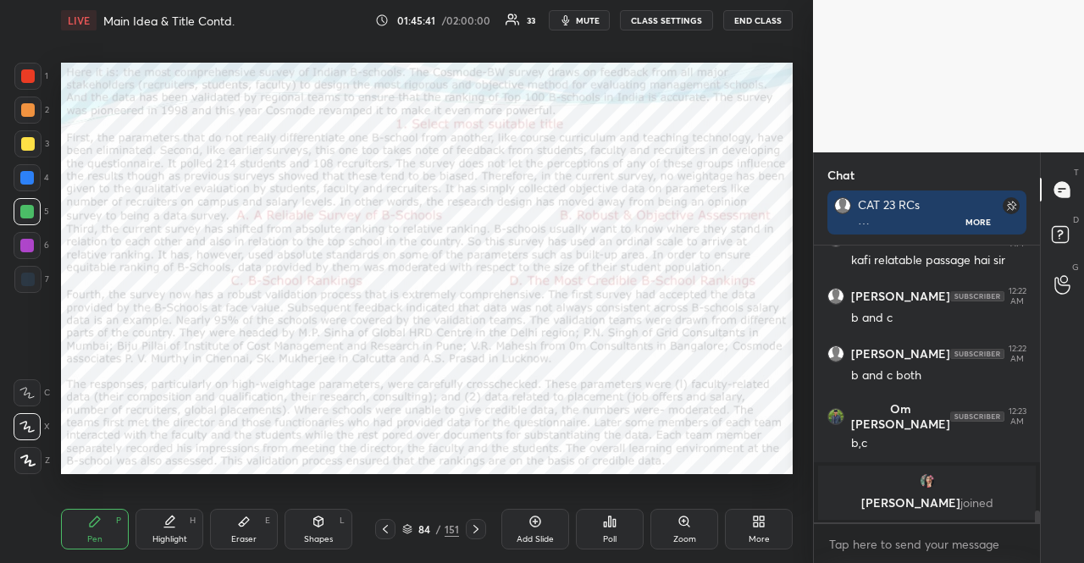
click at [18, 172] on div at bounding box center [27, 177] width 27 height 27
click at [18, 178] on div at bounding box center [27, 177] width 27 height 27
click at [307, 517] on div "Shapes L" at bounding box center [319, 529] width 68 height 41
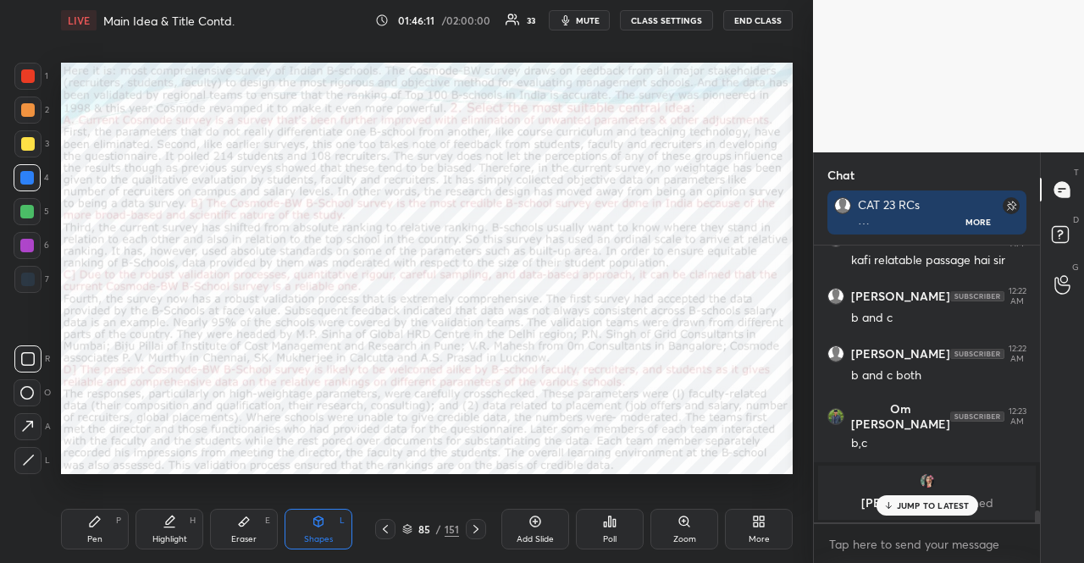
scroll to position [6220, 0]
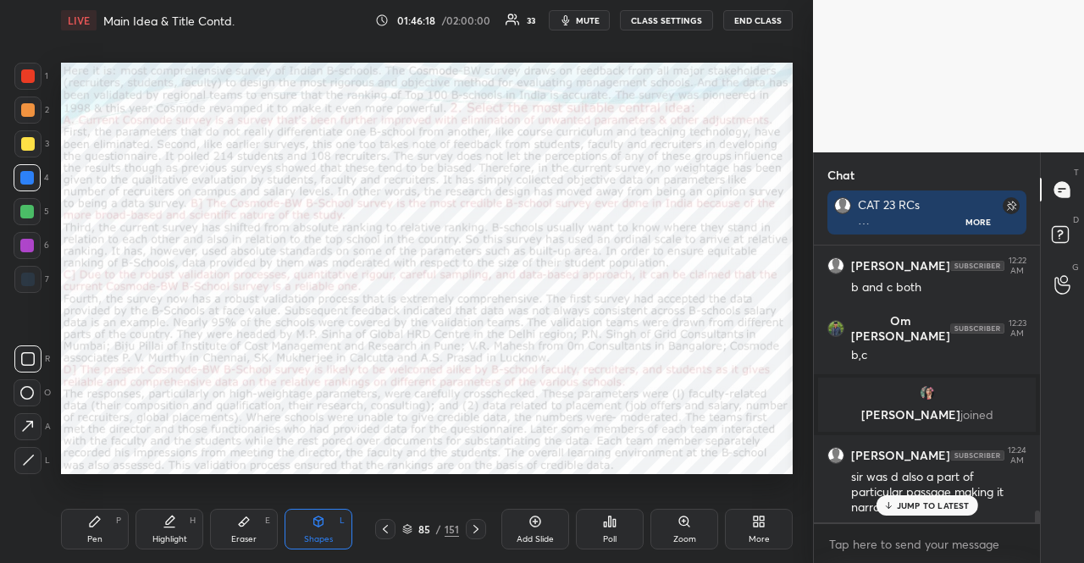
click at [85, 529] on div "Pen P" at bounding box center [95, 529] width 68 height 41
drag, startPoint x: 86, startPoint y: 529, endPoint x: 147, endPoint y: 479, distance: 79.4
click at [86, 531] on div "Pen P" at bounding box center [95, 529] width 68 height 41
click at [329, 526] on div "Shapes L" at bounding box center [319, 529] width 68 height 41
click at [84, 518] on div "Pen P" at bounding box center [95, 529] width 68 height 41
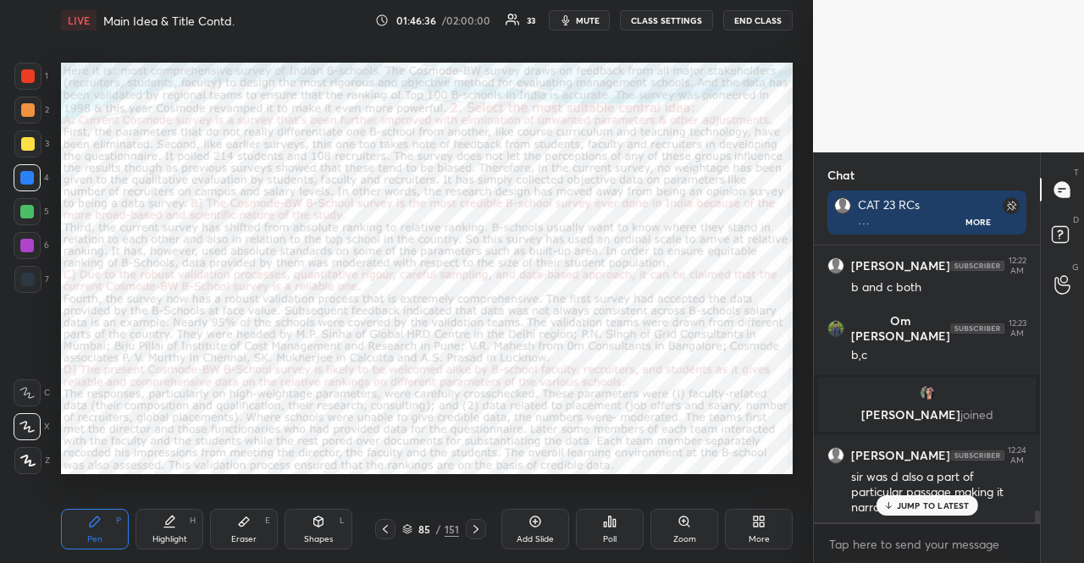
click at [316, 536] on div "Shapes" at bounding box center [318, 539] width 29 height 8
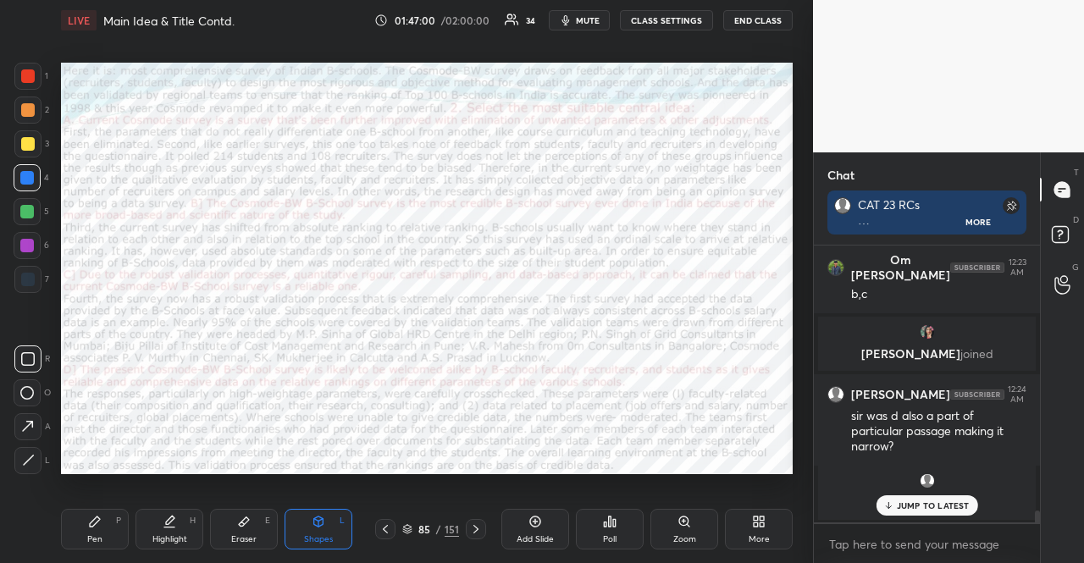
scroll to position [6354, 0]
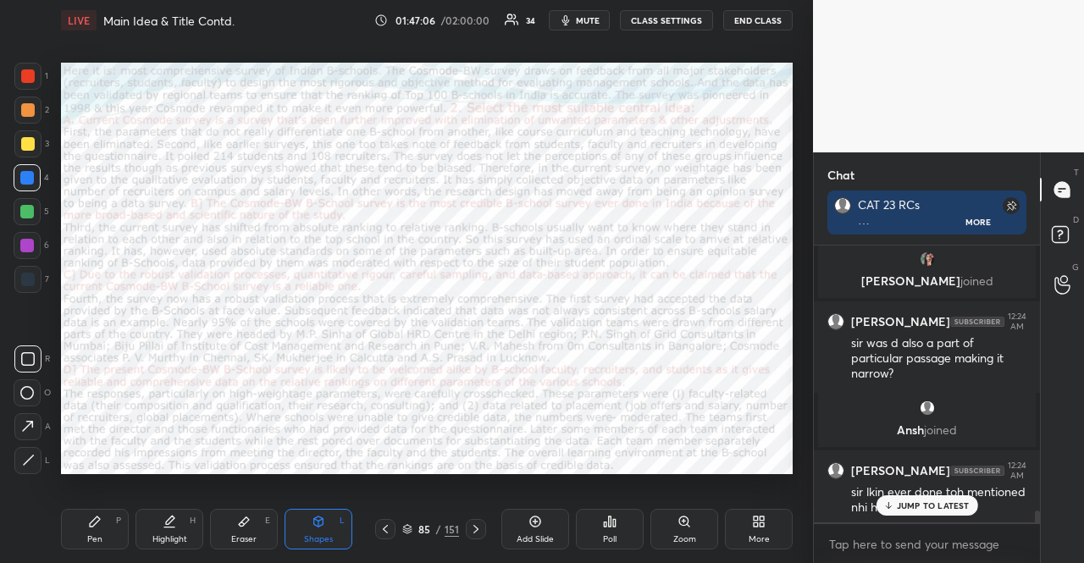
click at [170, 521] on icon at bounding box center [170, 520] width 8 height 8
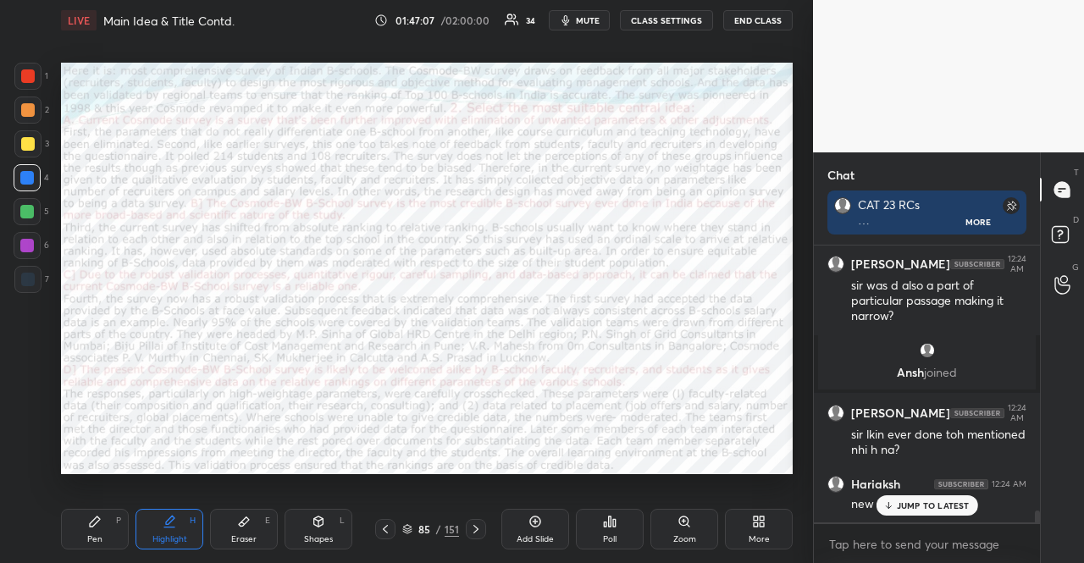
drag, startPoint x: 77, startPoint y: 518, endPoint x: 86, endPoint y: 513, distance: 10.2
click at [76, 517] on div "Pen P" at bounding box center [95, 529] width 68 height 41
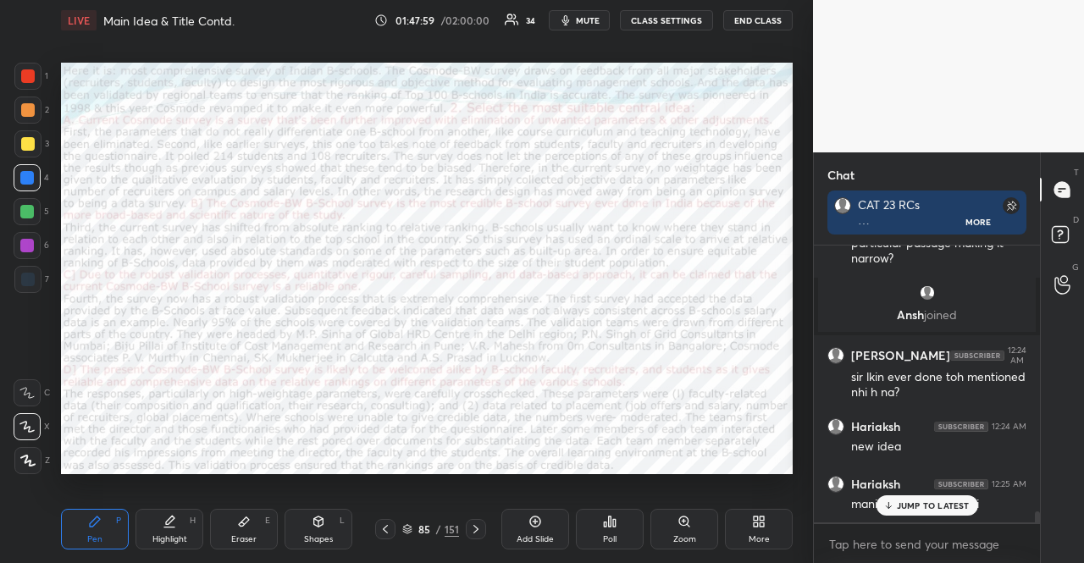
click at [59, 369] on div "Setting up your live class Poll for secs No correct answer Start poll" at bounding box center [427, 268] width 746 height 455
click at [316, 518] on icon at bounding box center [318, 522] width 9 height 10
click at [93, 524] on icon at bounding box center [95, 522] width 10 height 10
click at [47, 130] on div "1 2 3 4 5 6 7 R O A L C X Z Erase all C X Z LIVE Main Idea & Title Contd. 01:48…" at bounding box center [400, 281] width 800 height 563
click at [19, 241] on div at bounding box center [27, 245] width 27 height 27
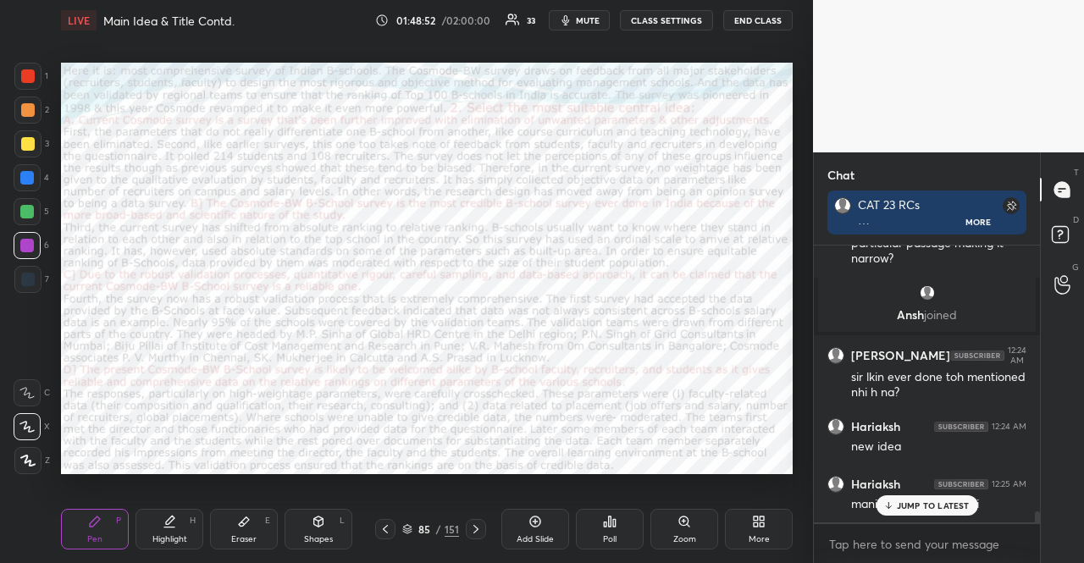
click at [19, 241] on div at bounding box center [27, 245] width 27 height 27
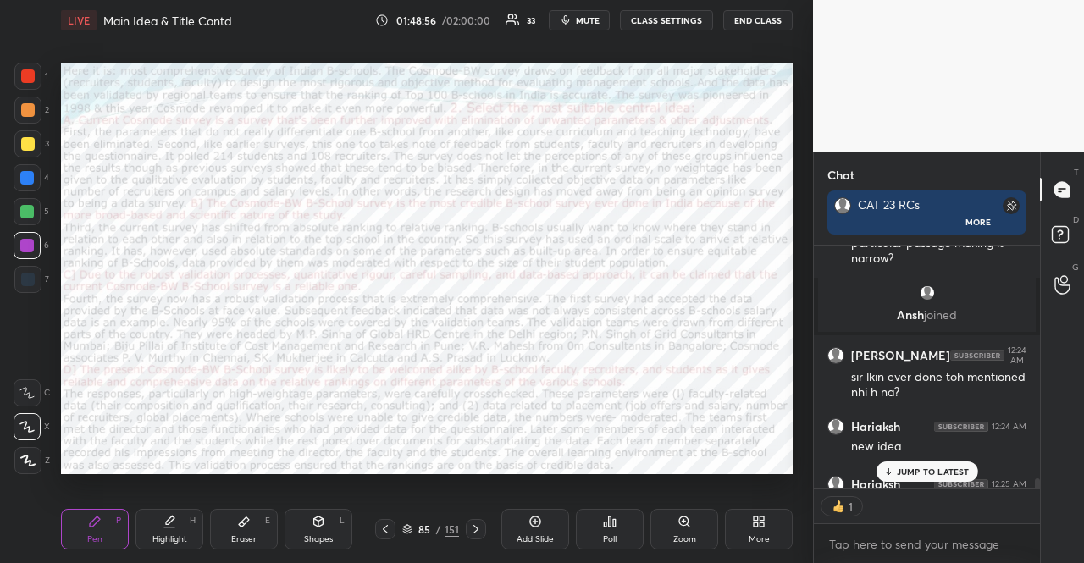
click at [308, 528] on div "Shapes L" at bounding box center [319, 529] width 68 height 41
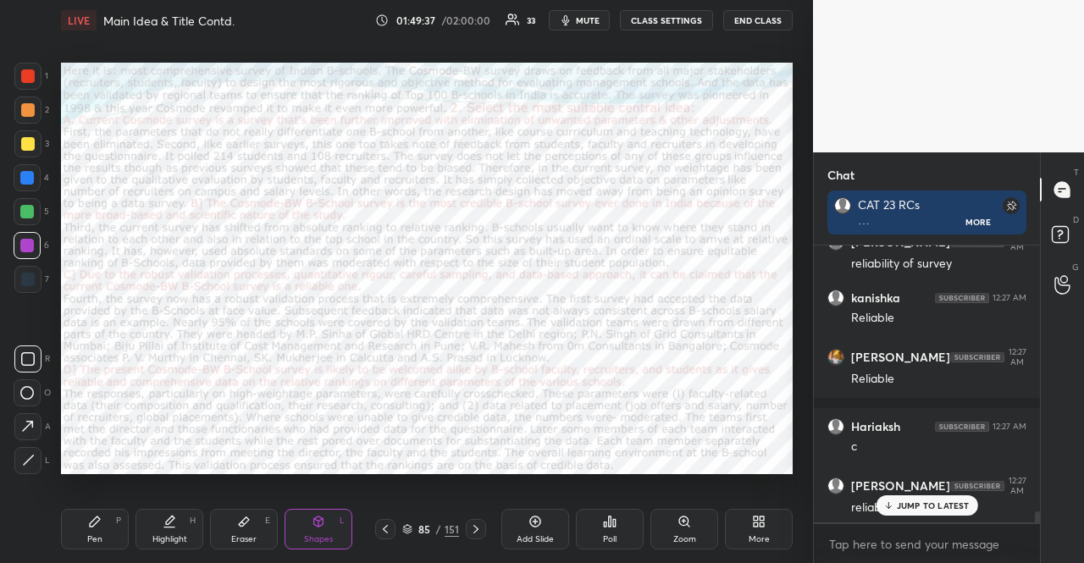
scroll to position [6828, 0]
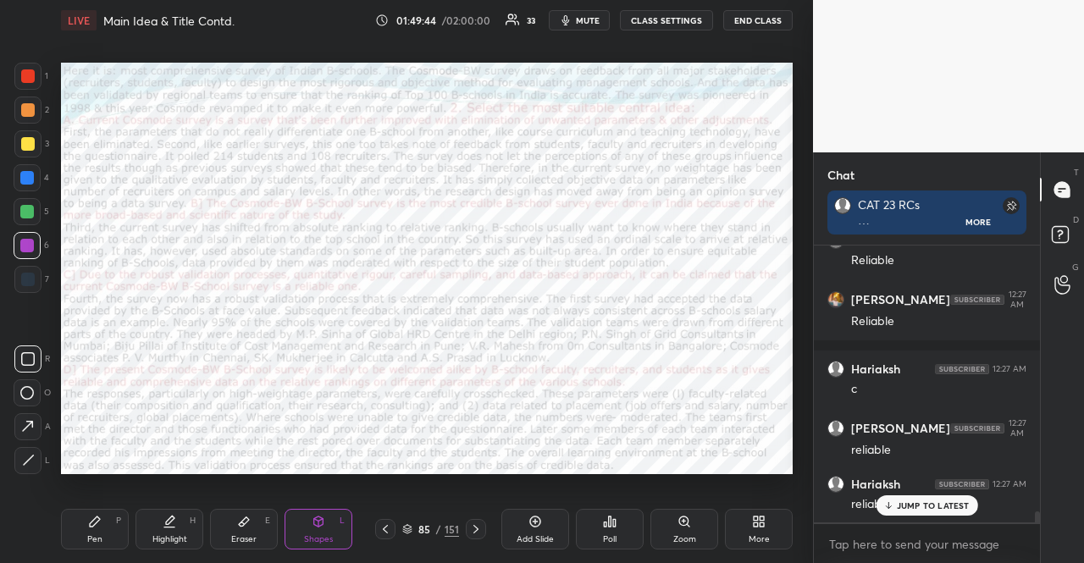
click at [26, 109] on div at bounding box center [28, 110] width 14 height 14
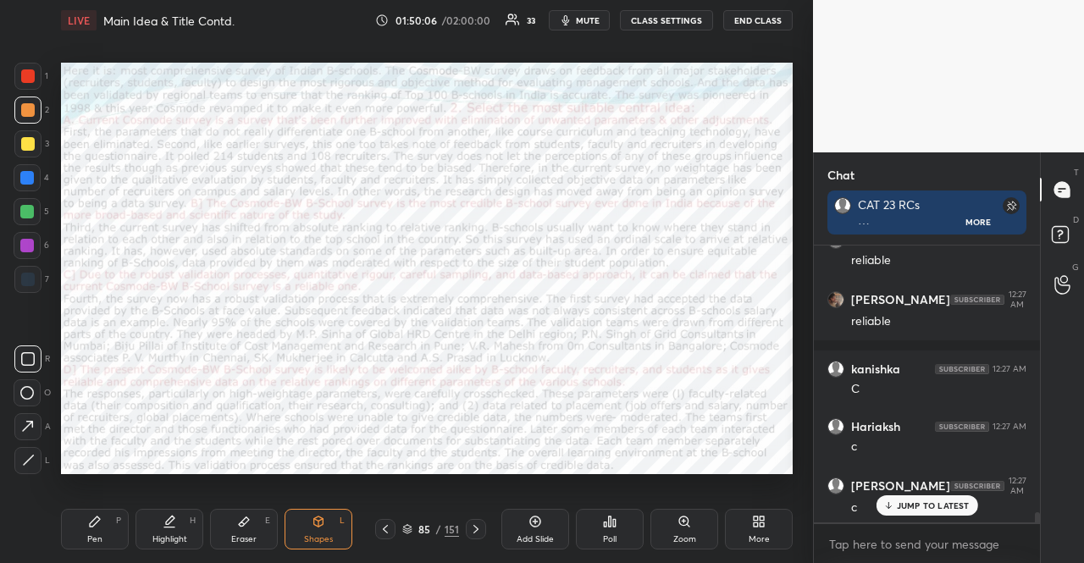
scroll to position [7130, 0]
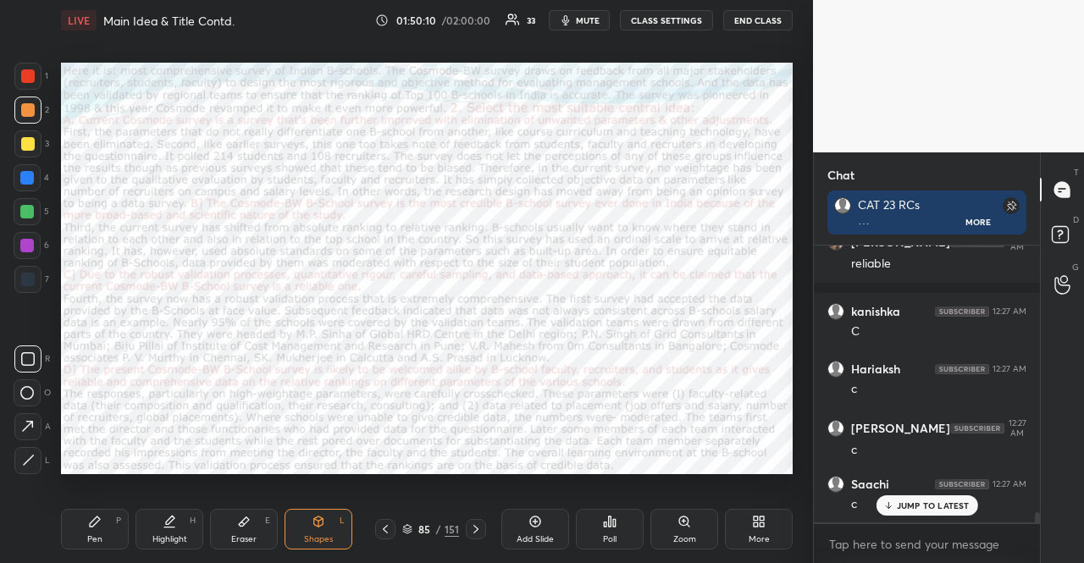
click at [99, 523] on icon at bounding box center [95, 522] width 14 height 14
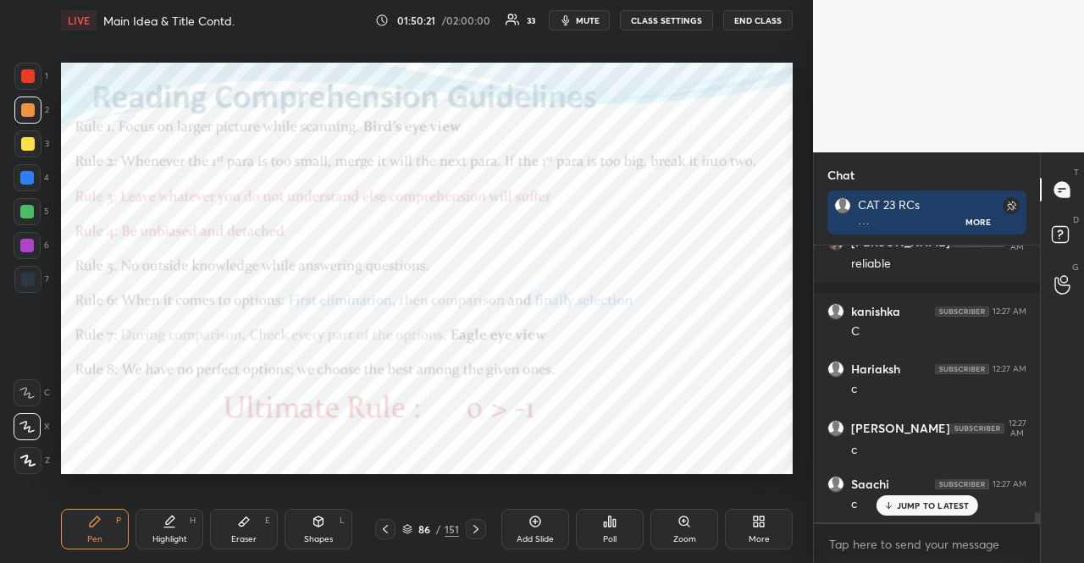
click at [322, 526] on icon at bounding box center [318, 522] width 9 height 10
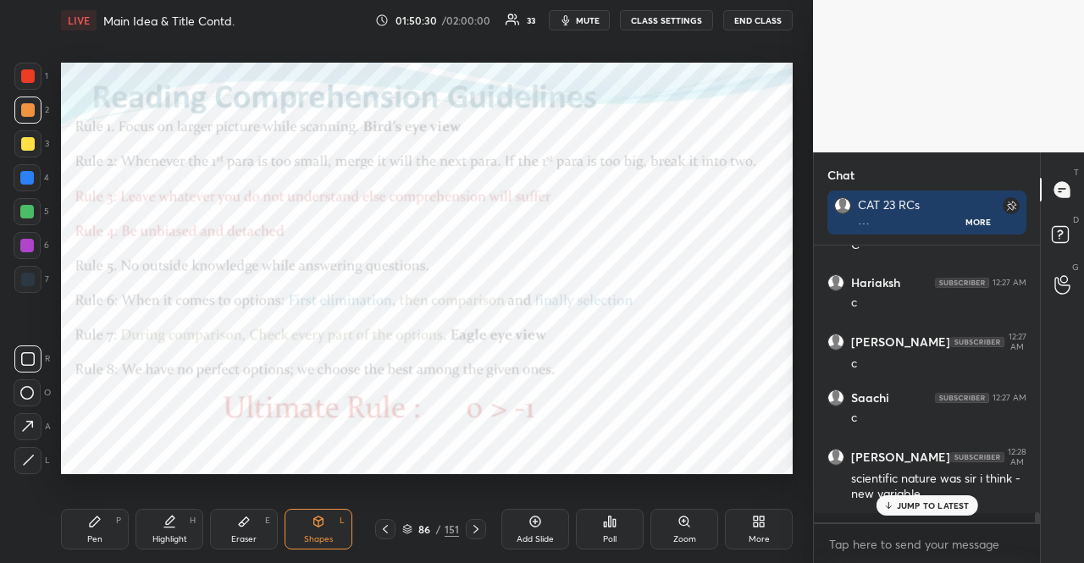
click at [912, 499] on div "JUMP TO LATEST" at bounding box center [927, 506] width 102 height 20
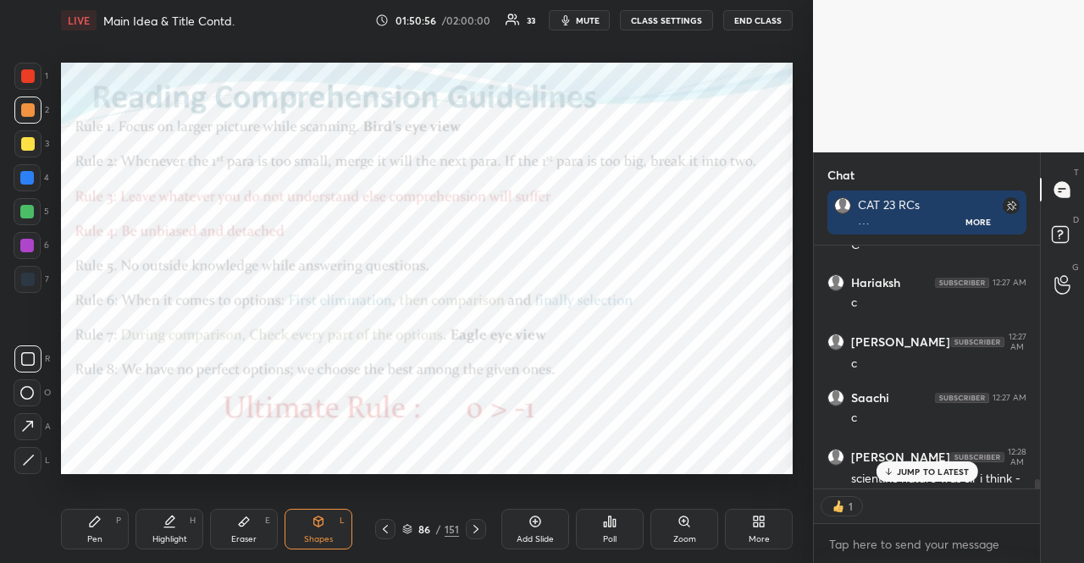
scroll to position [7217, 0]
click at [30, 179] on div at bounding box center [27, 177] width 27 height 27
click at [27, 175] on div at bounding box center [27, 178] width 14 height 14
drag, startPoint x: 62, startPoint y: 509, endPoint x: 81, endPoint y: 508, distance: 19.5
click at [67, 507] on div "Pen P Highlight H Eraser E Shapes L 78 / 151 Add Slide Poll Zoom More" at bounding box center [427, 530] width 732 height 68
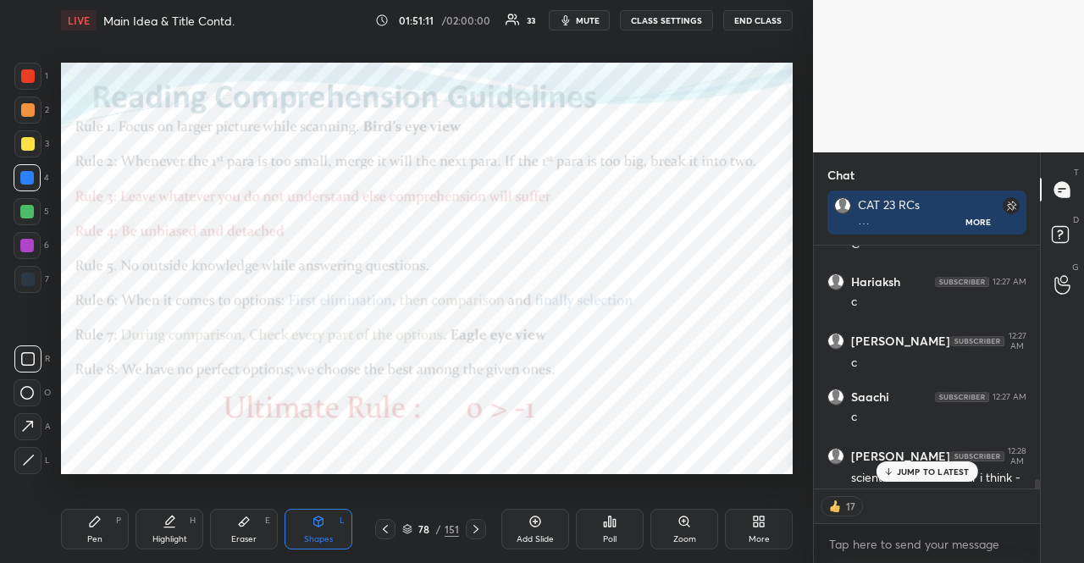
click at [91, 519] on icon at bounding box center [95, 522] width 14 height 14
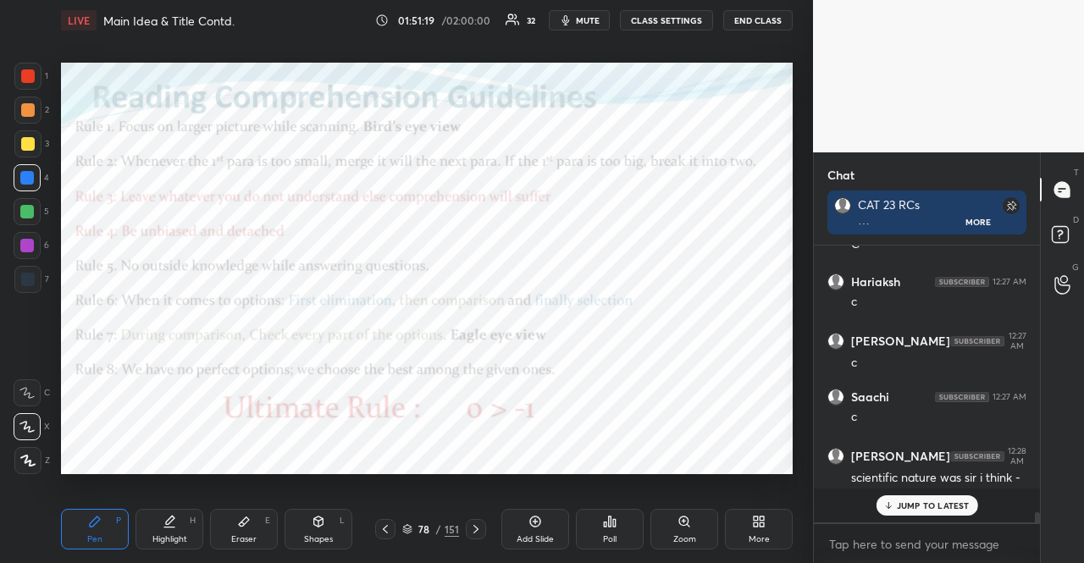
scroll to position [7216, 0]
drag, startPoint x: 21, startPoint y: 272, endPoint x: 34, endPoint y: 264, distance: 14.8
click at [21, 272] on div at bounding box center [27, 279] width 27 height 27
click at [29, 234] on div at bounding box center [27, 245] width 27 height 27
click at [23, 240] on div at bounding box center [27, 246] width 14 height 14
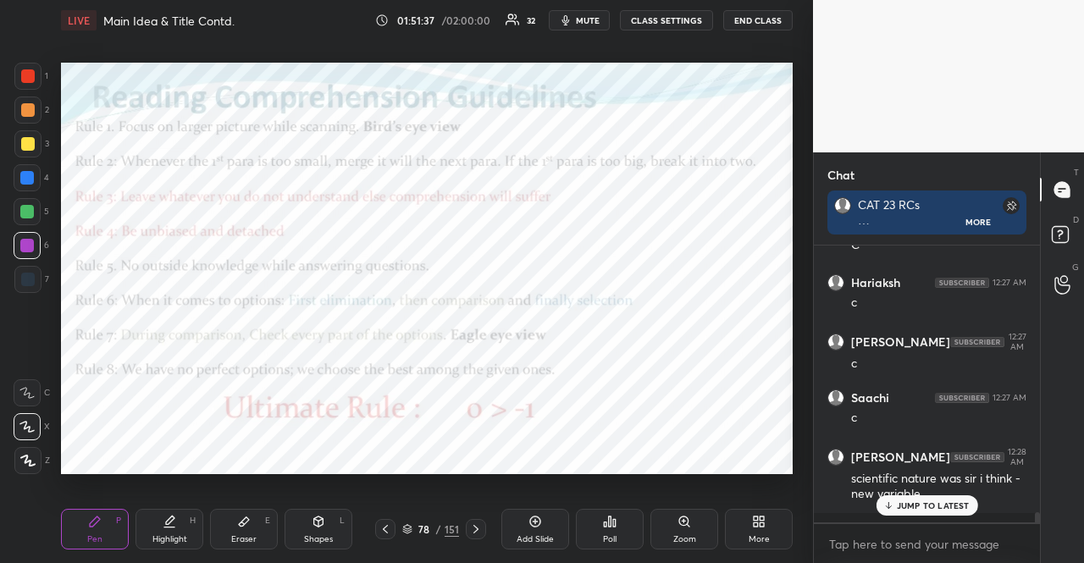
click at [25, 273] on div at bounding box center [28, 280] width 14 height 14
click at [25, 274] on div at bounding box center [28, 280] width 14 height 14
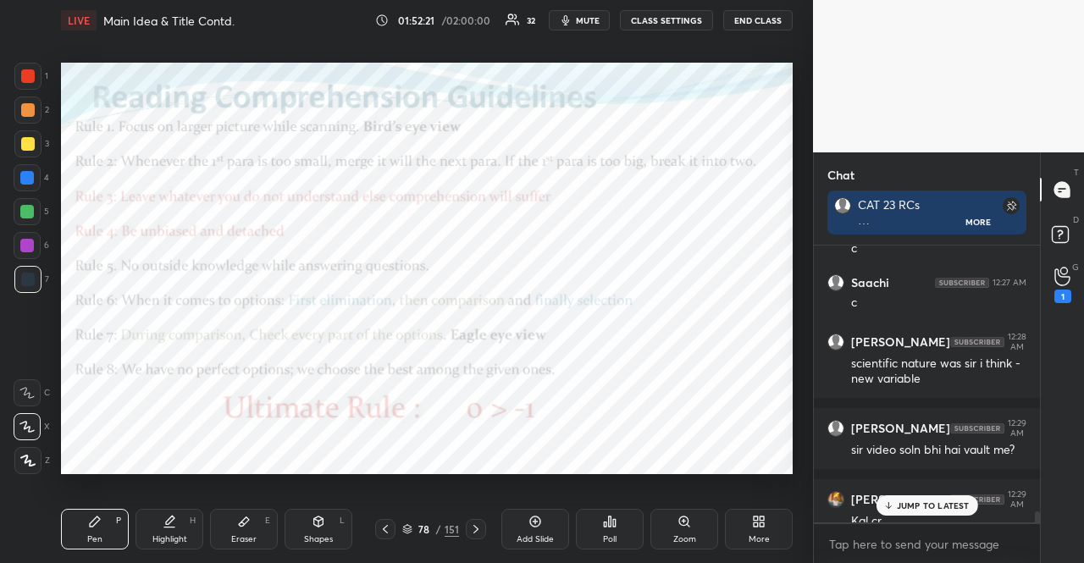
scroll to position [7416, 0]
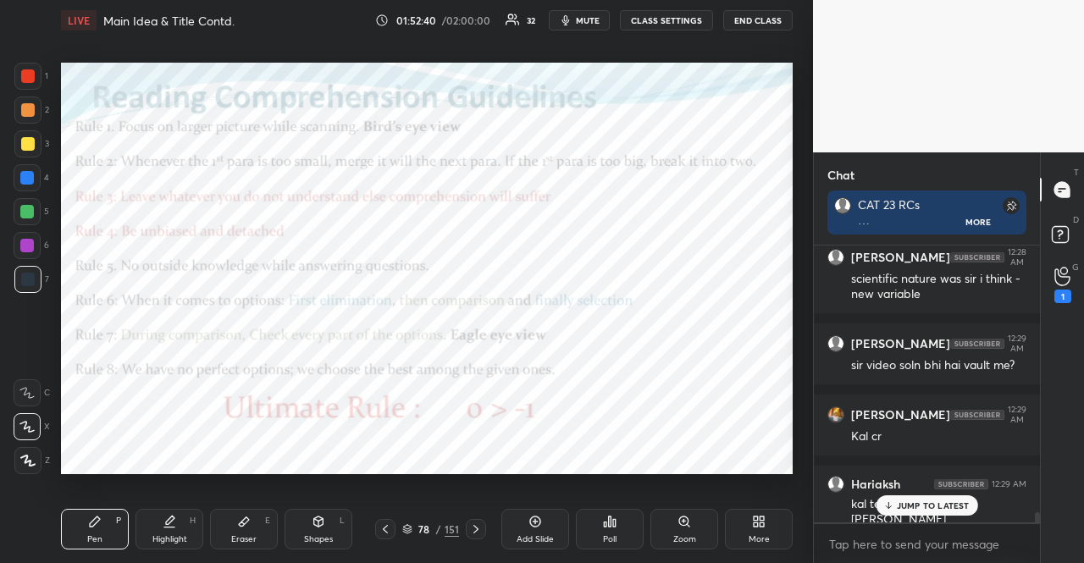
click at [895, 501] on div "JUMP TO LATEST" at bounding box center [927, 506] width 102 height 20
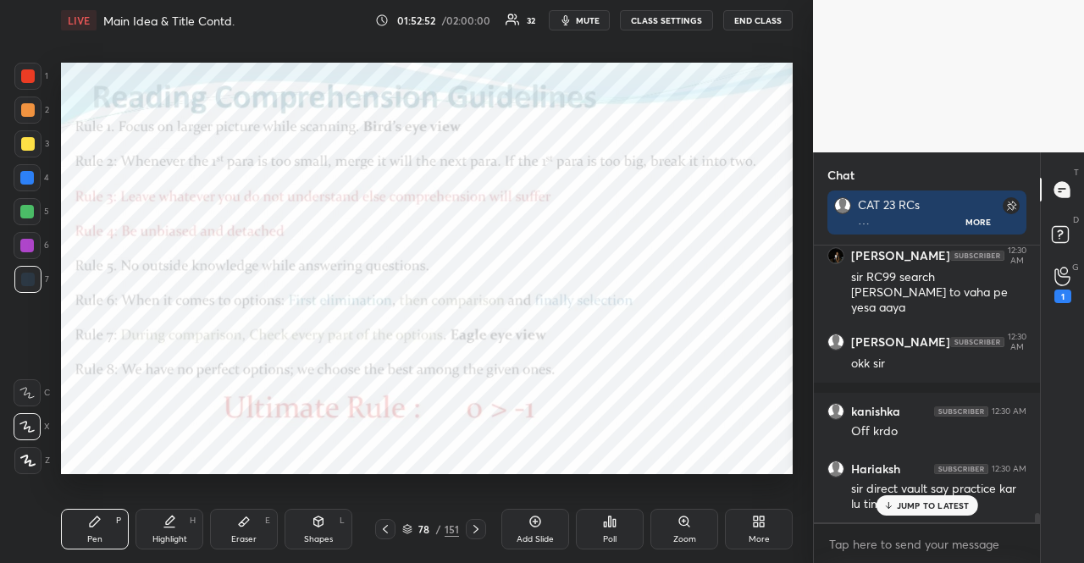
scroll to position [7775, 0]
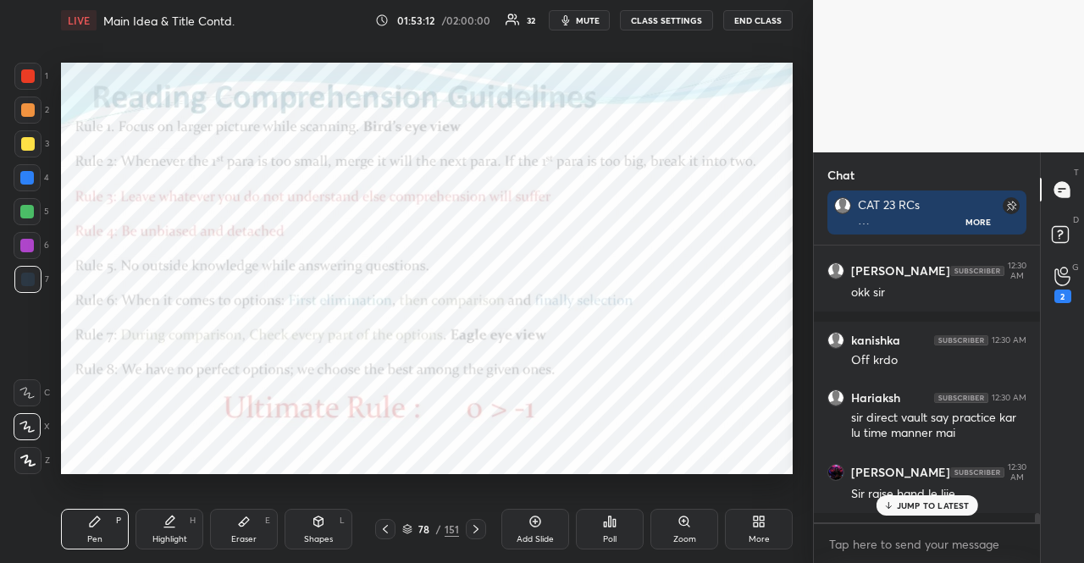
click at [407, 523] on div "78 / 151" at bounding box center [430, 529] width 57 height 15
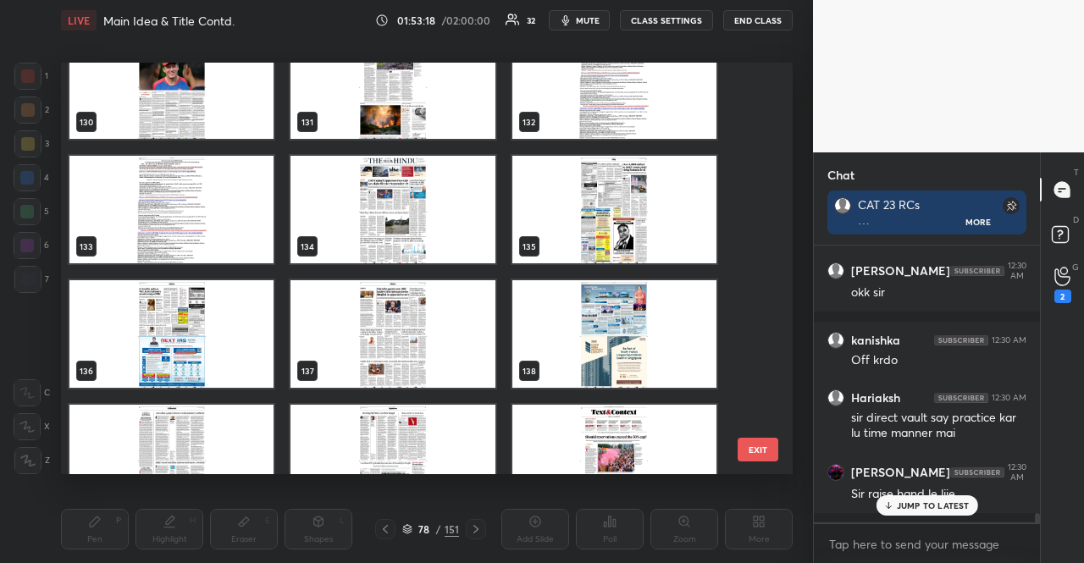
scroll to position [5939, 0]
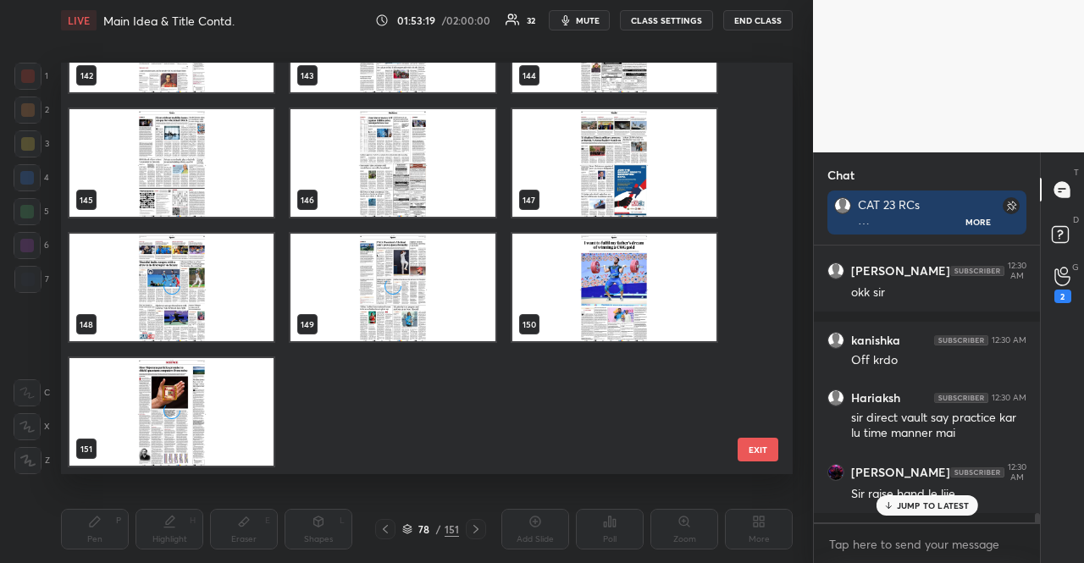
click at [264, 383] on div "grid" at bounding box center [171, 412] width 204 height 108
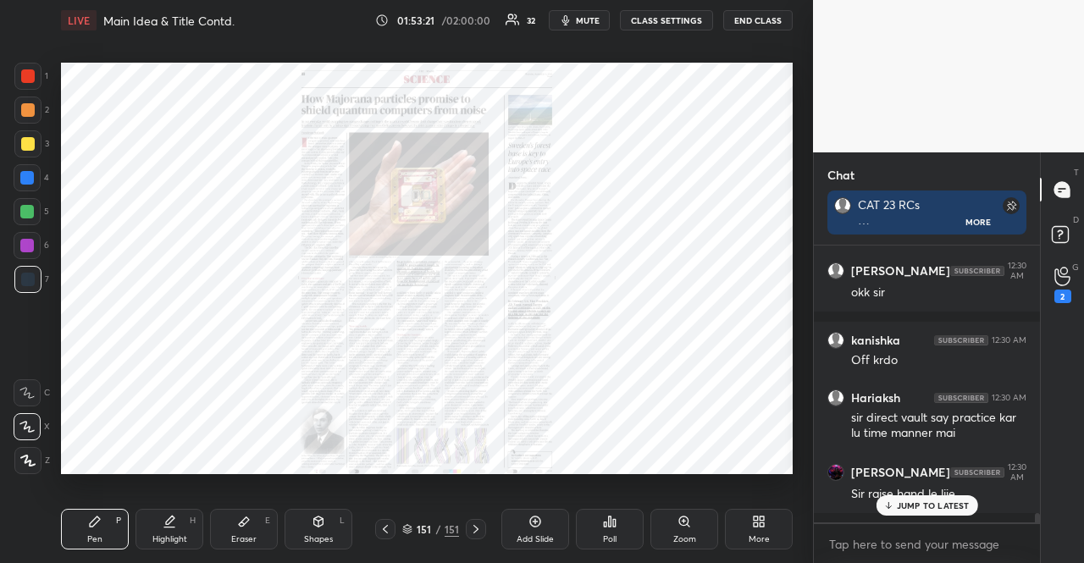
click at [770, 513] on div "More" at bounding box center [759, 529] width 68 height 41
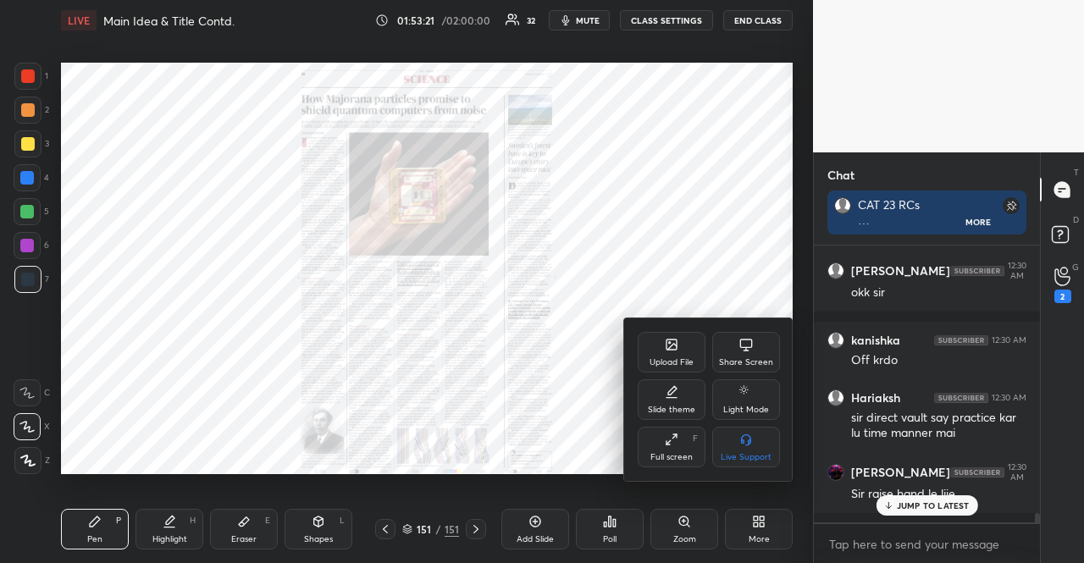
click at [679, 352] on div "Upload File" at bounding box center [672, 352] width 68 height 41
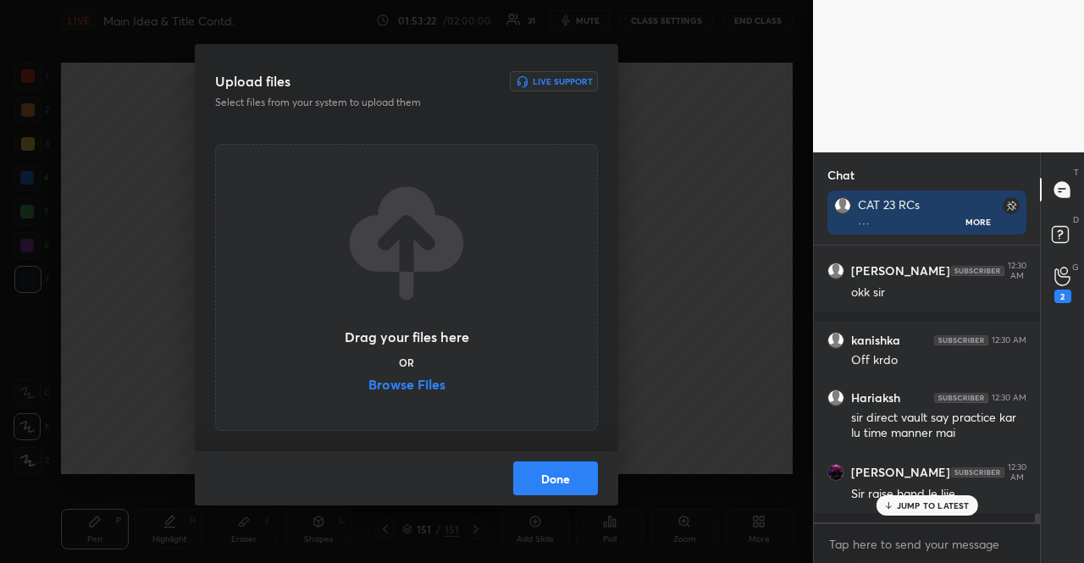
click at [413, 382] on label "Browse Files" at bounding box center [407, 387] width 77 height 18
click at [369, 382] on input "Browse Files" at bounding box center [369, 387] width 0 height 18
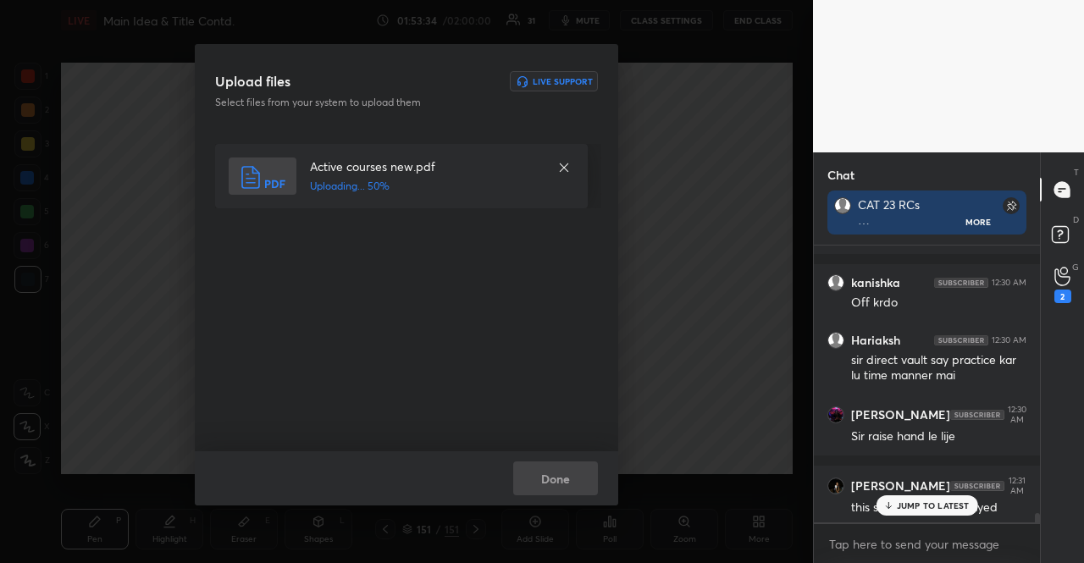
scroll to position [7904, 0]
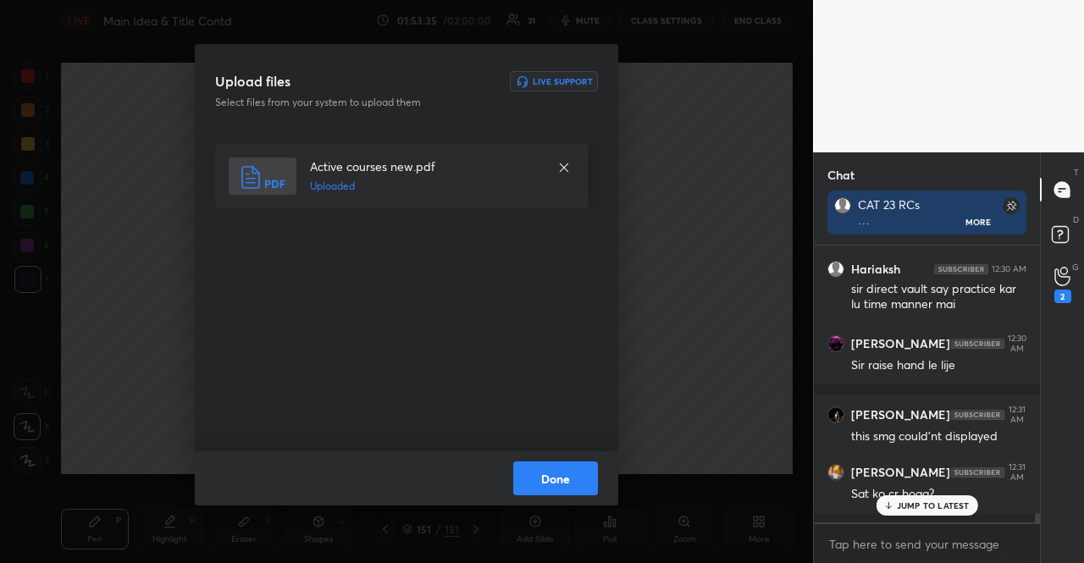
click at [549, 469] on button "Done" at bounding box center [555, 479] width 85 height 34
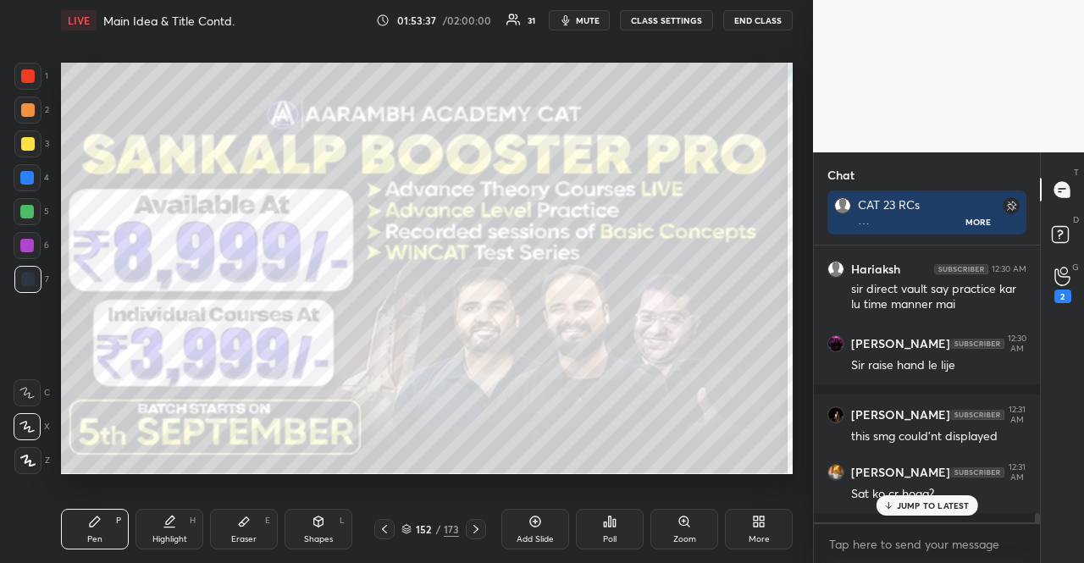
drag, startPoint x: 408, startPoint y: 526, endPoint x: 407, endPoint y: 496, distance: 30.5
click at [407, 525] on icon at bounding box center [406, 527] width 8 height 4
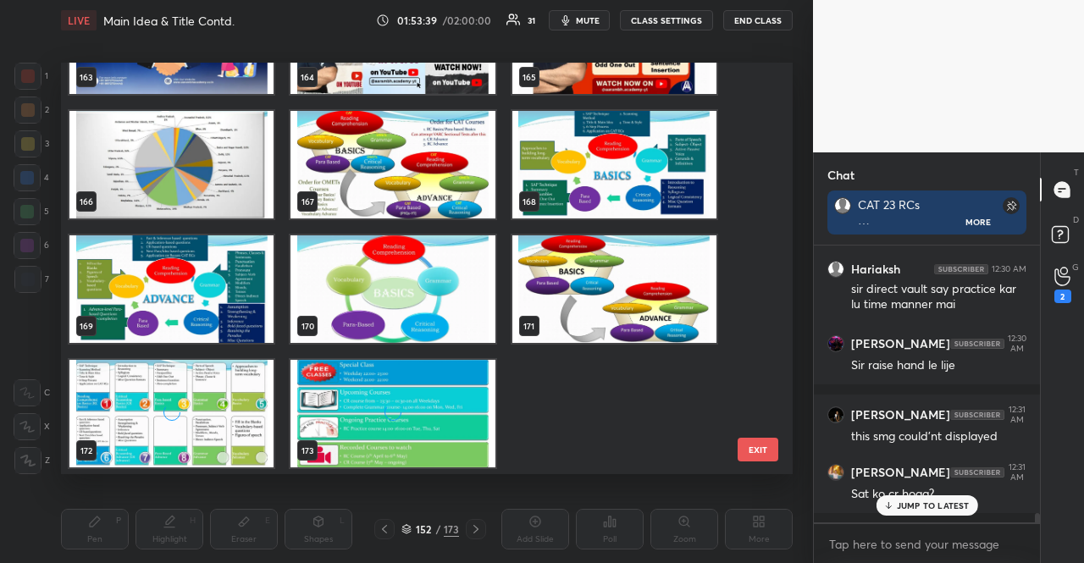
scroll to position [6811, 0]
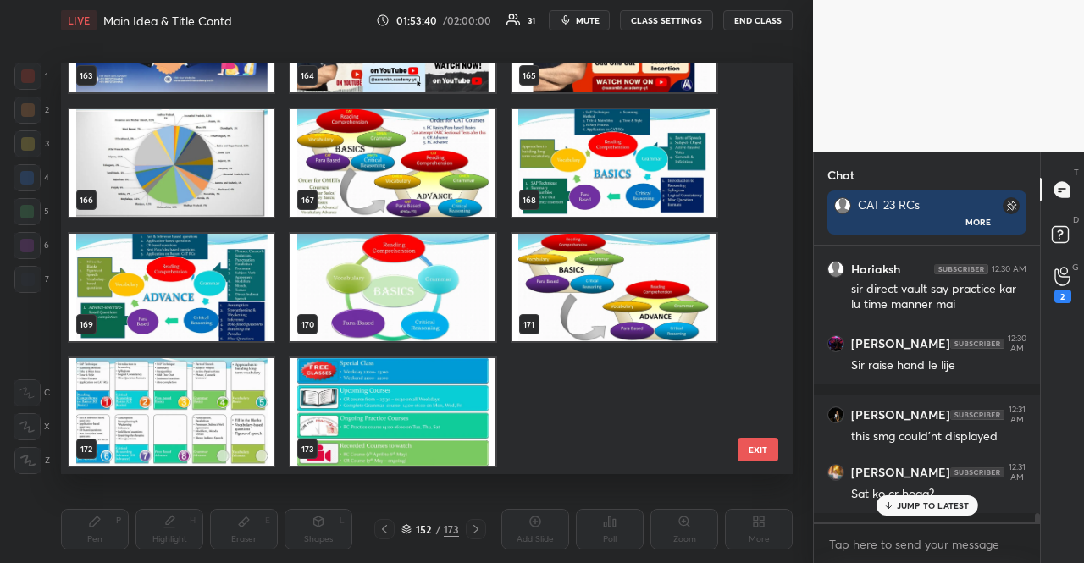
click at [437, 169] on img "grid" at bounding box center [393, 163] width 204 height 108
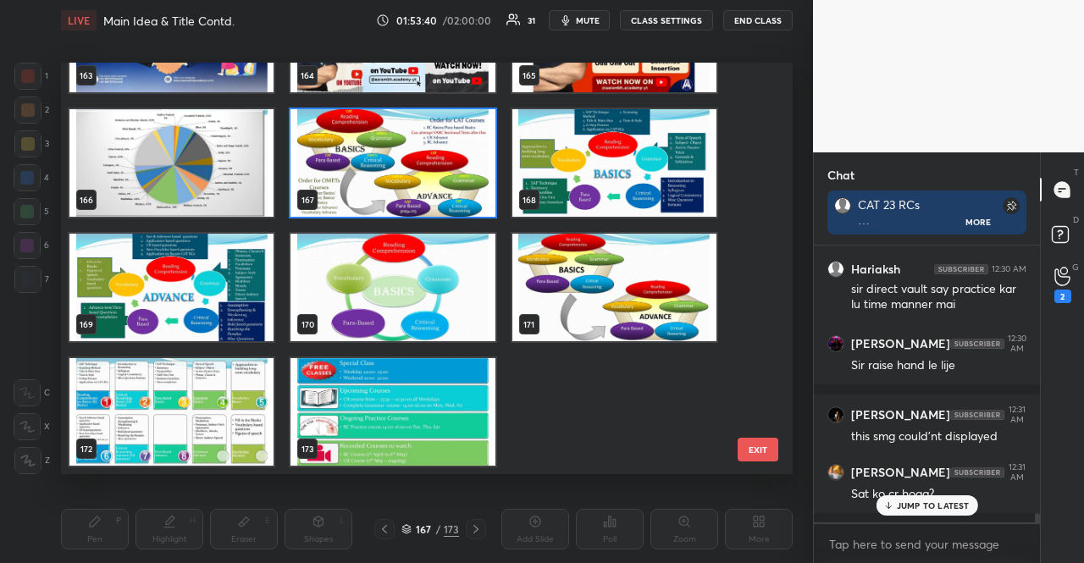
click at [437, 169] on img "grid" at bounding box center [393, 163] width 204 height 108
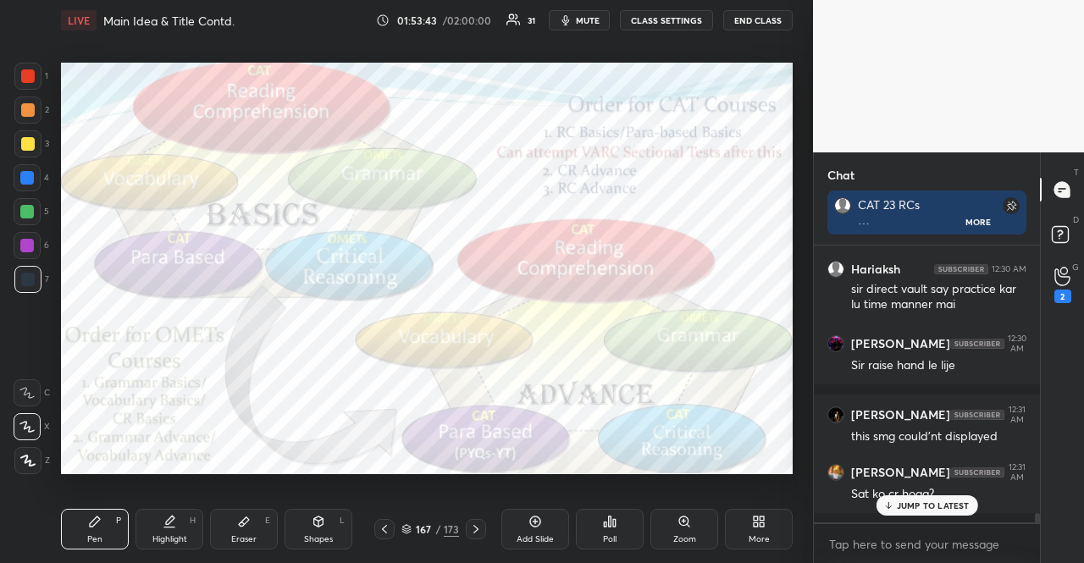
click at [24, 139] on div at bounding box center [28, 144] width 14 height 14
click at [694, 475] on div "Setting up your live class Poll for secs No correct answer Start poll" at bounding box center [427, 268] width 746 height 455
click at [714, 477] on div "Setting up your live class Poll for secs No correct answer Start poll" at bounding box center [427, 268] width 746 height 455
click at [713, 475] on div "Setting up your live class Poll for secs No correct answer Start poll" at bounding box center [427, 268] width 746 height 455
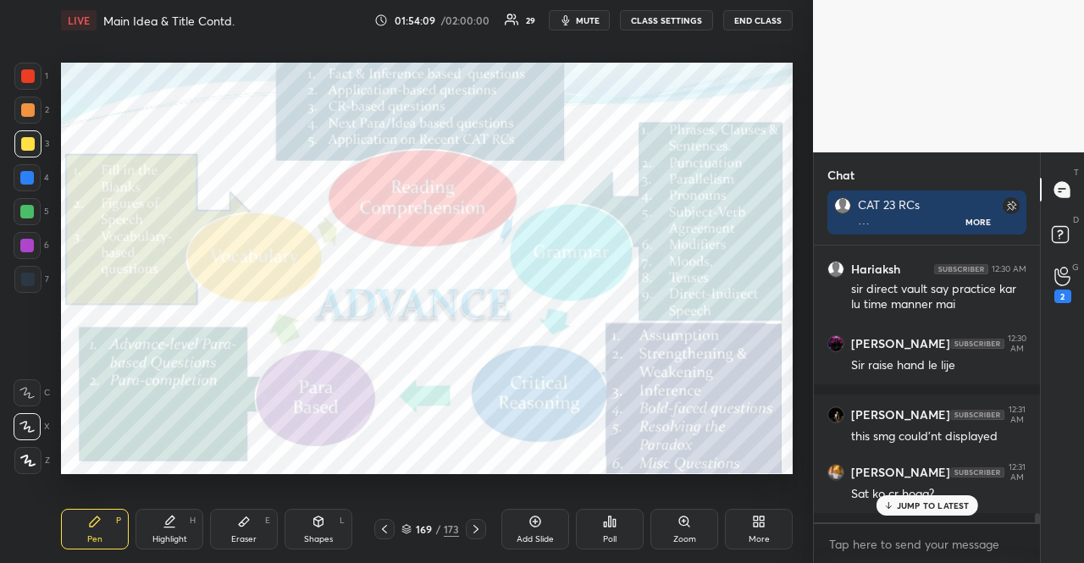
click at [918, 502] on p "JUMP TO LATEST" at bounding box center [933, 506] width 73 height 10
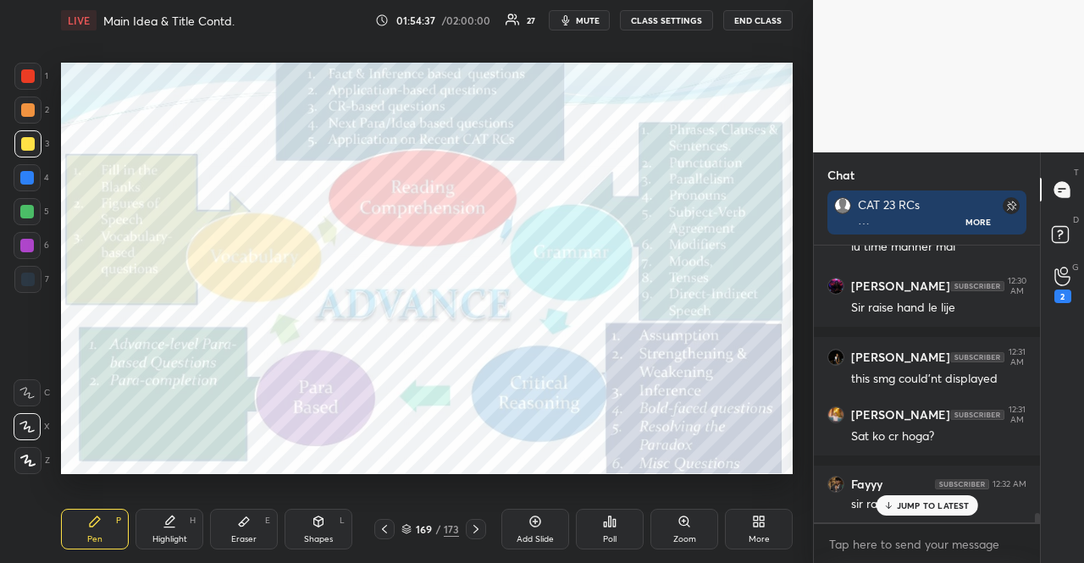
click at [952, 497] on div "JUMP TO LATEST" at bounding box center [927, 506] width 102 height 20
click at [1060, 232] on rect at bounding box center [1060, 235] width 16 height 16
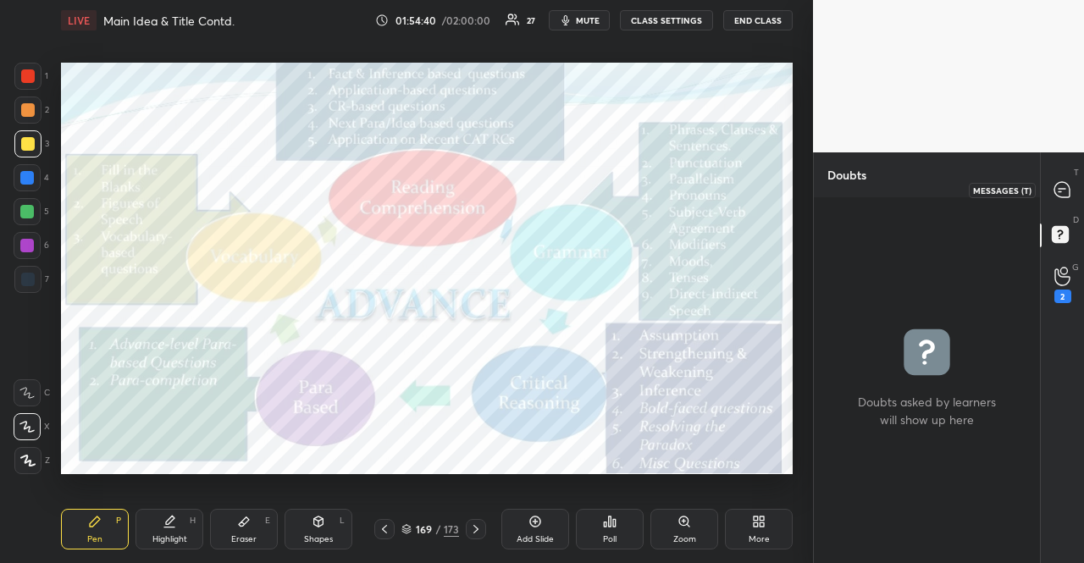
click at [1064, 199] on div at bounding box center [1063, 190] width 34 height 30
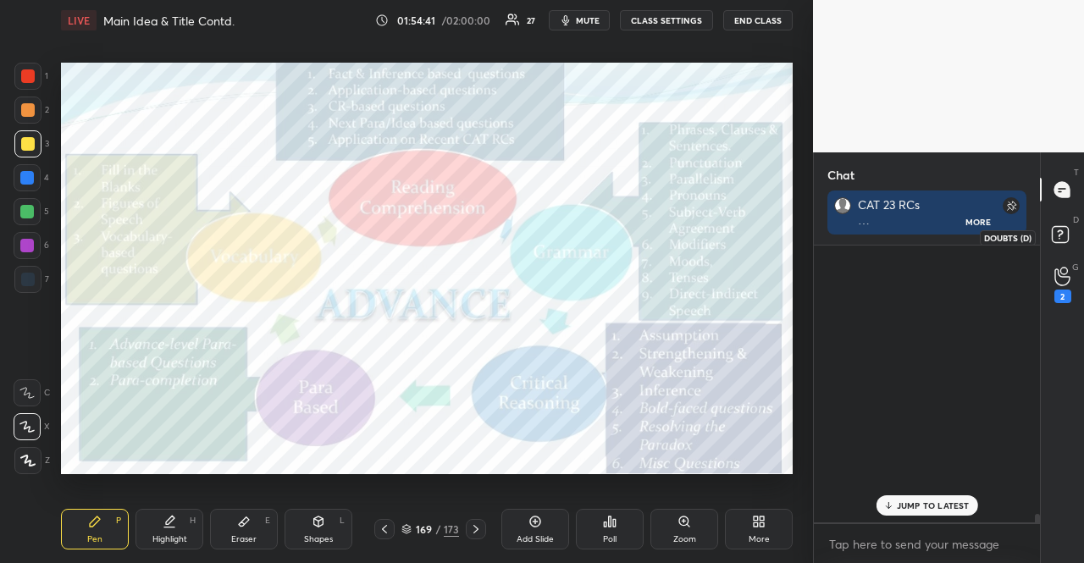
scroll to position [272, 221]
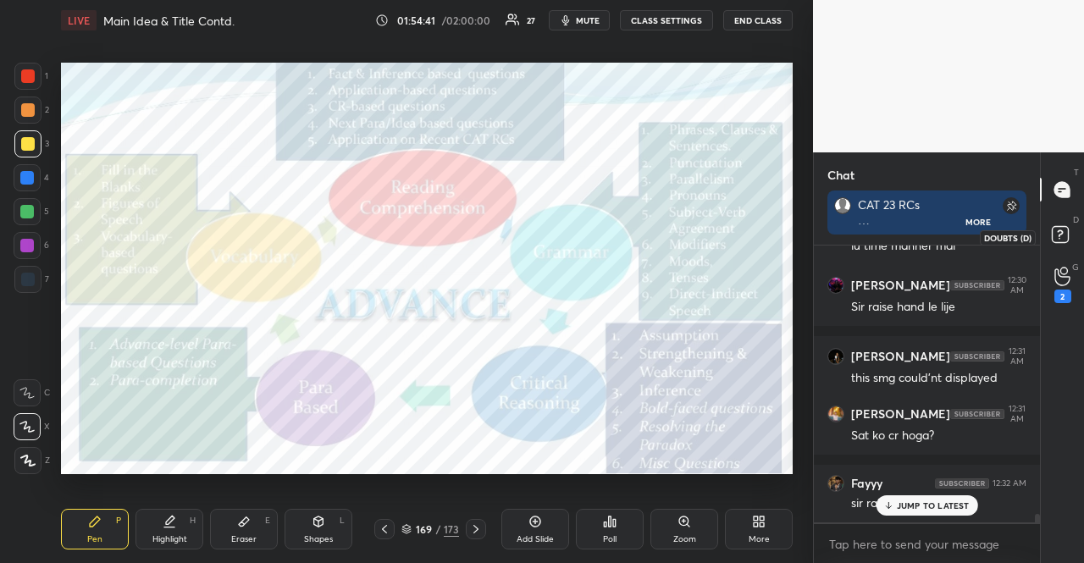
click at [1067, 230] on rect at bounding box center [1060, 235] width 16 height 16
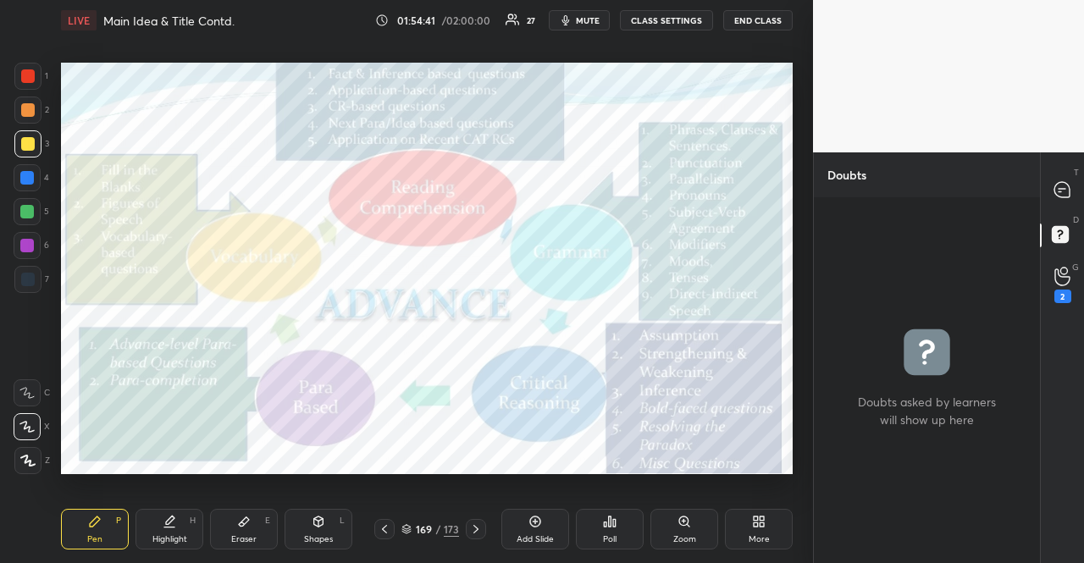
scroll to position [361, 221]
click at [1064, 275] on icon at bounding box center [1063, 276] width 16 height 19
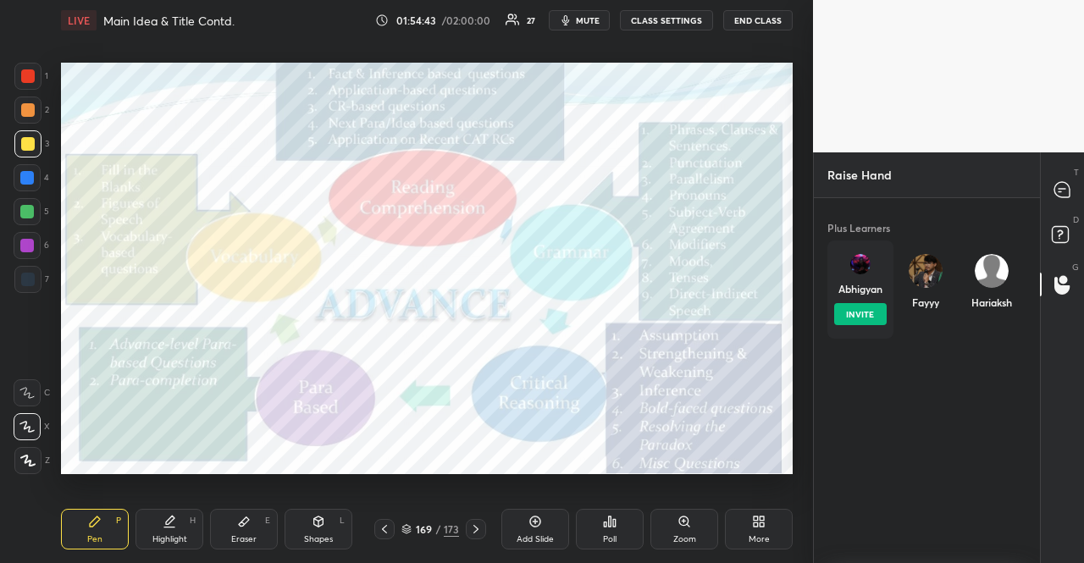
click at [866, 281] on div "[PERSON_NAME] INVITE" at bounding box center [861, 290] width 66 height 98
click at [856, 323] on button "INVITE" at bounding box center [860, 314] width 53 height 22
click at [1061, 191] on icon at bounding box center [1060, 191] width 3 height 0
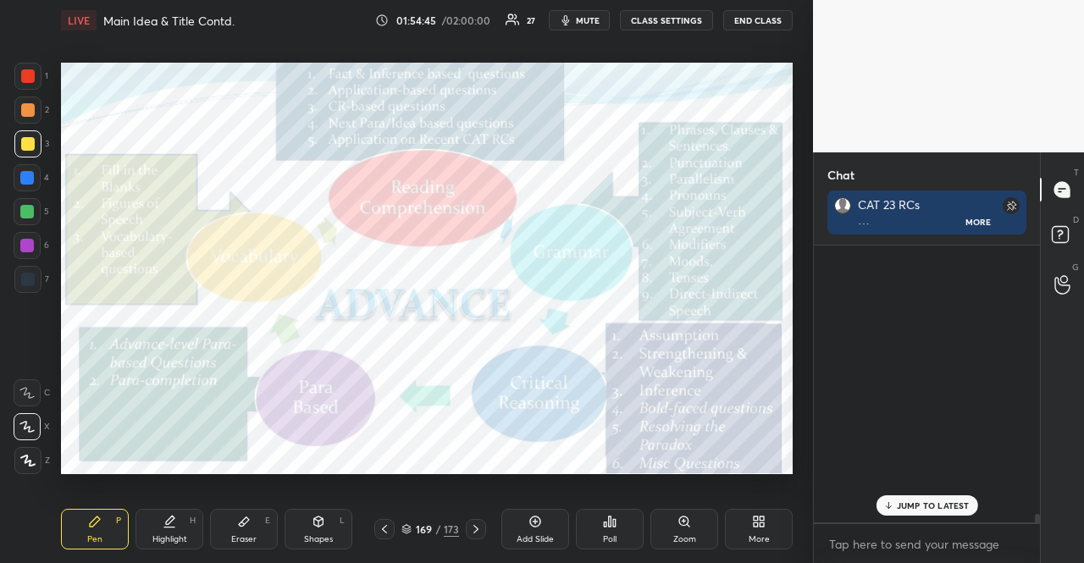
scroll to position [272, 221]
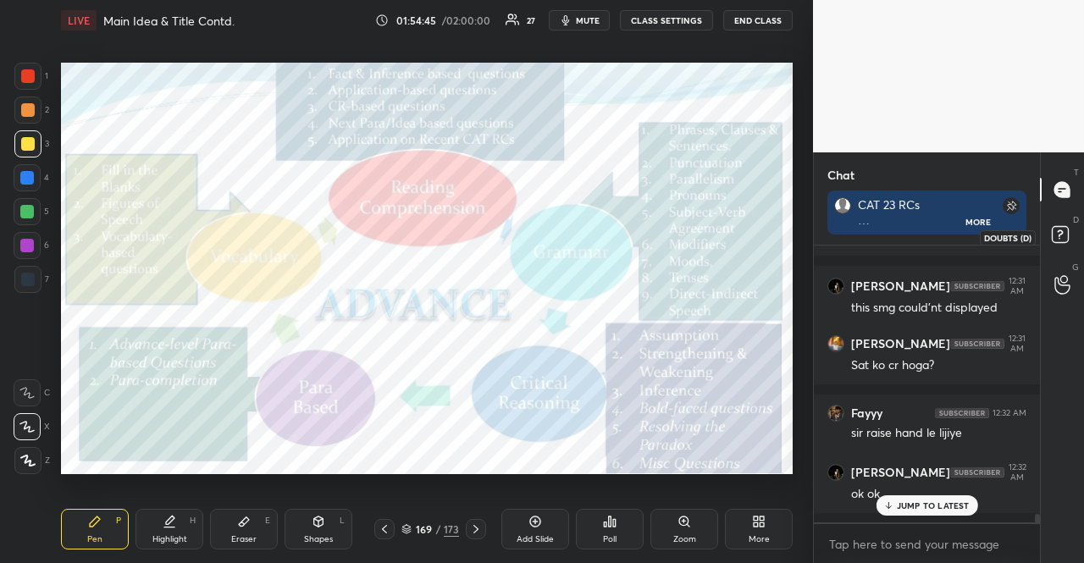
click at [1059, 230] on icon at bounding box center [1060, 233] width 6 height 7
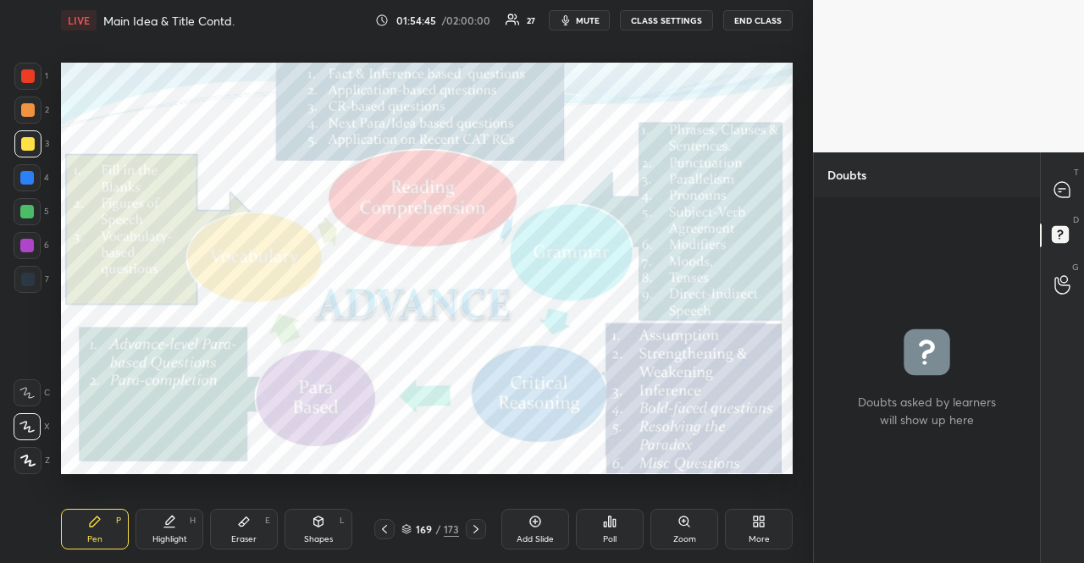
scroll to position [5, 5]
click at [1062, 187] on icon at bounding box center [1062, 189] width 15 height 15
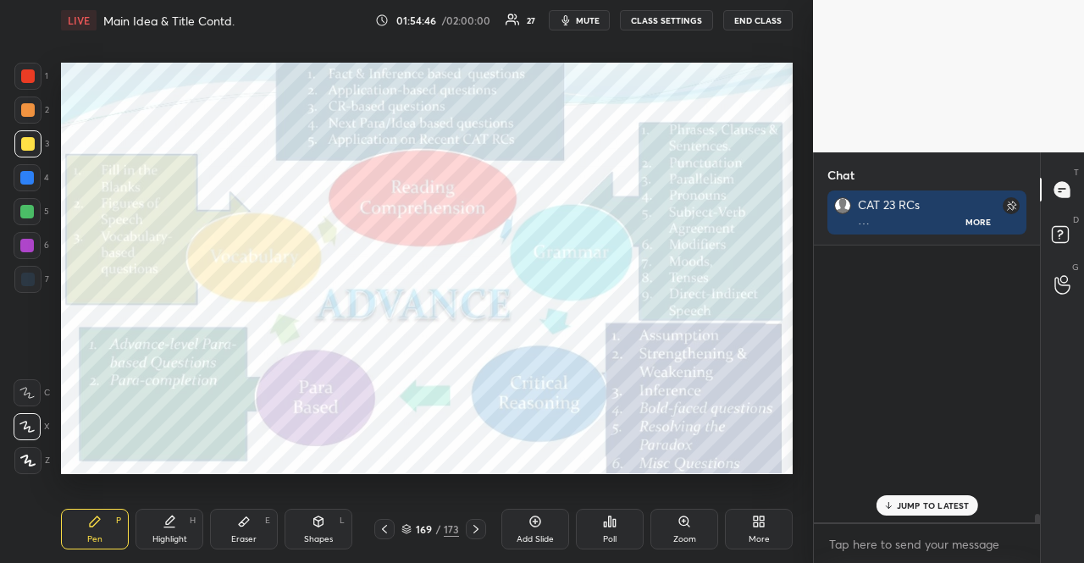
scroll to position [272, 221]
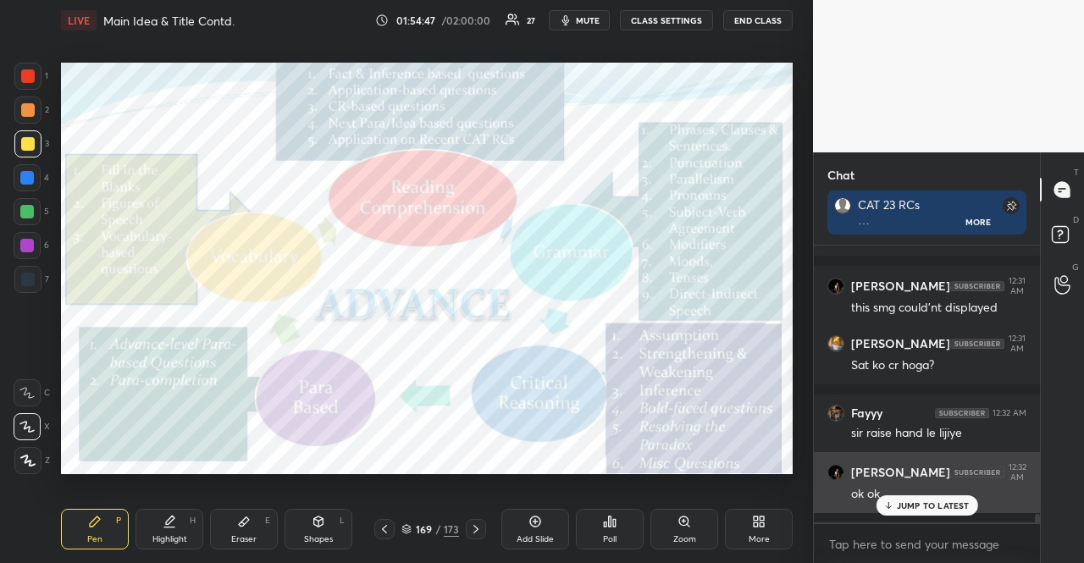
click at [955, 495] on div "ok ok" at bounding box center [938, 493] width 175 height 20
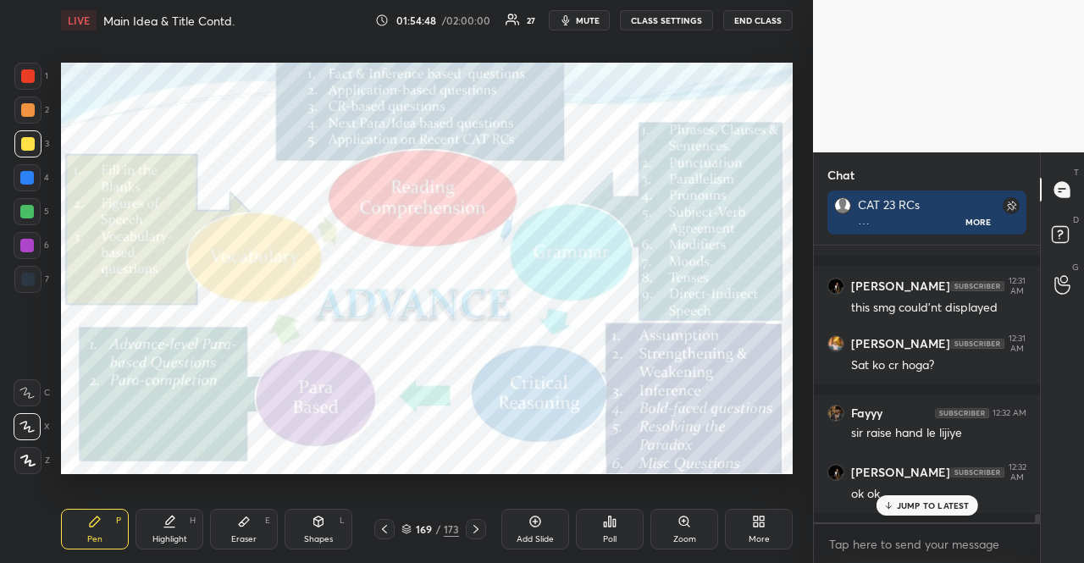
click at [958, 502] on p "JUMP TO LATEST" at bounding box center [933, 506] width 73 height 10
click at [1059, 263] on div "G Raise Hand (G)" at bounding box center [1062, 284] width 43 height 47
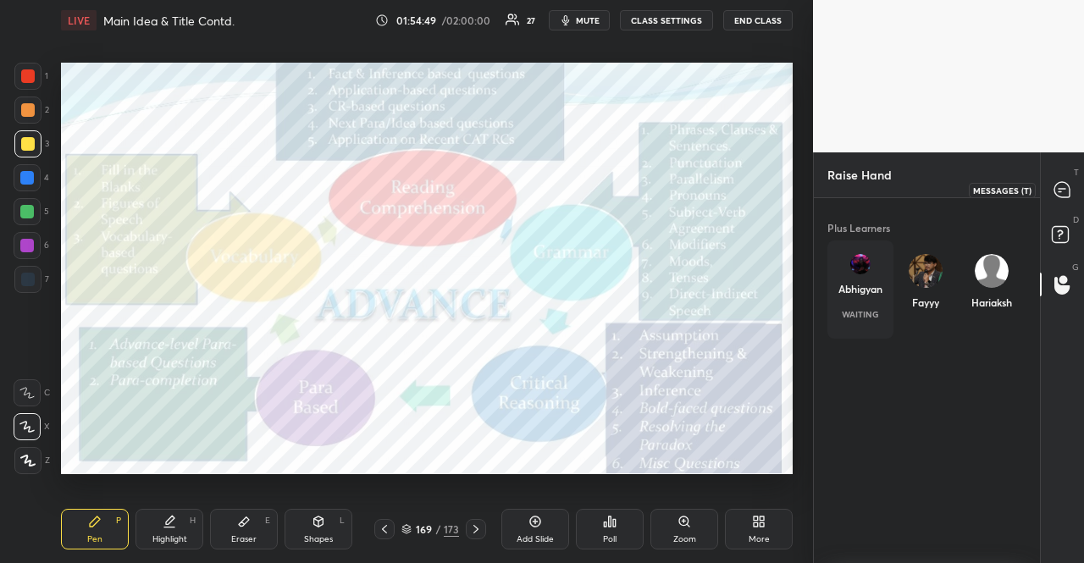
click at [1064, 190] on icon at bounding box center [1062, 189] width 15 height 15
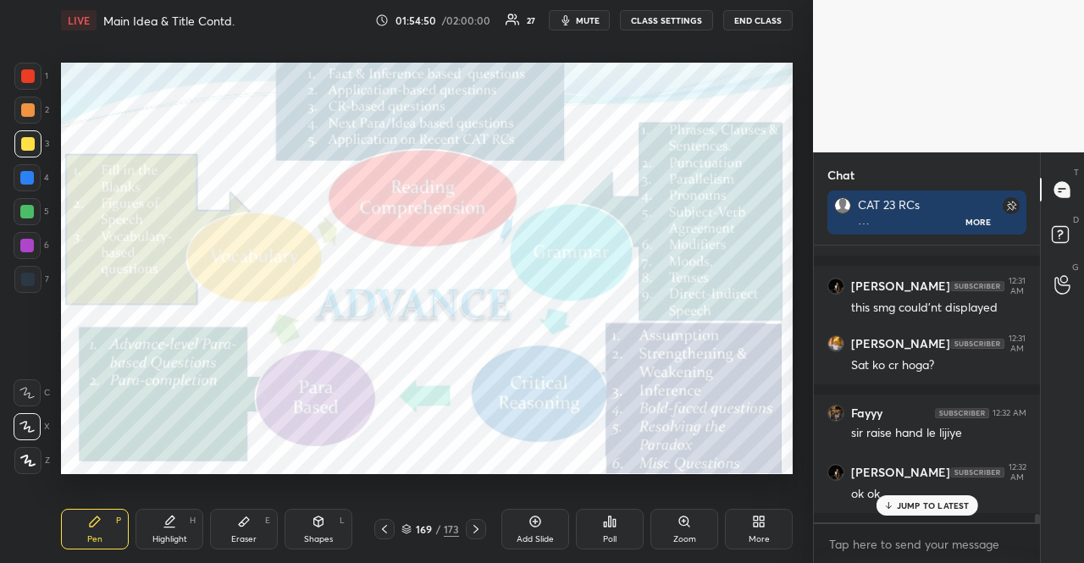
scroll to position [313, 221]
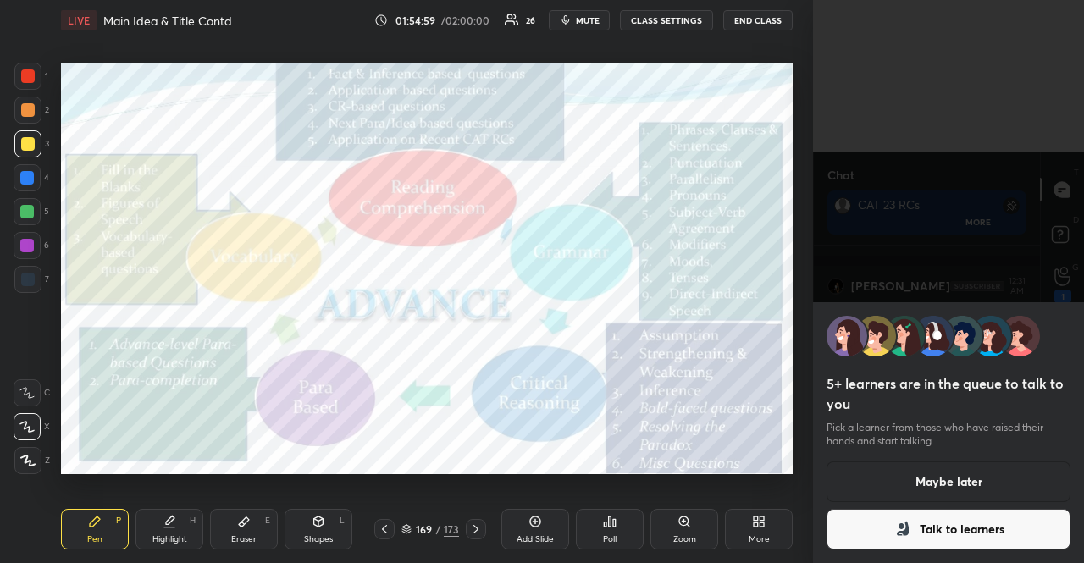
click at [927, 480] on button "Maybe later" at bounding box center [949, 482] width 244 height 41
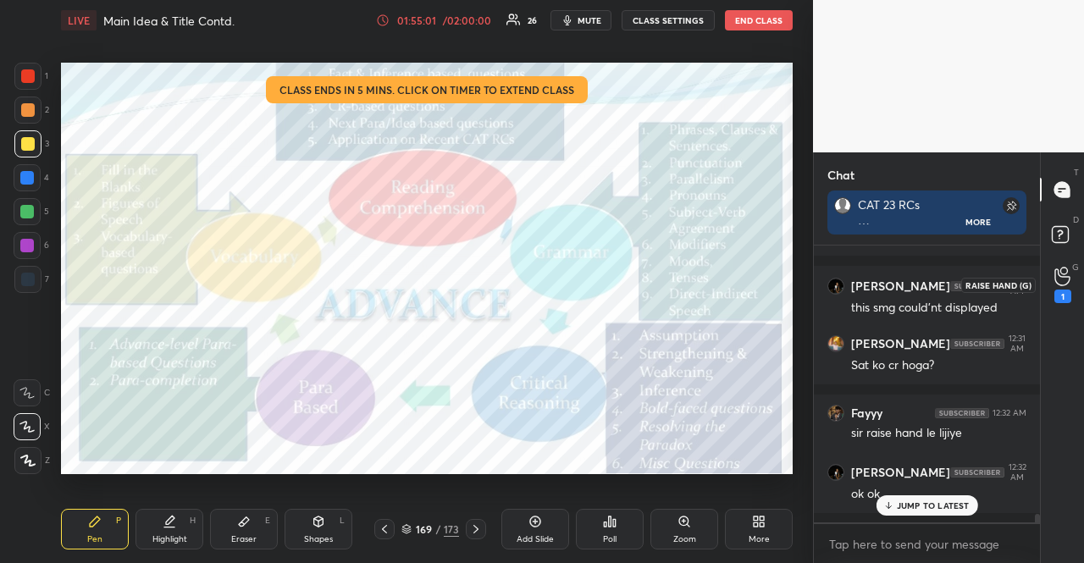
click at [1050, 274] on div "1" at bounding box center [1063, 284] width 34 height 30
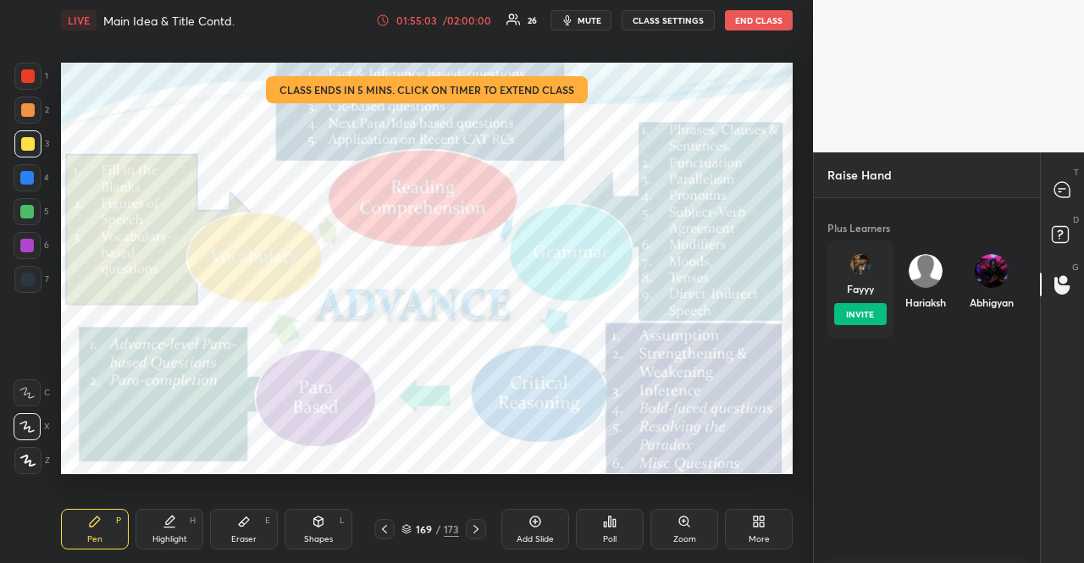
click at [862, 275] on div "Fayyy INVITE" at bounding box center [861, 290] width 66 height 98
click at [862, 308] on button "INVITE" at bounding box center [860, 314] width 53 height 22
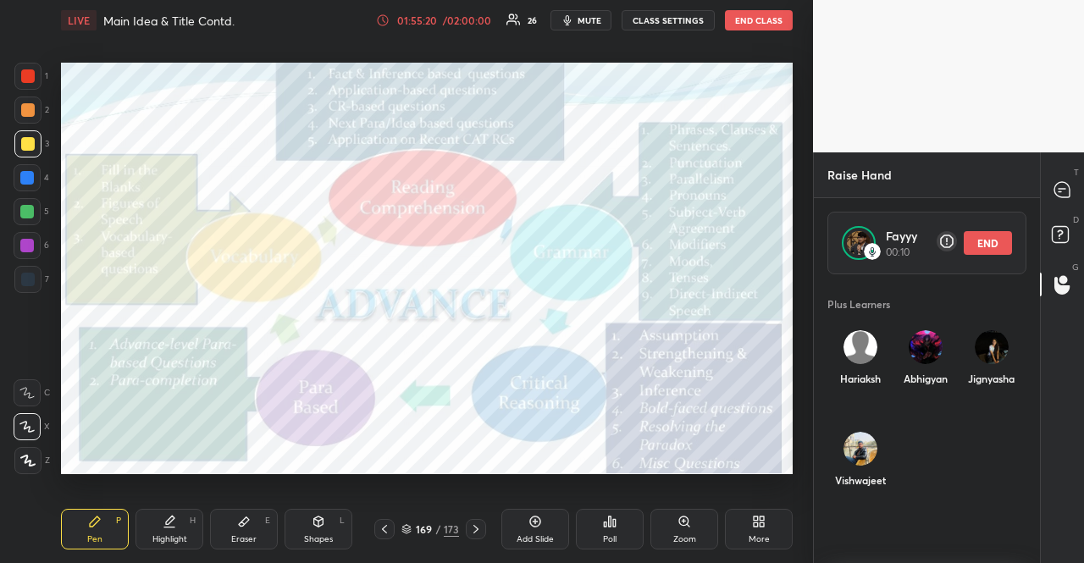
scroll to position [285, 221]
click at [988, 241] on button "END" at bounding box center [988, 243] width 48 height 24
click at [913, 342] on div "Abhigyan" at bounding box center [927, 362] width 66 height 90
click at [923, 391] on button "INVITE" at bounding box center [927, 391] width 53 height 22
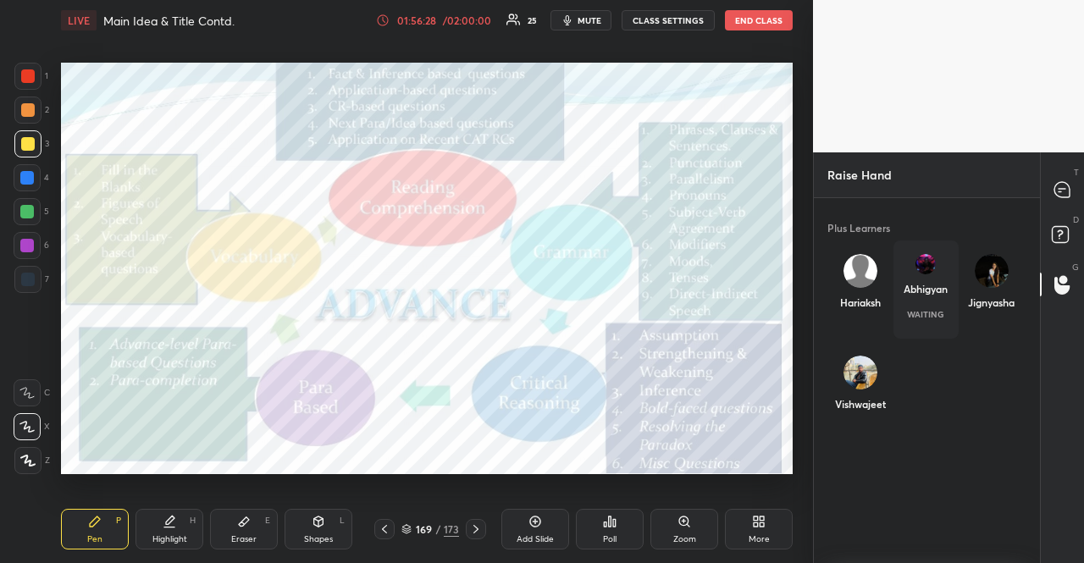
scroll to position [6, 5]
click at [1062, 198] on div at bounding box center [1063, 190] width 34 height 30
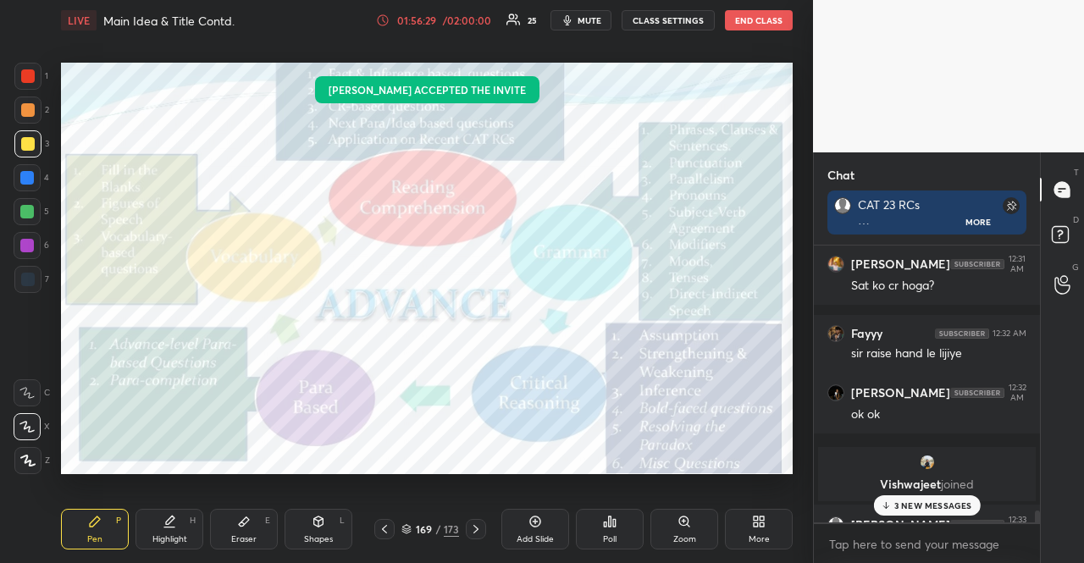
scroll to position [8711, 0]
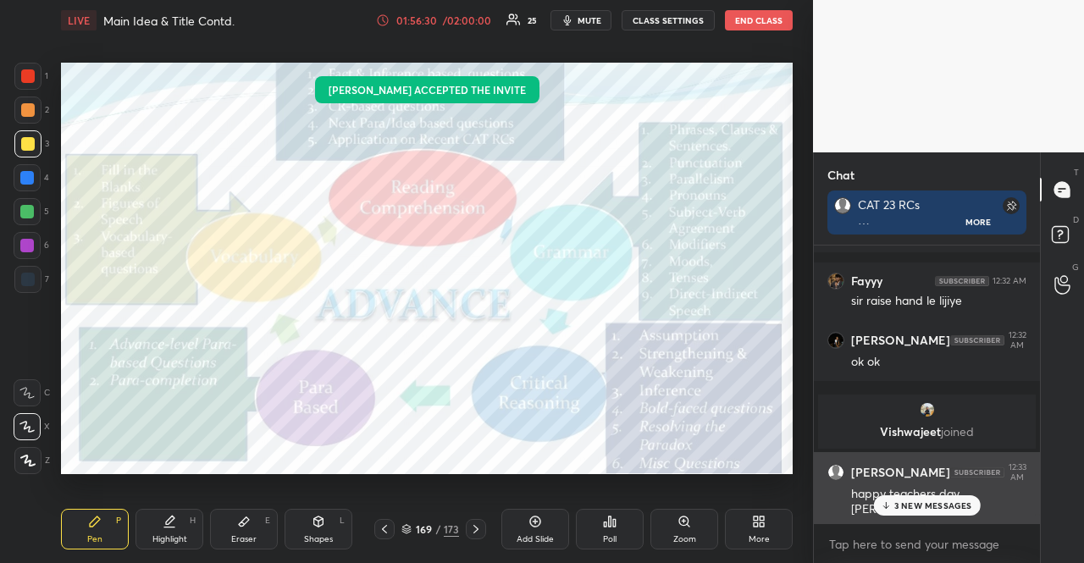
click at [945, 502] on p "3 NEW MESSAGES" at bounding box center [934, 506] width 78 height 10
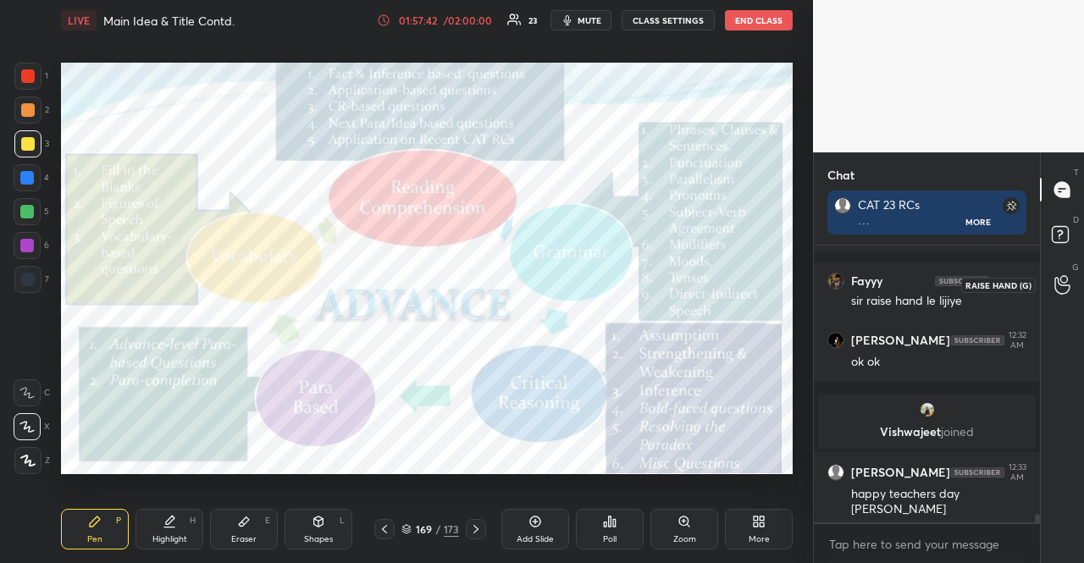
click at [1071, 282] on div at bounding box center [1063, 284] width 34 height 30
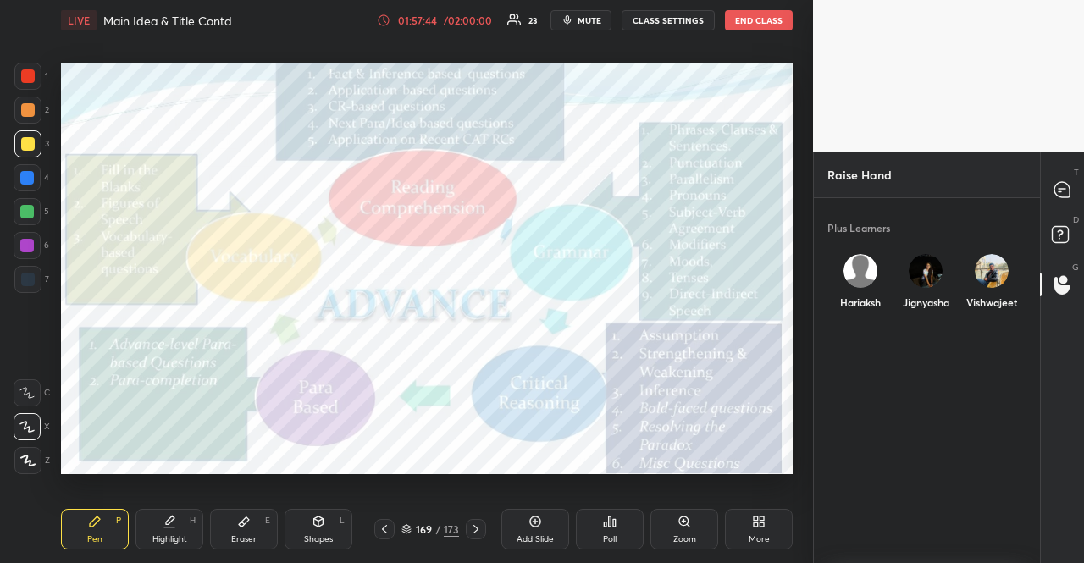
scroll to position [360, 221]
click at [937, 298] on div "Jignyasha" at bounding box center [927, 286] width 66 height 90
click at [934, 321] on button "INVITE" at bounding box center [927, 314] width 53 height 22
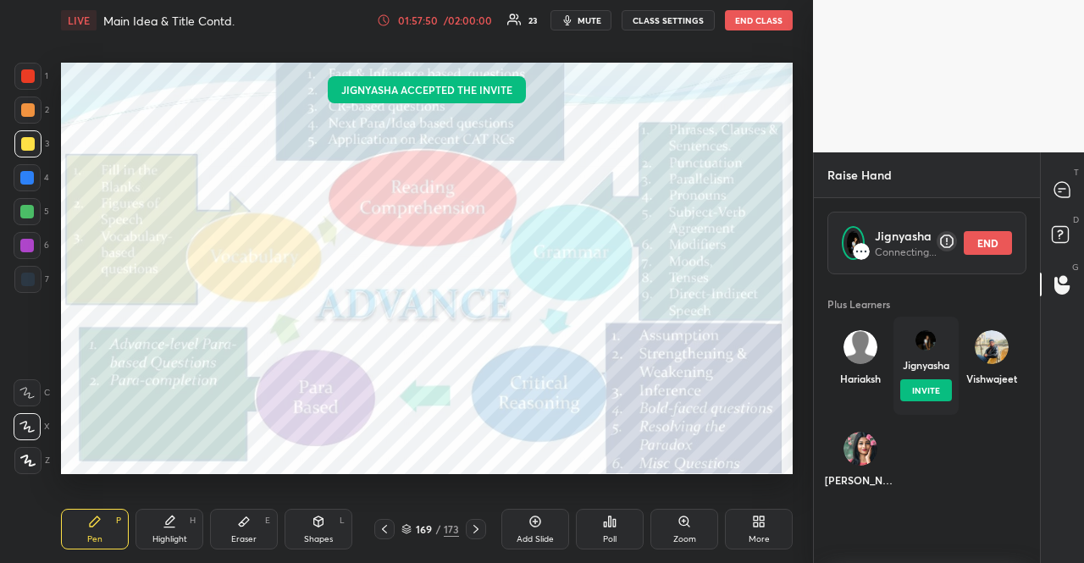
scroll to position [6, 5]
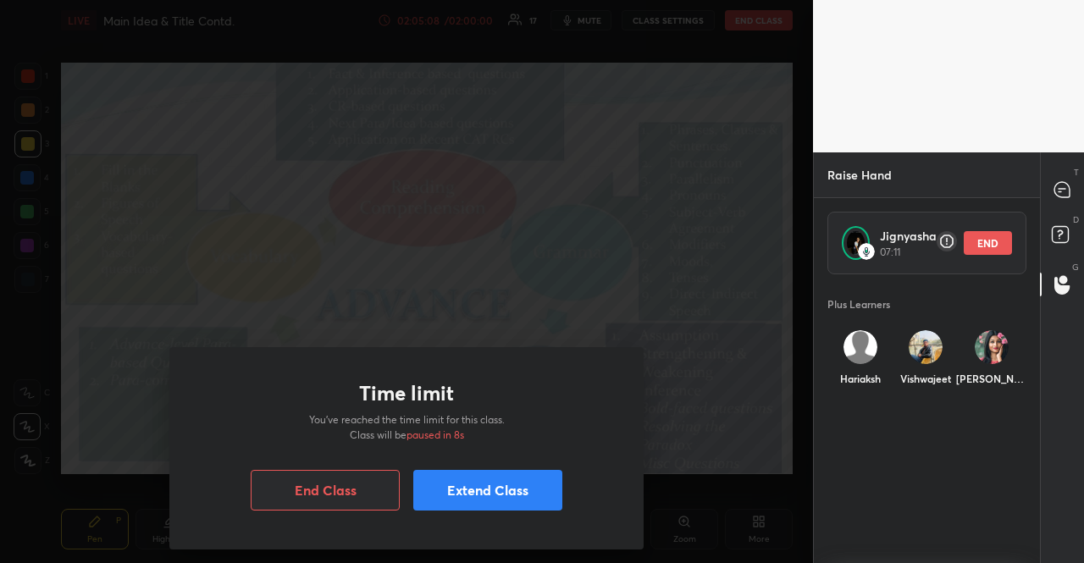
click at [474, 501] on button "Extend Class" at bounding box center [487, 490] width 149 height 41
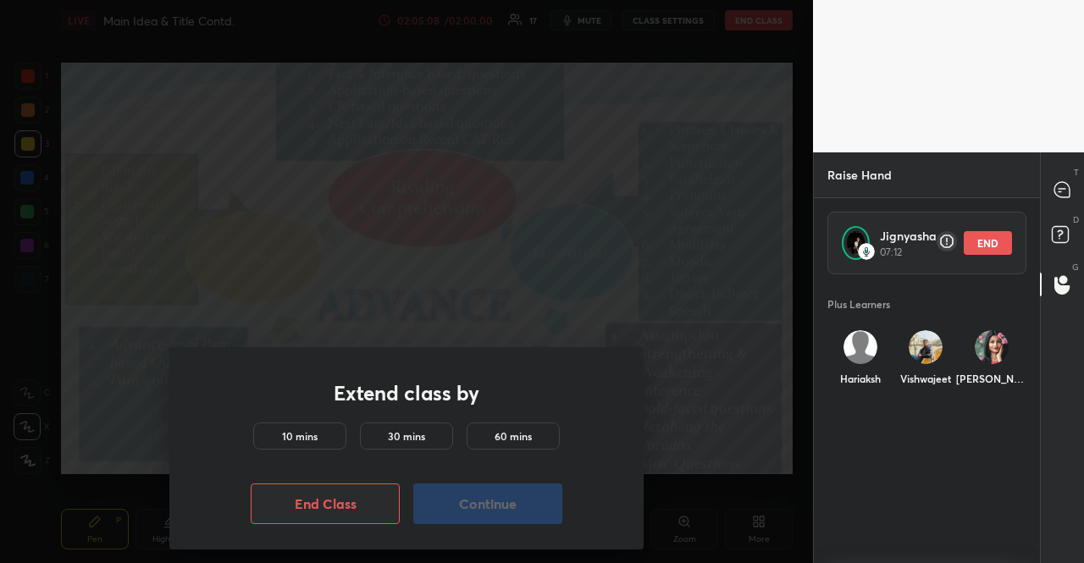
click at [291, 426] on div "10 mins" at bounding box center [299, 436] width 93 height 27
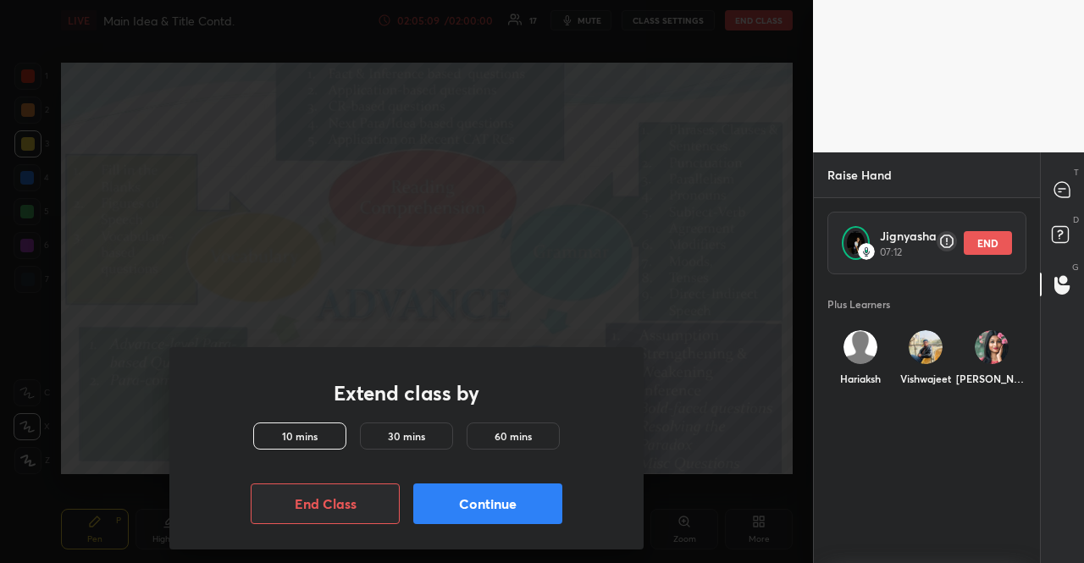
click at [501, 516] on button "Continue" at bounding box center [487, 504] width 149 height 41
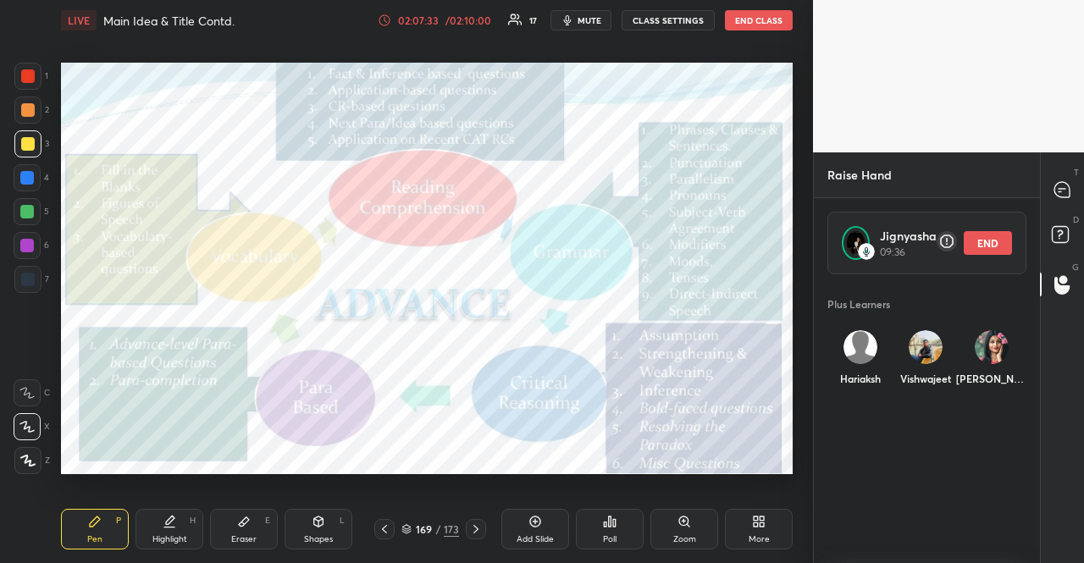
click at [976, 242] on button "END" at bounding box center [988, 243] width 48 height 24
click at [881, 352] on div "Hariaksh" at bounding box center [861, 362] width 66 height 90
click at [861, 389] on button "INVITE" at bounding box center [860, 391] width 53 height 22
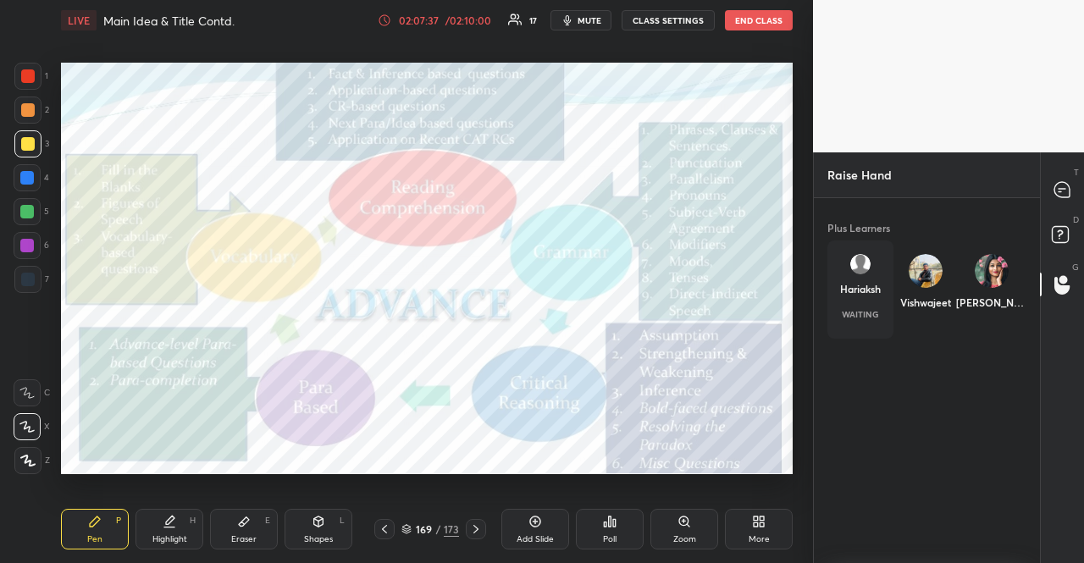
scroll to position [6, 5]
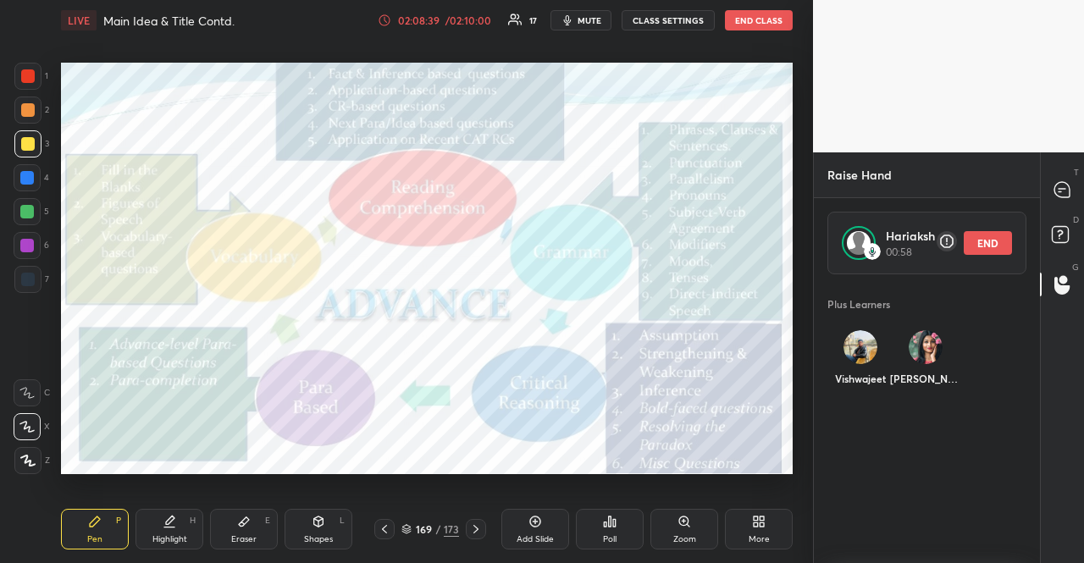
click at [766, 537] on div "More" at bounding box center [759, 539] width 21 height 8
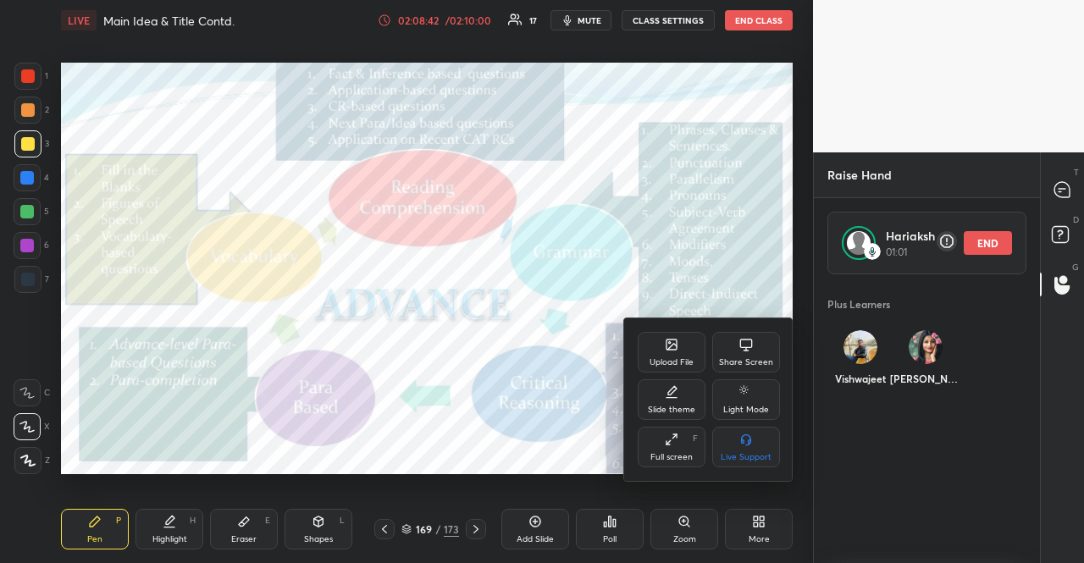
click at [743, 366] on div "Share Screen" at bounding box center [746, 362] width 54 height 8
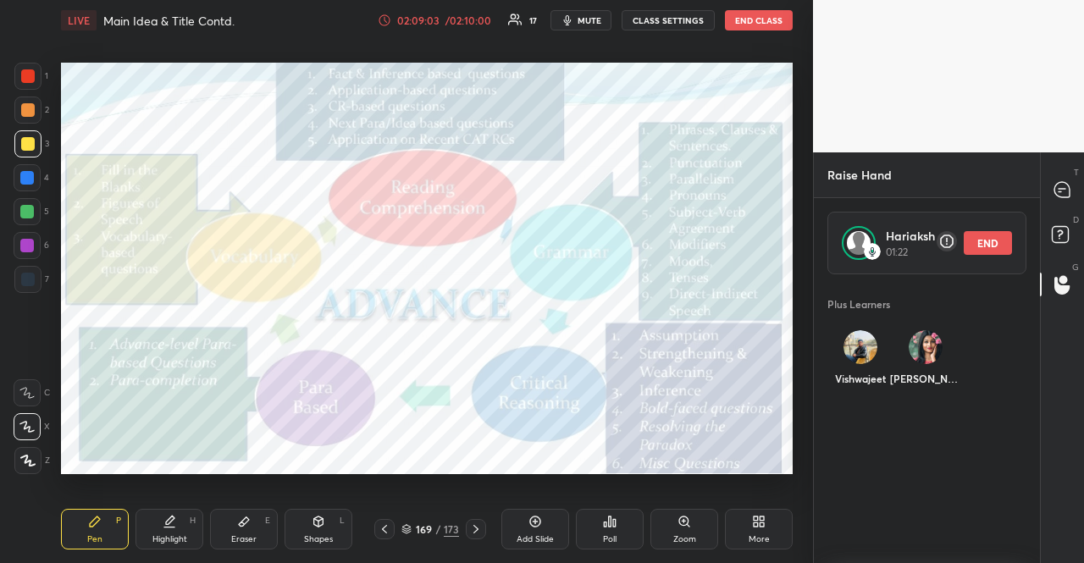
click at [758, 529] on div "More" at bounding box center [759, 529] width 68 height 41
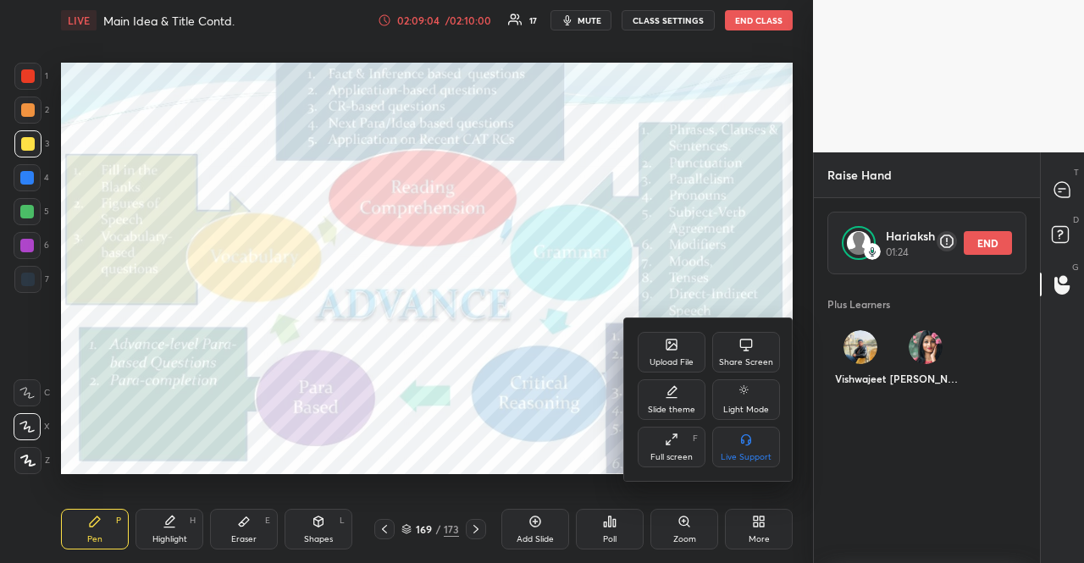
click at [732, 359] on div "Share Screen" at bounding box center [746, 362] width 54 height 8
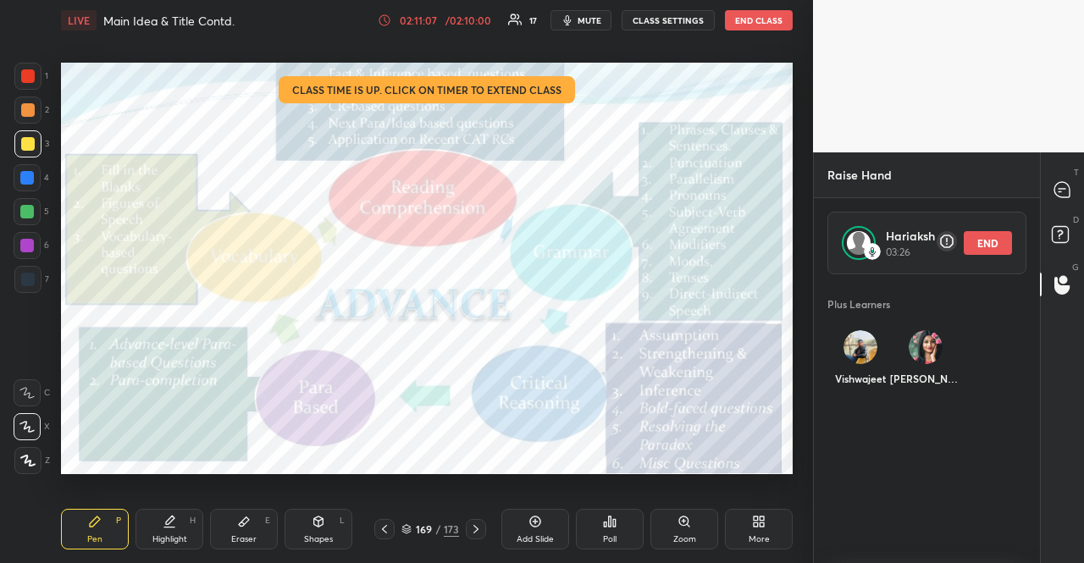
click at [996, 247] on button "END" at bounding box center [988, 243] width 48 height 24
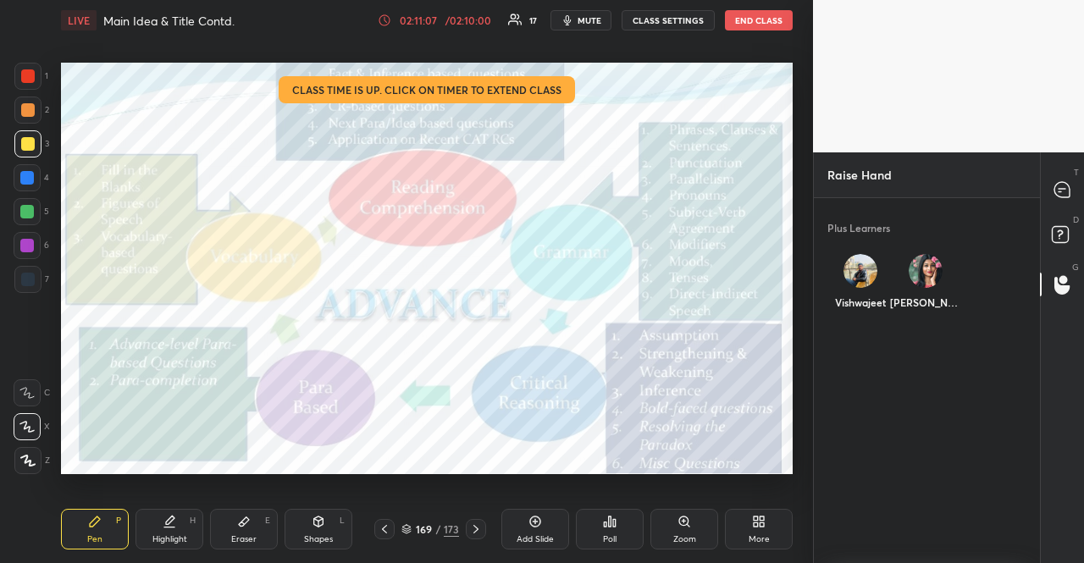
scroll to position [285, 221]
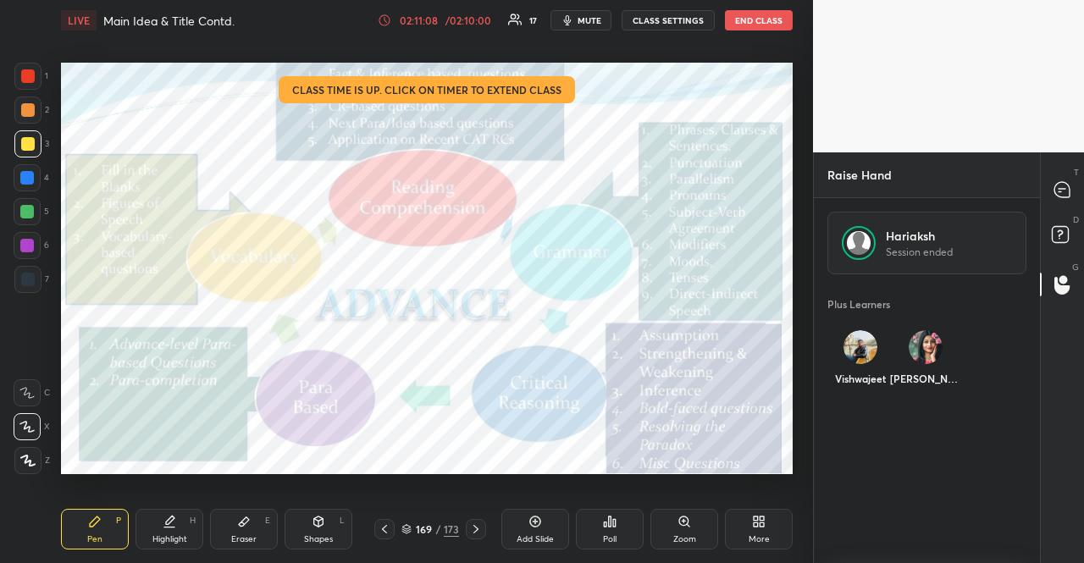
click at [922, 348] on img "grid" at bounding box center [926, 347] width 34 height 34
click at [871, 359] on div "Vishwajeet" at bounding box center [861, 362] width 66 height 90
click at [864, 394] on button "INVITE" at bounding box center [860, 391] width 53 height 22
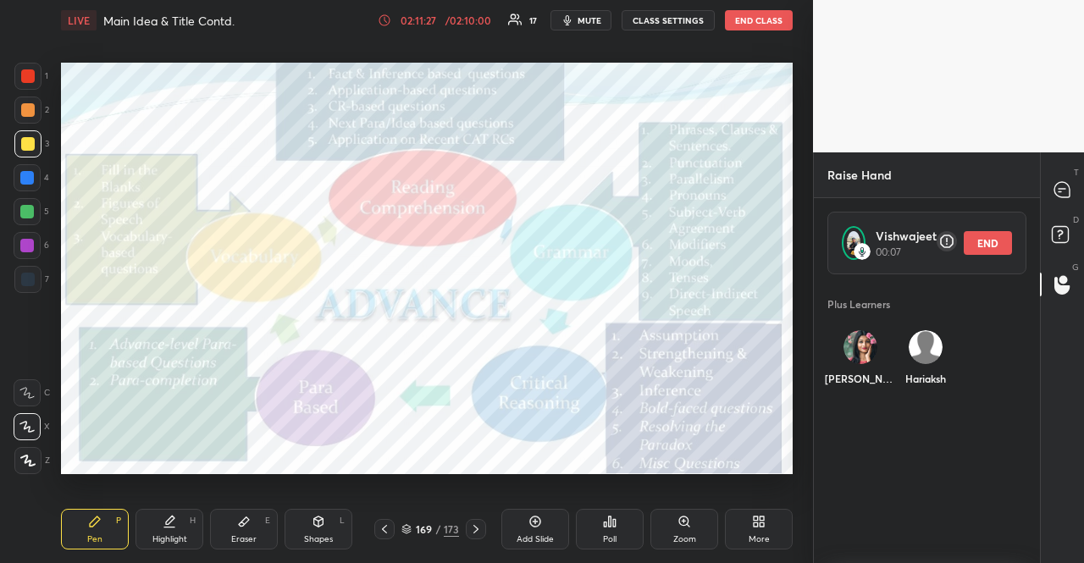
scroll to position [6, 5]
click at [1084, 187] on div "T Messages (T)" at bounding box center [1062, 189] width 43 height 47
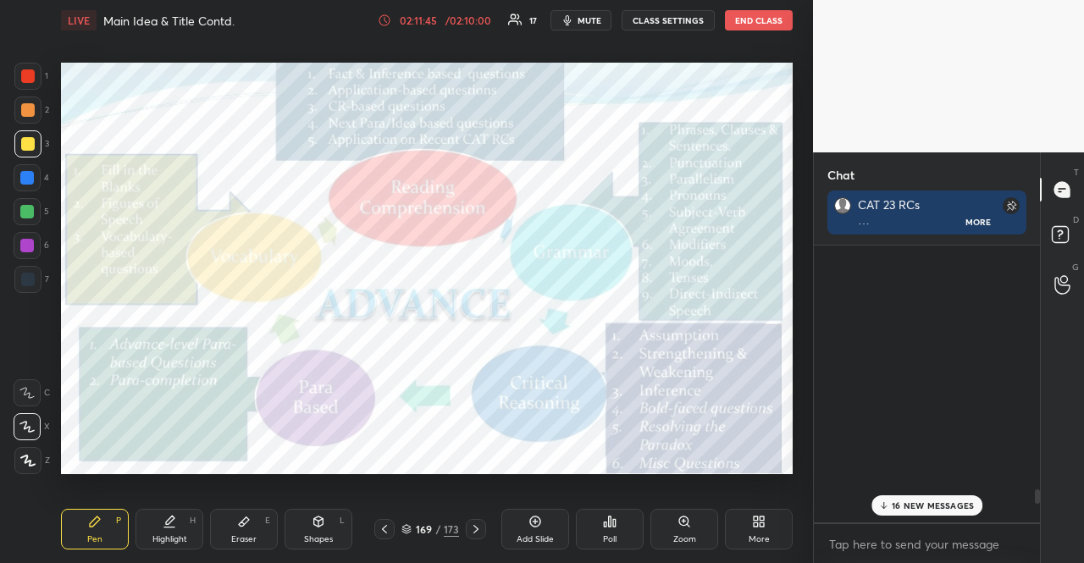
scroll to position [272, 221]
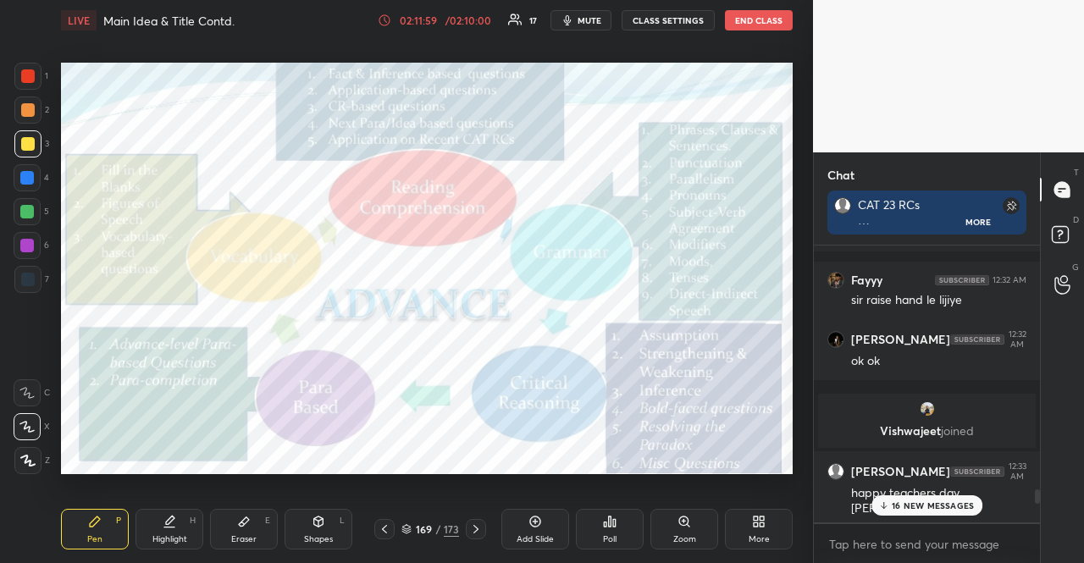
click at [905, 505] on p "16 NEW MESSAGES" at bounding box center [933, 506] width 82 height 10
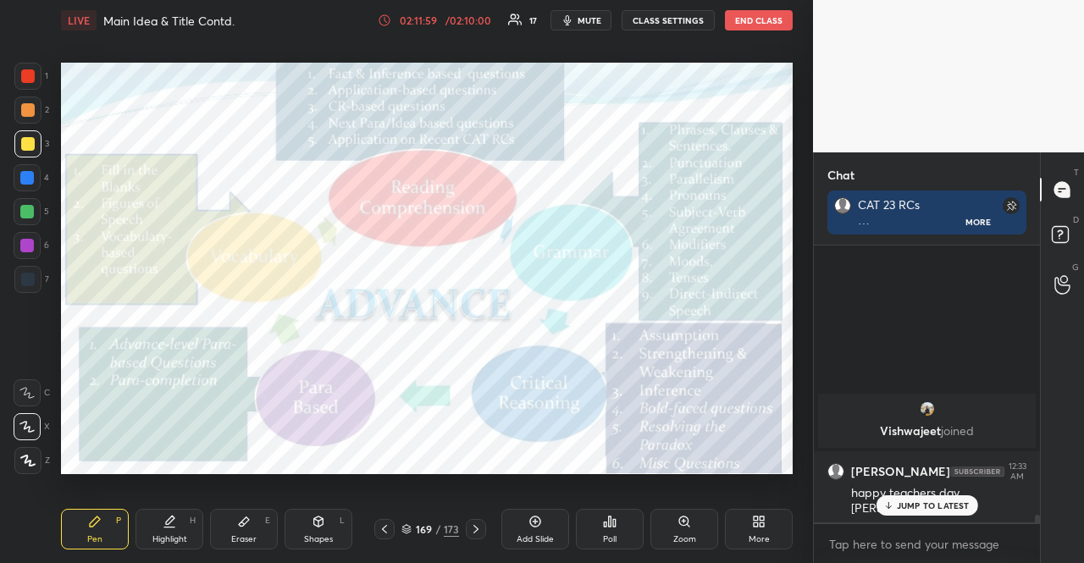
scroll to position [9692, 0]
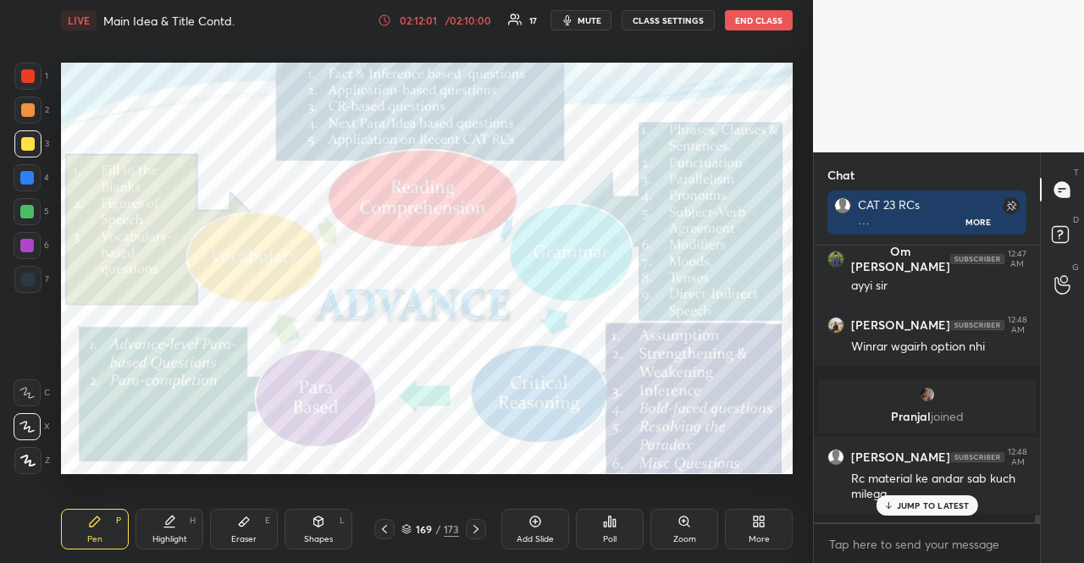
click at [948, 504] on p "JUMP TO LATEST" at bounding box center [933, 506] width 73 height 10
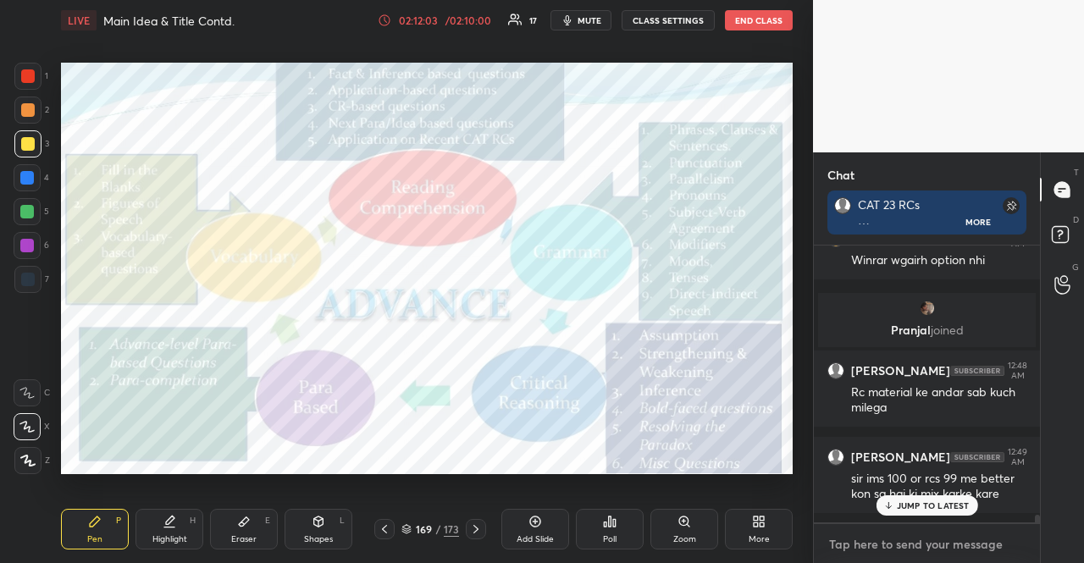
click at [910, 533] on textarea at bounding box center [927, 544] width 199 height 27
click at [919, 509] on p "JUMP TO LATEST" at bounding box center [933, 506] width 73 height 10
type textarea "x"
click at [906, 533] on textarea at bounding box center [927, 544] width 199 height 27
paste textarea "EWS Certificate [URL][DOMAIN_NAME]"
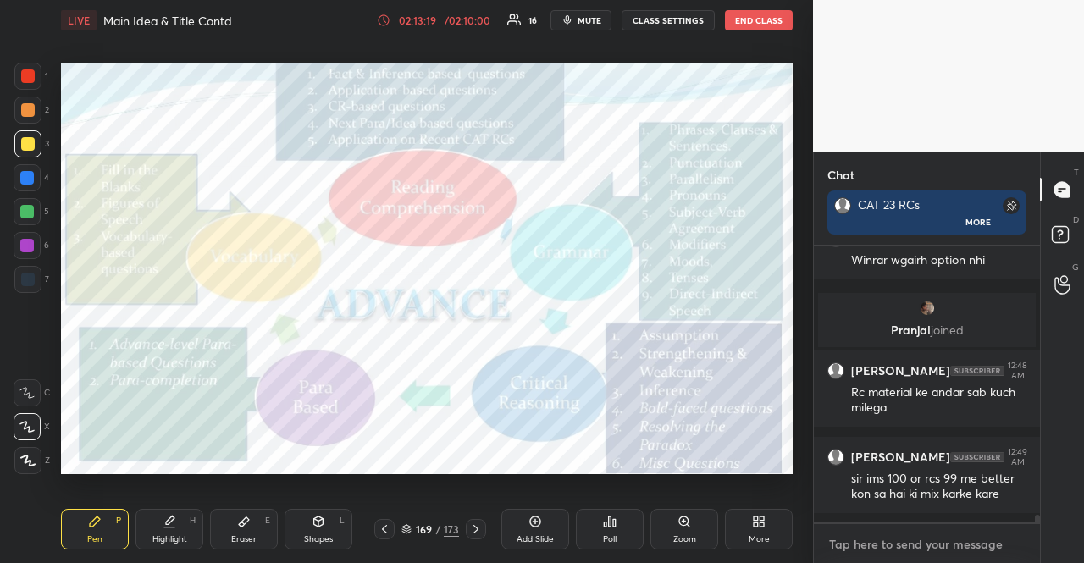
type textarea "EWS Certificate [URL][DOMAIN_NAME]"
type textarea "x"
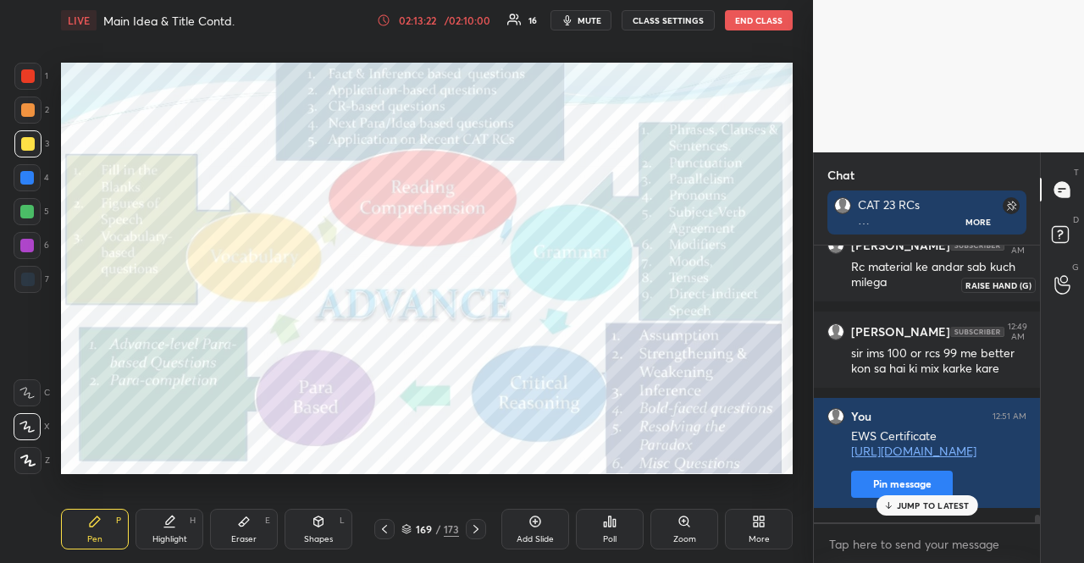
click at [1071, 287] on div at bounding box center [1063, 284] width 34 height 30
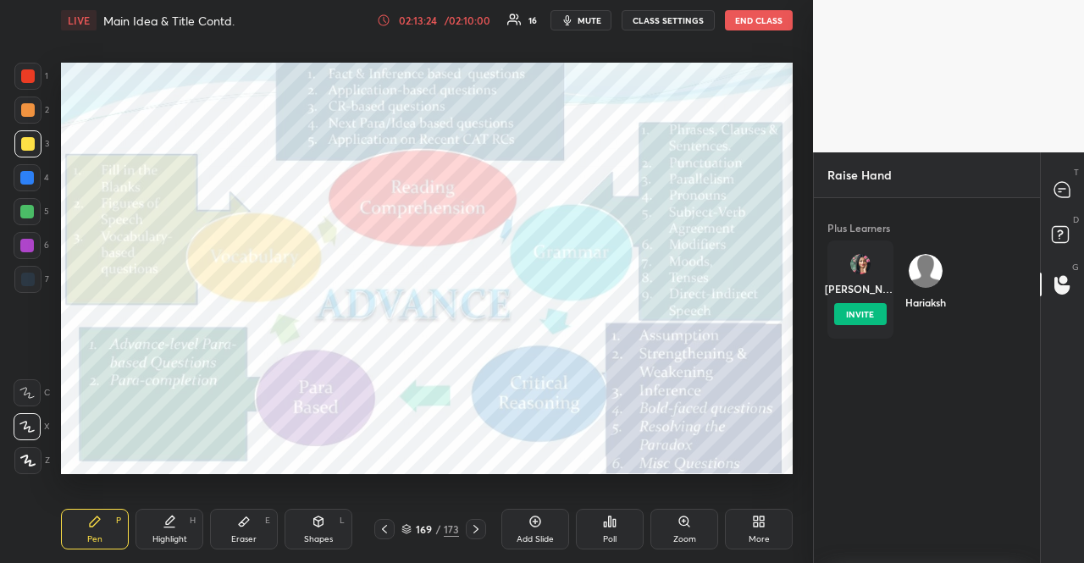
click at [871, 276] on div "[PERSON_NAME] INVITE" at bounding box center [861, 290] width 66 height 98
click at [875, 308] on button "INVITE" at bounding box center [860, 314] width 53 height 22
click at [1054, 198] on icon at bounding box center [1063, 190] width 18 height 18
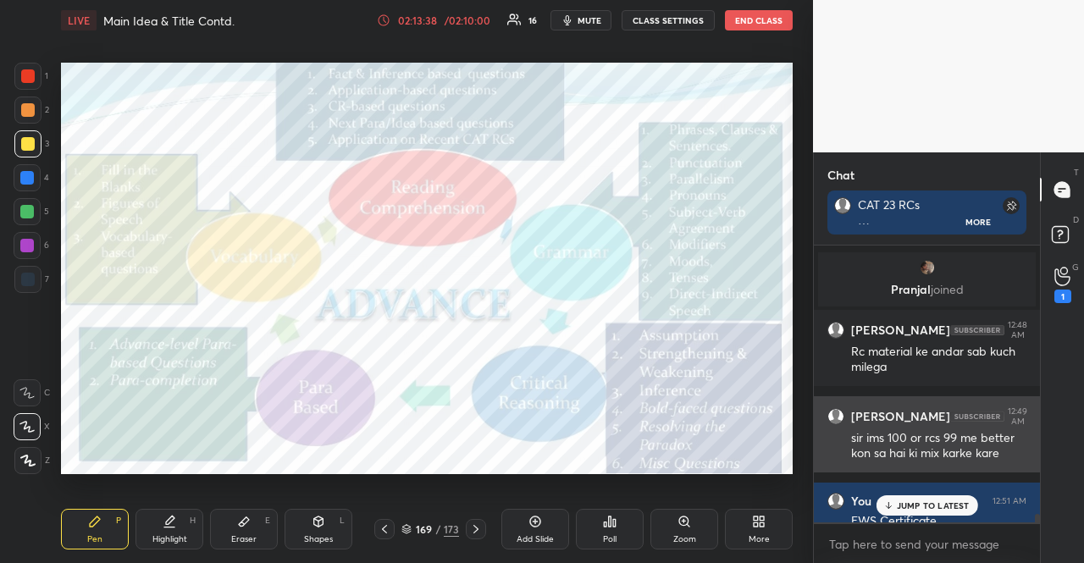
scroll to position [9903, 0]
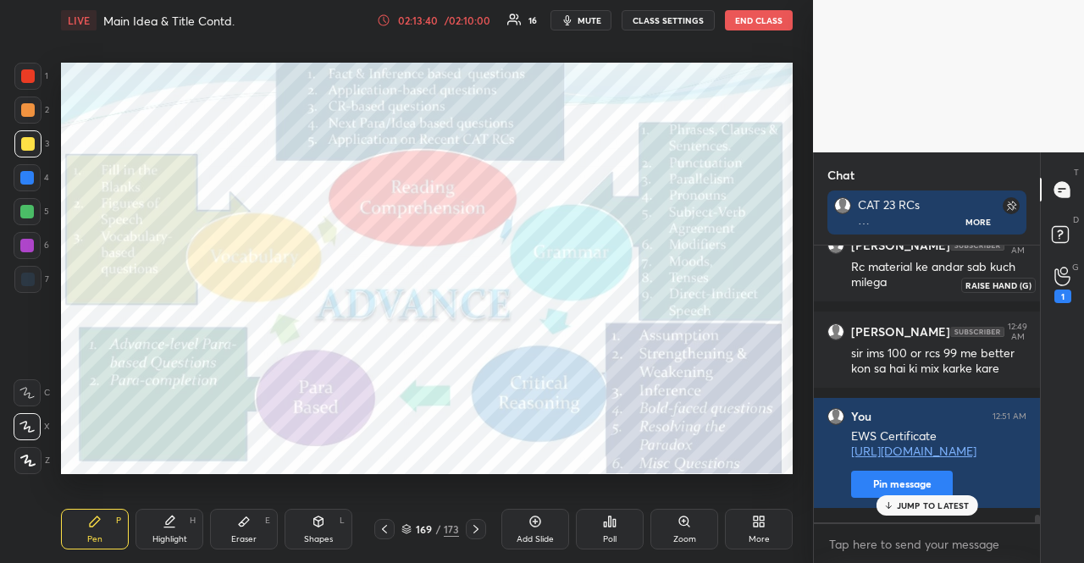
click at [1055, 280] on icon at bounding box center [1063, 276] width 16 height 19
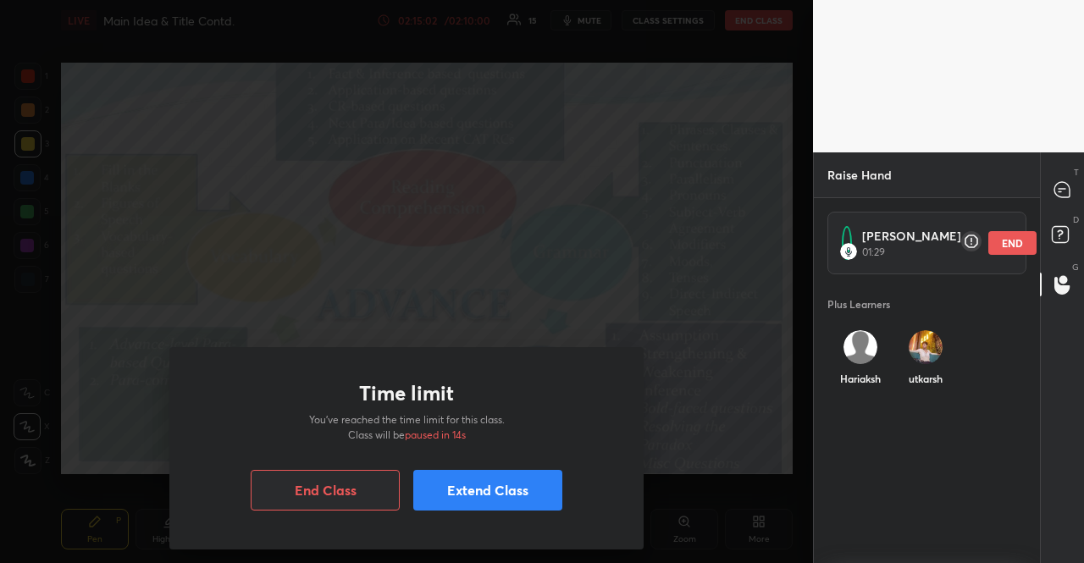
click at [535, 477] on button "Extend Class" at bounding box center [487, 490] width 149 height 41
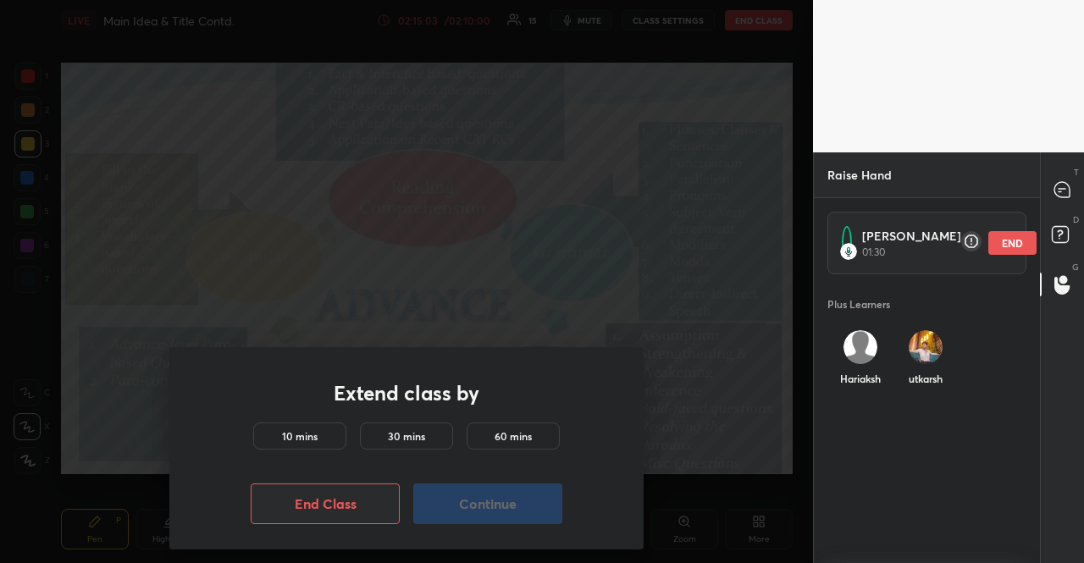
click at [317, 438] on h5 "10 mins" at bounding box center [300, 436] width 36 height 15
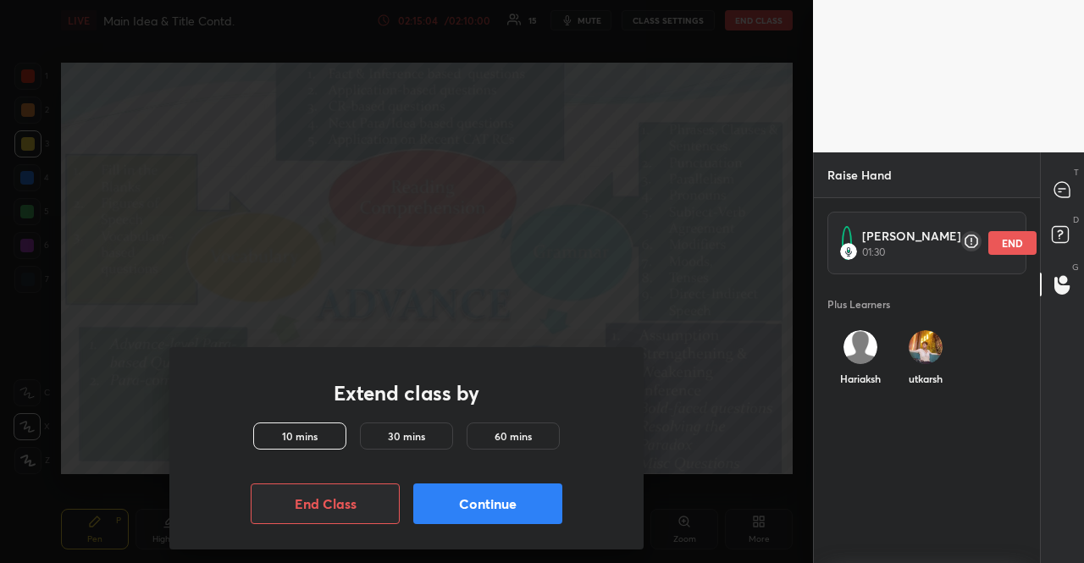
click at [483, 489] on button "Continue" at bounding box center [487, 504] width 149 height 41
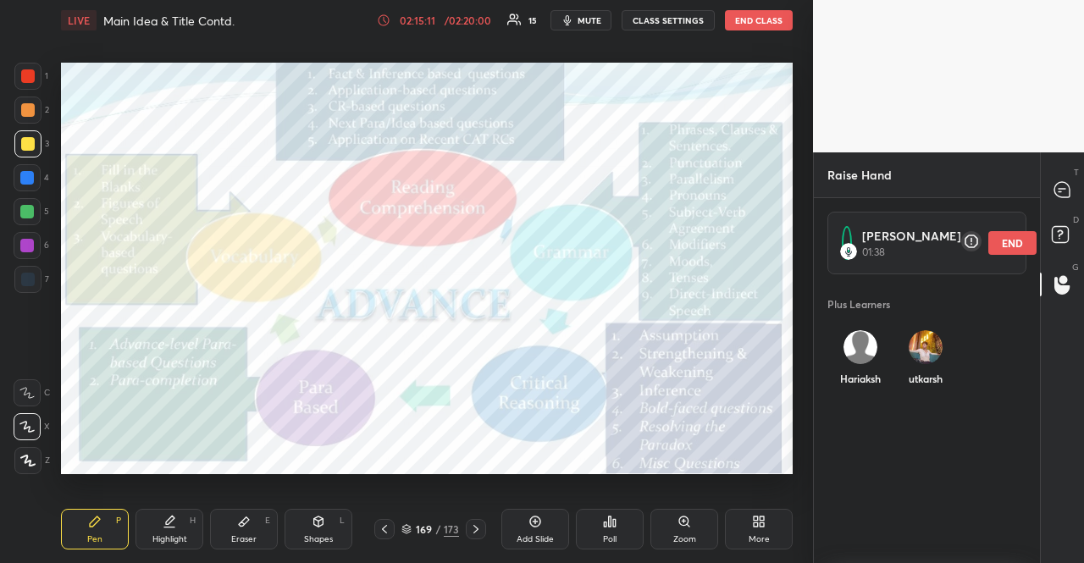
click at [989, 249] on button "END" at bounding box center [1013, 243] width 48 height 24
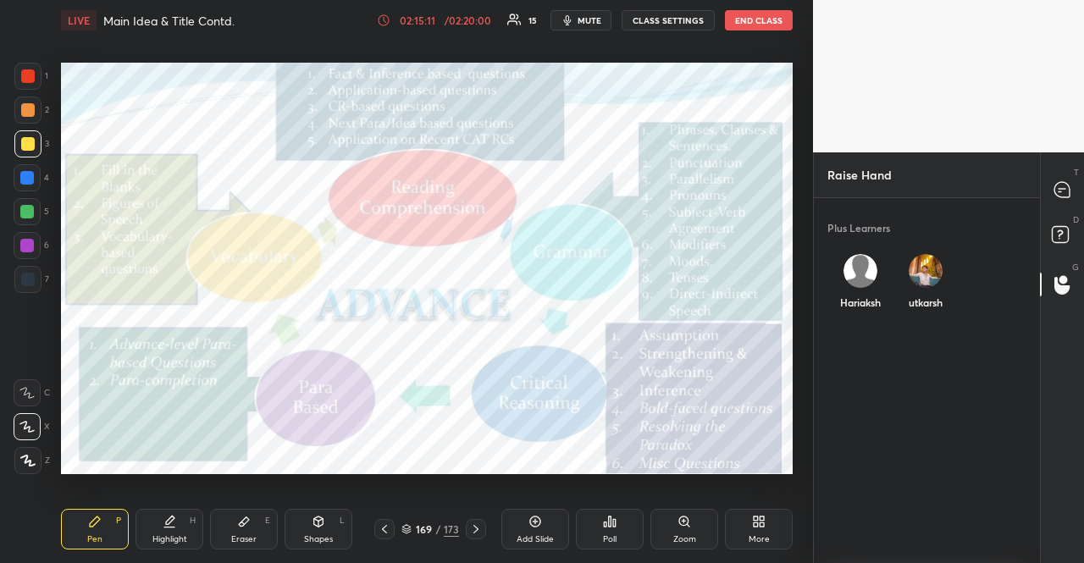
scroll to position [285, 221]
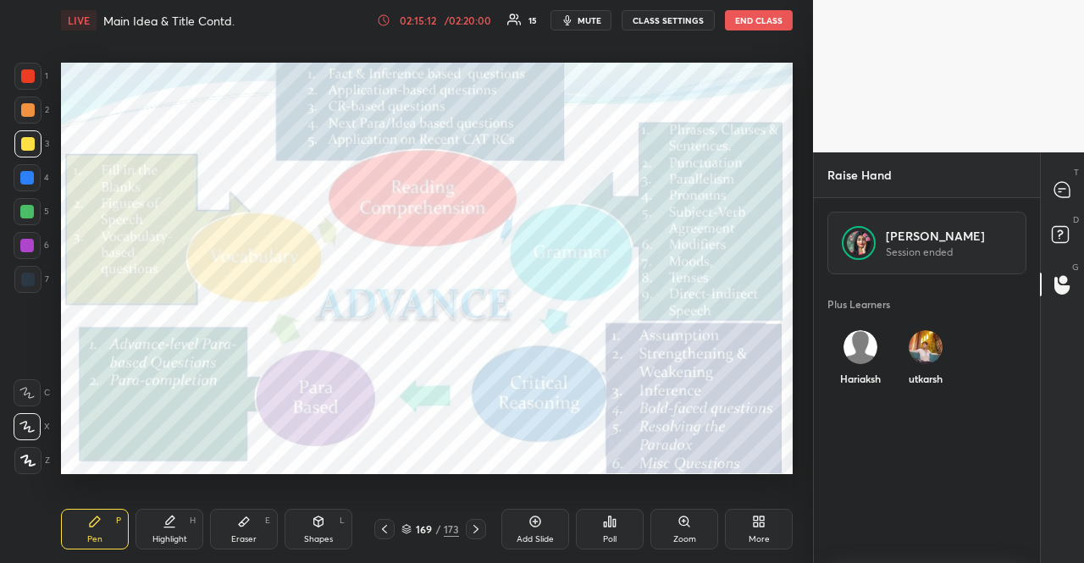
click at [920, 364] on div "utkarsh" at bounding box center [927, 362] width 66 height 90
click at [914, 396] on button "INVITE" at bounding box center [927, 391] width 53 height 22
click at [1057, 187] on icon at bounding box center [1062, 189] width 15 height 15
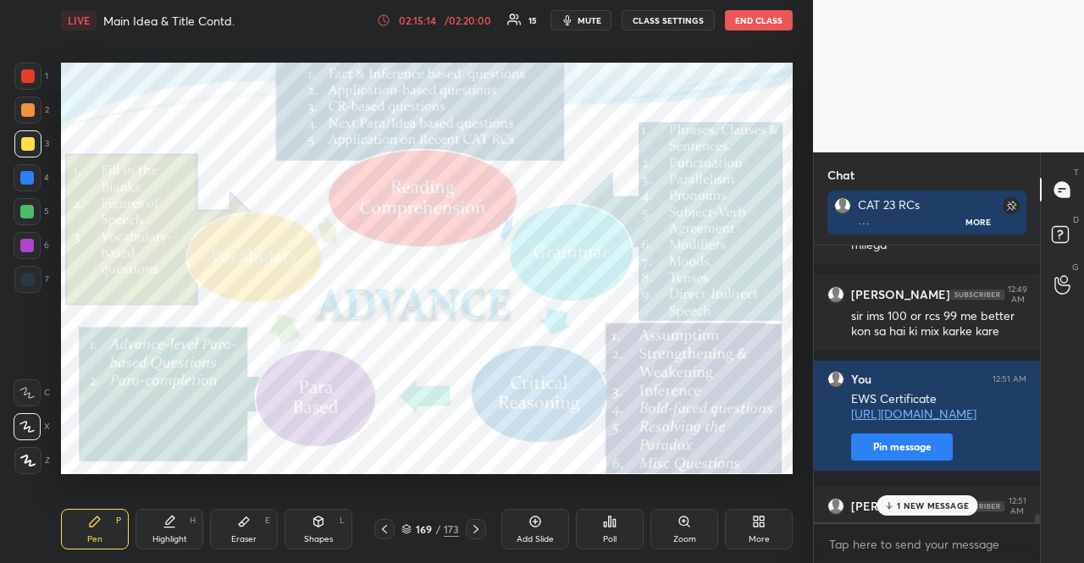
scroll to position [9961, 0]
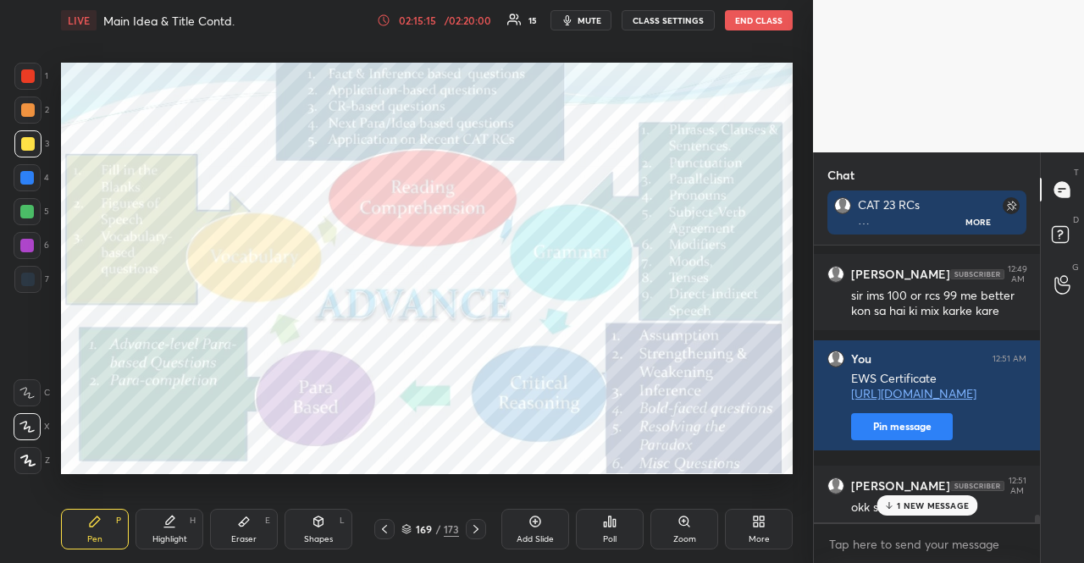
click at [948, 512] on div "1 NEW MESSAGE" at bounding box center [927, 506] width 101 height 20
click at [1064, 291] on icon at bounding box center [1063, 284] width 16 height 19
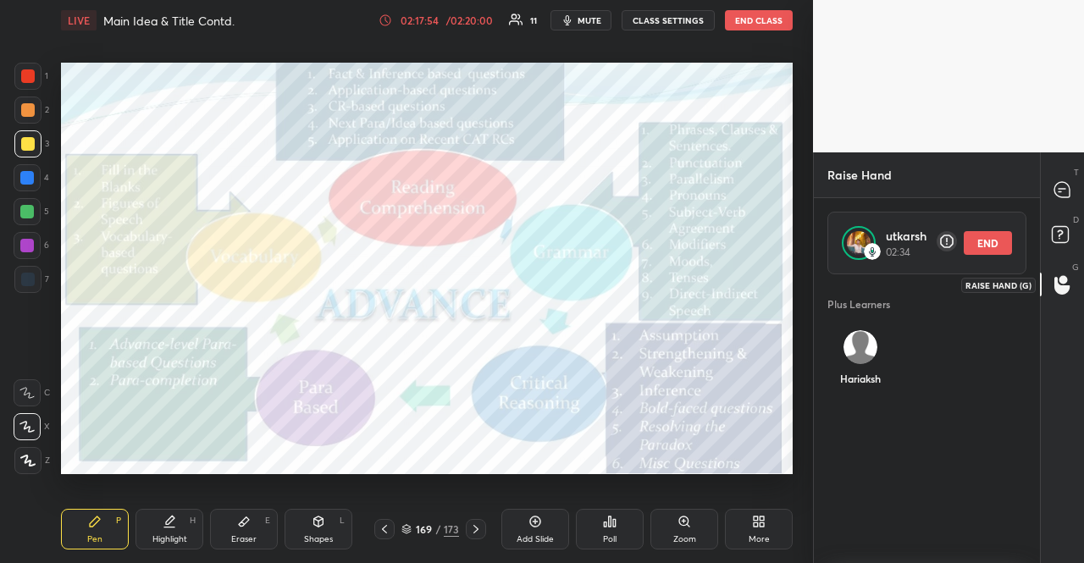
scroll to position [285, 221]
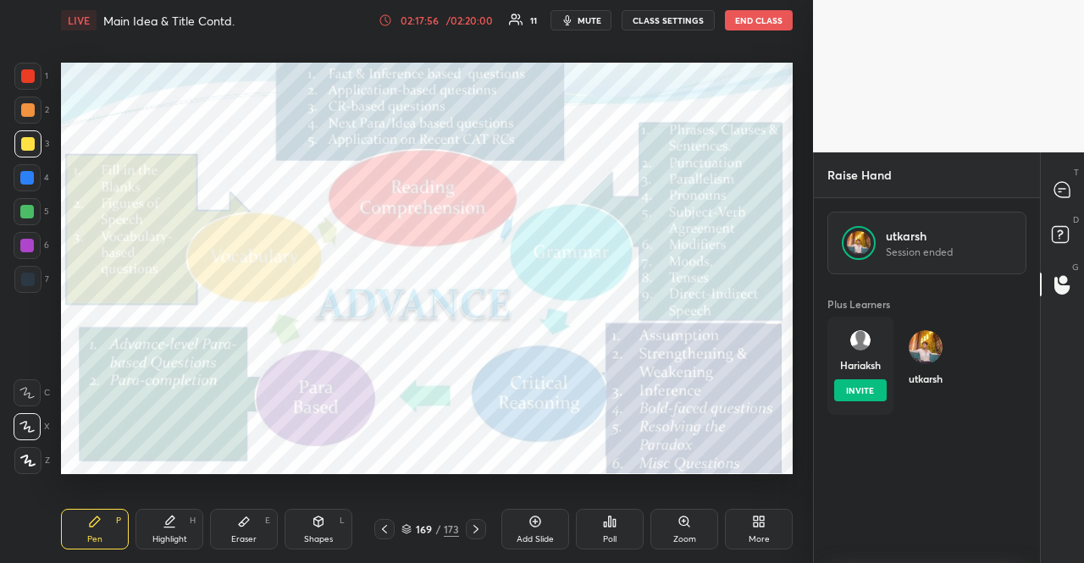
click at [874, 352] on div "Hariaksh INVITE" at bounding box center [861, 366] width 66 height 98
click at [862, 387] on button "INVITE" at bounding box center [860, 391] width 53 height 22
click at [1067, 175] on div at bounding box center [1063, 190] width 34 height 30
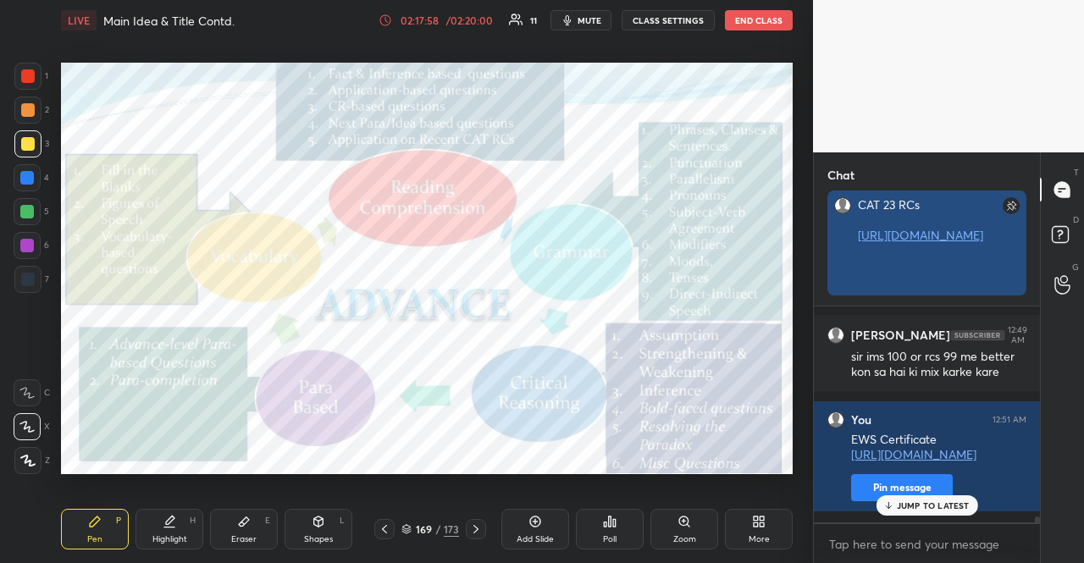
scroll to position [252, 221]
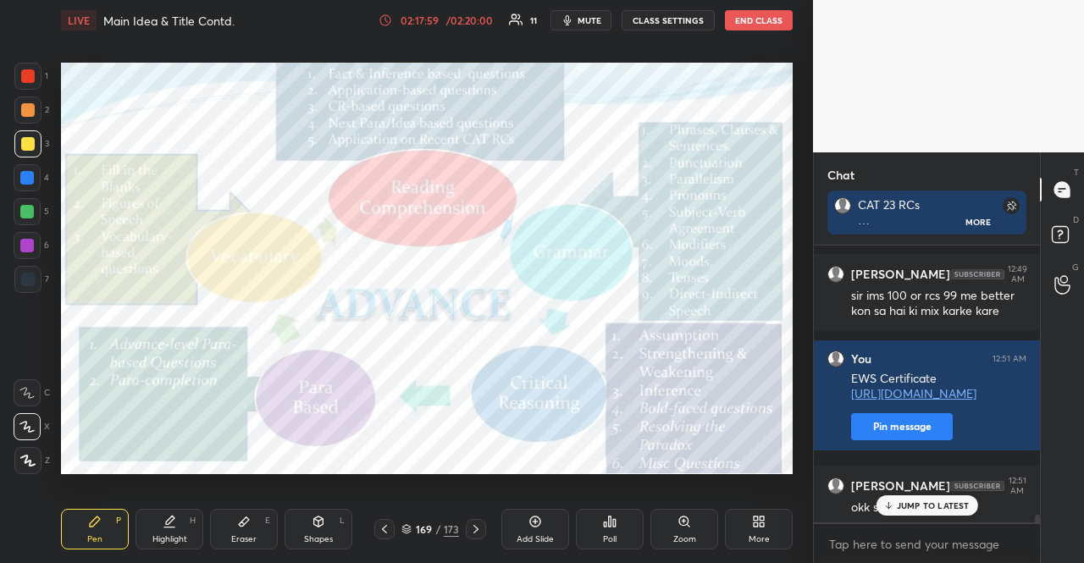
click at [935, 504] on p "JUMP TO LATEST" at bounding box center [933, 506] width 73 height 10
click at [1067, 274] on div at bounding box center [1063, 284] width 34 height 30
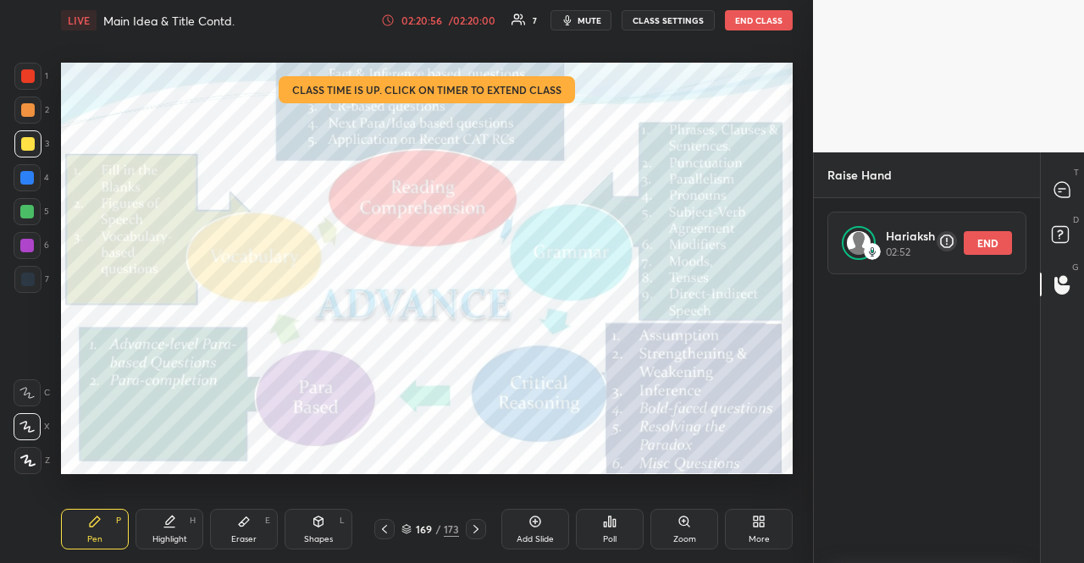
click at [1080, 170] on div "T Messages (T)" at bounding box center [1062, 189] width 43 height 47
type textarea "x"
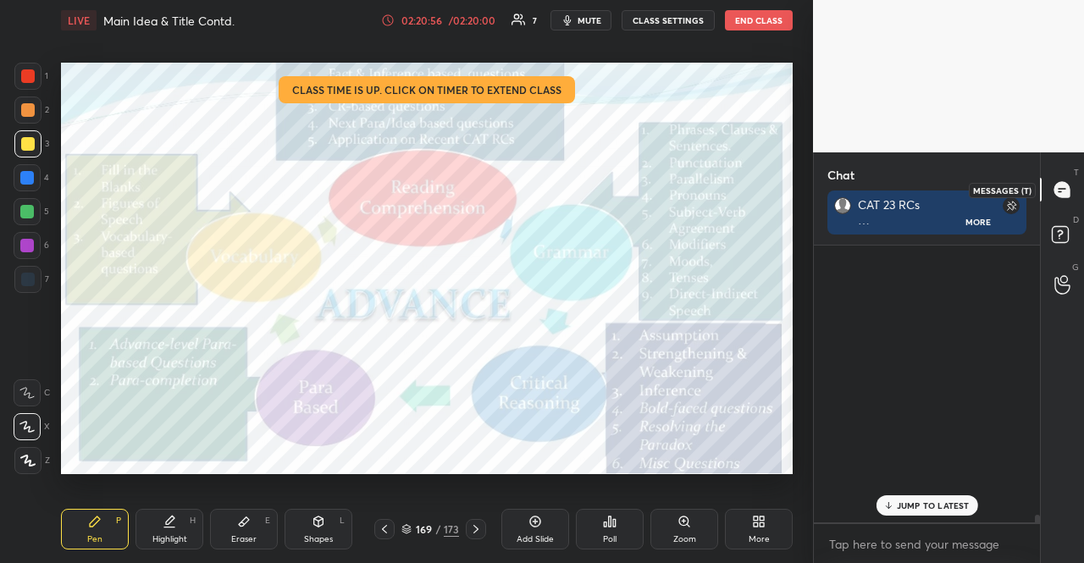
scroll to position [272, 221]
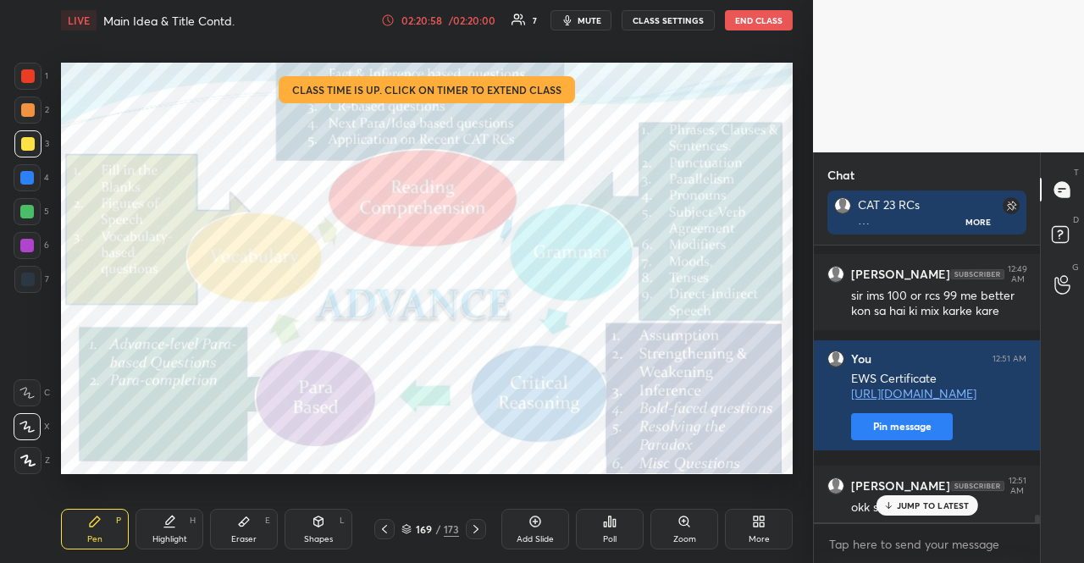
click at [937, 513] on div "JUMP TO LATEST" at bounding box center [927, 506] width 102 height 20
click at [1064, 280] on icon at bounding box center [1063, 276] width 16 height 19
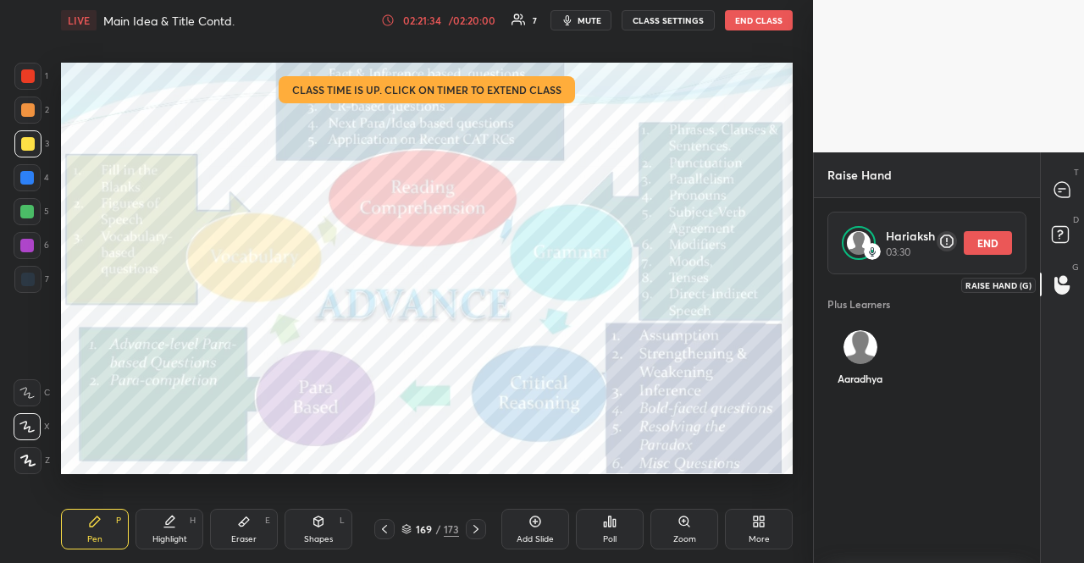
scroll to position [285, 221]
click at [755, 25] on button "END CLASS" at bounding box center [759, 20] width 68 height 20
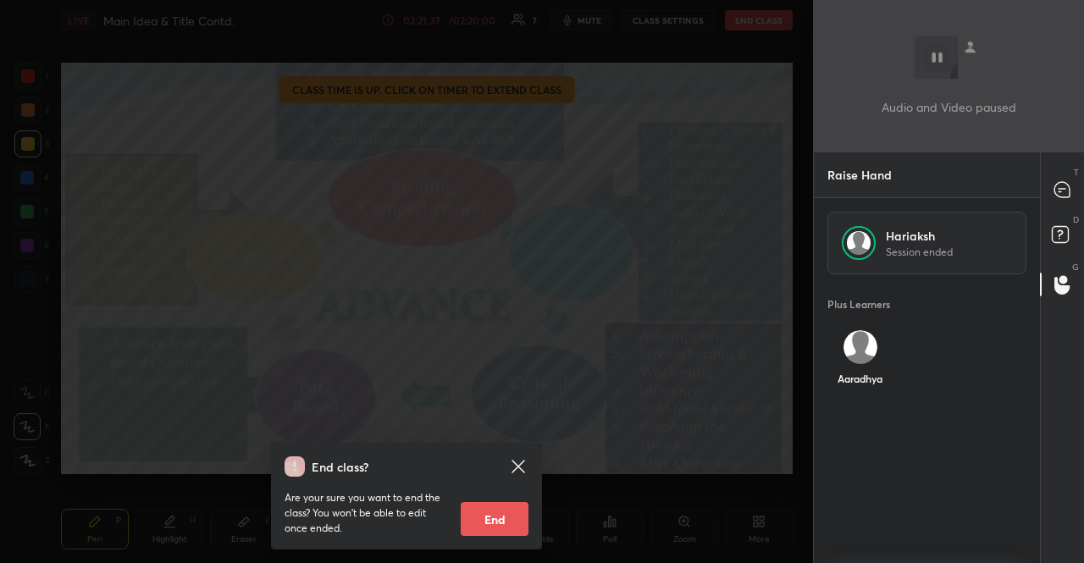
click at [488, 524] on button "End" at bounding box center [495, 519] width 68 height 34
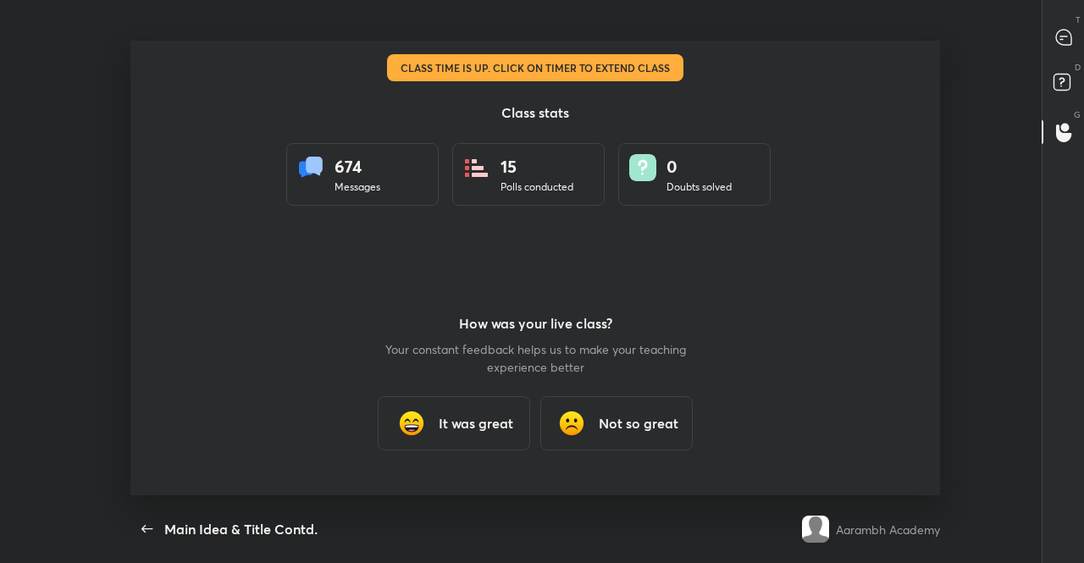
scroll to position [455, 1071]
